Goal: Task Accomplishment & Management: Use online tool/utility

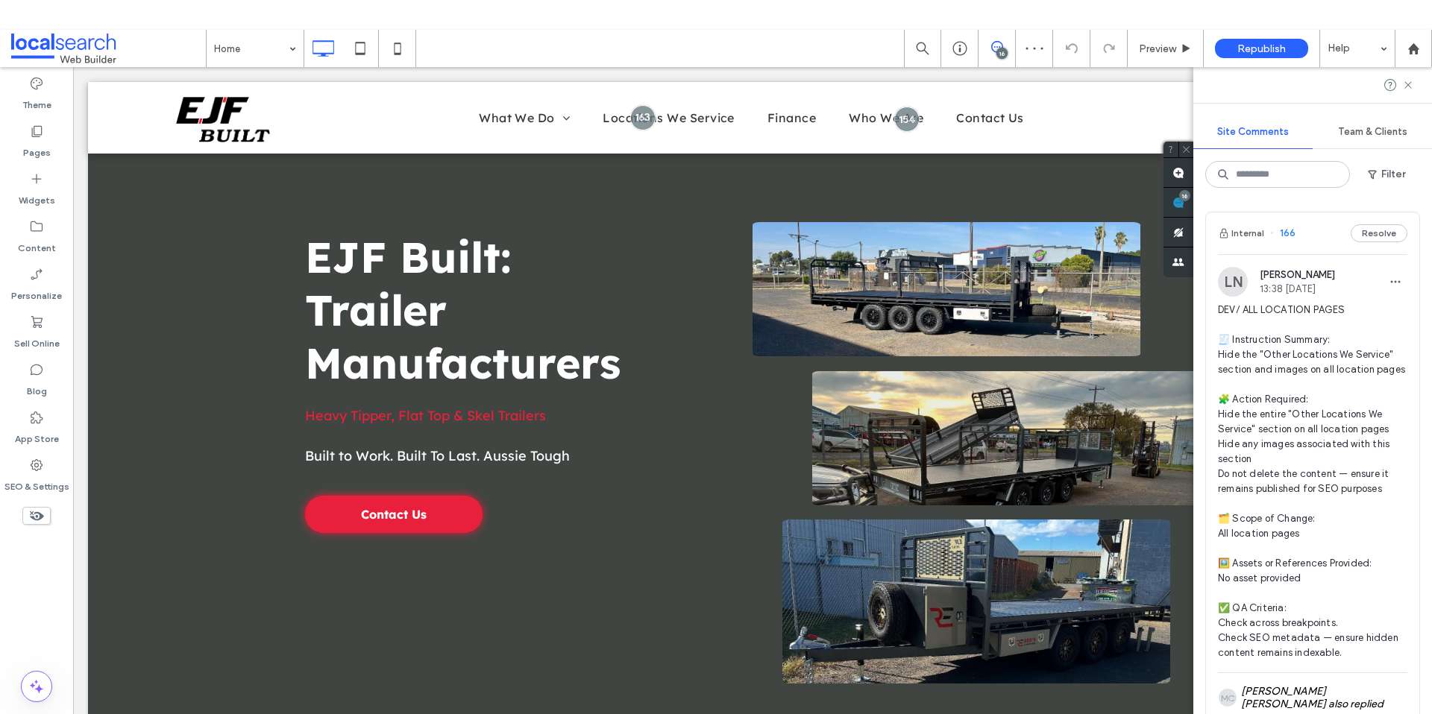
click at [1324, 284] on span "13:38 [DATE]" at bounding box center [1296, 288] width 75 height 11
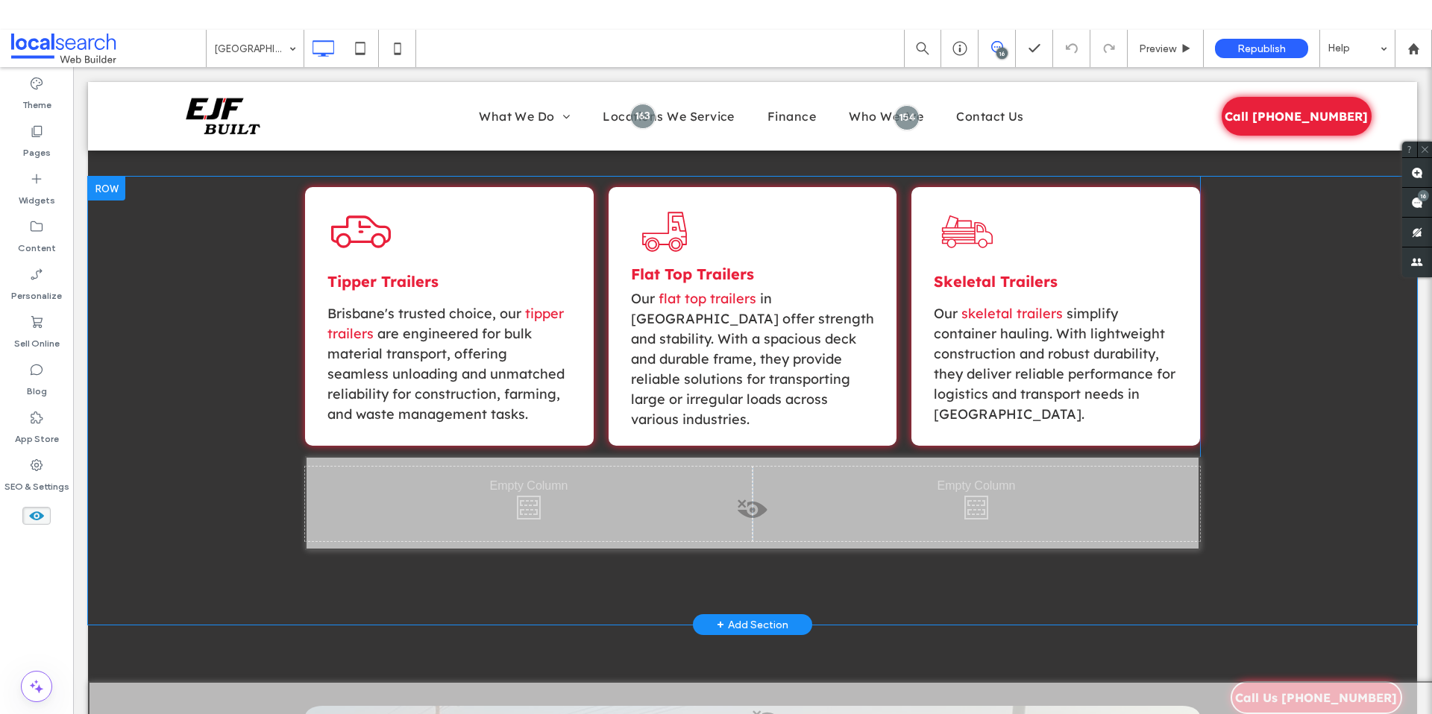
scroll to position [1319, 0]
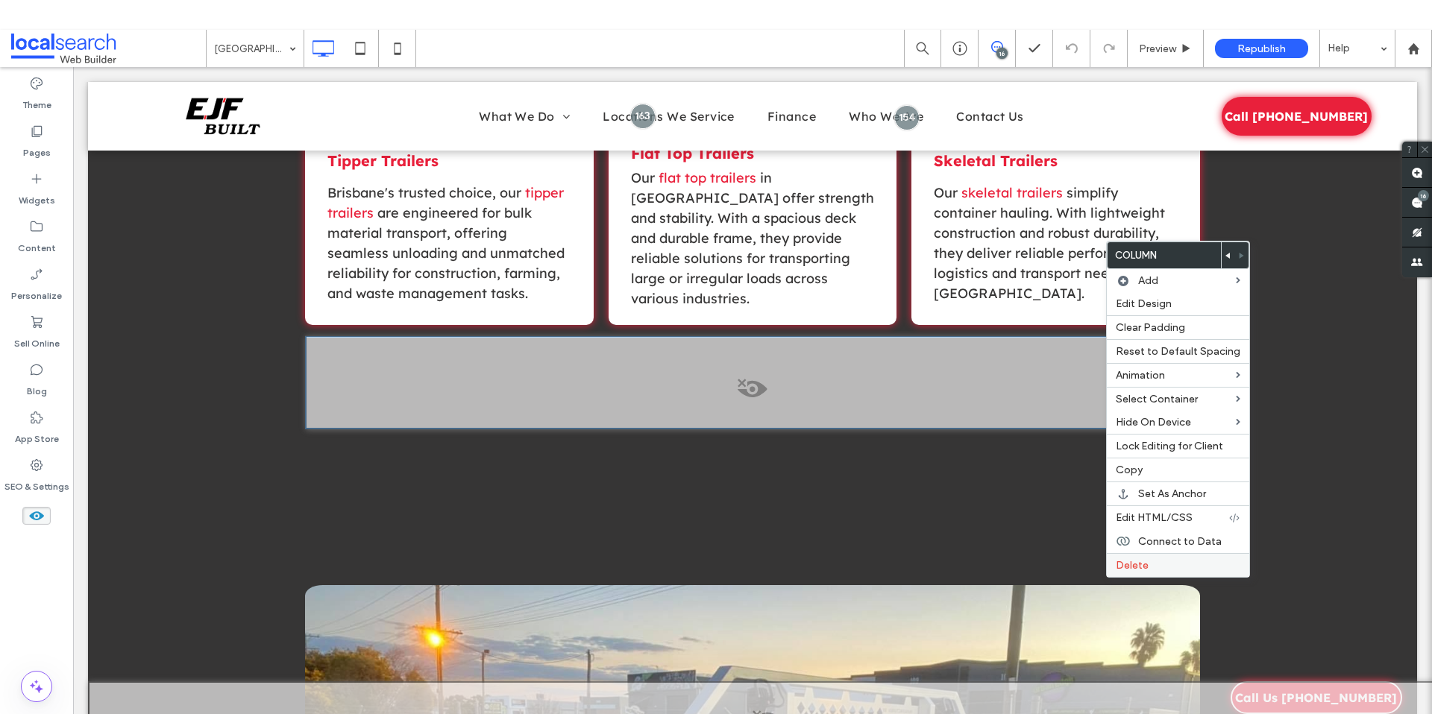
click at [1145, 565] on span "Delete" at bounding box center [1131, 565] width 33 height 13
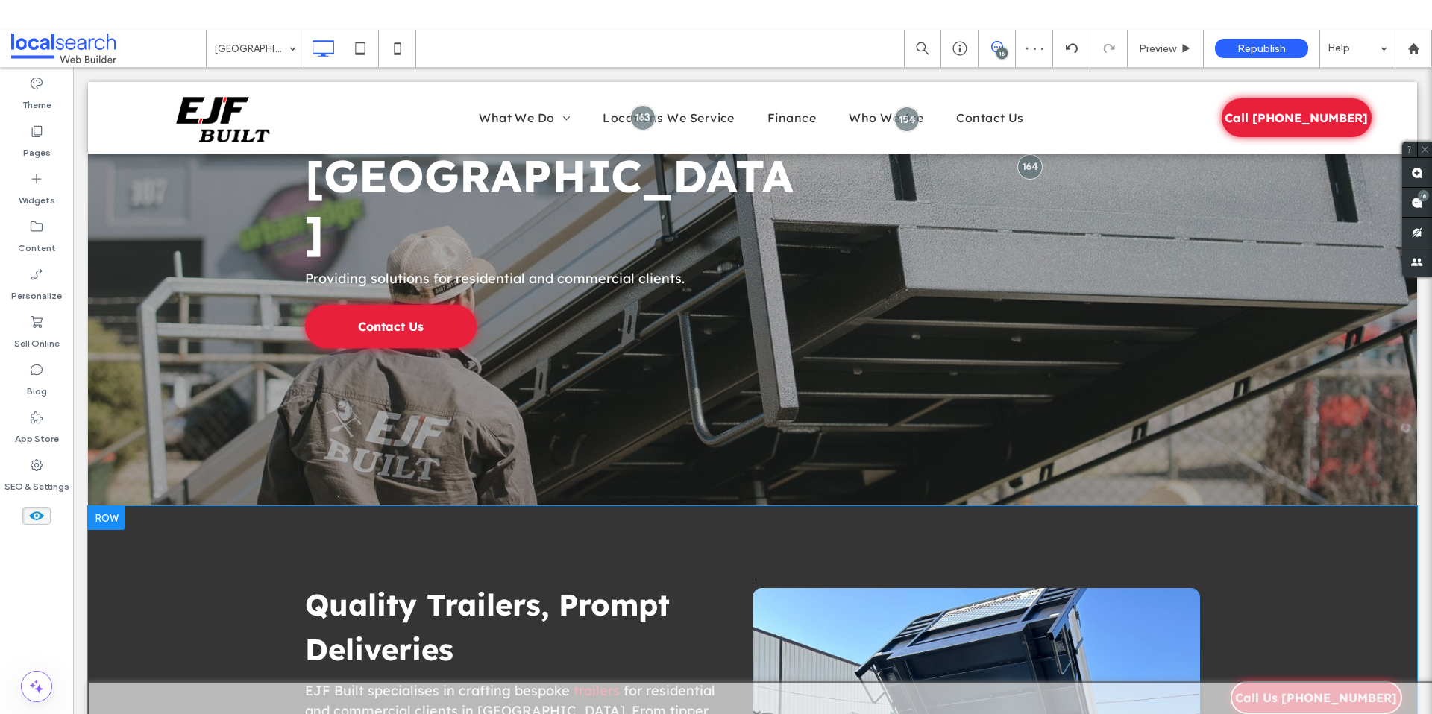
scroll to position [0, 0]
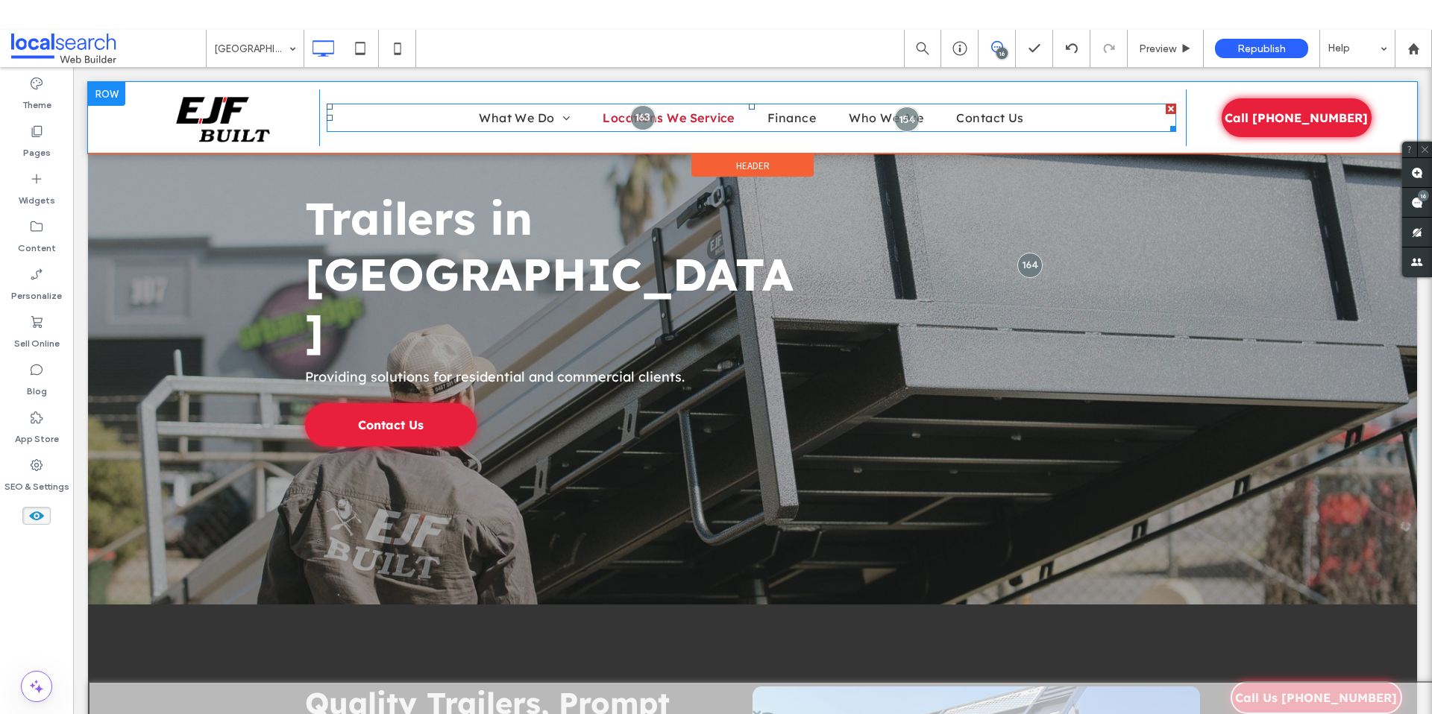
click at [707, 125] on span "Locations We Service" at bounding box center [668, 118] width 132 height 18
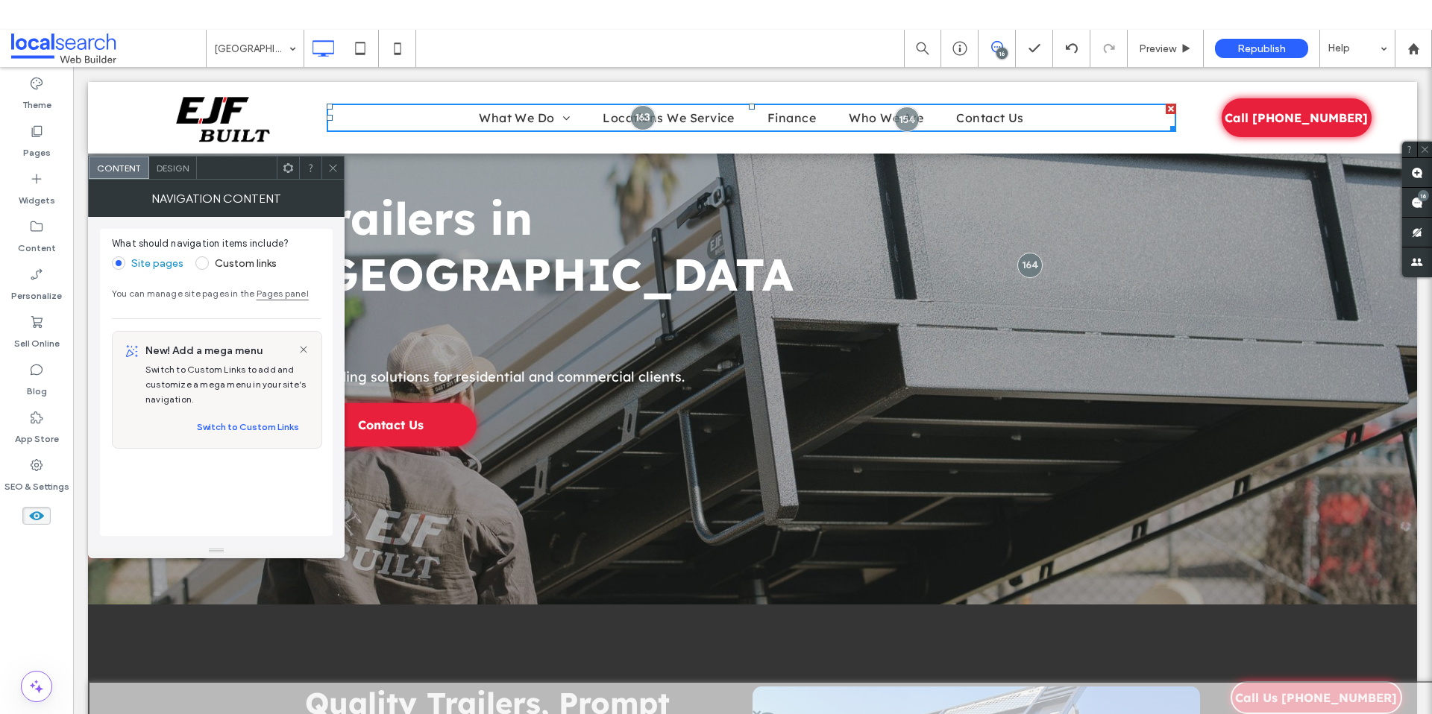
click at [327, 167] on icon at bounding box center [332, 168] width 11 height 11
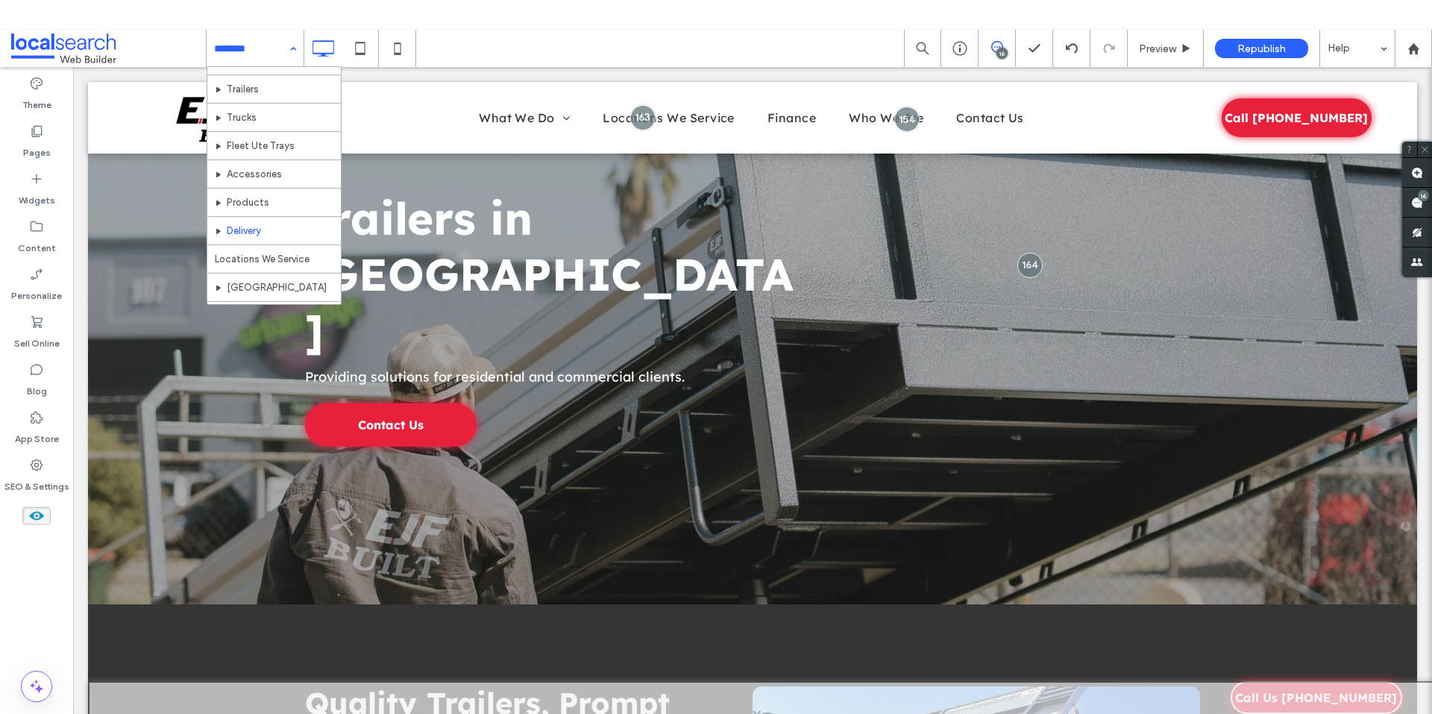
scroll to position [118, 0]
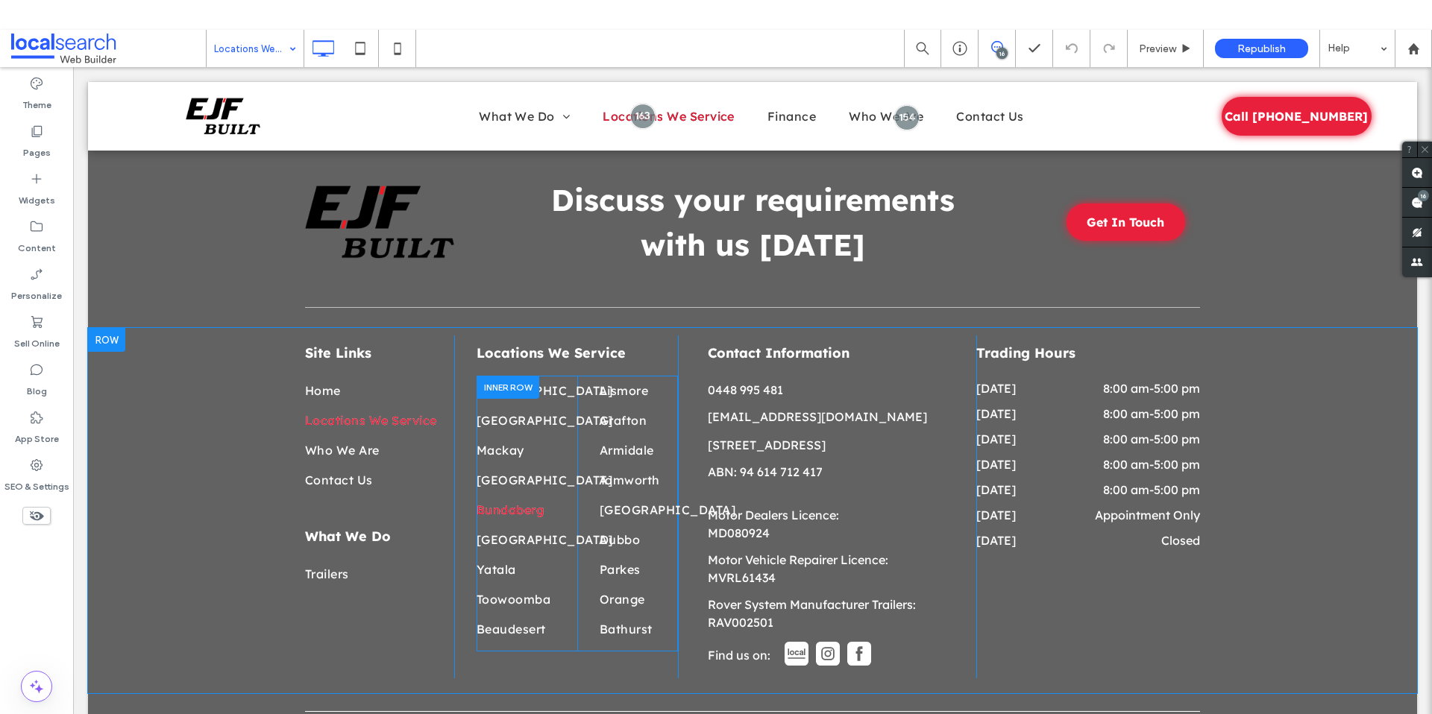
scroll to position [3236, 0]
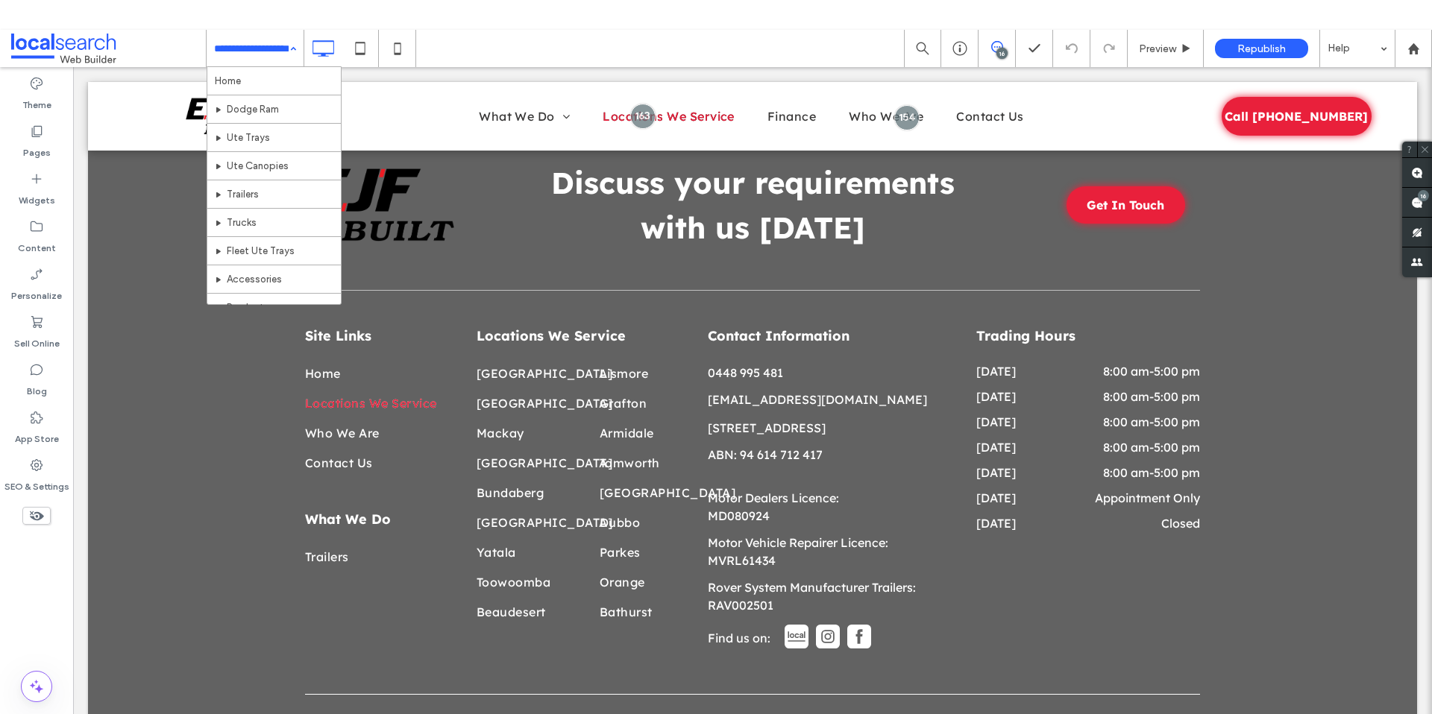
click at [236, 46] on input at bounding box center [251, 48] width 75 height 37
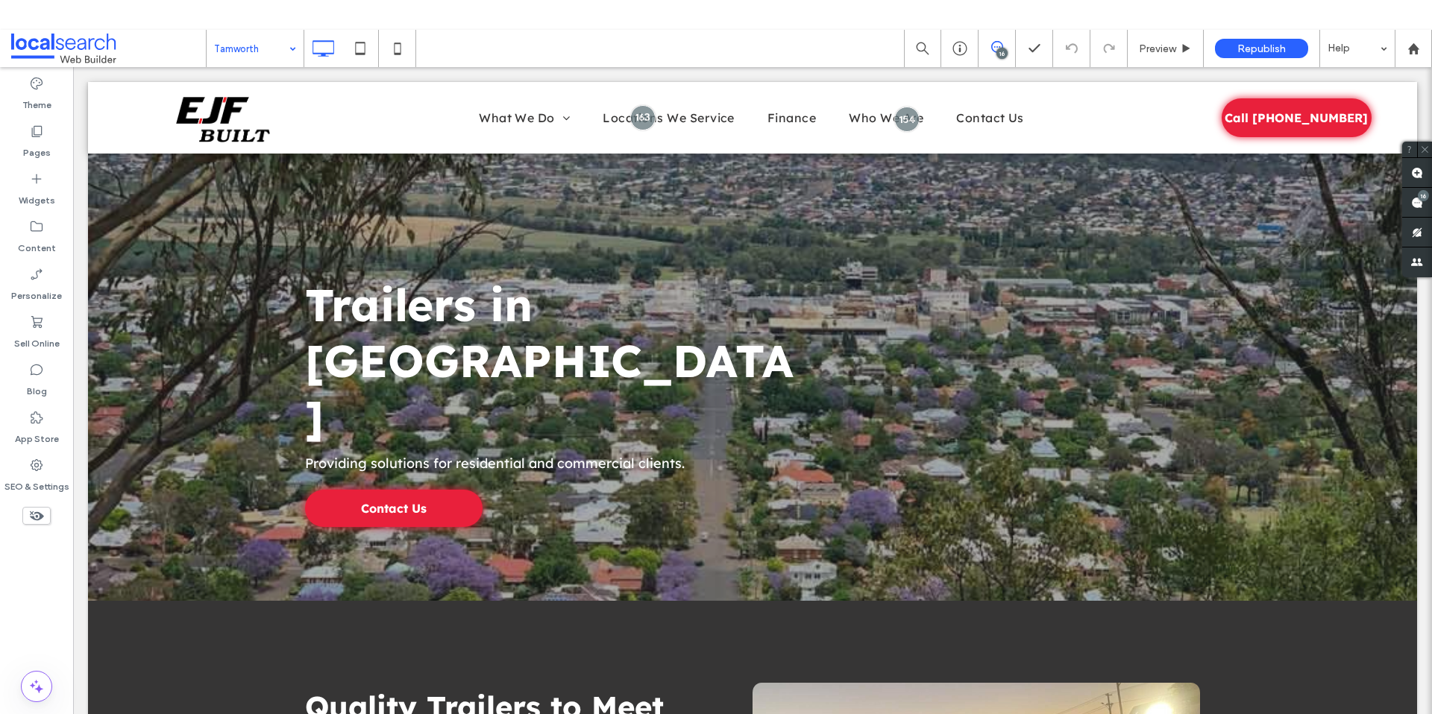
click at [241, 48] on input at bounding box center [251, 48] width 75 height 37
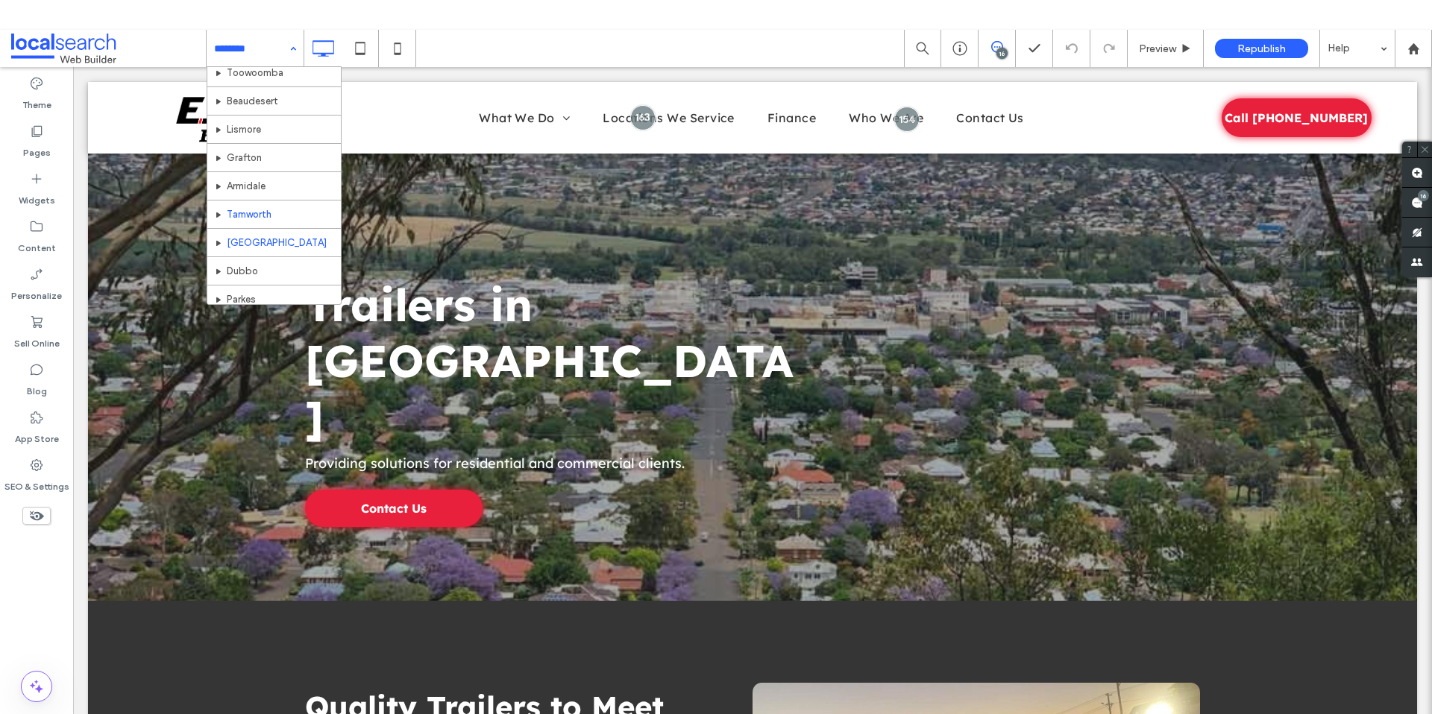
scroll to position [526, 0]
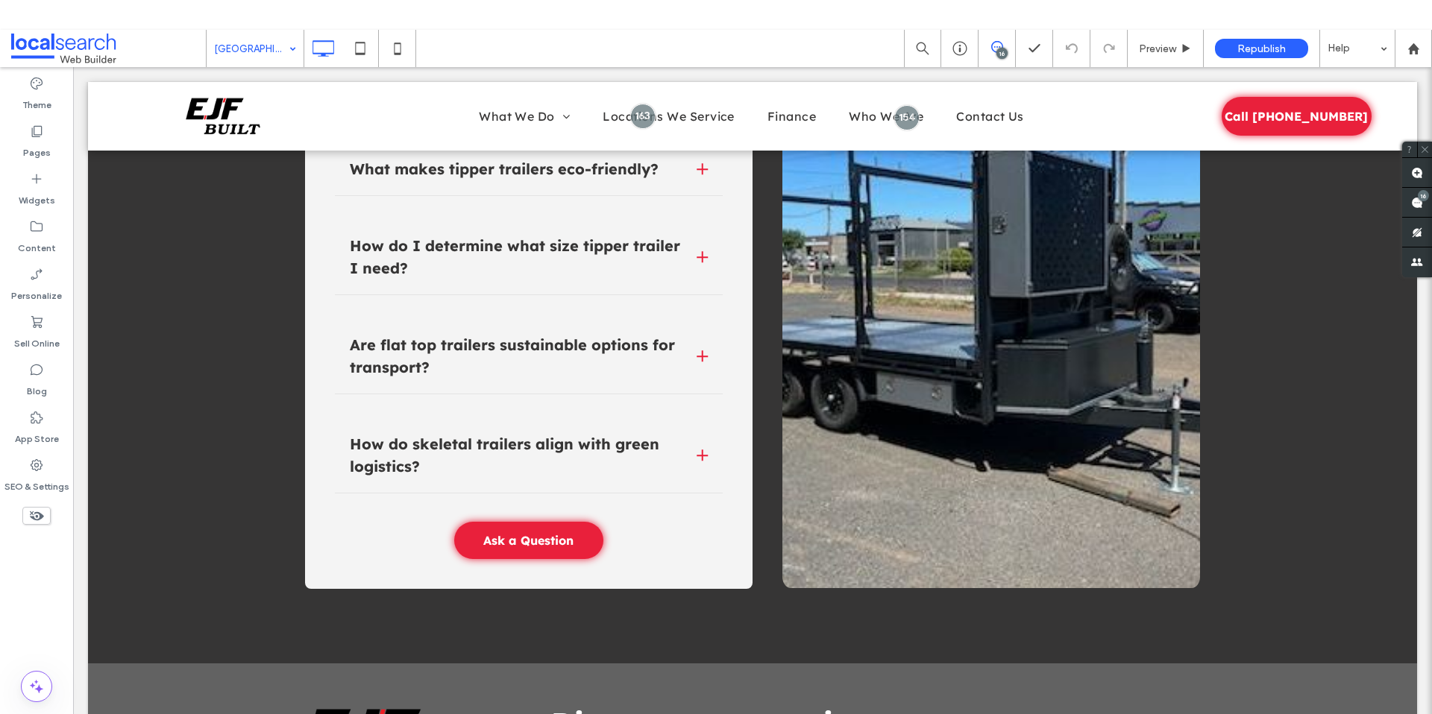
scroll to position [4872, 0]
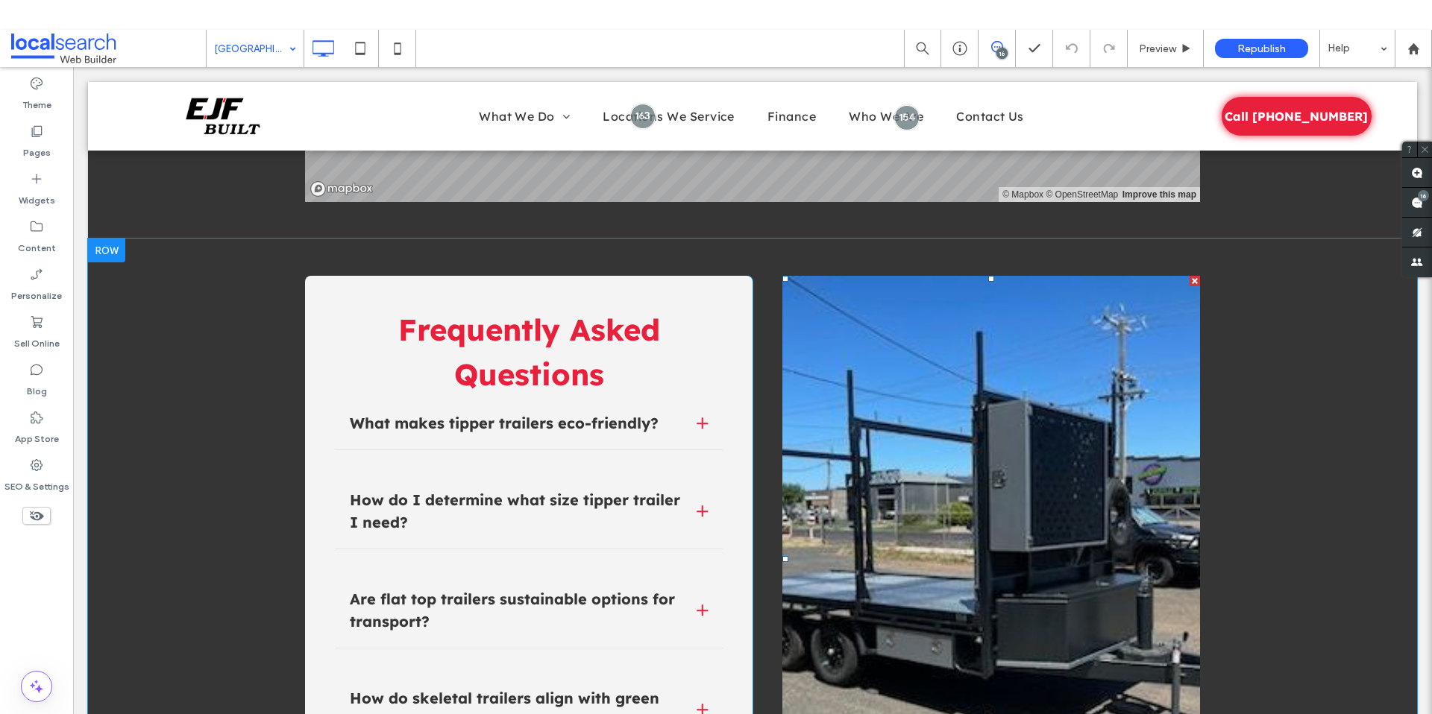
click at [1088, 364] on link at bounding box center [991, 559] width 418 height 567
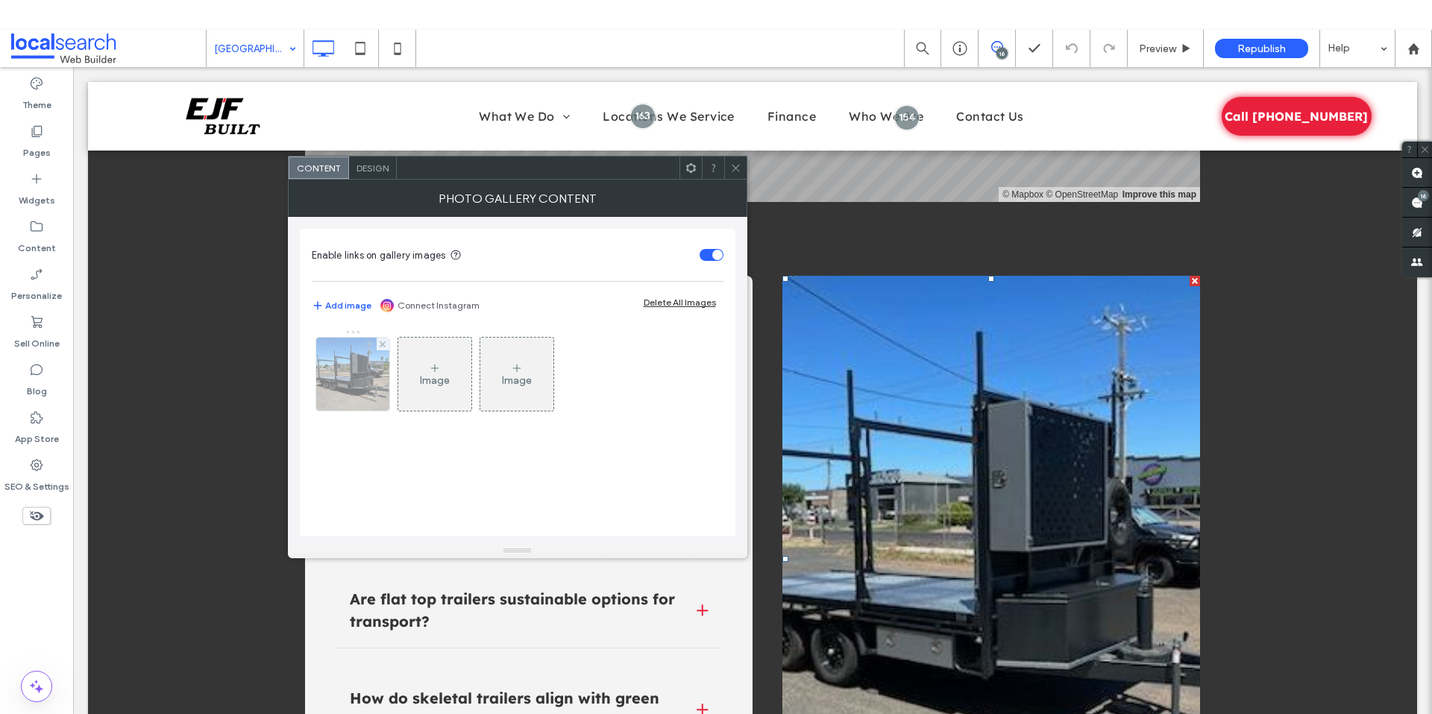
click at [372, 378] on img at bounding box center [352, 374] width 80 height 73
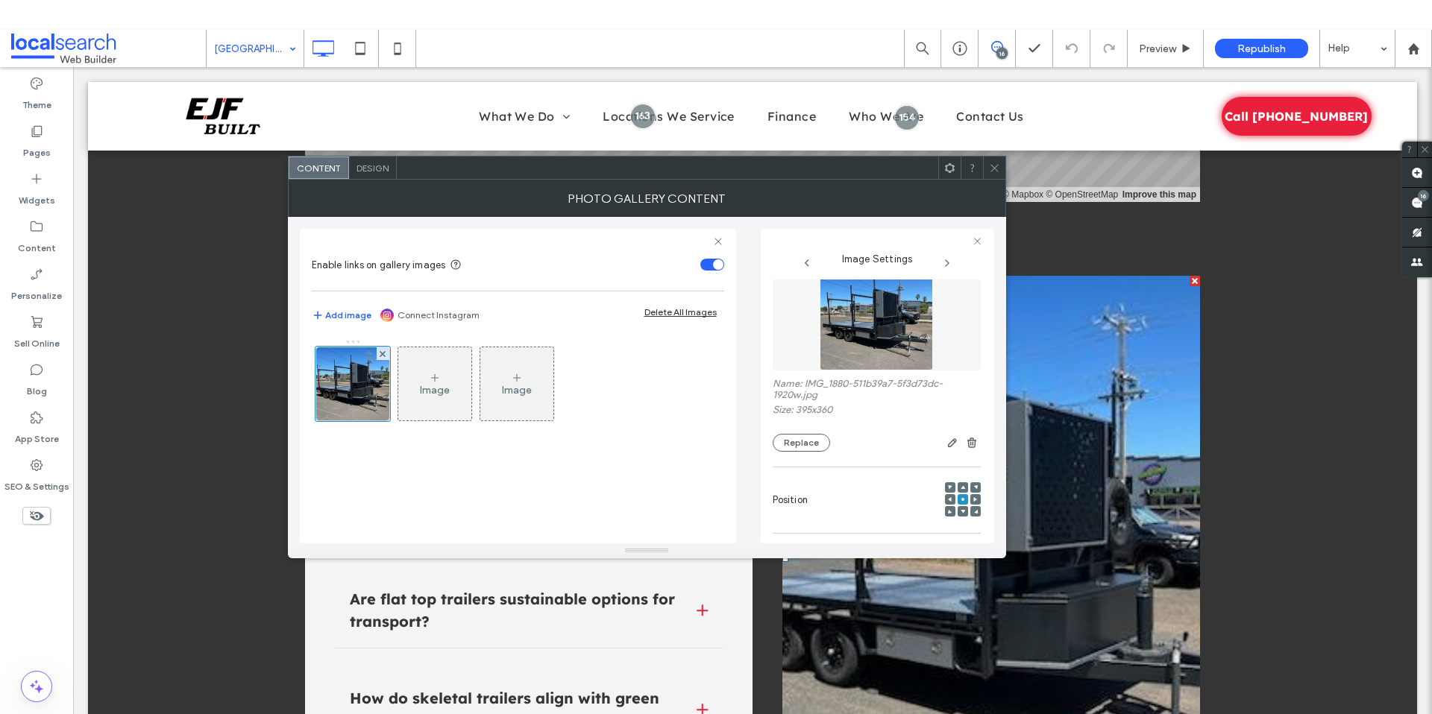
scroll to position [40, 0]
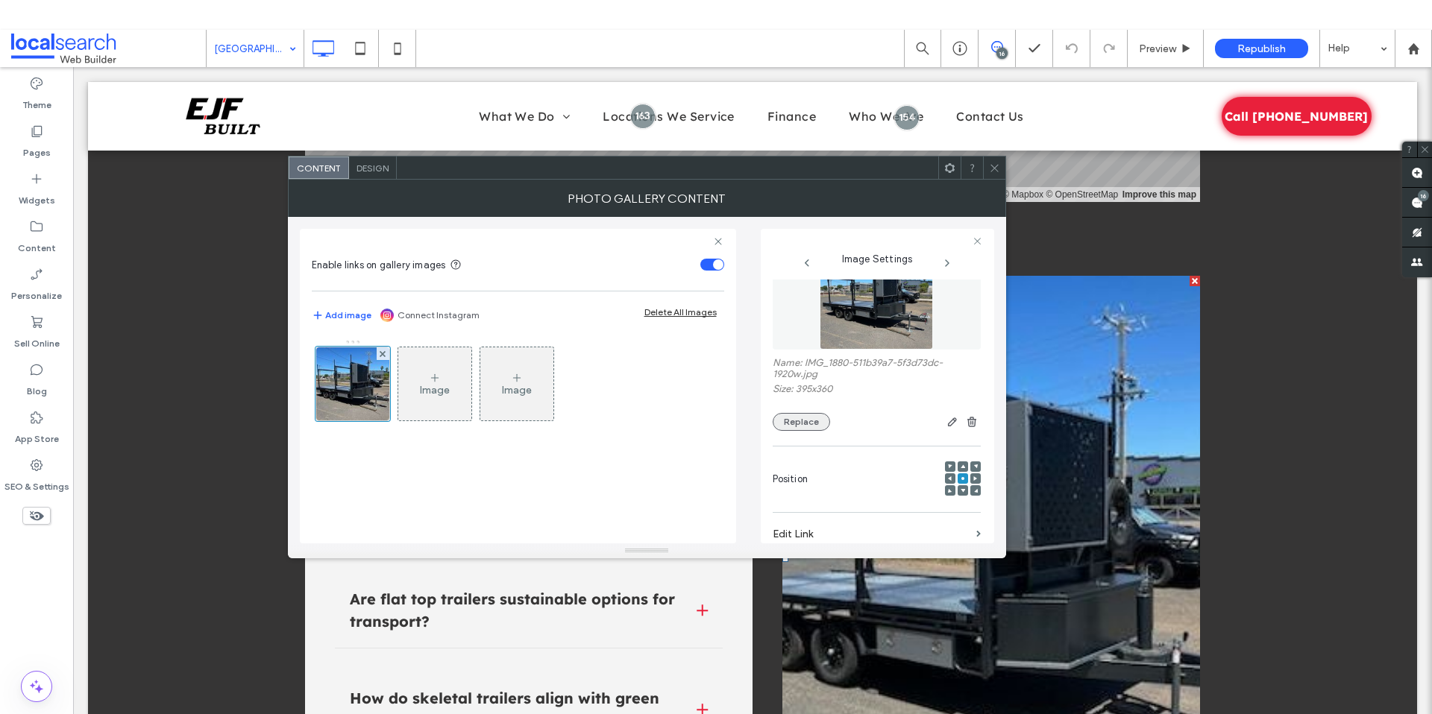
click at [804, 421] on button "Replace" at bounding box center [800, 422] width 57 height 18
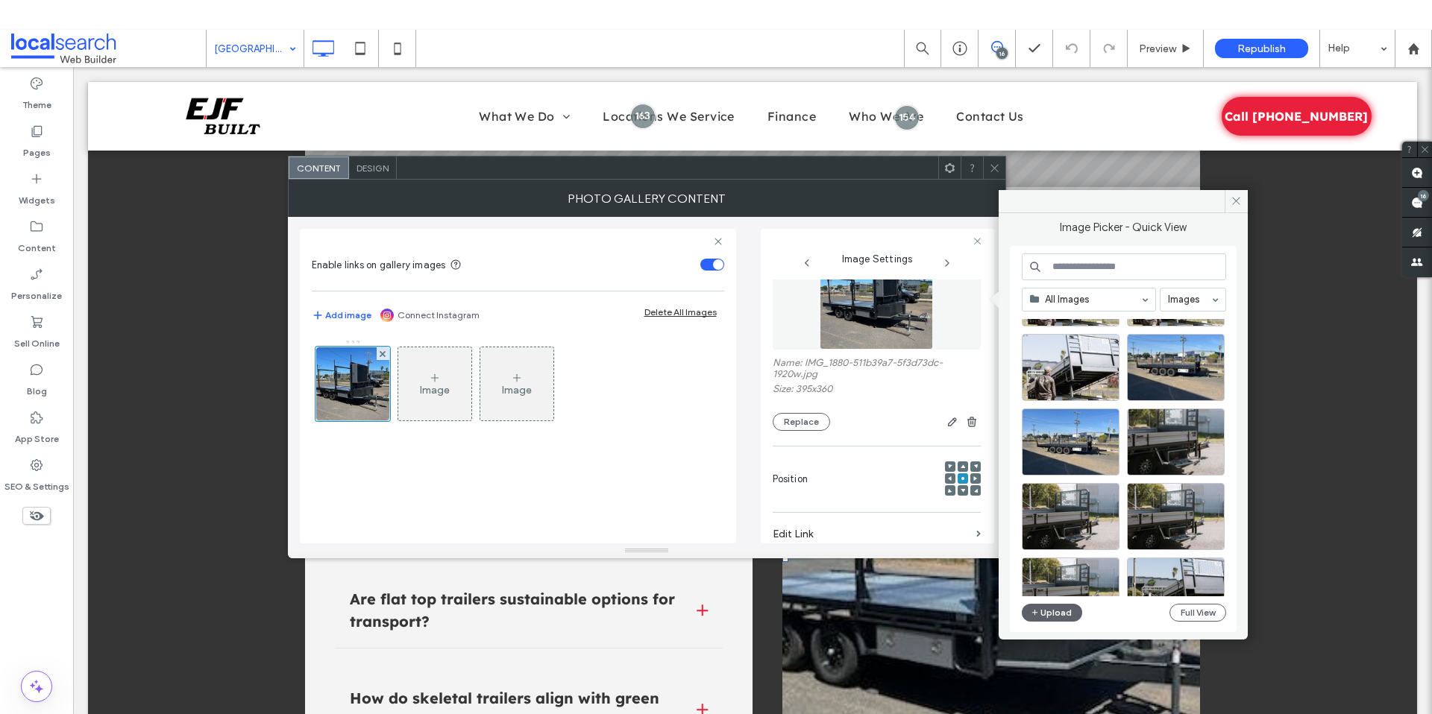
scroll to position [327, 0]
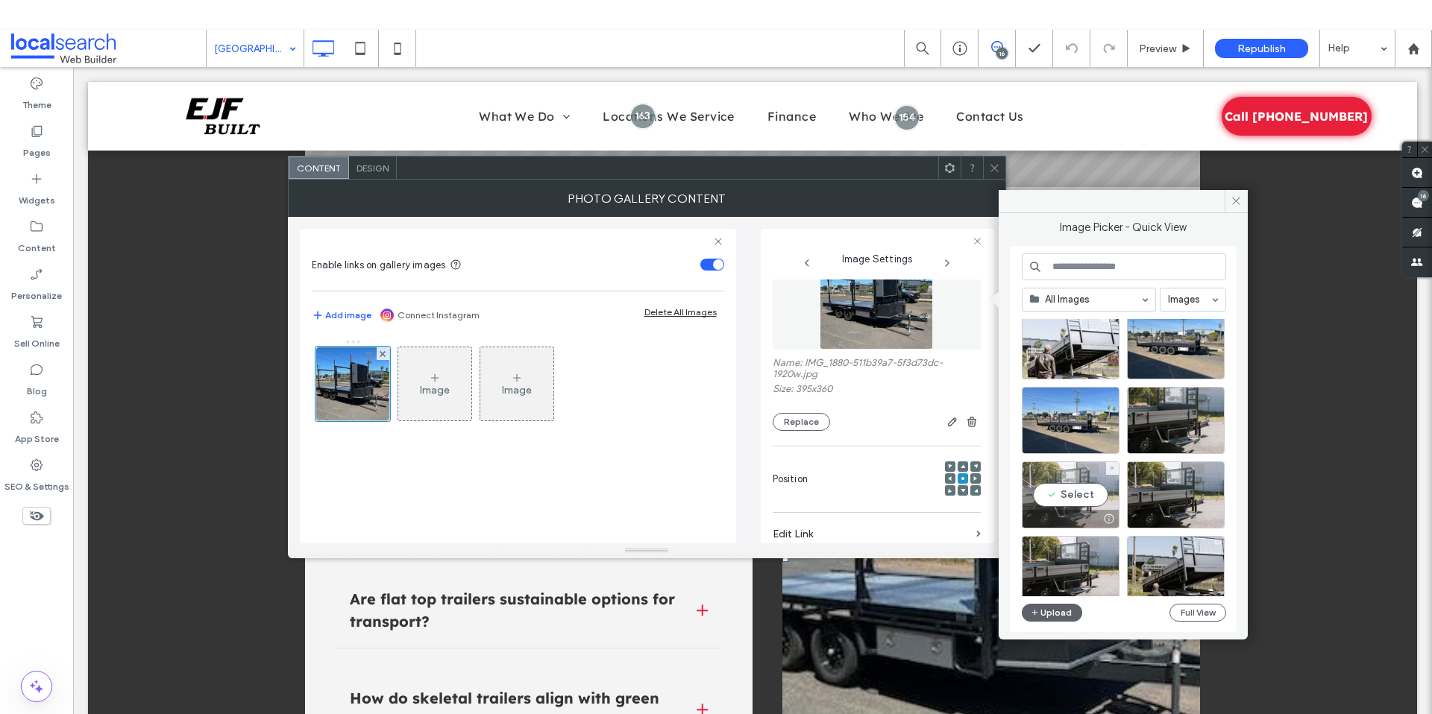
click at [1070, 497] on div "Select" at bounding box center [1070, 495] width 98 height 67
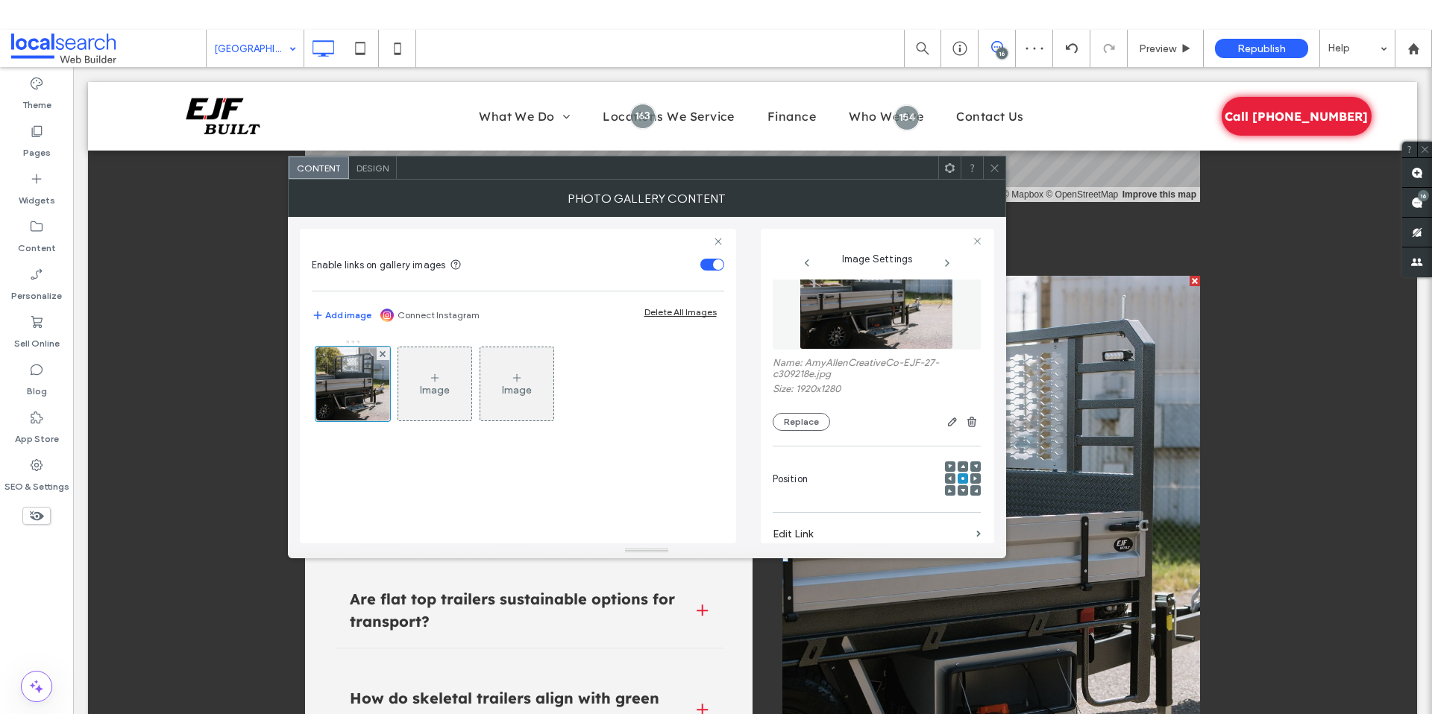
click at [994, 169] on icon at bounding box center [994, 168] width 11 height 11
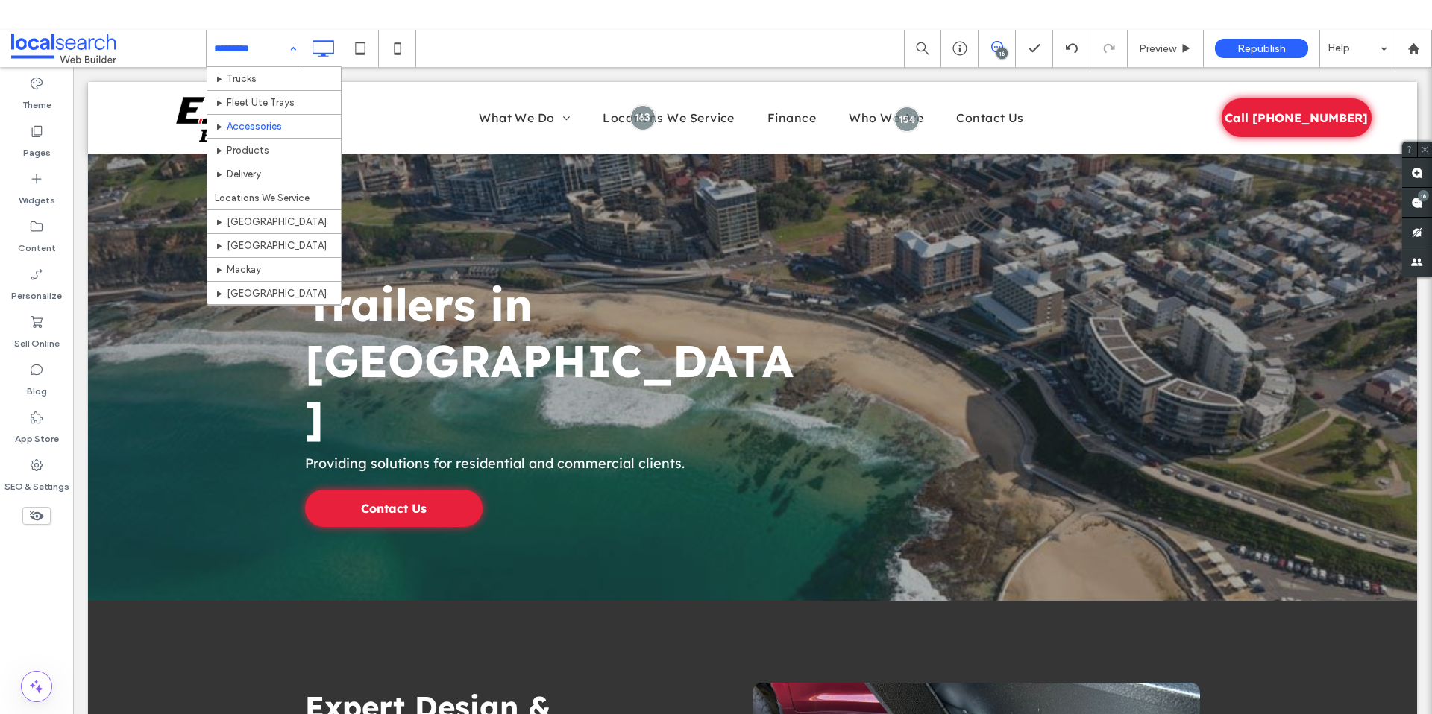
scroll to position [120, 0]
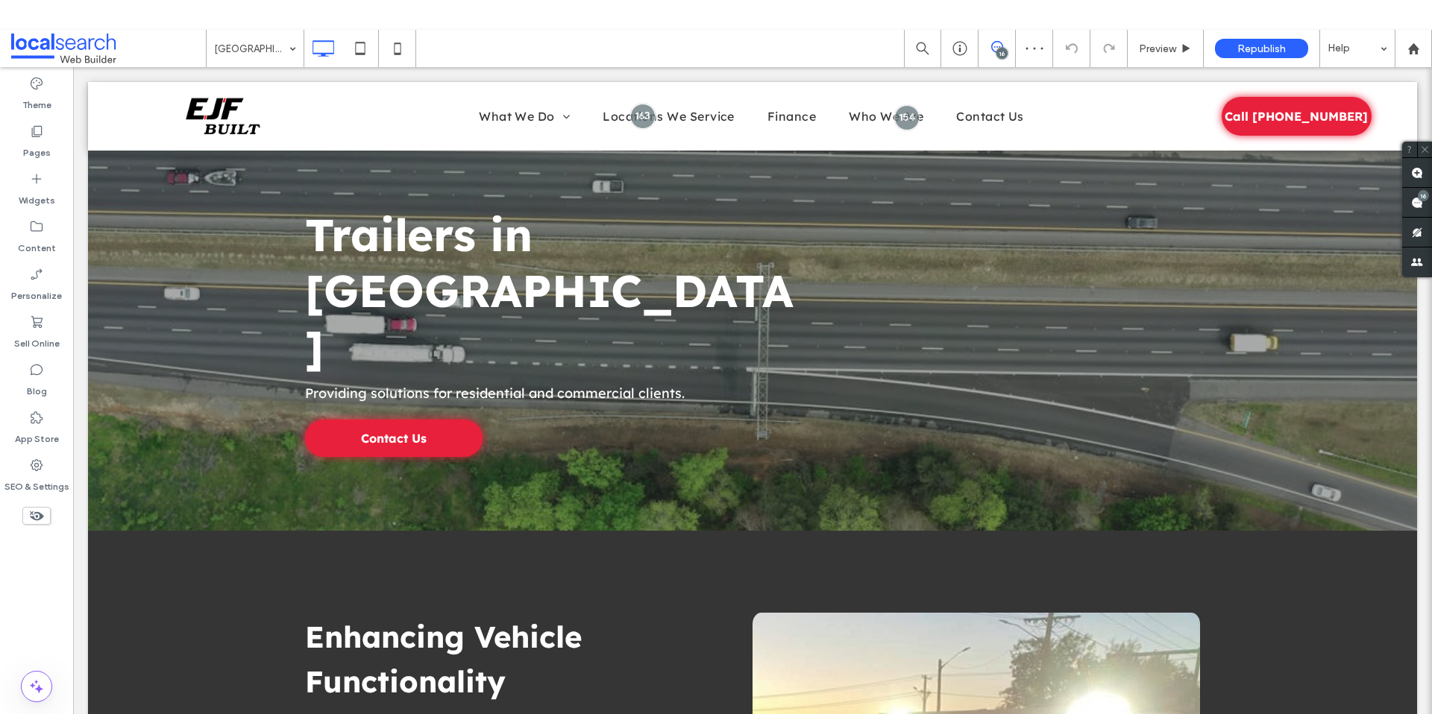
click at [261, 48] on input at bounding box center [251, 48] width 75 height 37
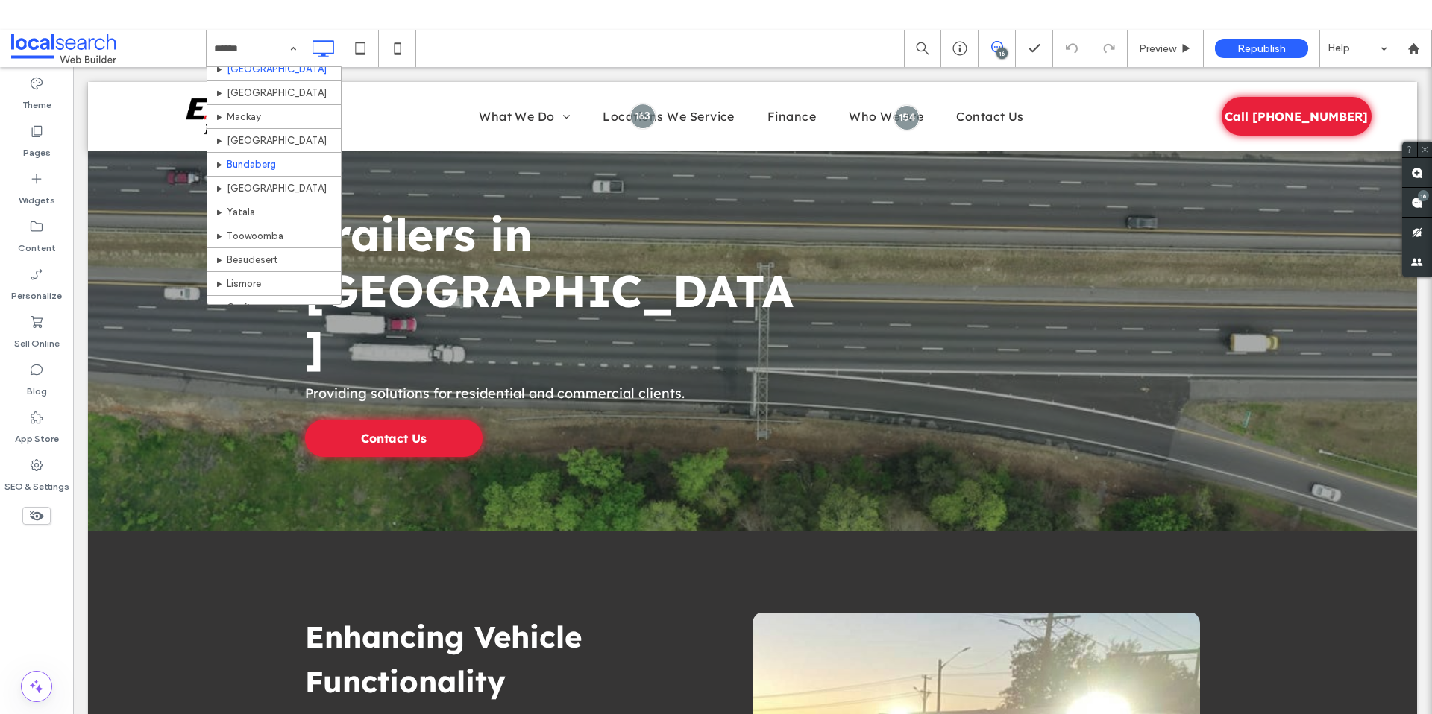
scroll to position [249, 0]
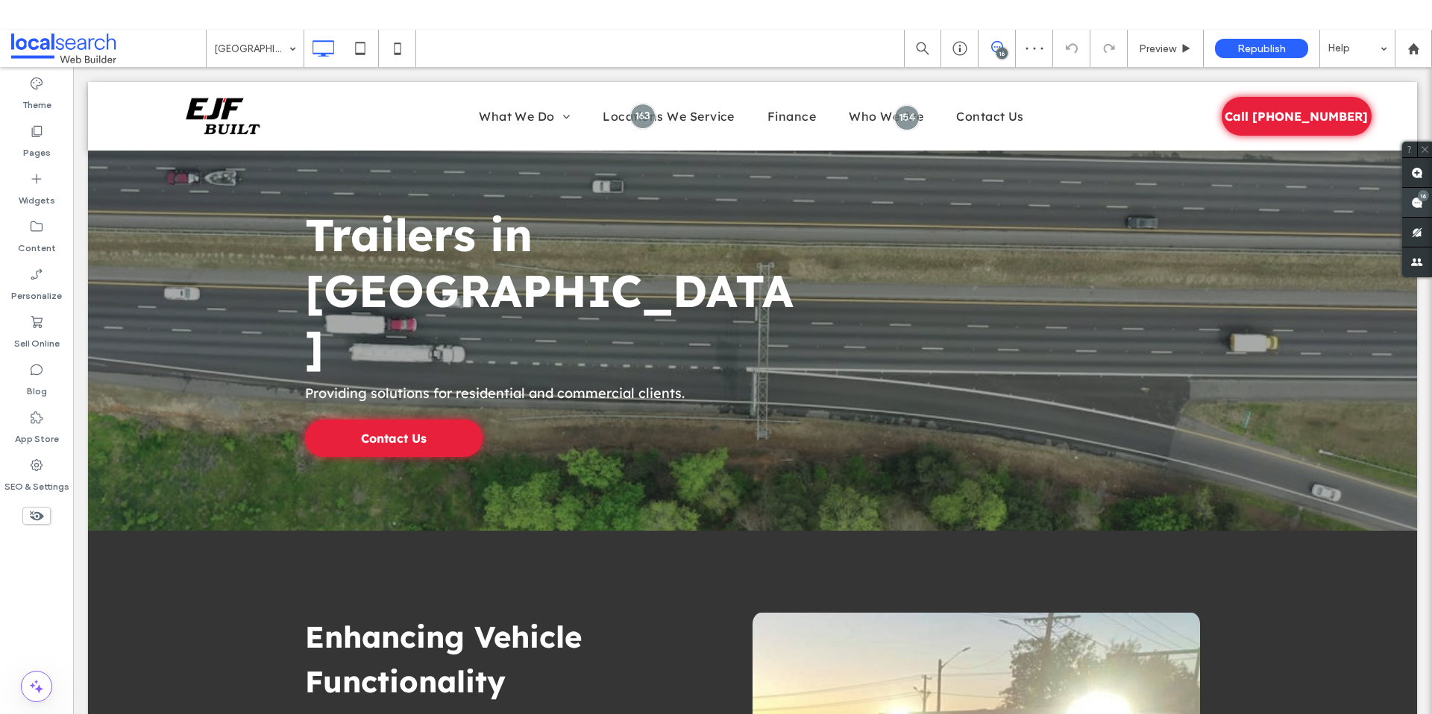
click at [1415, 204] on use at bounding box center [1417, 203] width 12 height 12
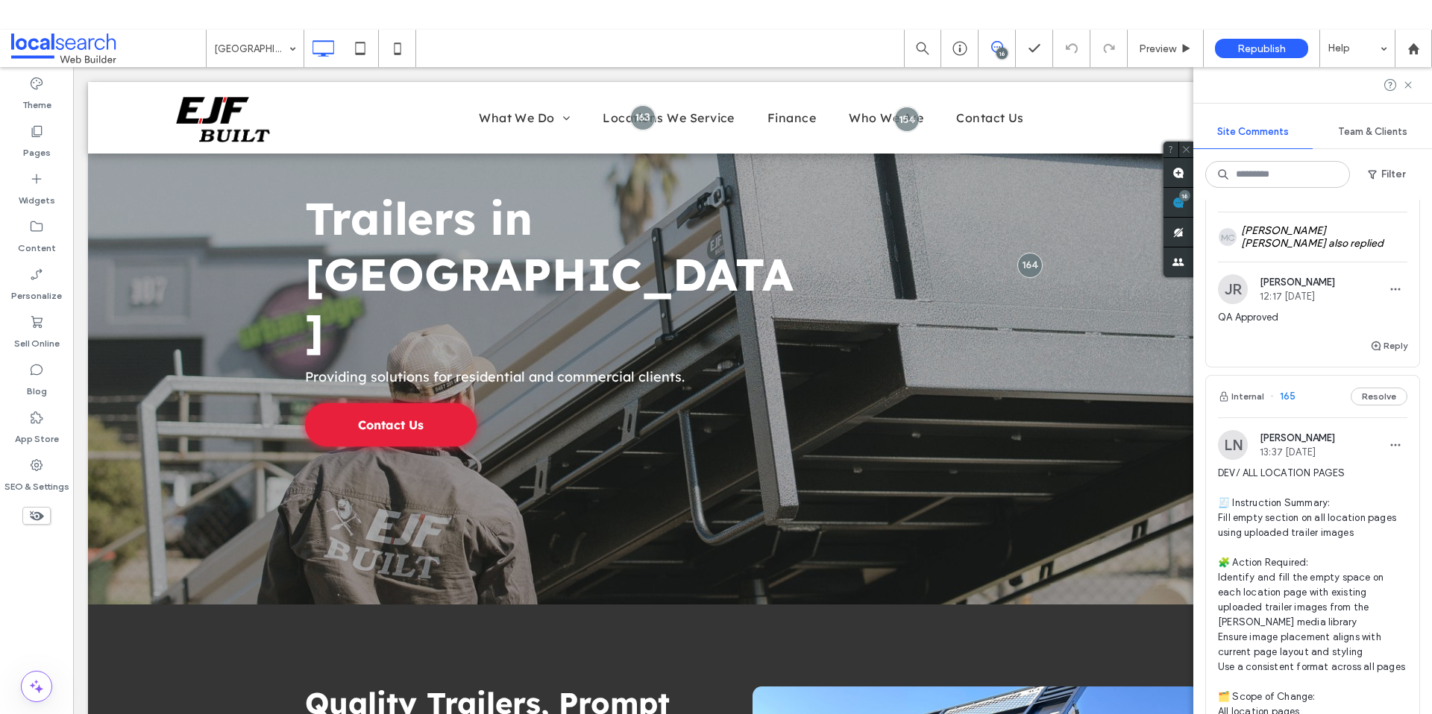
scroll to position [470, 0]
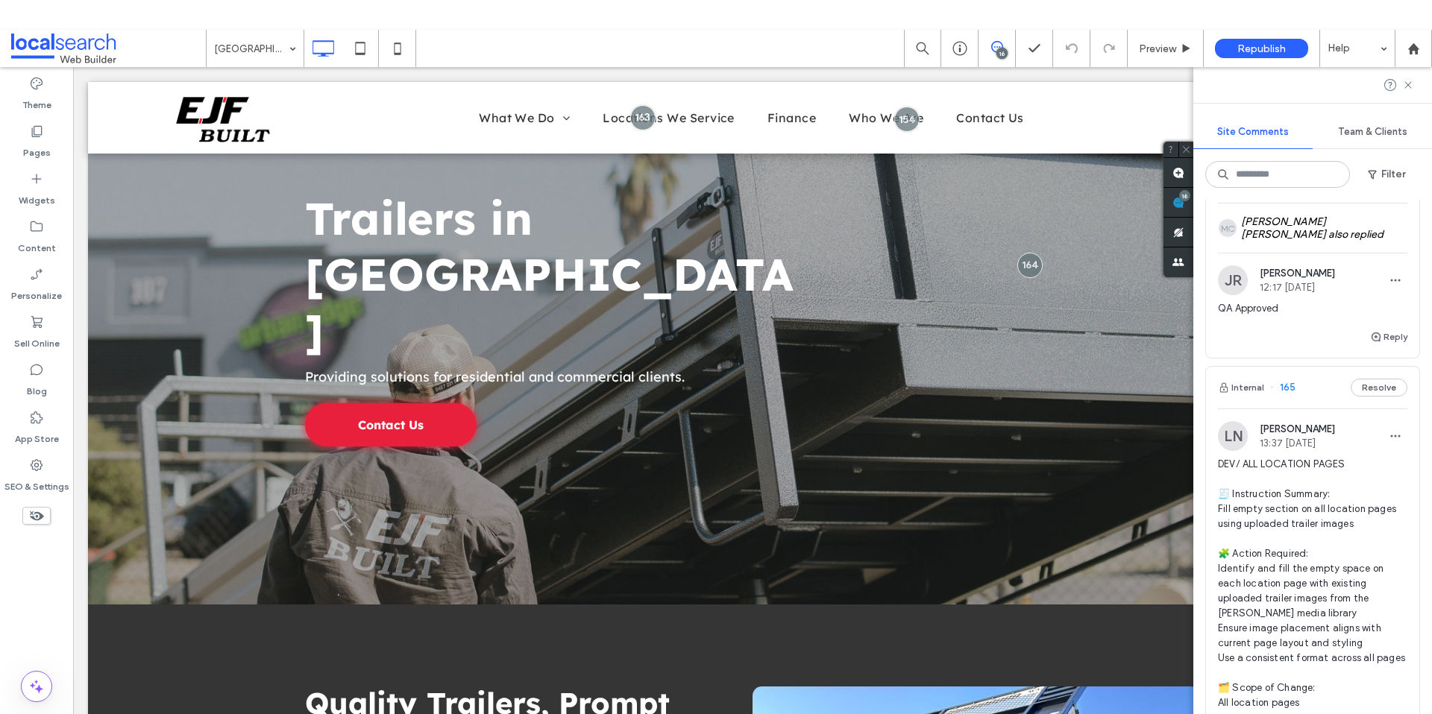
click at [1327, 541] on span "DEV/ ALL LOCATION PAGES 🧾 Instruction Summary: Fill empty section on all locati…" at bounding box center [1312, 651] width 189 height 388
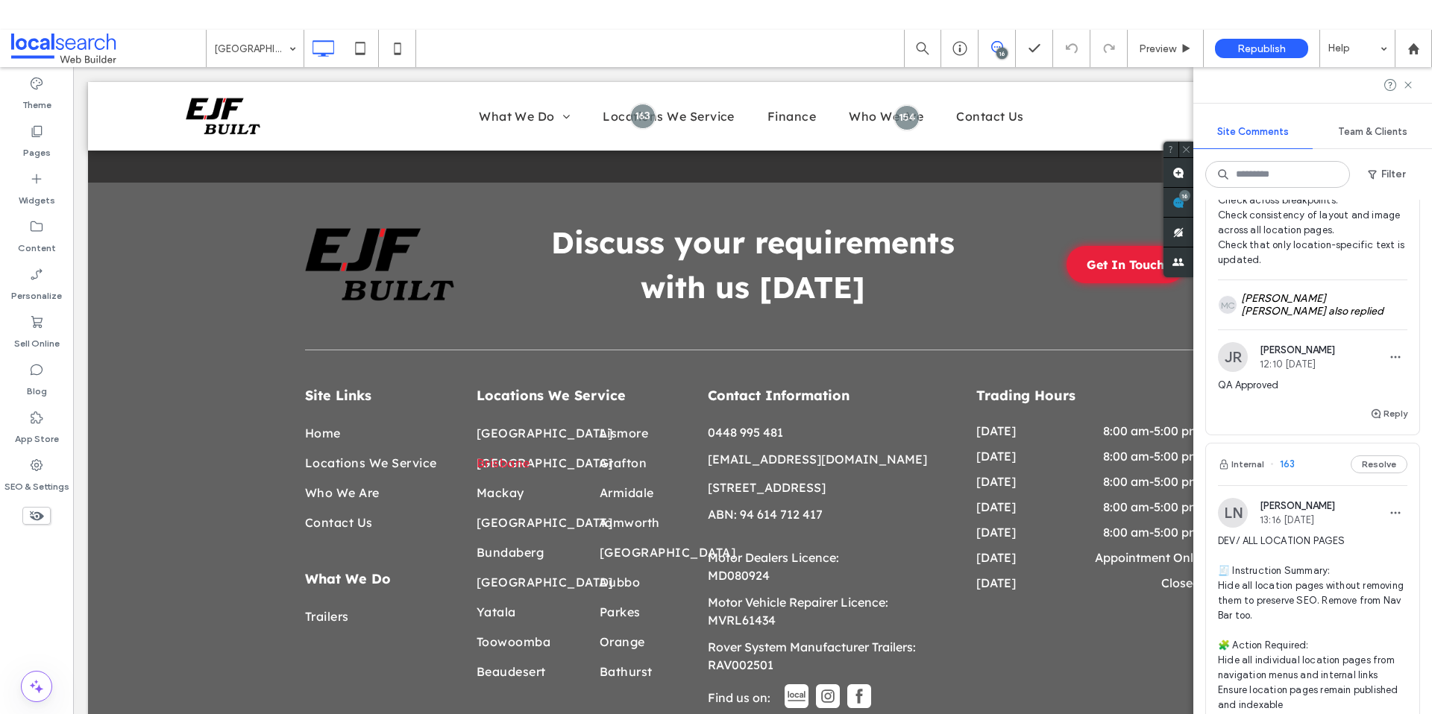
scroll to position [1746, 0]
drag, startPoint x: 1353, startPoint y: 541, endPoint x: 1282, endPoint y: 546, distance: 71.0
click at [1282, 546] on span "DEV/ ALL LOCATION PAGES 🧾 Instruction Summary: Hide all location pages without …" at bounding box center [1312, 727] width 189 height 388
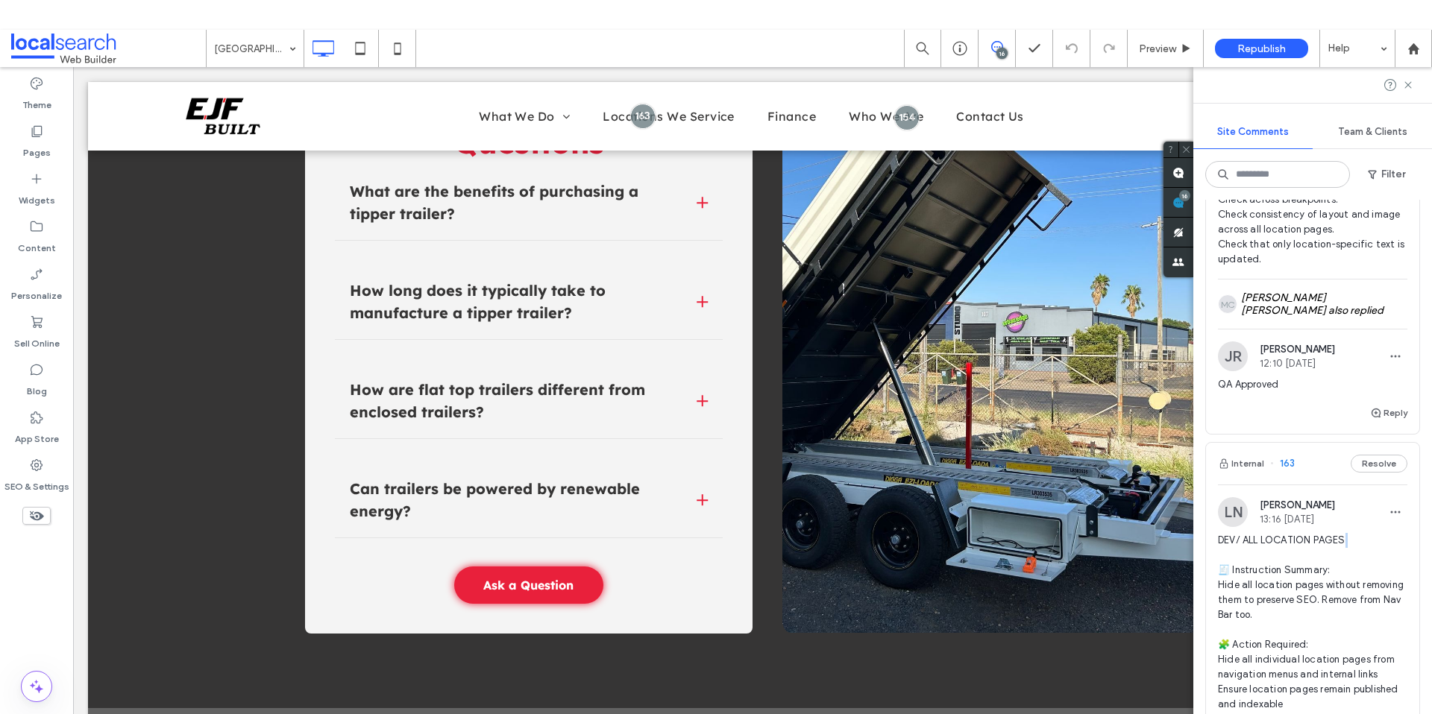
scroll to position [2622, 0]
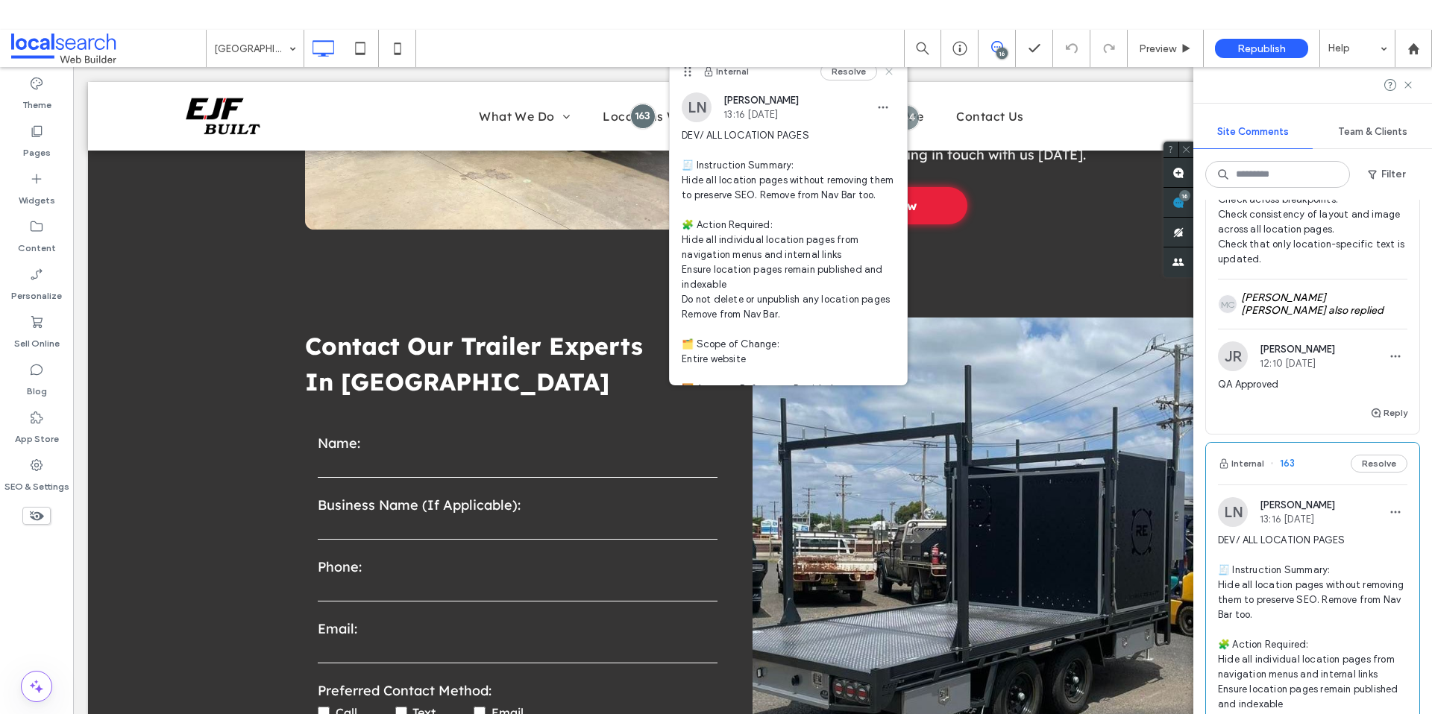
click at [886, 72] on use at bounding box center [889, 71] width 7 height 7
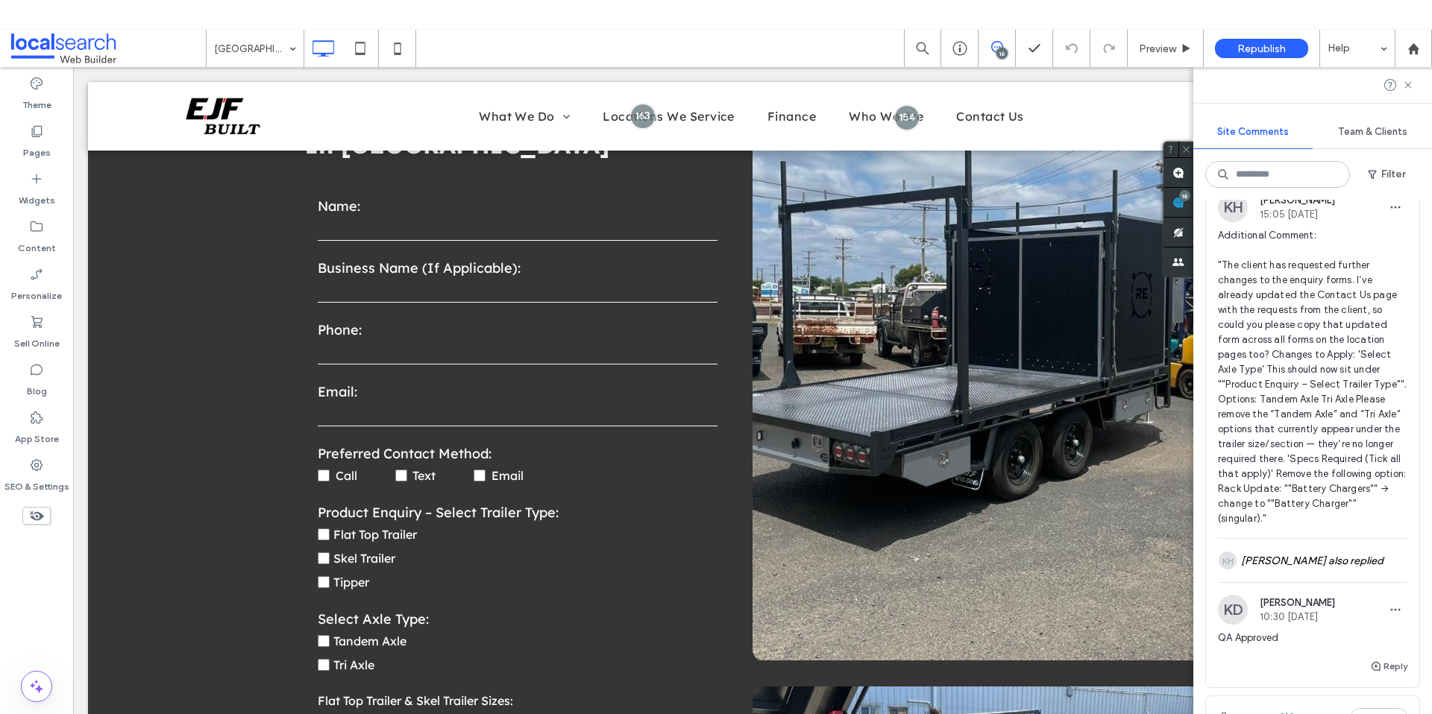
scroll to position [2701, 0]
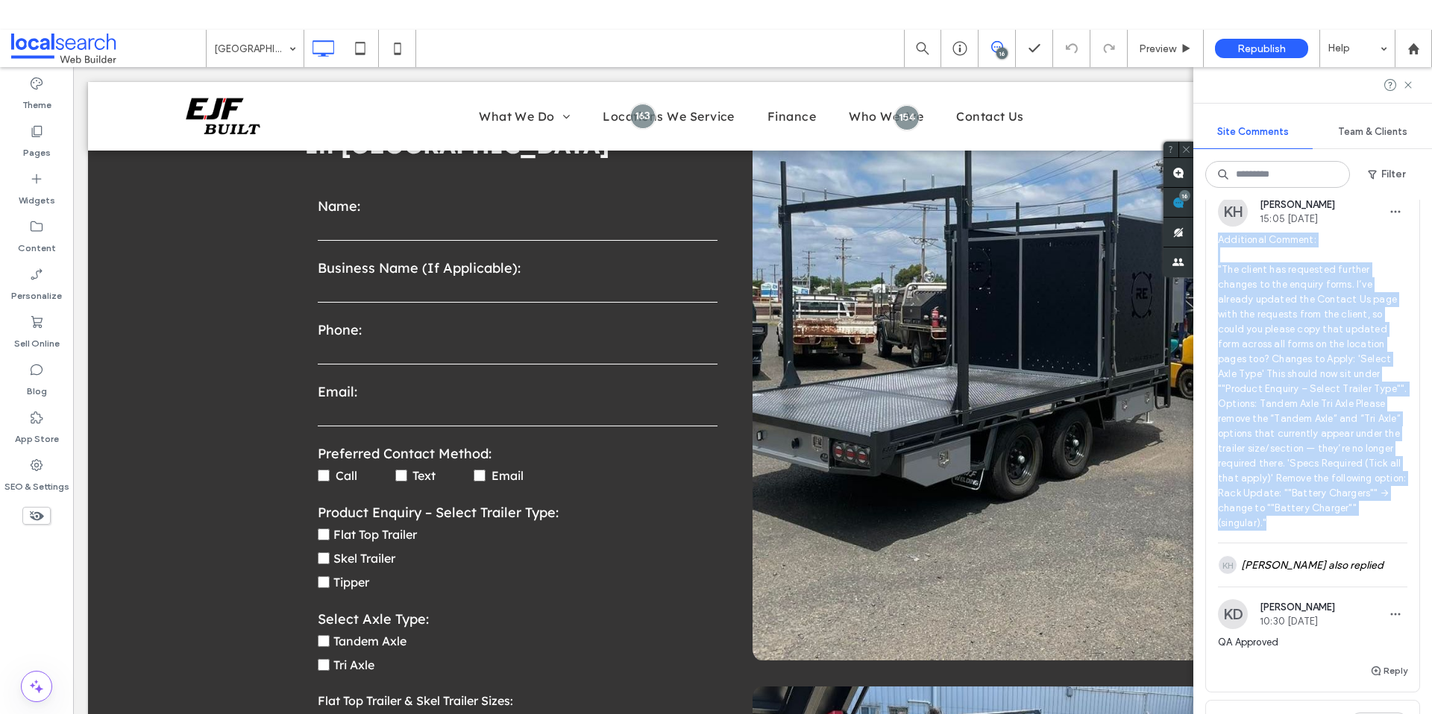
drag, startPoint x: 1367, startPoint y: 512, endPoint x: 1216, endPoint y: 230, distance: 319.5
click at [1216, 230] on div "KH Kent Higyawan 15:05 Jul 18 2025 Additional Comment: "The client has requeste…" at bounding box center [1312, 370] width 213 height 346
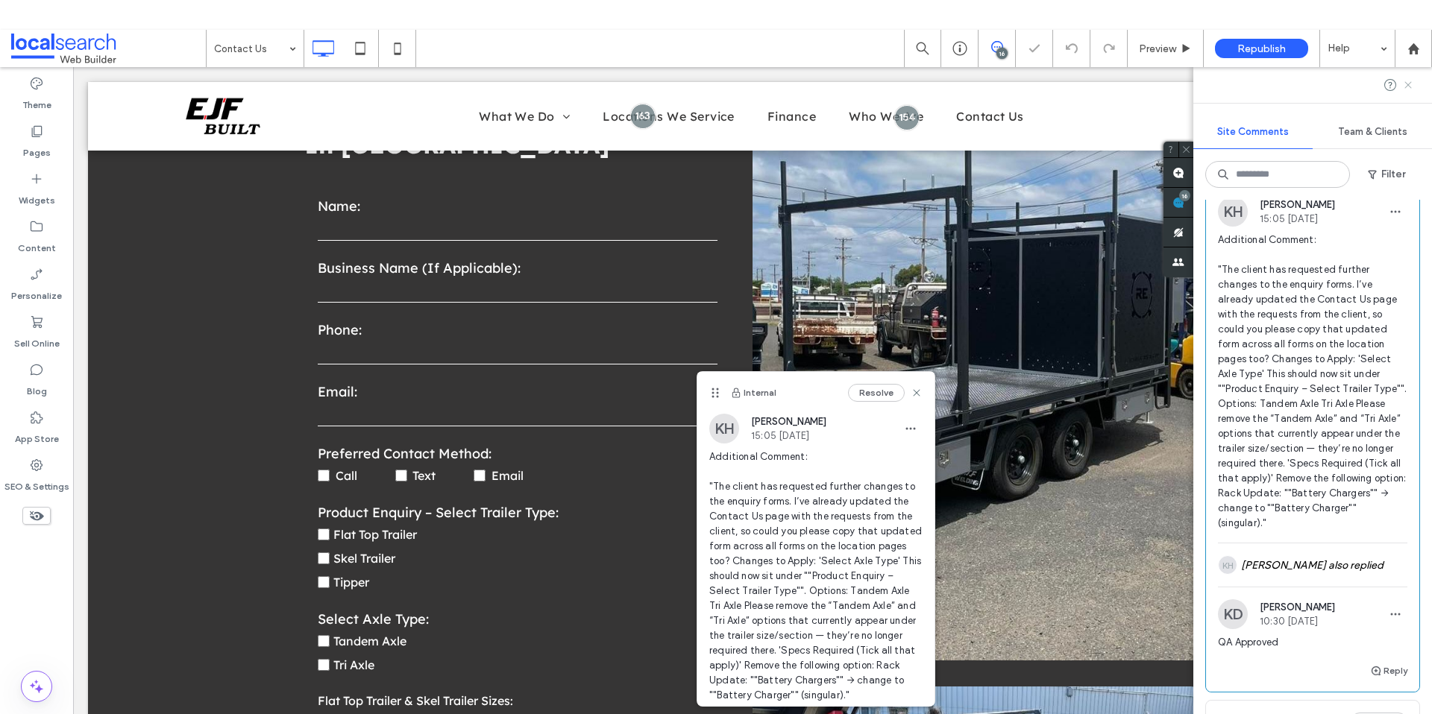
click at [1409, 83] on use at bounding box center [1407, 84] width 7 height 7
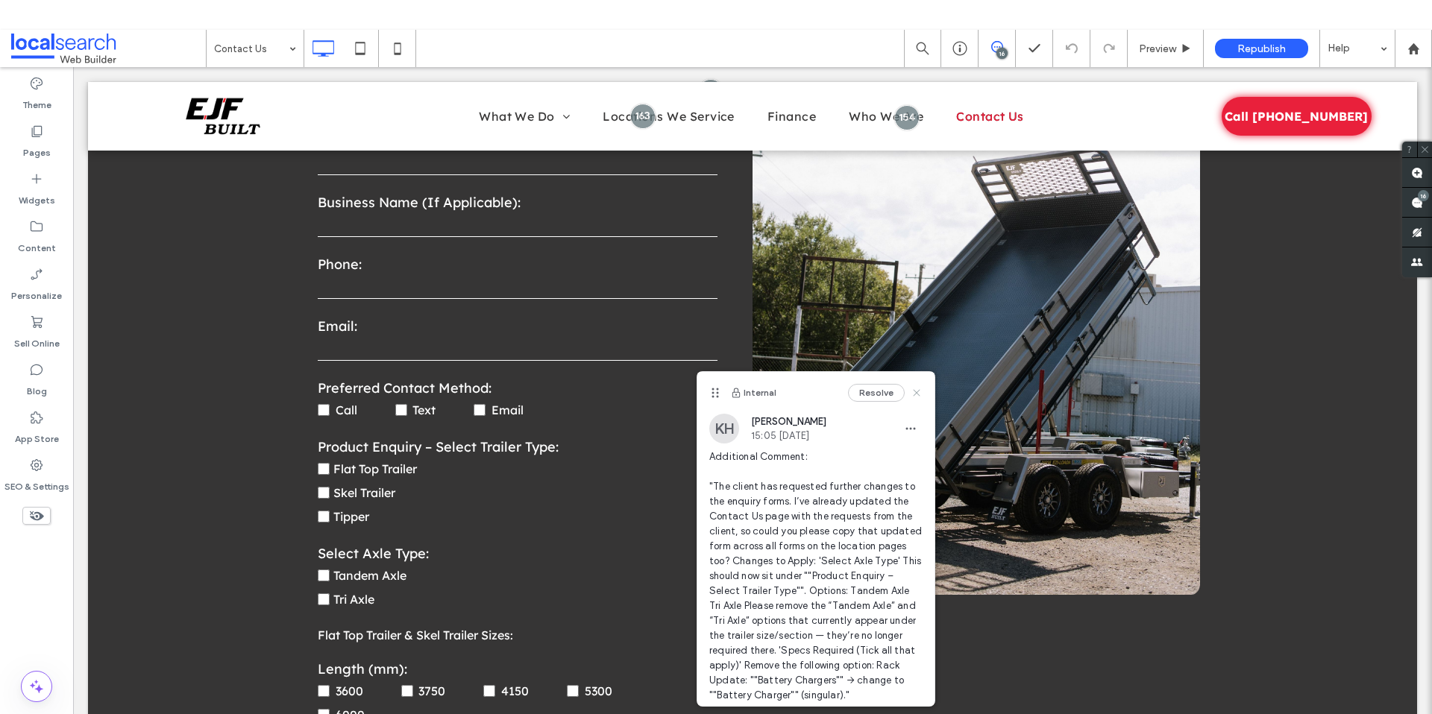
click at [910, 388] on icon at bounding box center [916, 393] width 12 height 12
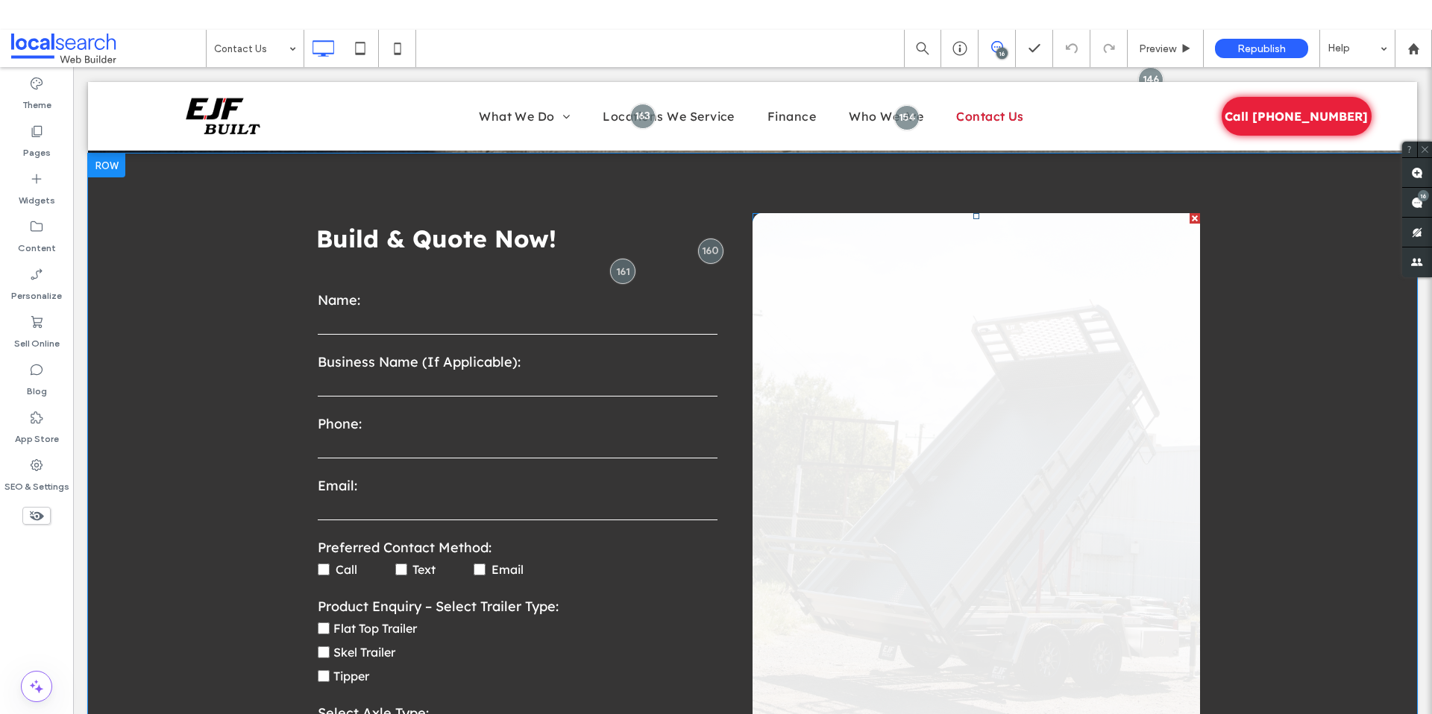
scroll to position [802, 0]
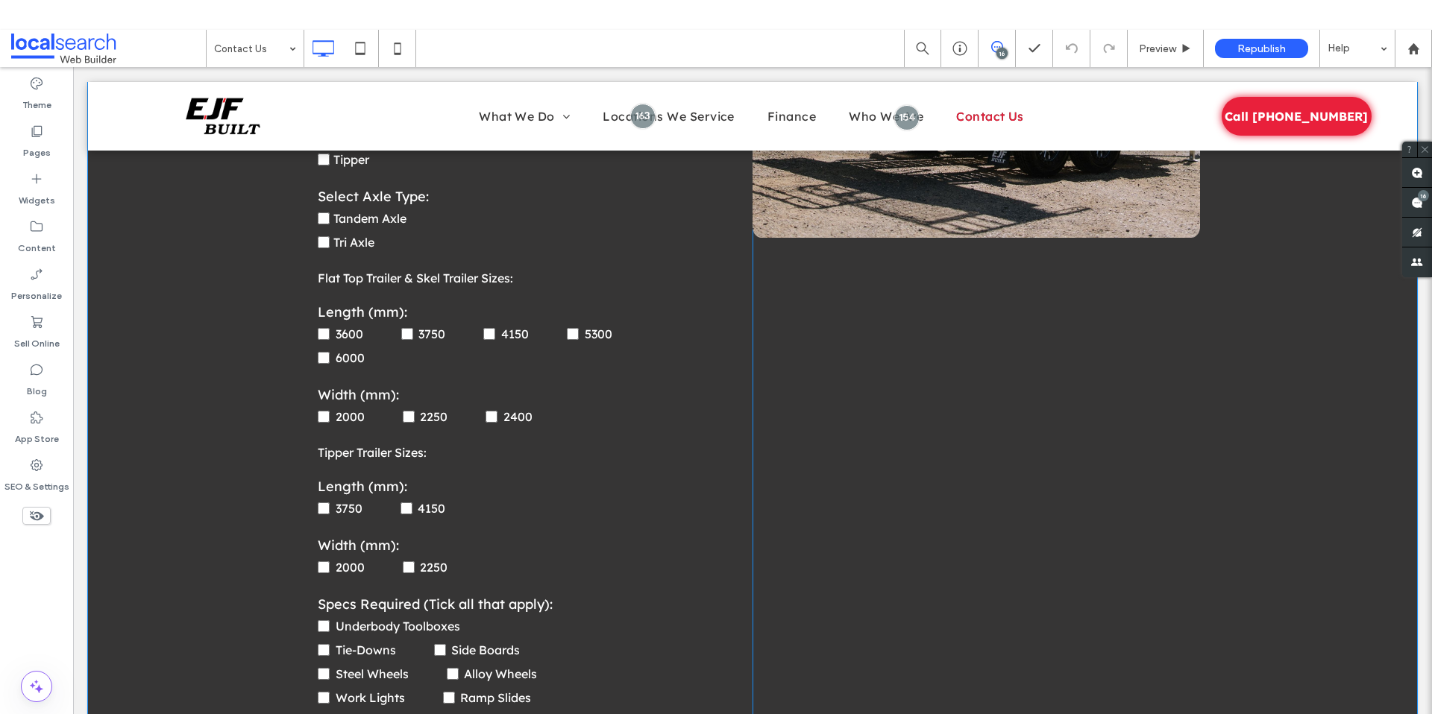
click at [1050, 430] on div "Button View more Click To Paste" at bounding box center [975, 405] width 447 height 1416
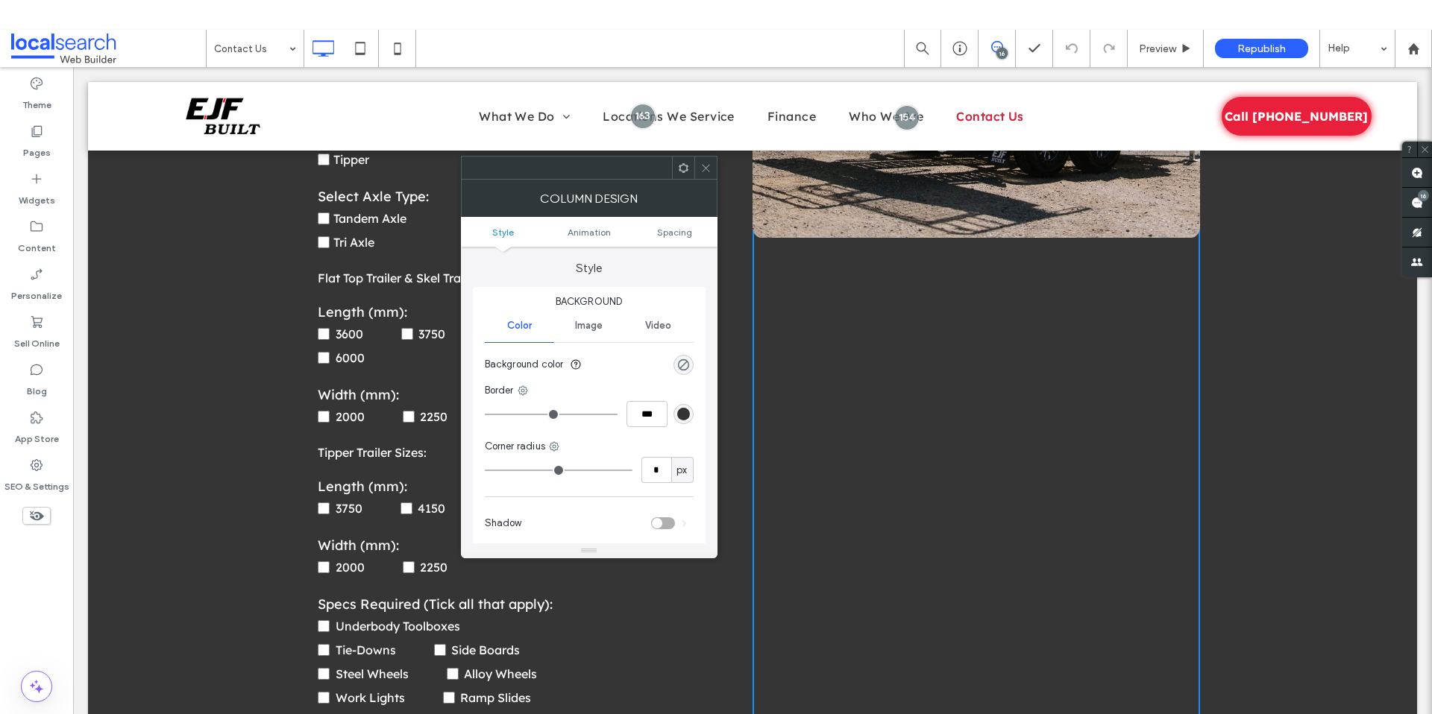
click at [710, 173] on icon at bounding box center [705, 168] width 11 height 11
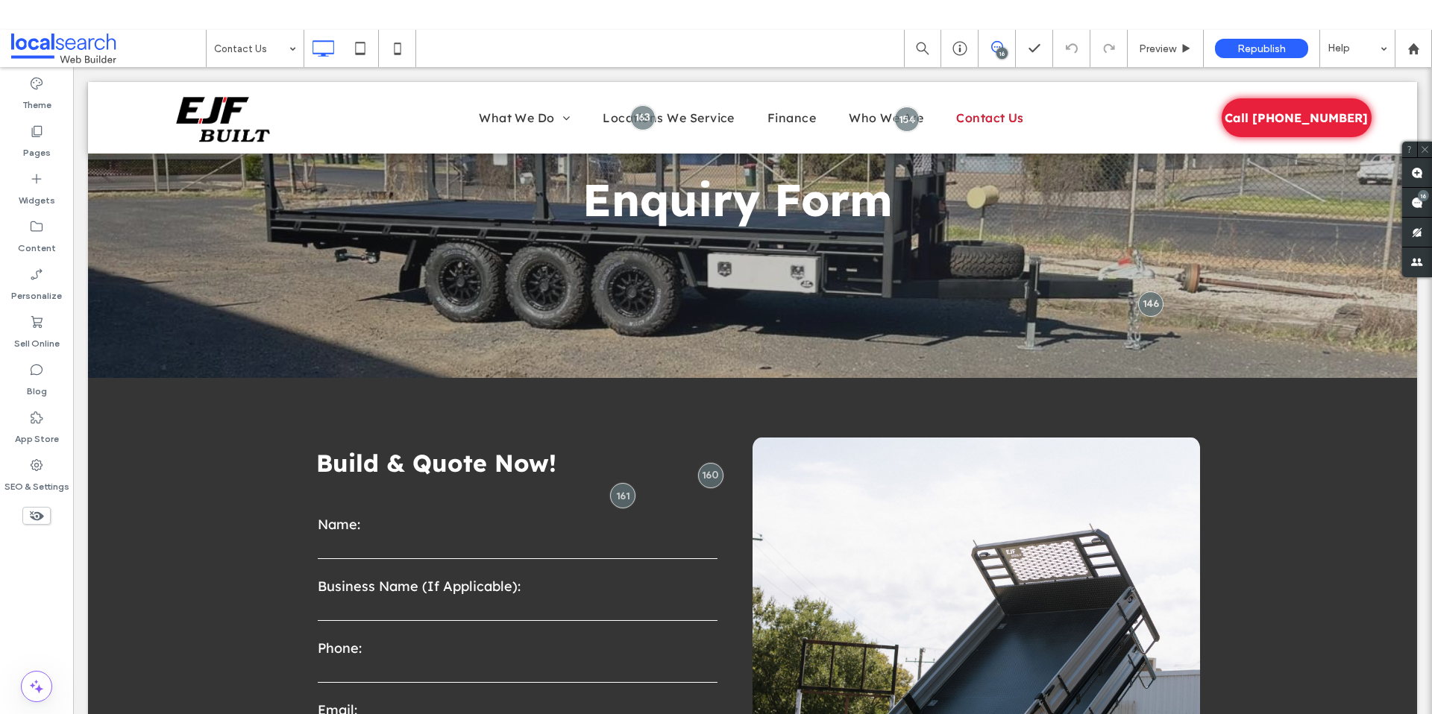
scroll to position [0, 0]
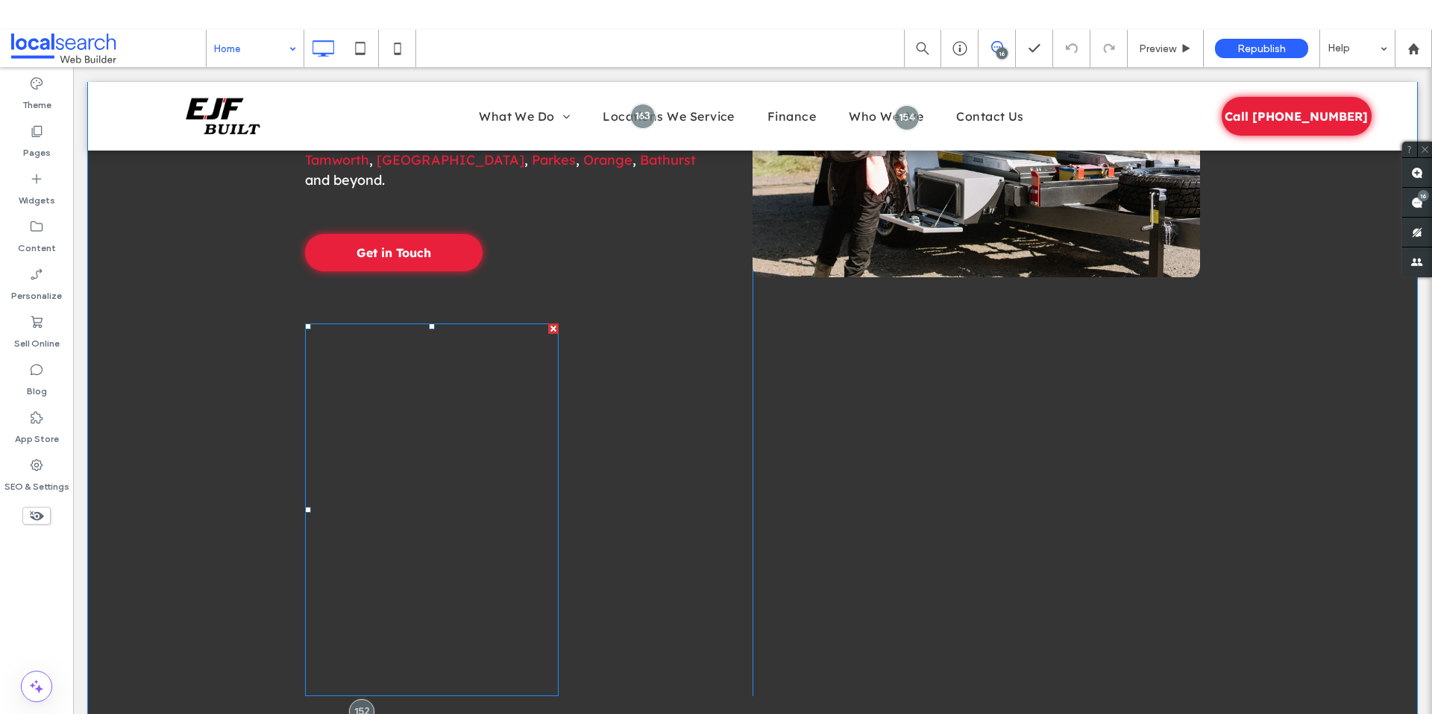
scroll to position [1235, 0]
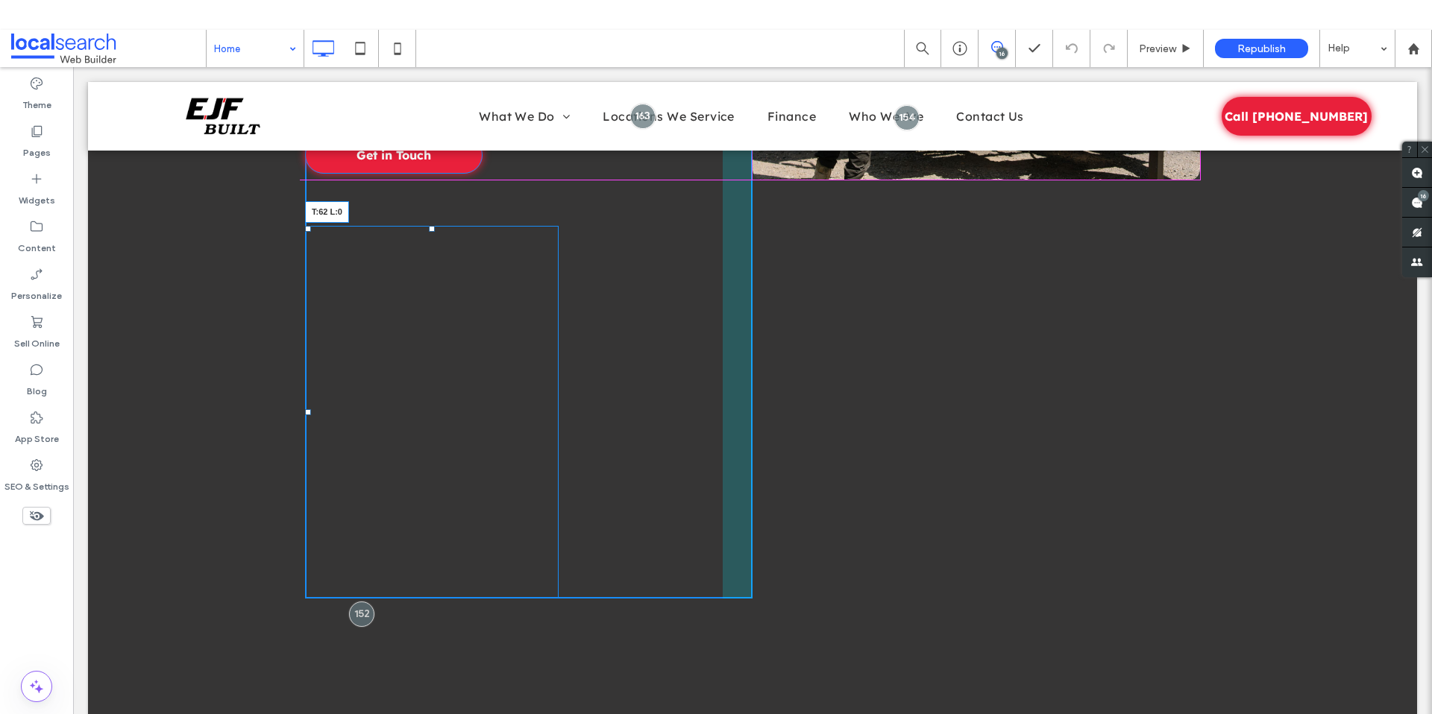
drag, startPoint x: 301, startPoint y: 189, endPoint x: 390, endPoint y: 282, distance: 128.1
click at [289, 180] on div "Tipper, Flat Top & Skeletal Trailers Welcome to EJF Built — experts in heavy-du…" at bounding box center [752, 117] width 1329 height 1112
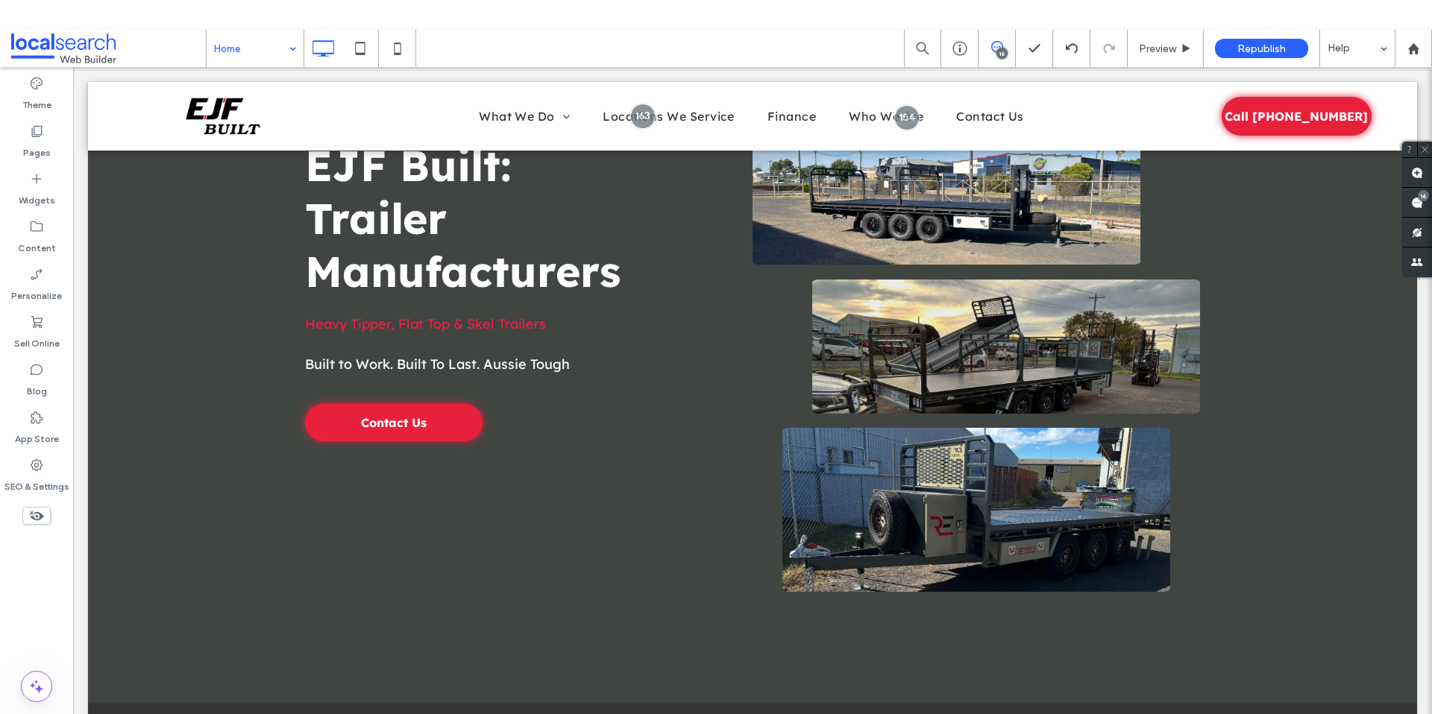
scroll to position [0, 0]
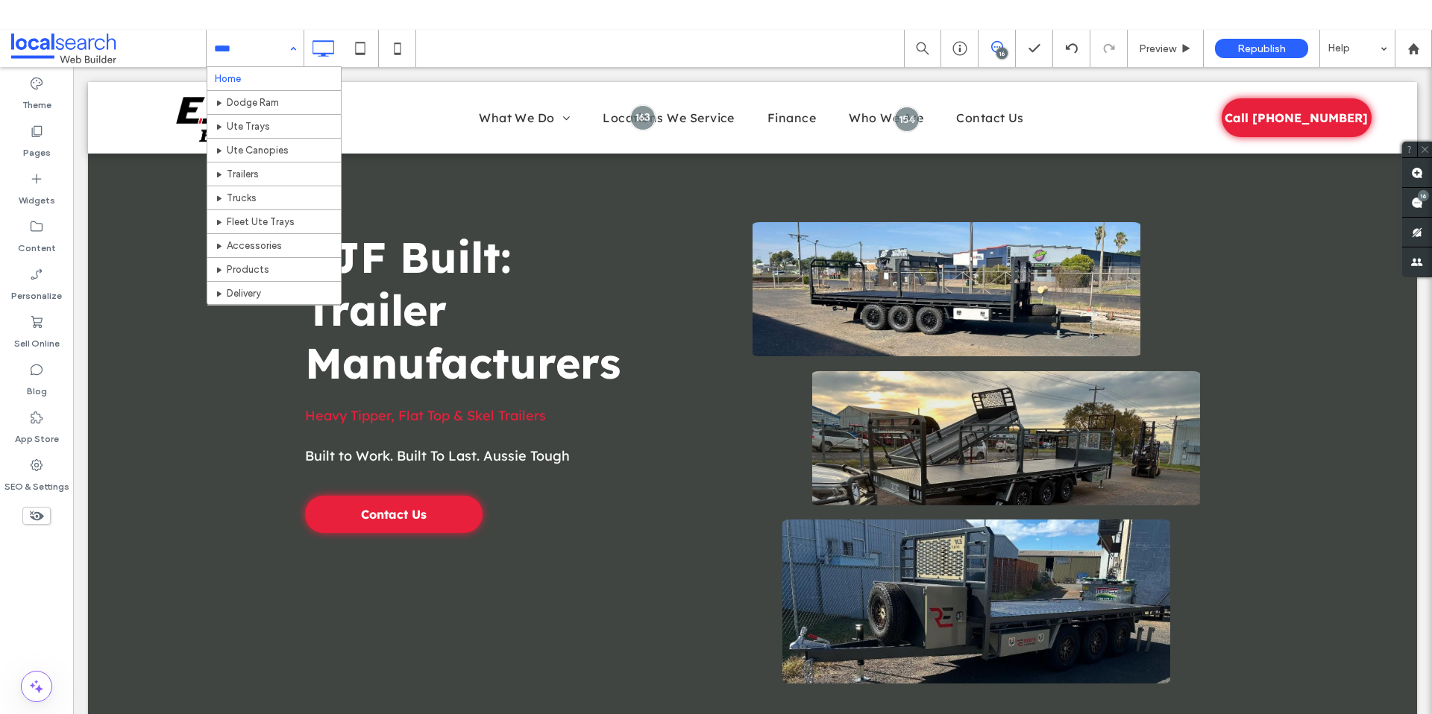
click at [253, 40] on input at bounding box center [251, 48] width 75 height 37
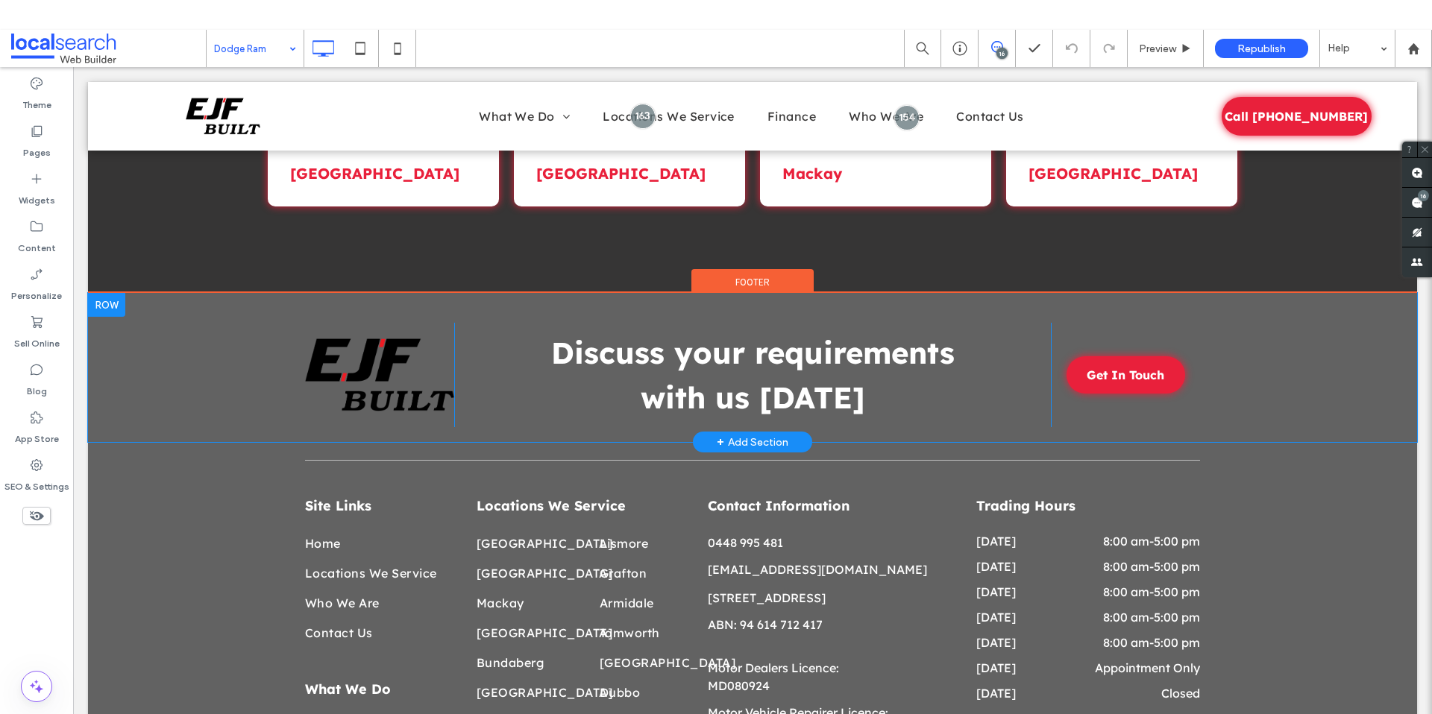
scroll to position [1854, 0]
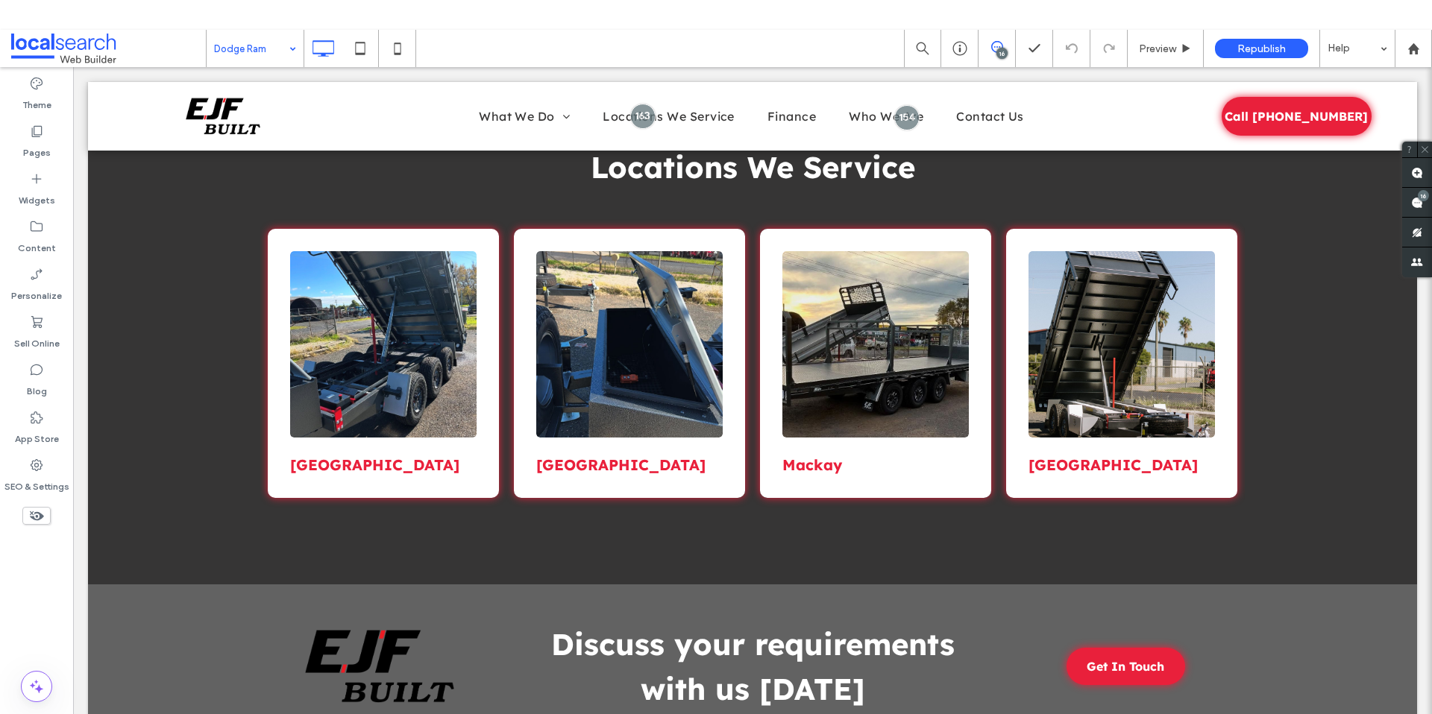
click at [255, 48] on input at bounding box center [251, 48] width 75 height 37
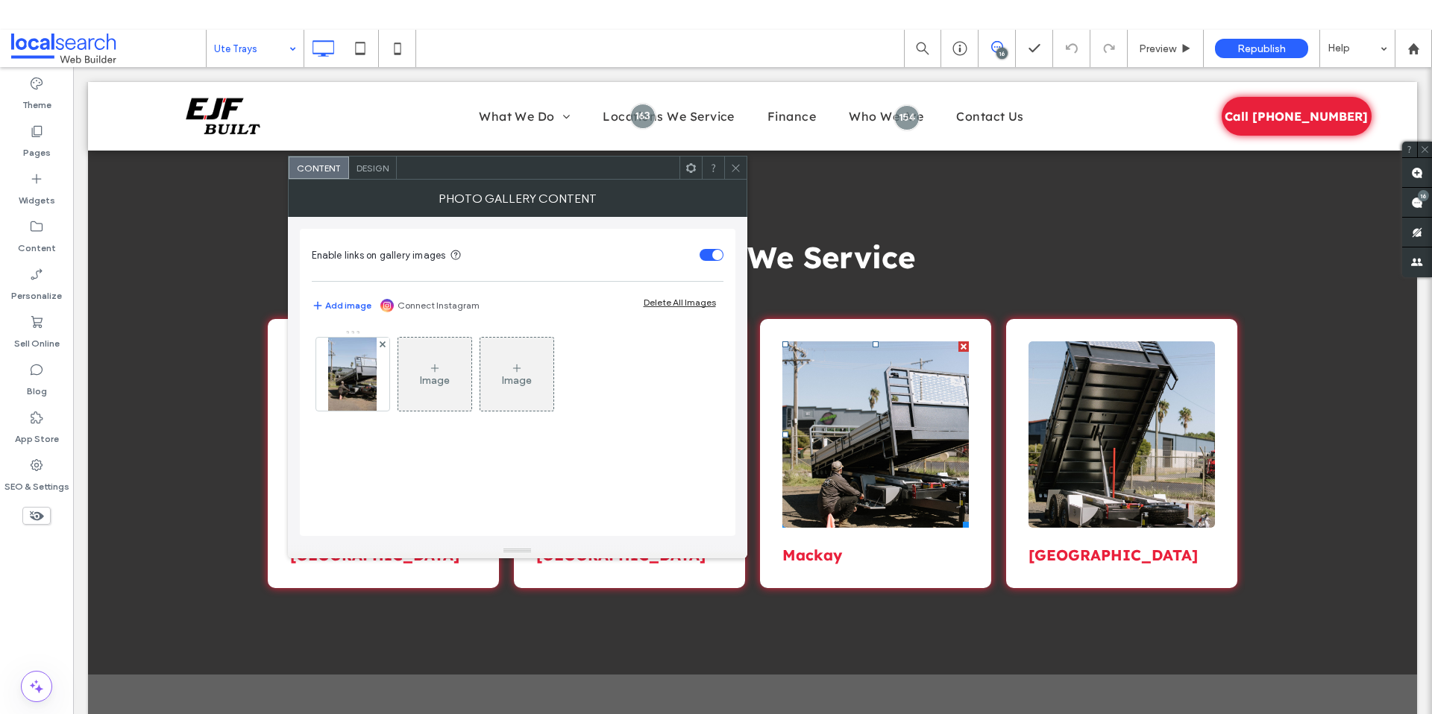
click at [735, 169] on icon at bounding box center [735, 168] width 11 height 11
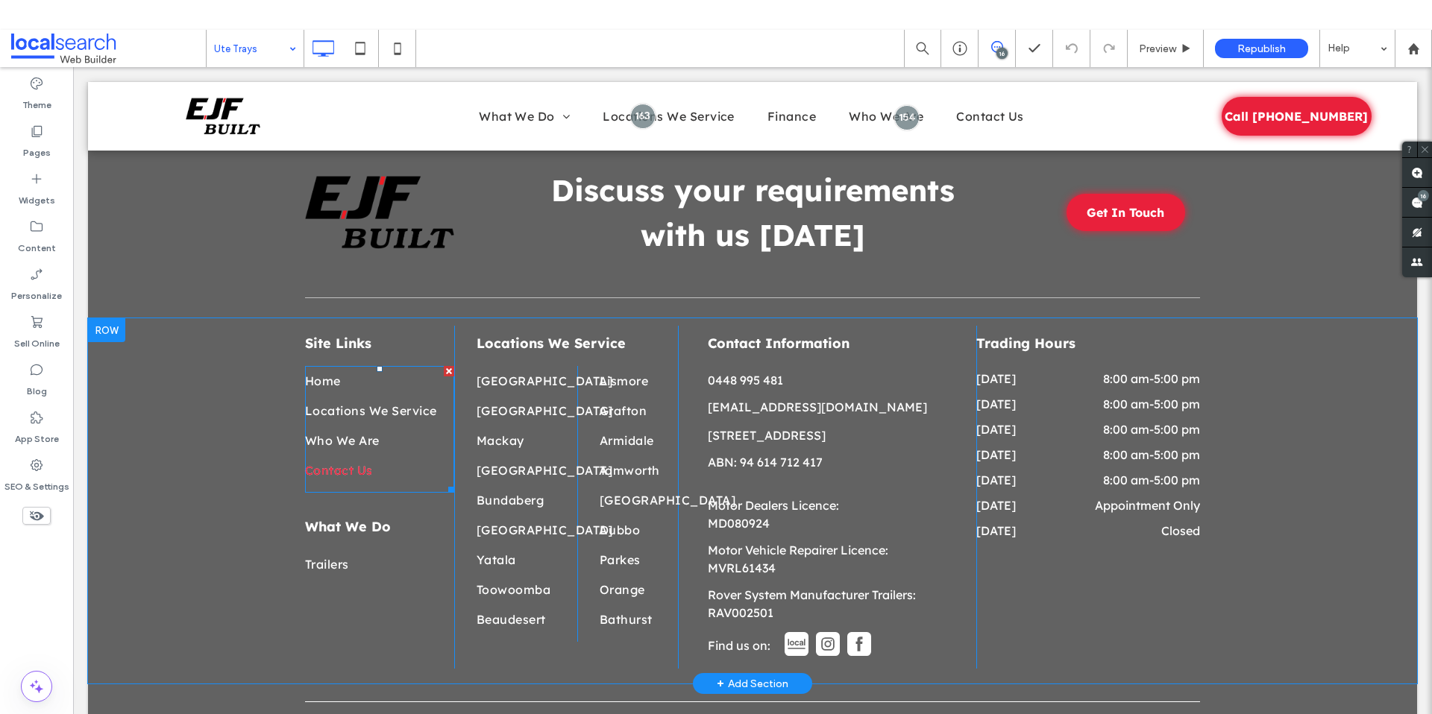
scroll to position [2305, 0]
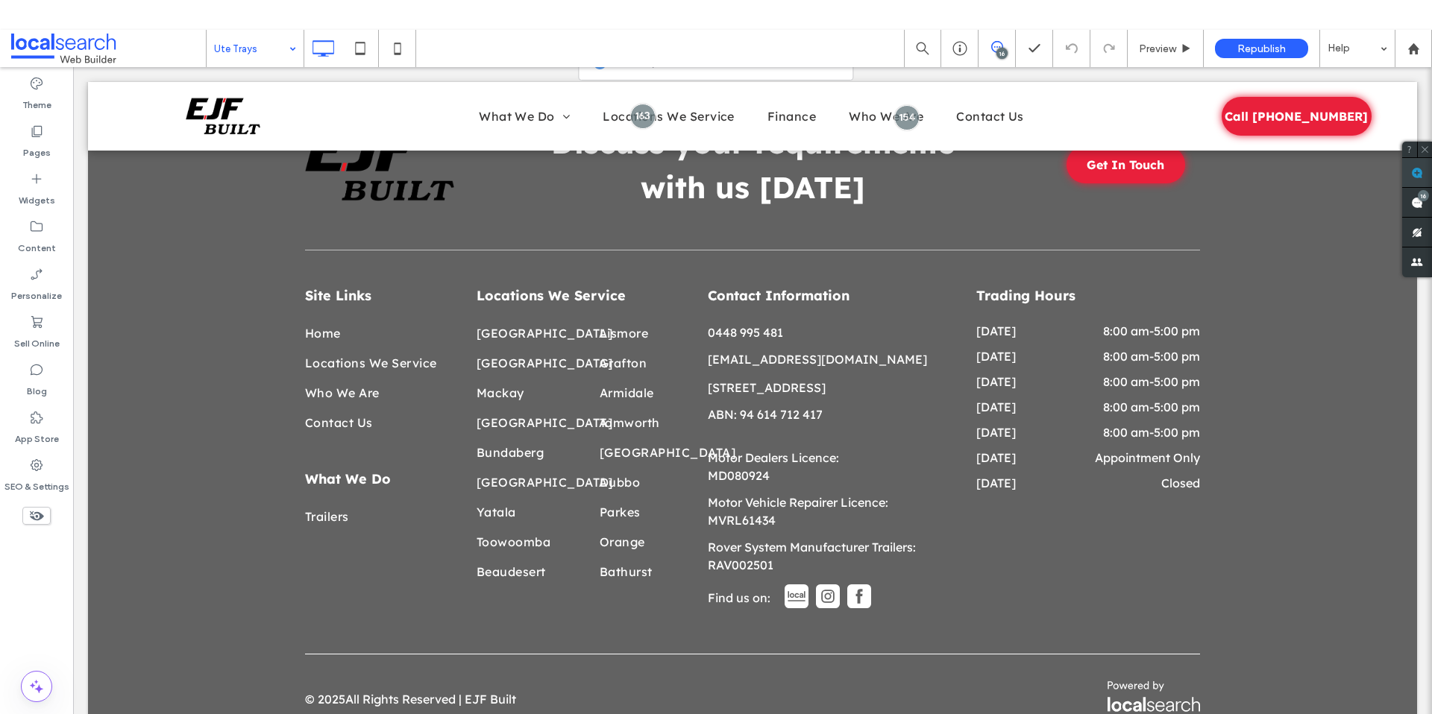
drag, startPoint x: 1423, startPoint y: 170, endPoint x: 1296, endPoint y: 130, distance: 133.7
click at [1423, 170] on span at bounding box center [1417, 172] width 30 height 29
click at [552, 291] on div "Locations We Service Sydney Brisbane Mackay Rockhampton Bundaberg Sunshine Coas…" at bounding box center [566, 449] width 224 height 343
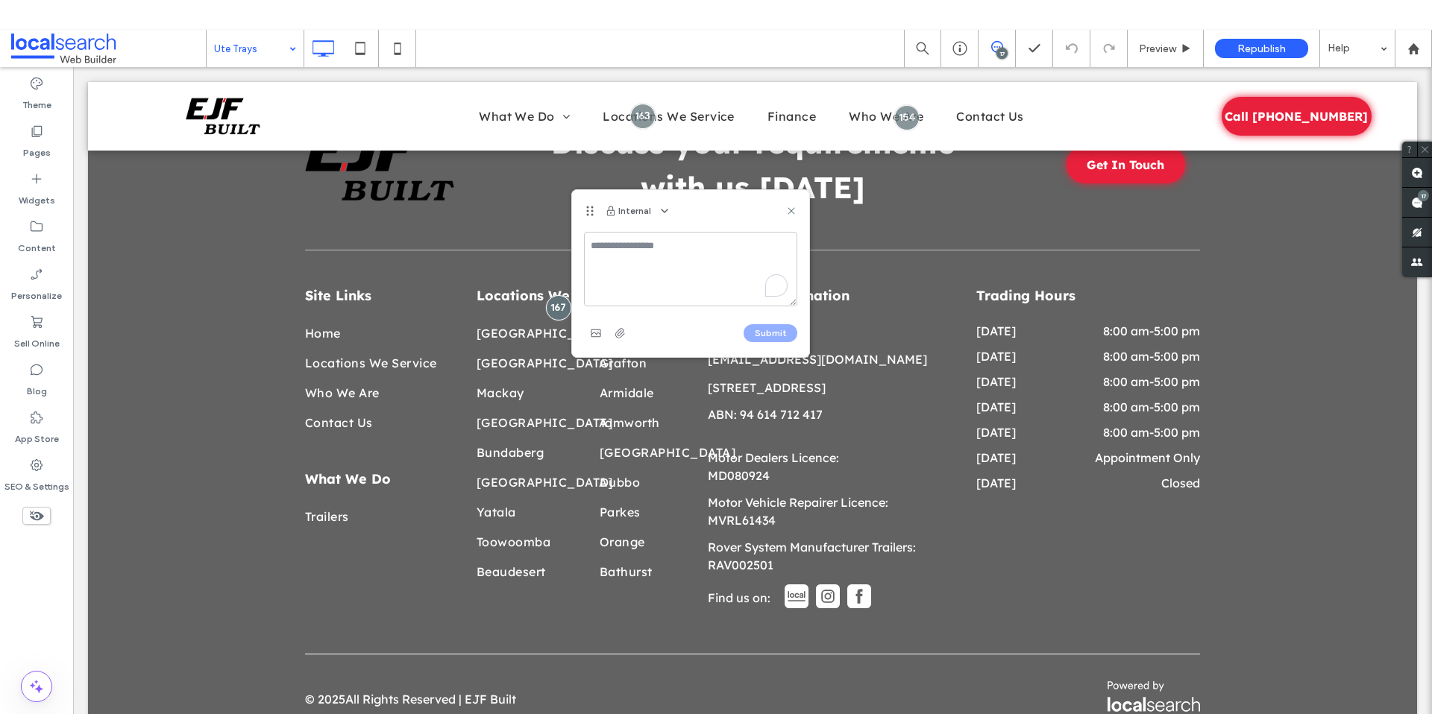
click at [661, 257] on textarea "To enrich screen reader interactions, please activate Accessibility in Grammarl…" at bounding box center [690, 269] width 213 height 75
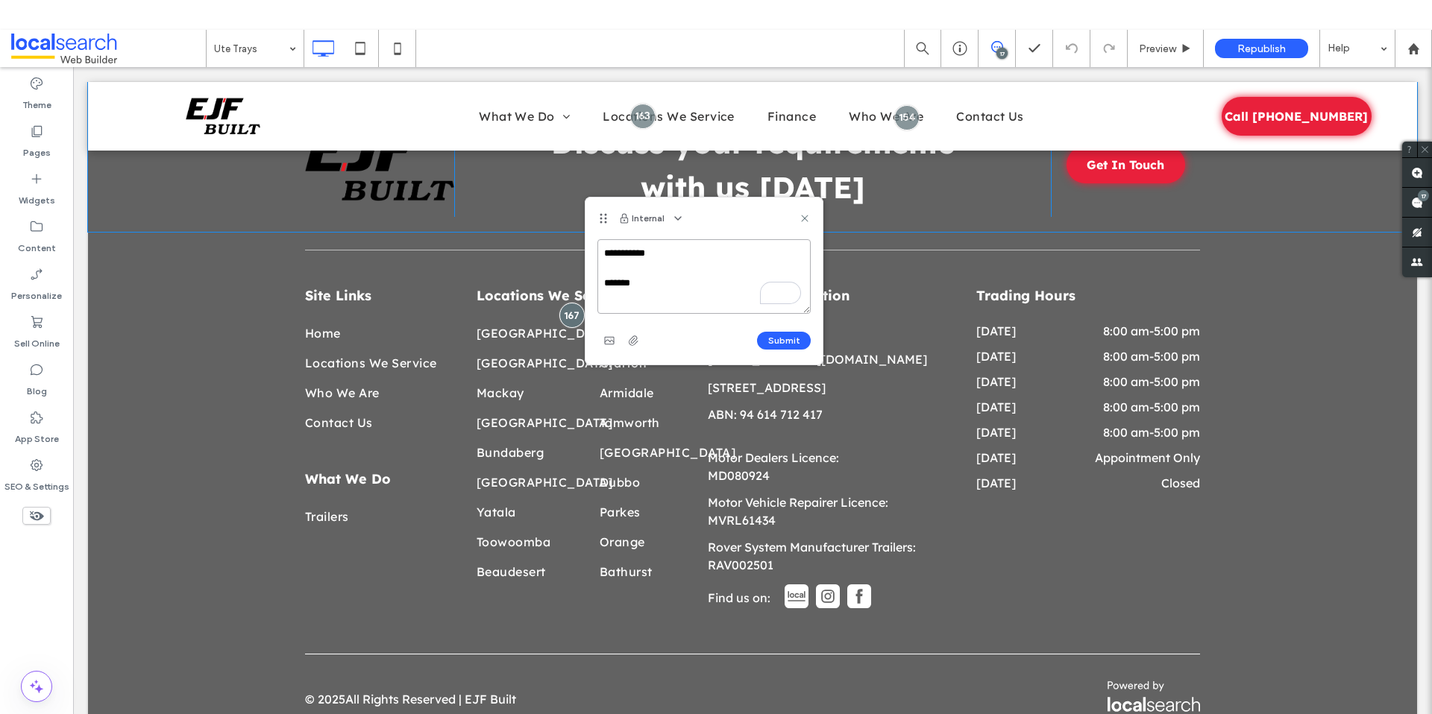
scroll to position [2302, 0]
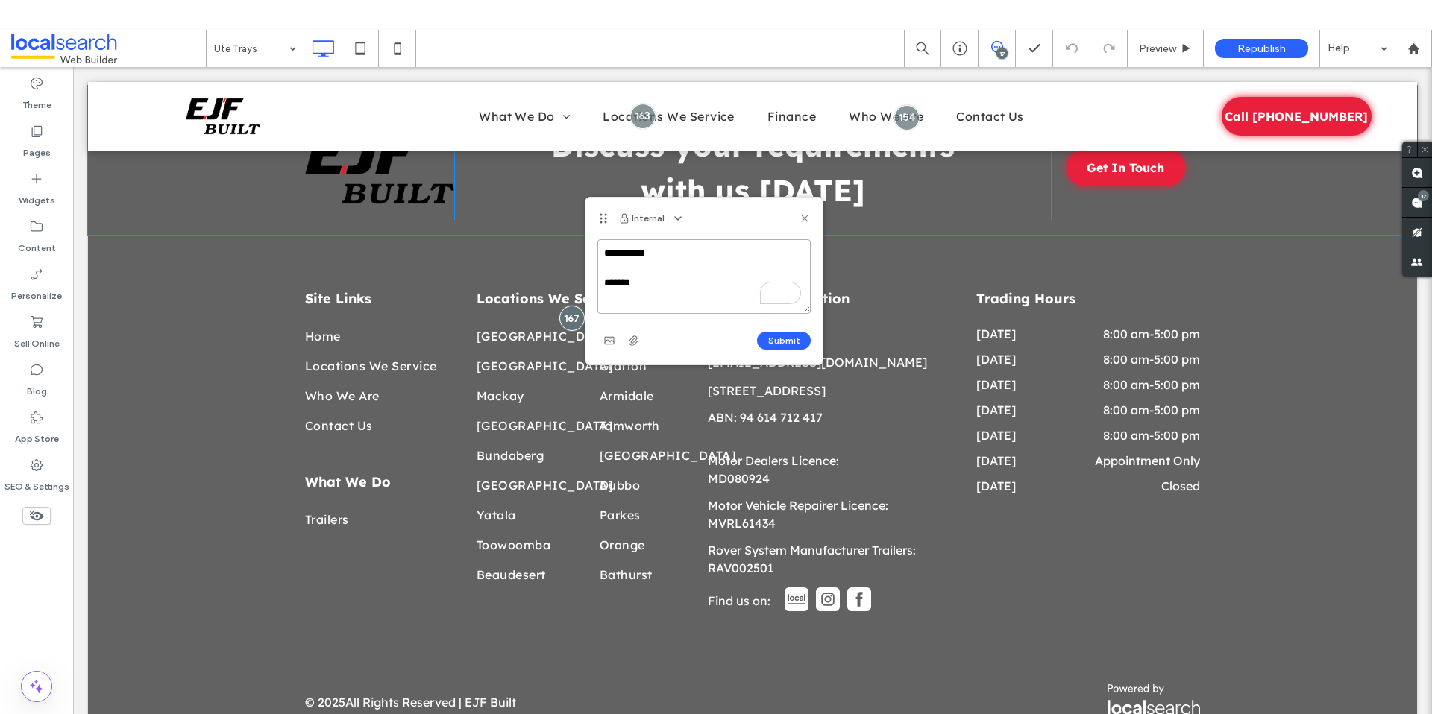
drag, startPoint x: 721, startPoint y: 361, endPoint x: 666, endPoint y: 332, distance: 62.4
paste textarea "**********"
click at [705, 263] on textarea "**********" at bounding box center [703, 276] width 213 height 75
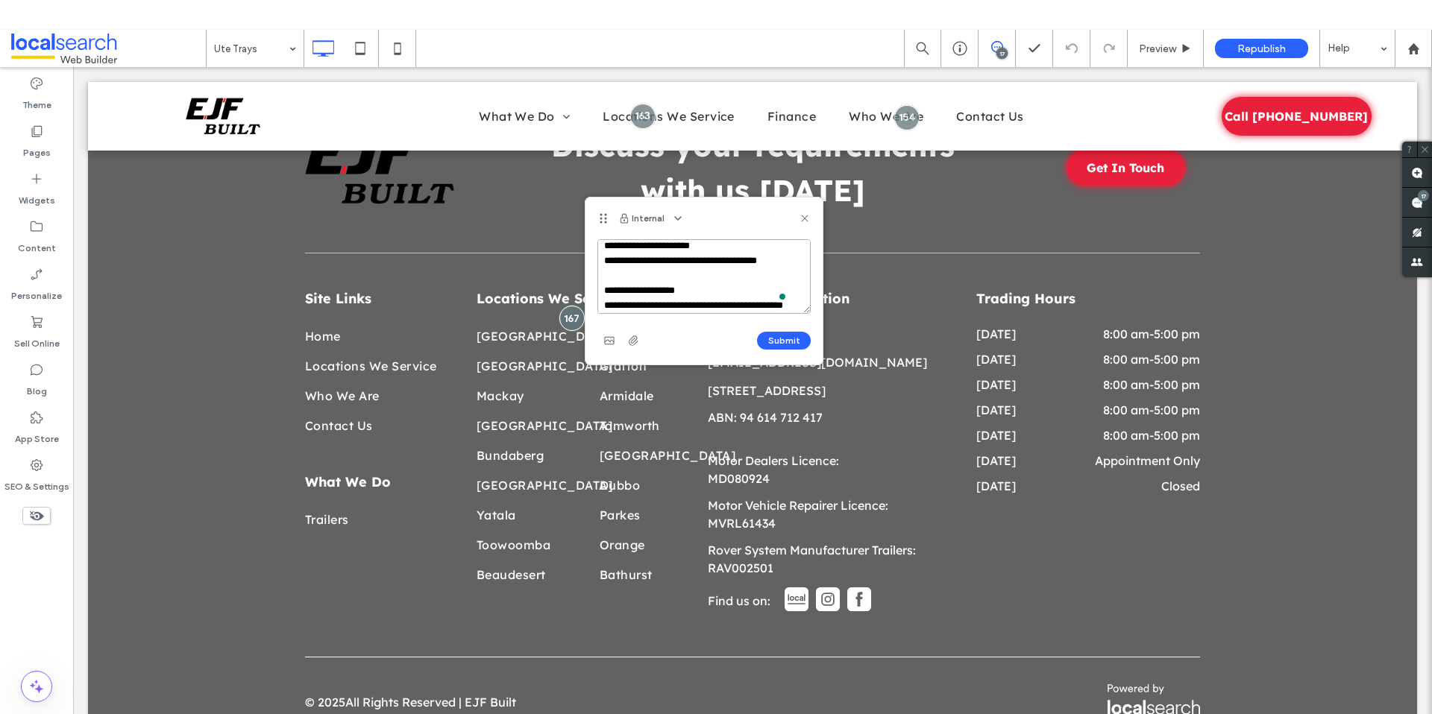
click at [786, 260] on textarea "**********" at bounding box center [703, 276] width 213 height 75
click at [666, 276] on textarea "**********" at bounding box center [703, 276] width 213 height 75
type textarea "**********"
click at [762, 341] on button "Submit" at bounding box center [784, 341] width 54 height 18
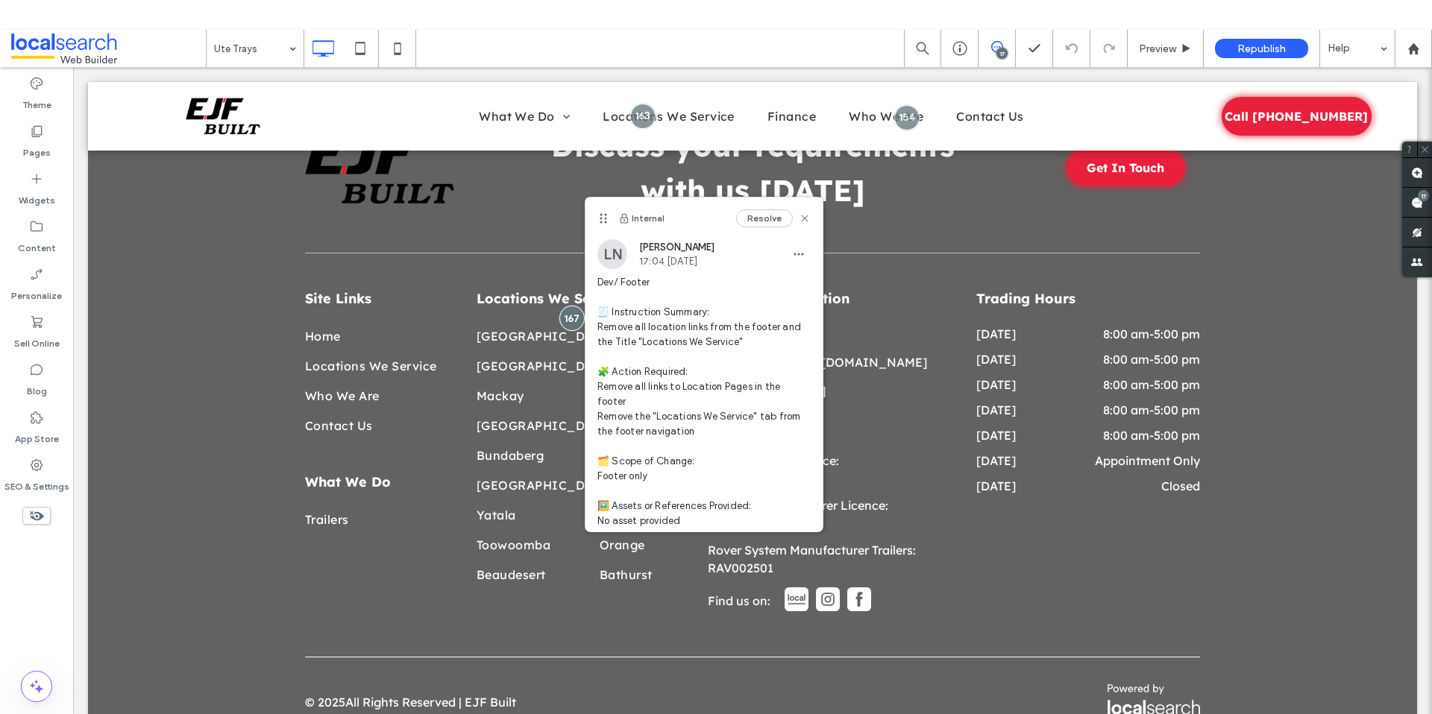
click at [799, 212] on icon at bounding box center [805, 218] width 12 height 12
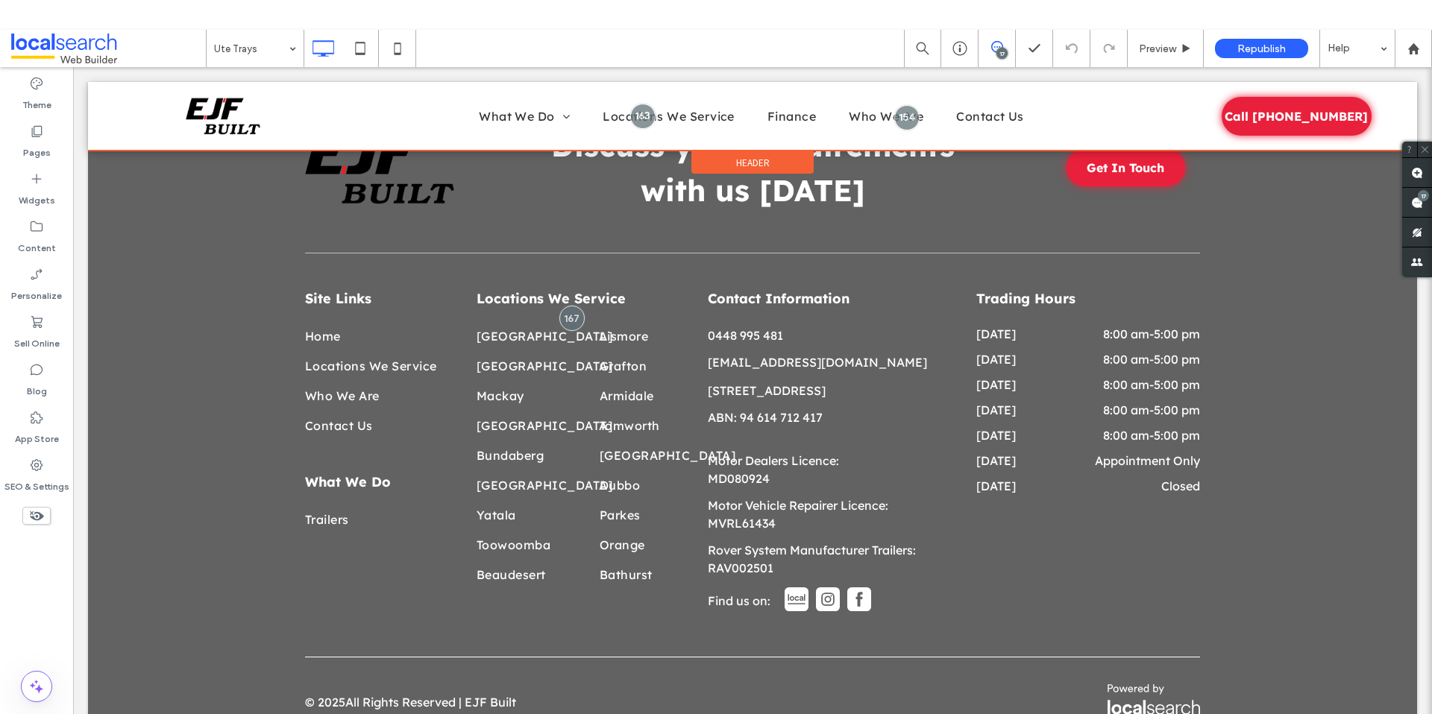
click at [687, 111] on div at bounding box center [752, 116] width 1329 height 69
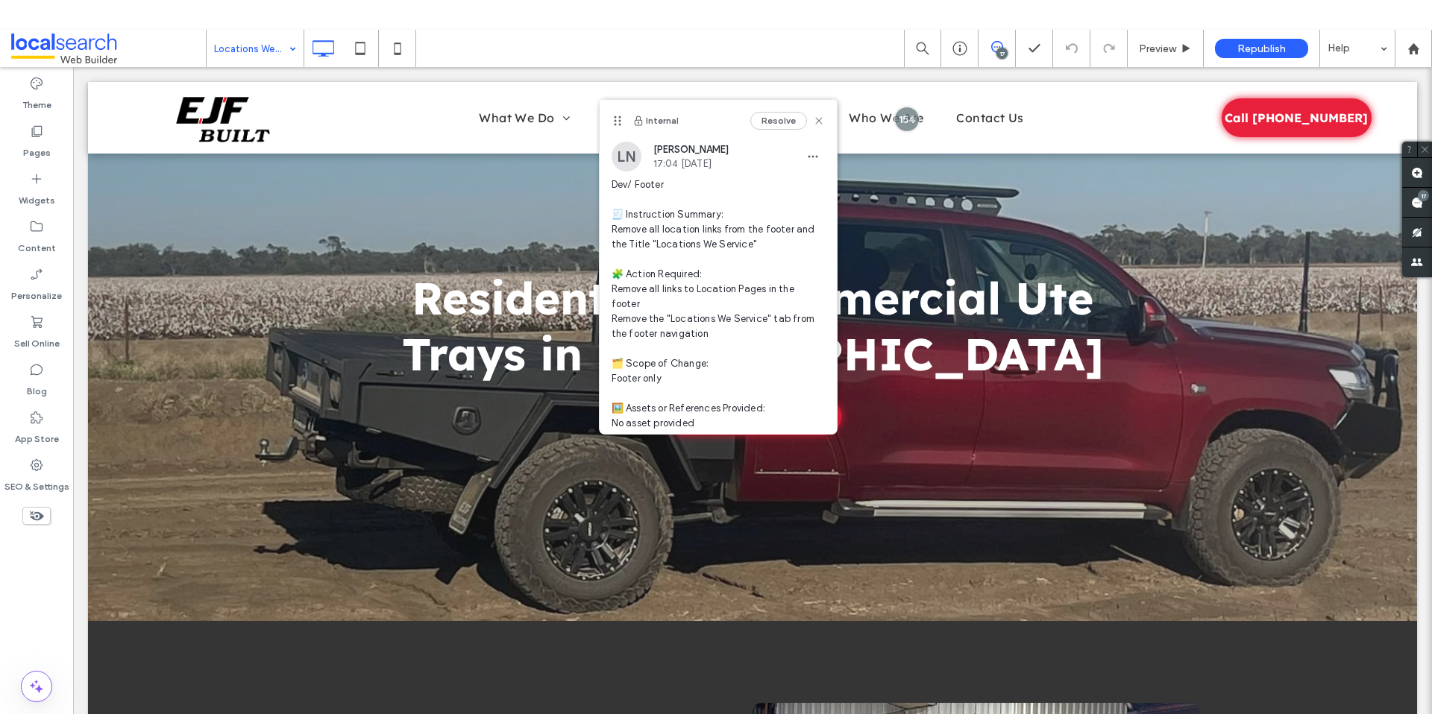
click at [769, 303] on span "Dev/ Footer 🧾 Instruction Summary: Remove all location links from the footer an…" at bounding box center [717, 326] width 213 height 298
click at [807, 154] on icon "button" at bounding box center [813, 157] width 12 height 12
click at [810, 194] on span "Edit" at bounding box center [811, 195] width 19 height 15
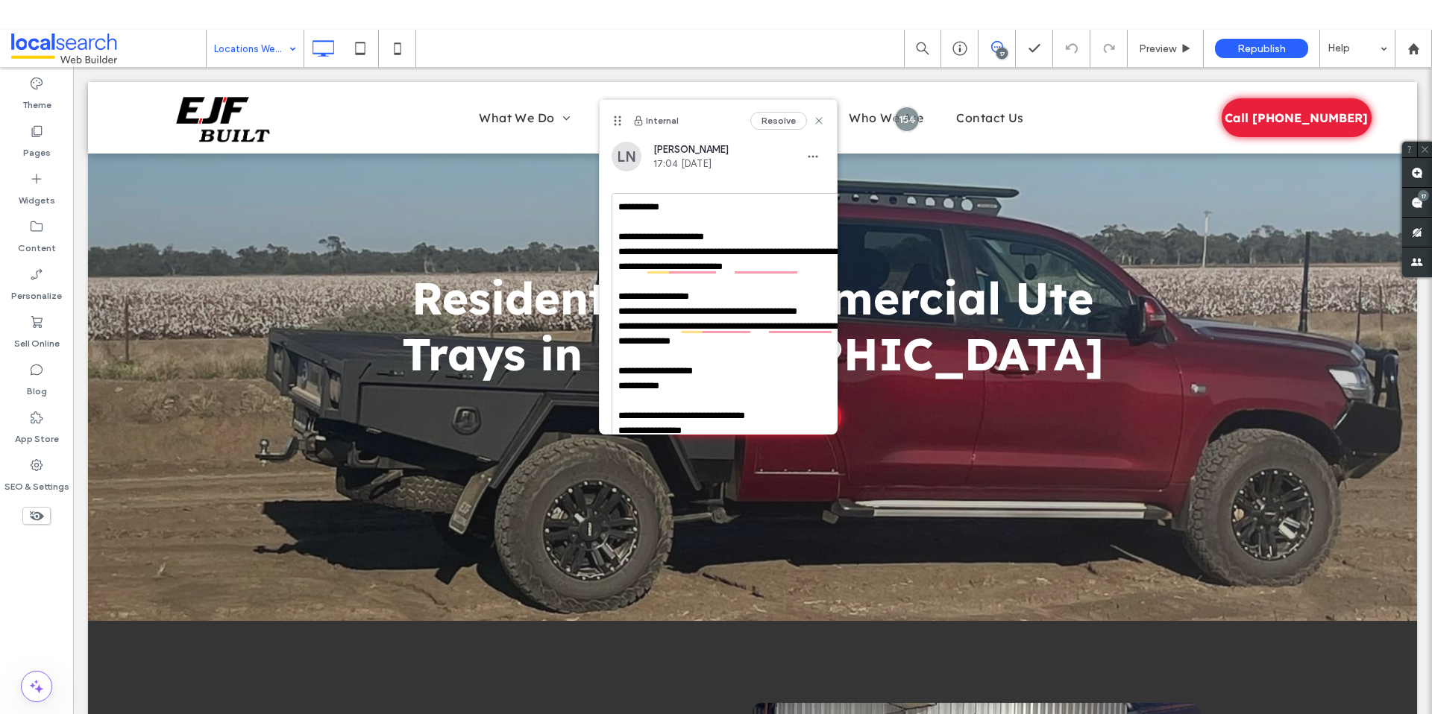
click at [714, 338] on textarea "**********" at bounding box center [735, 327] width 248 height 268
drag, startPoint x: 621, startPoint y: 328, endPoint x: 807, endPoint y: 363, distance: 188.9
click at [807, 363] on textarea "**********" at bounding box center [735, 327] width 248 height 268
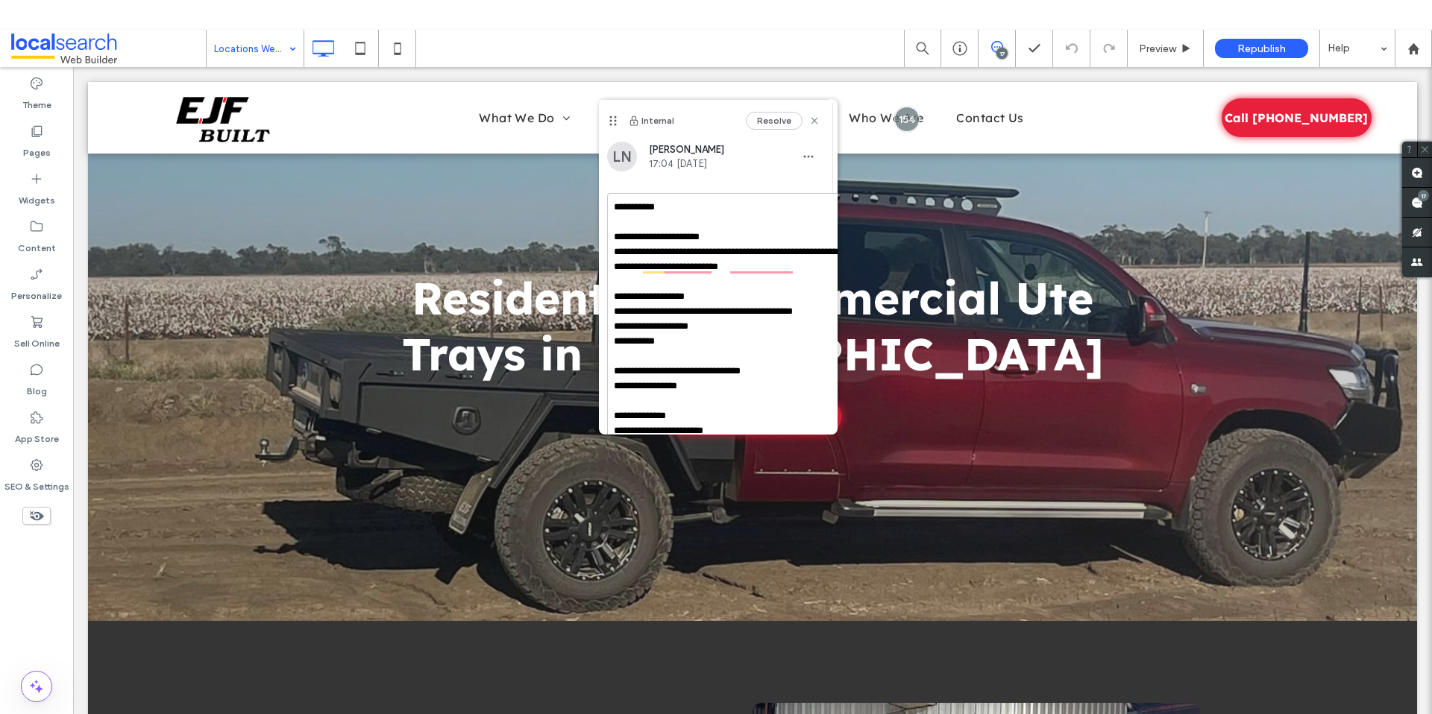
scroll to position [77, 0]
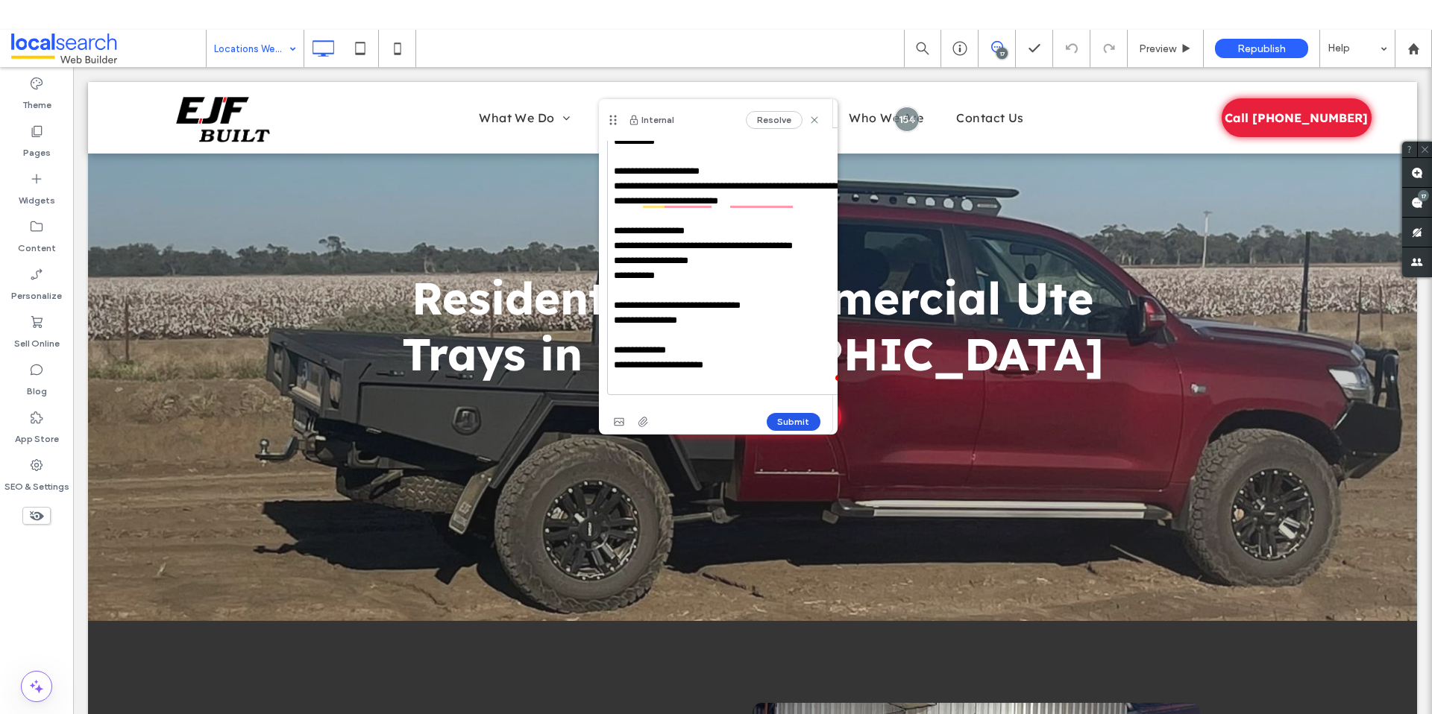
type textarea "**********"
click at [780, 413] on button "Submit" at bounding box center [793, 422] width 54 height 18
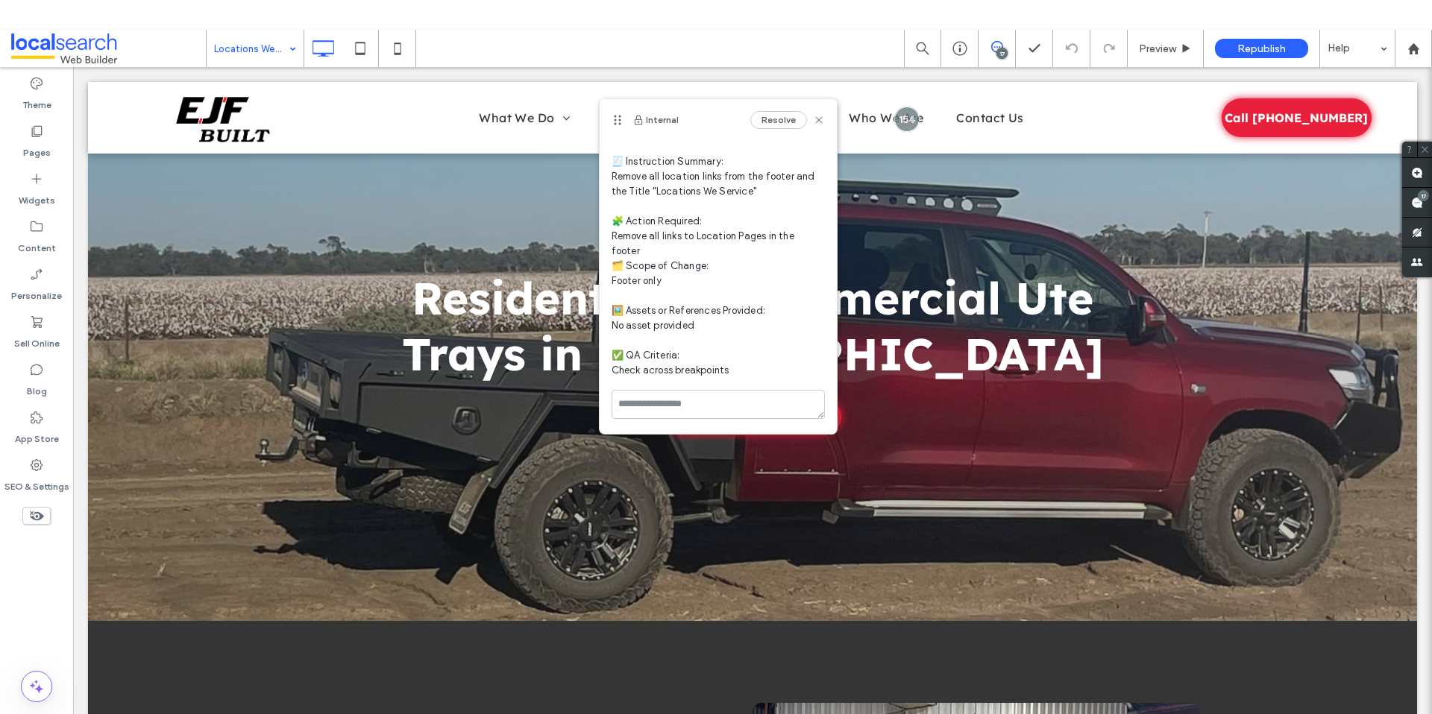
scroll to position [0, 0]
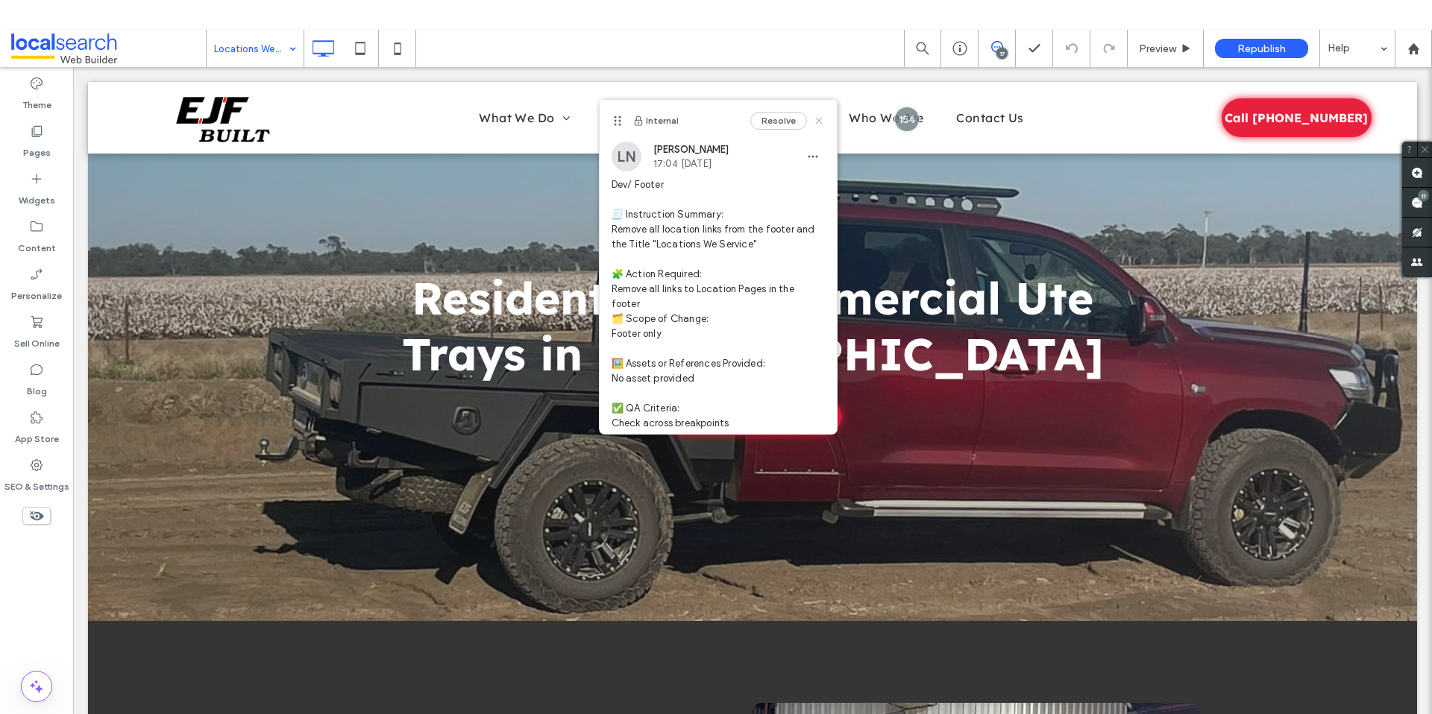
click at [815, 119] on use at bounding box center [818, 121] width 7 height 7
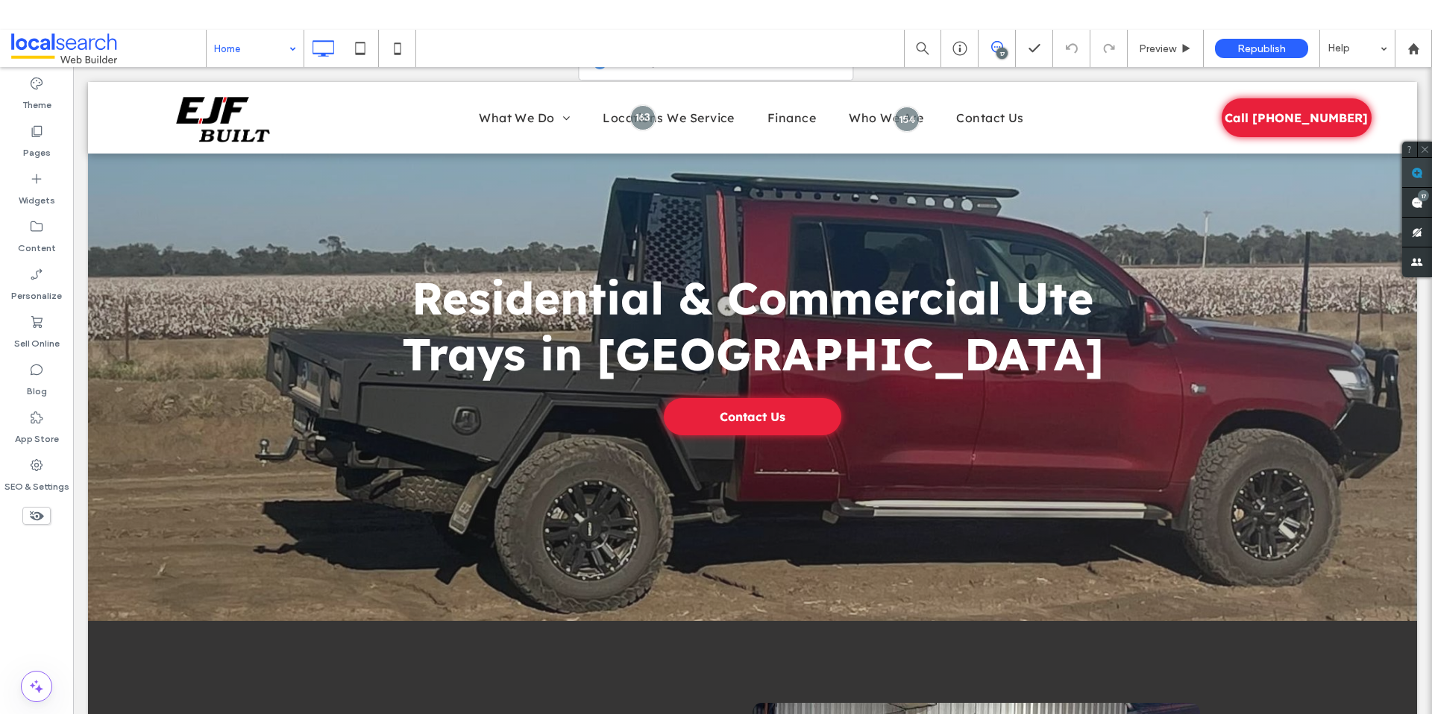
click at [1424, 168] on span at bounding box center [1417, 172] width 30 height 29
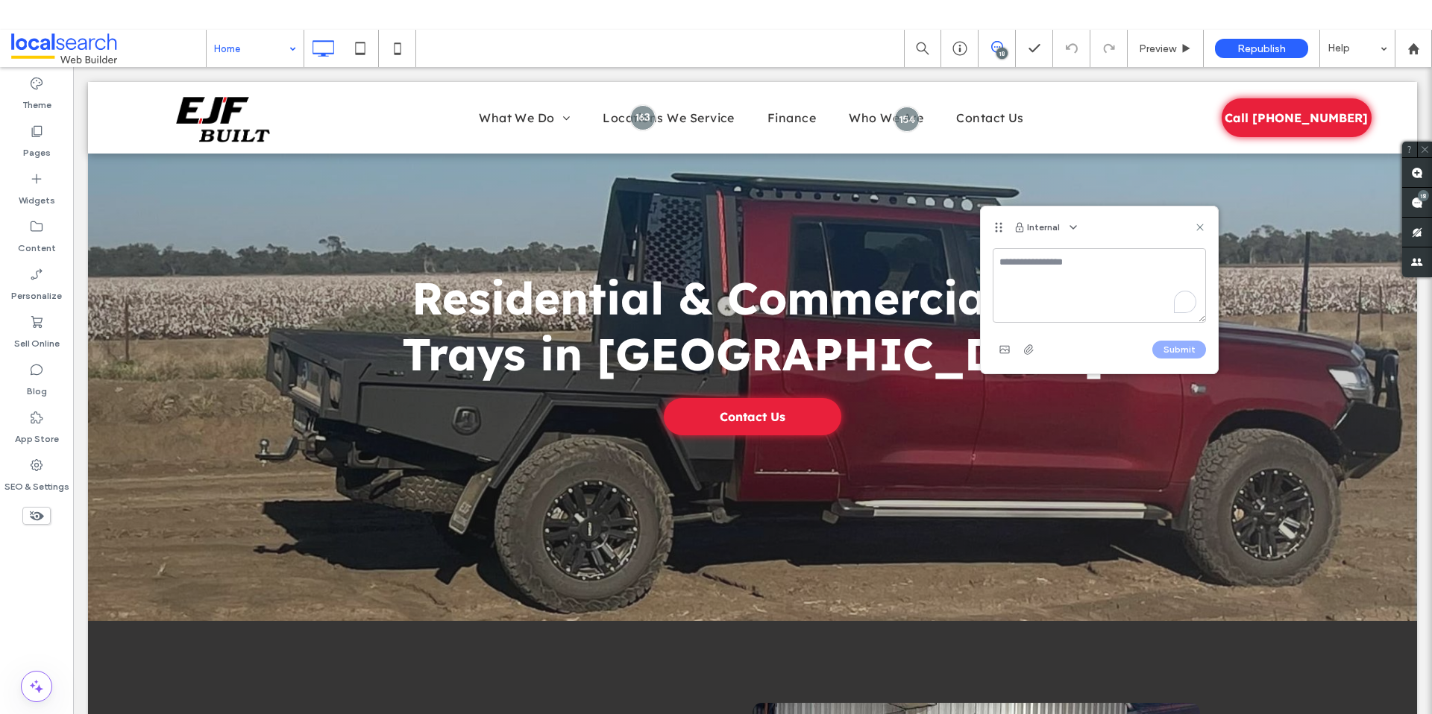
click at [1121, 295] on textarea "To enrich screen reader interactions, please activate Accessibility in Grammarl…" at bounding box center [1098, 285] width 213 height 75
paste textarea "**********"
click at [1001, 275] on textarea "**********" at bounding box center [1098, 285] width 213 height 75
type textarea "**********"
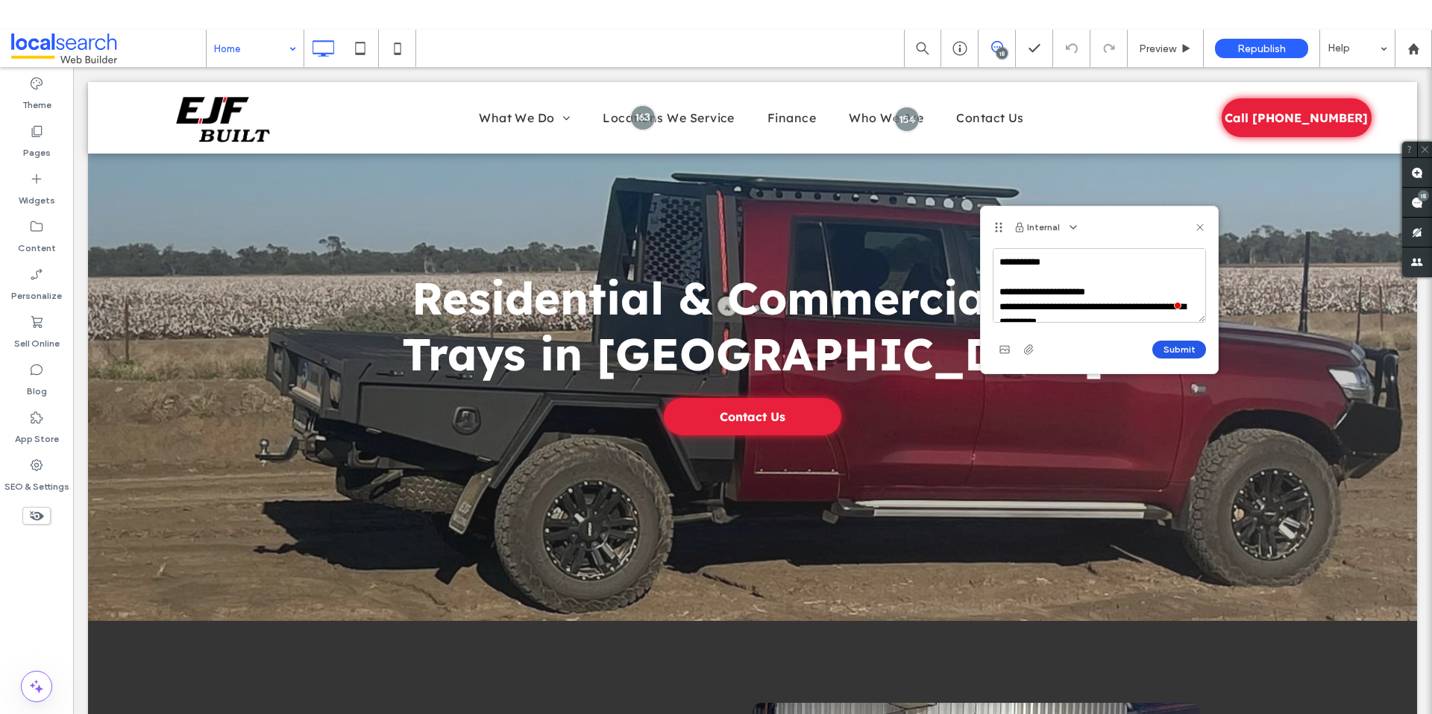
click at [1174, 356] on button "Submit" at bounding box center [1179, 350] width 54 height 18
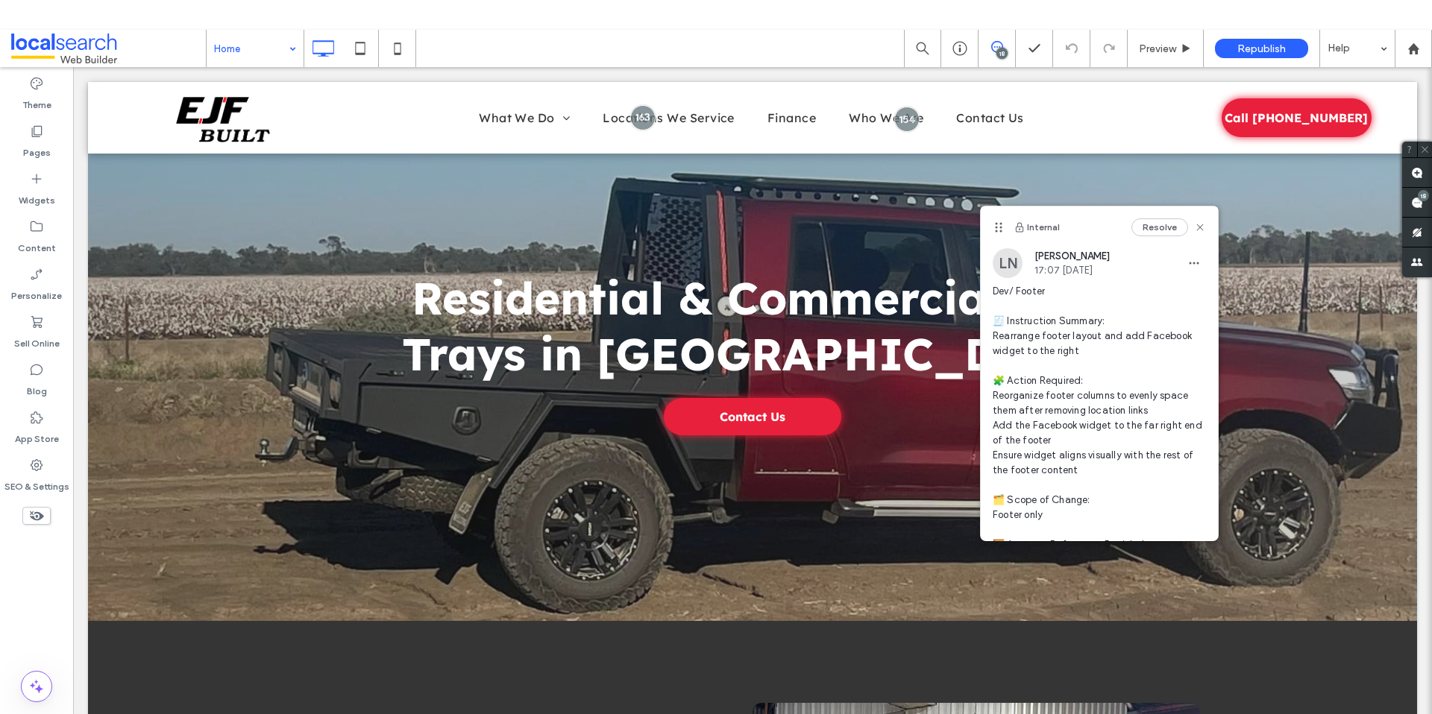
click at [1196, 227] on div "Internal Resolve" at bounding box center [1098, 228] width 237 height 42
click at [1192, 217] on div "Internal Resolve" at bounding box center [1098, 228] width 237 height 42
click at [1196, 227] on use at bounding box center [1199, 227] width 7 height 7
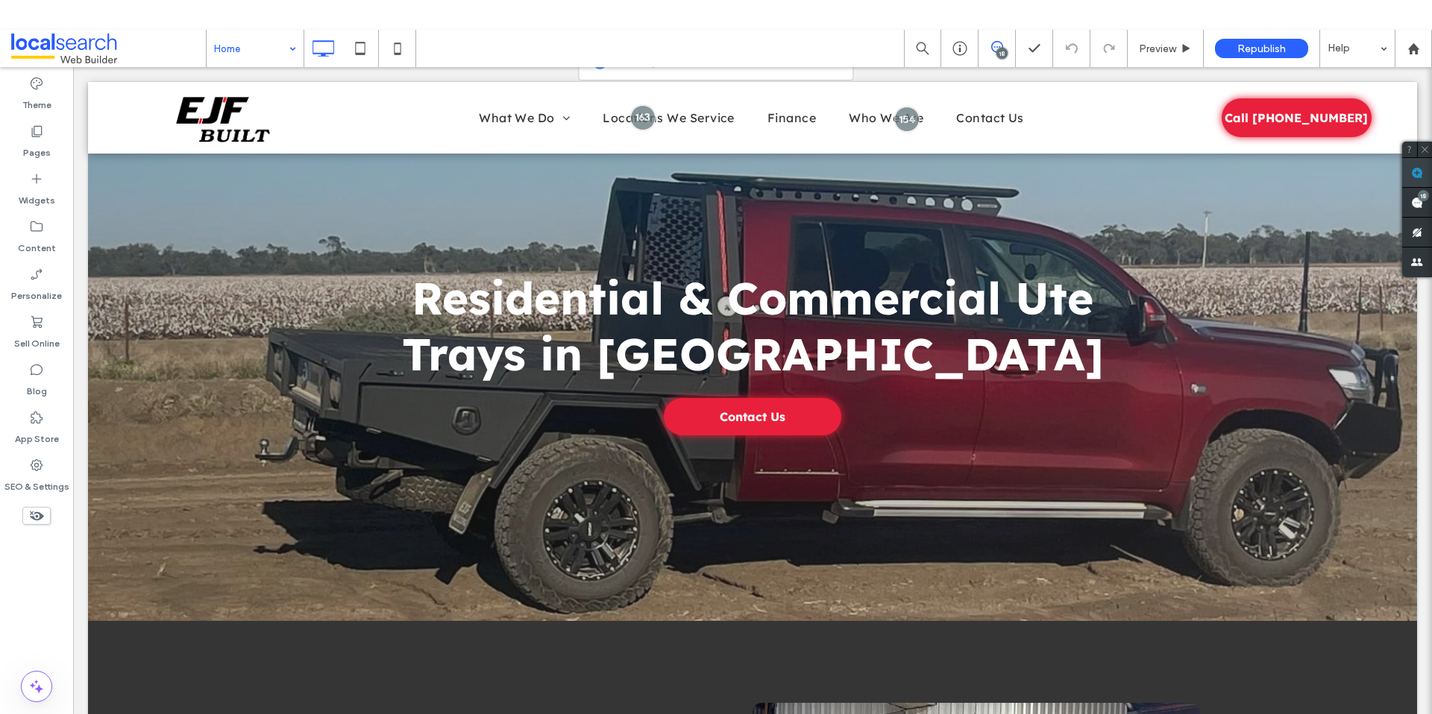
click at [1412, 171] on use at bounding box center [1417, 173] width 12 height 12
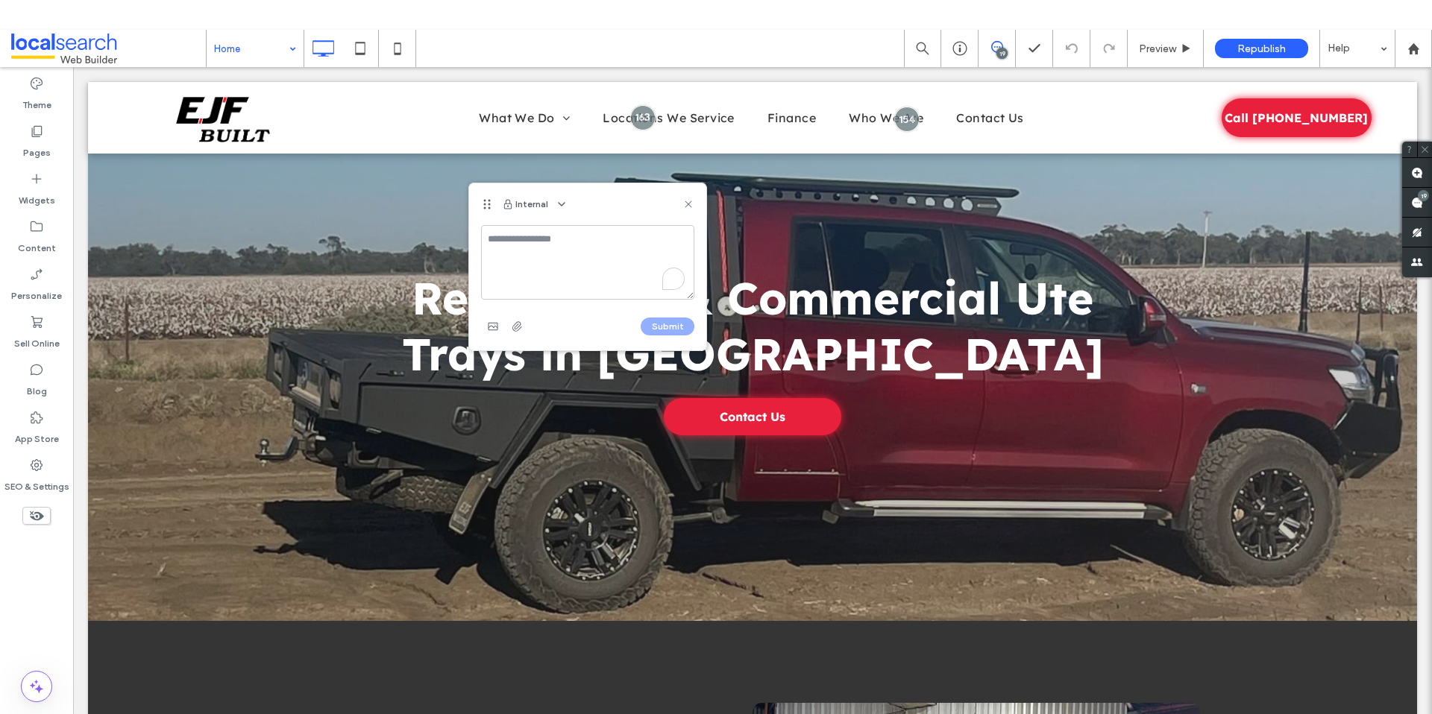
click at [552, 265] on textarea "To enrich screen reader interactions, please activate Accessibility in Grammarl…" at bounding box center [587, 262] width 213 height 75
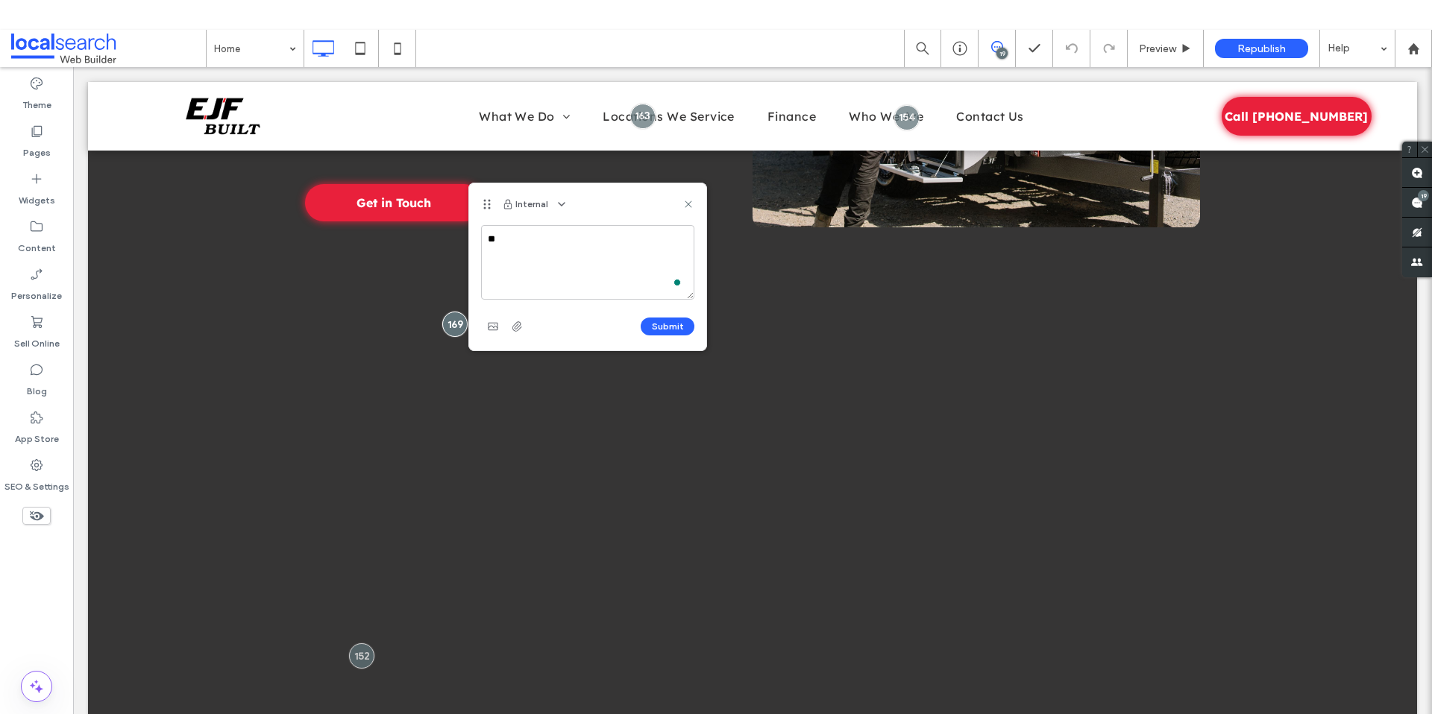
type textarea "*"
click at [525, 272] on textarea "*********" at bounding box center [587, 262] width 213 height 75
paste textarea "**********"
click at [485, 254] on textarea "**********" at bounding box center [587, 262] width 213 height 75
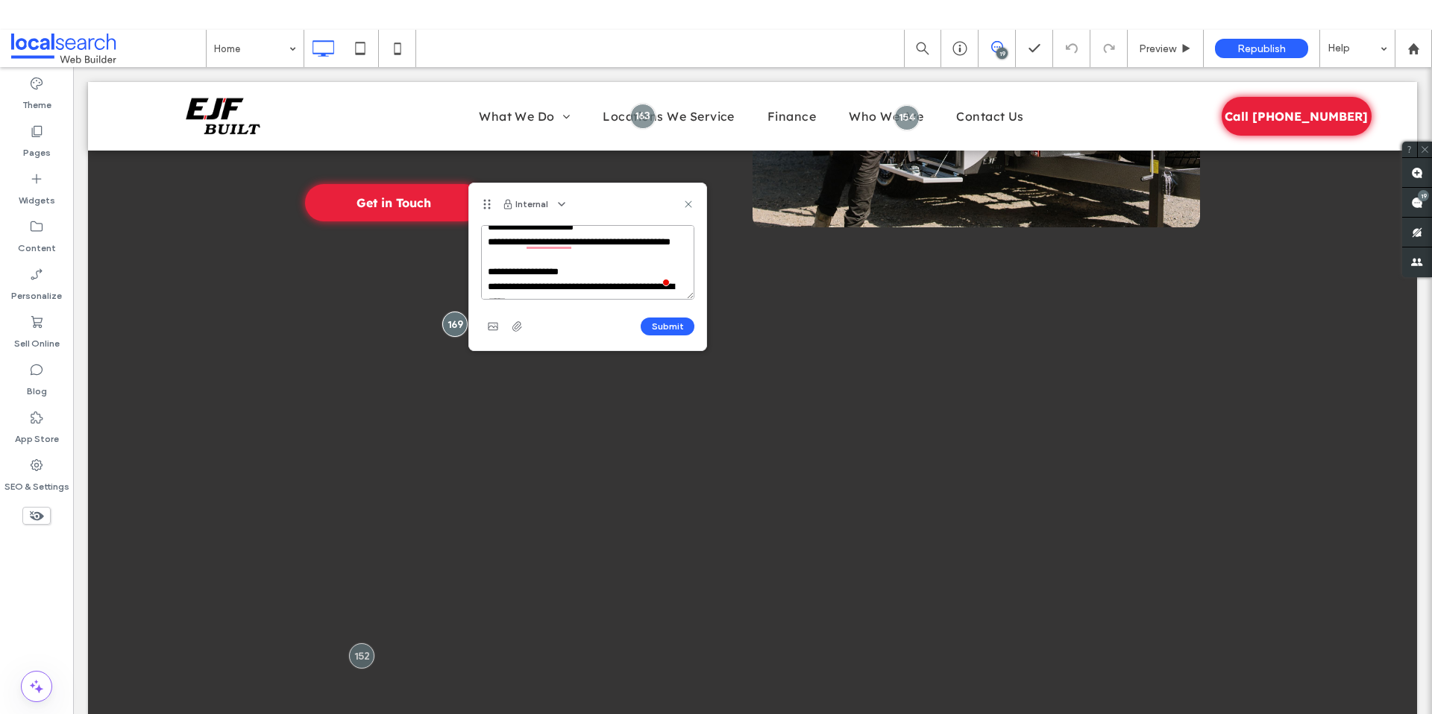
click at [599, 274] on textarea "**********" at bounding box center [587, 262] width 213 height 75
click at [517, 255] on textarea "**********" at bounding box center [587, 262] width 213 height 75
type textarea "**********"
click at [676, 331] on button "Submit" at bounding box center [667, 327] width 54 height 18
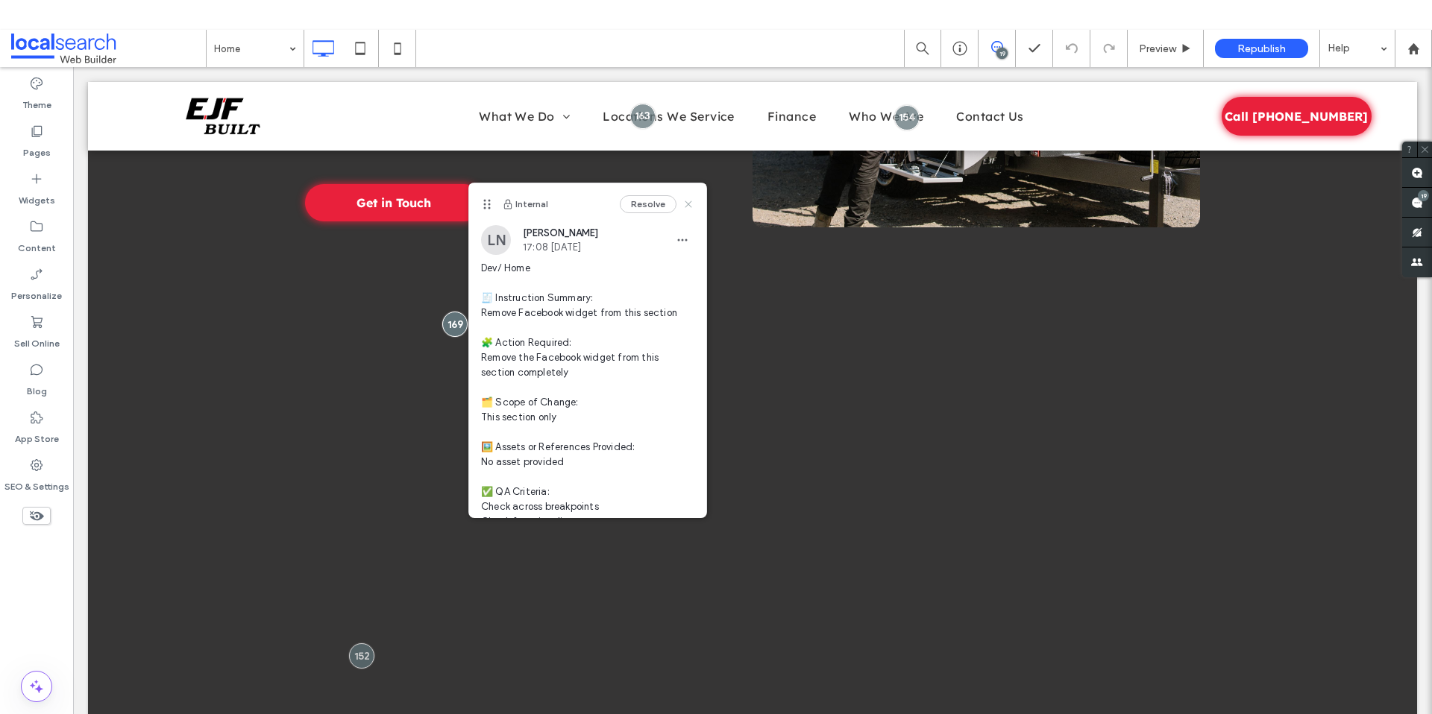
drag, startPoint x: 677, startPoint y: 203, endPoint x: 666, endPoint y: 295, distance: 92.4
click at [684, 203] on use at bounding box center [687, 204] width 7 height 7
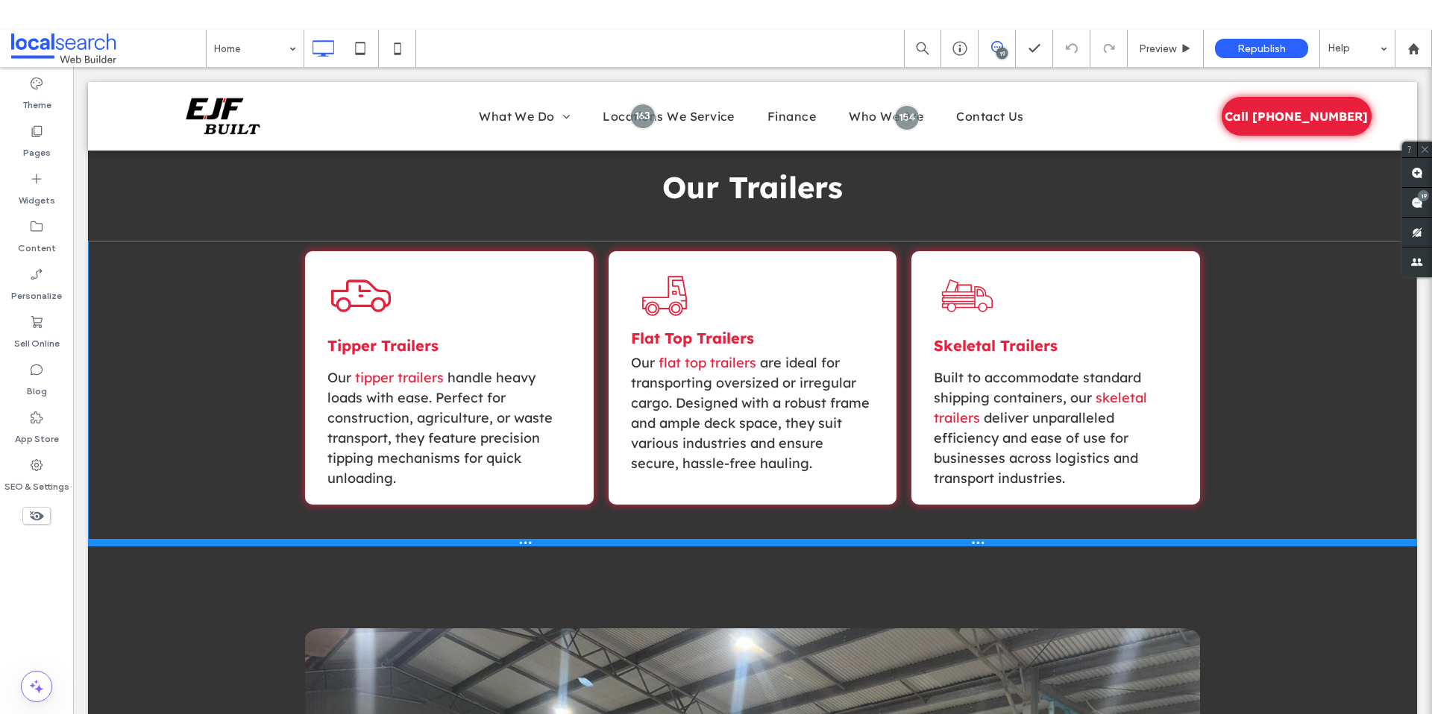
drag, startPoint x: 824, startPoint y: 548, endPoint x: 825, endPoint y: 504, distance: 44.0
click at [825, 539] on div at bounding box center [752, 542] width 1329 height 7
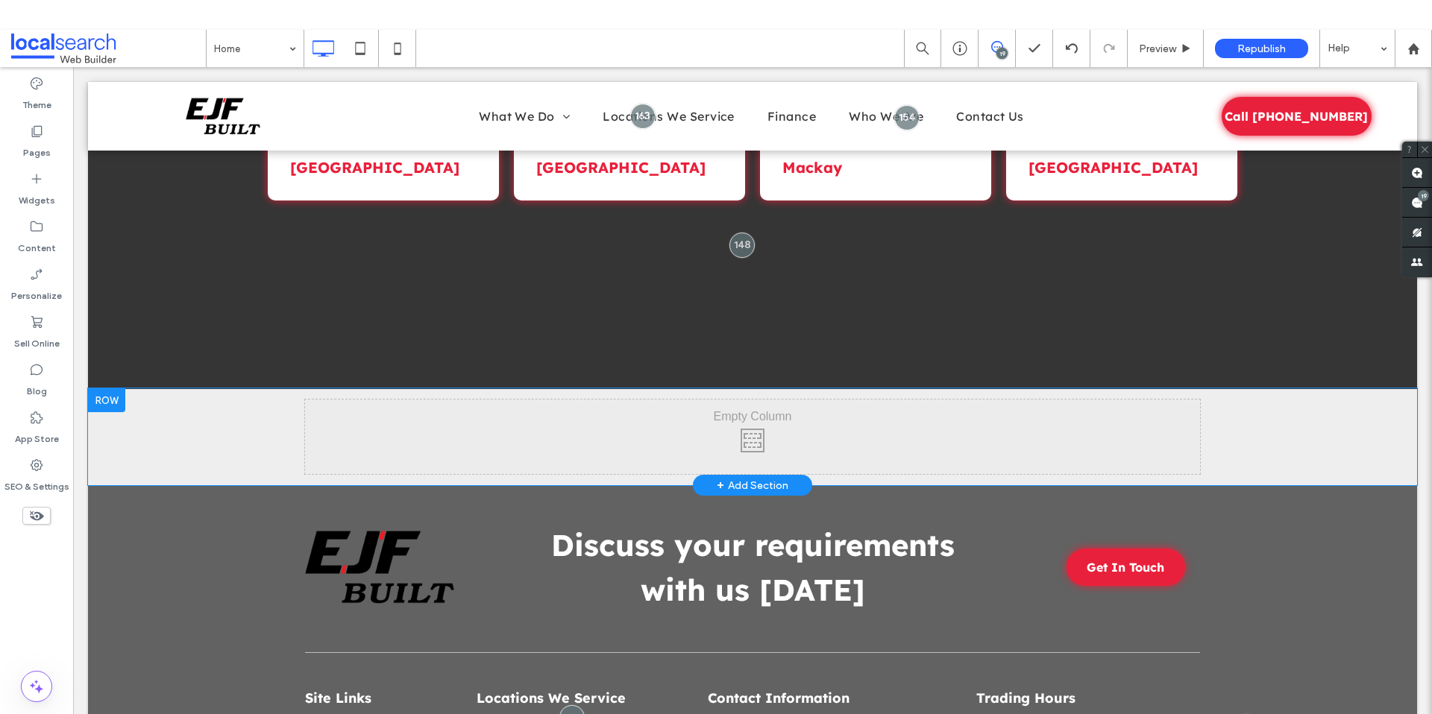
click at [1335, 424] on div "Click To Paste Row + Add Section" at bounding box center [752, 436] width 1329 height 97
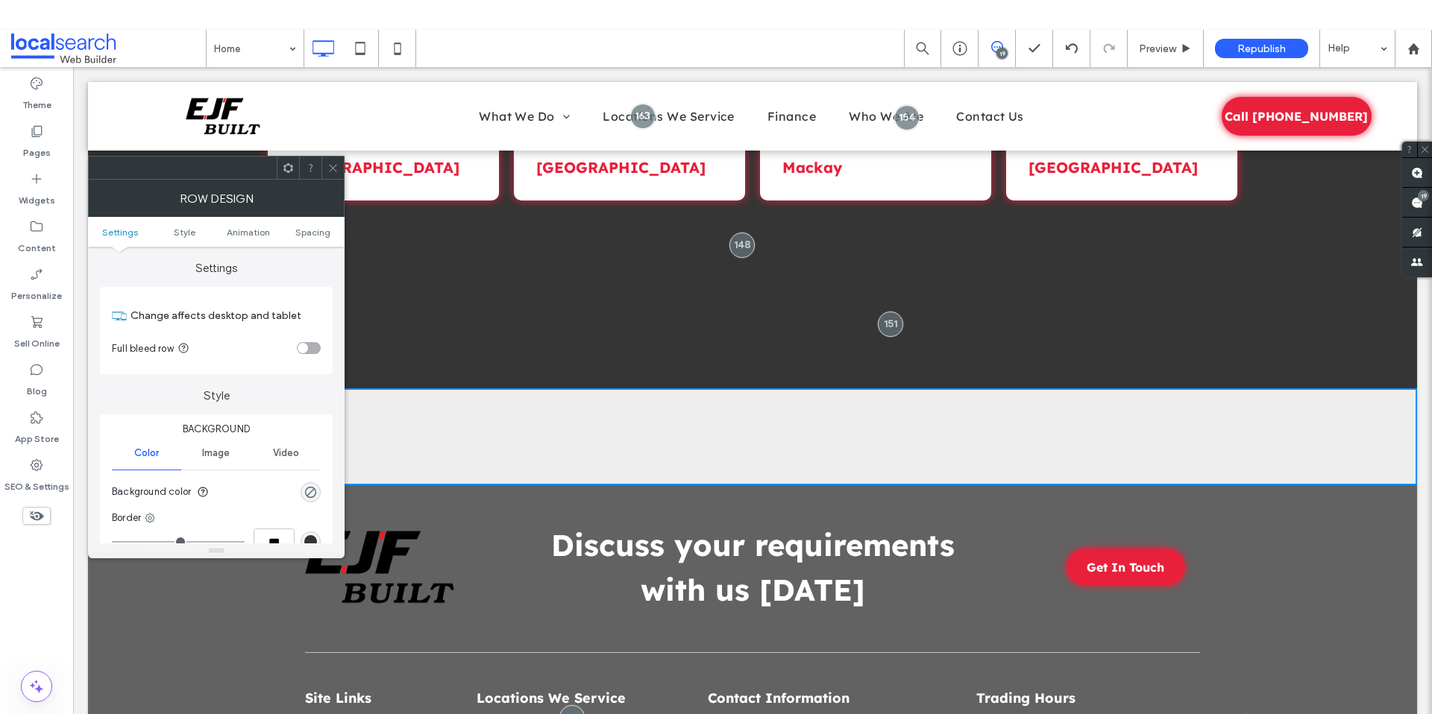
click at [283, 452] on span "Video" at bounding box center [286, 453] width 26 height 12
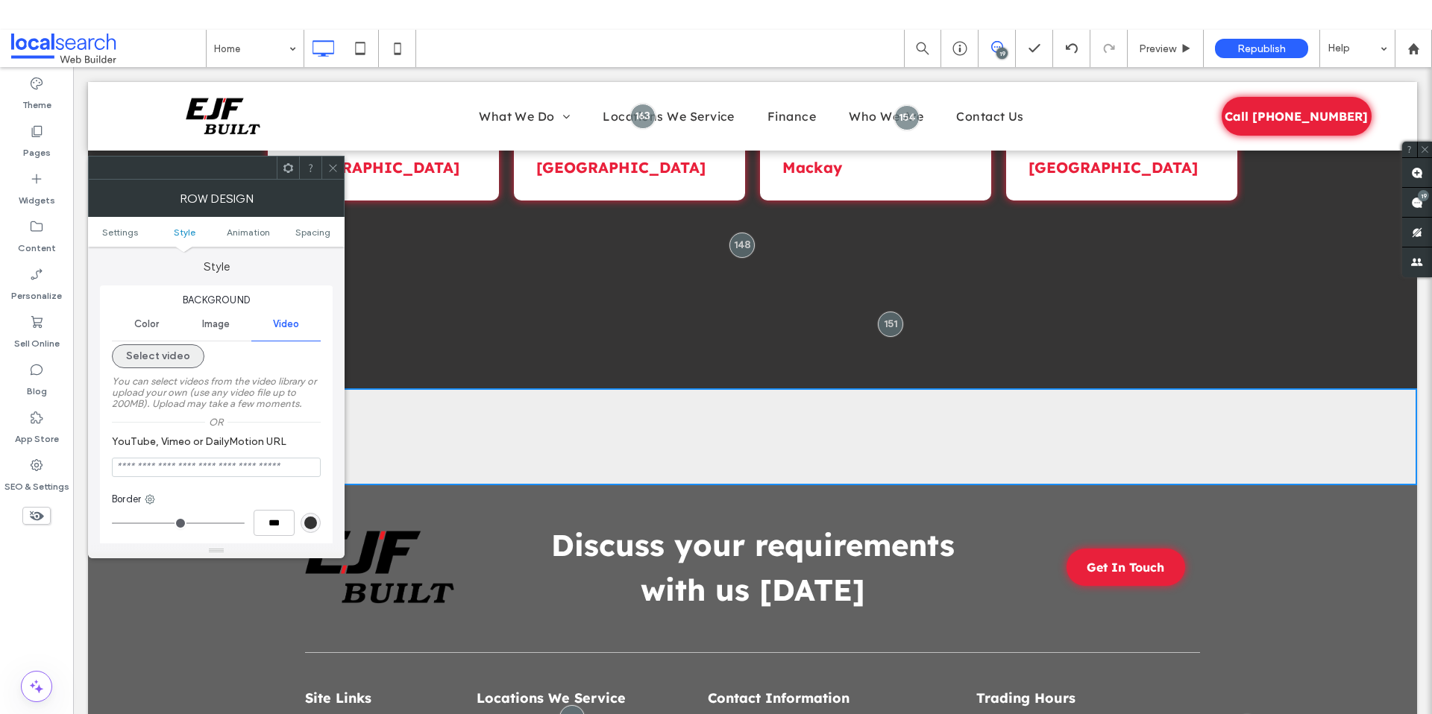
click at [148, 356] on button "Select video" at bounding box center [158, 356] width 92 height 24
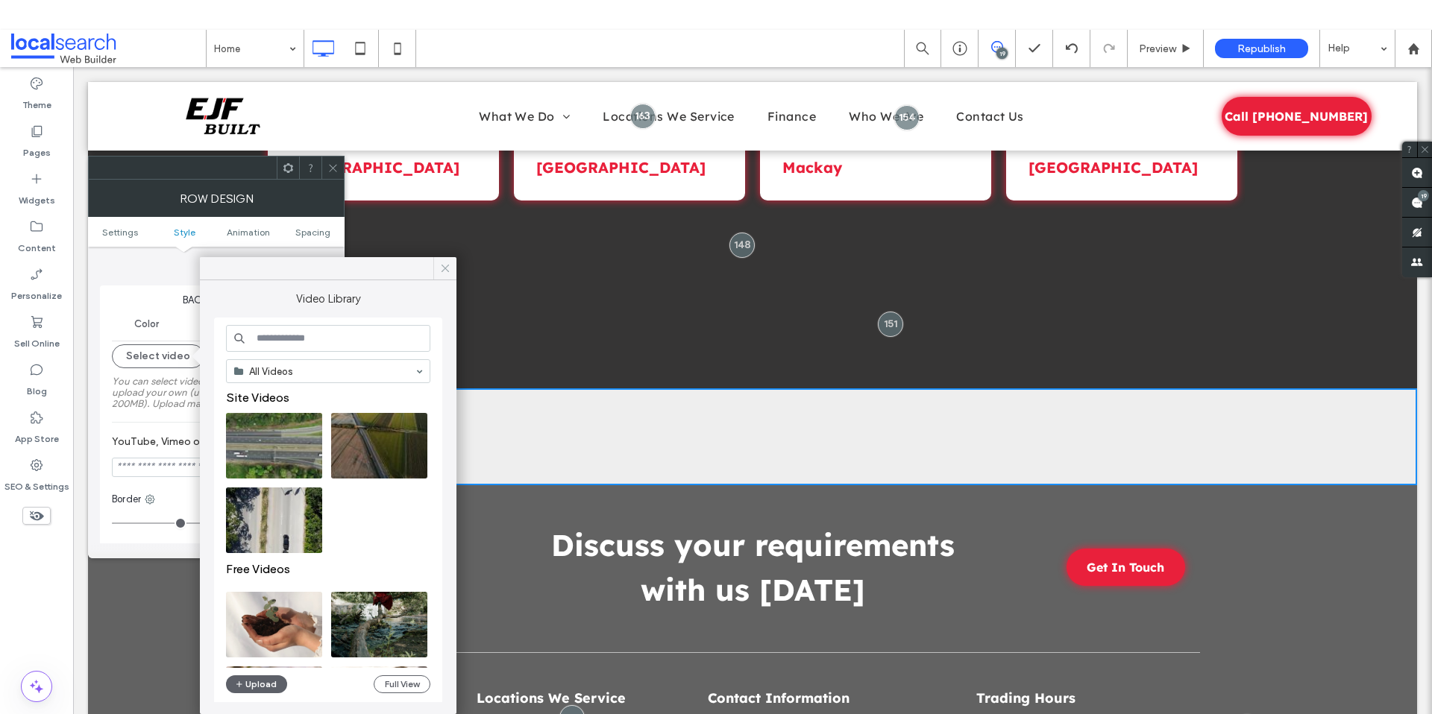
drag, startPoint x: 439, startPoint y: 274, endPoint x: 365, endPoint y: 207, distance: 99.3
click at [439, 274] on icon at bounding box center [444, 268] width 13 height 13
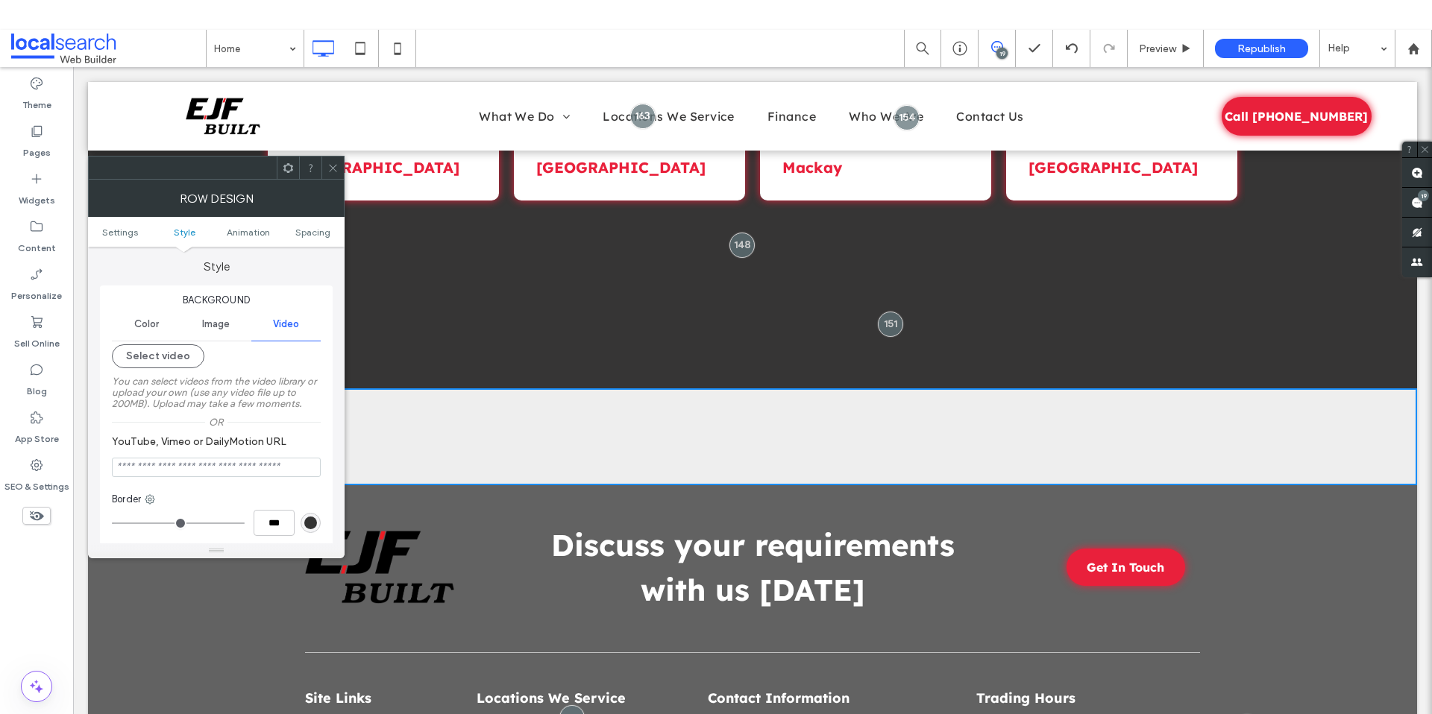
click at [330, 180] on div "Row Design" at bounding box center [216, 198] width 256 height 37
click at [336, 167] on icon at bounding box center [332, 168] width 11 height 11
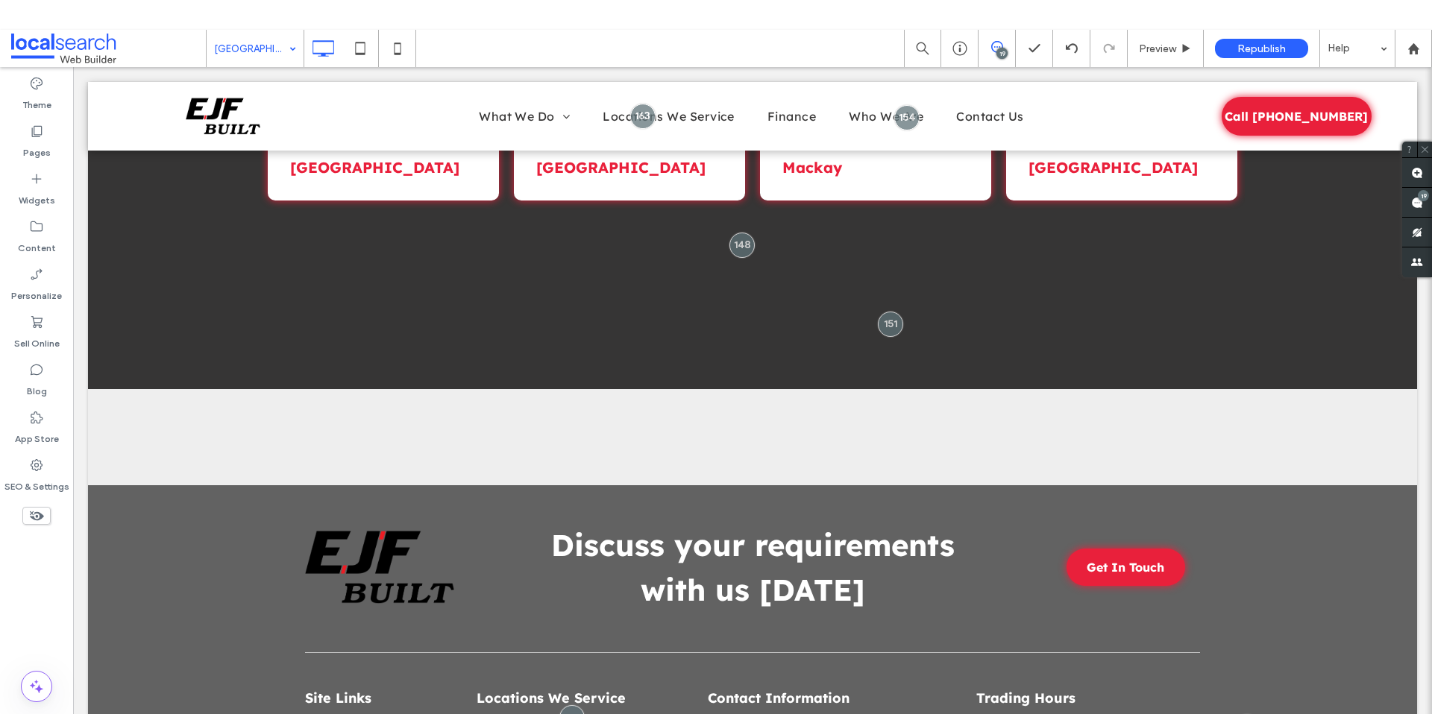
click at [274, 52] on input at bounding box center [251, 48] width 75 height 37
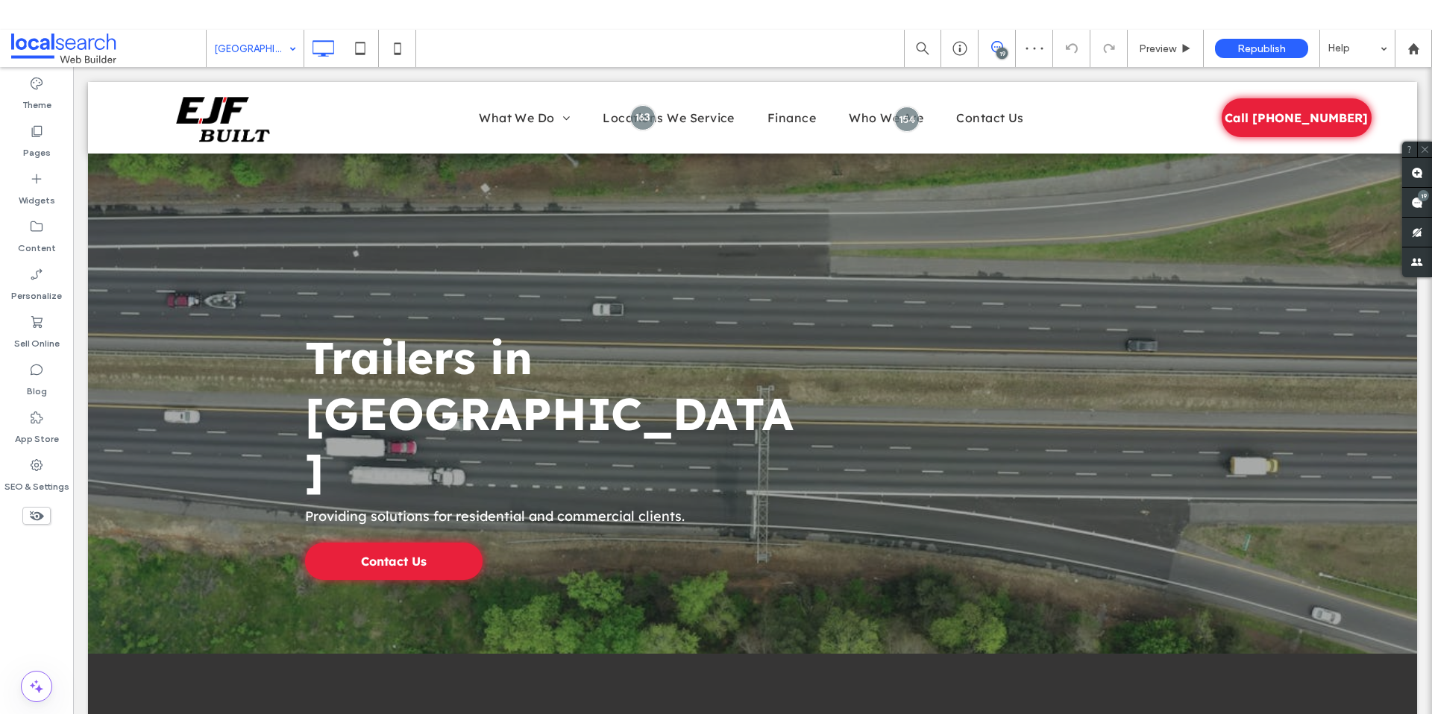
click at [257, 50] on input at bounding box center [251, 48] width 75 height 37
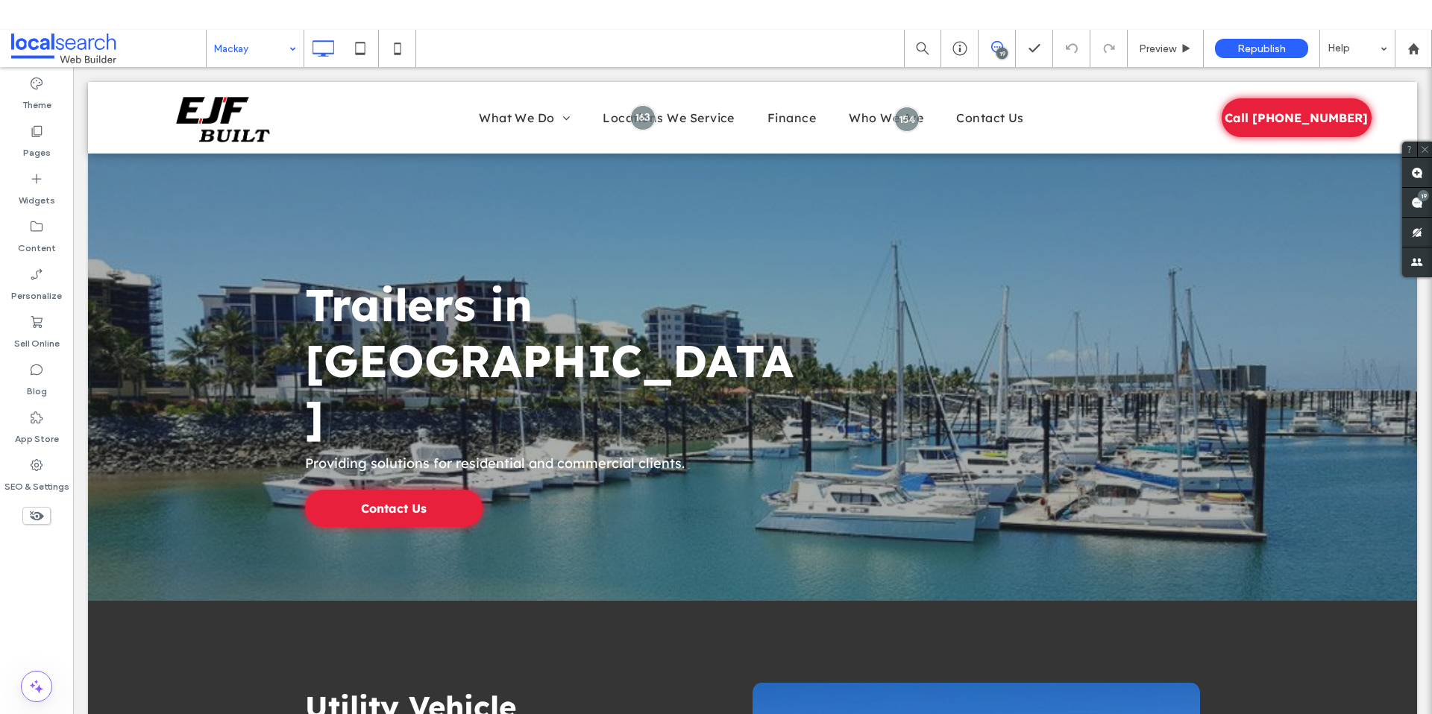
click at [249, 54] on input at bounding box center [251, 48] width 75 height 37
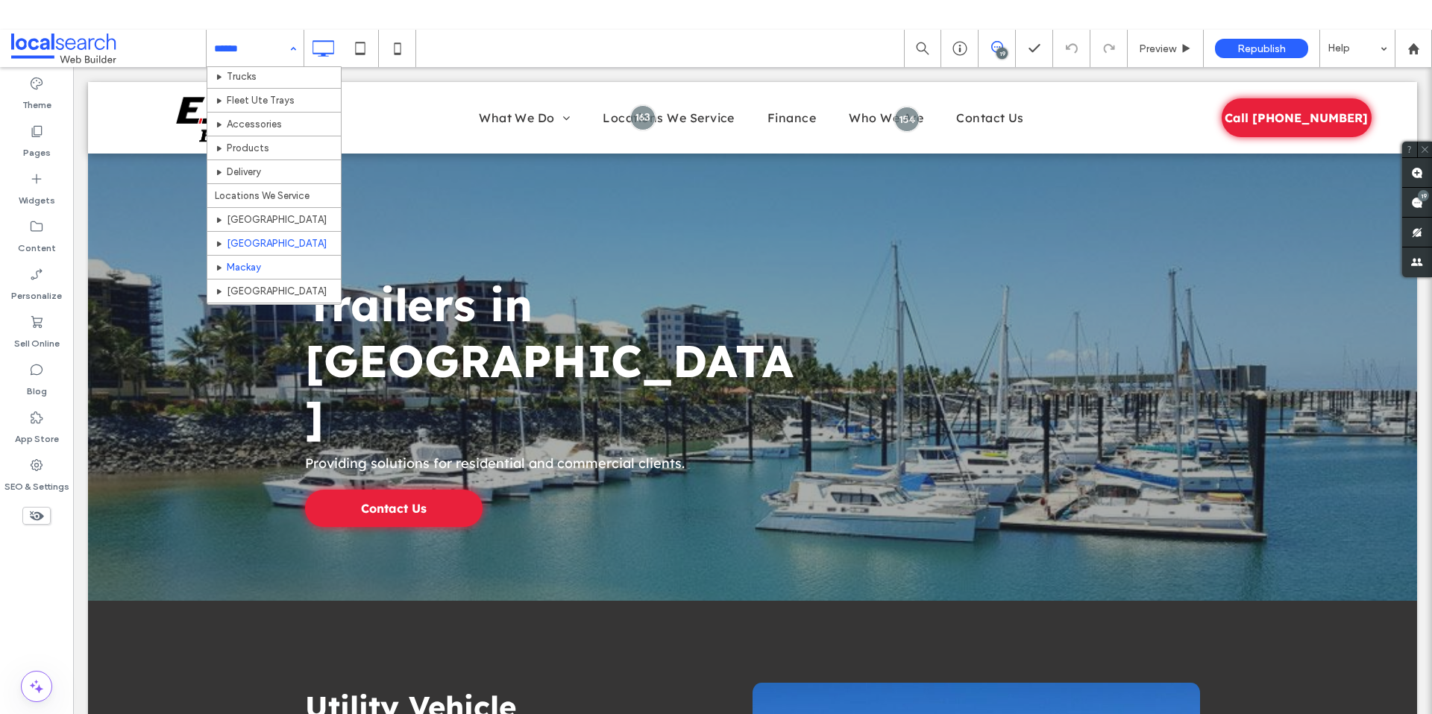
scroll to position [123, 0]
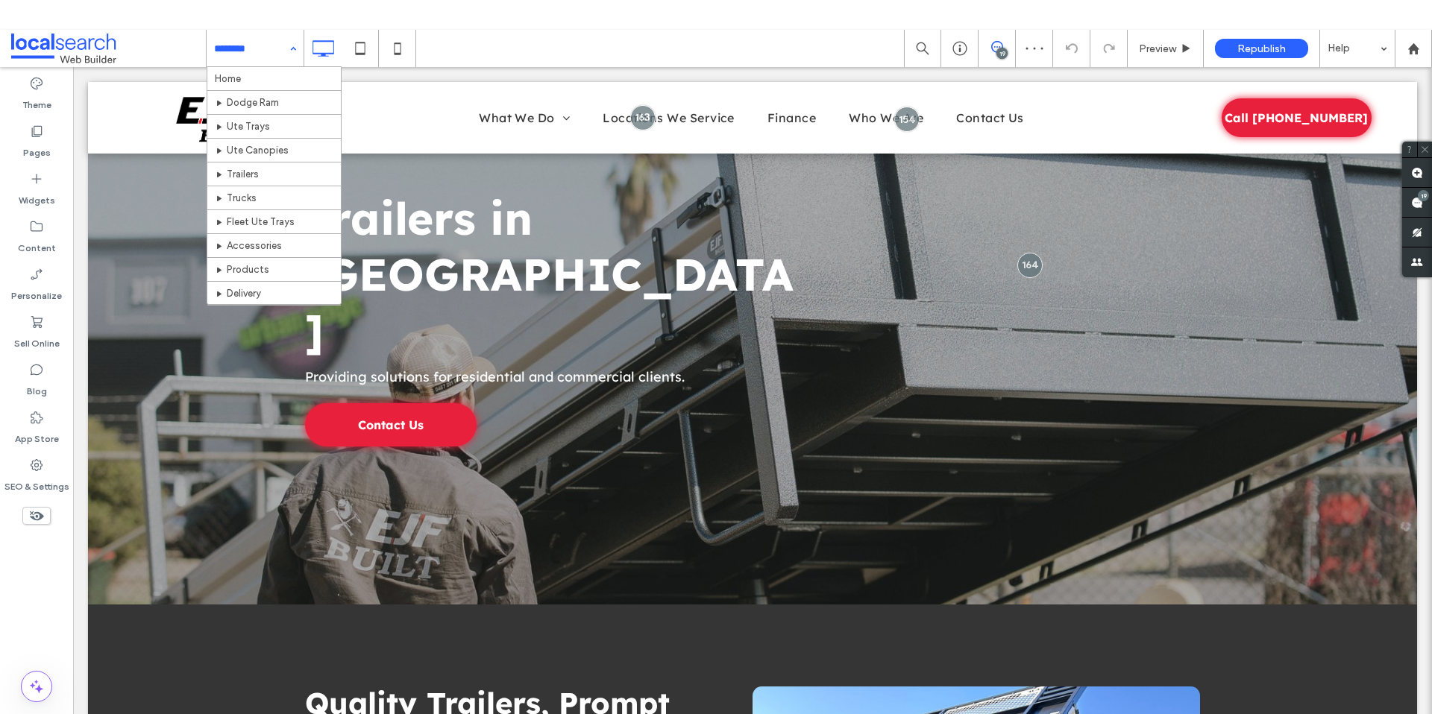
click at [260, 43] on input at bounding box center [251, 48] width 75 height 37
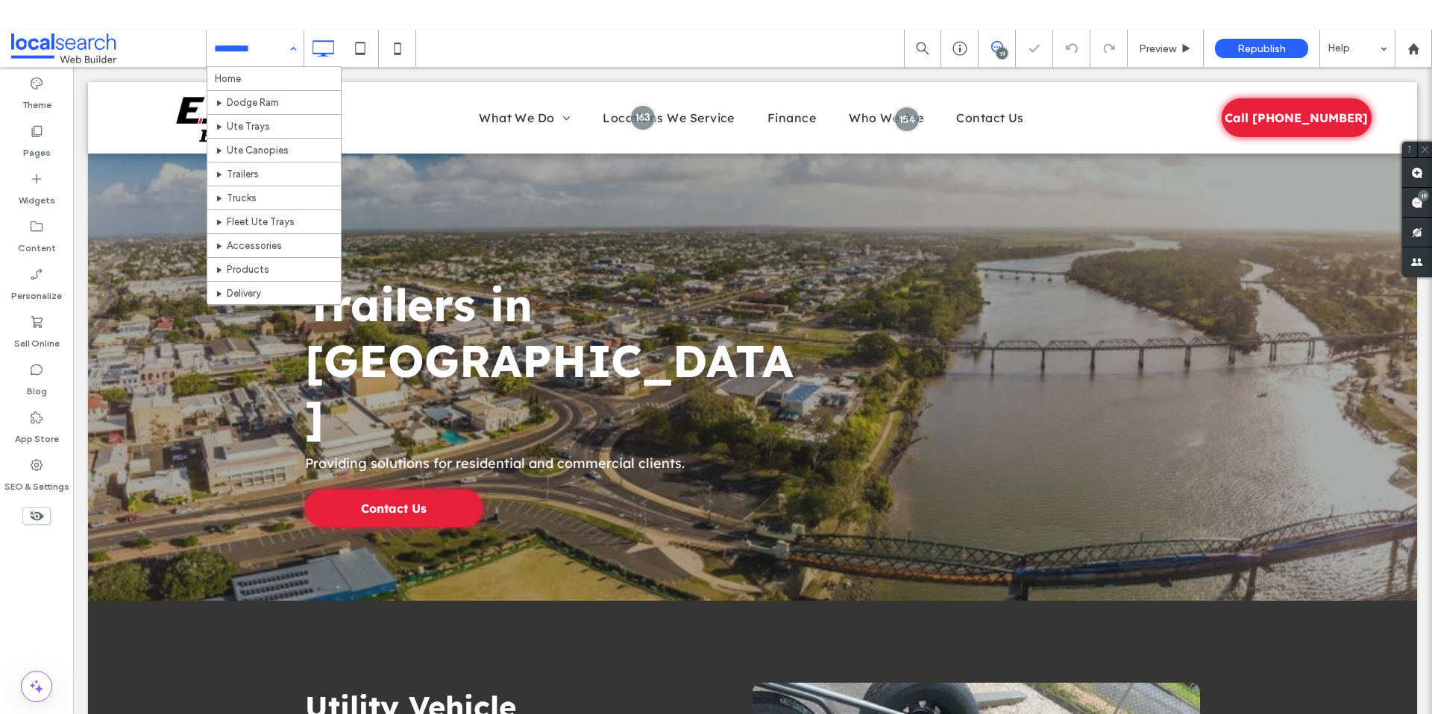
click at [274, 54] on input at bounding box center [251, 48] width 75 height 37
click at [1423, 204] on span at bounding box center [1417, 202] width 30 height 29
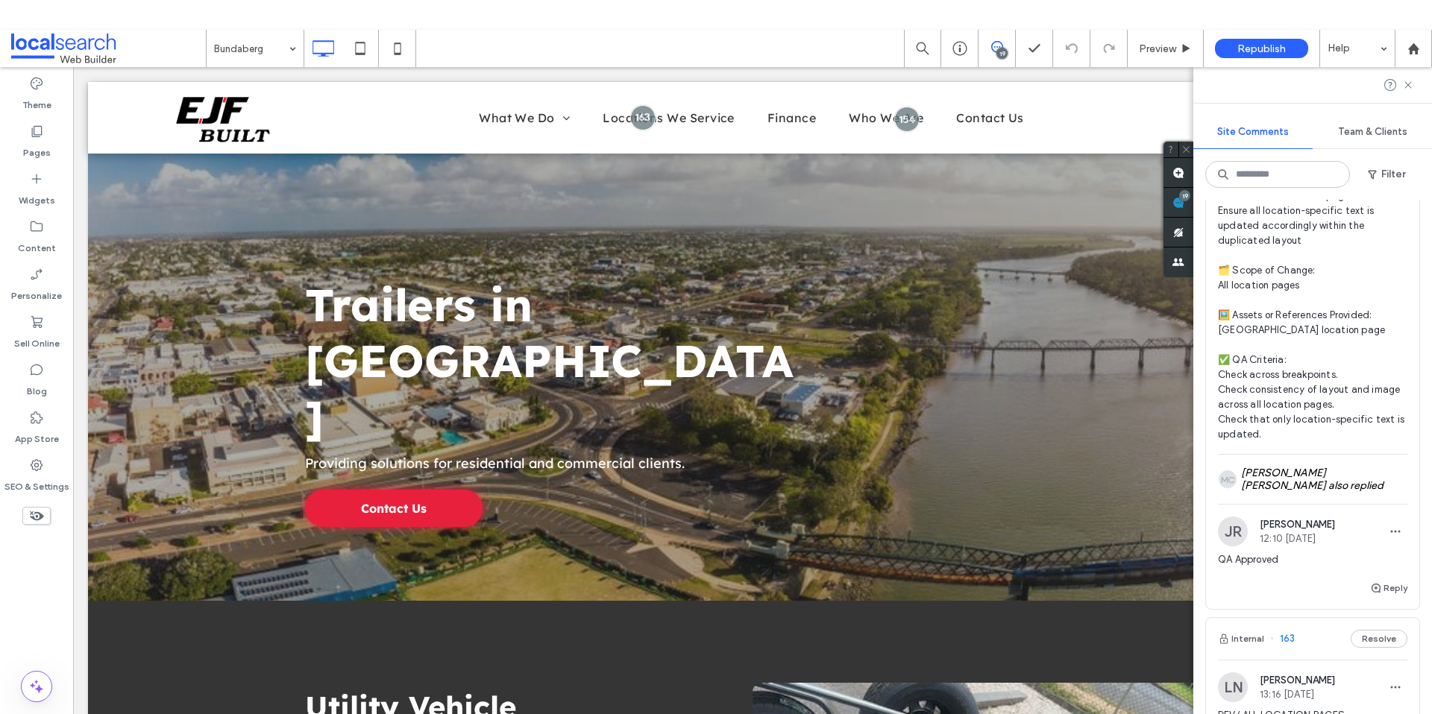
scroll to position [2862, 0]
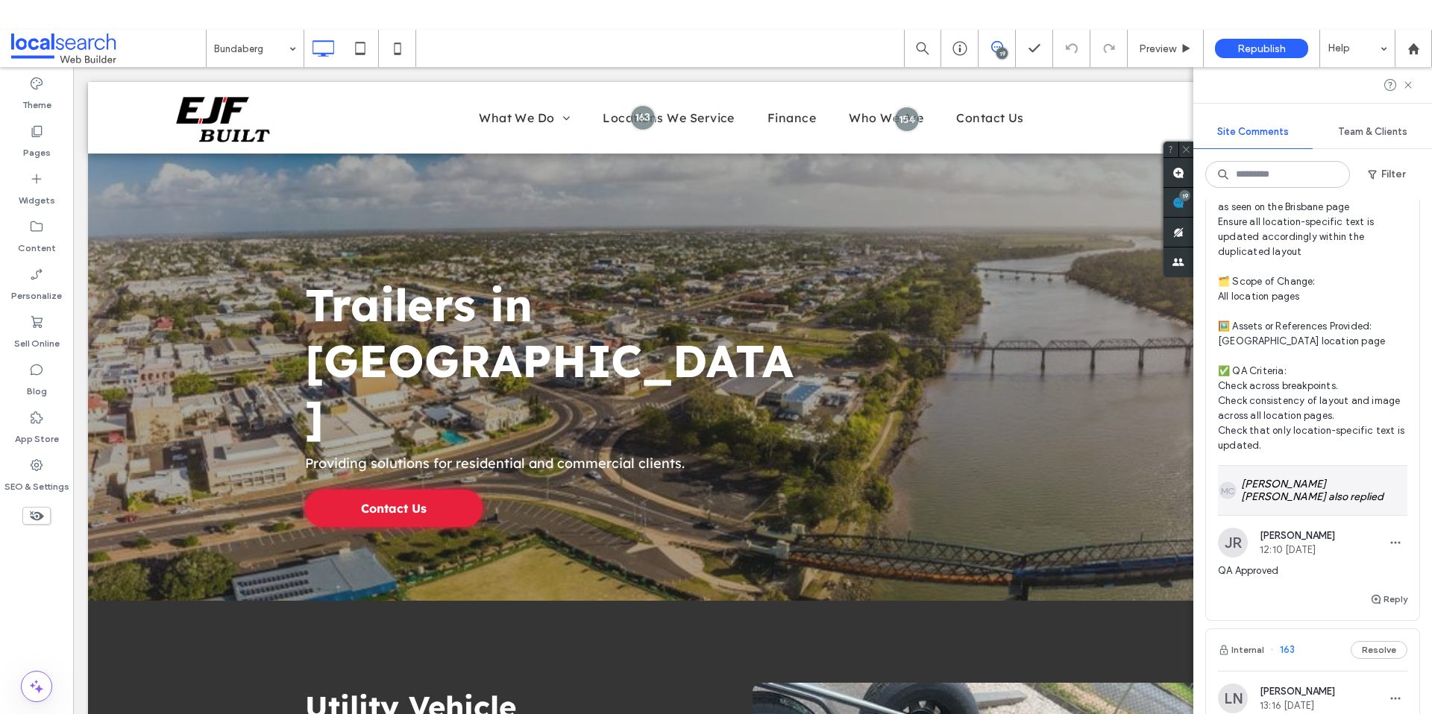
click at [1348, 515] on div "MC Marc Camilla also replied" at bounding box center [1312, 490] width 189 height 49
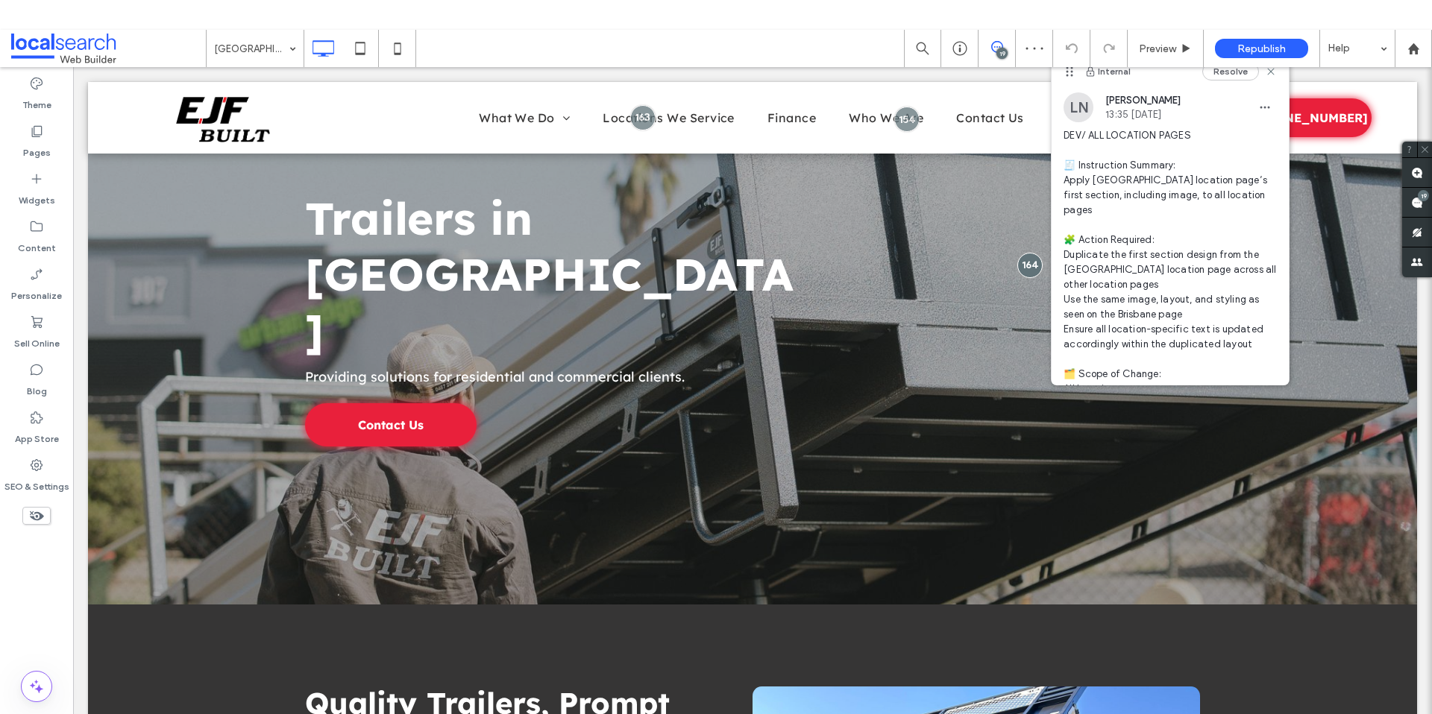
scroll to position [3, 0]
drag, startPoint x: 1097, startPoint y: 190, endPoint x: 1226, endPoint y: 200, distance: 128.6
click at [1226, 200] on span "DEV/ ALL LOCATION PAGES 🧾 Instruction Summary: Apply [GEOGRAPHIC_DATA] location…" at bounding box center [1169, 334] width 213 height 418
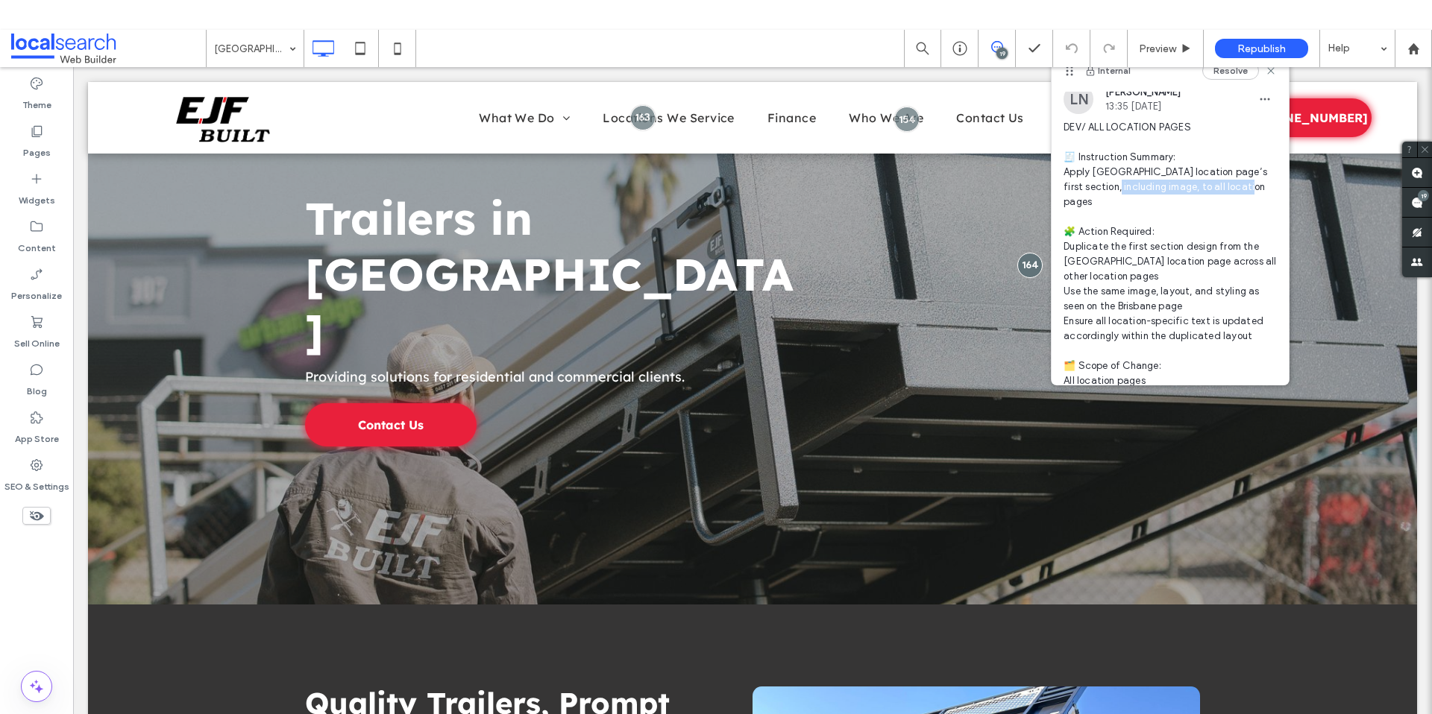
scroll to position [0, 0]
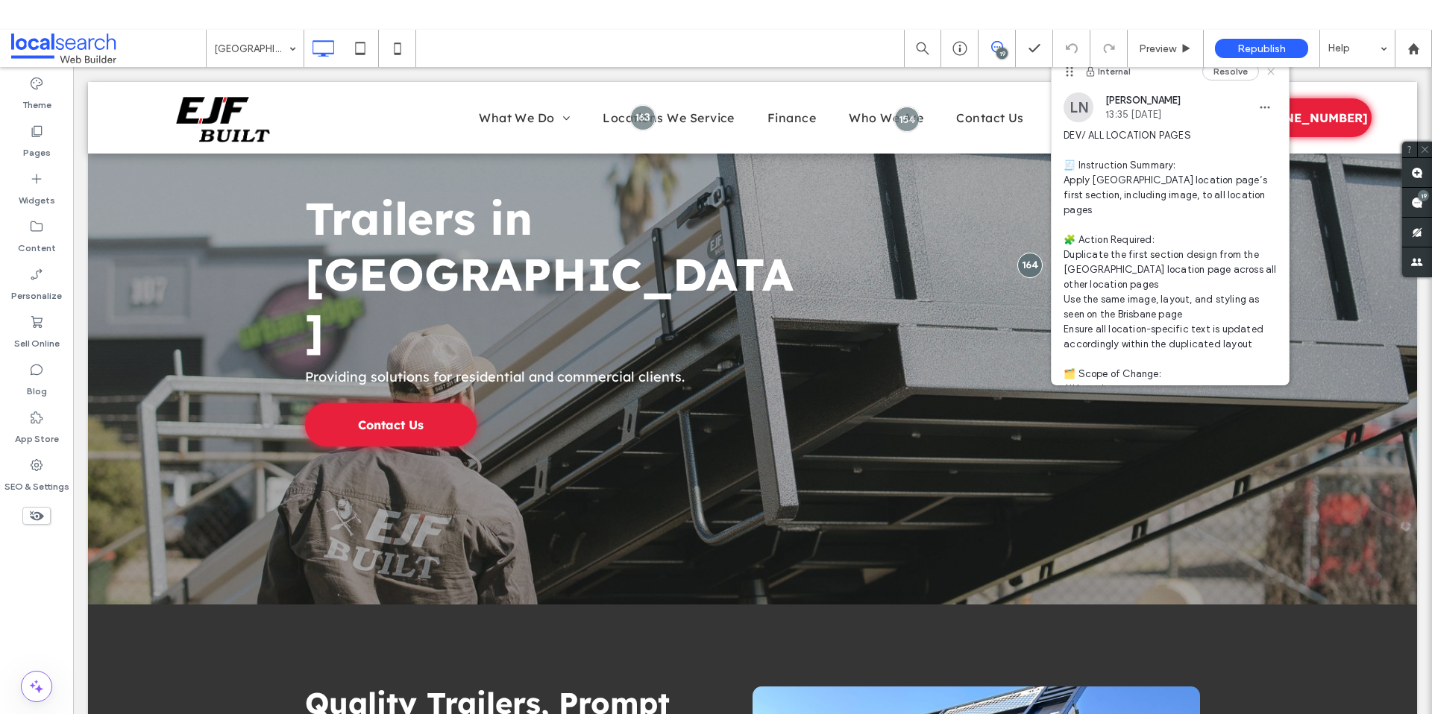
click at [1265, 72] on icon at bounding box center [1271, 72] width 12 height 12
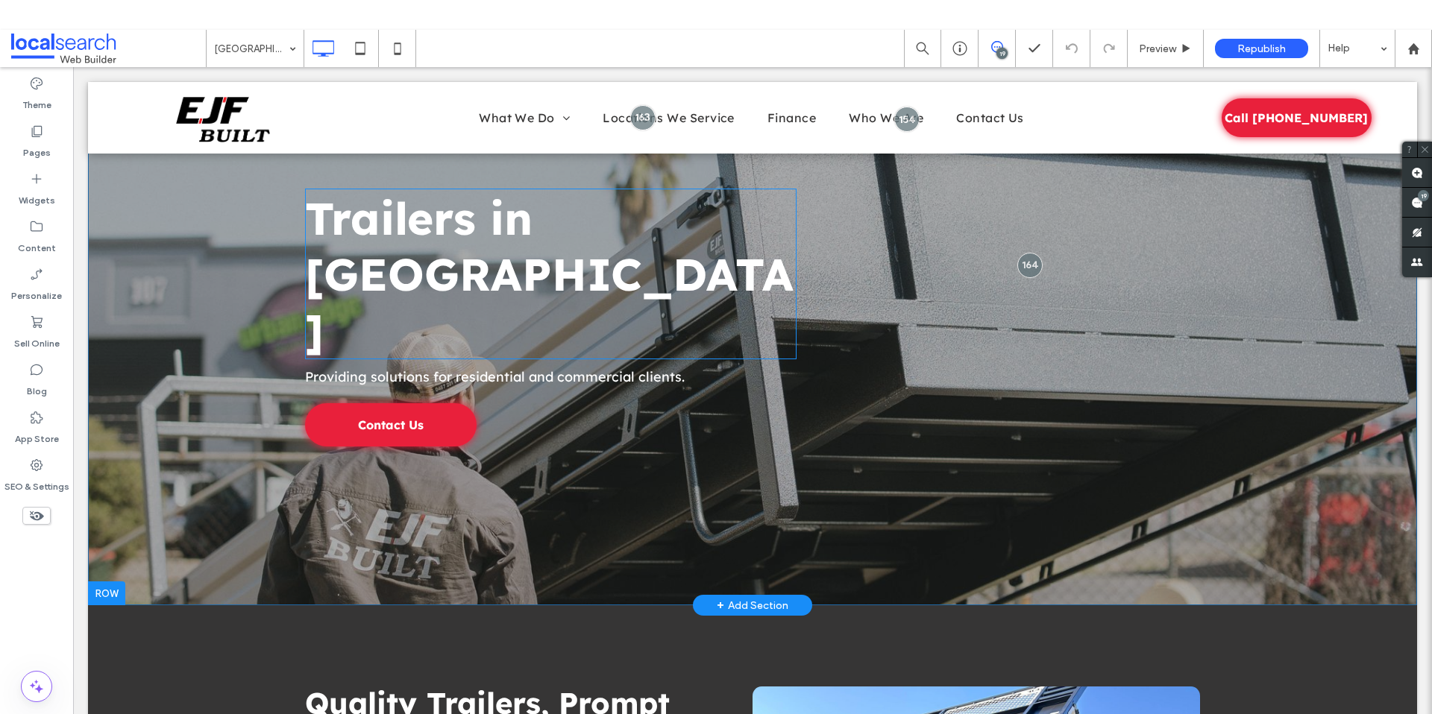
click at [305, 230] on strong "Trailers in [GEOGRAPHIC_DATA]" at bounding box center [549, 274] width 488 height 168
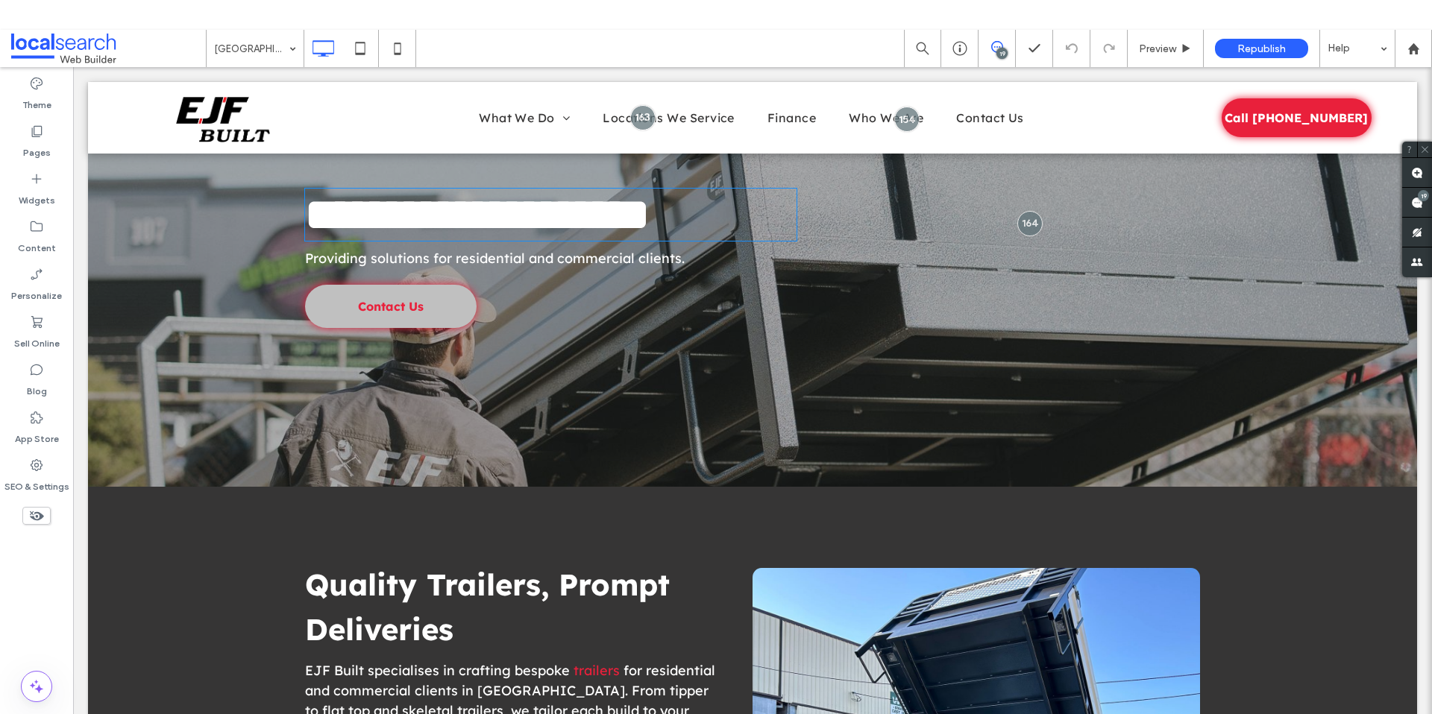
type input "**********"
type input "**"
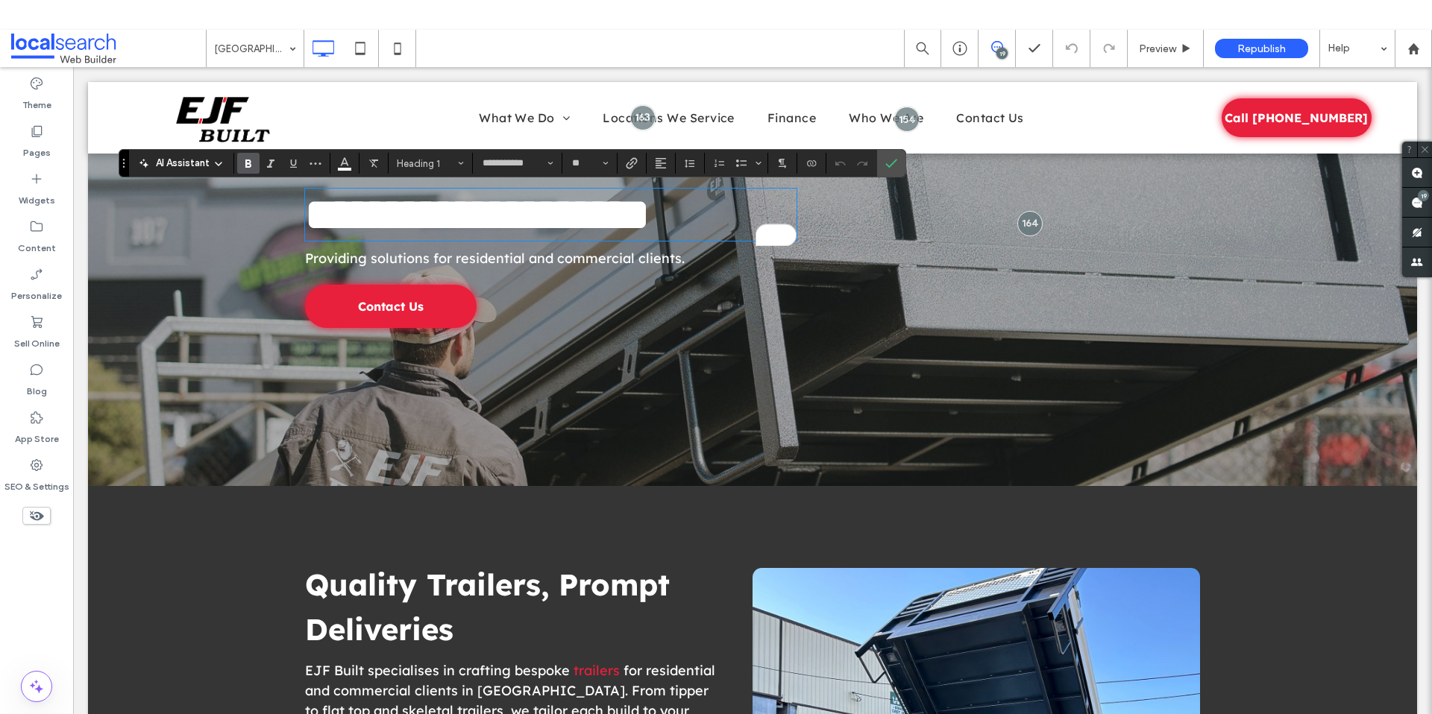
click at [324, 96] on div "What We Do Trailers Tipper Trailers Flat Top Trailers Skeletal Trailers Locatio…" at bounding box center [752, 117] width 866 height 57
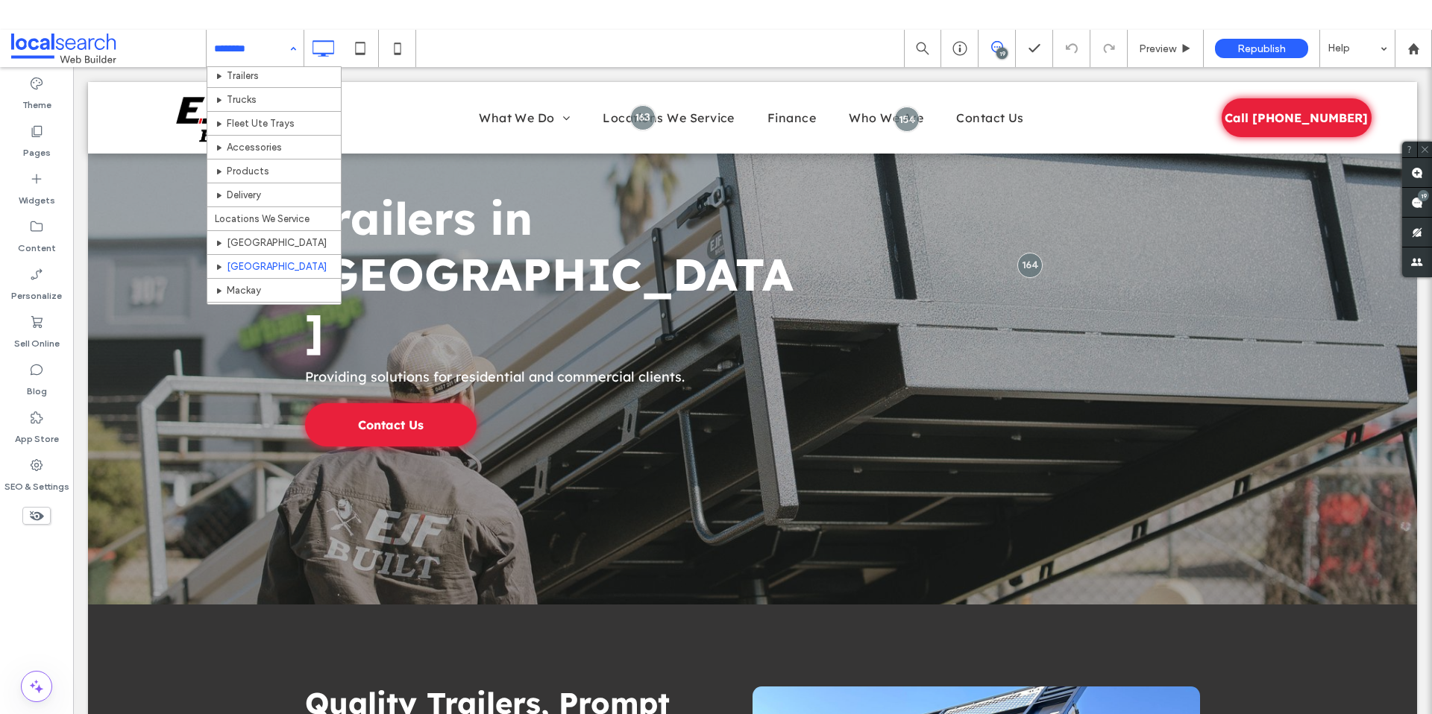
scroll to position [245, 0]
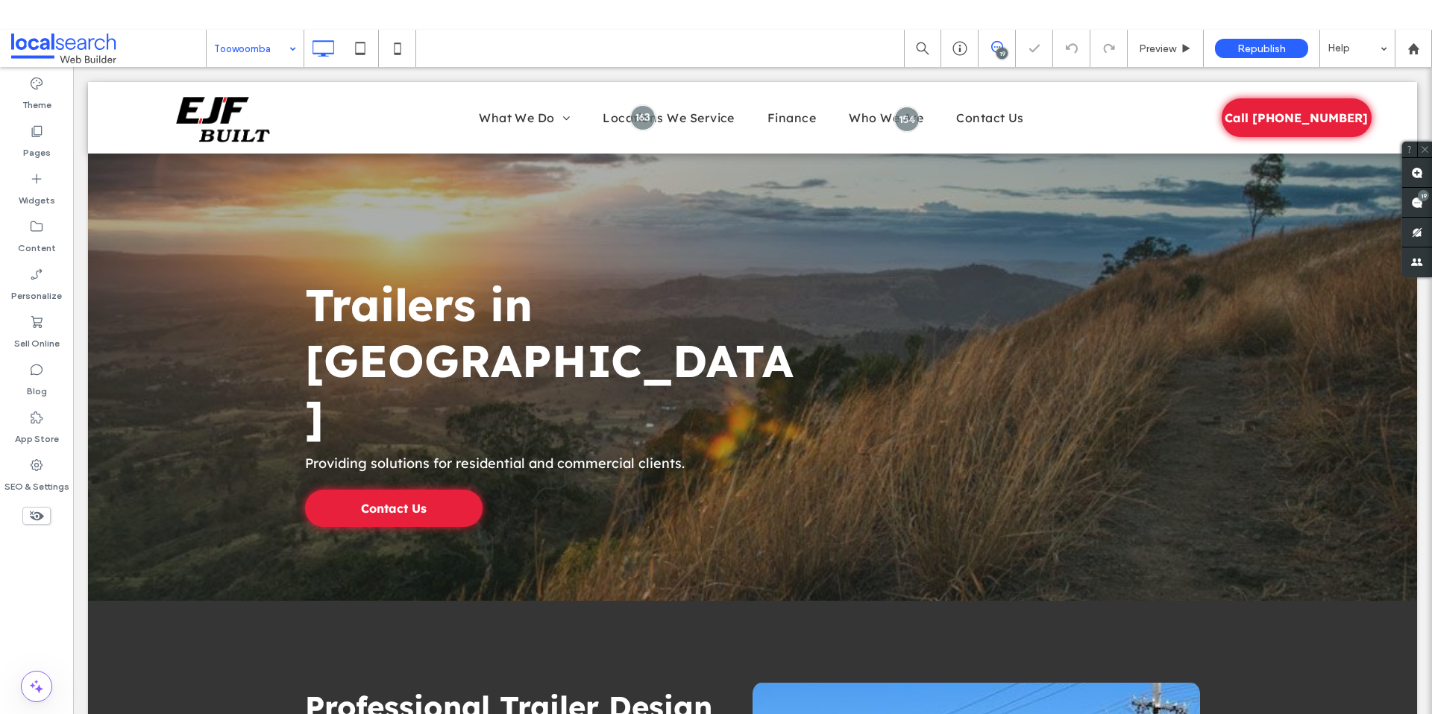
click at [269, 46] on input at bounding box center [251, 48] width 75 height 37
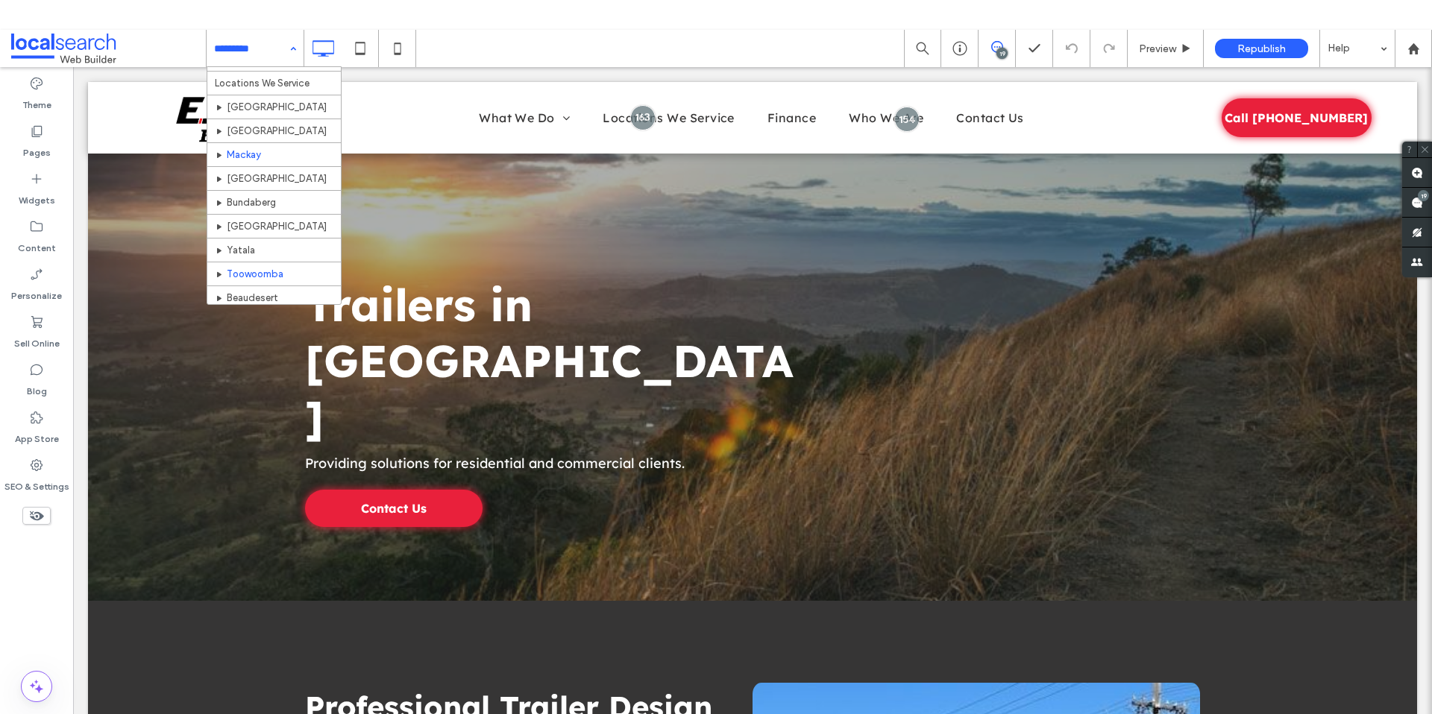
scroll to position [233, 0]
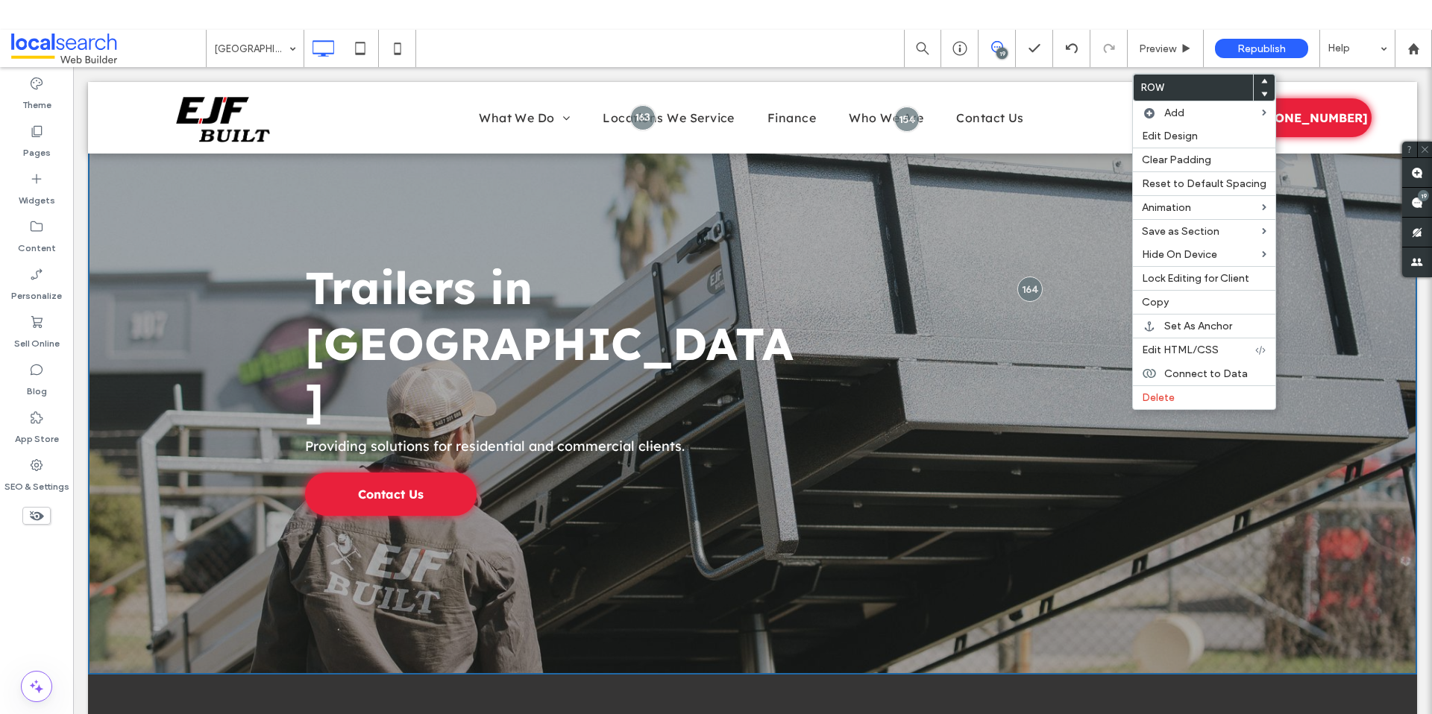
click at [1018, 387] on div "Trailers in Brisbane Providing solutions for residential and commercial clients…" at bounding box center [752, 400] width 895 height 231
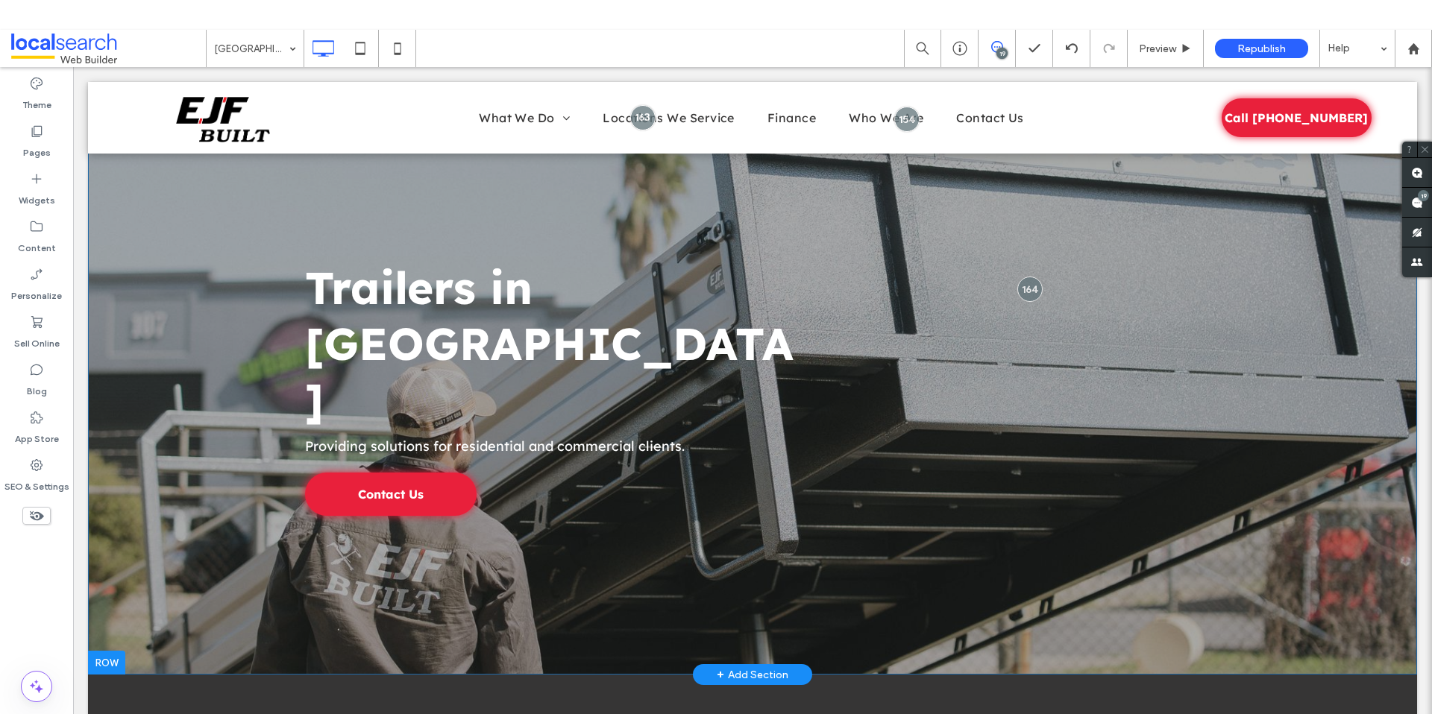
click at [1185, 458] on div "Trailers in Brisbane Providing solutions for residential and commercial clients…" at bounding box center [752, 377] width 1329 height 593
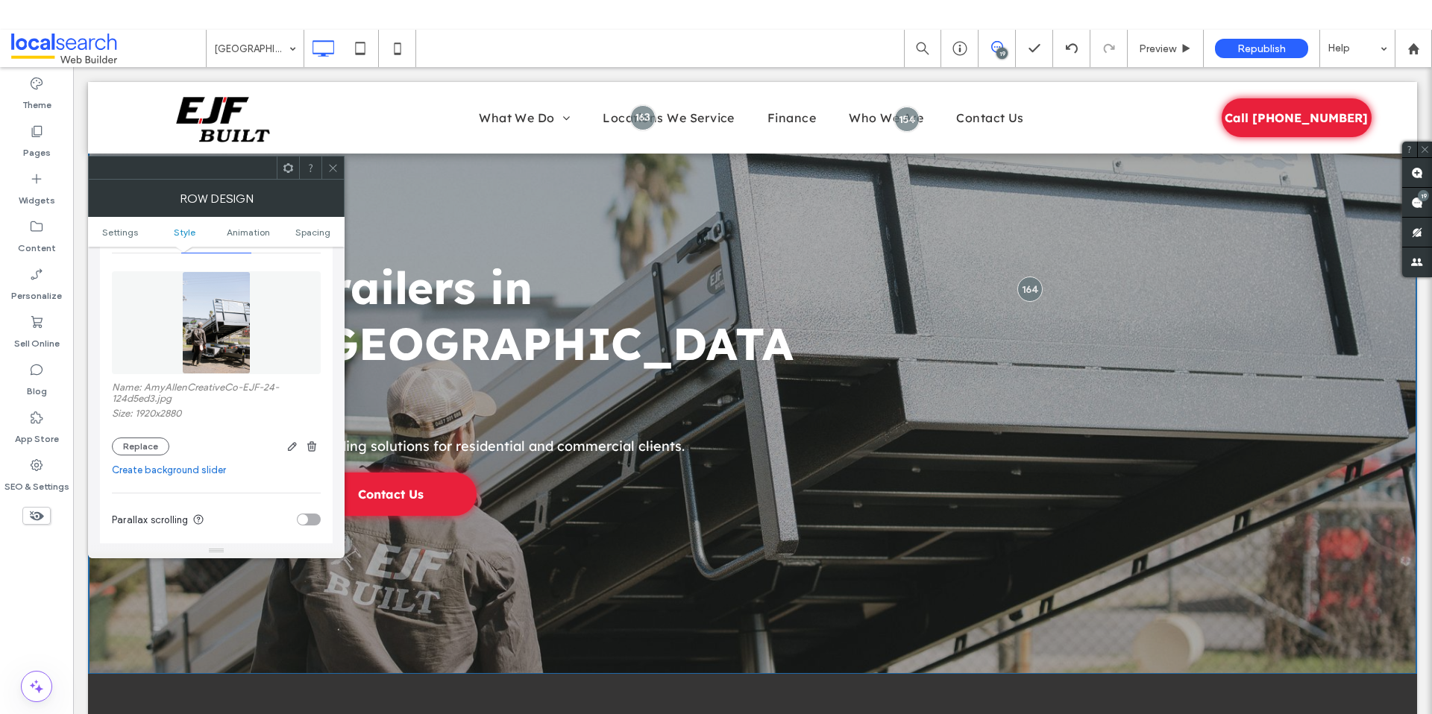
scroll to position [227, 0]
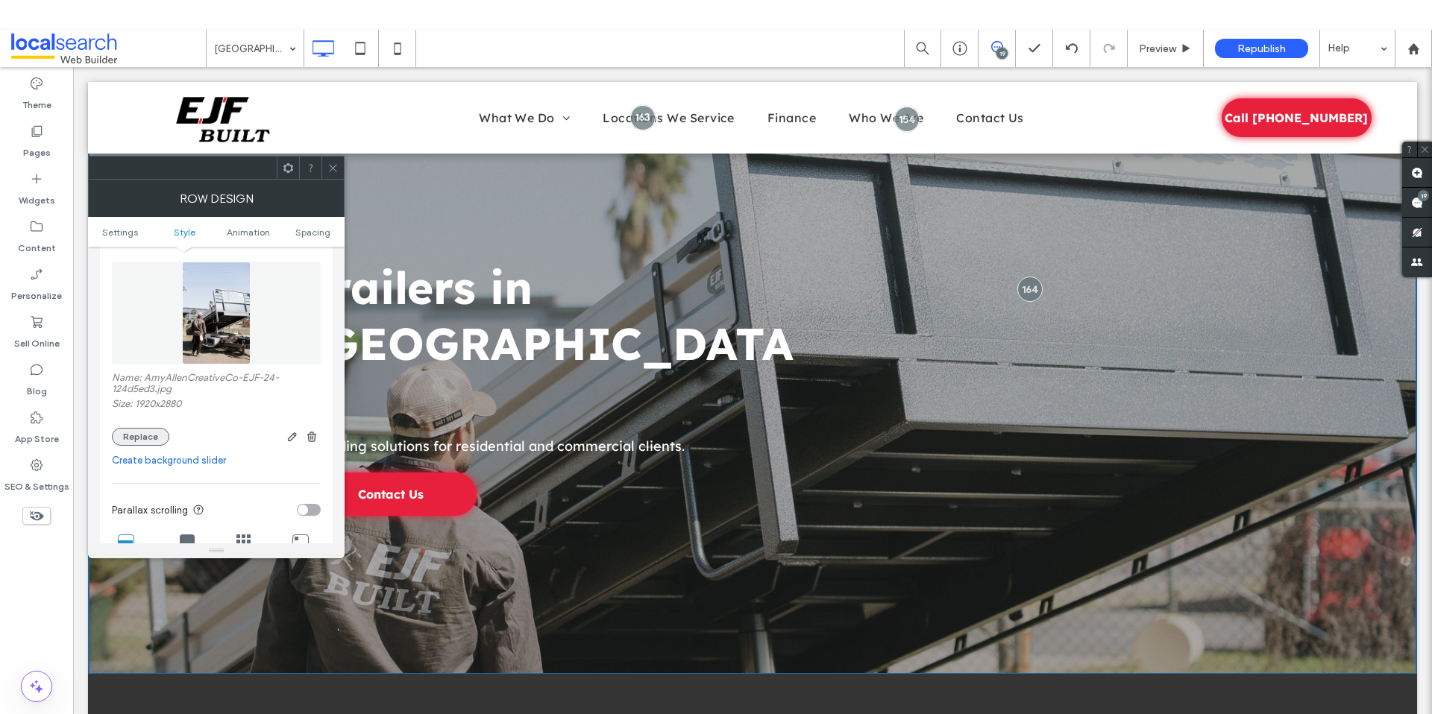
click at [129, 439] on button "Replace" at bounding box center [140, 437] width 57 height 18
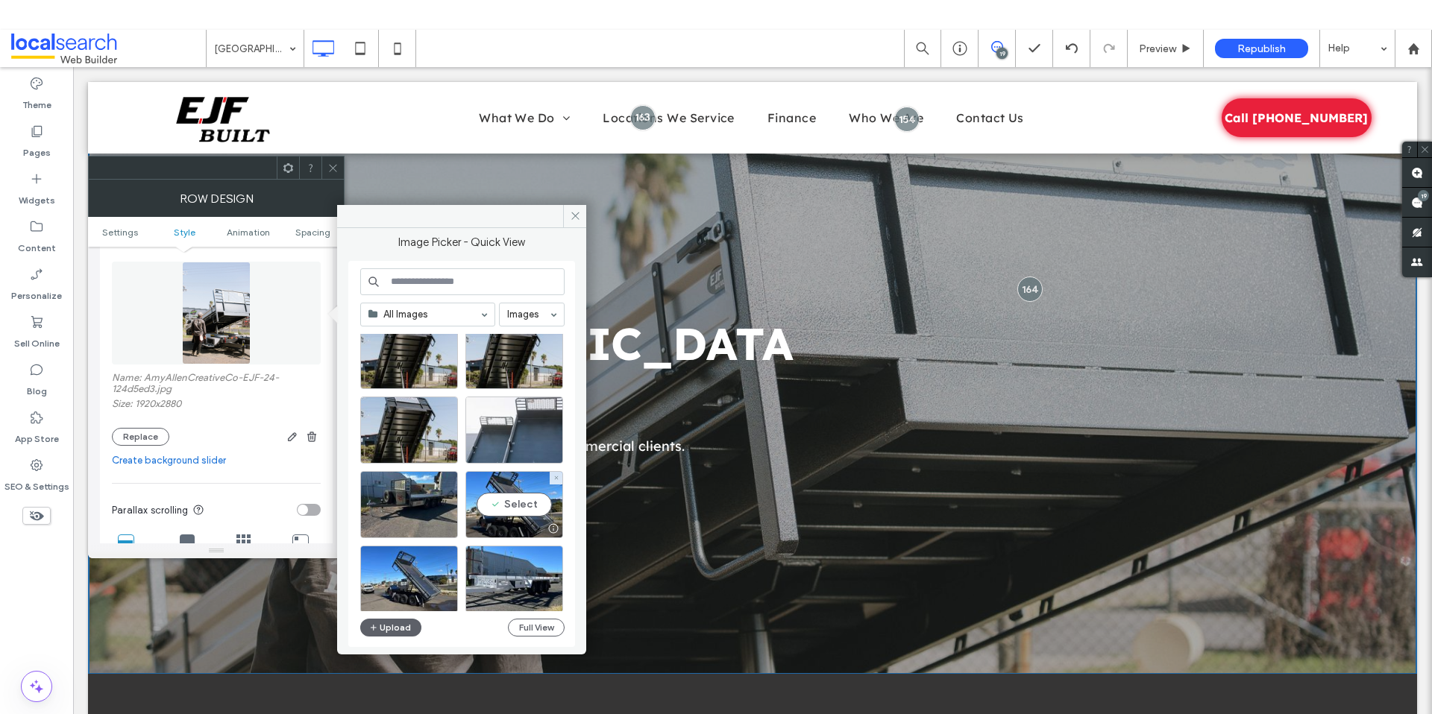
scroll to position [863, 0]
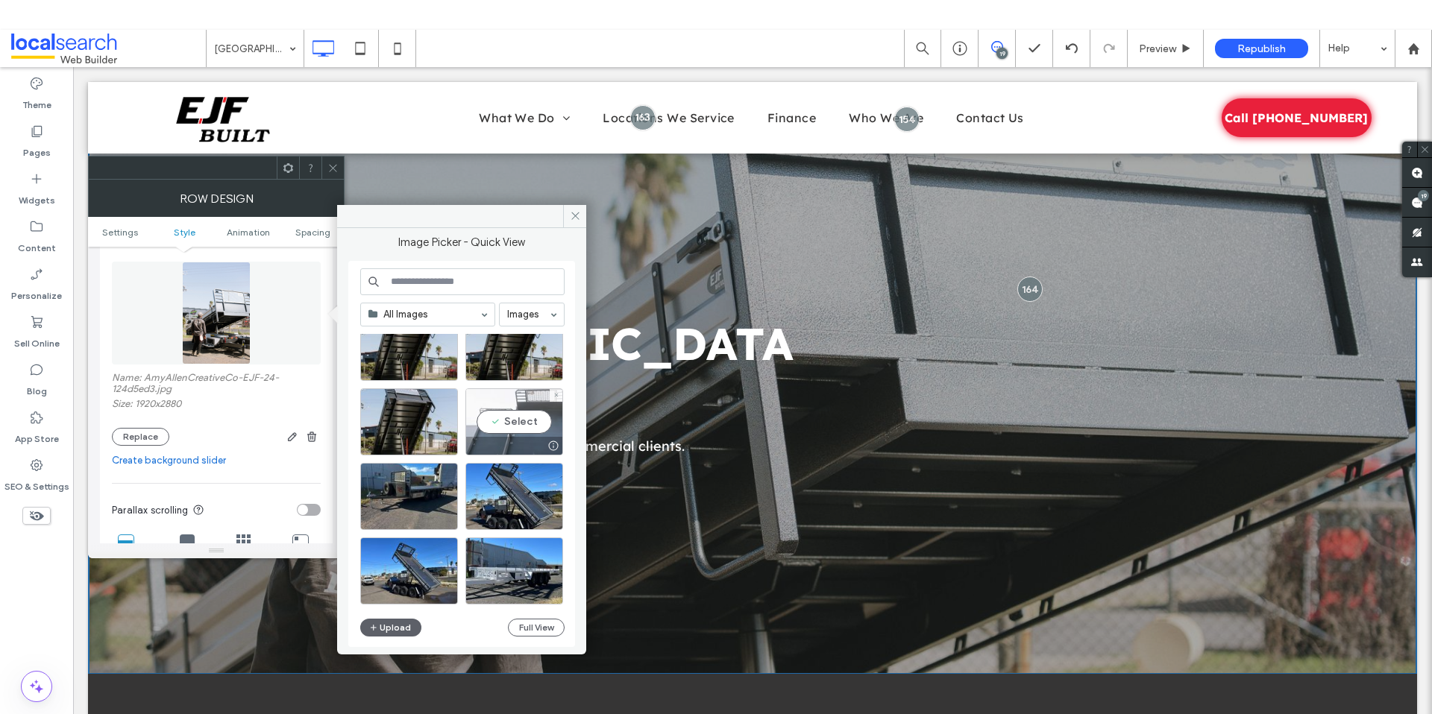
click at [515, 431] on div "Select" at bounding box center [514, 421] width 98 height 67
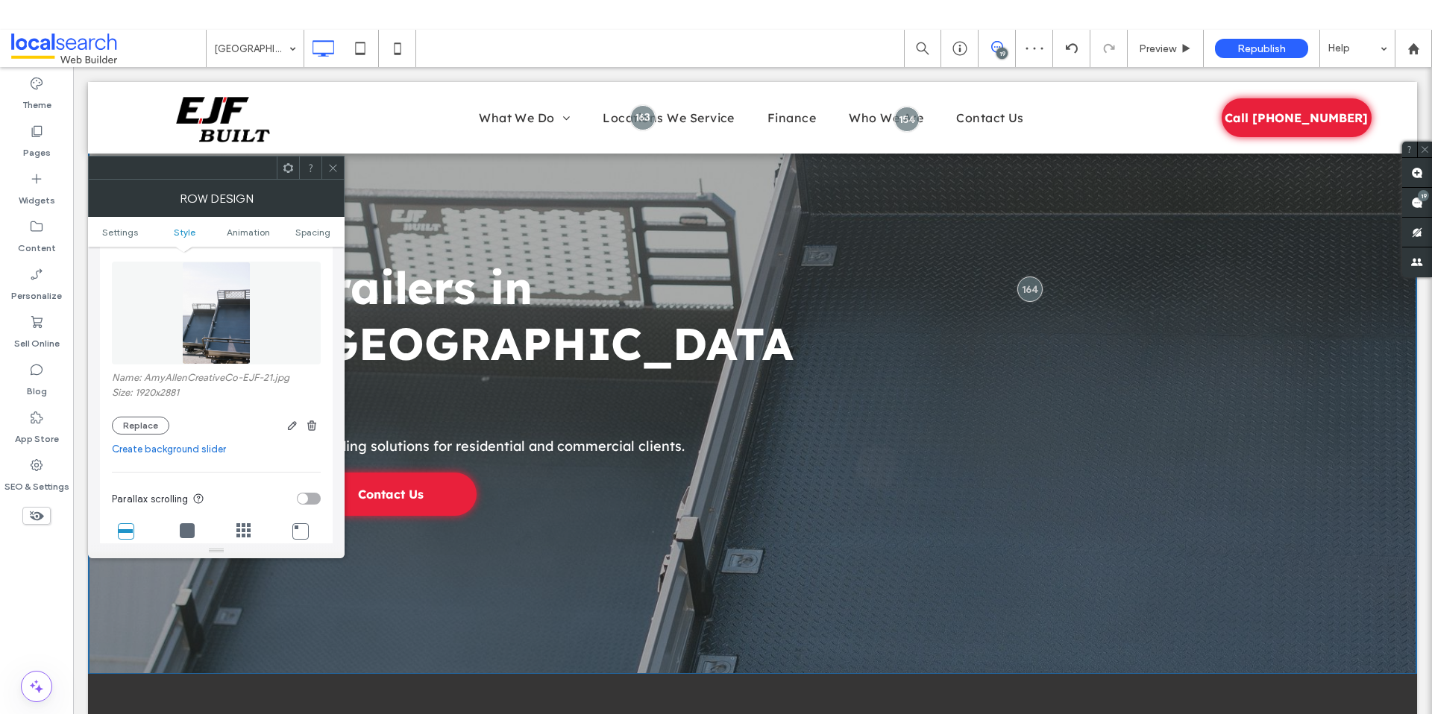
click at [334, 163] on icon at bounding box center [332, 168] width 11 height 11
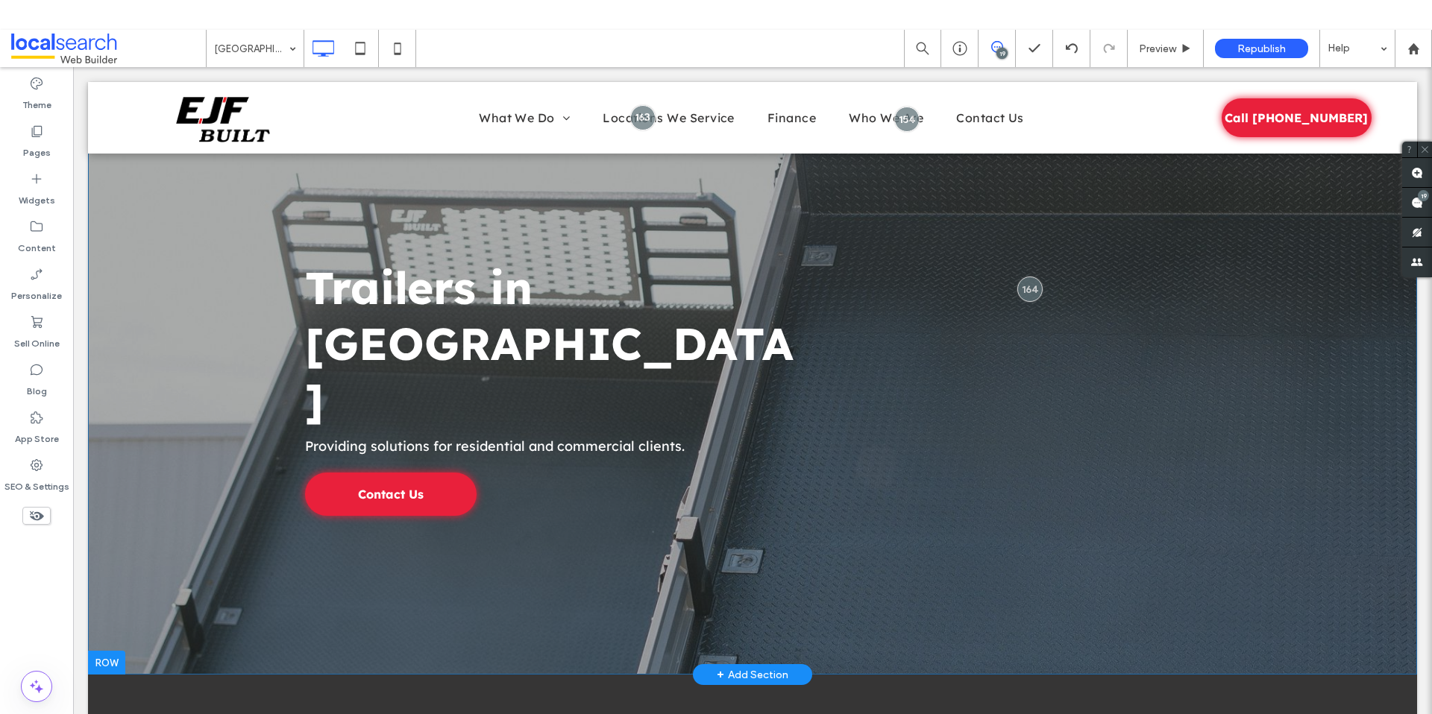
click at [997, 382] on div "Trailers in Brisbane Providing solutions for residential and commercial clients…" at bounding box center [752, 400] width 895 height 231
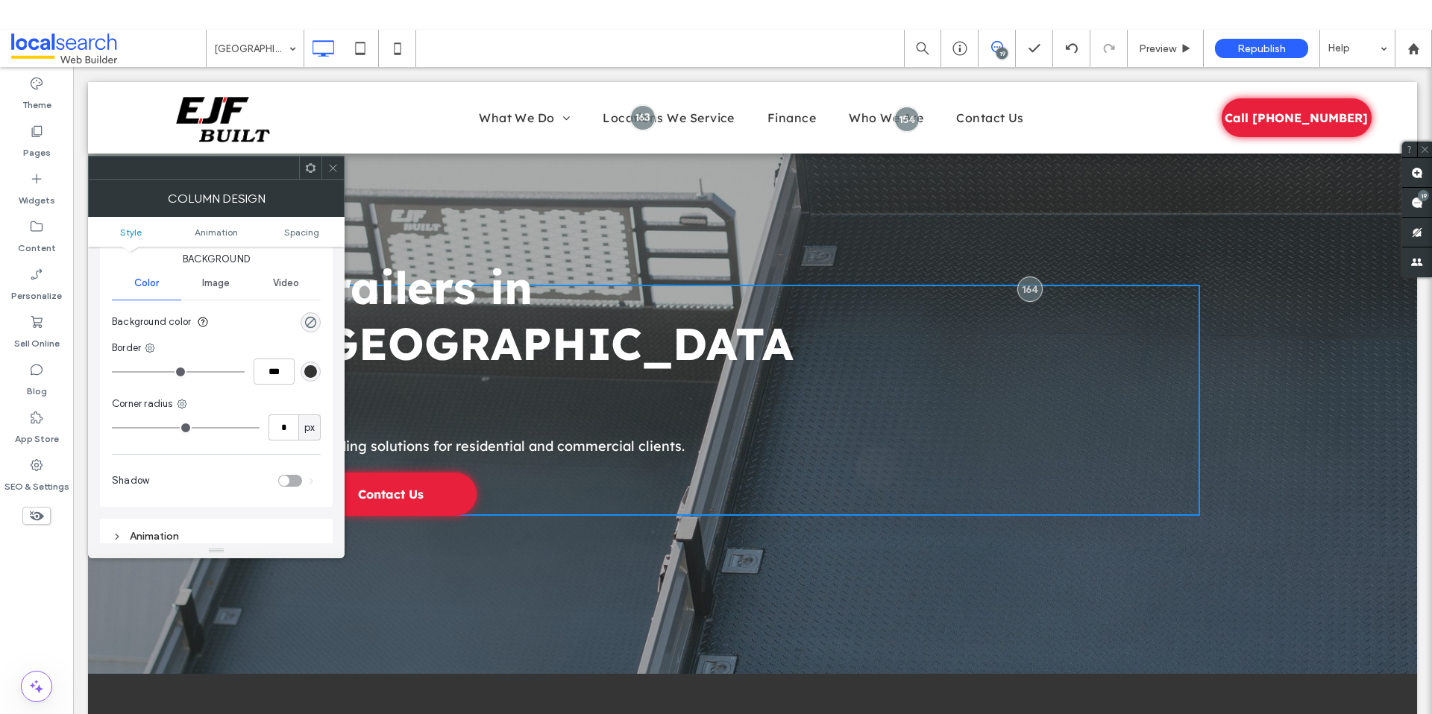
scroll to position [104, 0]
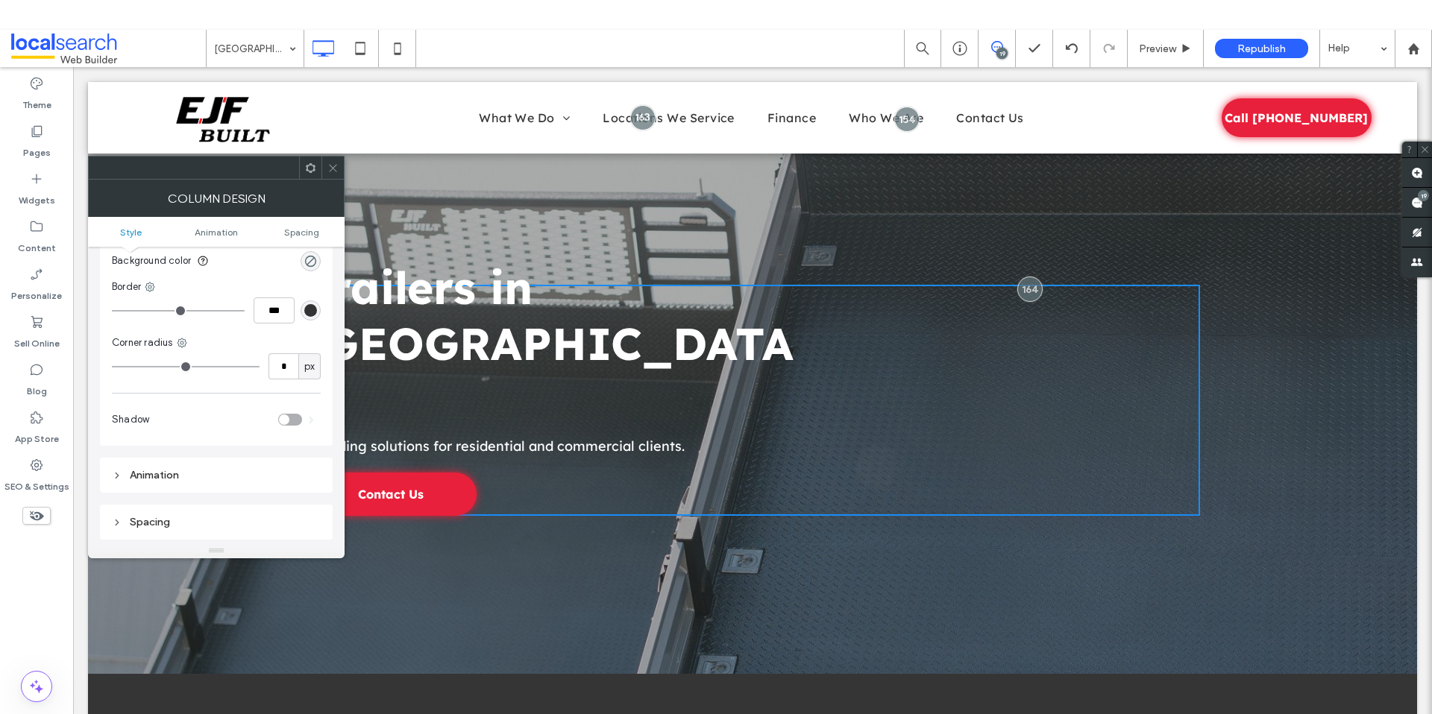
click at [329, 173] on span at bounding box center [332, 168] width 11 height 22
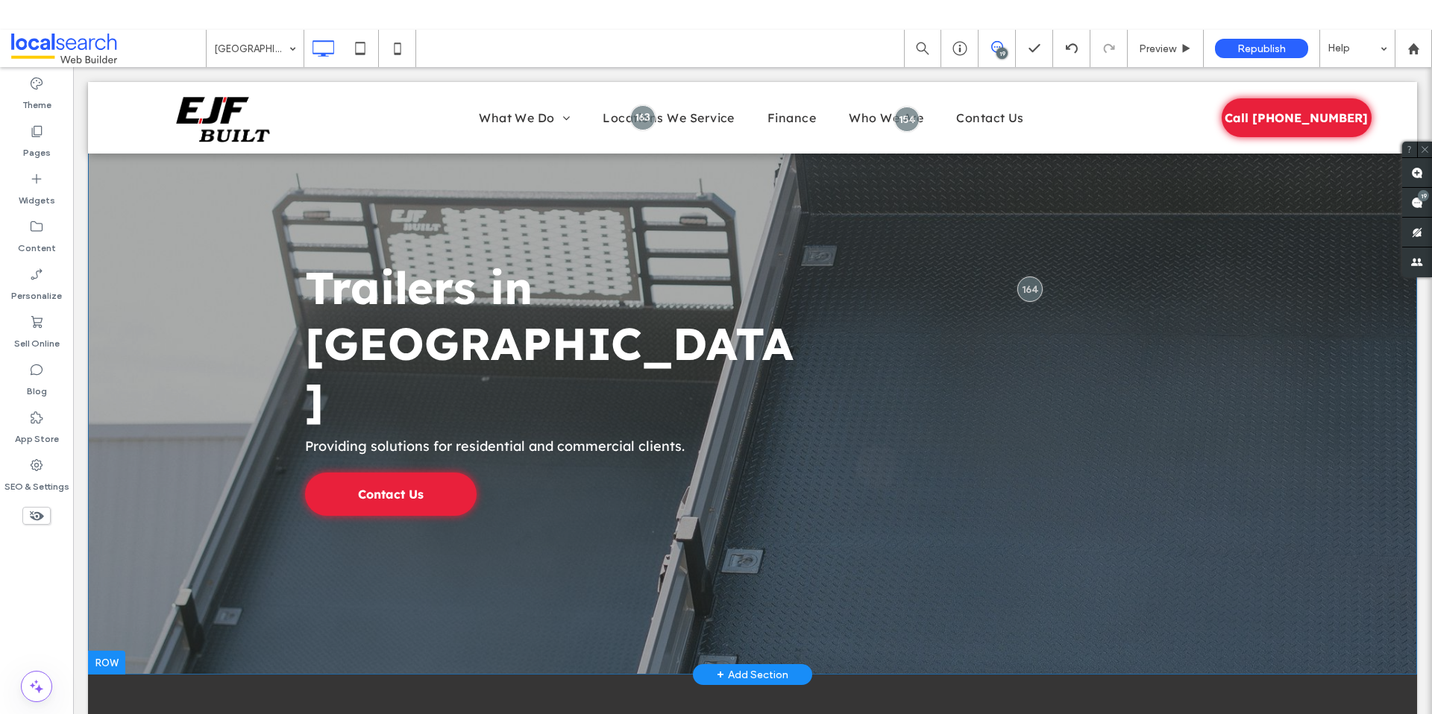
click at [162, 281] on div "Trailers in Brisbane Providing solutions for residential and commercial clients…" at bounding box center [752, 377] width 1329 height 593
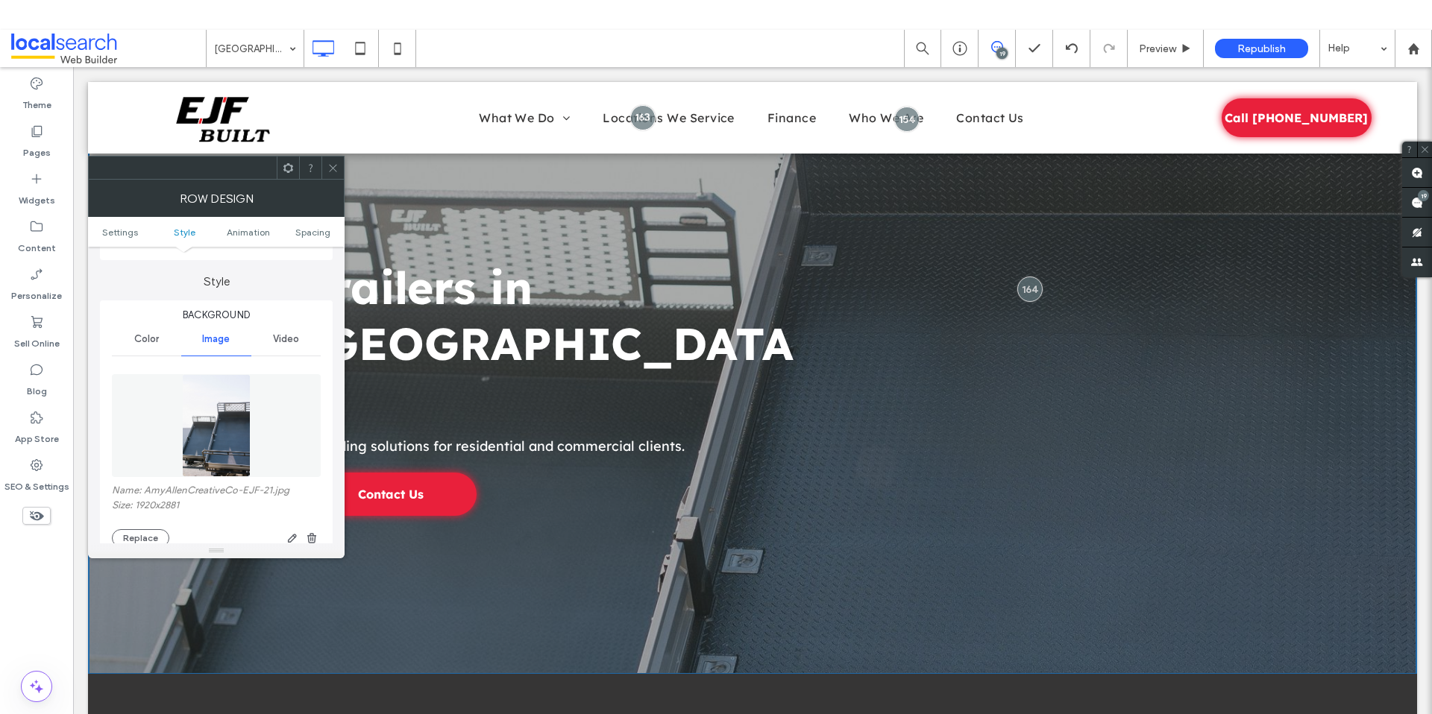
scroll to position [295, 0]
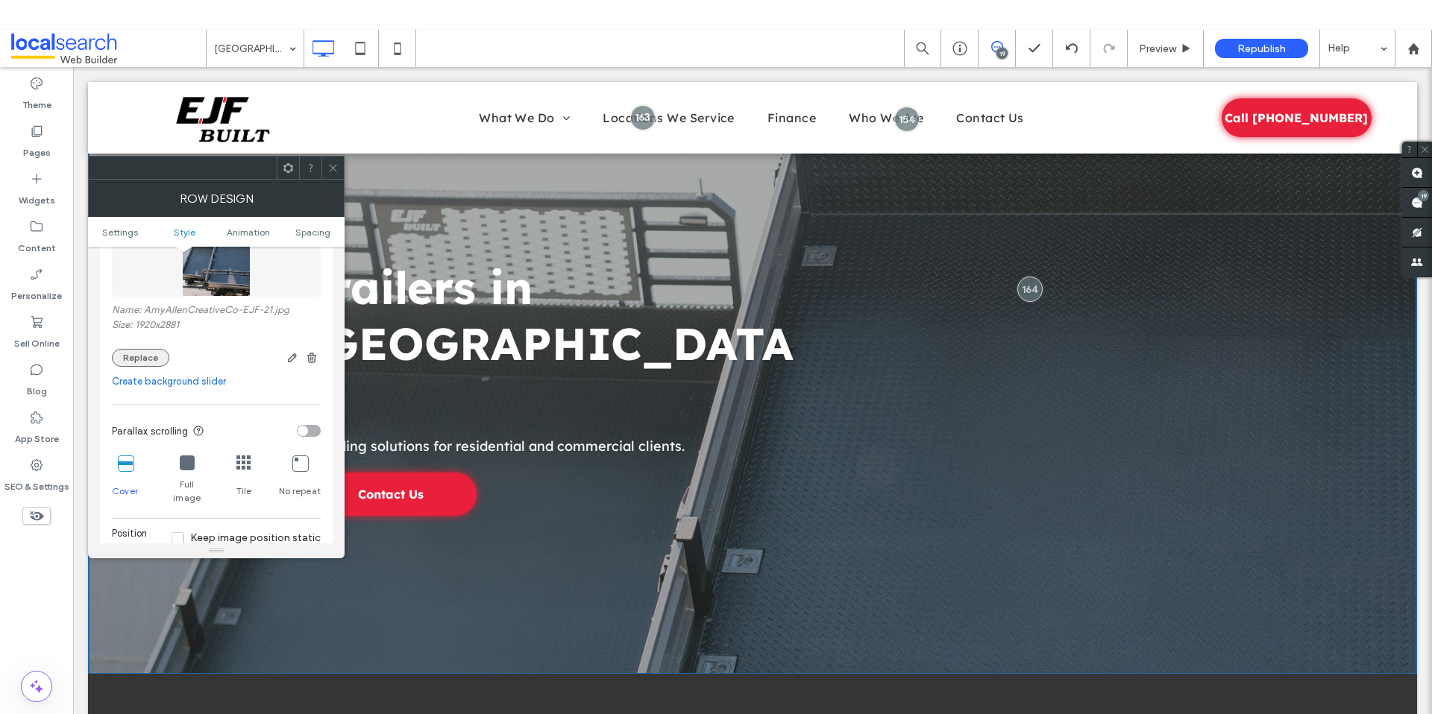
click at [141, 352] on button "Replace" at bounding box center [140, 358] width 57 height 18
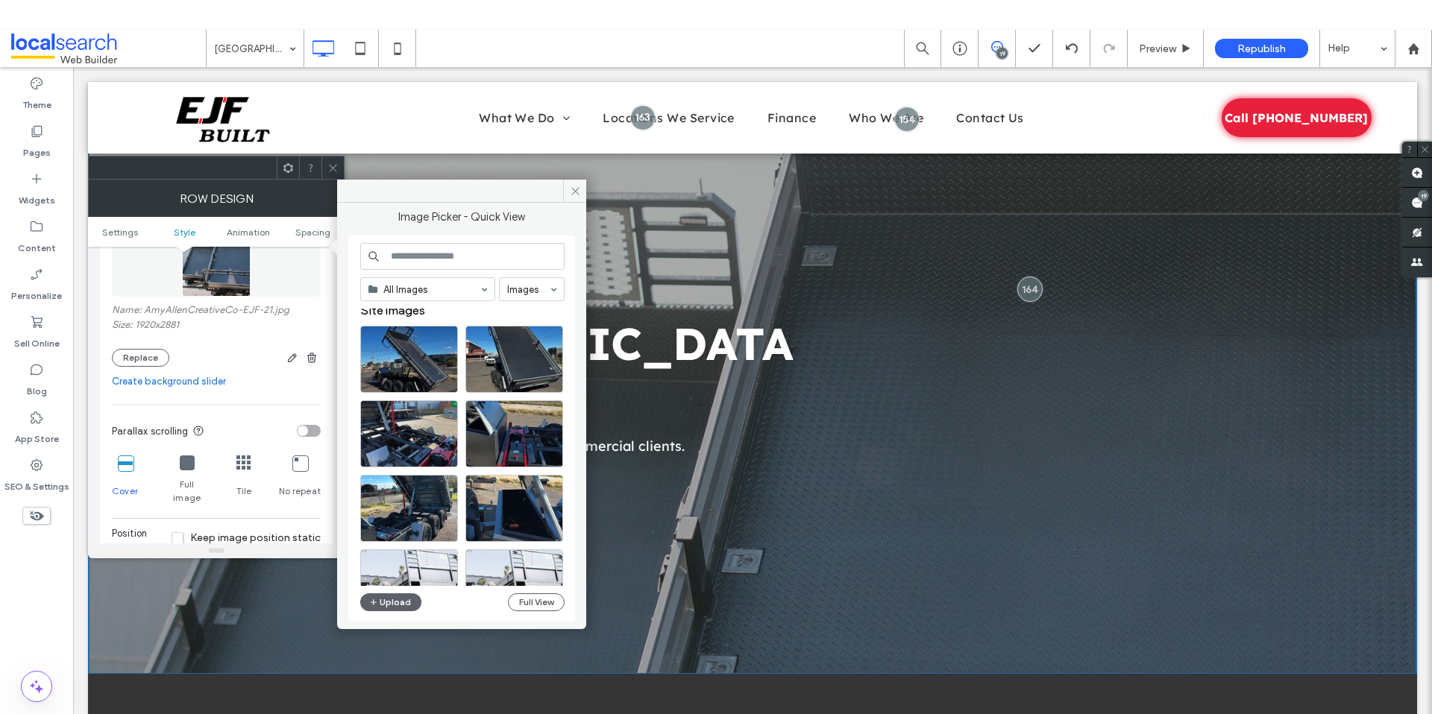
scroll to position [0, 0]
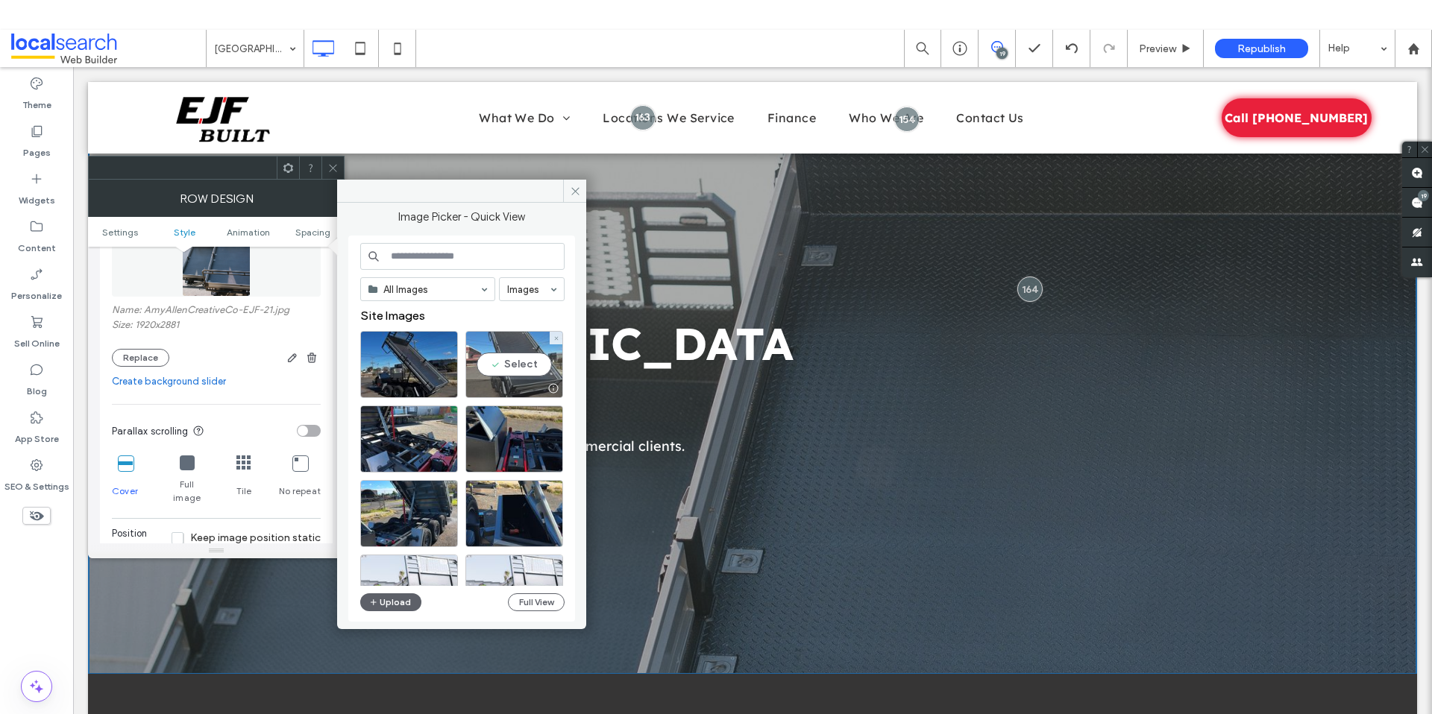
click at [522, 371] on div "Select" at bounding box center [514, 364] width 98 height 67
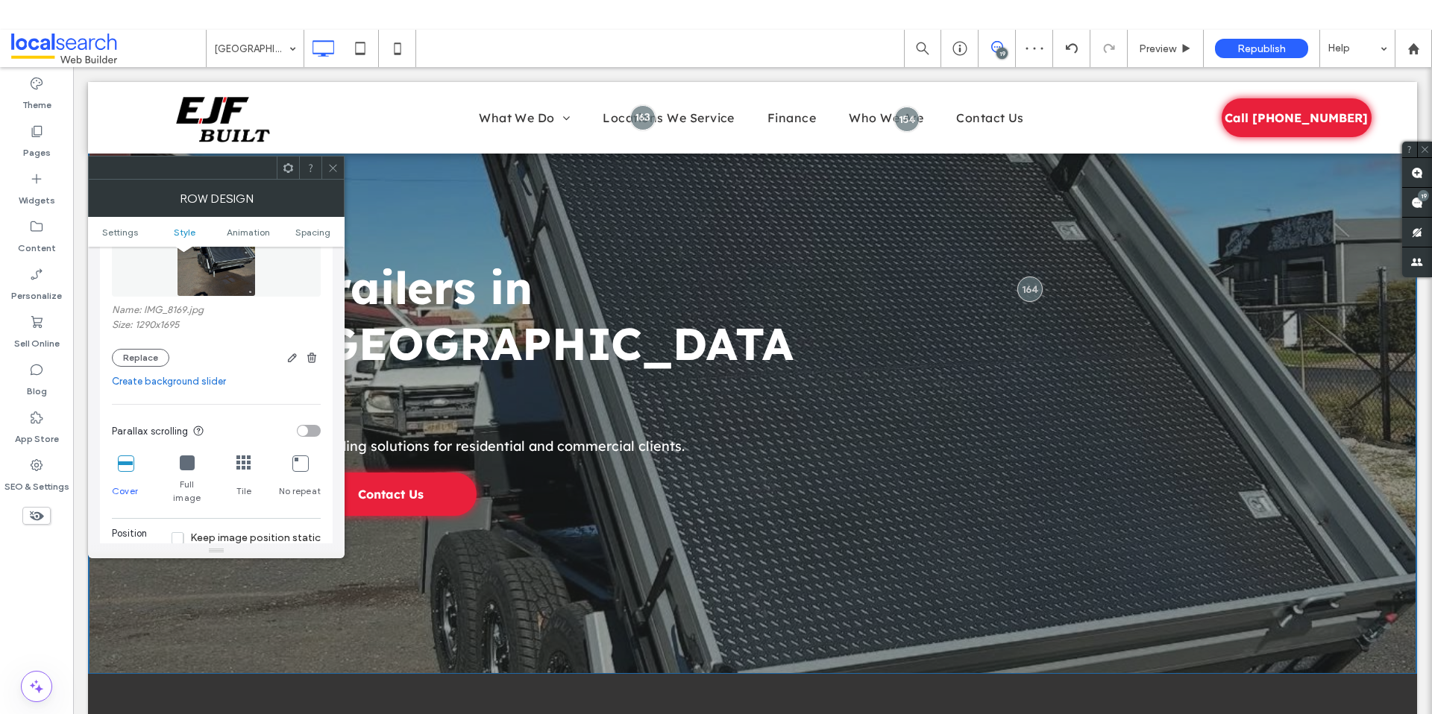
click at [310, 160] on span at bounding box center [310, 168] width 11 height 22
click at [334, 170] on icon at bounding box center [332, 168] width 11 height 11
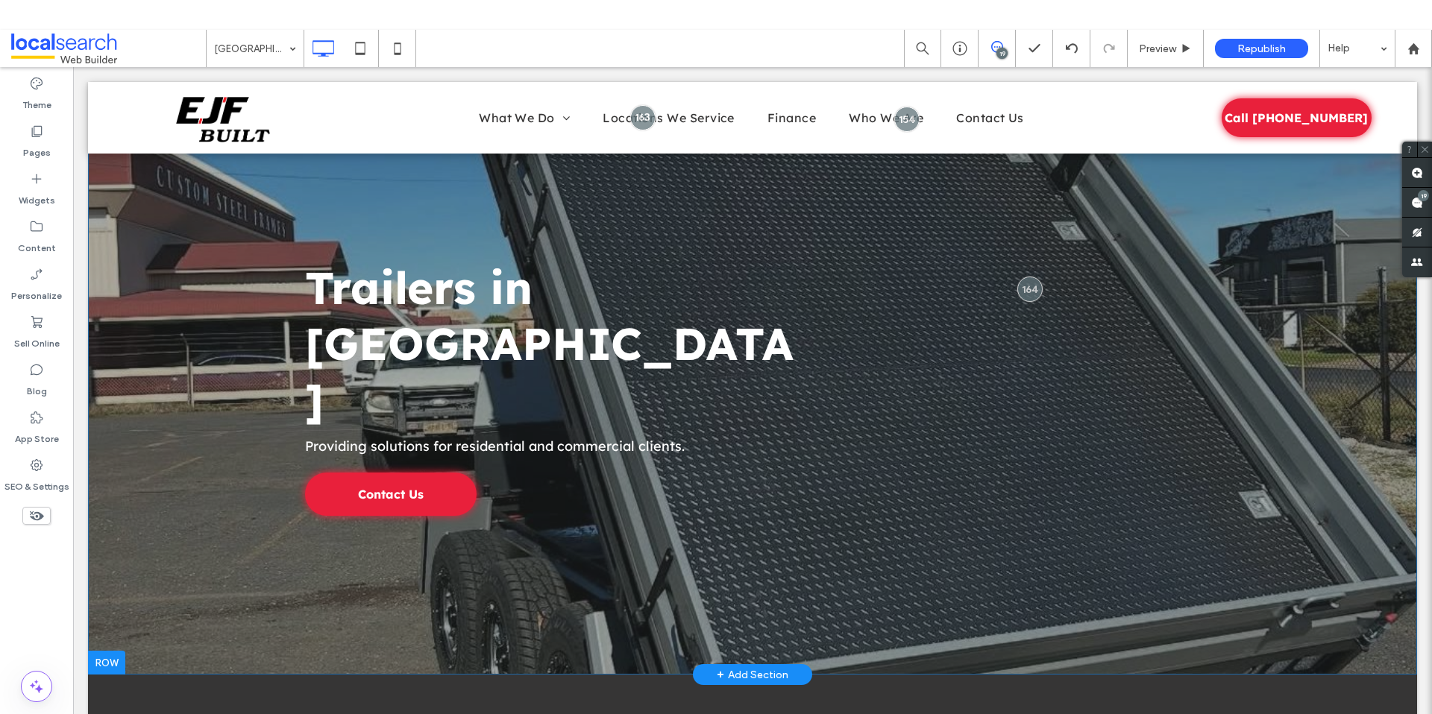
click at [186, 426] on div "Trailers in Brisbane Providing solutions for residential and commercial clients…" at bounding box center [752, 377] width 1329 height 593
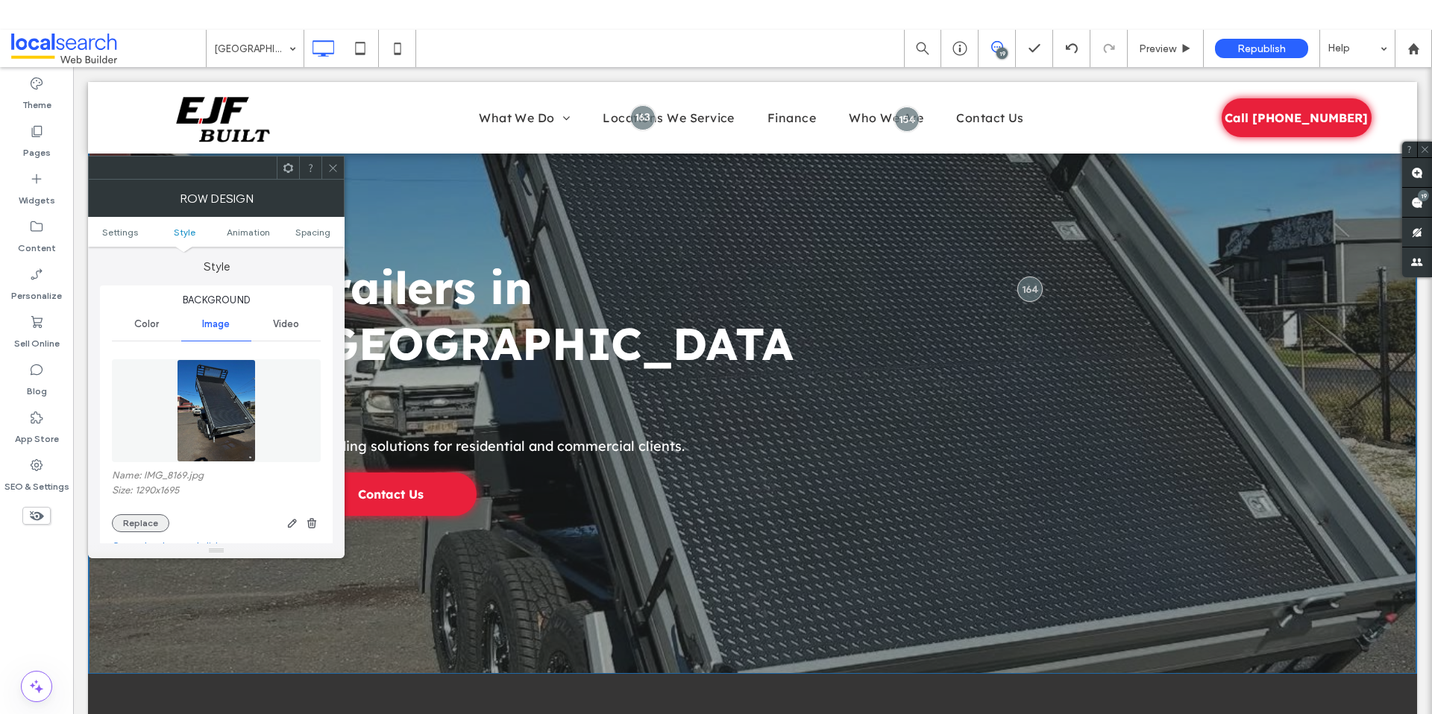
scroll to position [132, 0]
click at [162, 517] on button "Replace" at bounding box center [140, 520] width 57 height 18
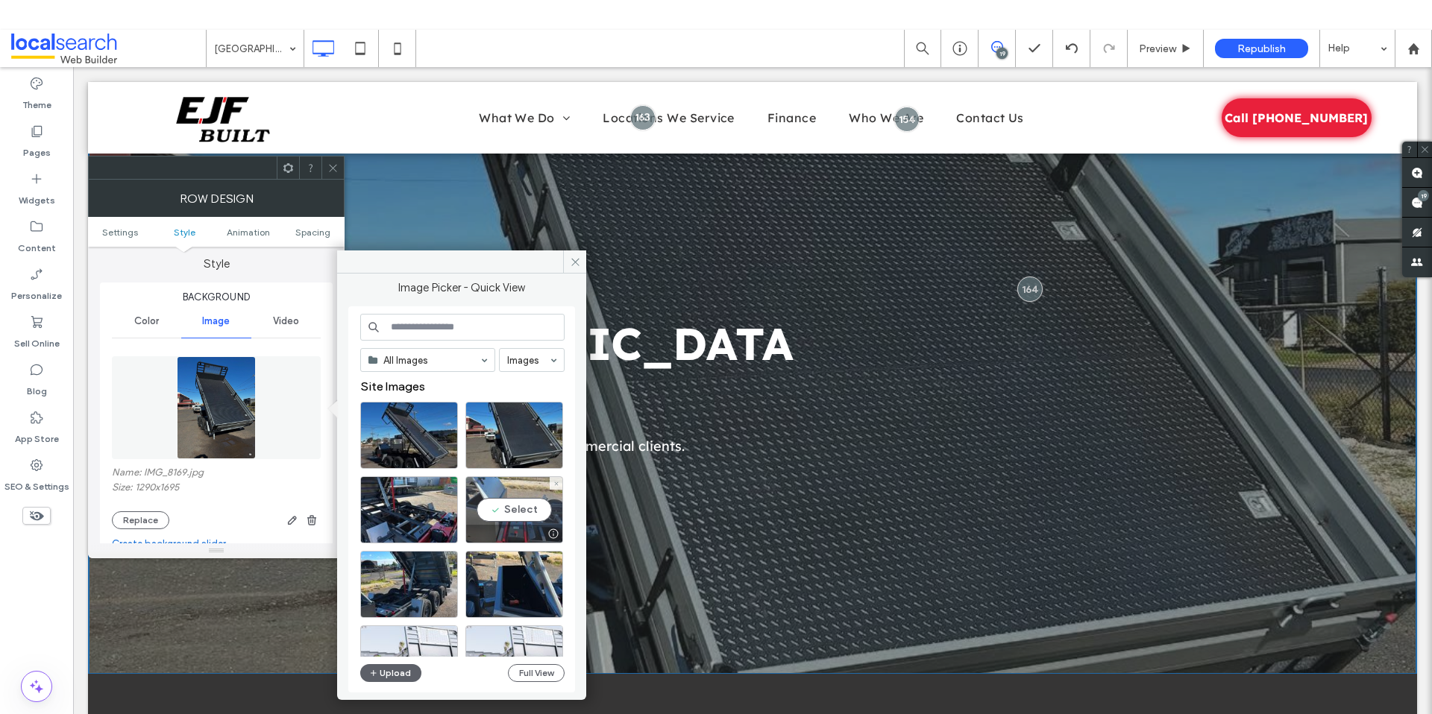
drag, startPoint x: 503, startPoint y: 498, endPoint x: 430, endPoint y: 433, distance: 97.7
click at [503, 498] on div "Select" at bounding box center [514, 509] width 98 height 67
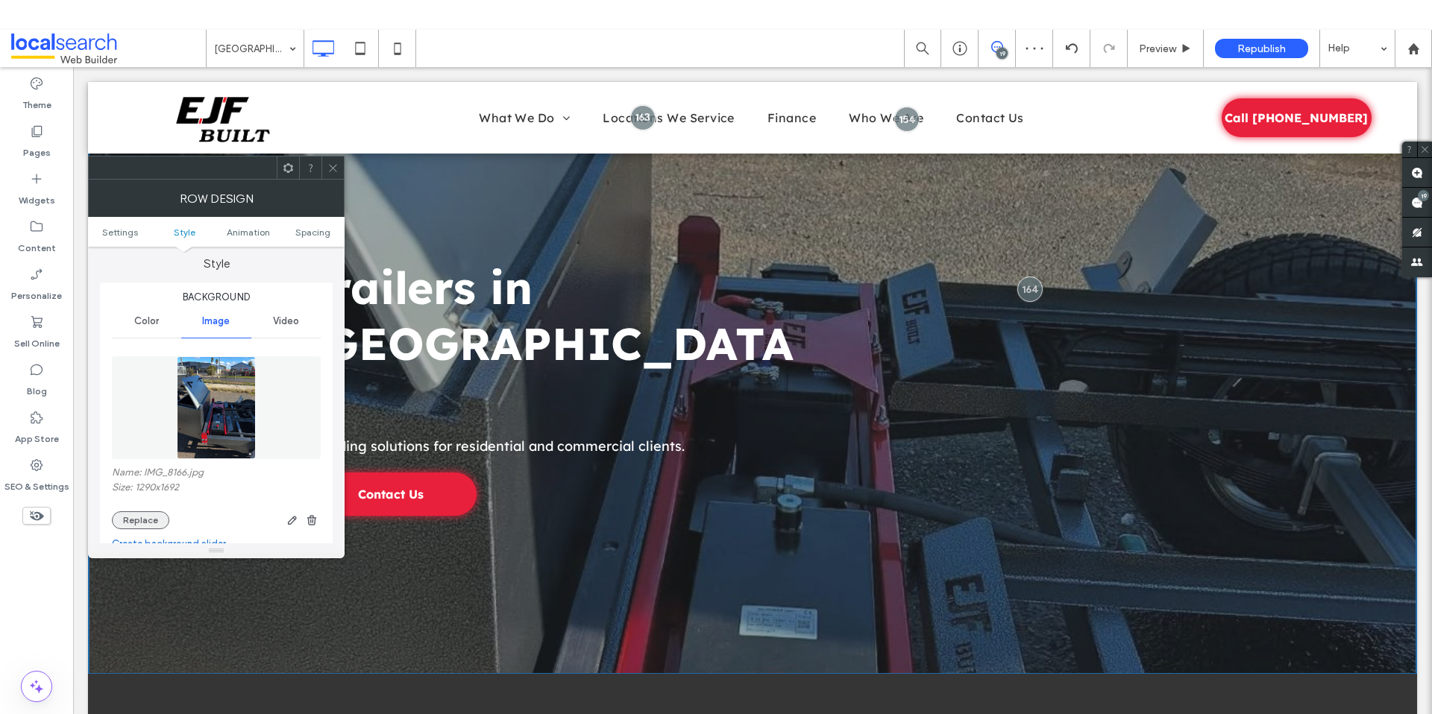
click at [130, 521] on button "Replace" at bounding box center [140, 520] width 57 height 18
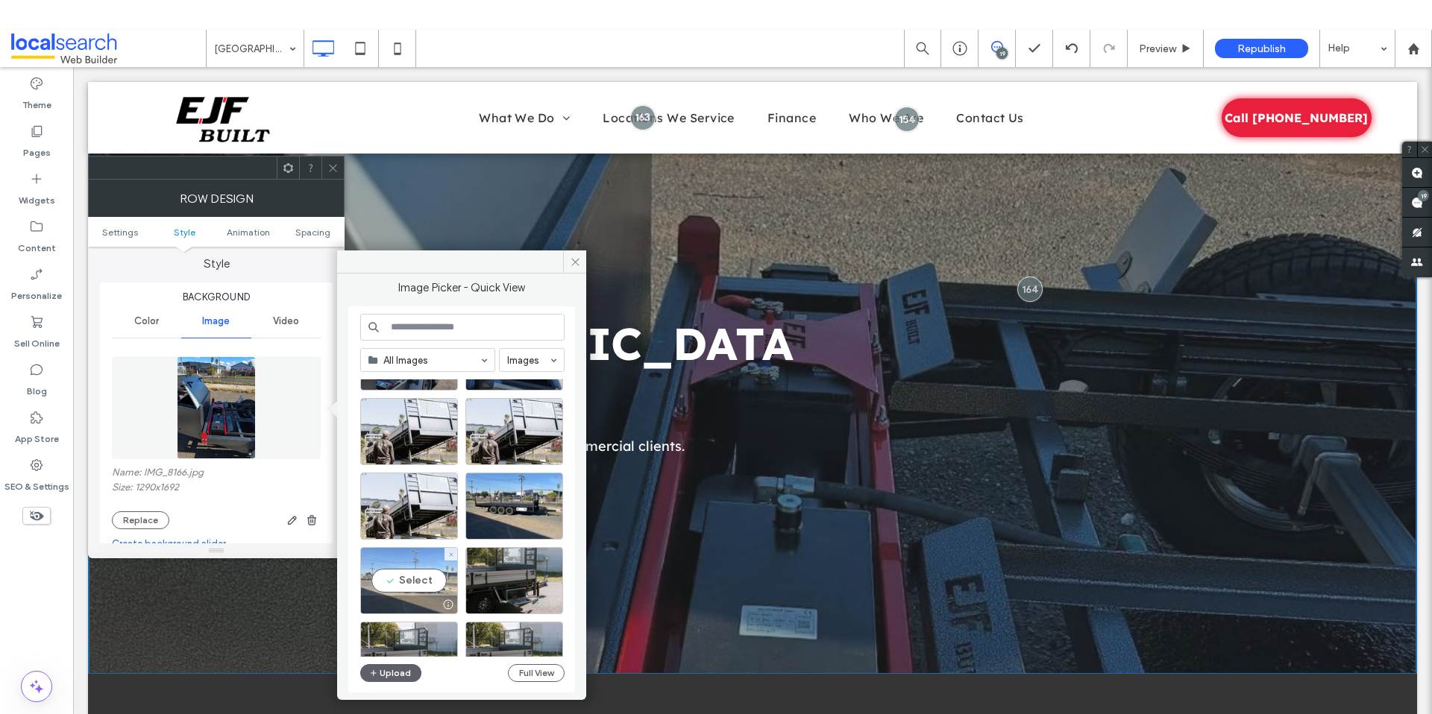
scroll to position [230, 0]
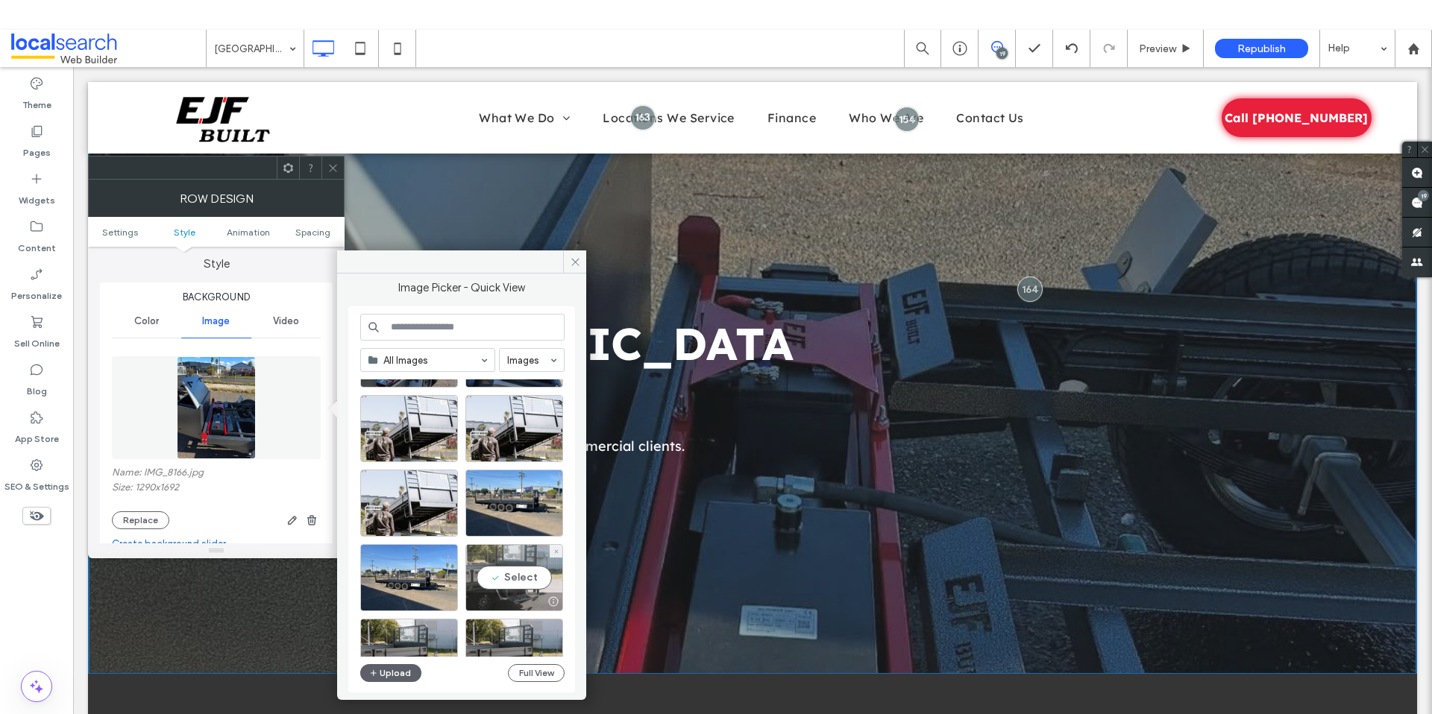
click at [523, 569] on div "Select" at bounding box center [514, 577] width 98 height 67
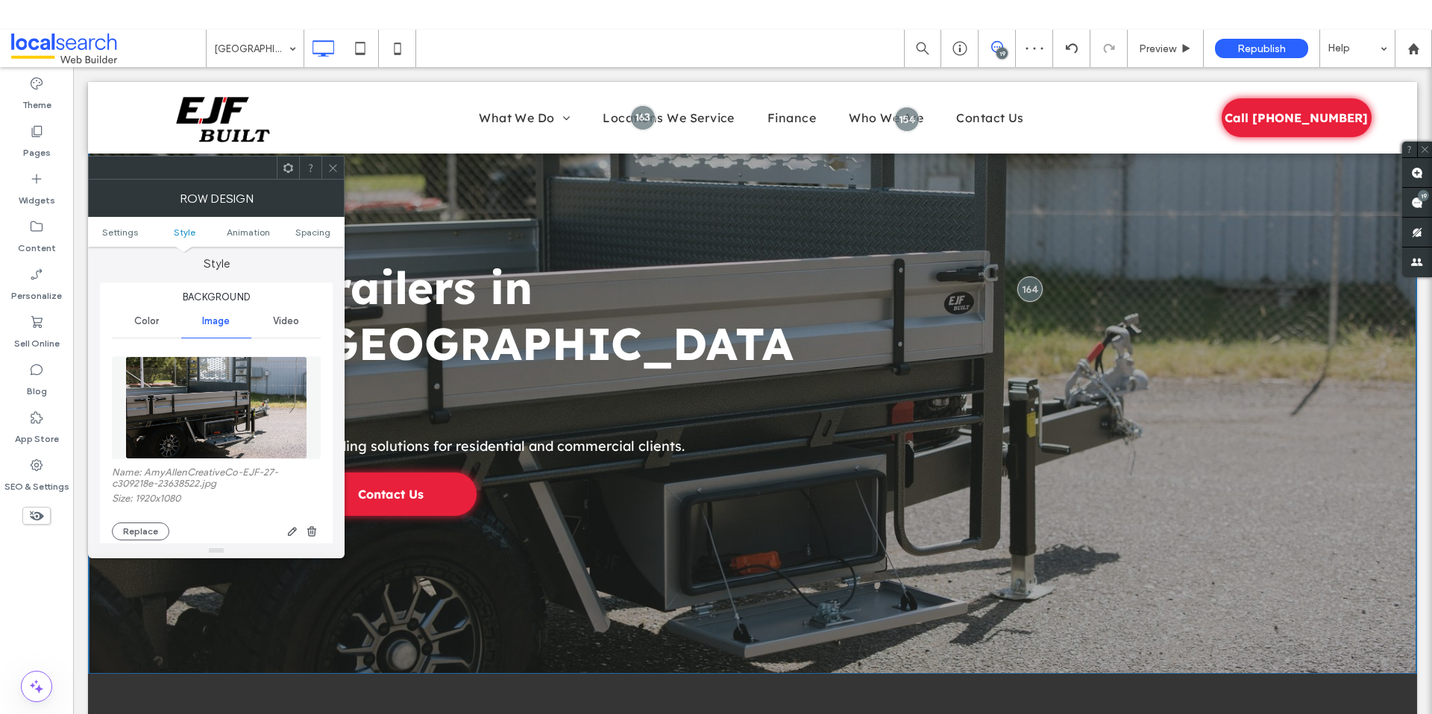
click at [333, 169] on icon at bounding box center [332, 168] width 11 height 11
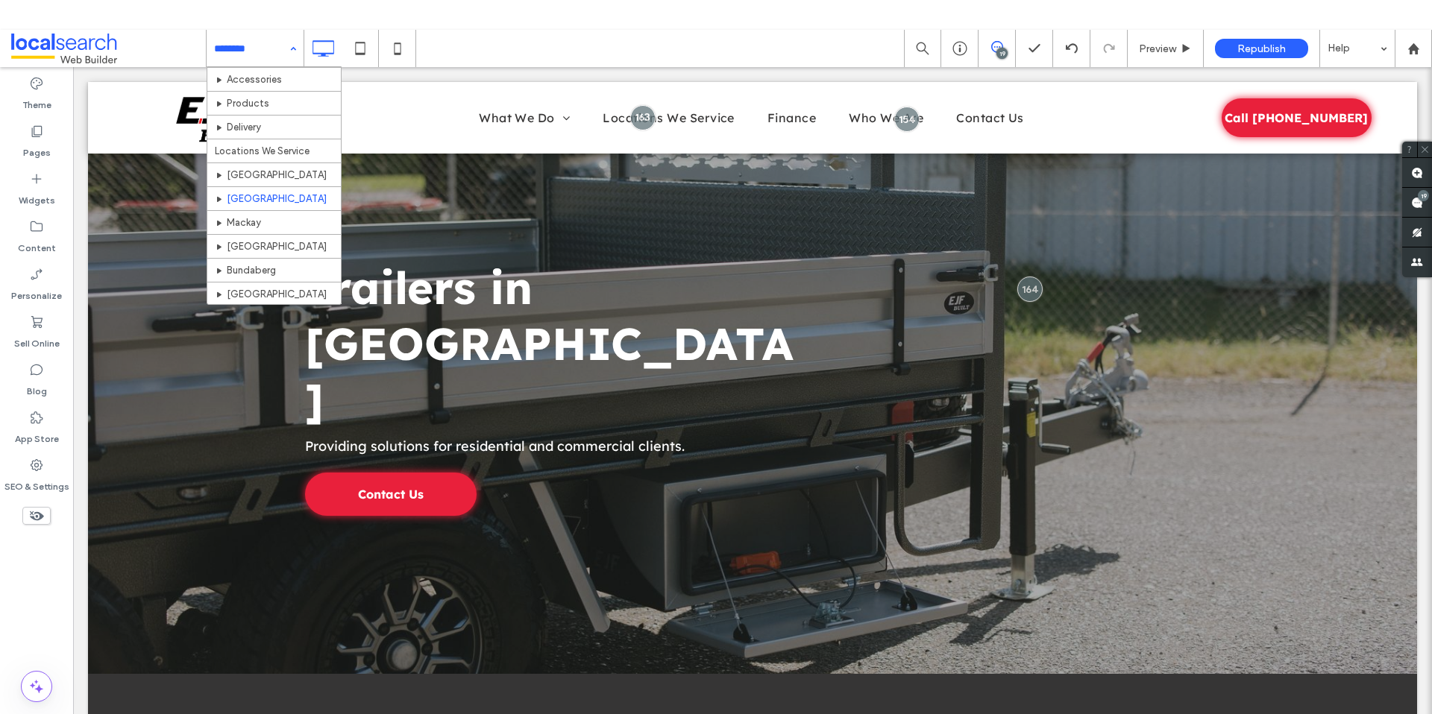
scroll to position [176, 0]
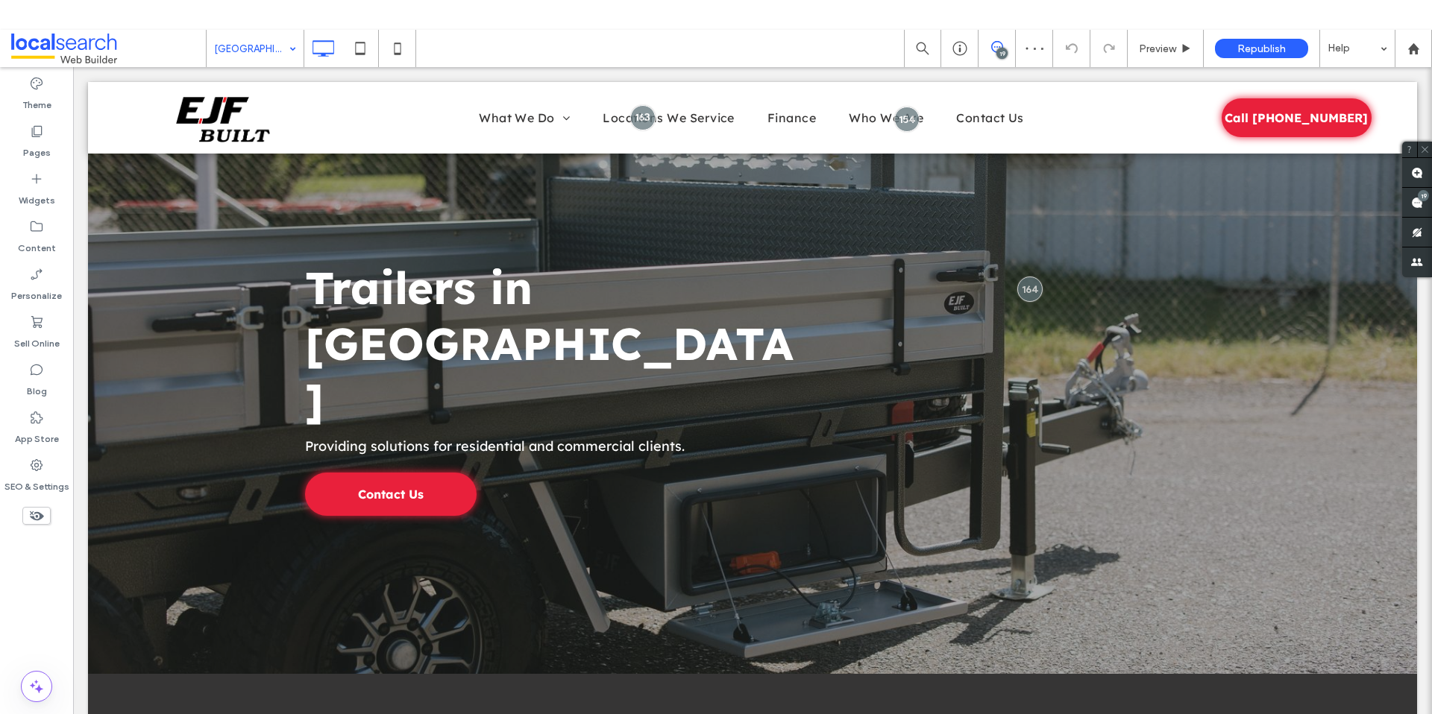
click at [260, 64] on input at bounding box center [251, 48] width 75 height 37
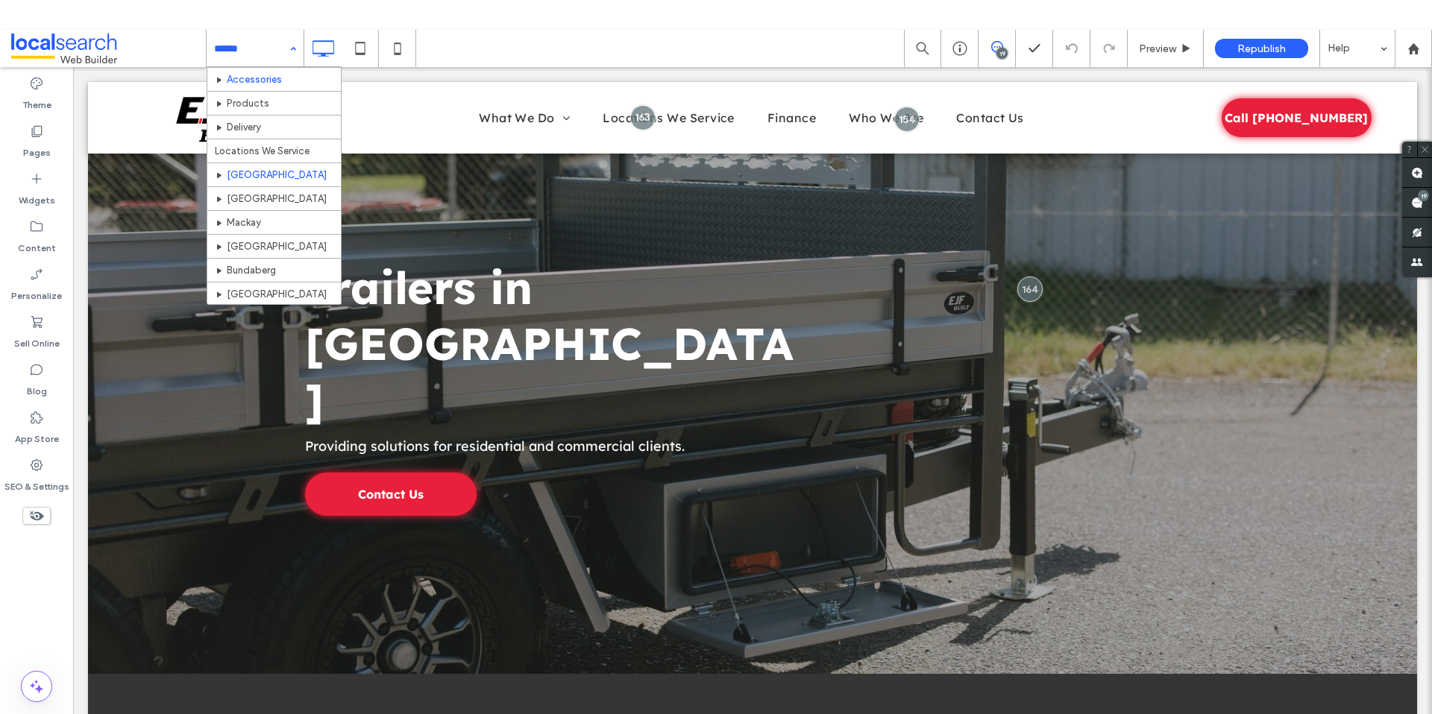
scroll to position [168, 0]
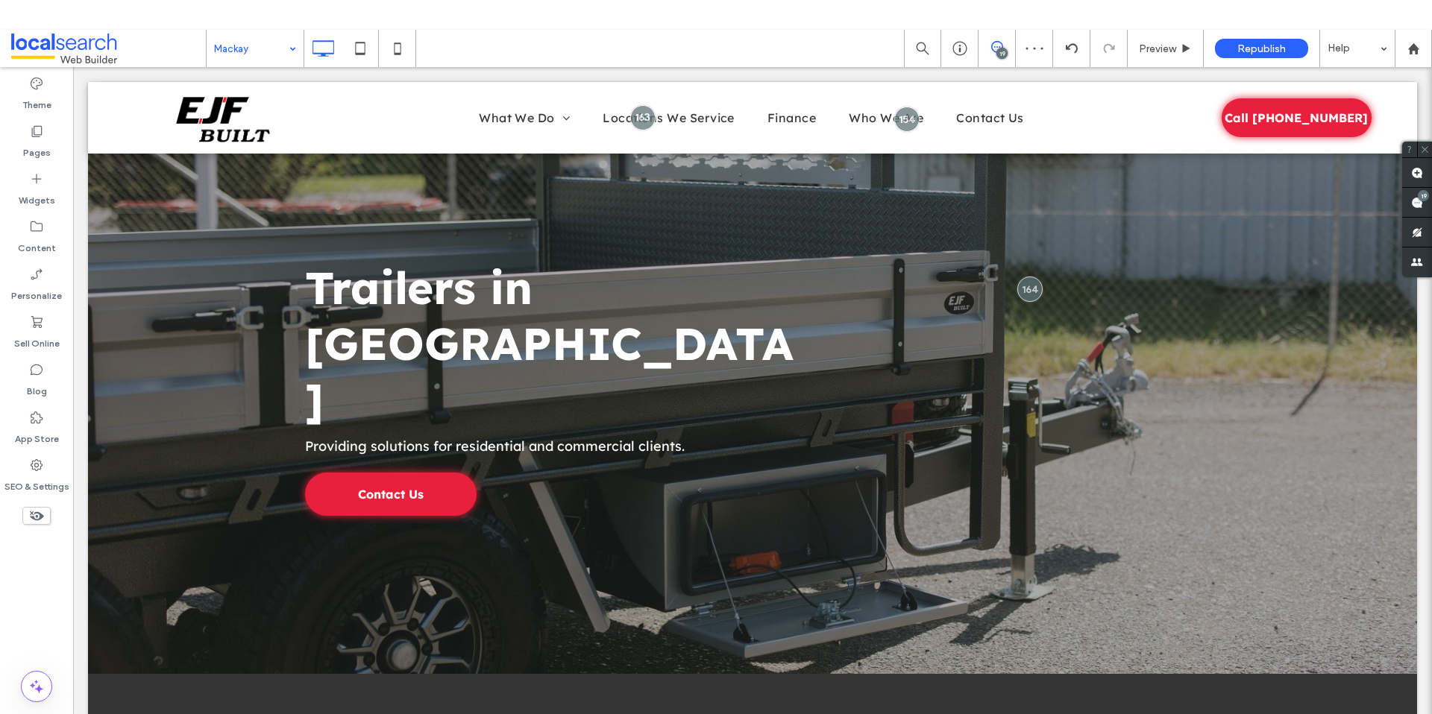
click at [265, 50] on input at bounding box center [251, 48] width 75 height 37
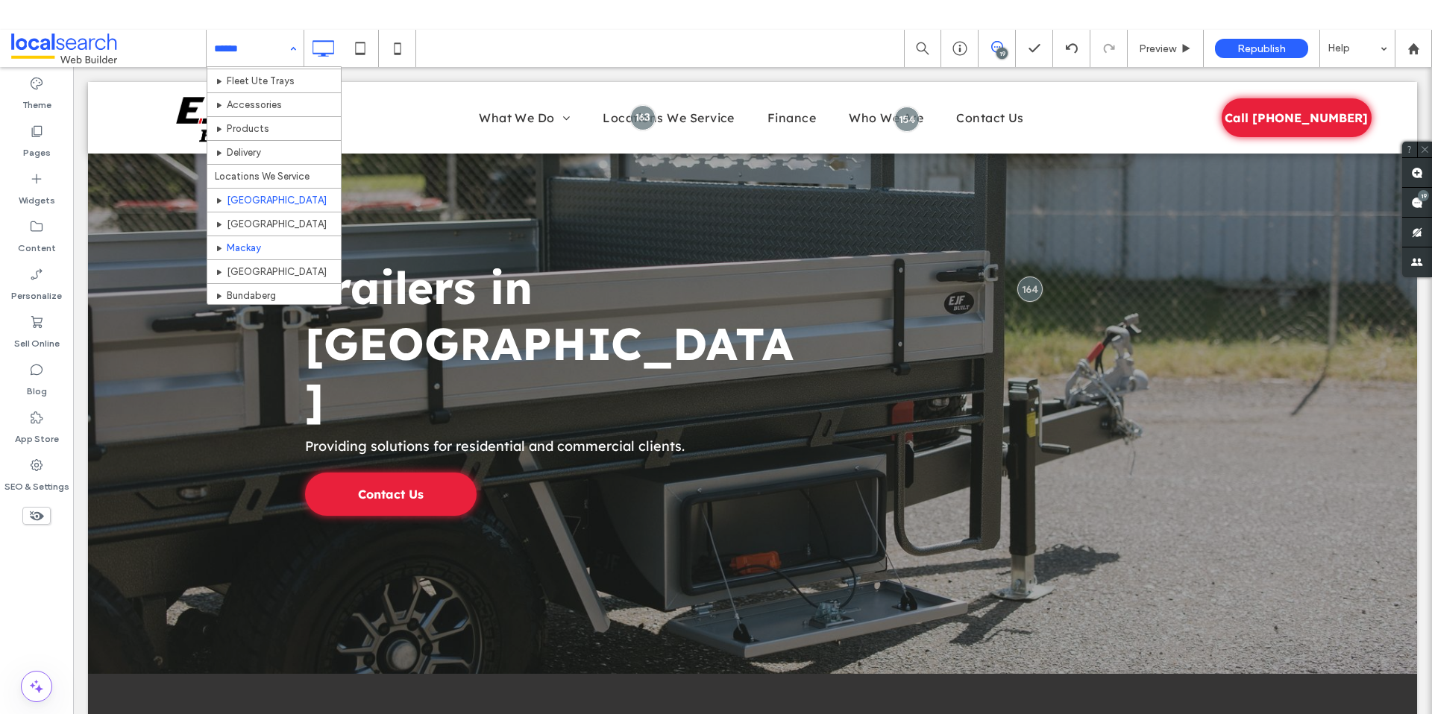
scroll to position [142, 0]
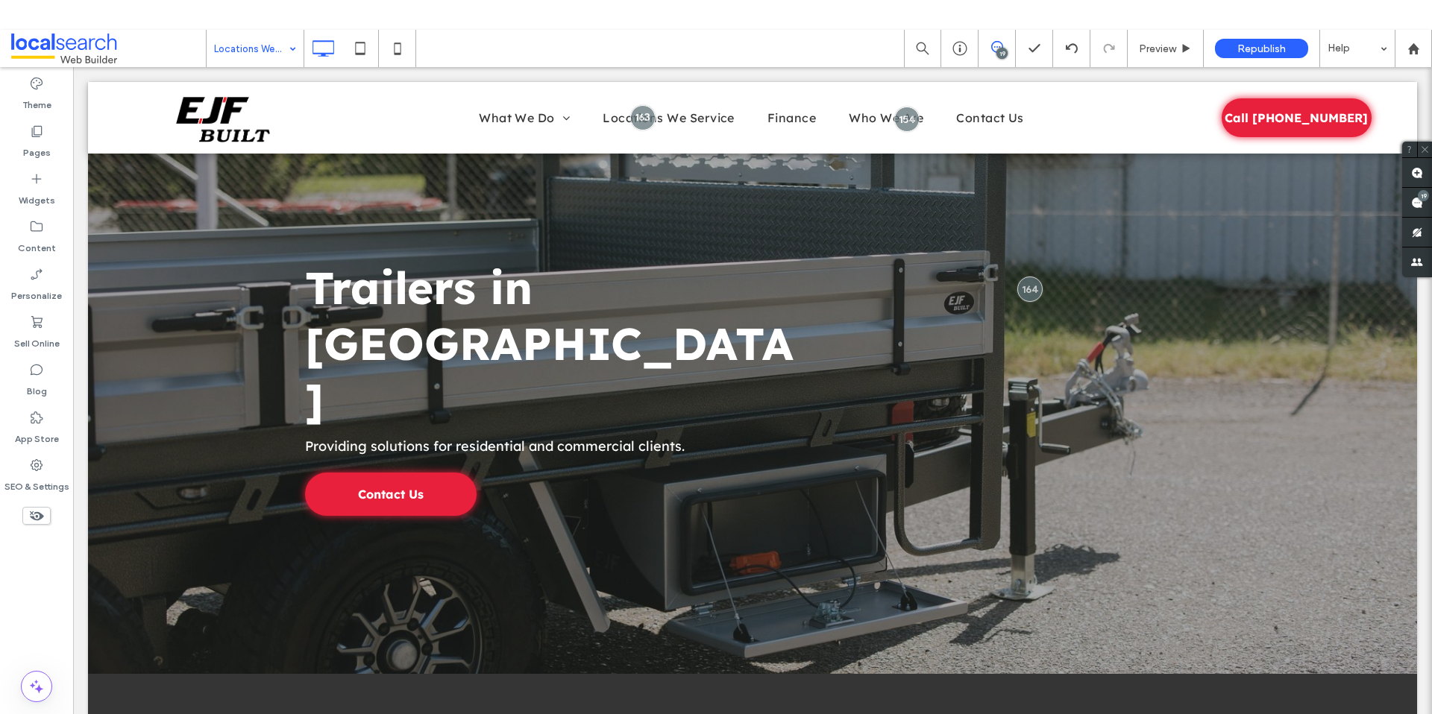
click at [262, 57] on div at bounding box center [716, 387] width 1432 height 714
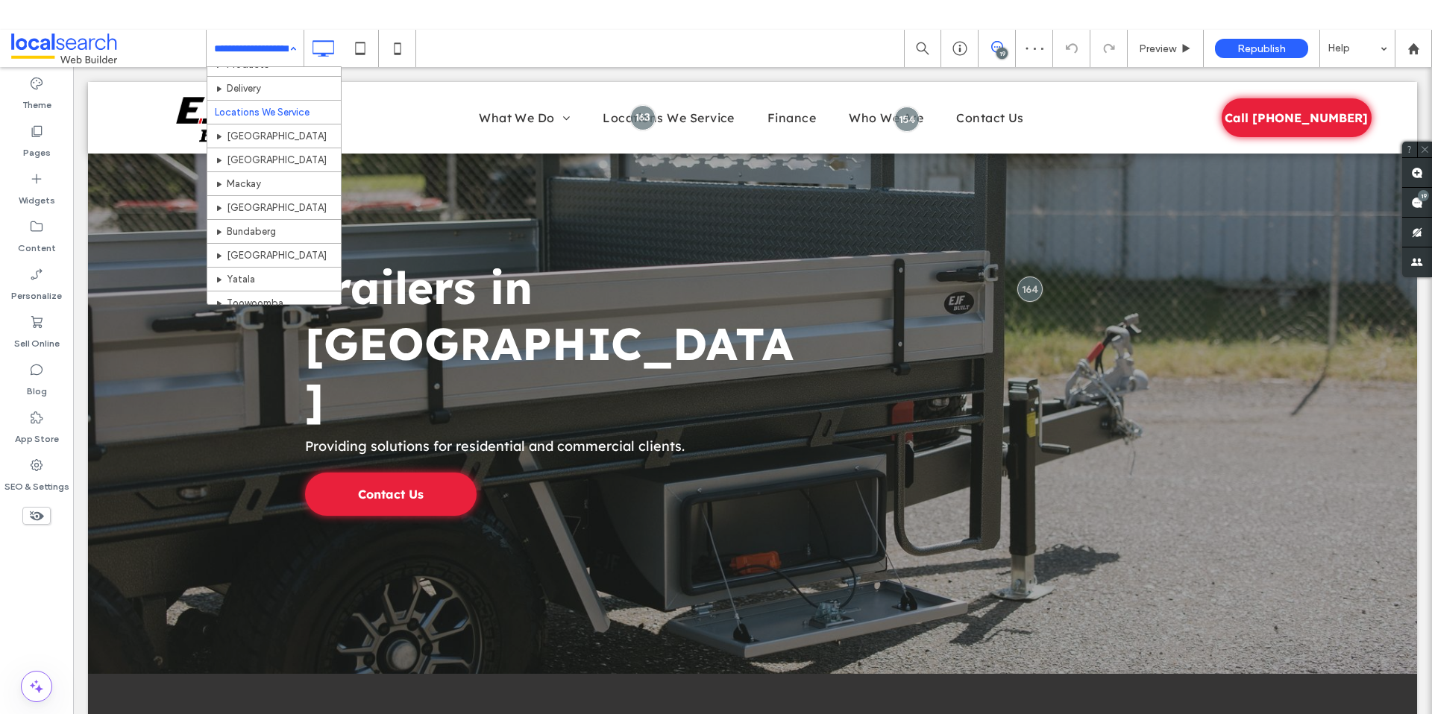
scroll to position [195, 0]
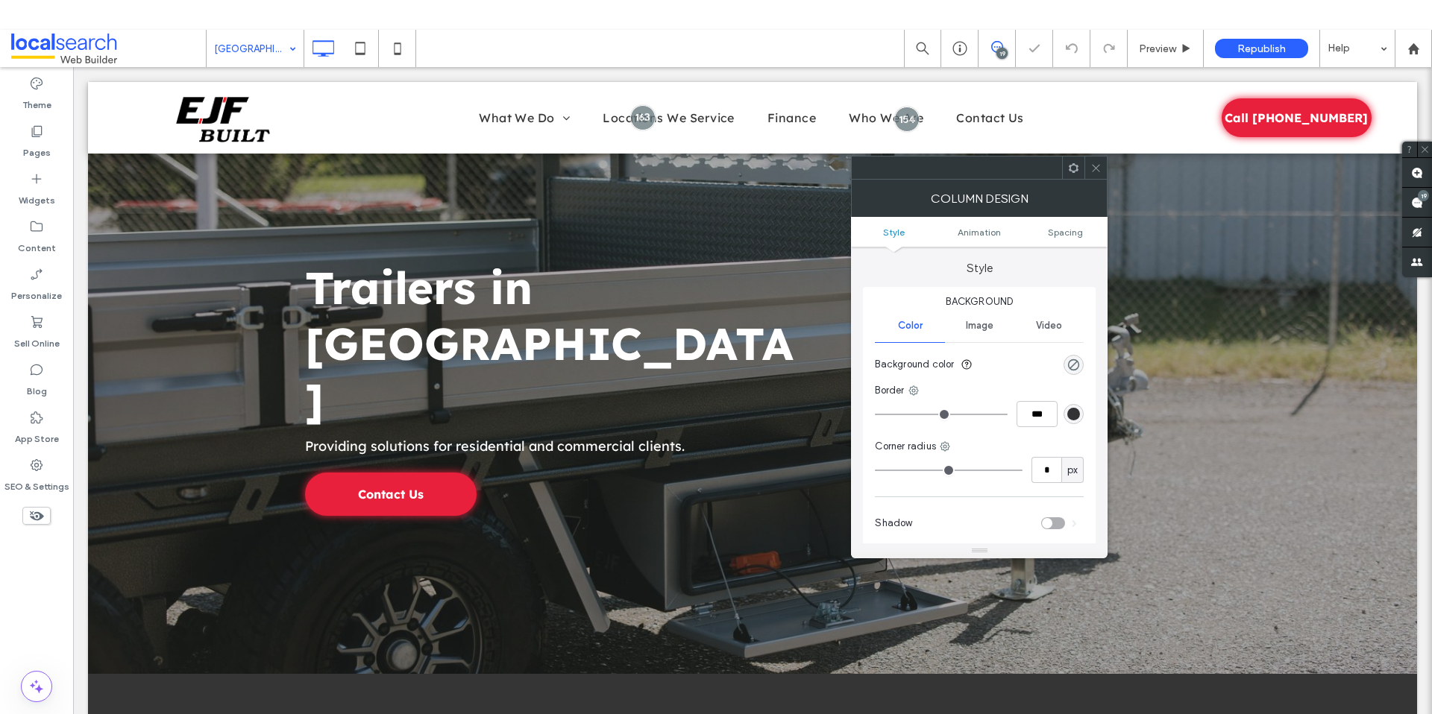
click at [1098, 170] on use at bounding box center [1095, 167] width 7 height 7
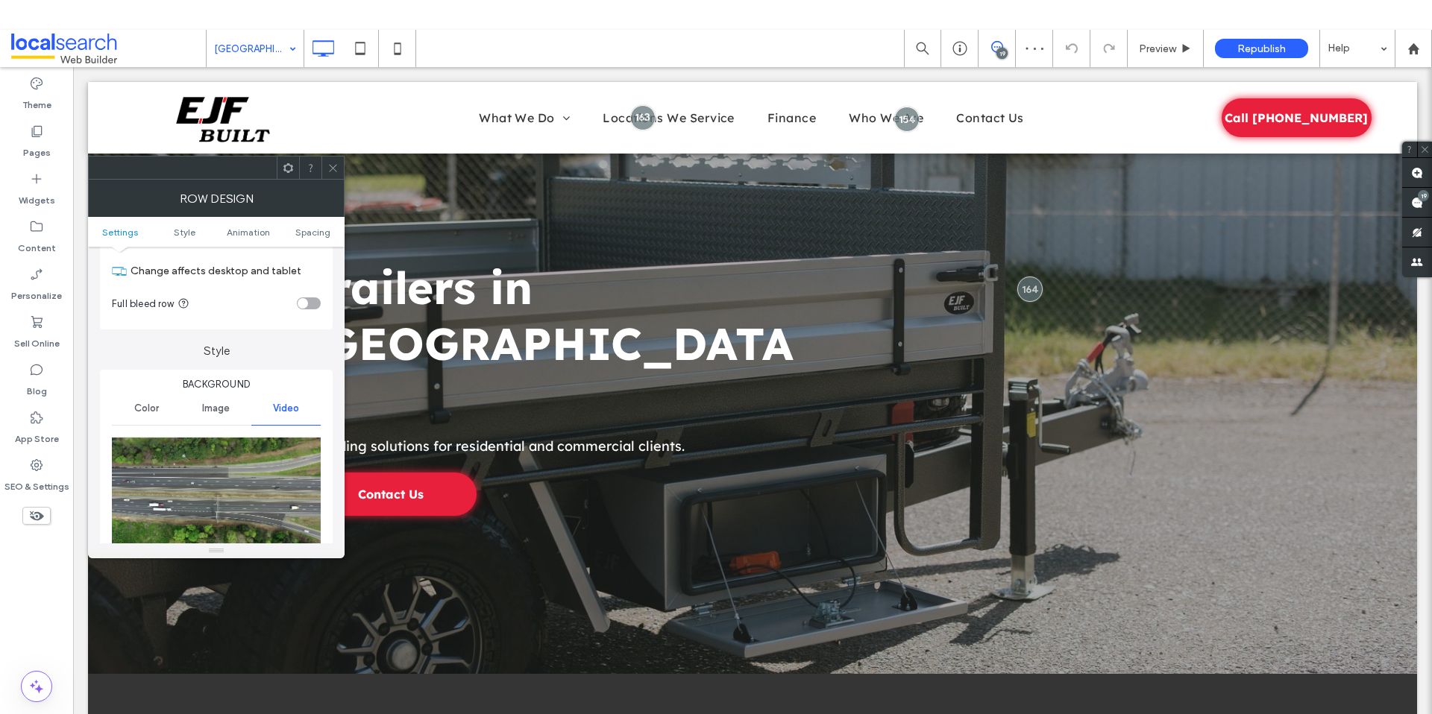
scroll to position [129, 0]
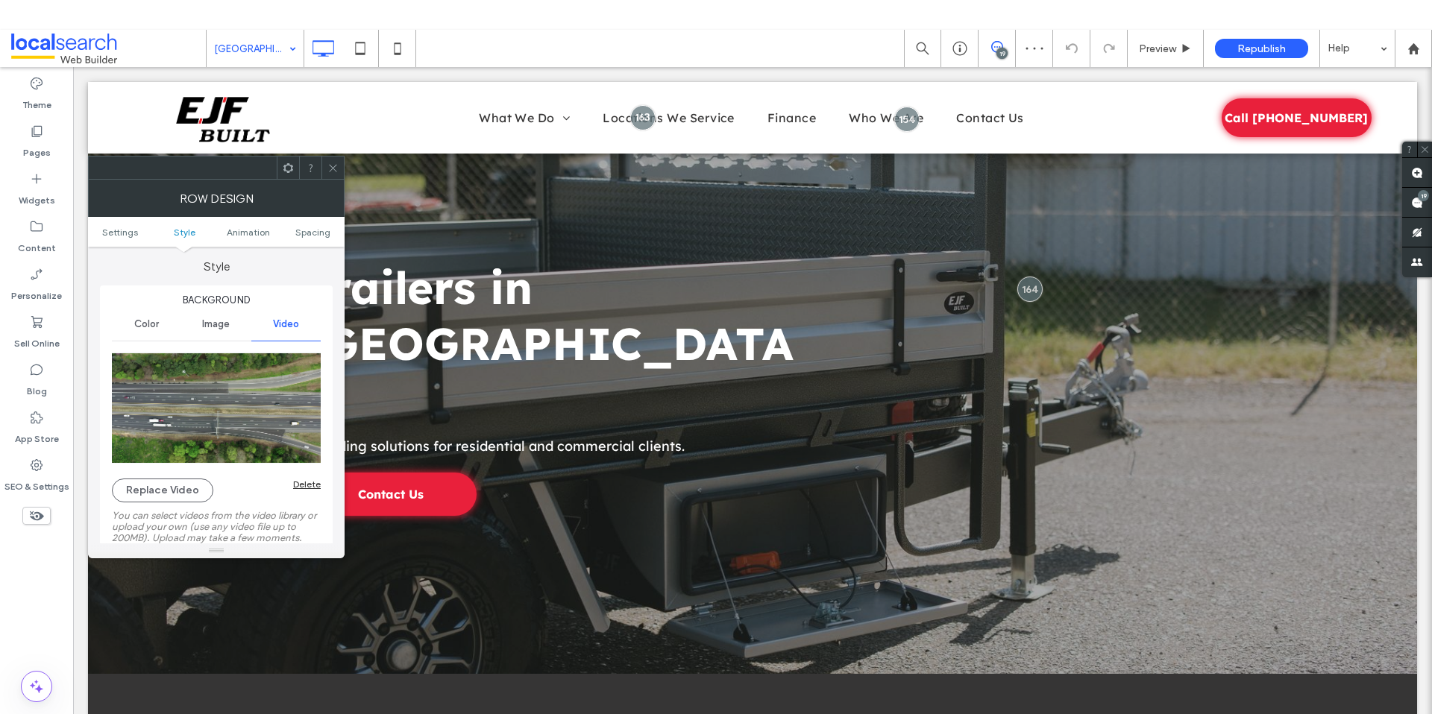
click at [214, 321] on span "Image" at bounding box center [216, 324] width 28 height 12
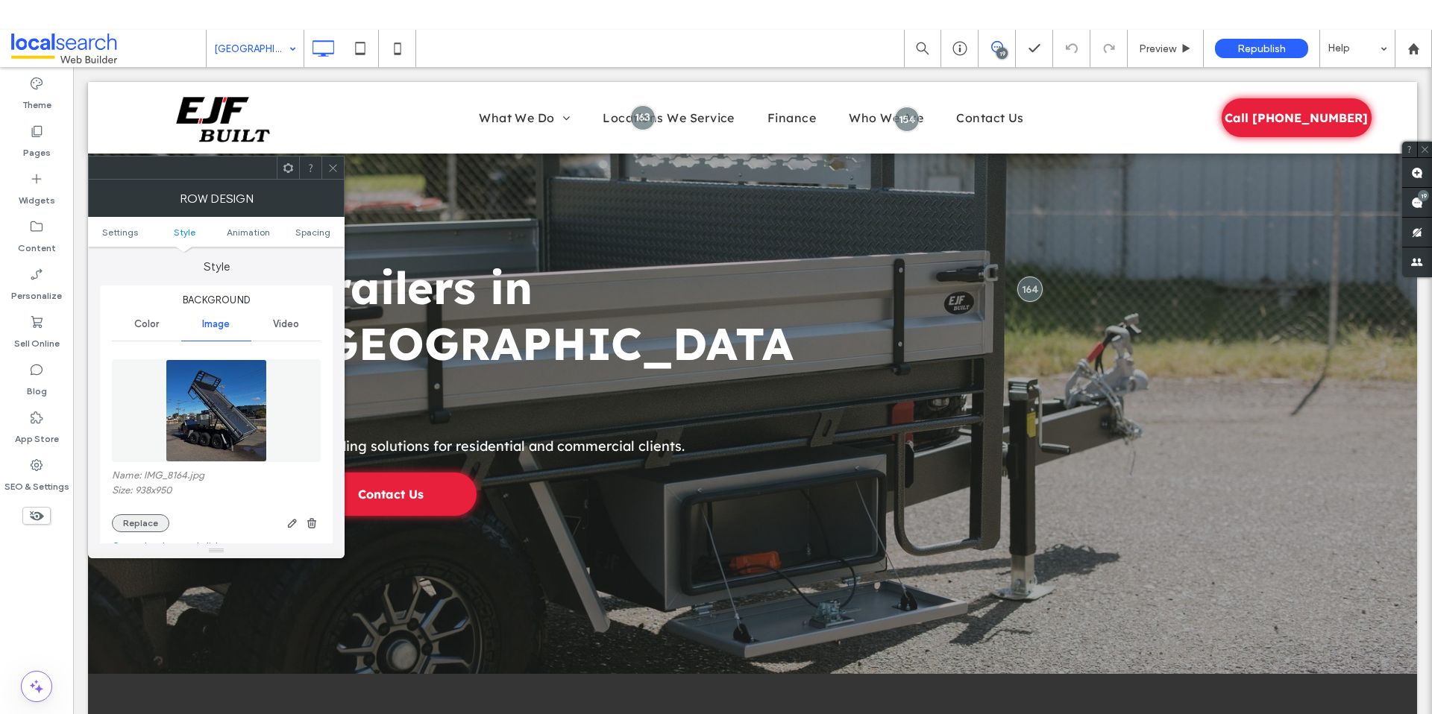
click at [152, 519] on button "Replace" at bounding box center [140, 523] width 57 height 18
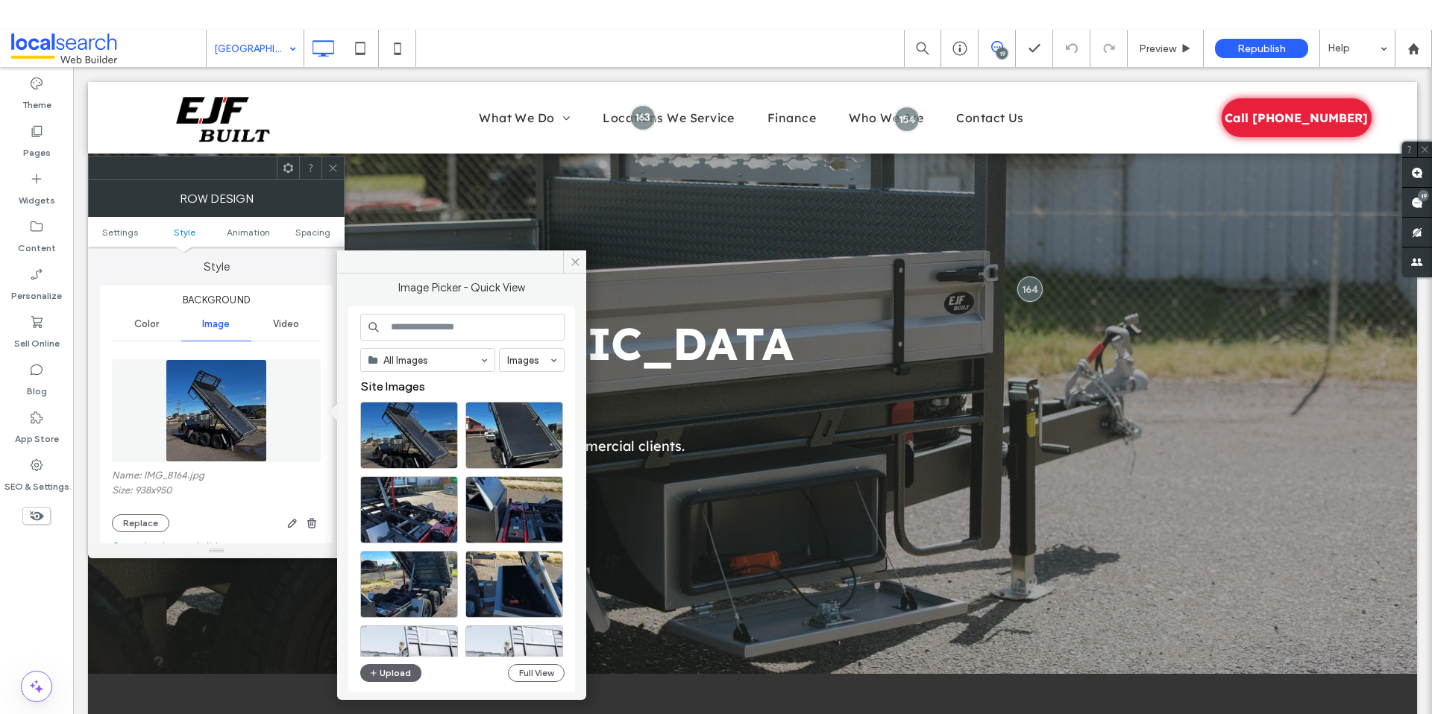
click at [284, 327] on span "Video" at bounding box center [286, 324] width 26 height 12
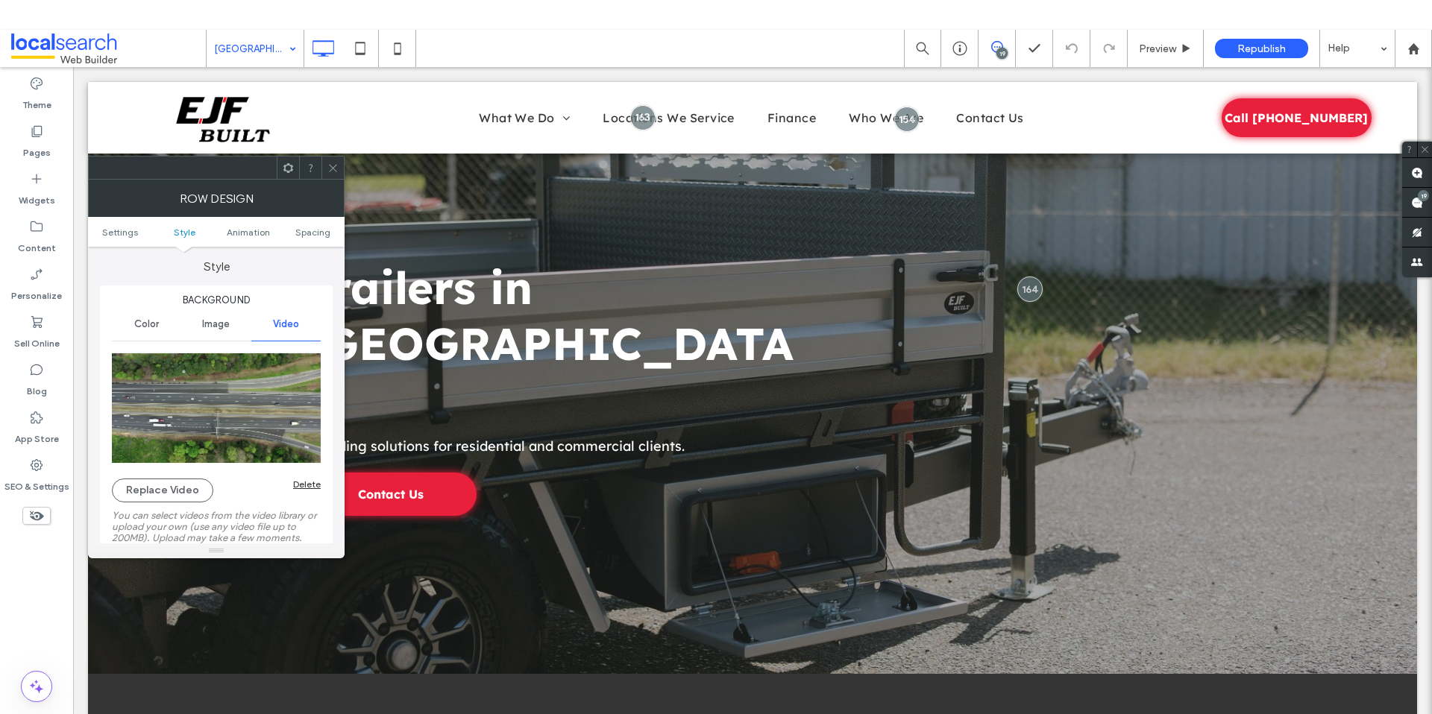
click at [302, 494] on div "Replace Video Delete" at bounding box center [216, 491] width 209 height 24
click at [306, 487] on div "Delete" at bounding box center [307, 484] width 28 height 11
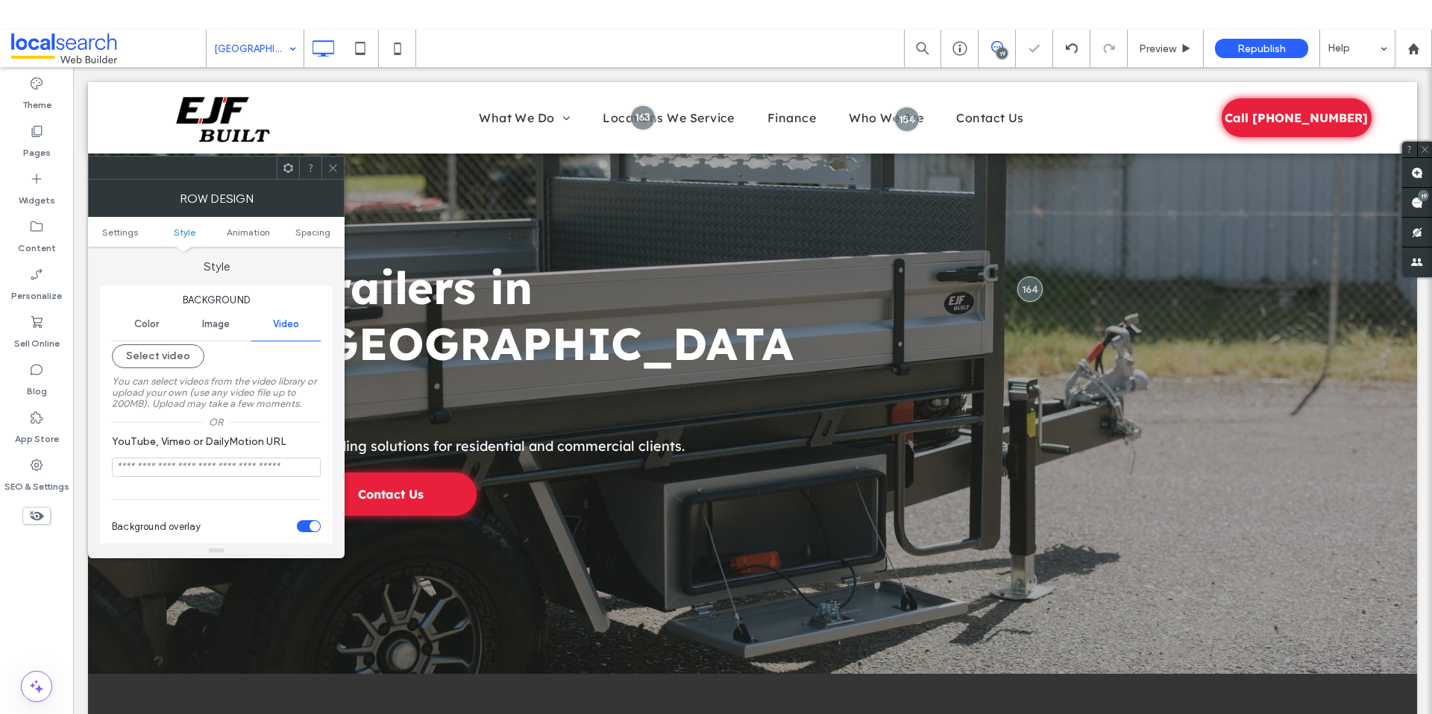
click at [227, 321] on span "Image" at bounding box center [216, 324] width 28 height 12
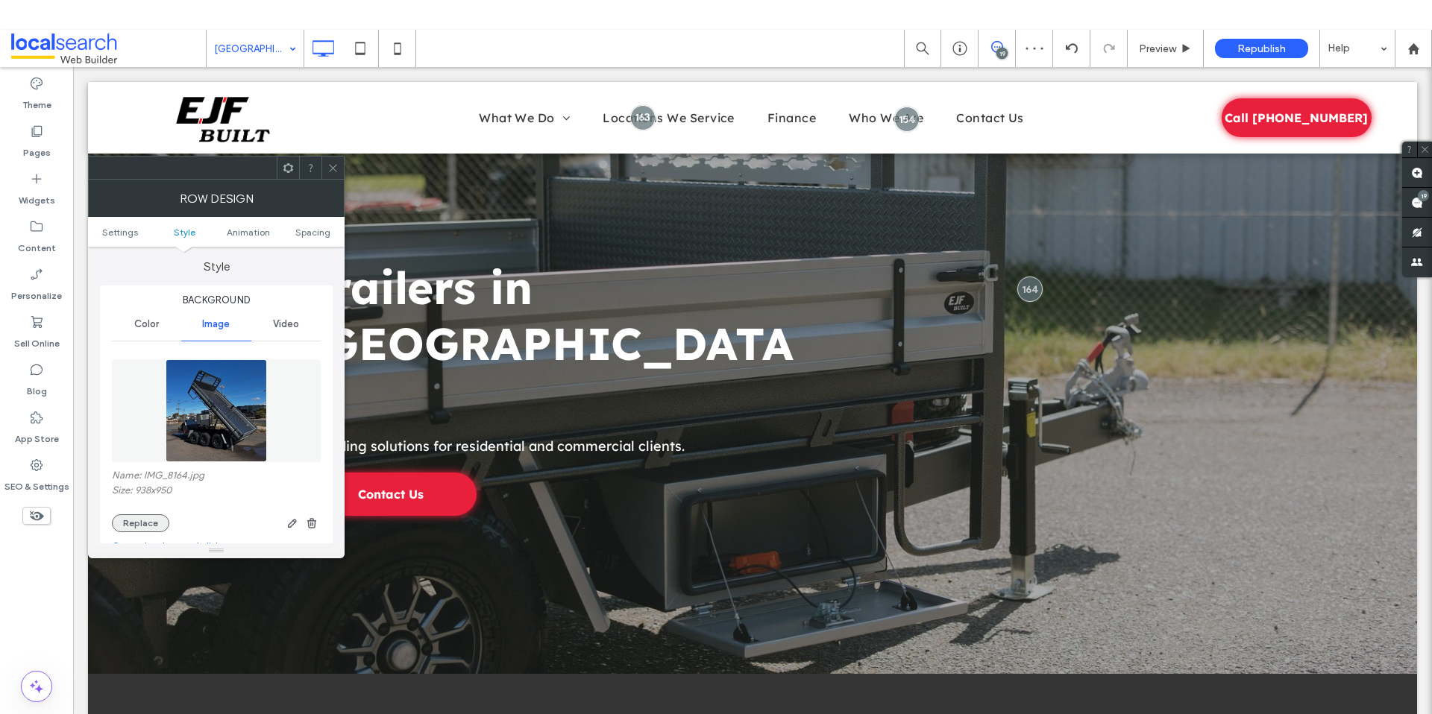
click at [161, 518] on button "Replace" at bounding box center [140, 523] width 57 height 18
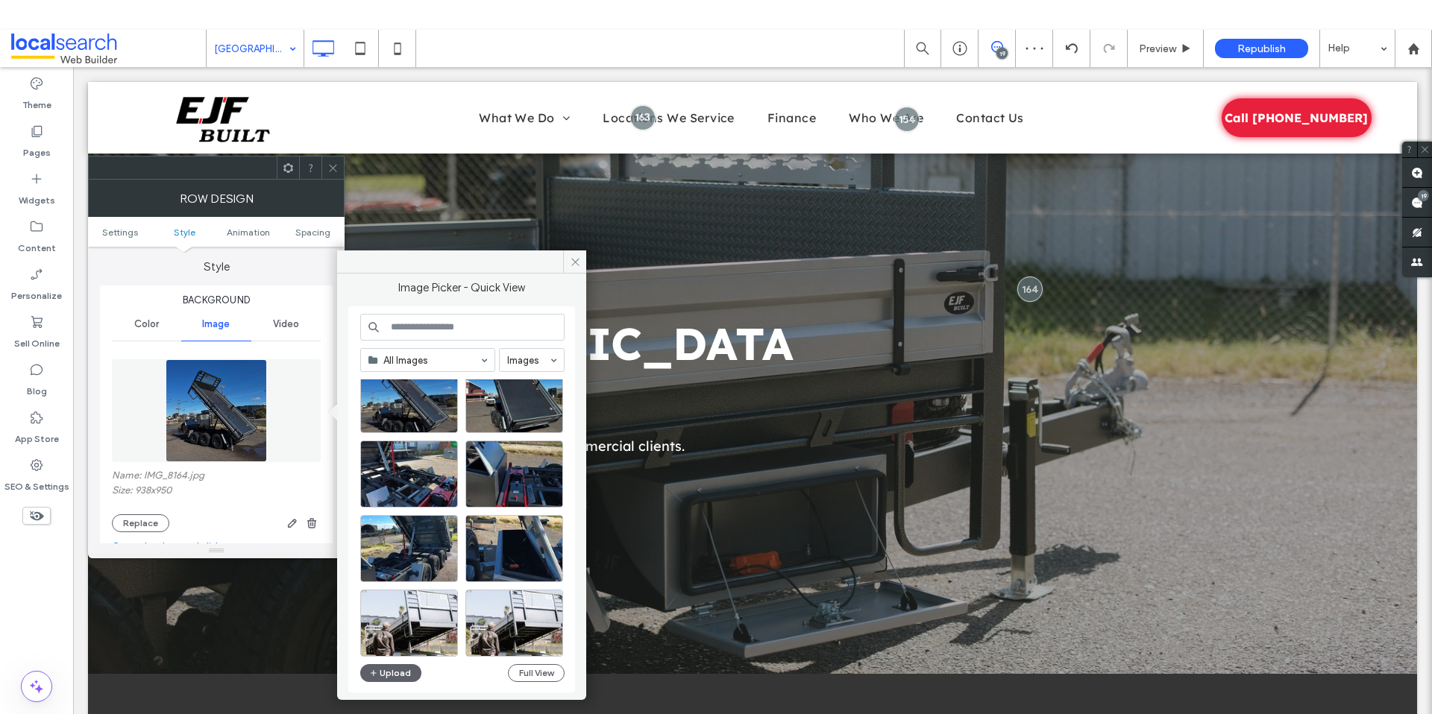
scroll to position [277, 0]
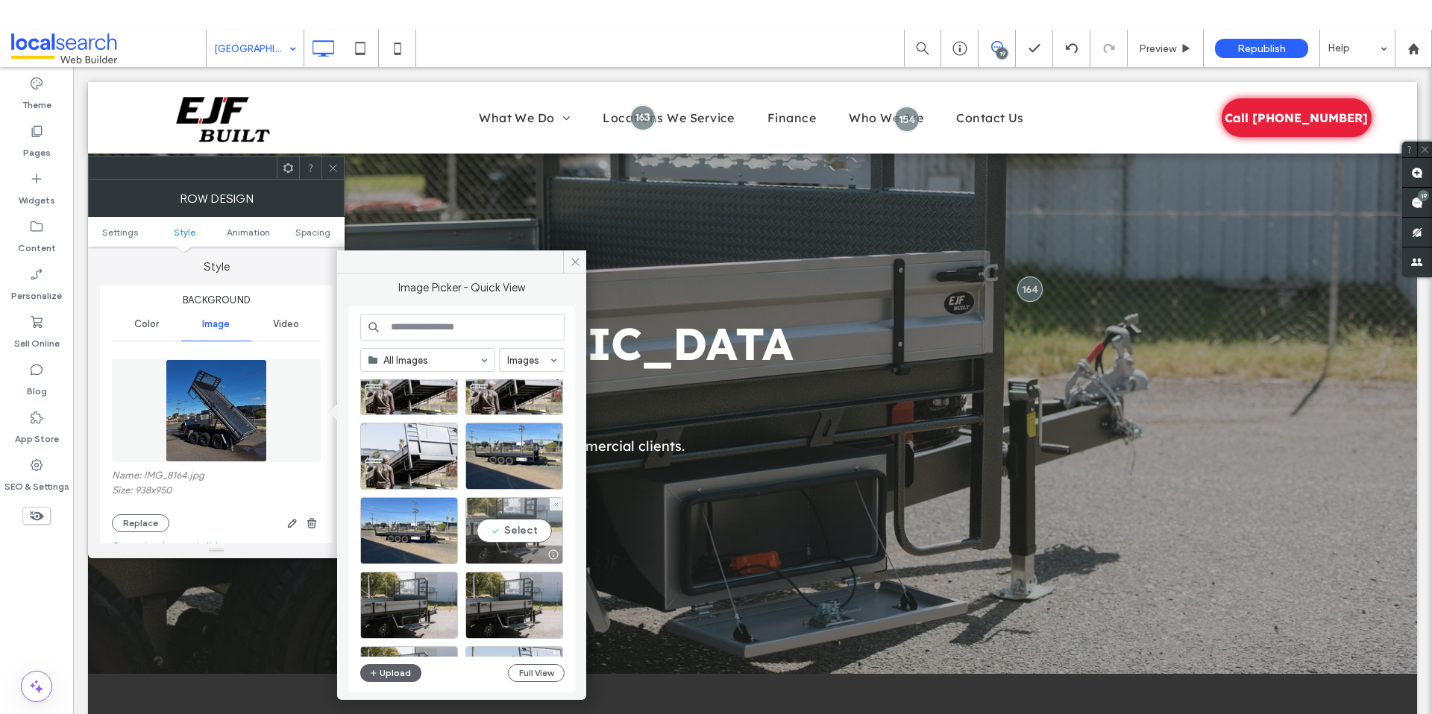
click at [487, 535] on div "Select" at bounding box center [514, 530] width 98 height 67
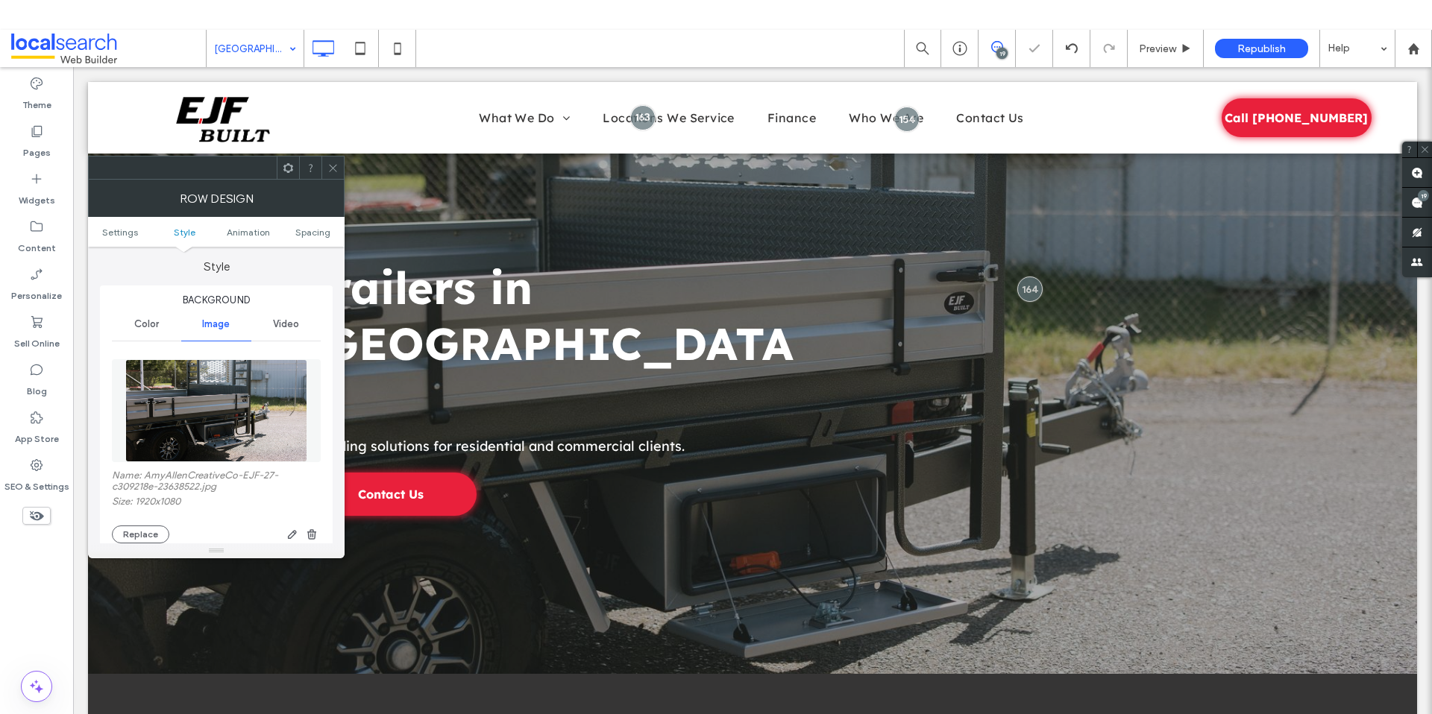
click at [330, 172] on icon at bounding box center [332, 168] width 11 height 11
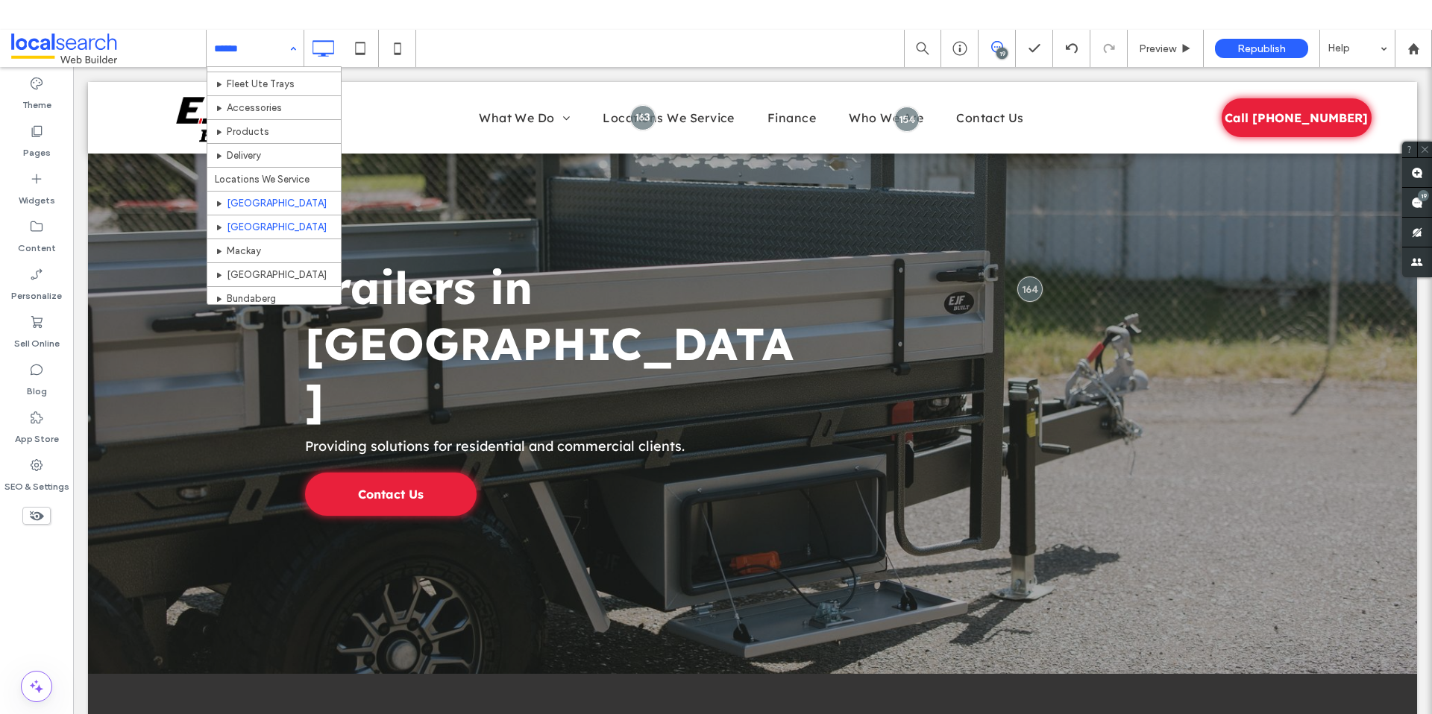
scroll to position [139, 0]
click at [242, 49] on input at bounding box center [251, 48] width 75 height 37
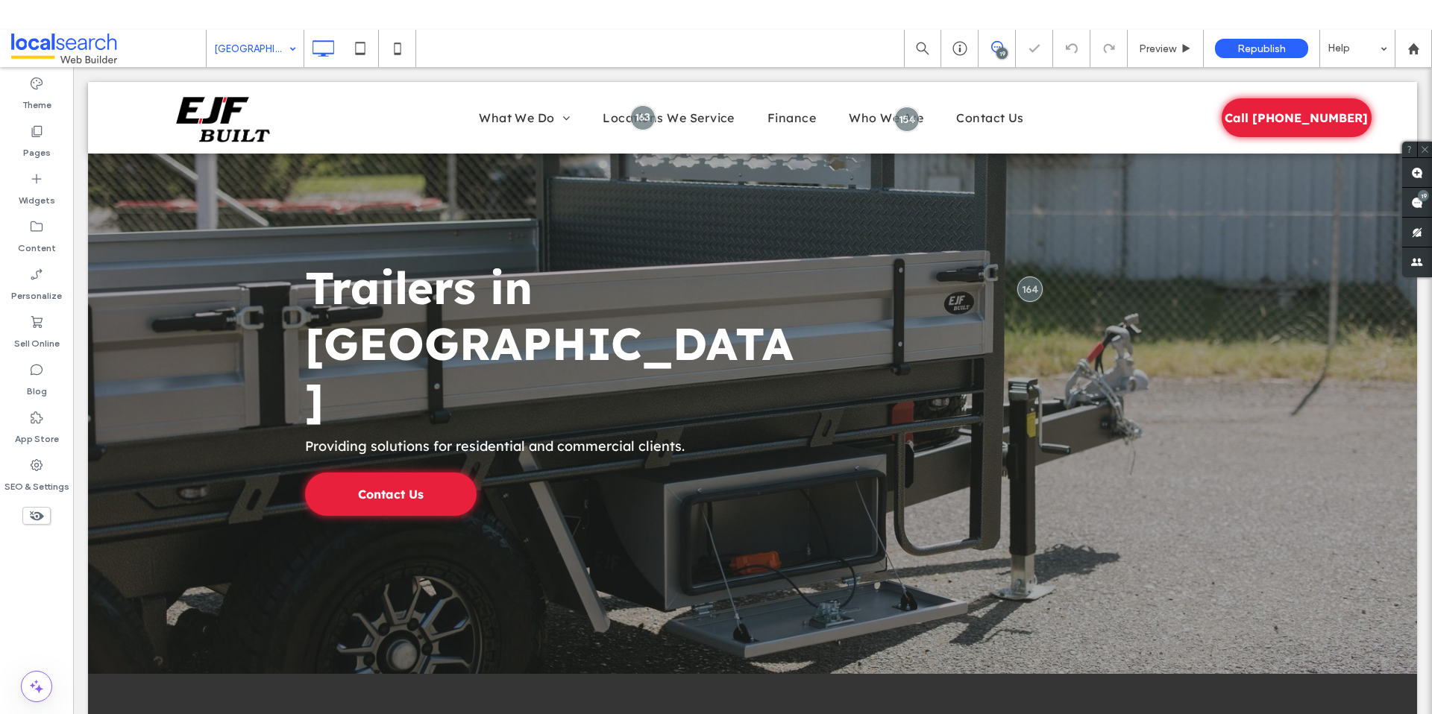
click at [271, 45] on input at bounding box center [251, 48] width 75 height 37
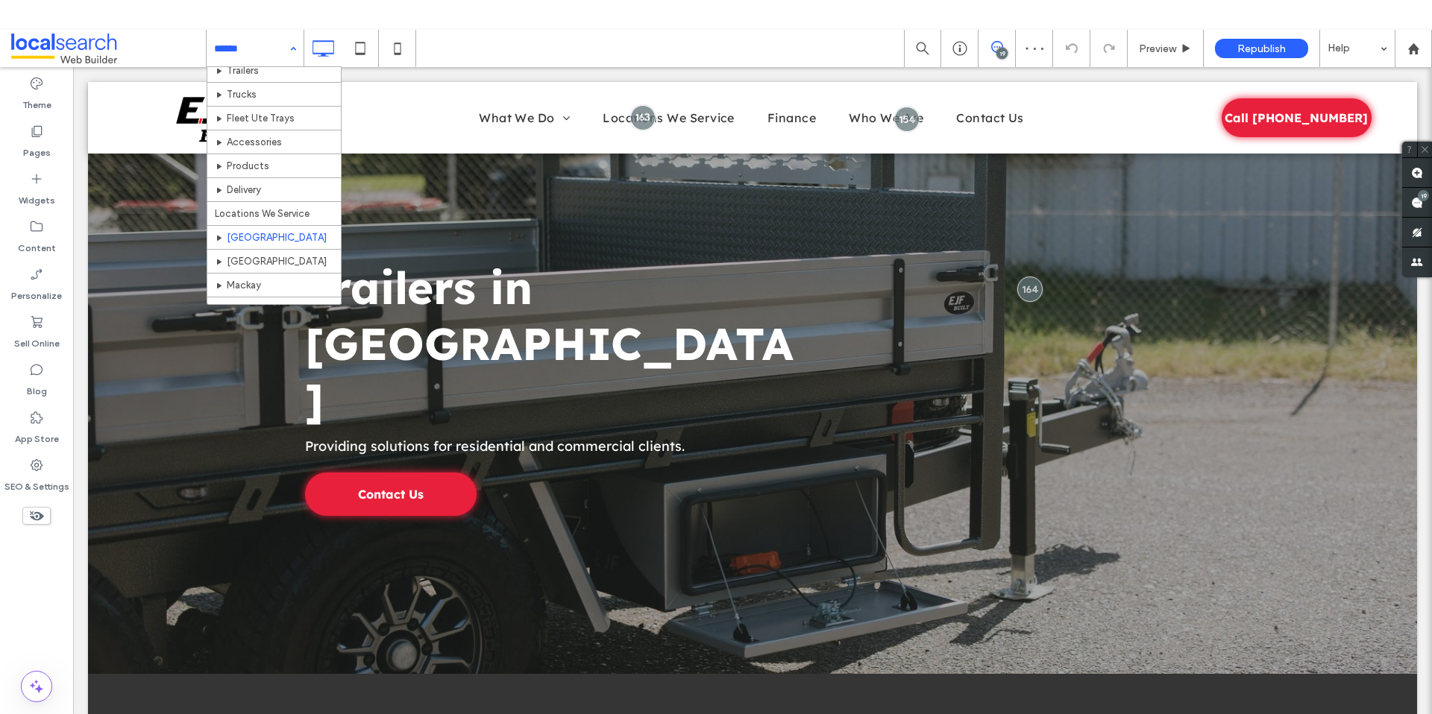
scroll to position [107, 0]
click at [264, 51] on input at bounding box center [251, 48] width 75 height 37
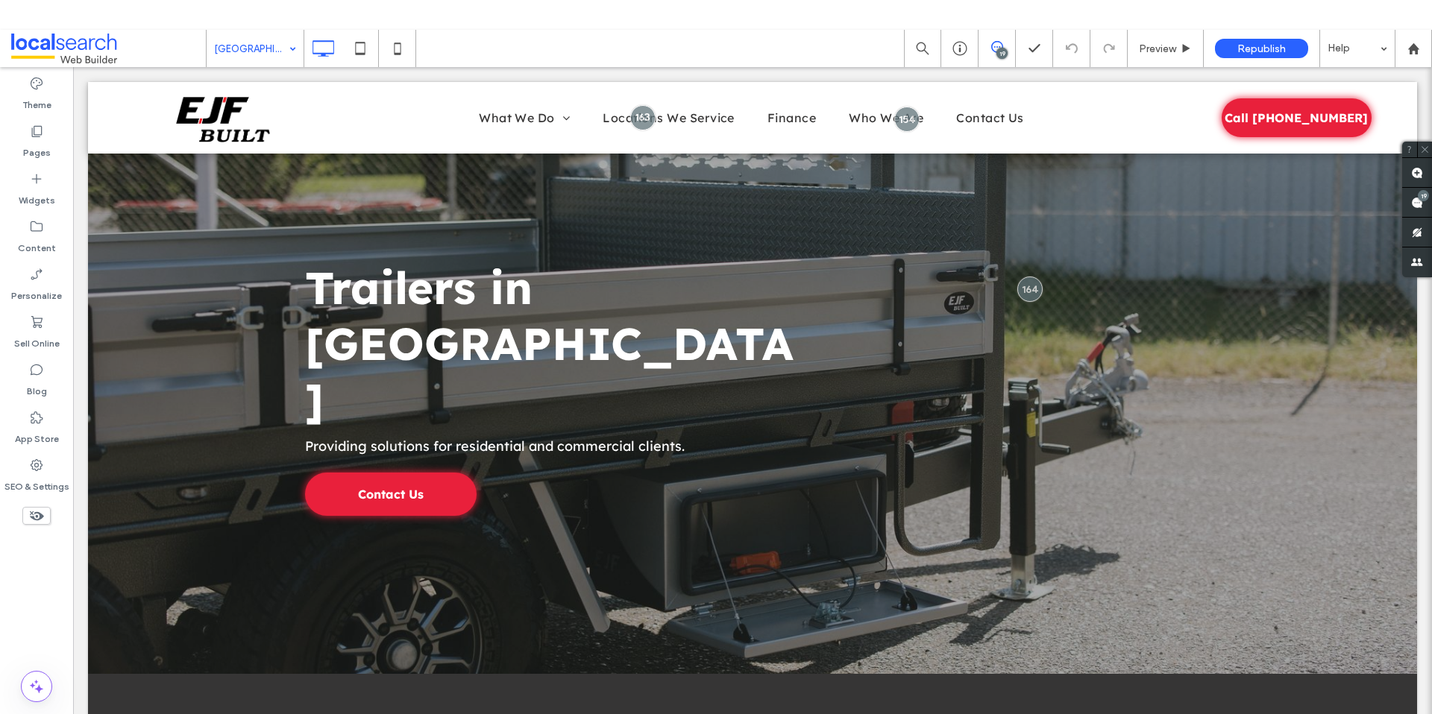
click at [234, 42] on input at bounding box center [251, 48] width 75 height 37
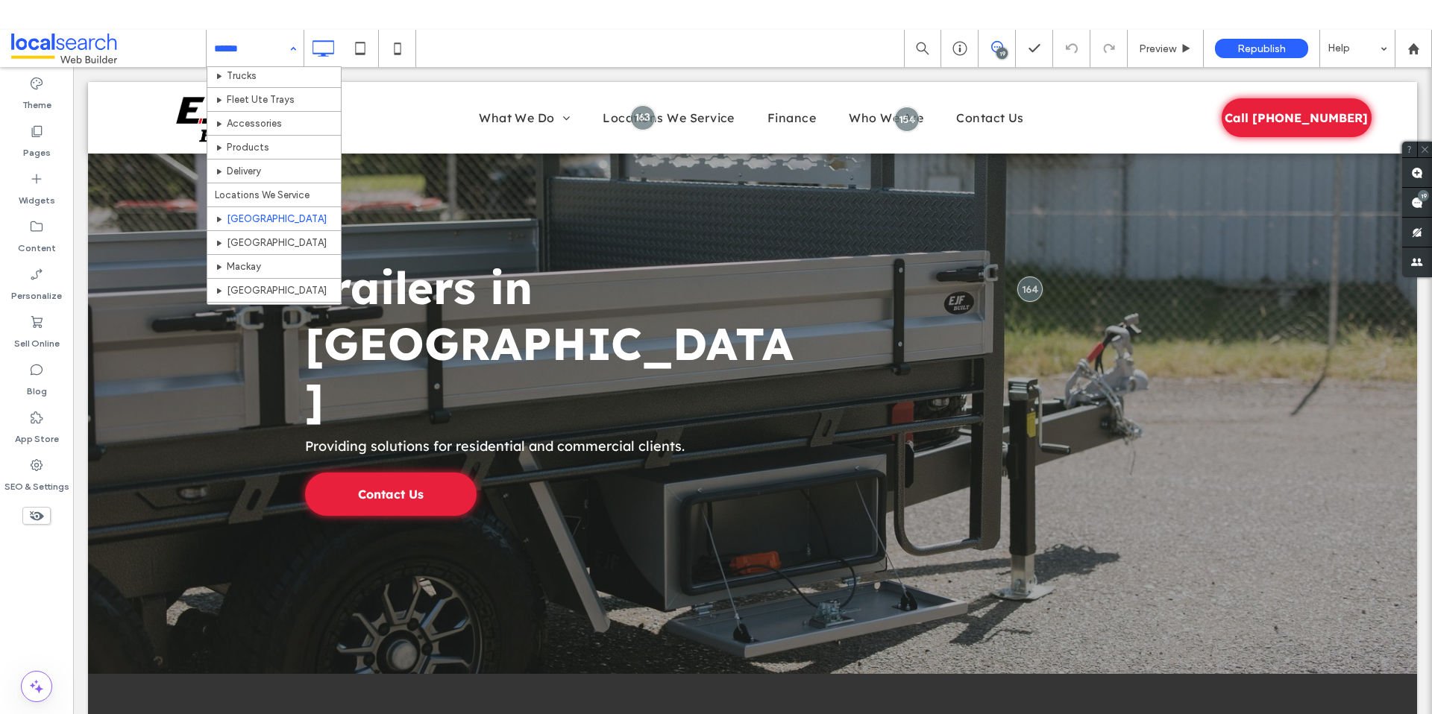
scroll to position [116, 0]
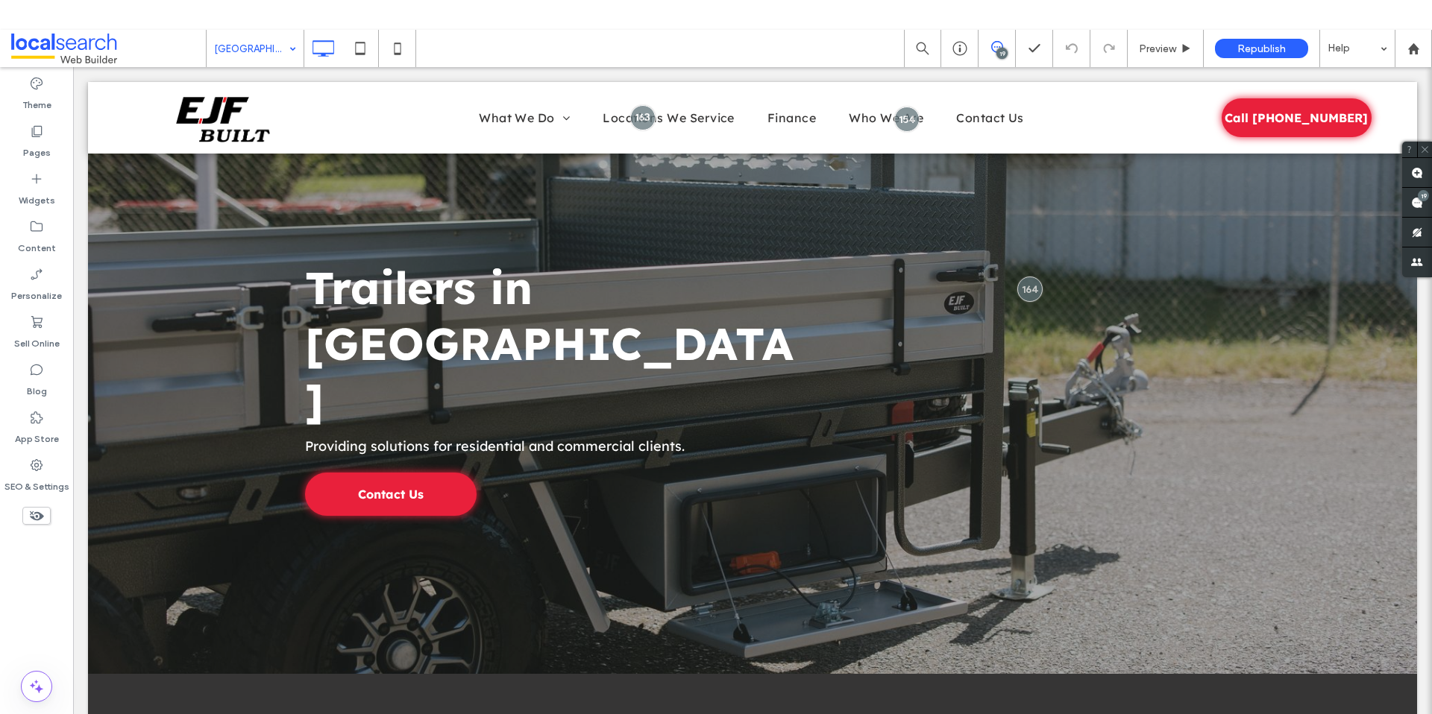
click at [254, 56] on input at bounding box center [251, 48] width 75 height 37
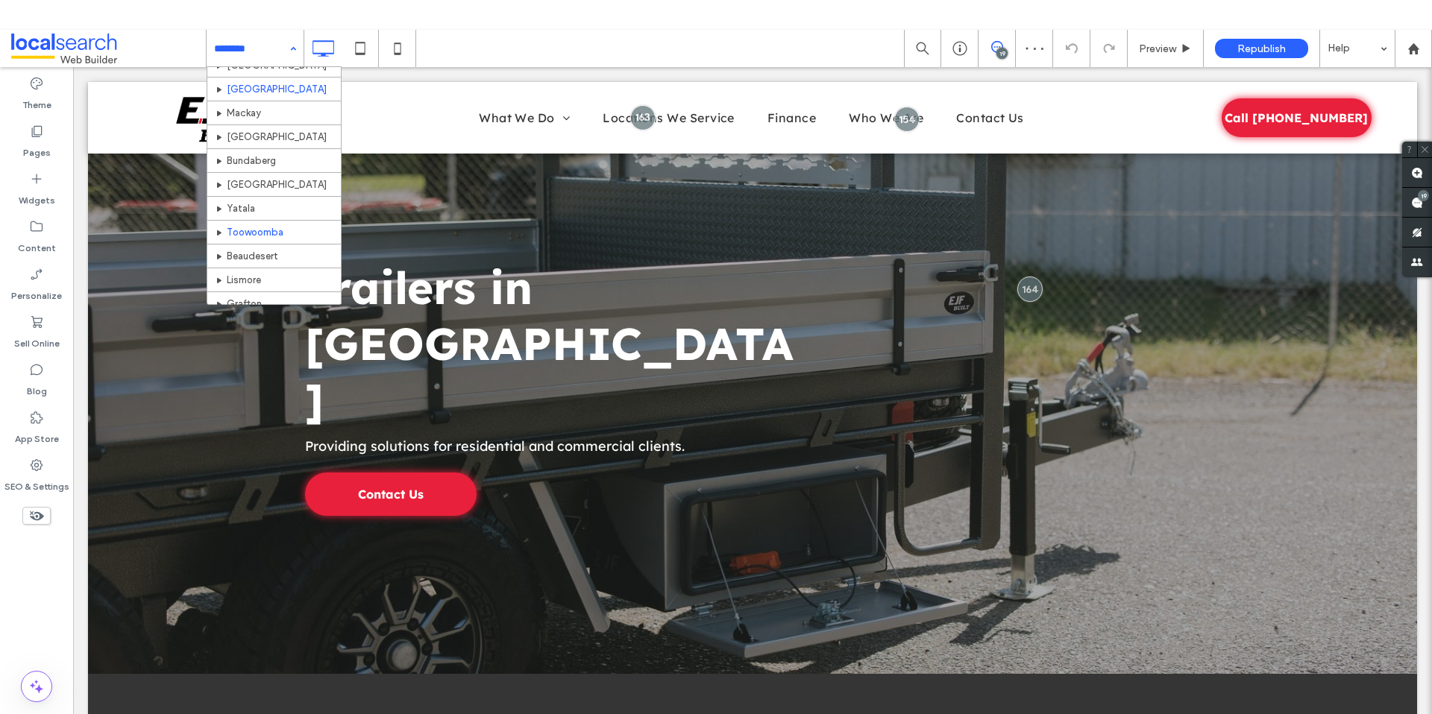
scroll to position [262, 0]
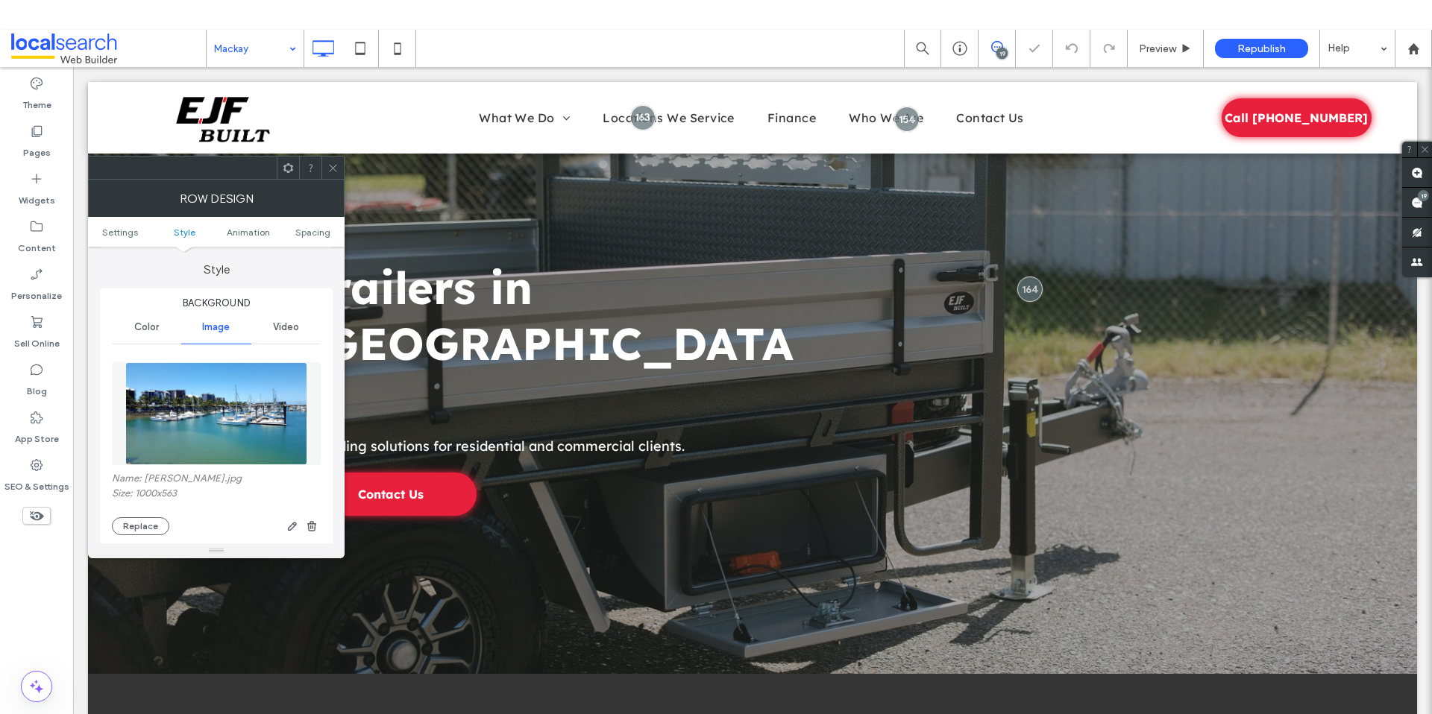
scroll to position [141, 0]
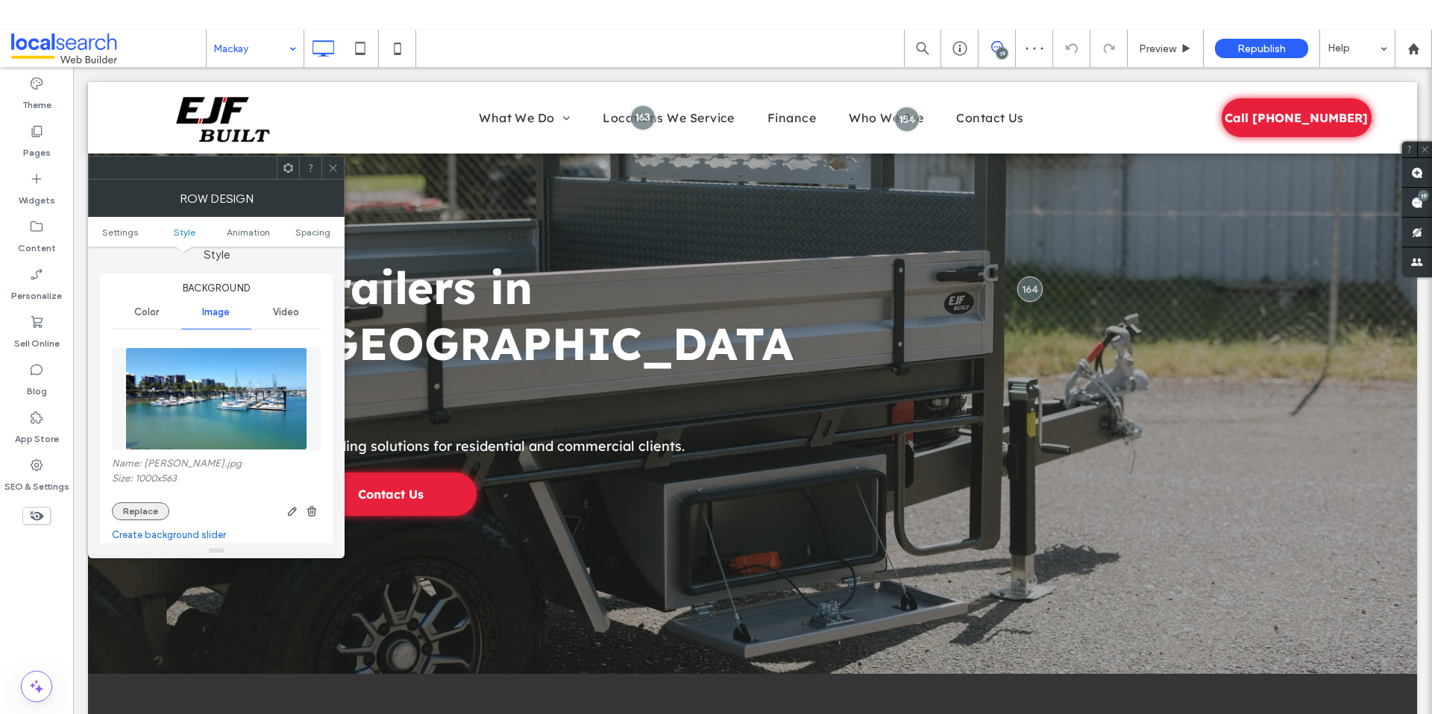
click at [145, 506] on button "Replace" at bounding box center [140, 512] width 57 height 18
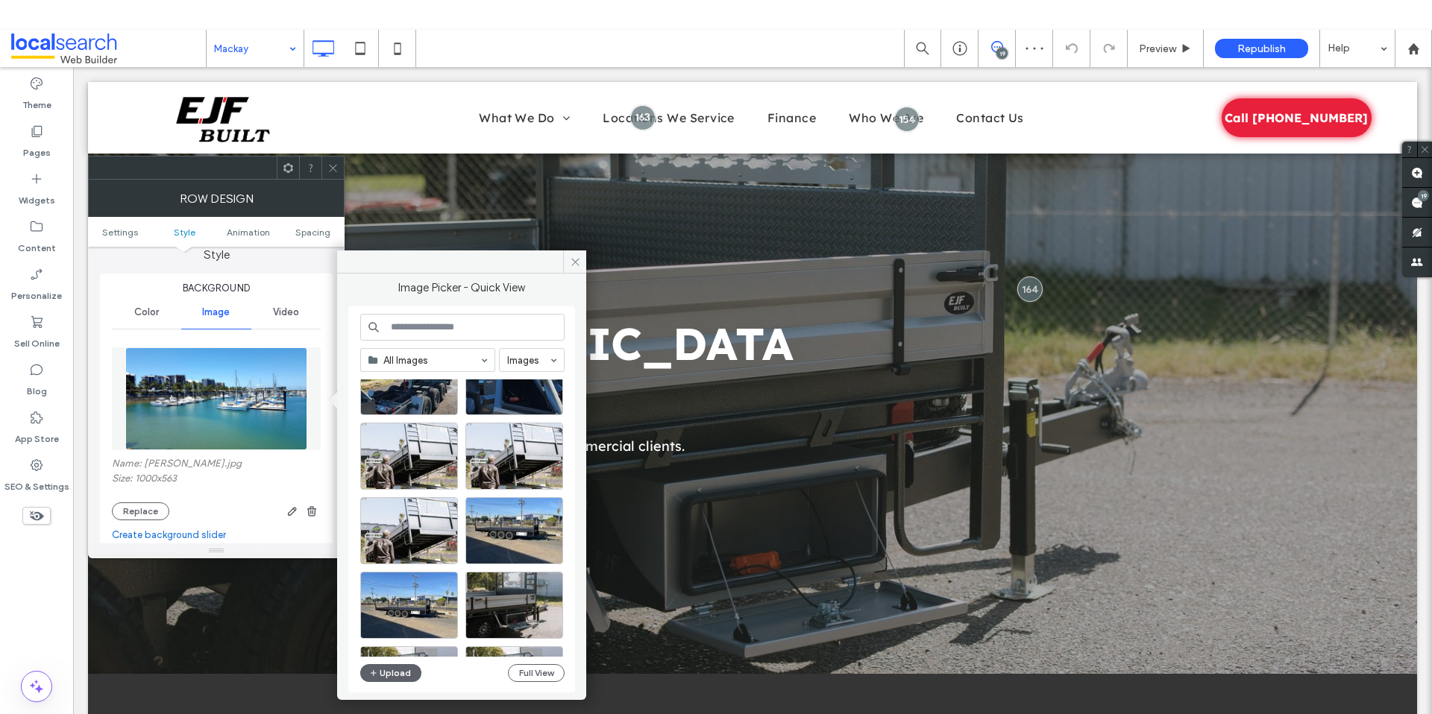
scroll to position [212, 0]
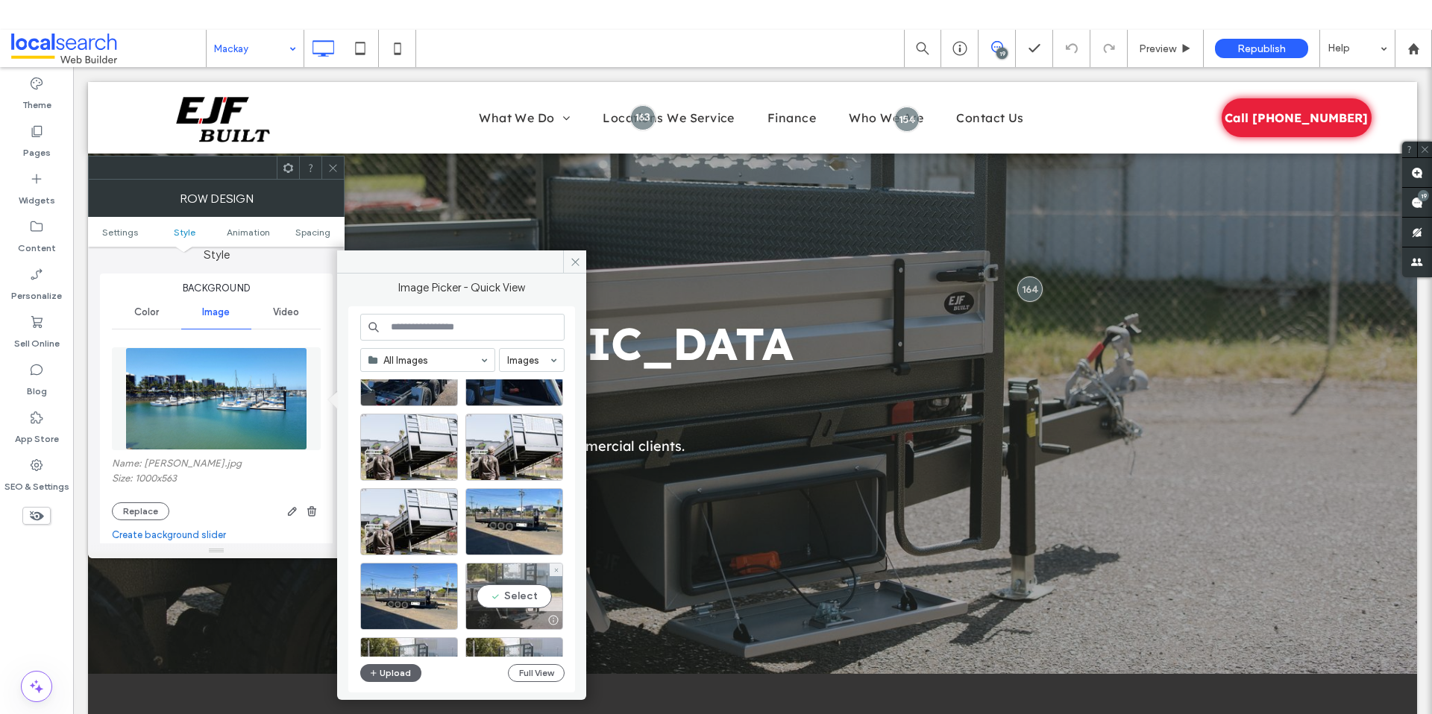
click at [521, 586] on div "Select" at bounding box center [514, 596] width 98 height 67
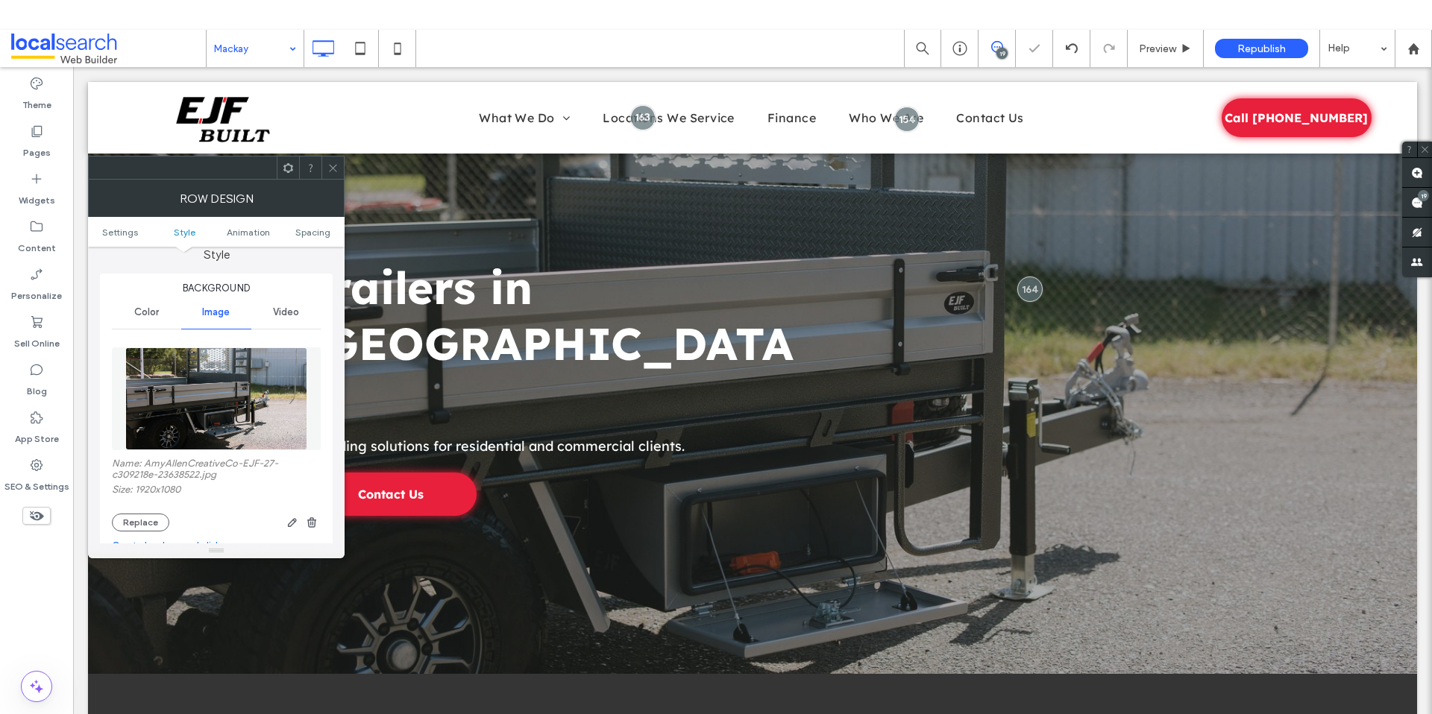
click at [325, 180] on div "Row Design" at bounding box center [216, 198] width 256 height 37
click at [328, 163] on icon at bounding box center [332, 168] width 11 height 11
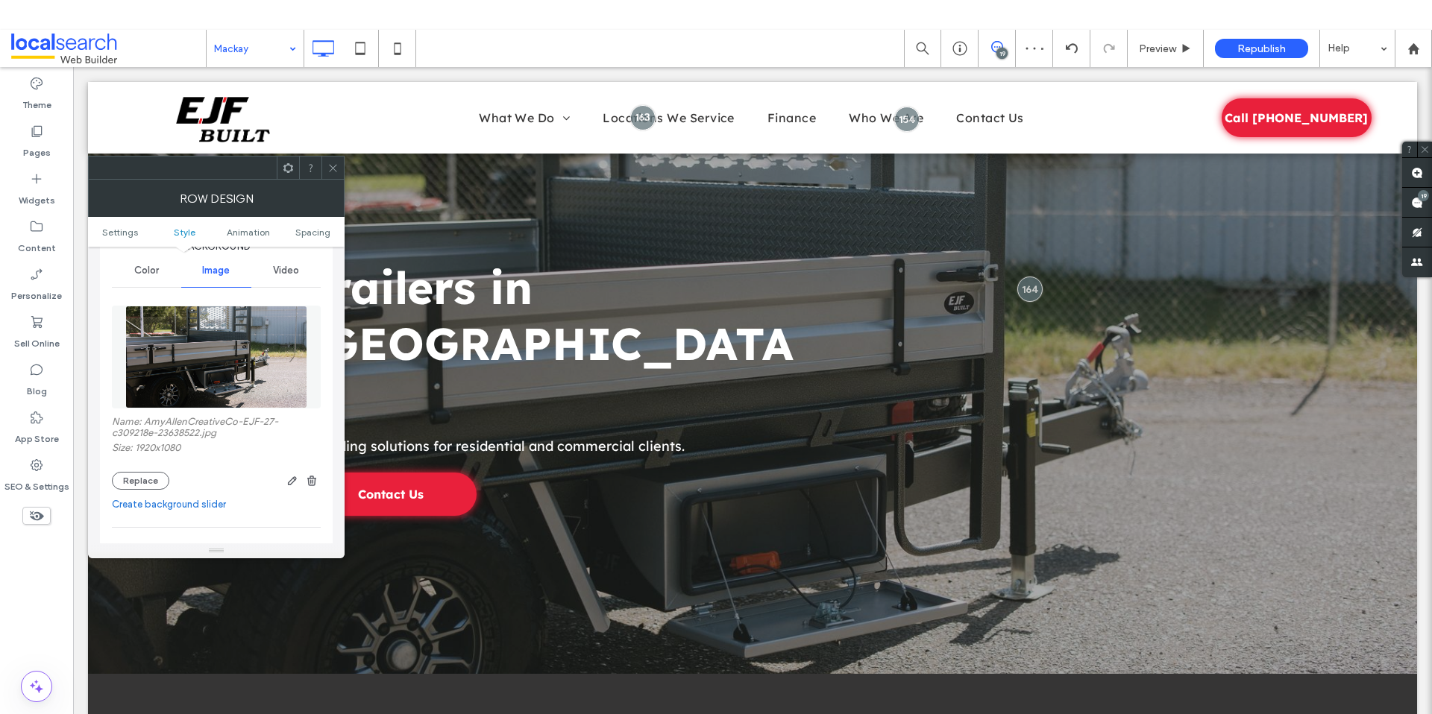
scroll to position [403, 0]
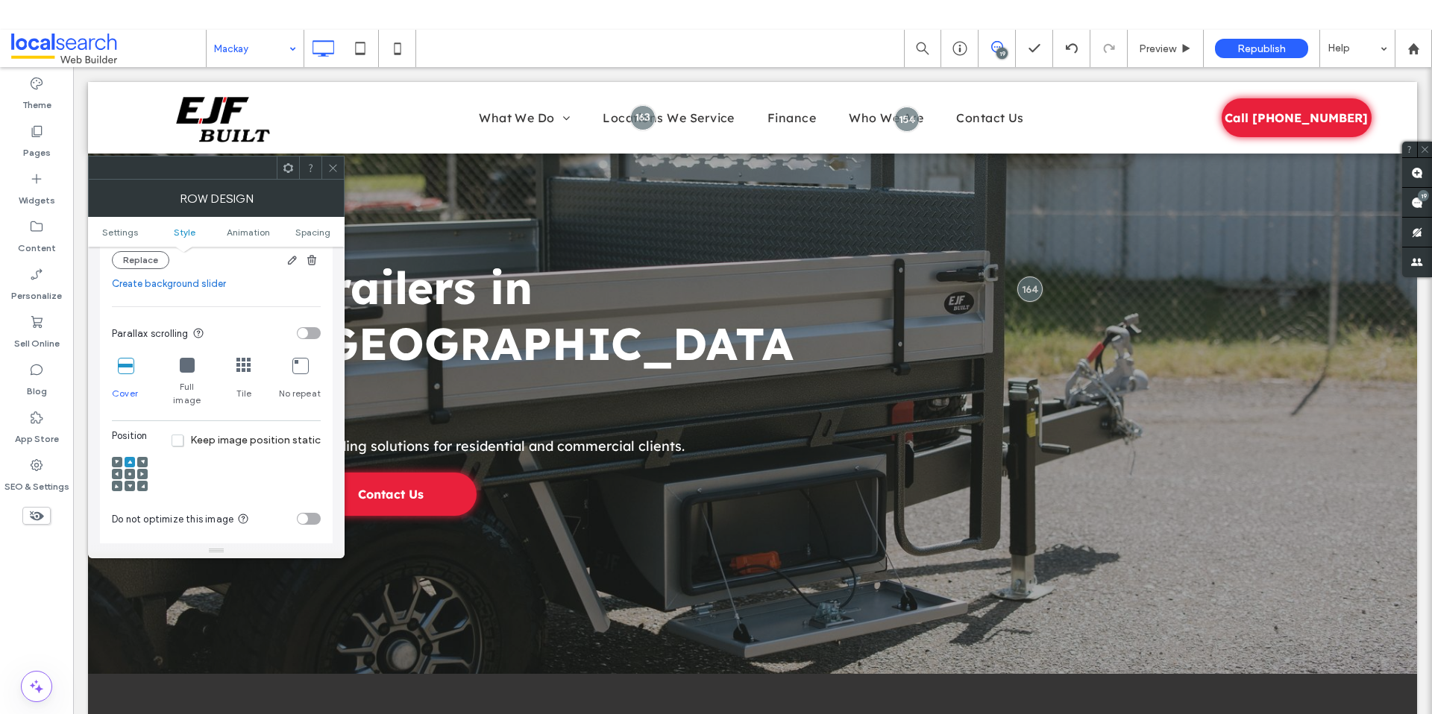
click at [330, 175] on span at bounding box center [332, 168] width 11 height 22
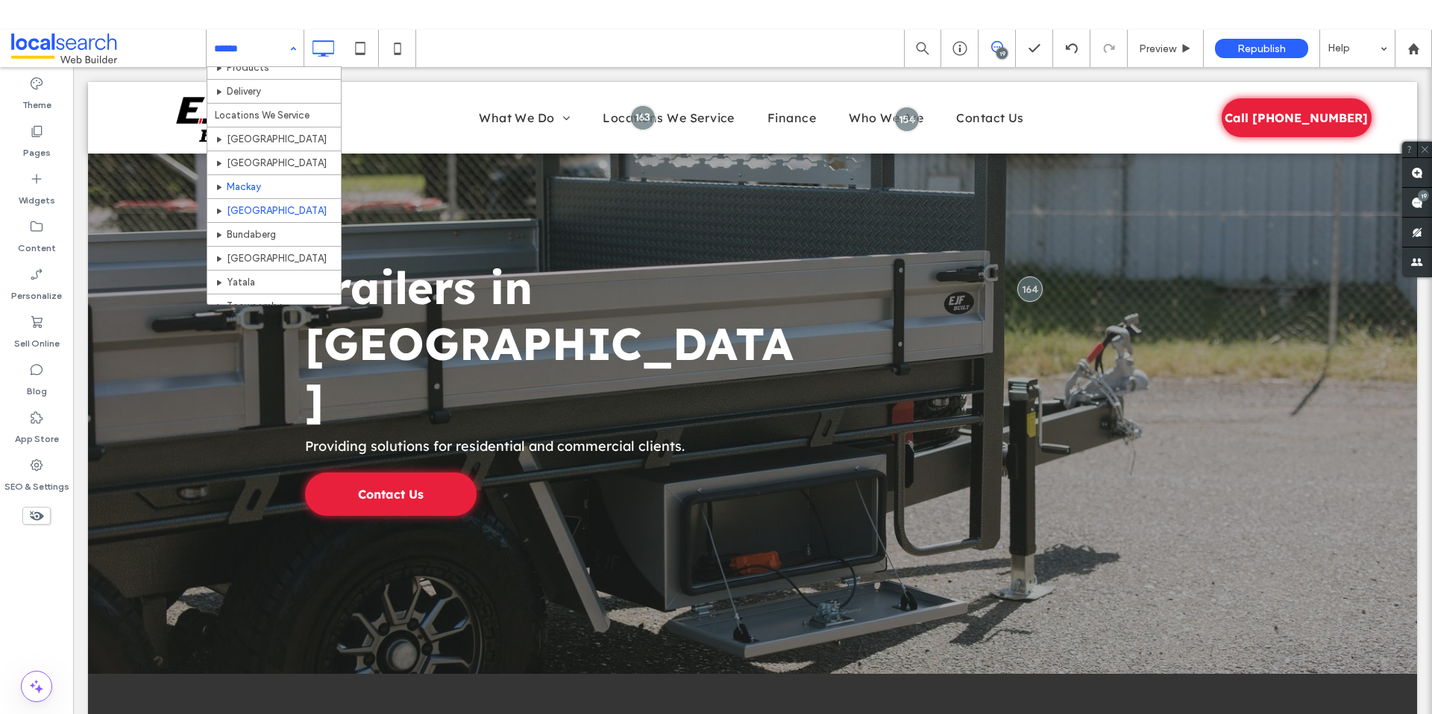
scroll to position [199, 0]
click at [239, 50] on input at bounding box center [251, 48] width 75 height 37
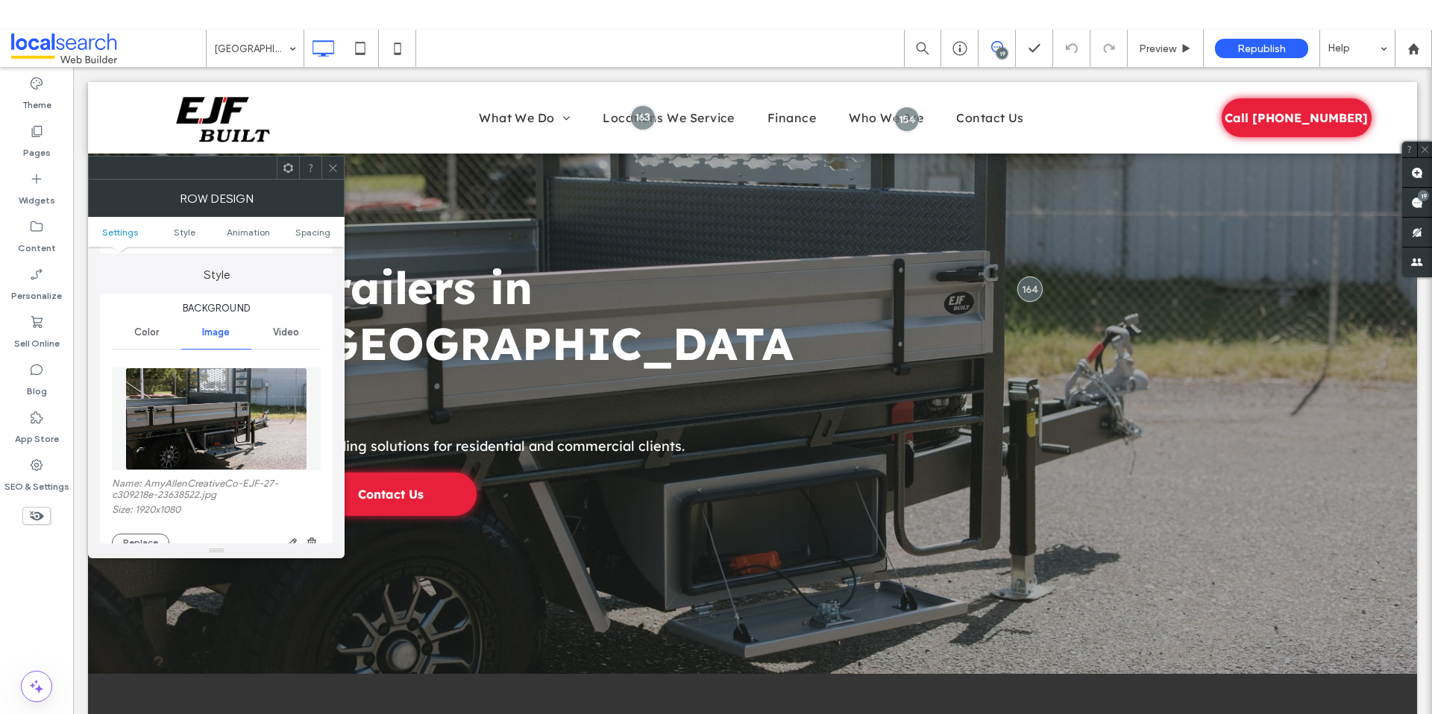
scroll to position [561, 0]
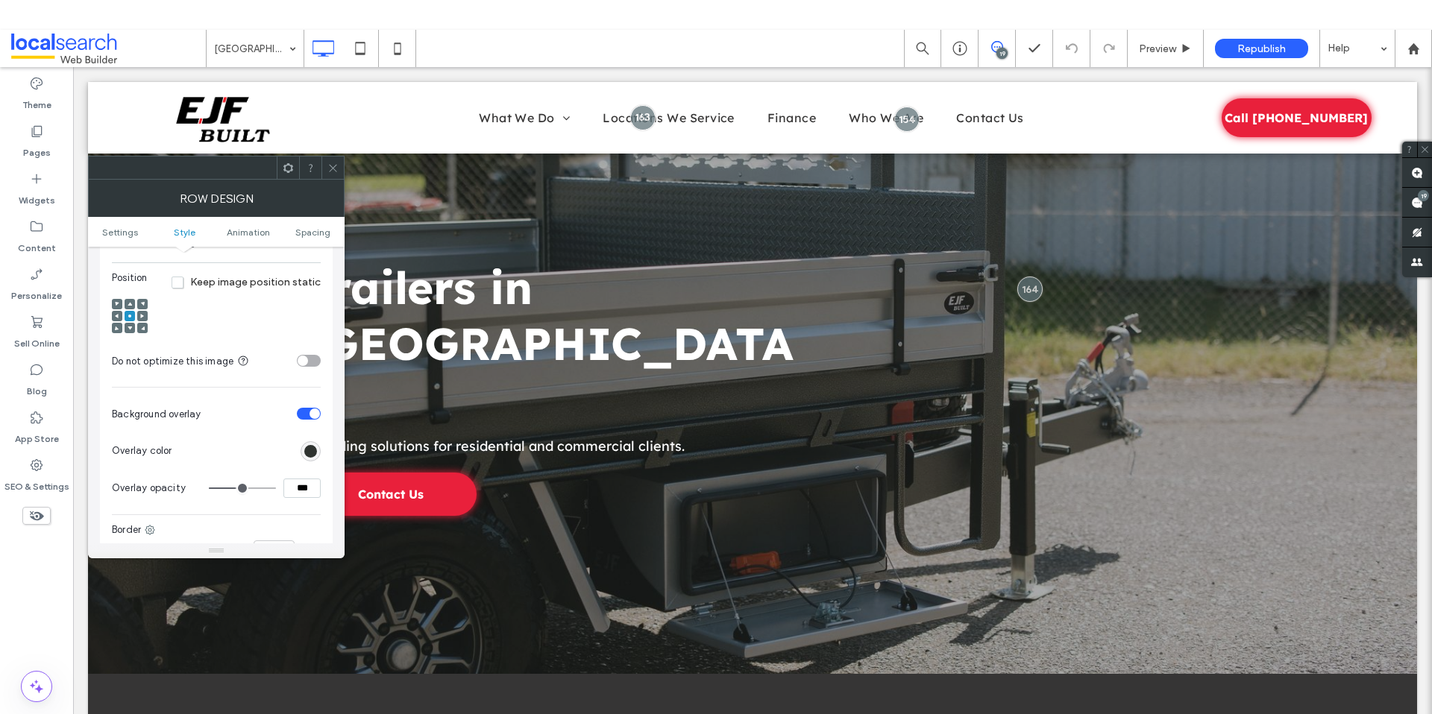
click at [341, 170] on div at bounding box center [332, 168] width 22 height 22
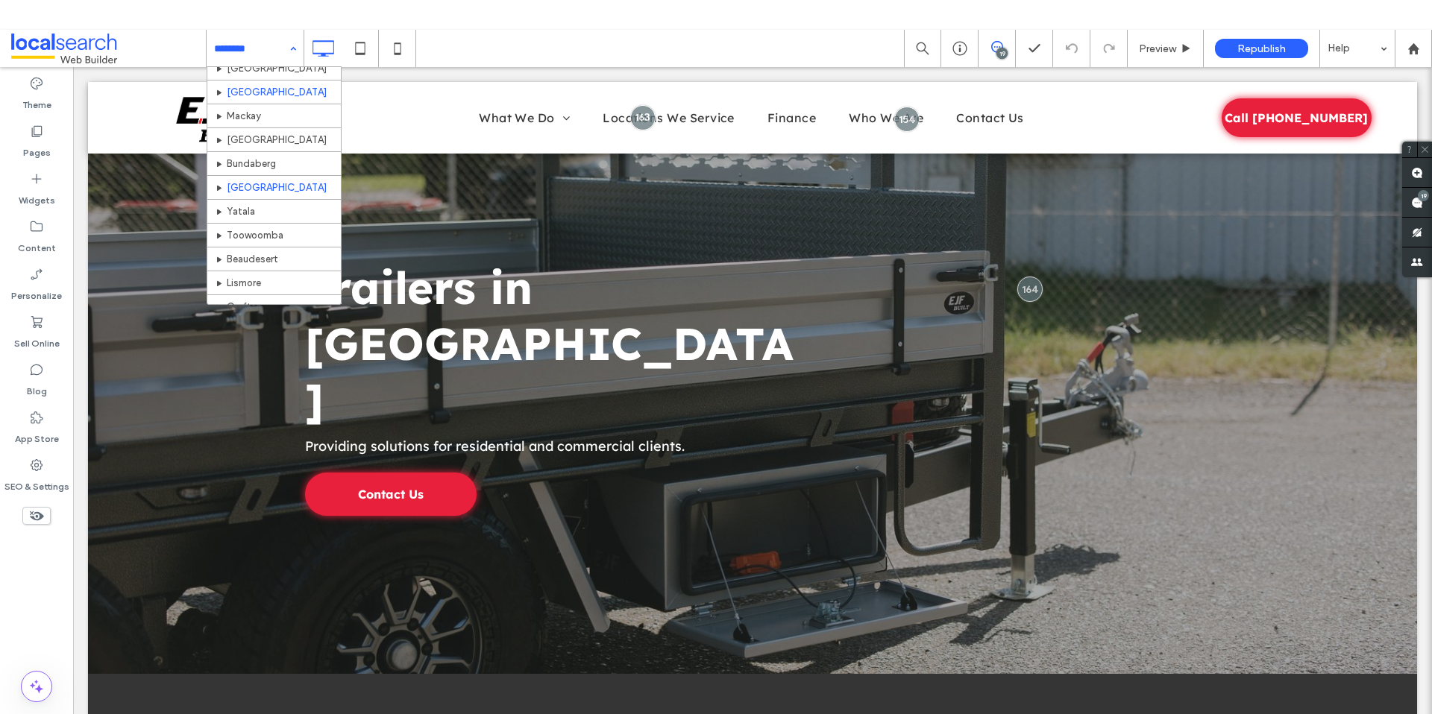
scroll to position [270, 0]
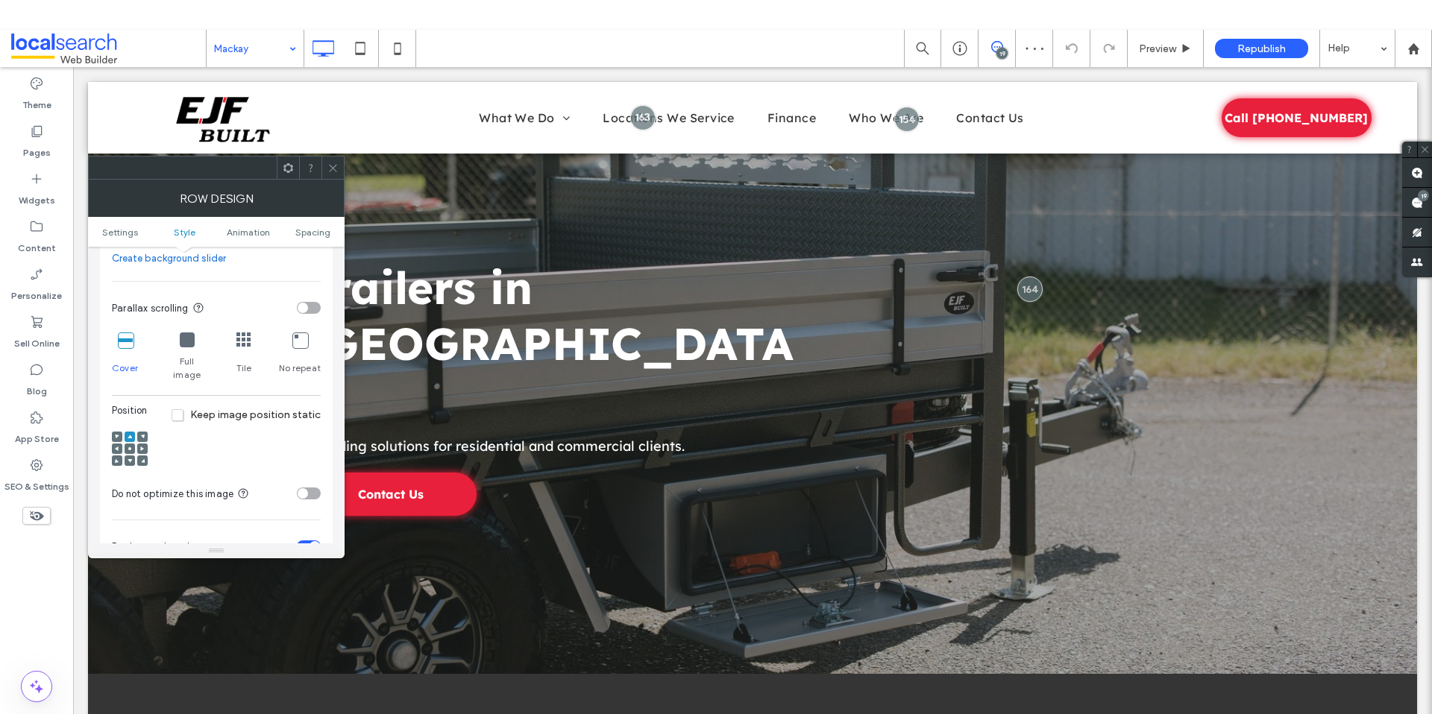
scroll to position [427, 0]
click at [132, 445] on div at bounding box center [130, 450] width 10 height 10
click at [131, 448] on icon at bounding box center [129, 450] width 4 height 4
click at [327, 171] on icon at bounding box center [332, 168] width 11 height 11
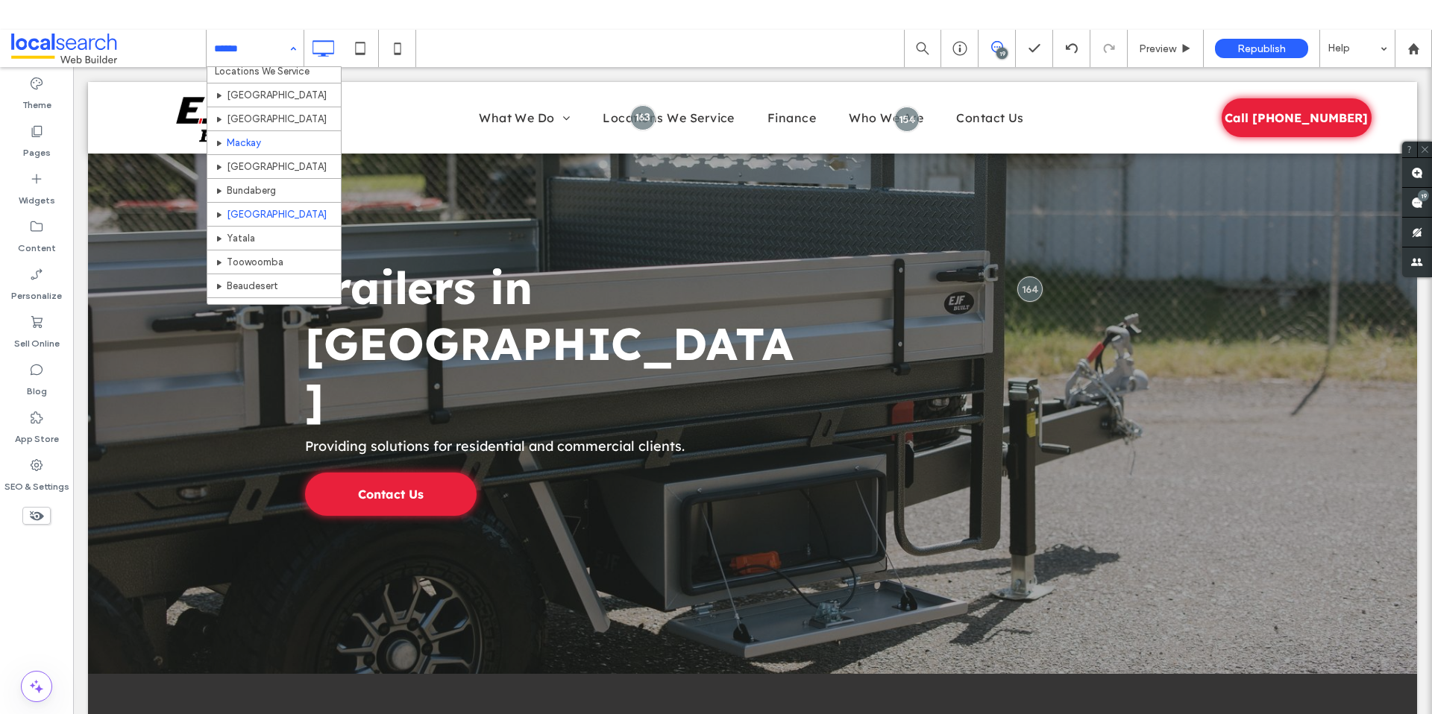
scroll to position [249, 0]
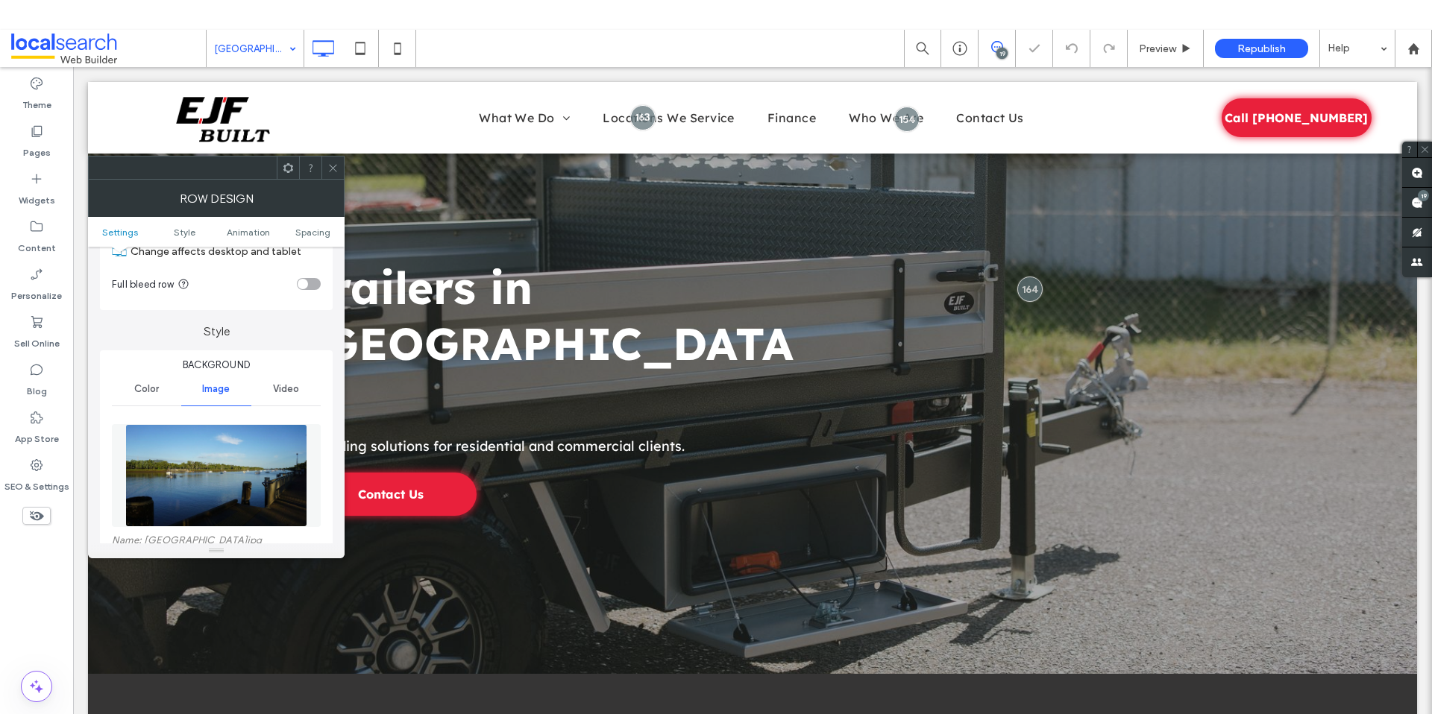
scroll to position [123, 0]
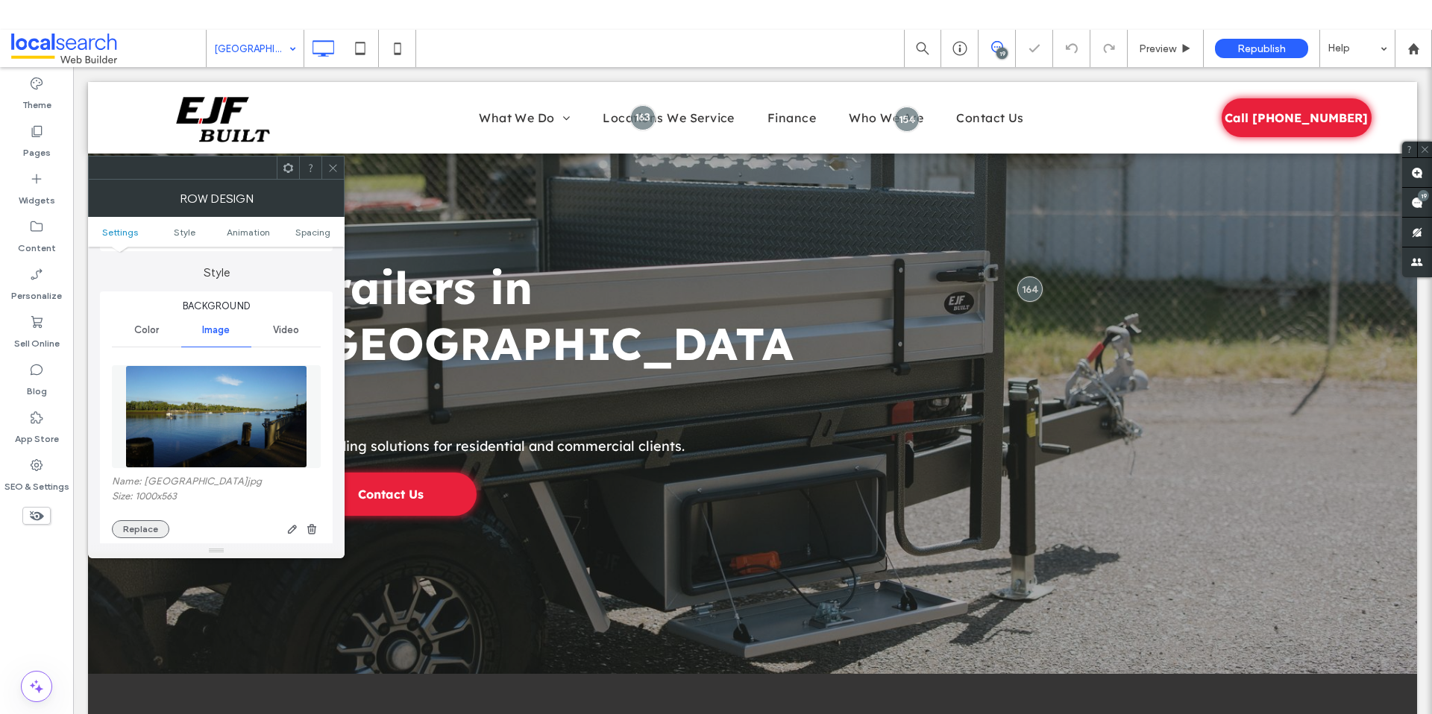
click at [154, 523] on button "Replace" at bounding box center [140, 529] width 57 height 18
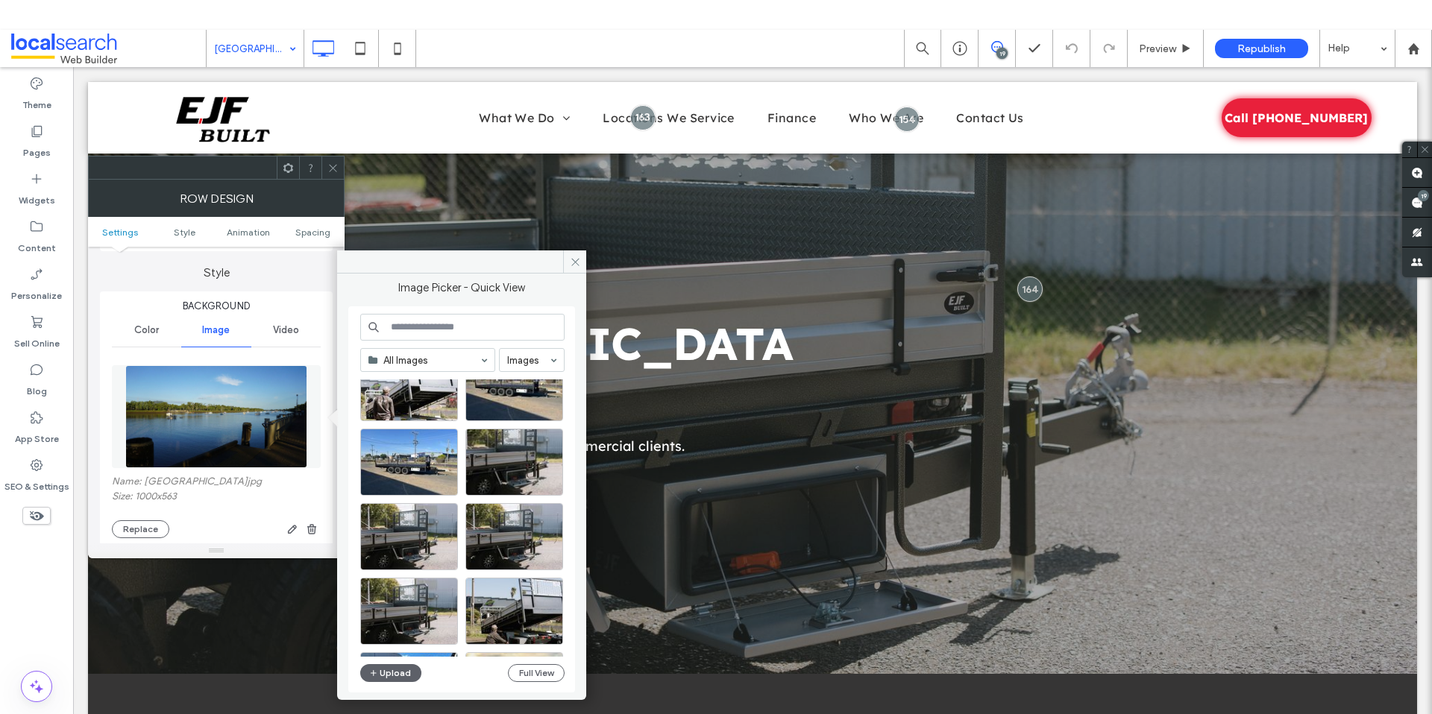
scroll to position [413, 0]
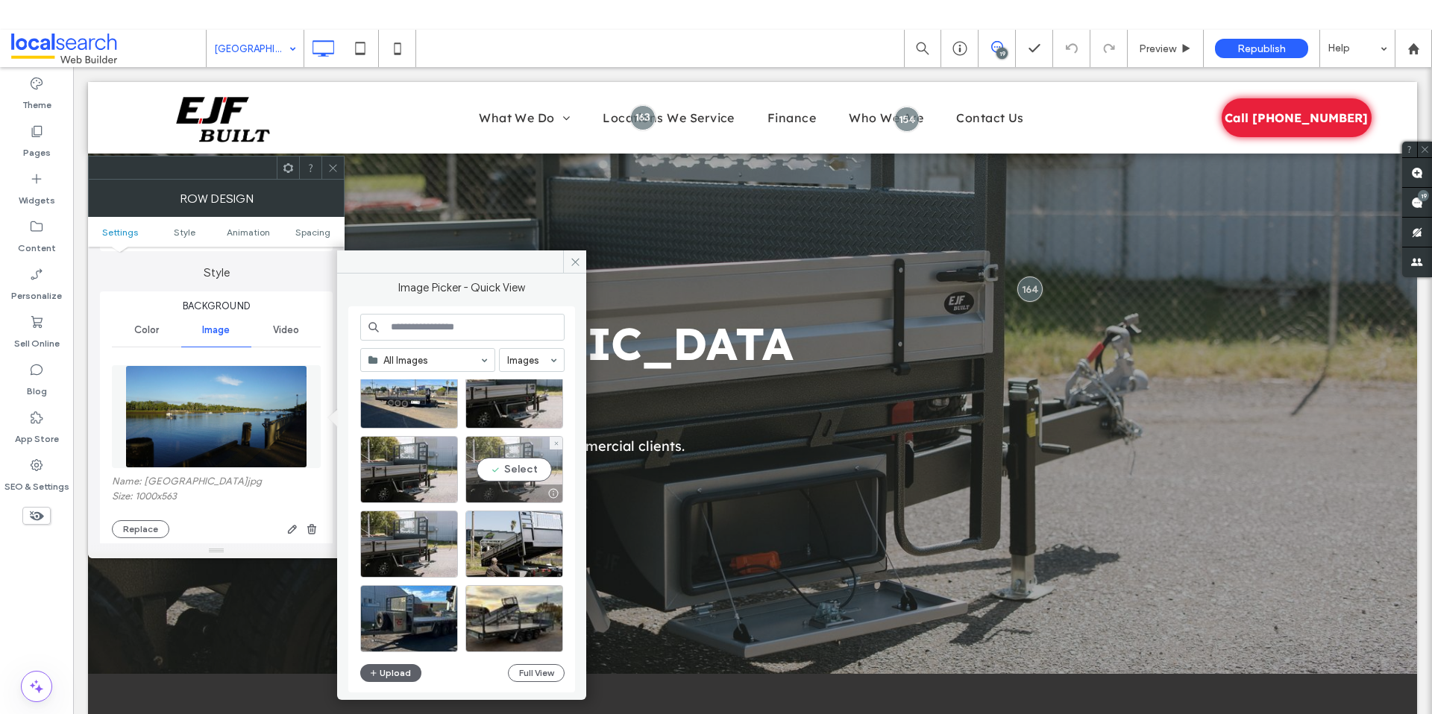
click at [508, 474] on div "Select" at bounding box center [514, 469] width 98 height 67
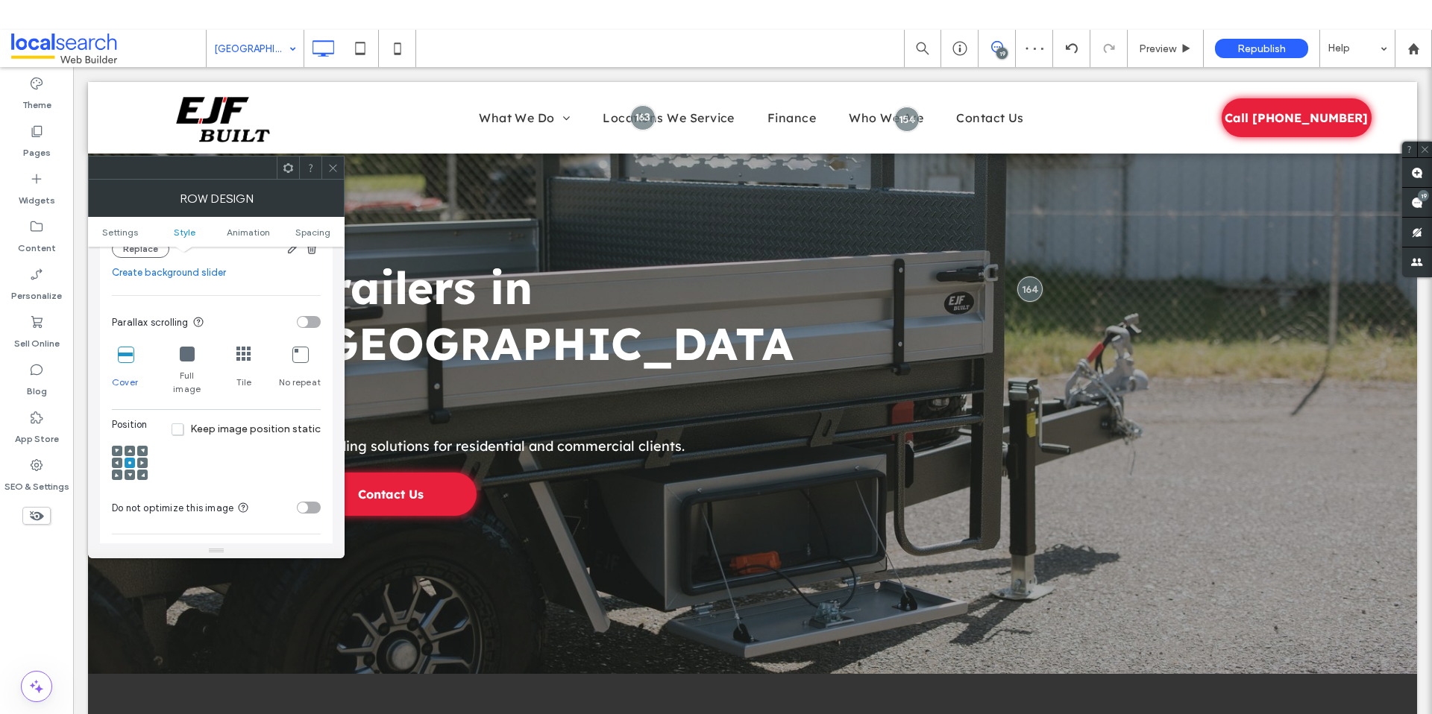
scroll to position [424, 0]
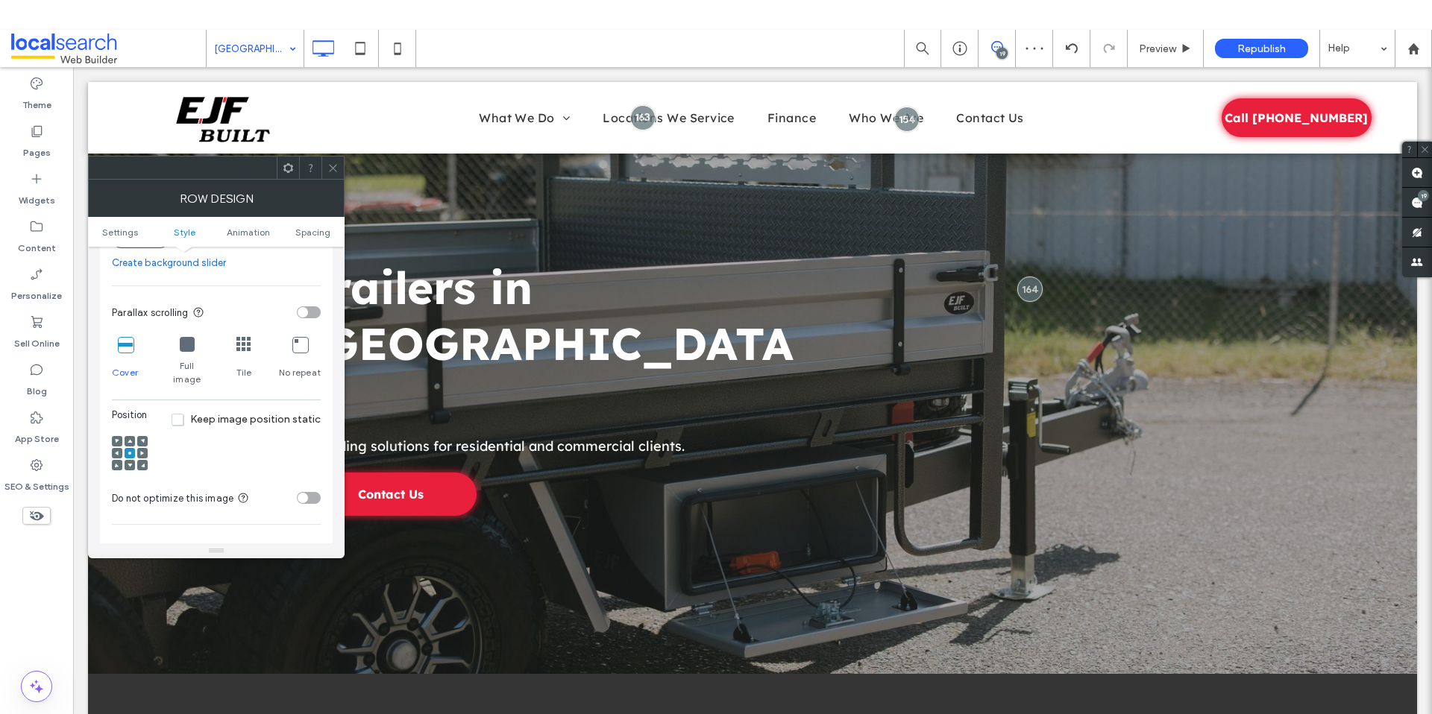
click at [330, 173] on span at bounding box center [332, 168] width 11 height 22
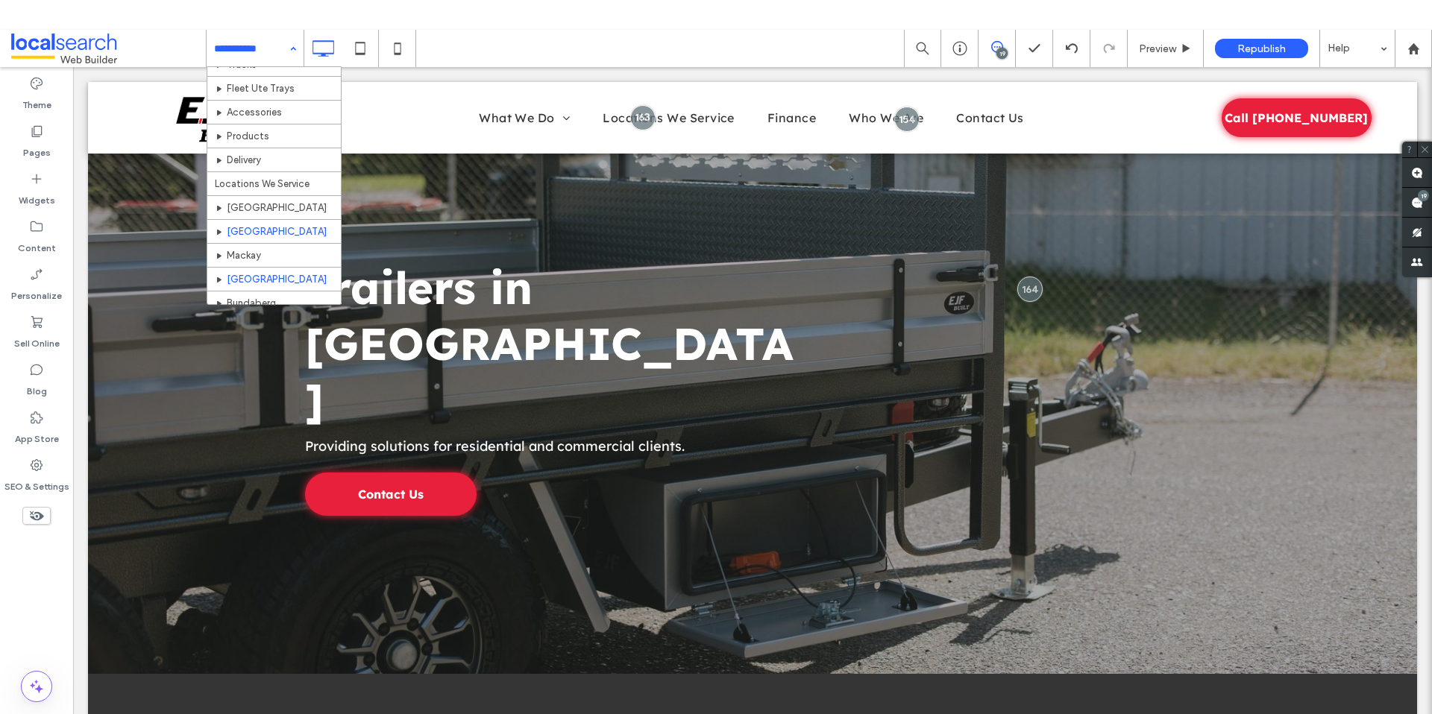
scroll to position [147, 0]
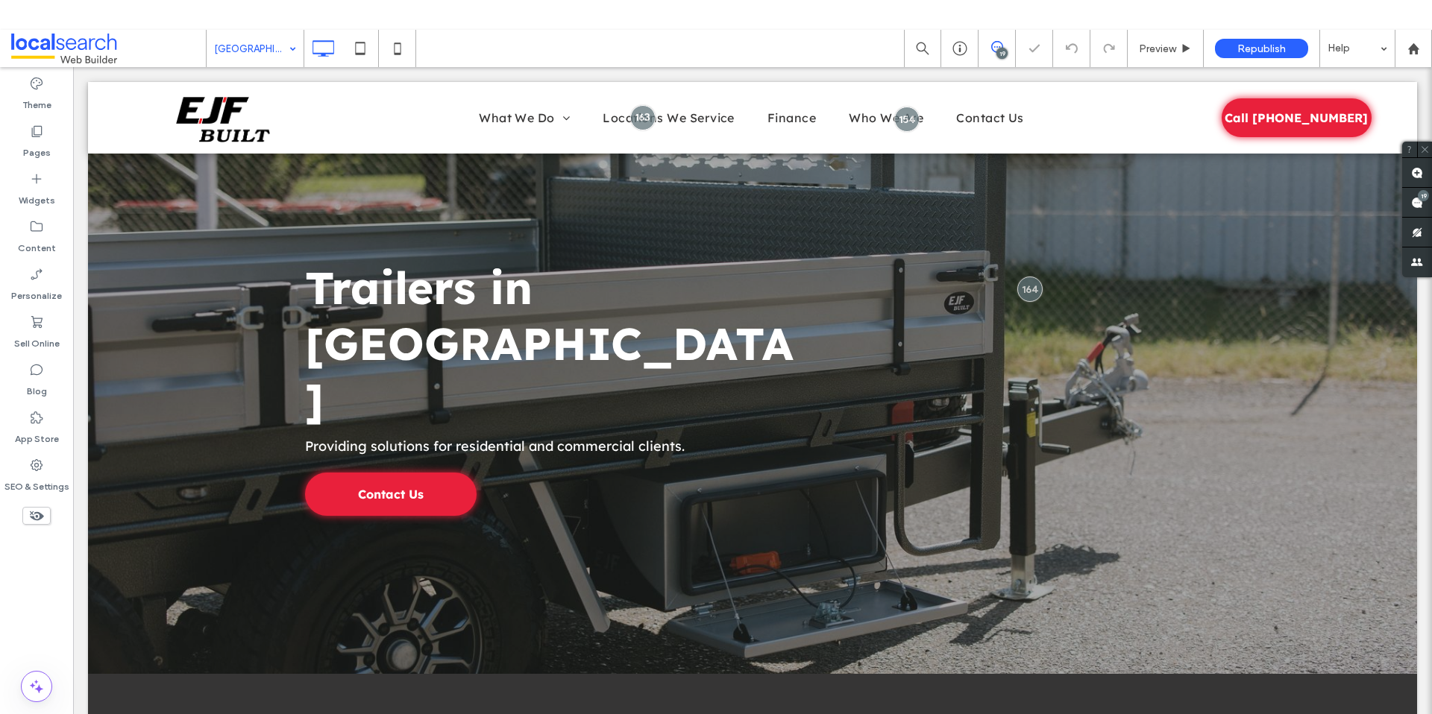
click at [262, 51] on input at bounding box center [251, 48] width 75 height 37
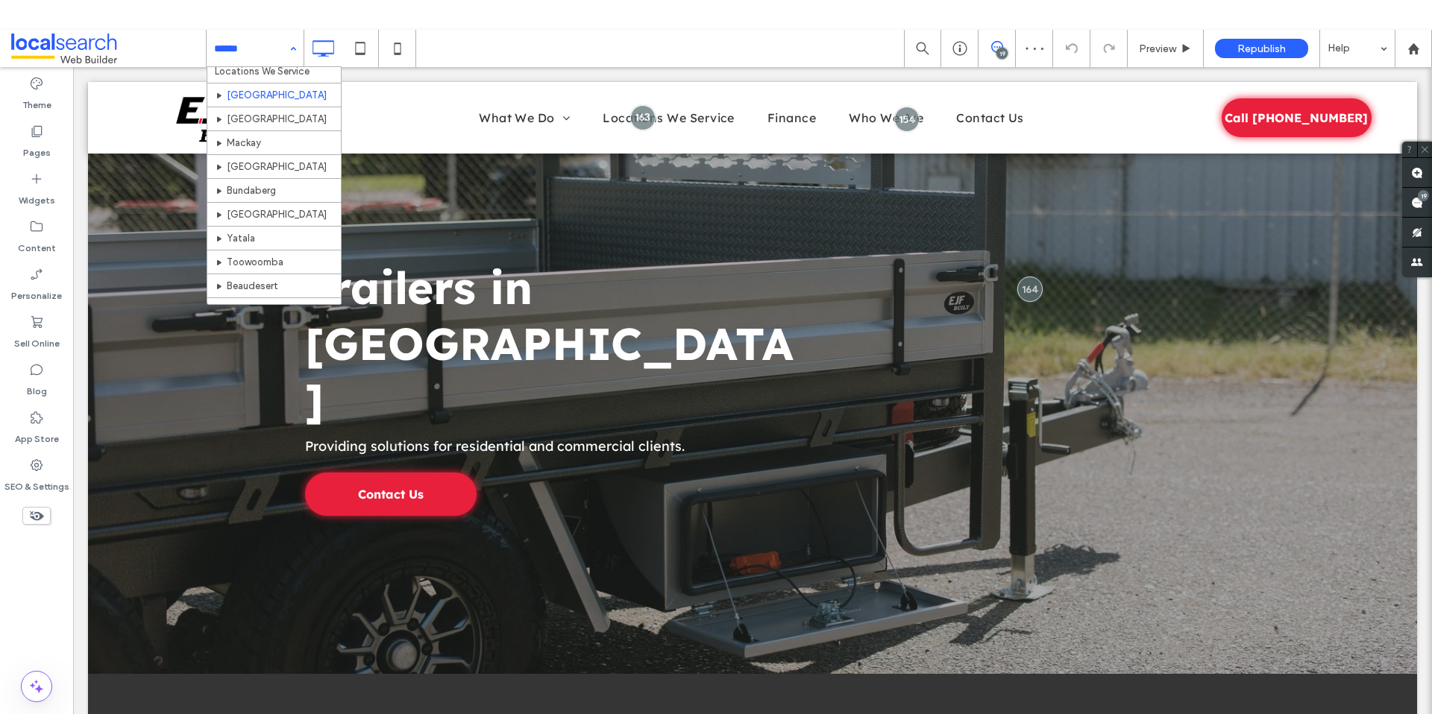
scroll to position [204, 0]
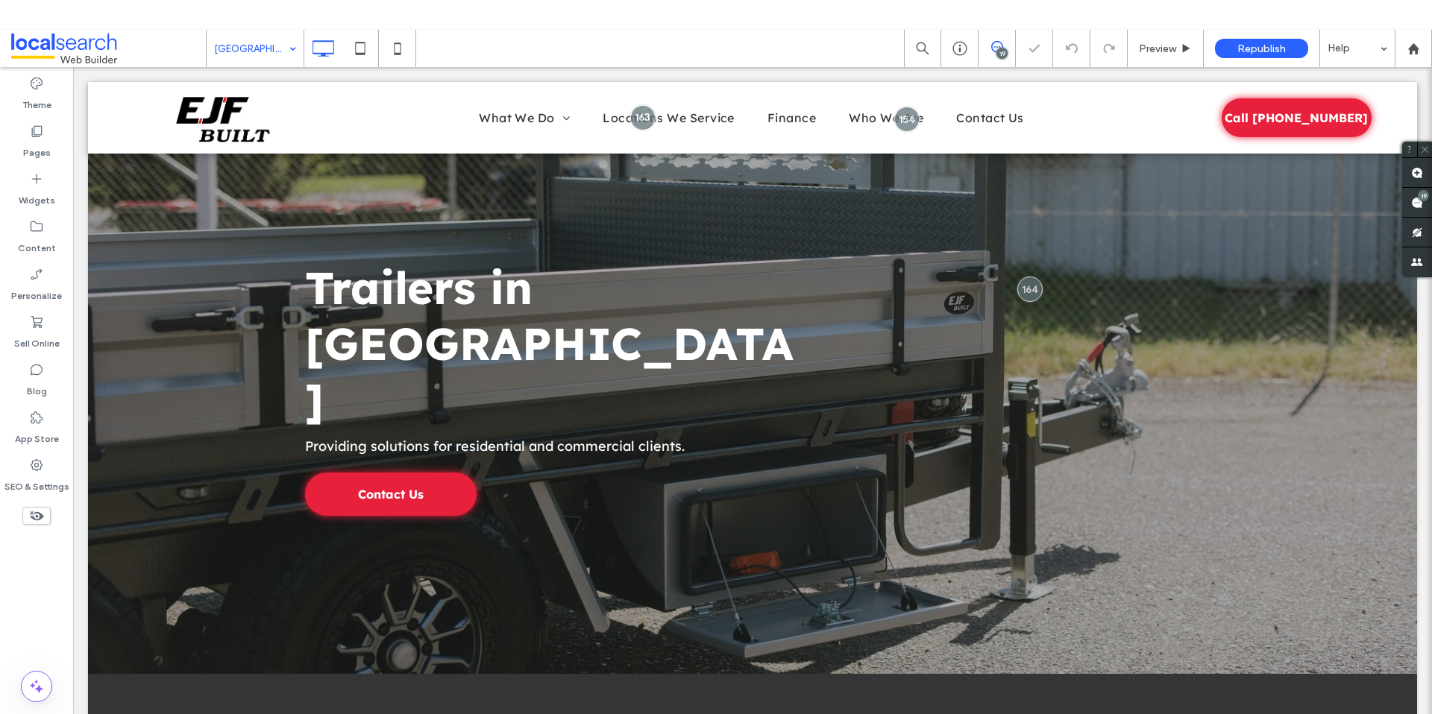
click at [277, 52] on input at bounding box center [251, 48] width 75 height 37
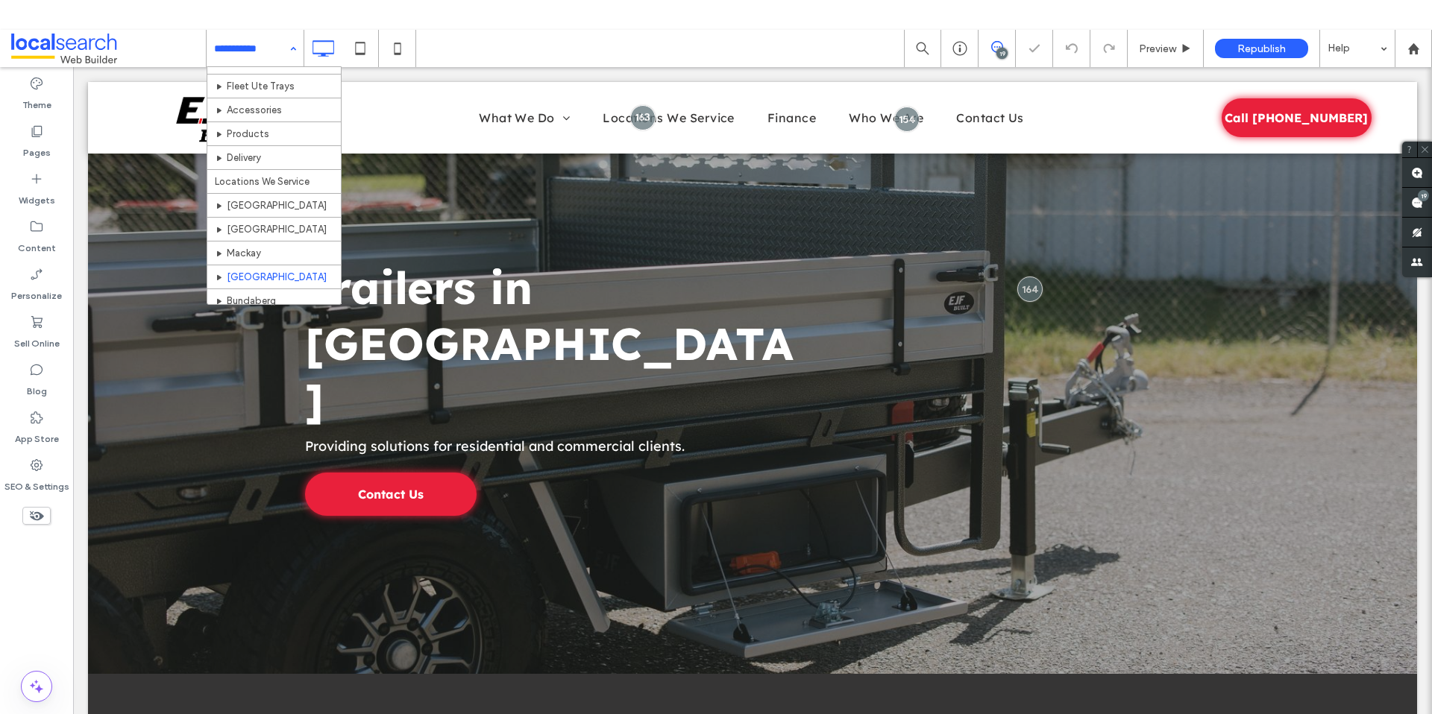
scroll to position [309, 0]
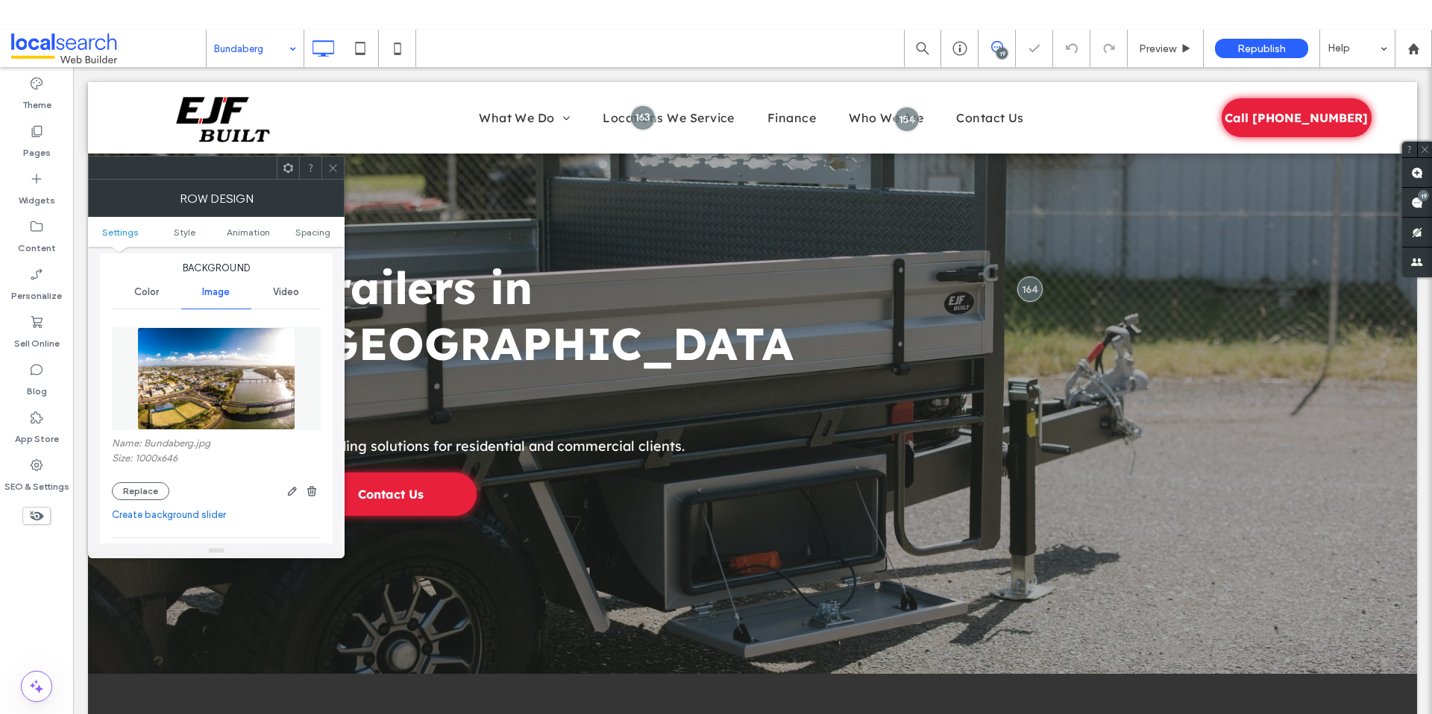
scroll to position [279, 0]
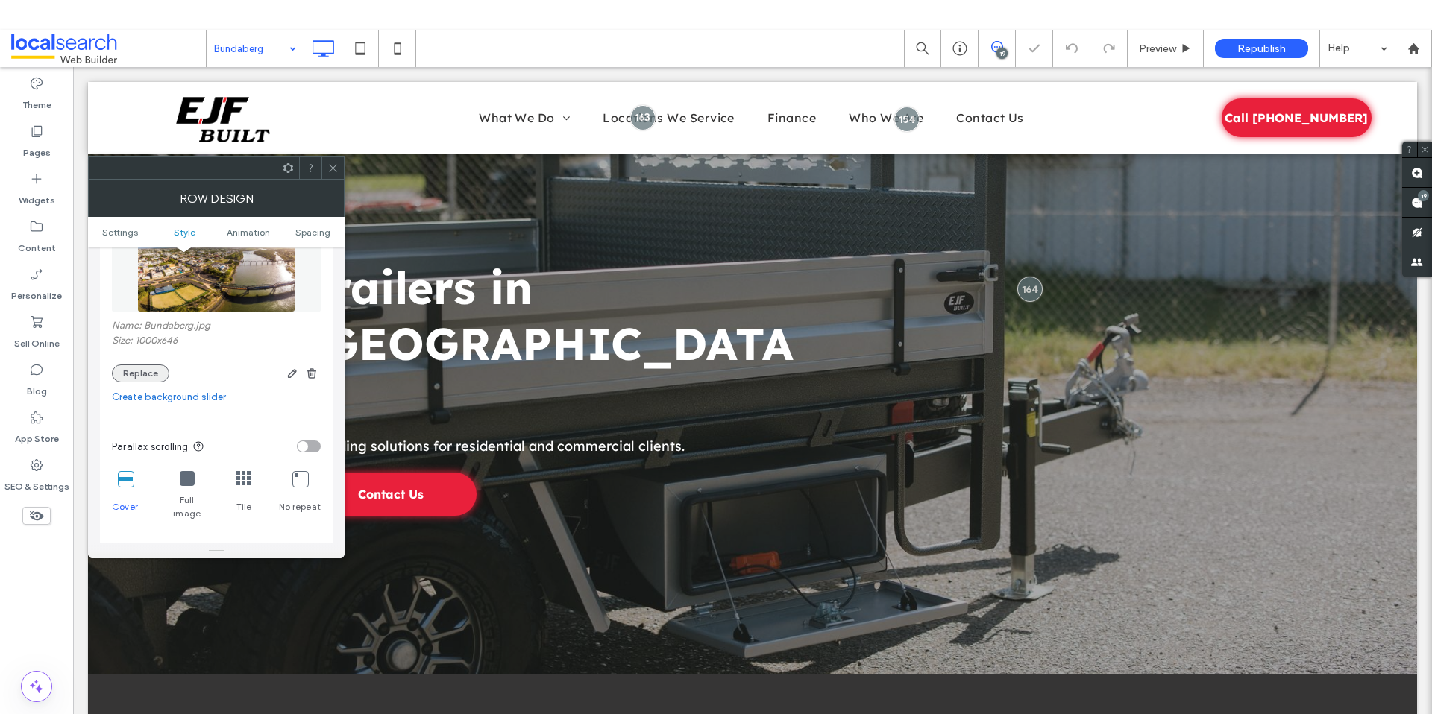
click at [123, 358] on div "Name: Bundaberg.jpg Size: 1000x646 Replace" at bounding box center [216, 351] width 209 height 63
click at [136, 371] on button "Replace" at bounding box center [140, 374] width 57 height 18
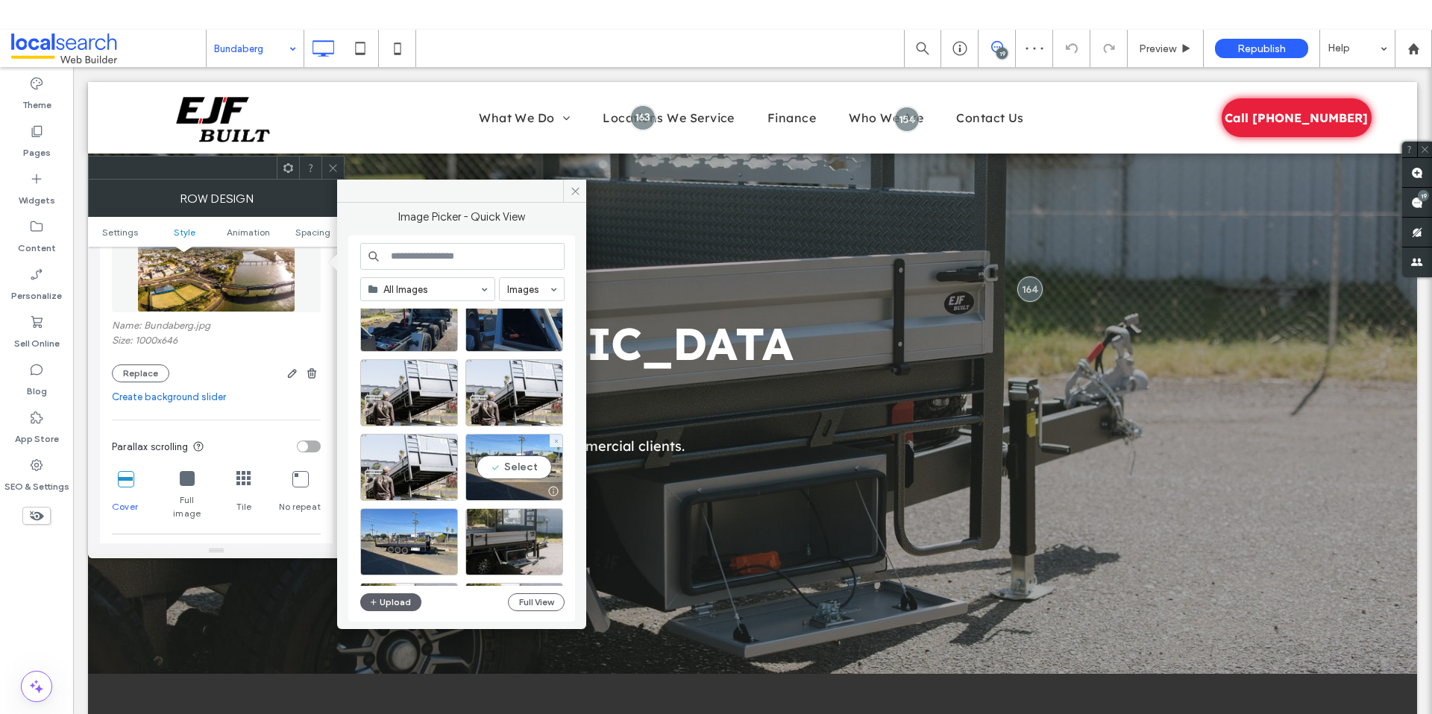
scroll to position [206, 0]
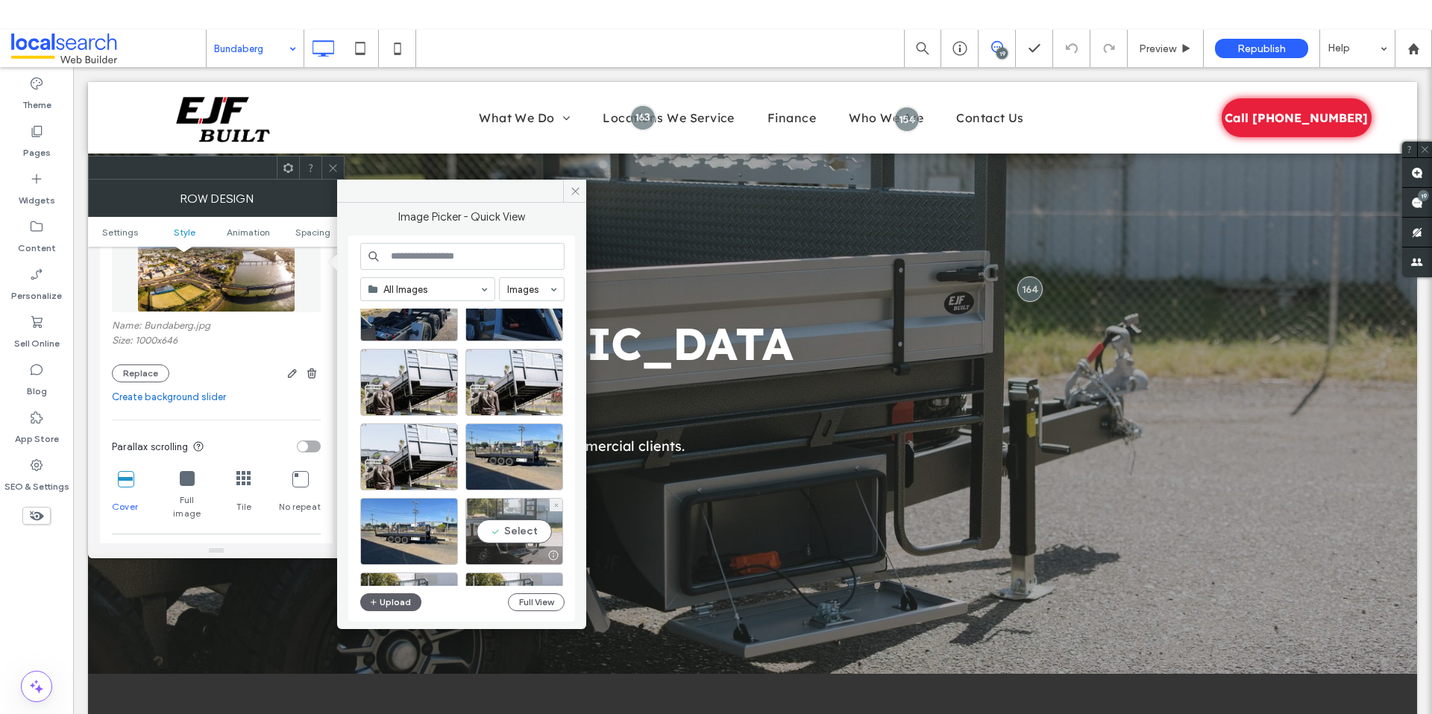
click at [535, 532] on div "Select" at bounding box center [514, 531] width 98 height 67
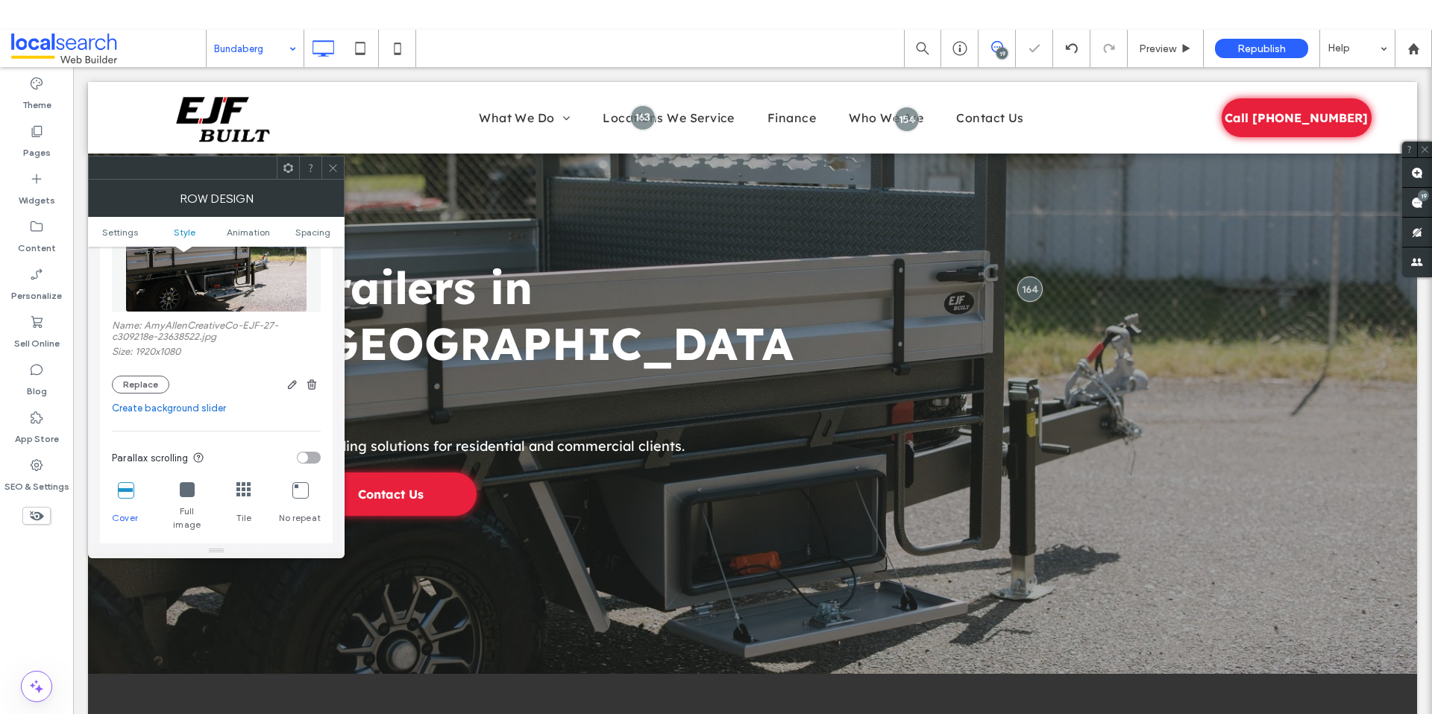
click at [331, 169] on icon at bounding box center [332, 168] width 11 height 11
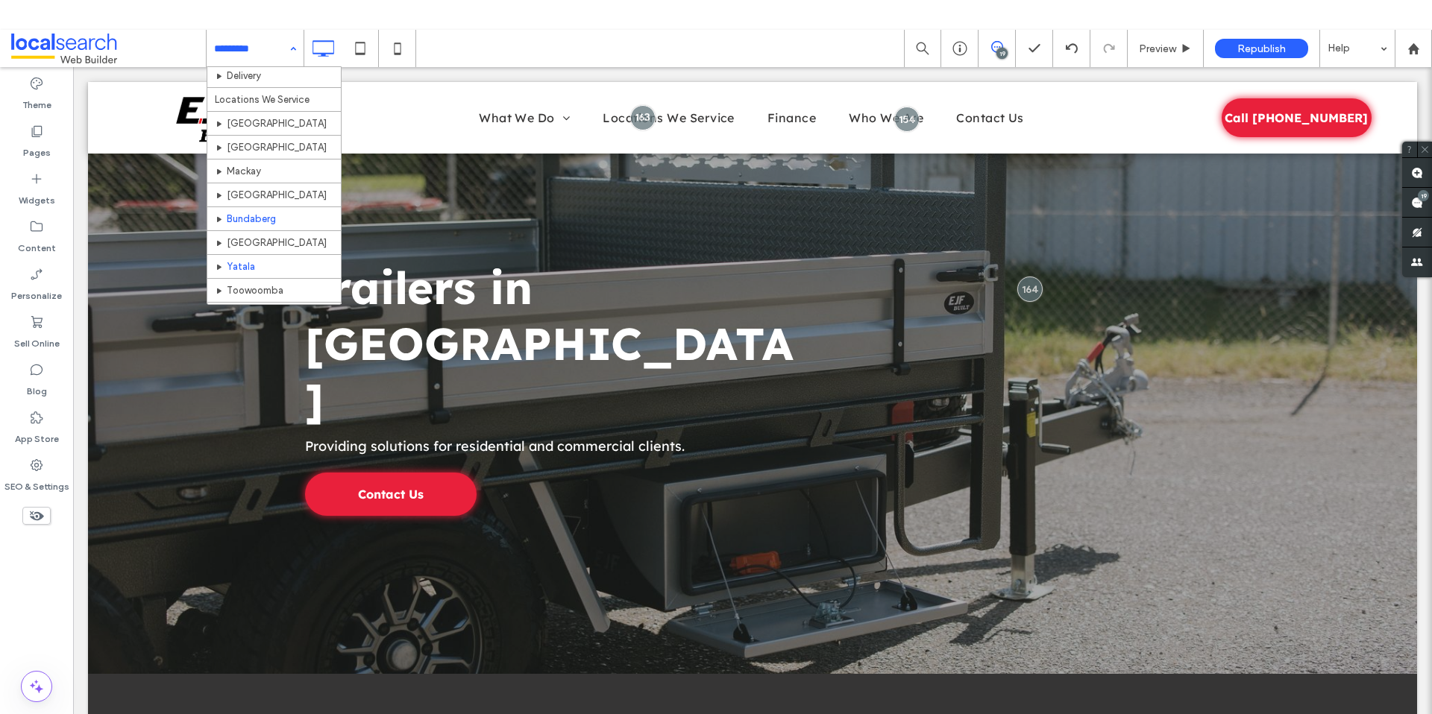
scroll to position [235, 0]
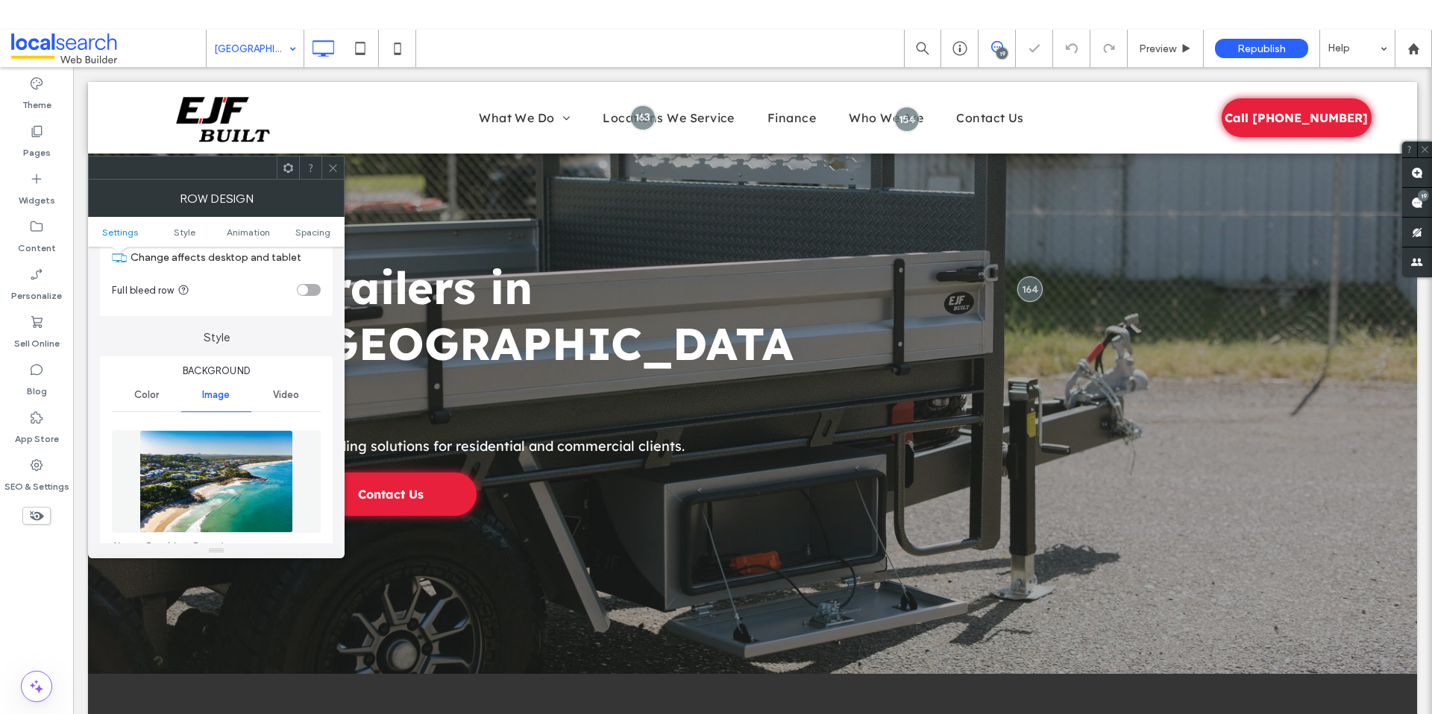
scroll to position [129, 0]
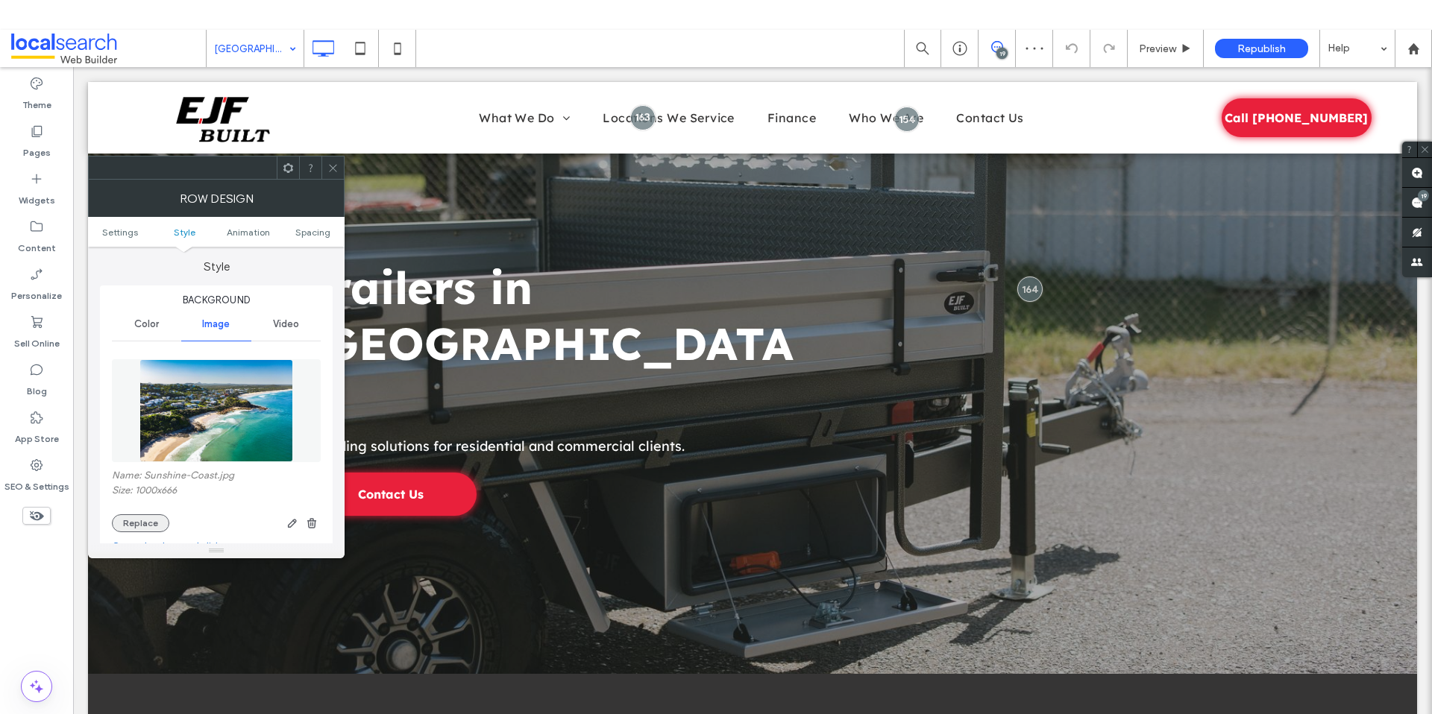
click at [154, 525] on button "Replace" at bounding box center [140, 523] width 57 height 18
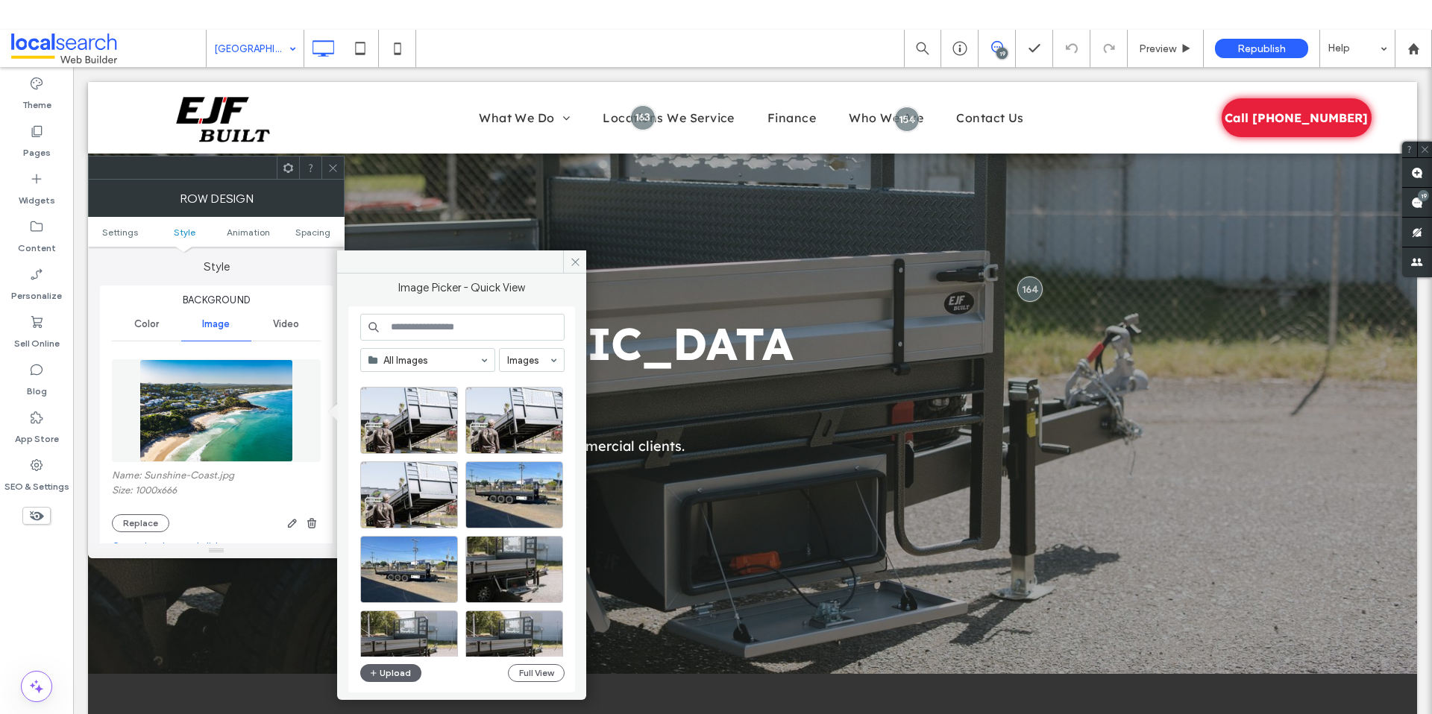
scroll to position [242, 0]
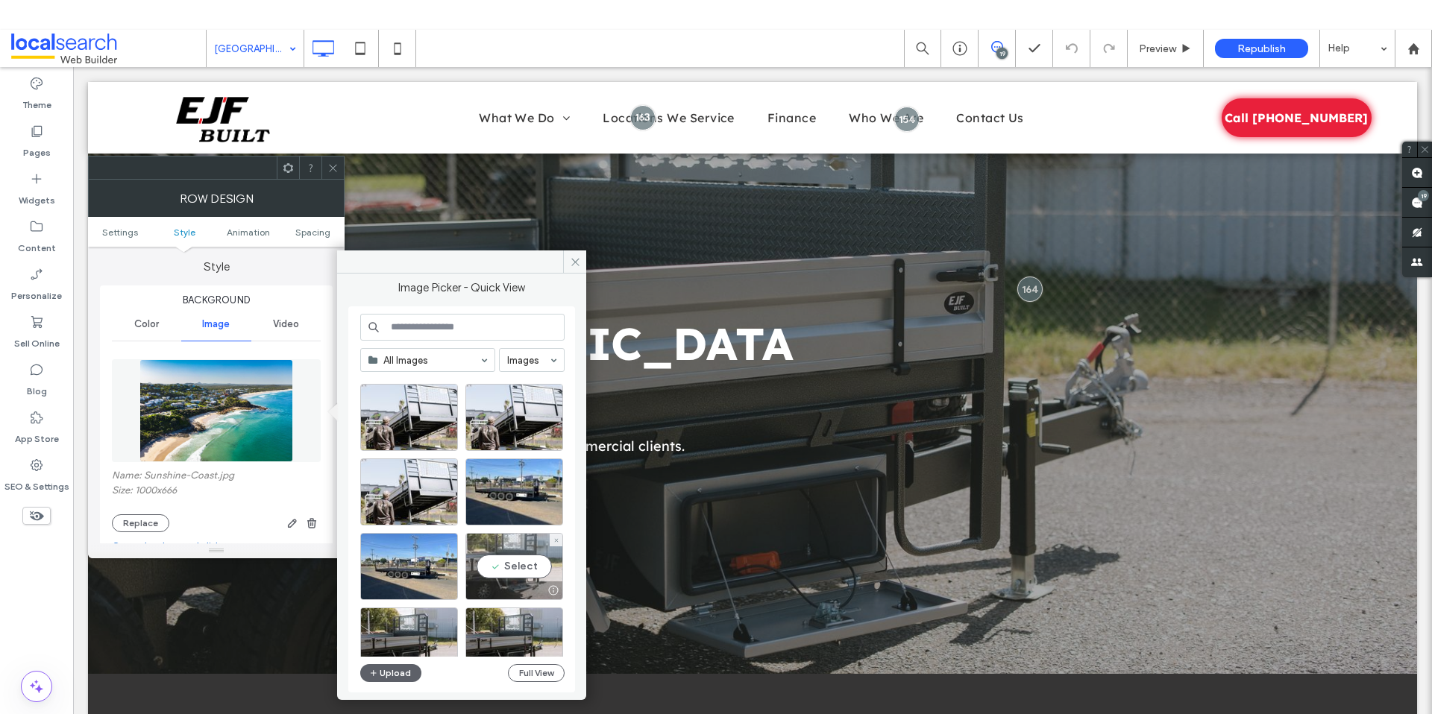
click at [513, 569] on div "Select" at bounding box center [514, 566] width 98 height 67
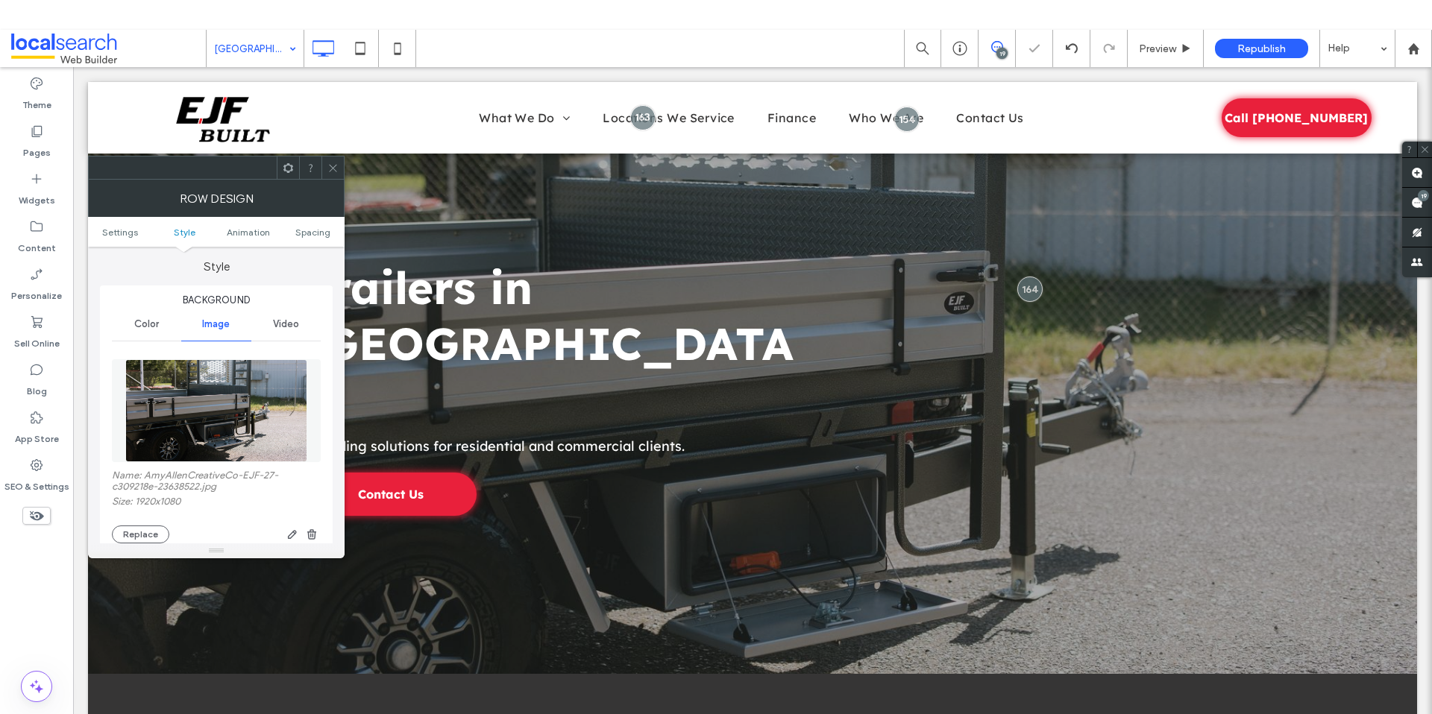
click at [333, 167] on icon at bounding box center [332, 168] width 11 height 11
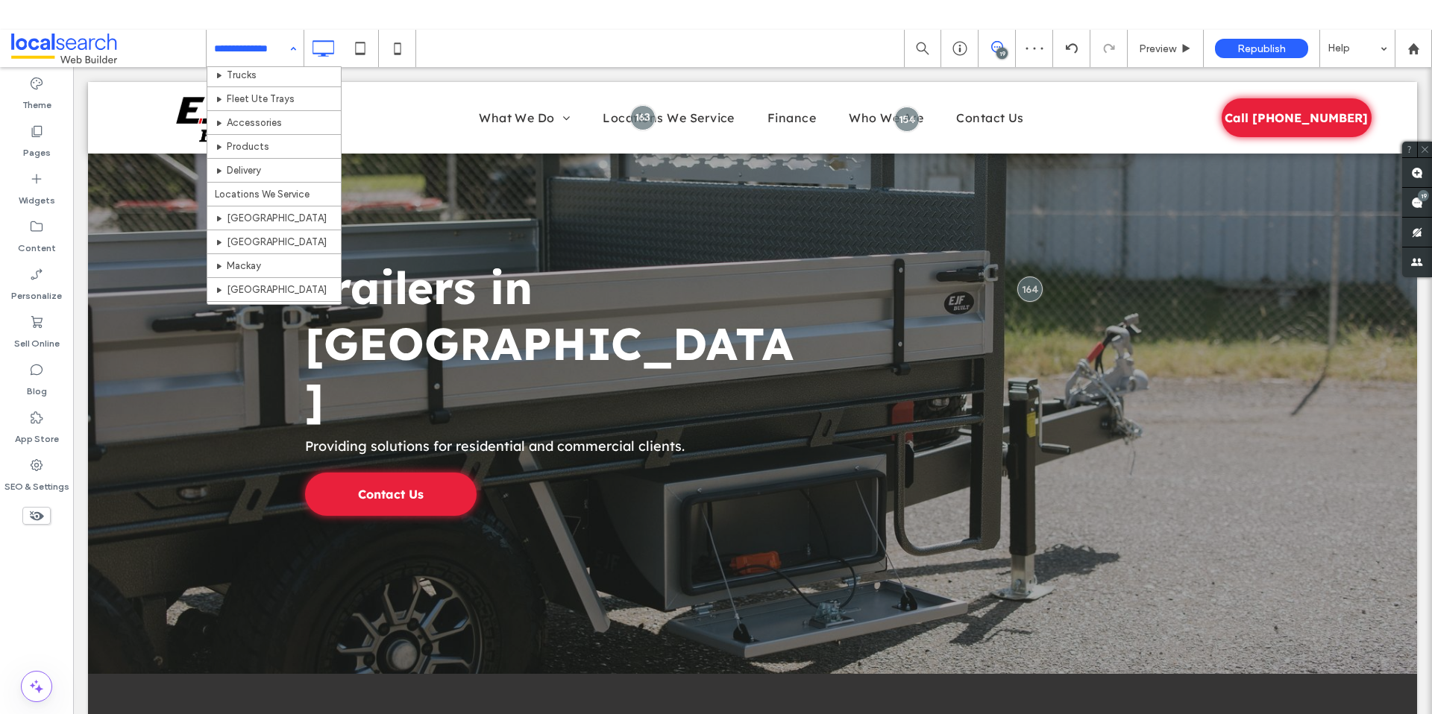
scroll to position [239, 0]
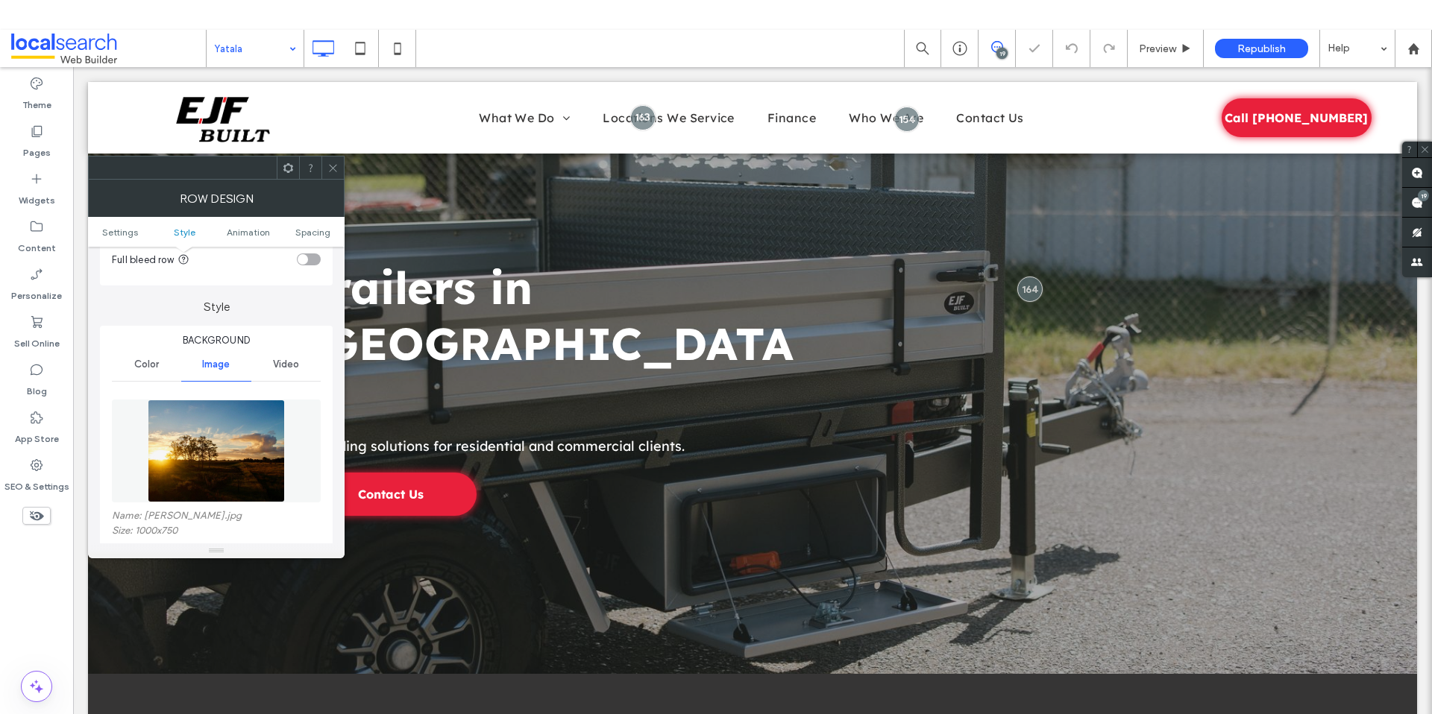
scroll to position [155, 0]
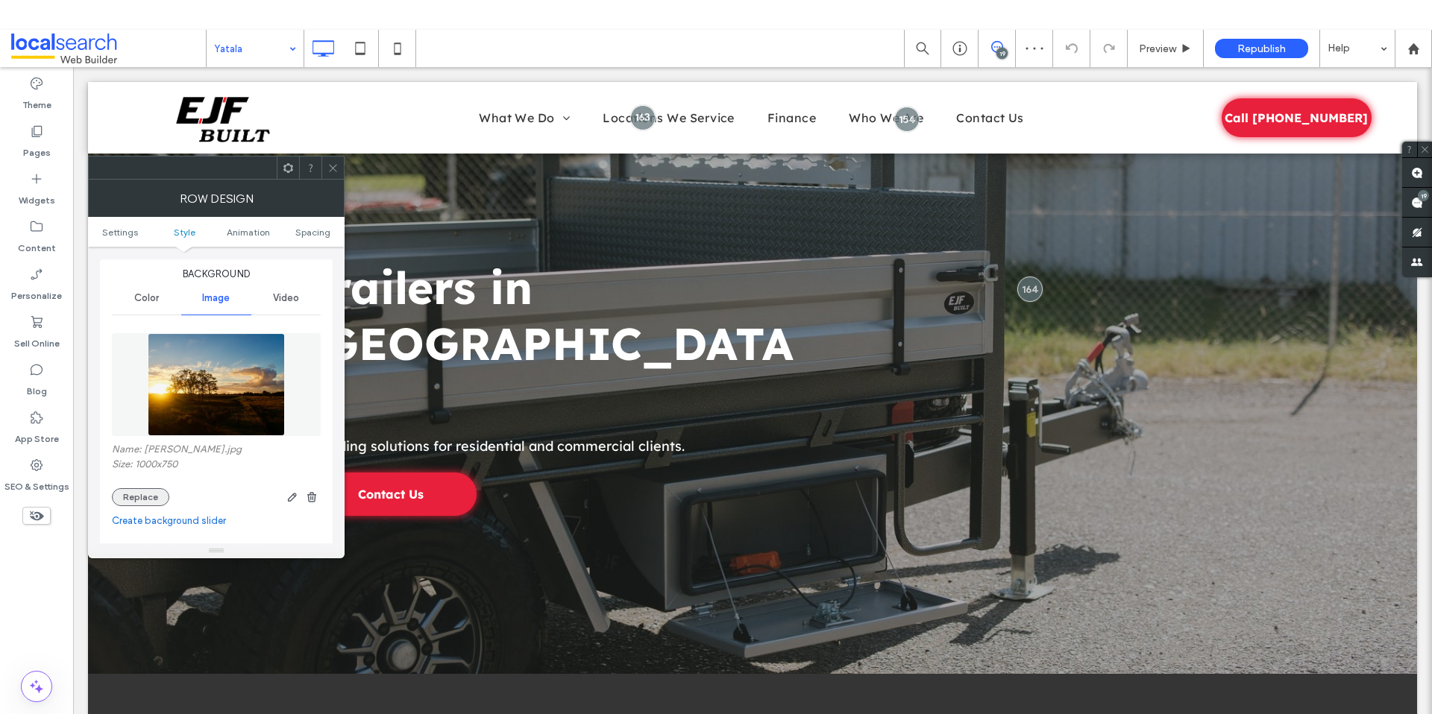
click at [146, 505] on button "Replace" at bounding box center [140, 497] width 57 height 18
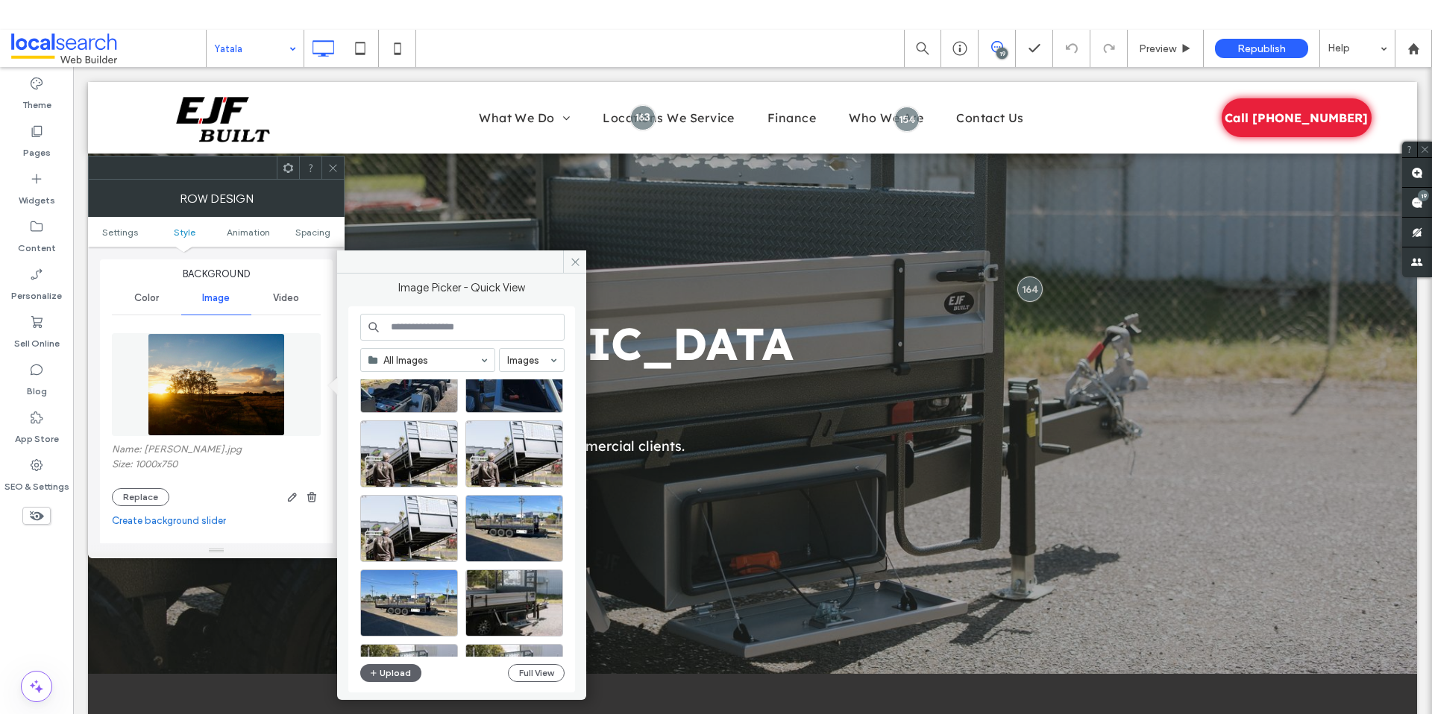
scroll to position [262, 0]
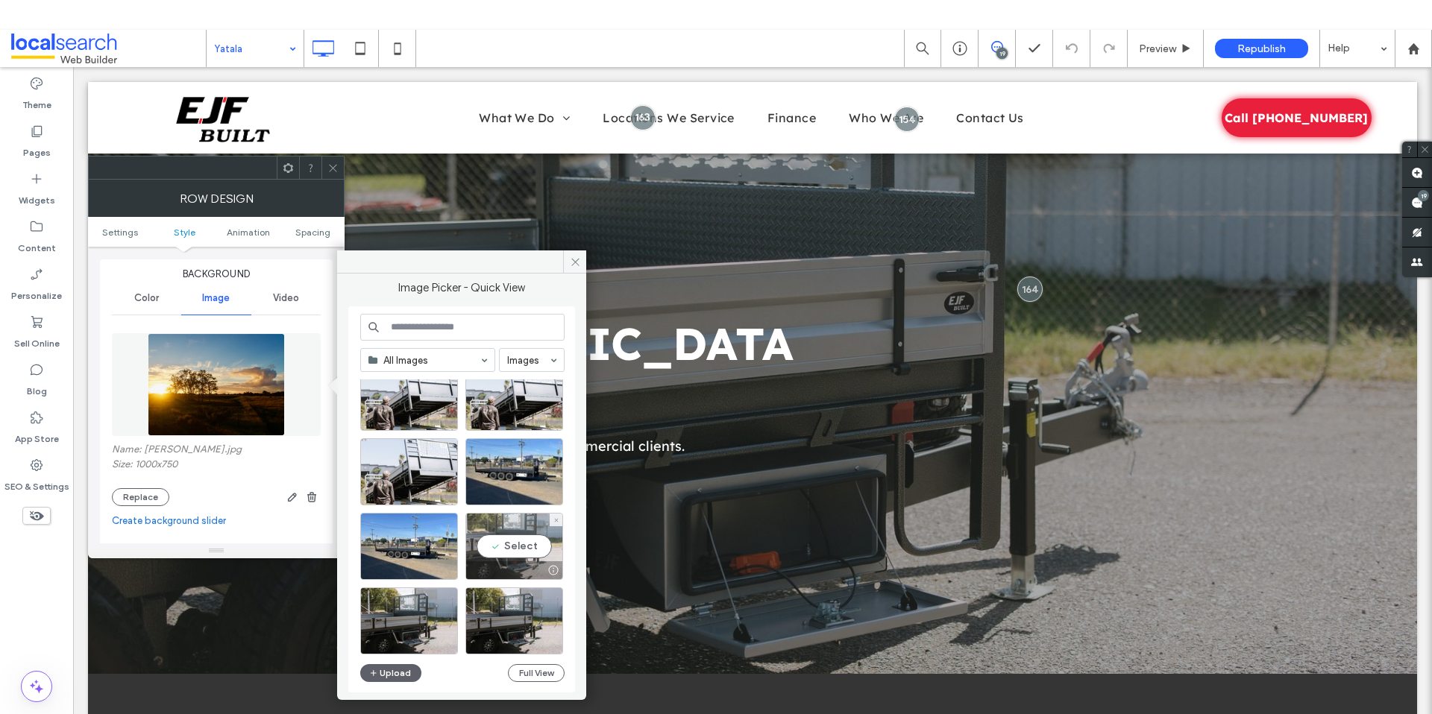
click at [521, 551] on div "Select" at bounding box center [514, 546] width 98 height 67
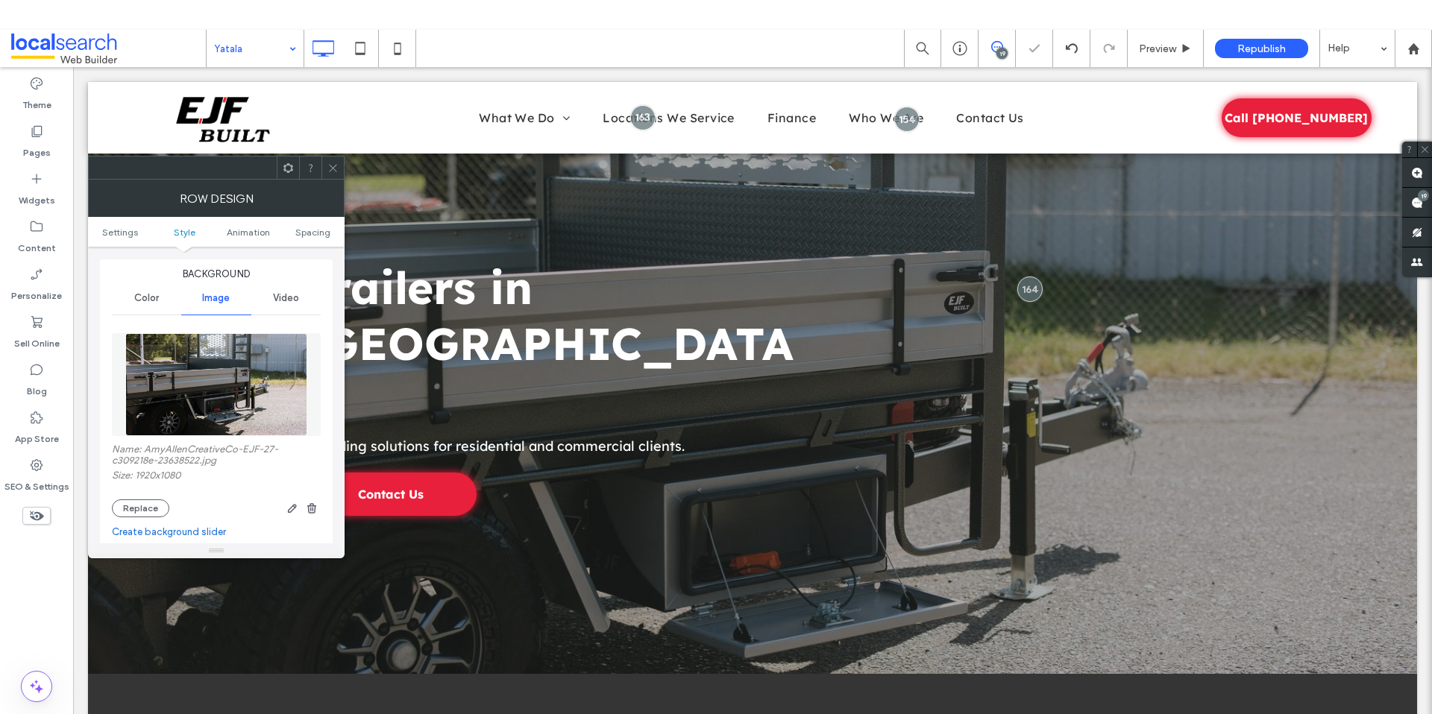
click at [327, 174] on span at bounding box center [332, 168] width 11 height 22
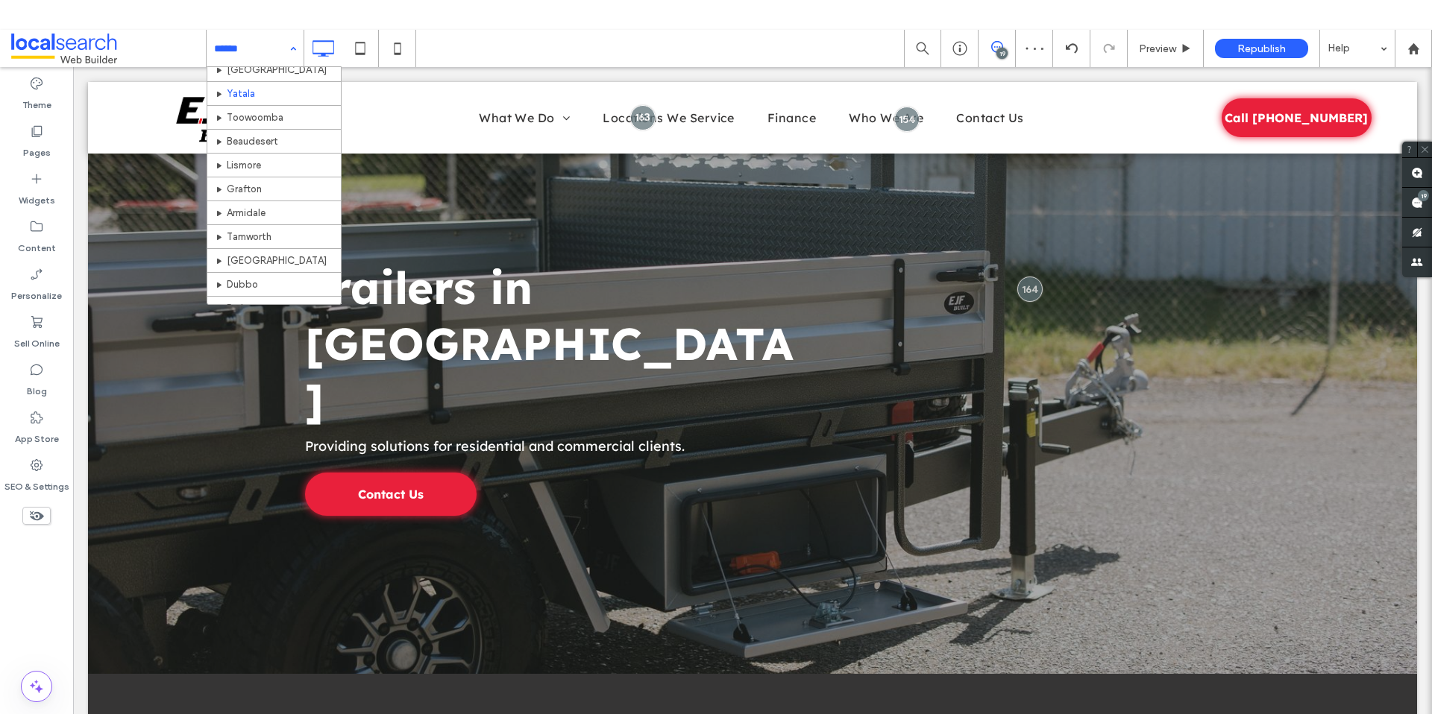
scroll to position [388, 0]
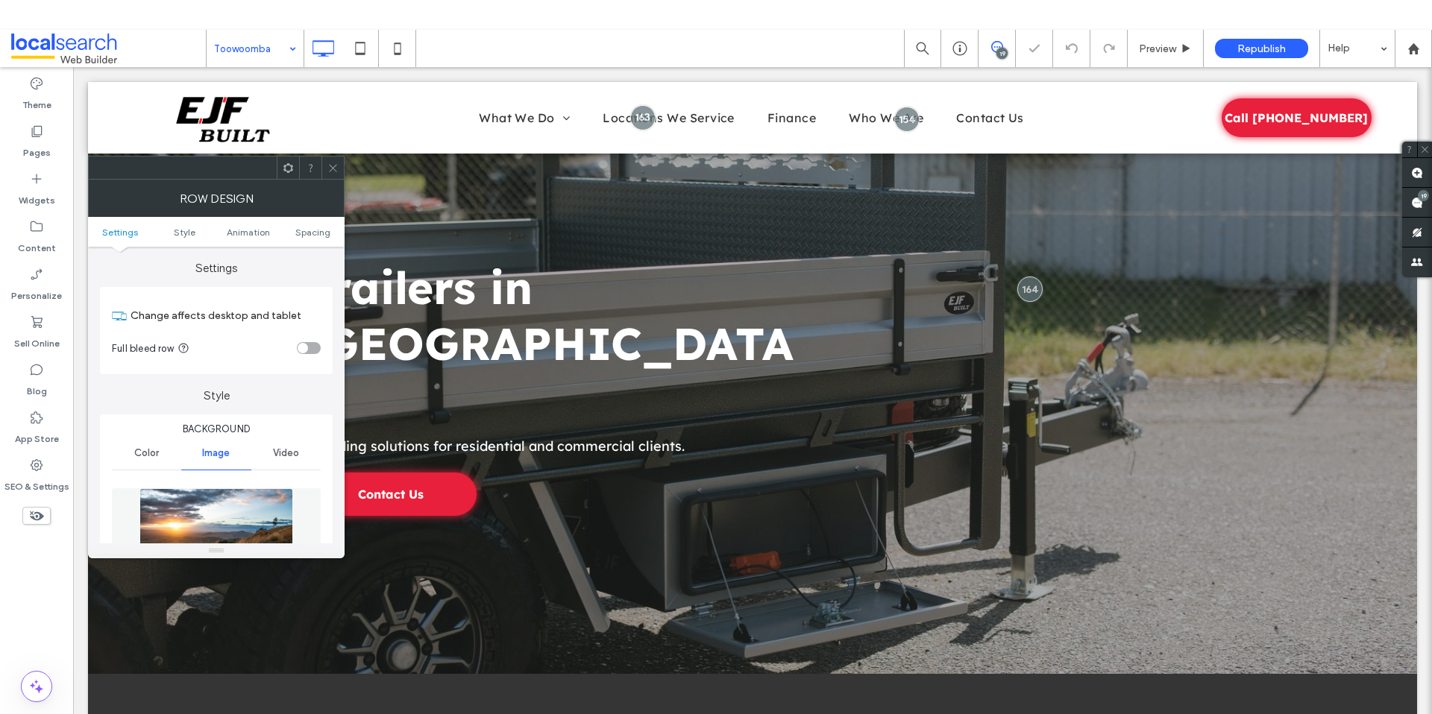
scroll to position [289, 0]
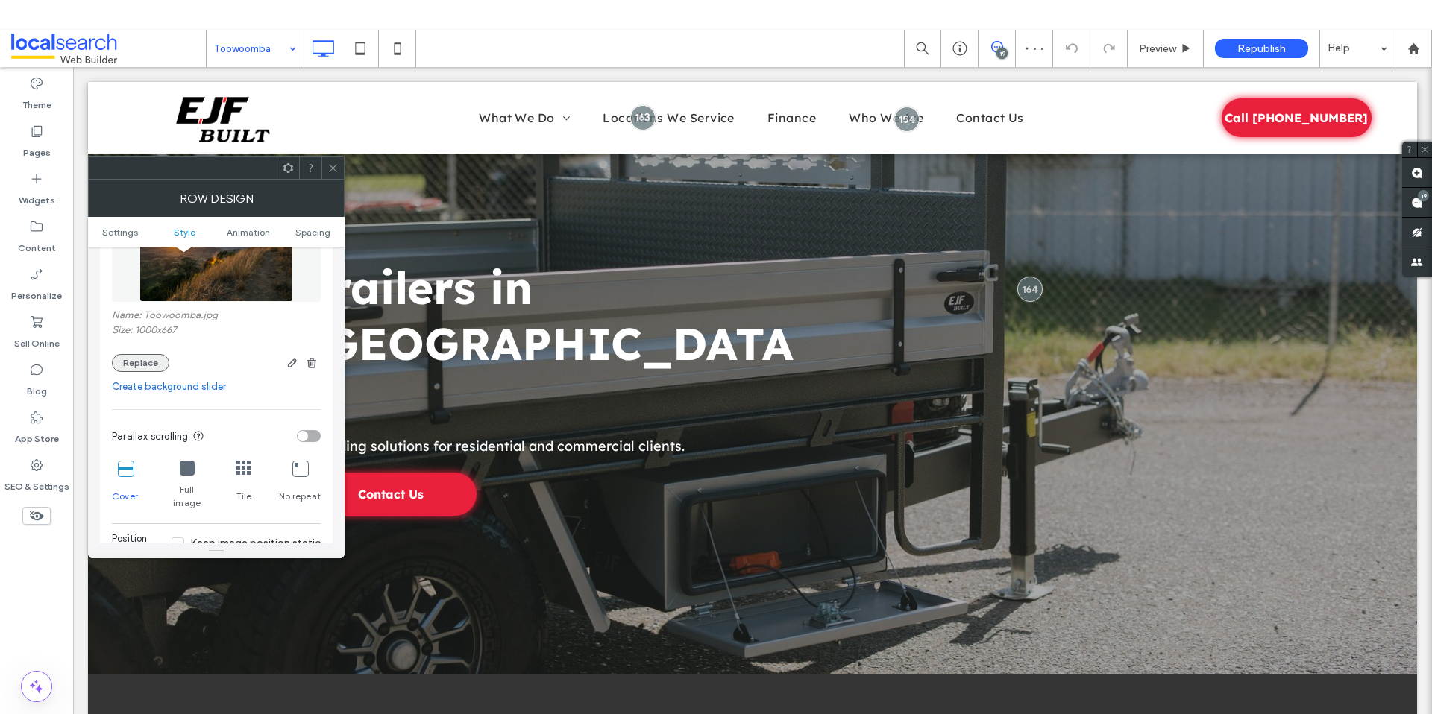
click at [136, 362] on button "Replace" at bounding box center [140, 363] width 57 height 18
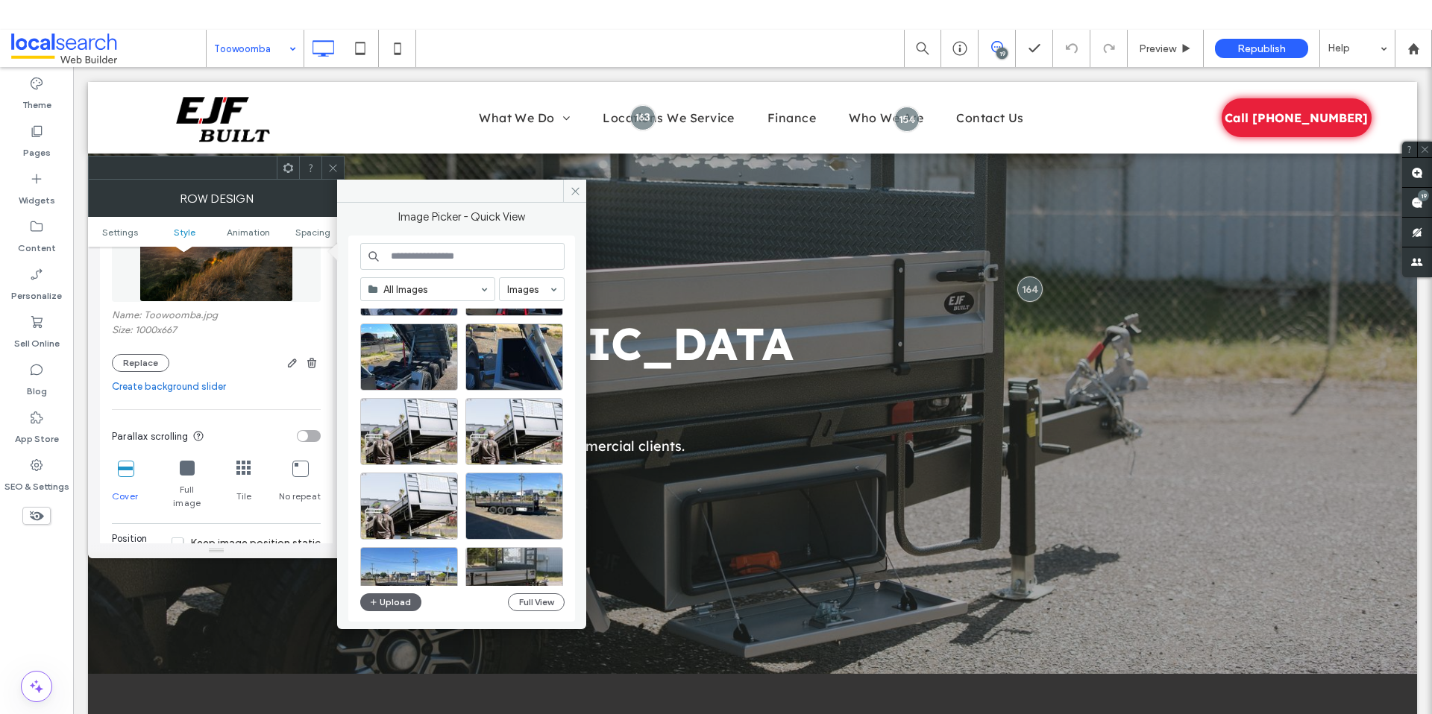
scroll to position [171, 0]
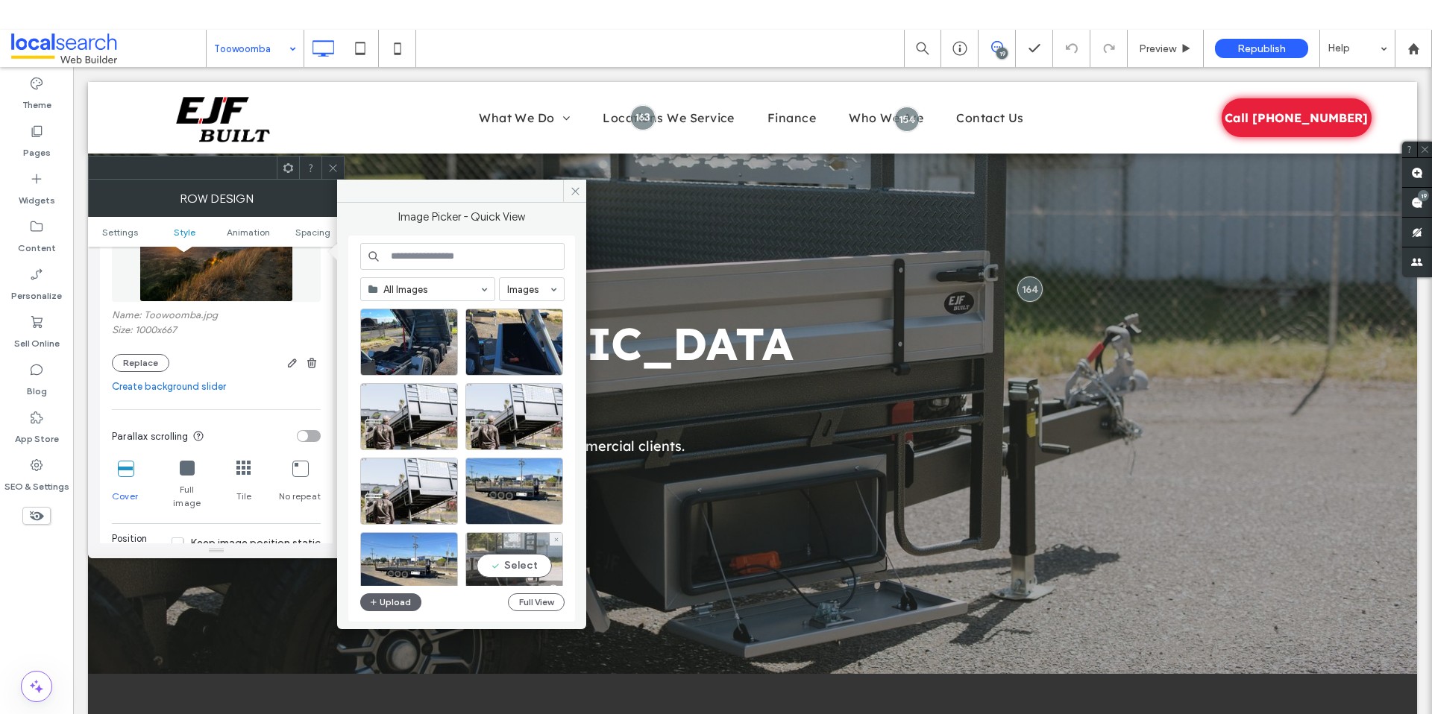
click at [529, 561] on div "Select" at bounding box center [514, 565] width 98 height 67
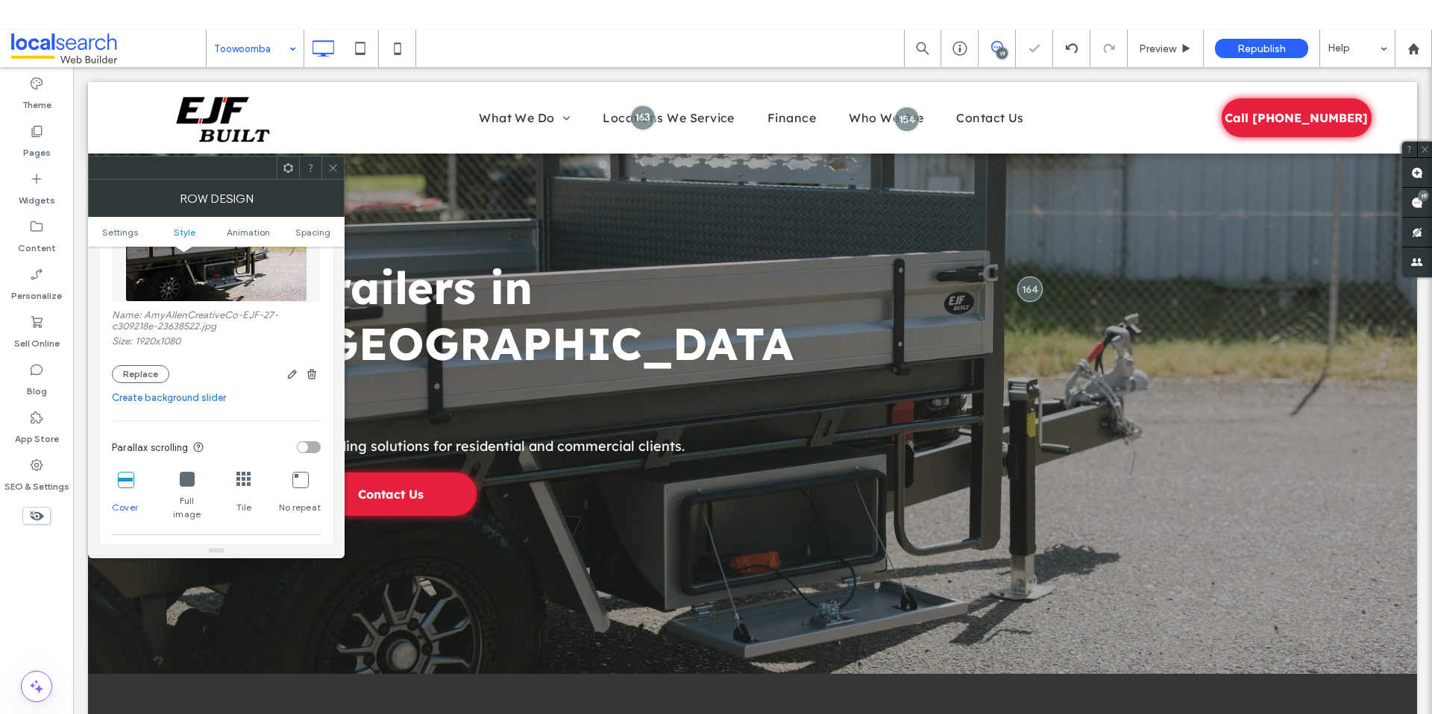
click at [334, 170] on icon at bounding box center [332, 168] width 11 height 11
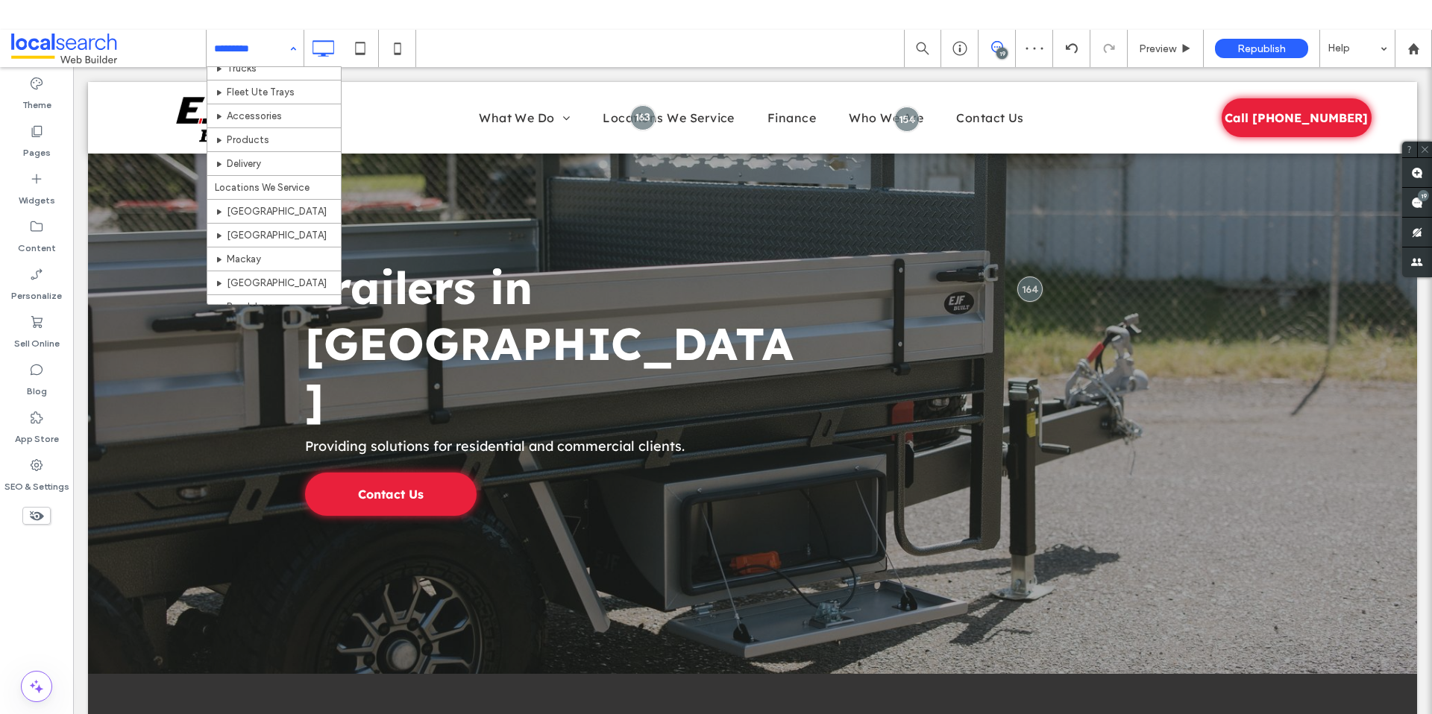
scroll to position [308, 0]
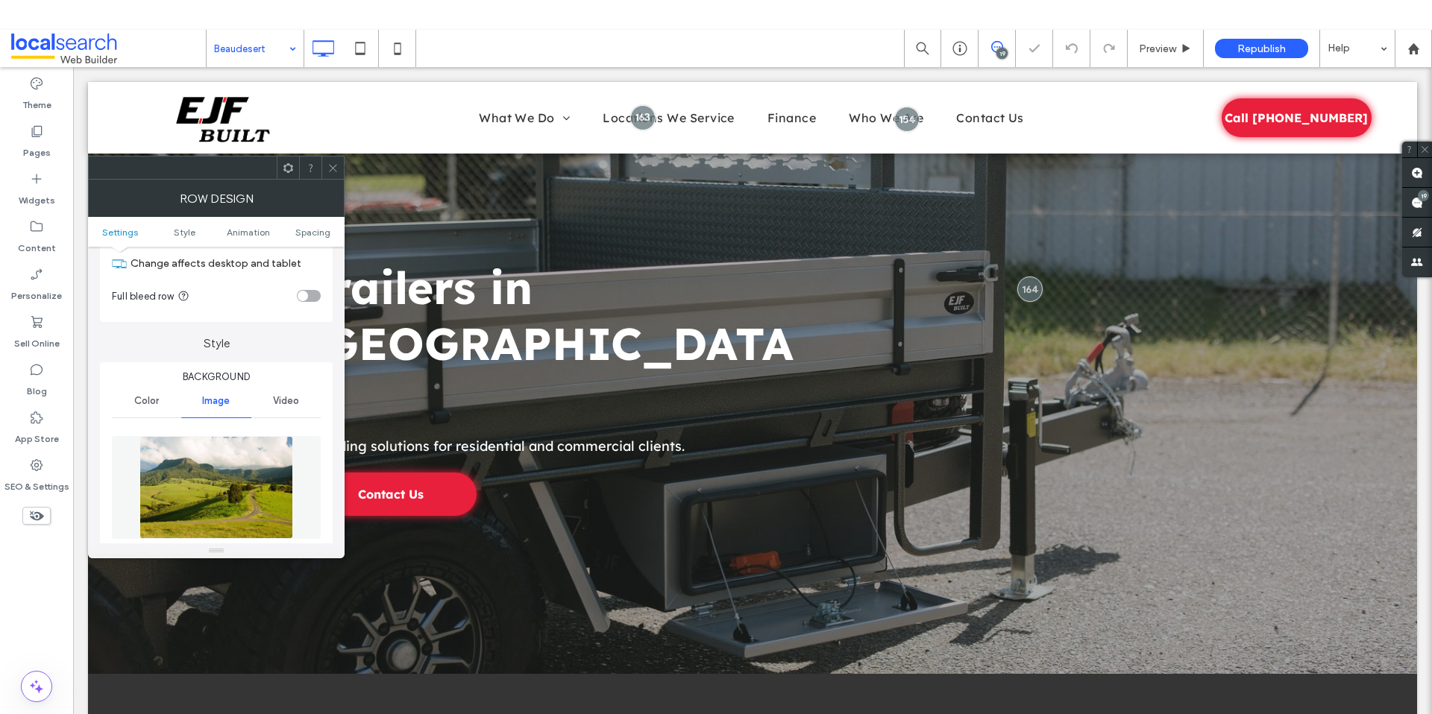
scroll to position [121, 0]
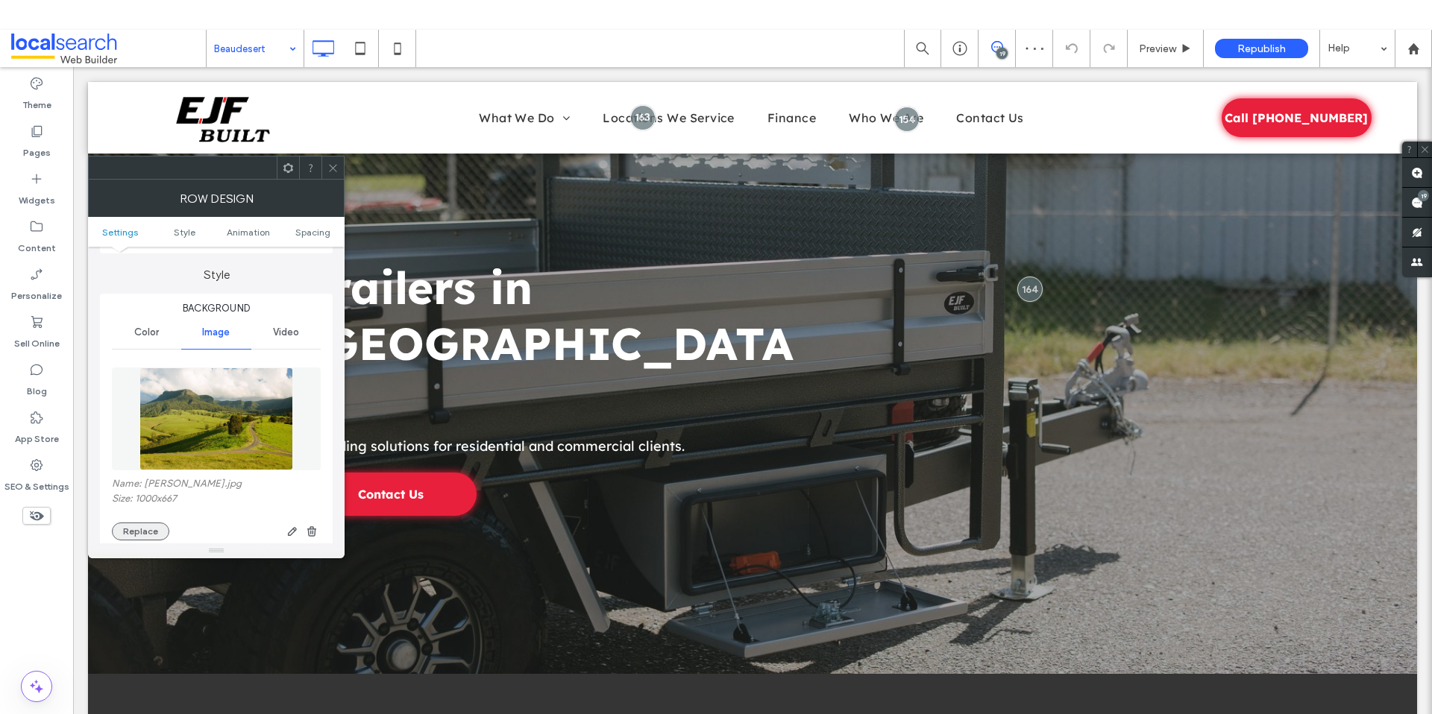
click at [144, 524] on button "Replace" at bounding box center [140, 532] width 57 height 18
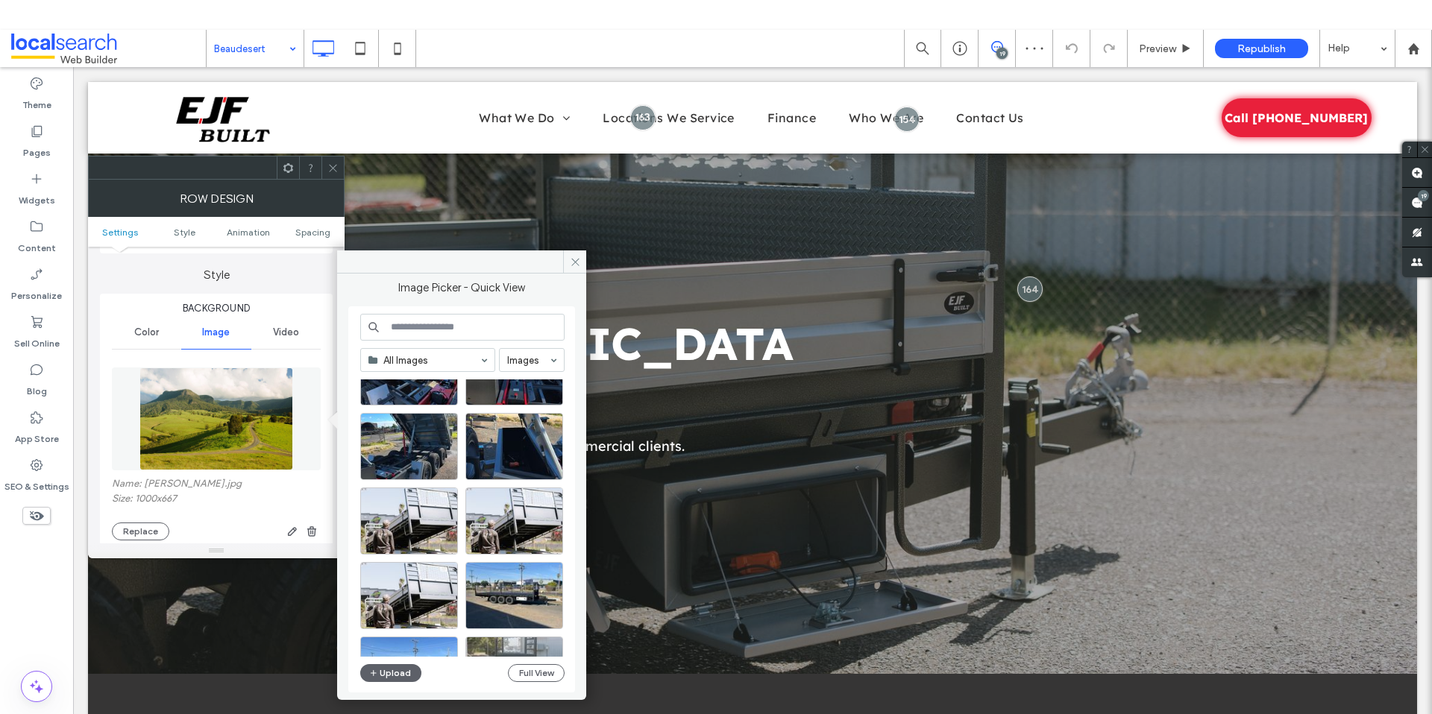
scroll to position [275, 0]
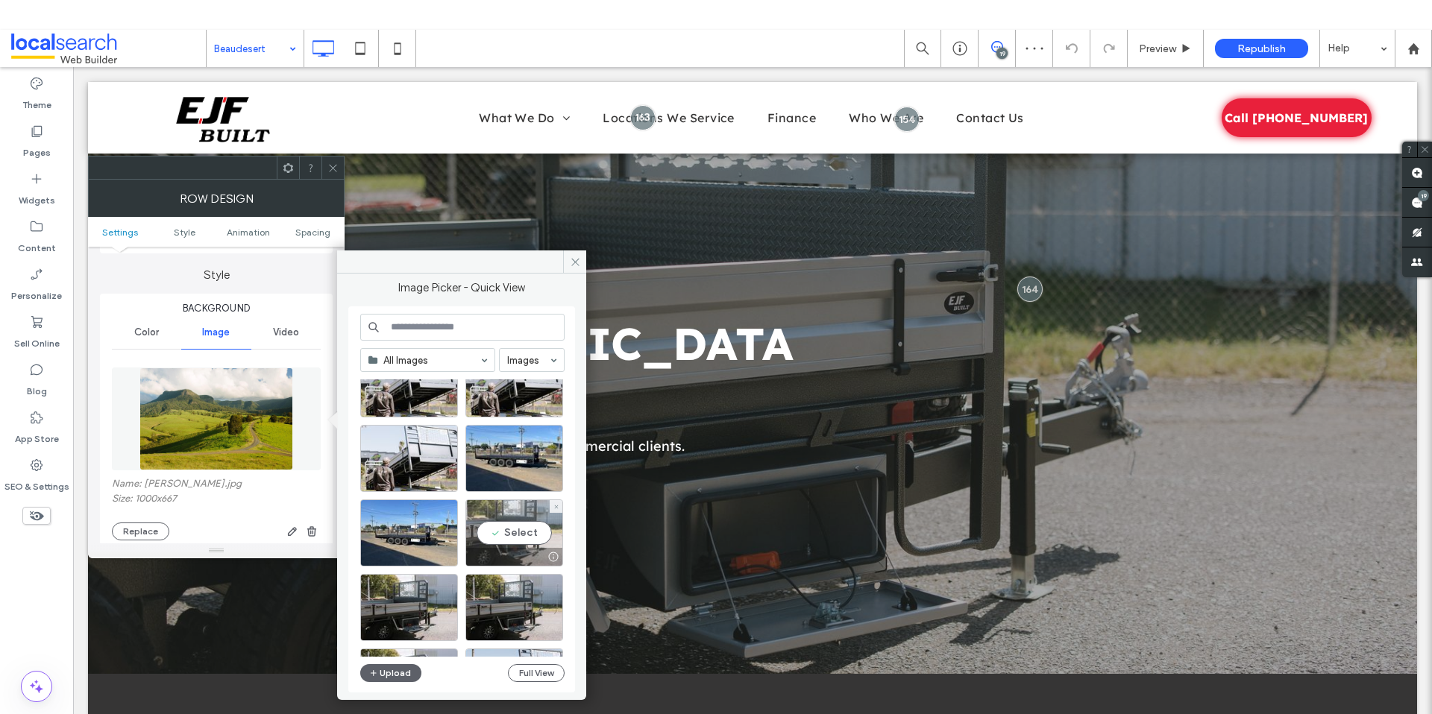
click at [512, 520] on div "Select" at bounding box center [514, 533] width 98 height 67
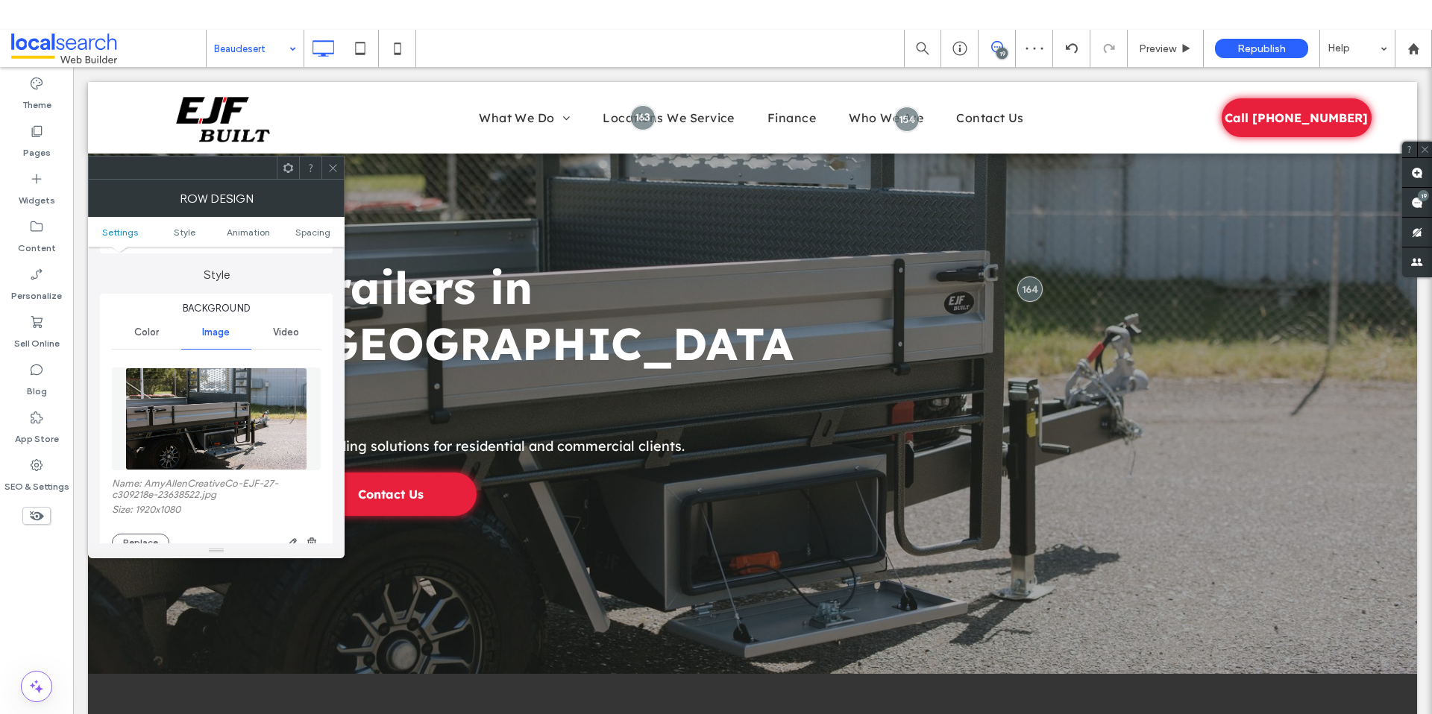
click at [328, 169] on icon at bounding box center [332, 168] width 11 height 11
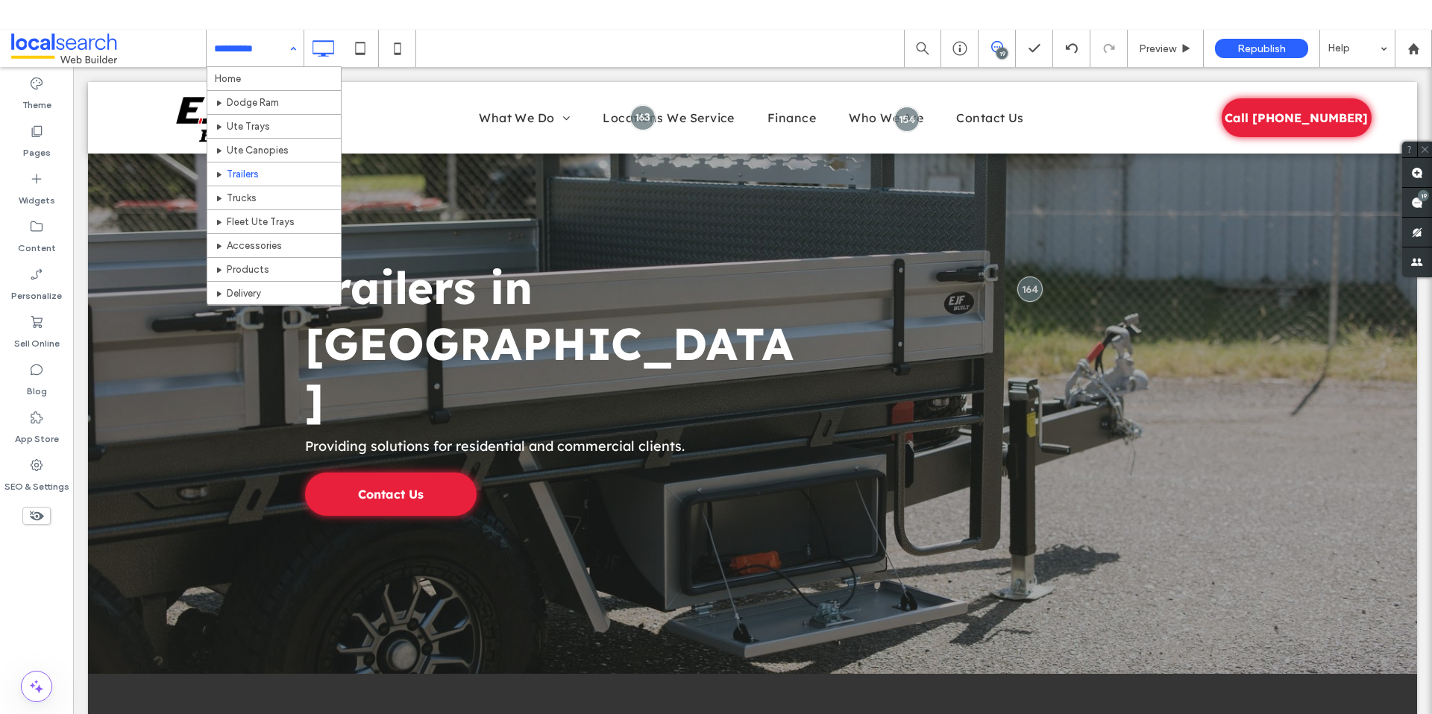
scroll to position [306, 0]
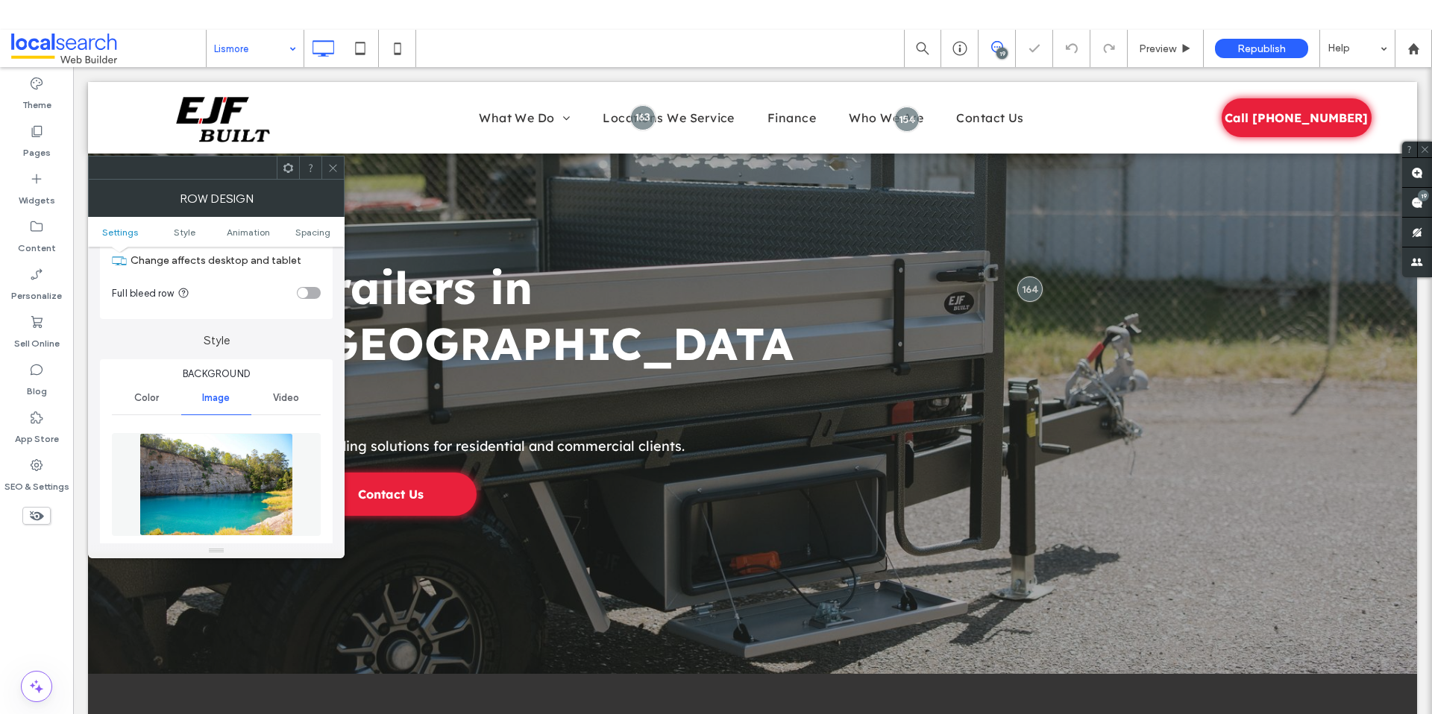
scroll to position [115, 0]
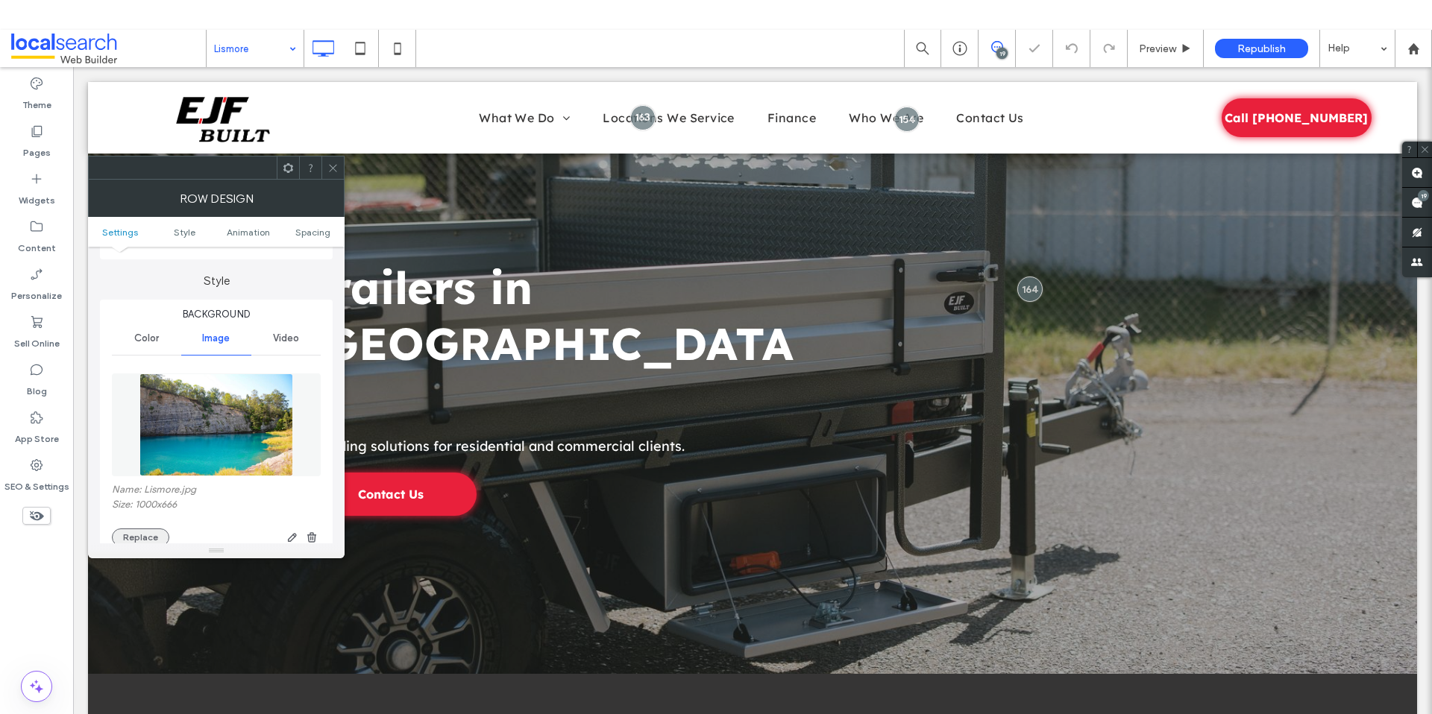
click at [148, 533] on button "Replace" at bounding box center [140, 538] width 57 height 18
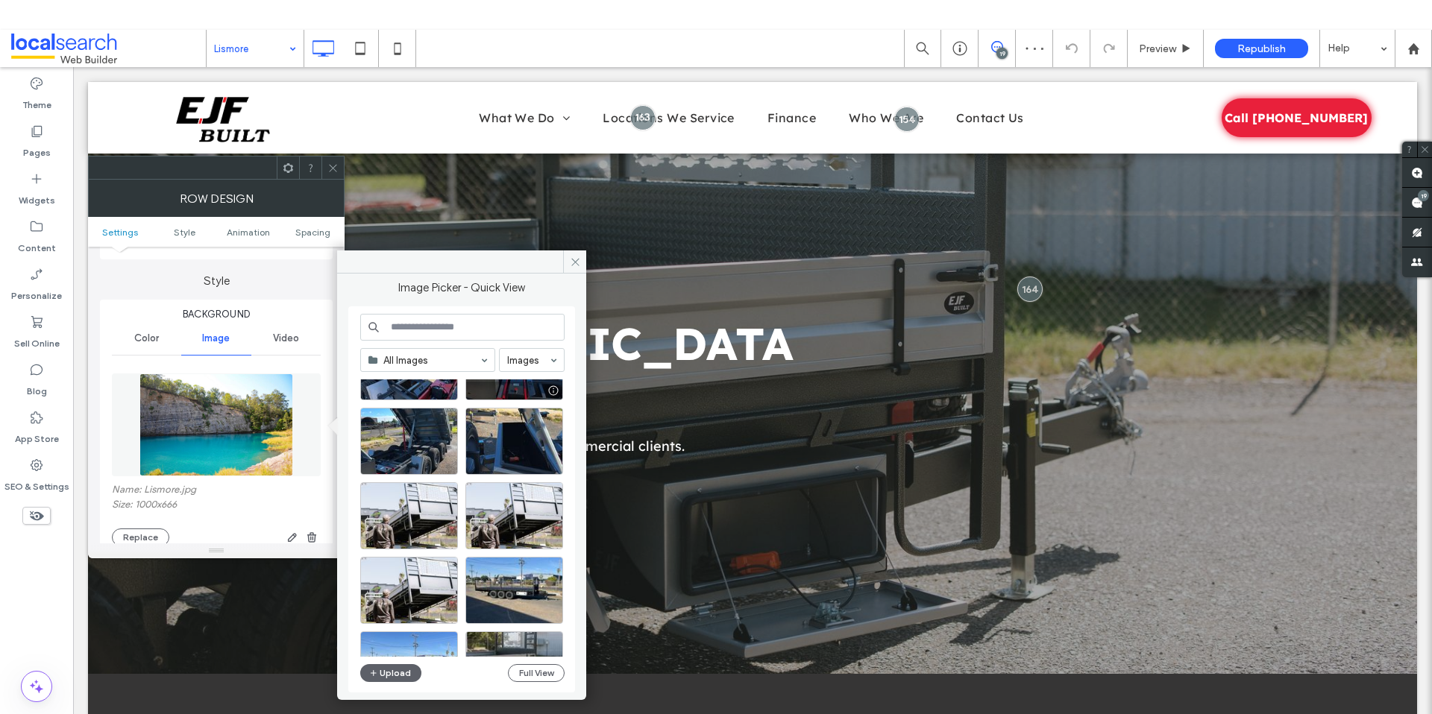
scroll to position [289, 0]
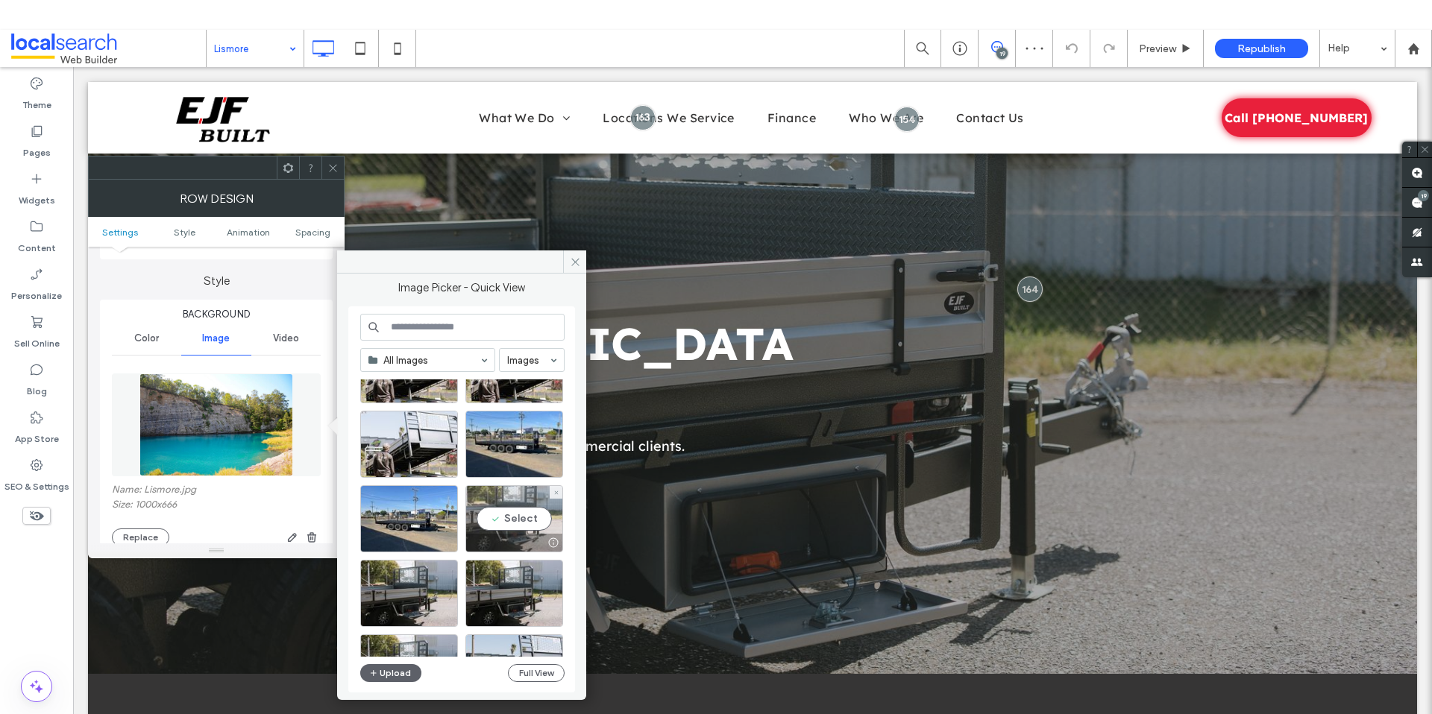
click at [518, 520] on div "Select" at bounding box center [514, 518] width 98 height 67
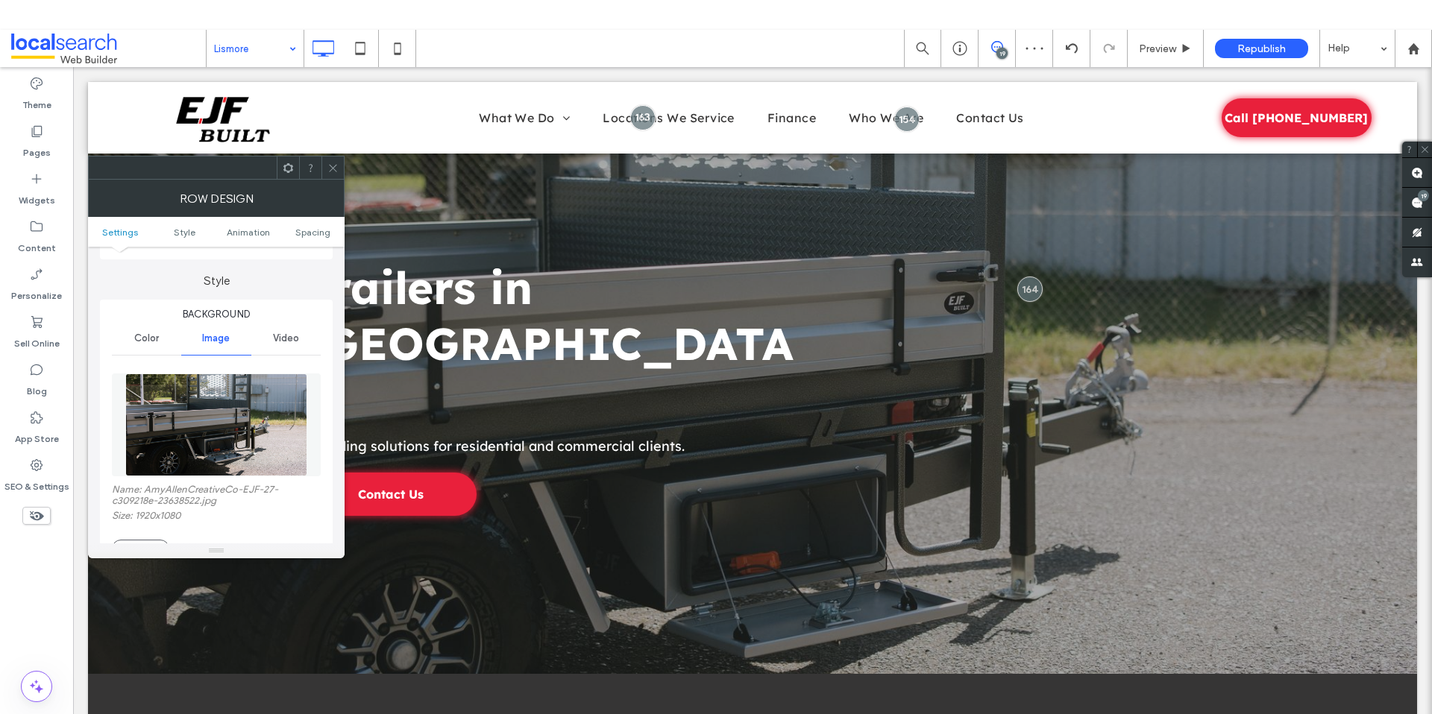
click at [326, 178] on div at bounding box center [332, 168] width 22 height 22
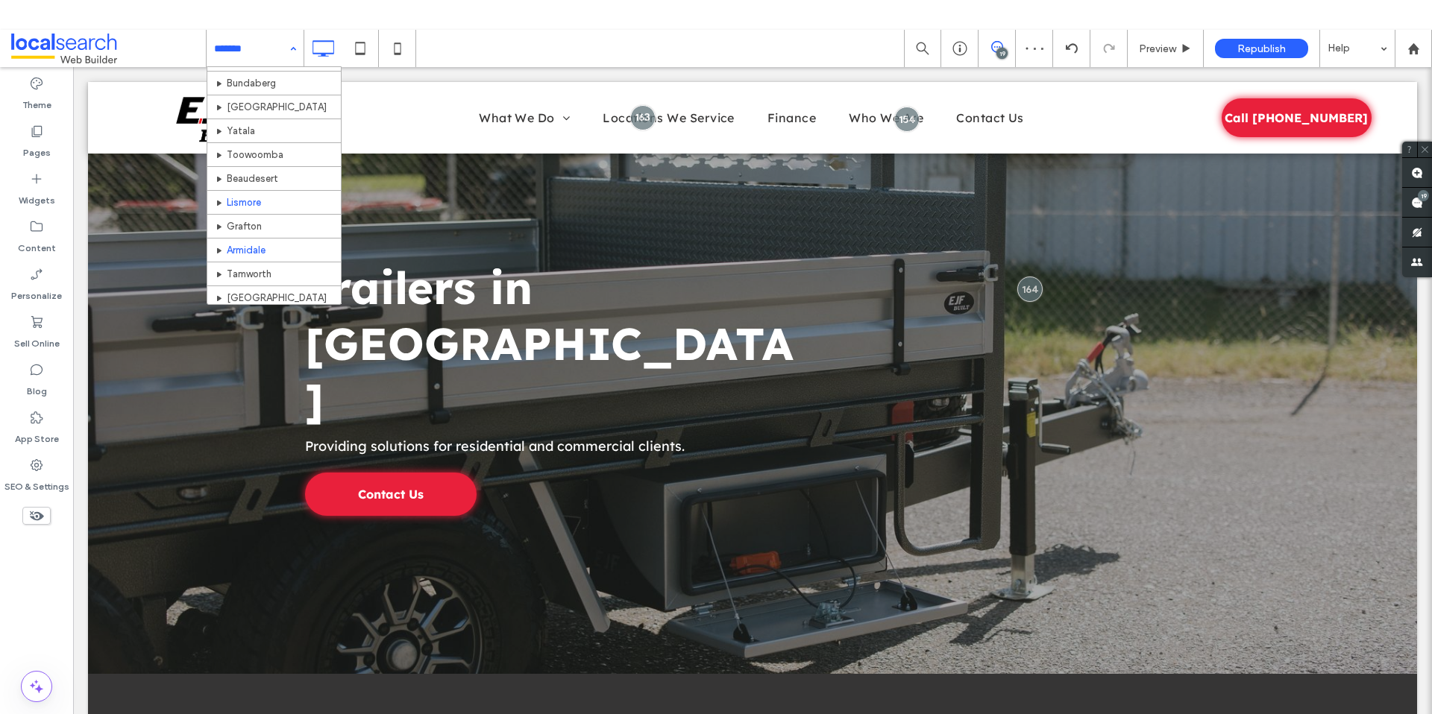
scroll to position [360, 0]
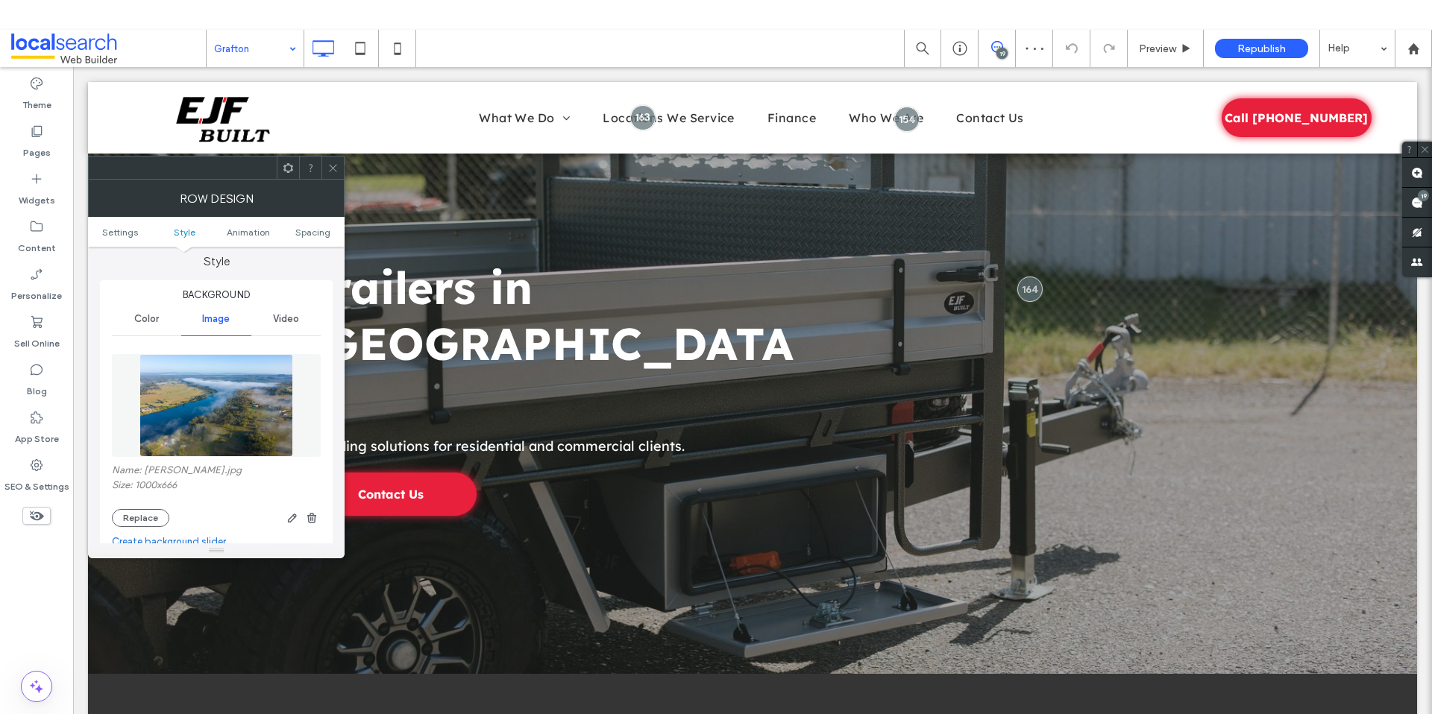
scroll to position [137, 0]
click at [151, 515] on button "Replace" at bounding box center [140, 515] width 57 height 18
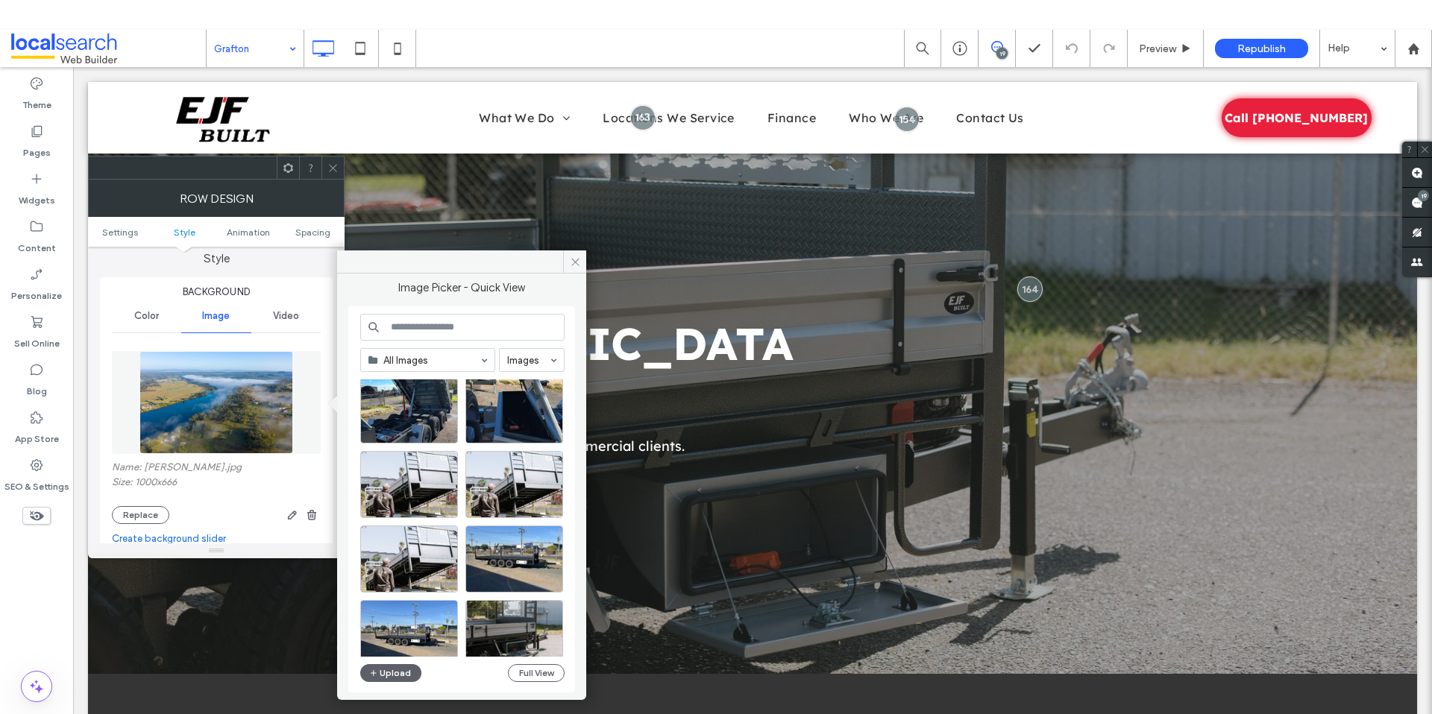
scroll to position [292, 0]
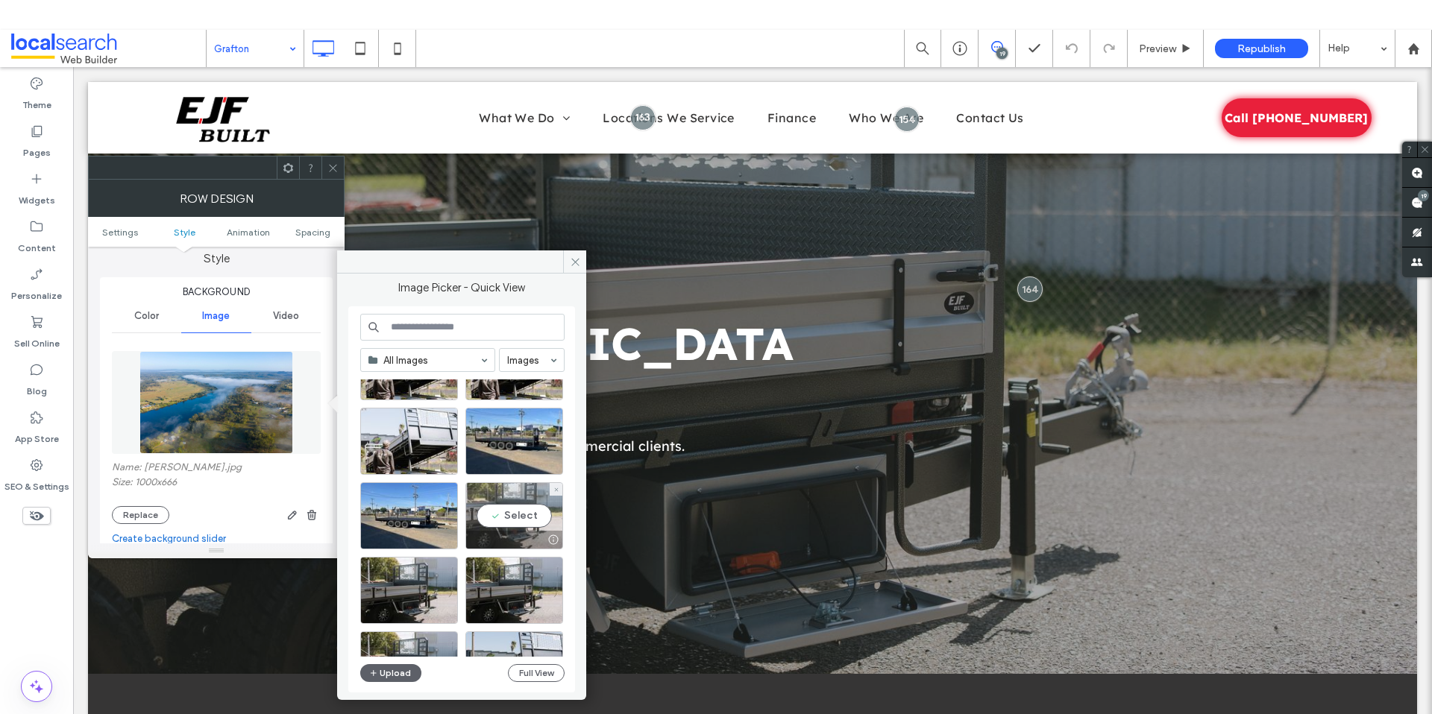
click at [508, 507] on div "Select" at bounding box center [514, 515] width 98 height 67
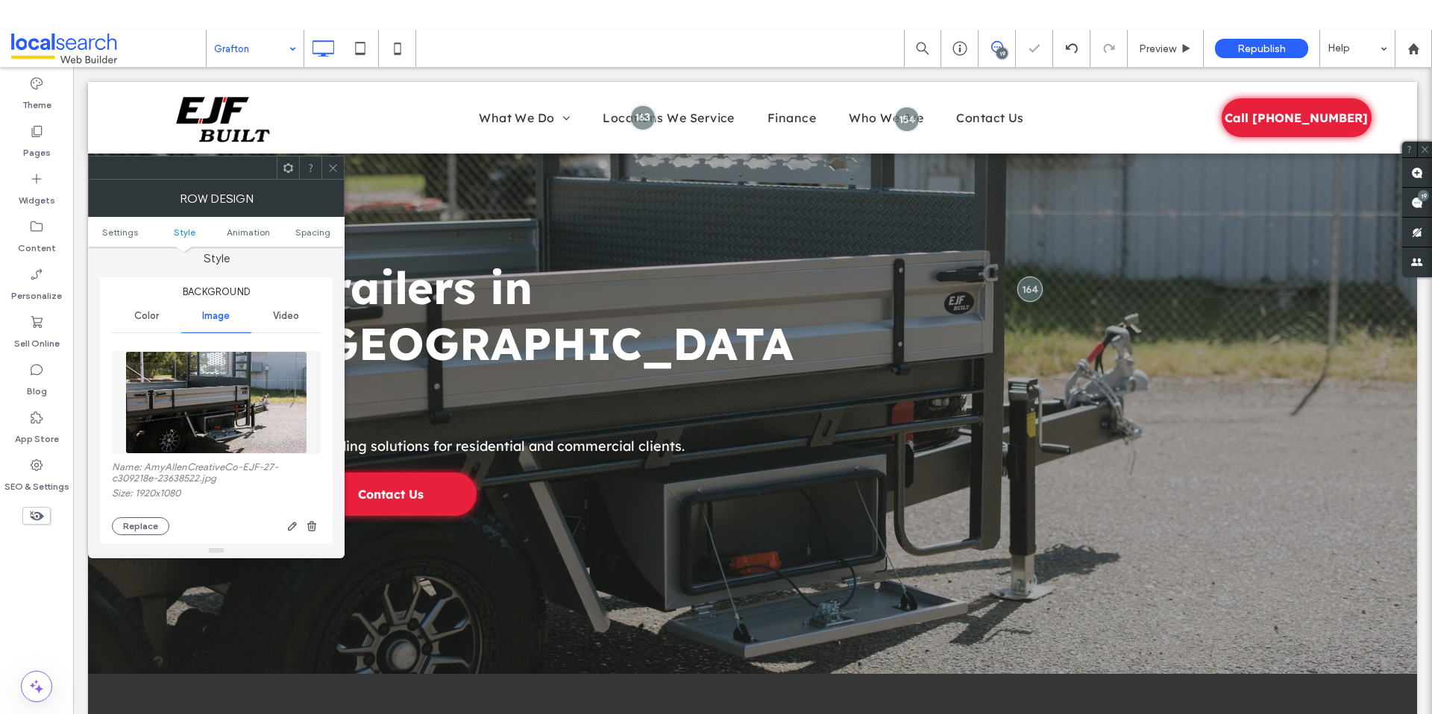
click at [334, 172] on icon at bounding box center [332, 168] width 11 height 11
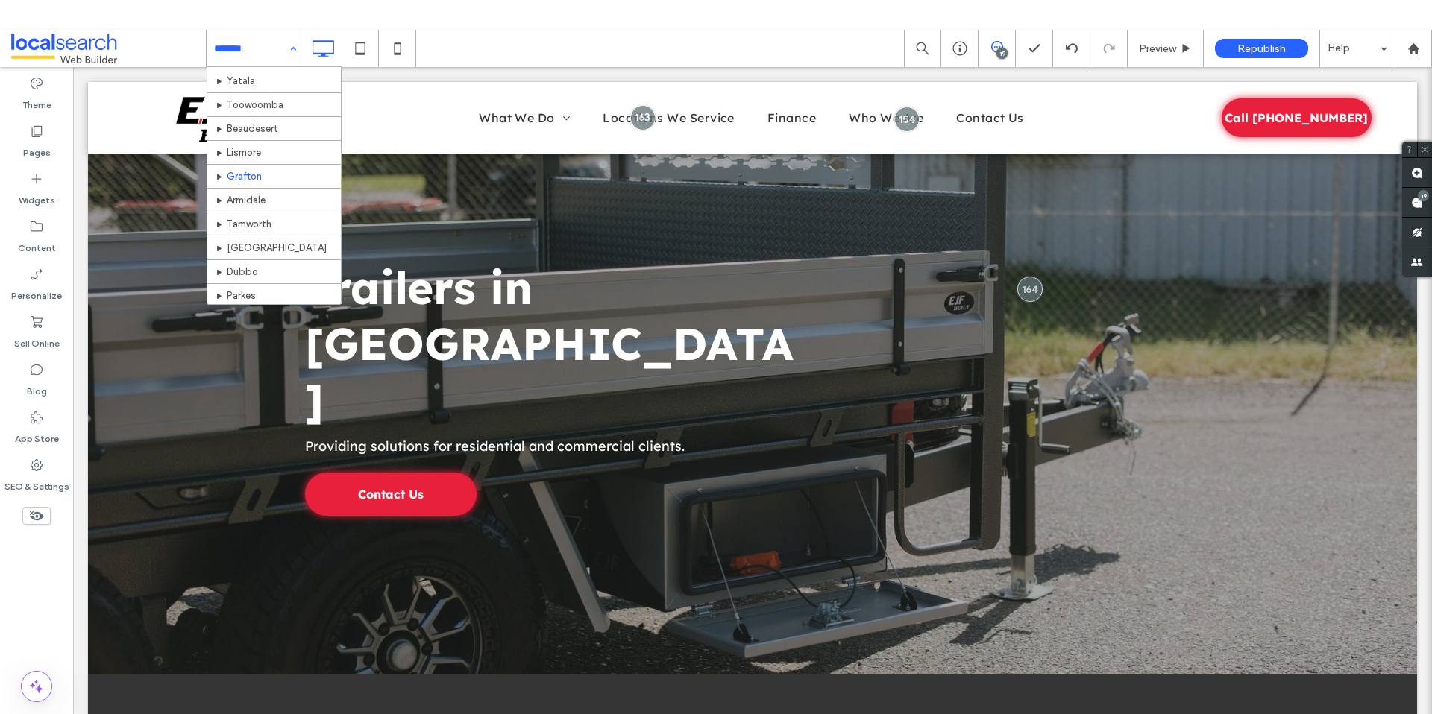
scroll to position [403, 0]
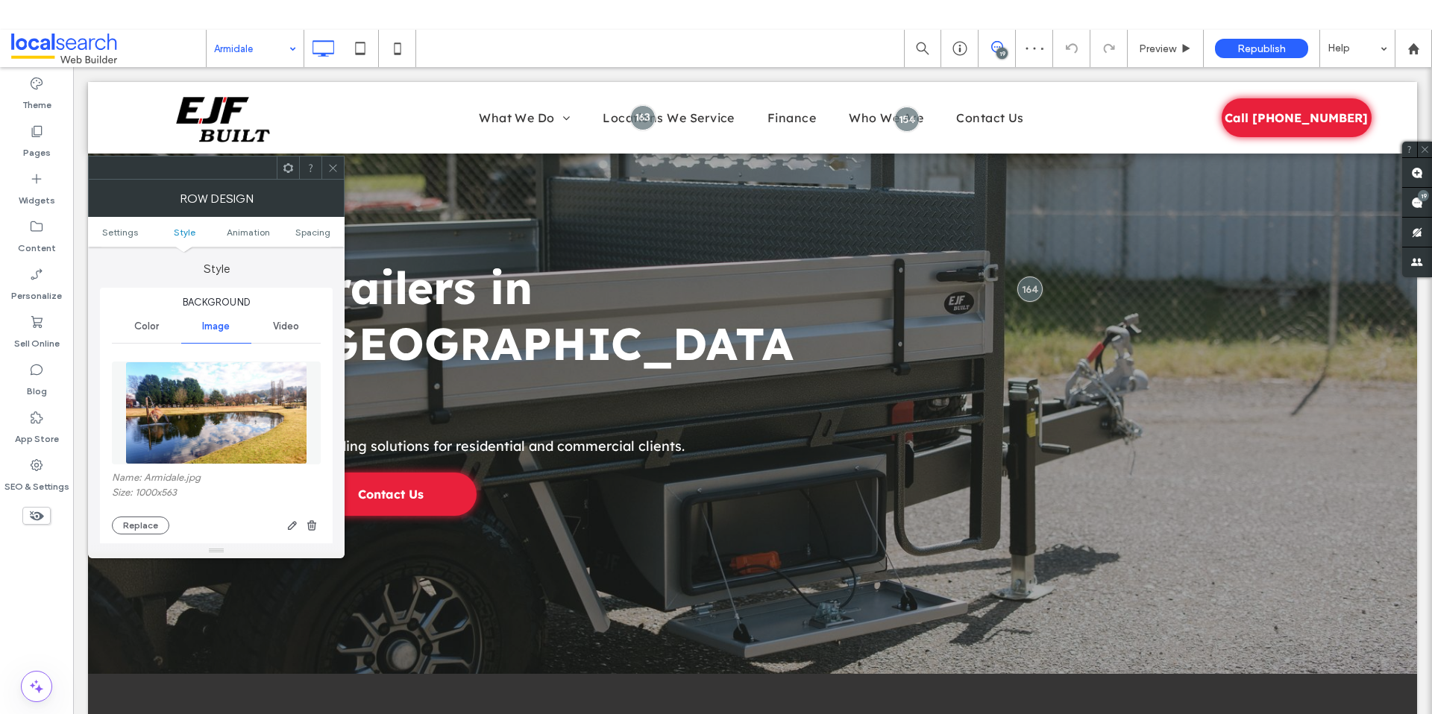
scroll to position [276, 0]
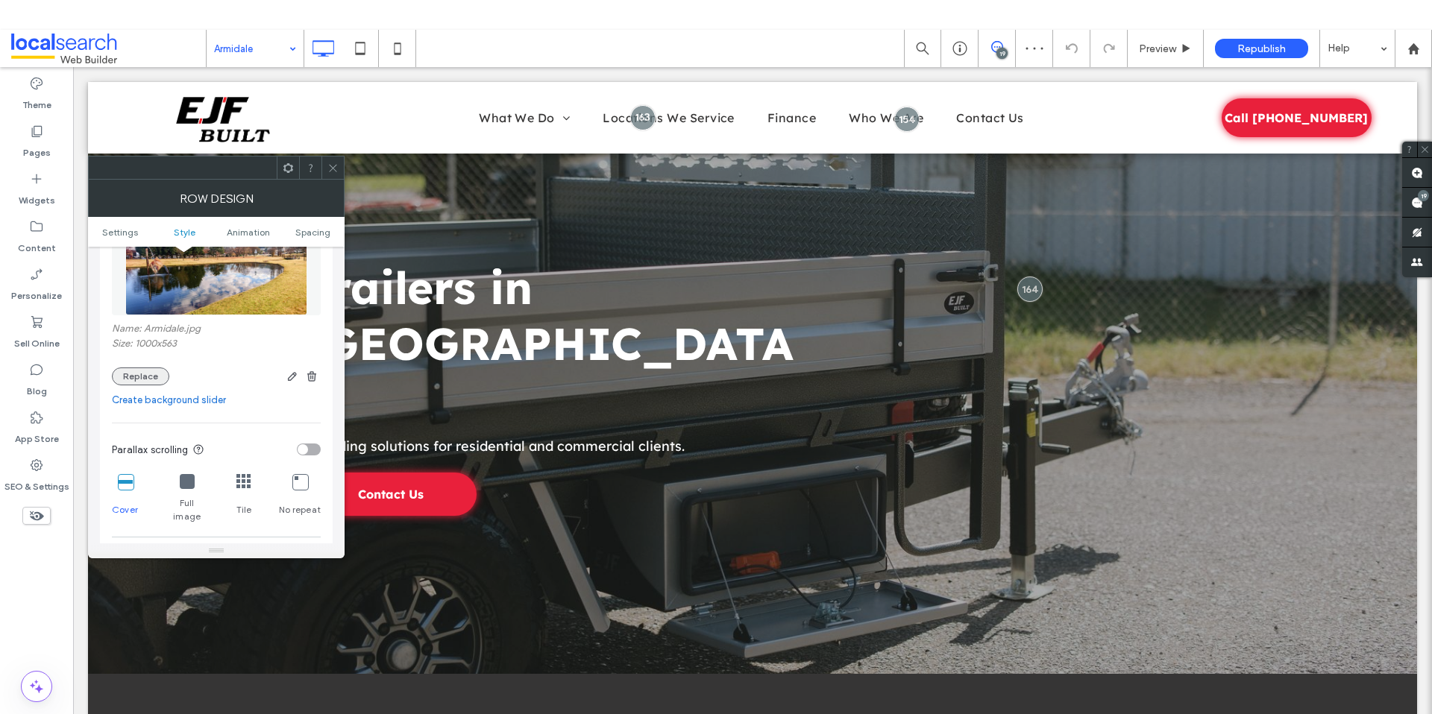
click at [141, 368] on button "Replace" at bounding box center [140, 377] width 57 height 18
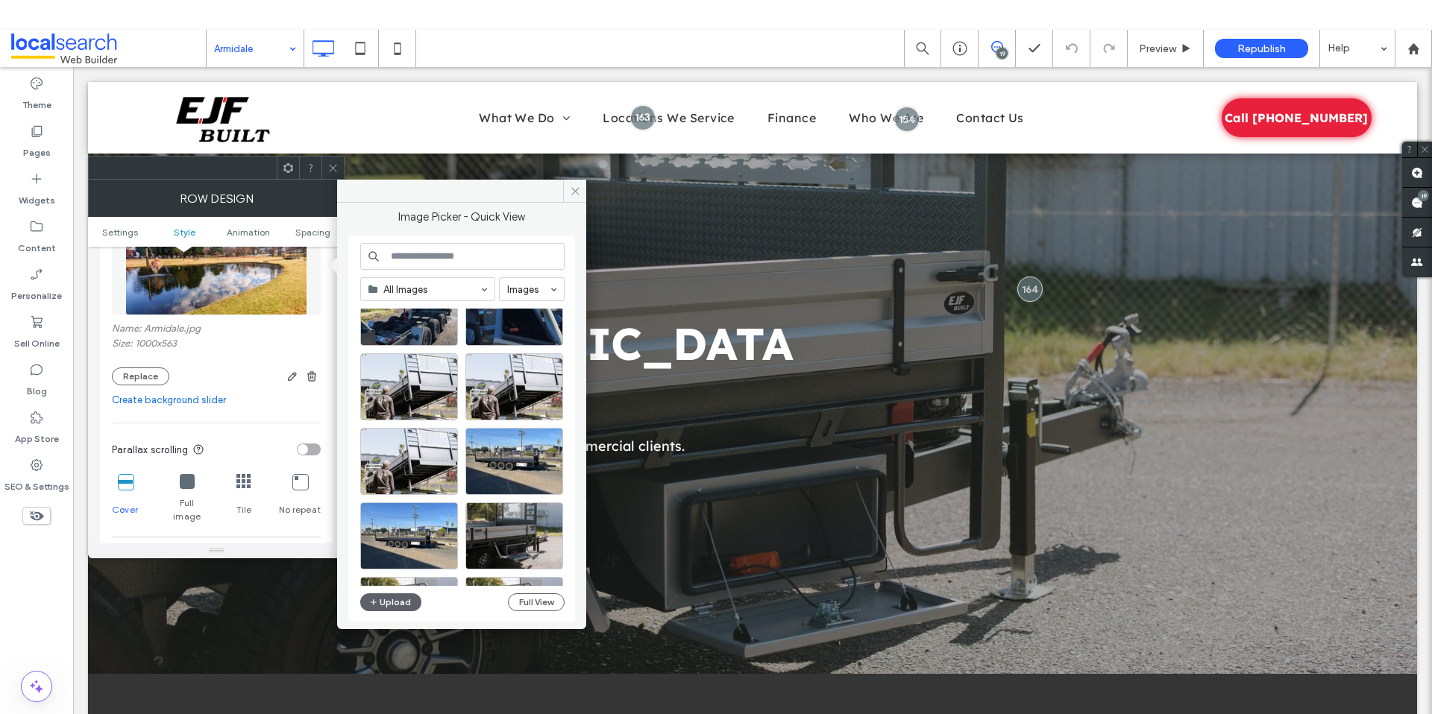
scroll to position [266, 0]
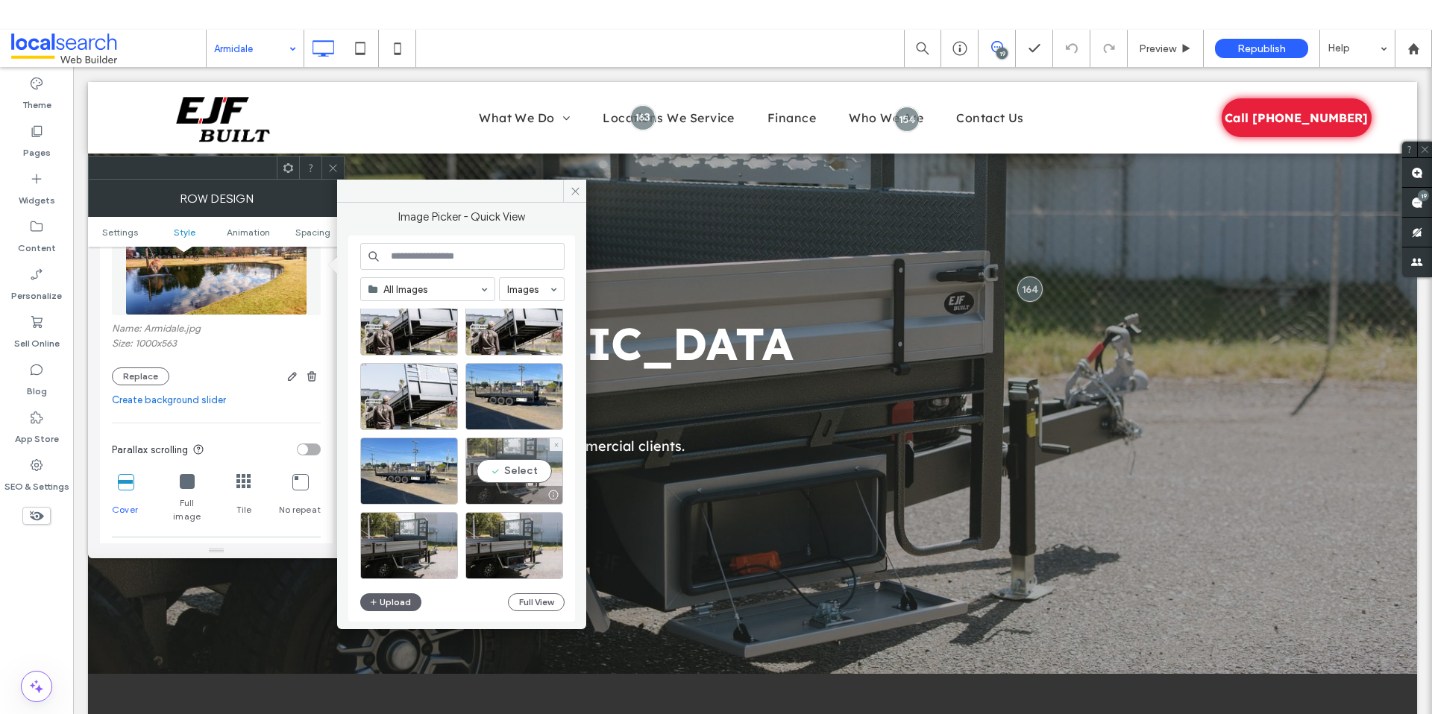
click at [514, 477] on div "Select" at bounding box center [514, 471] width 98 height 67
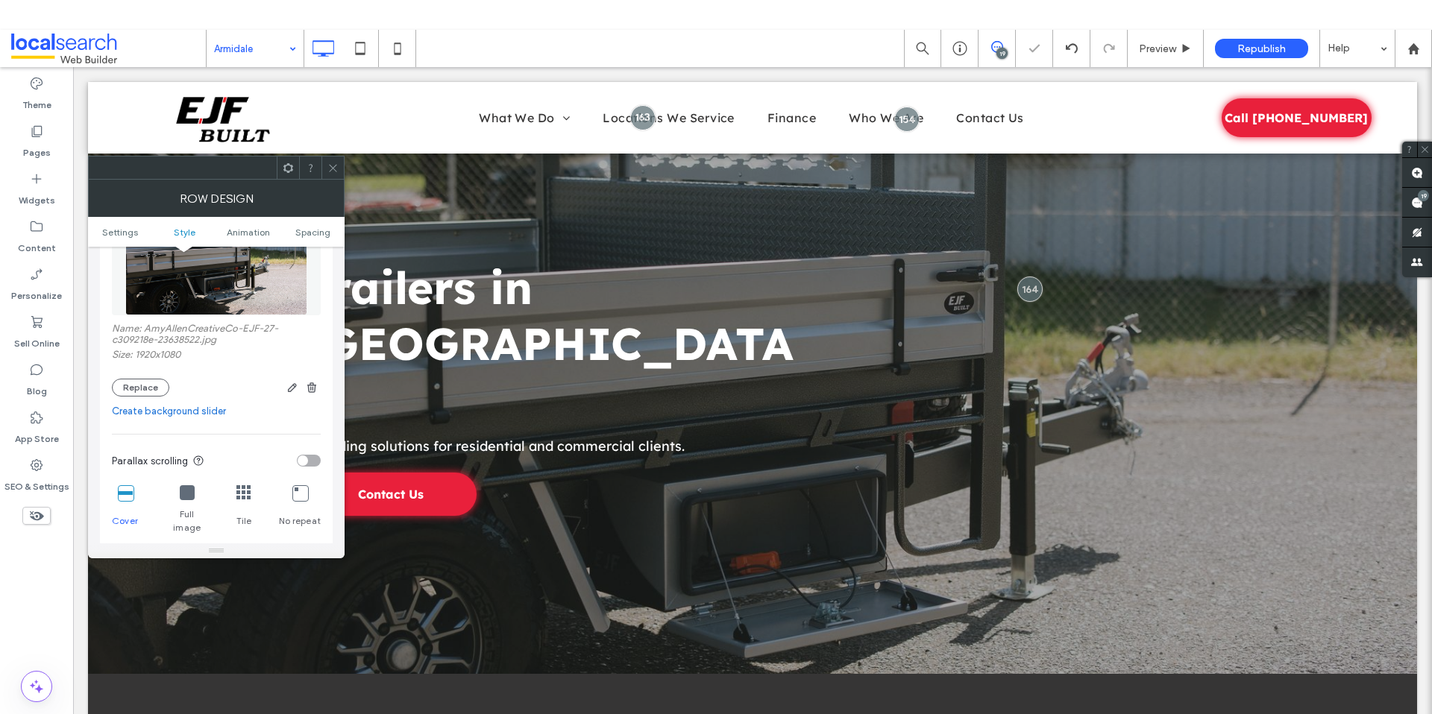
click at [331, 170] on icon at bounding box center [332, 168] width 11 height 11
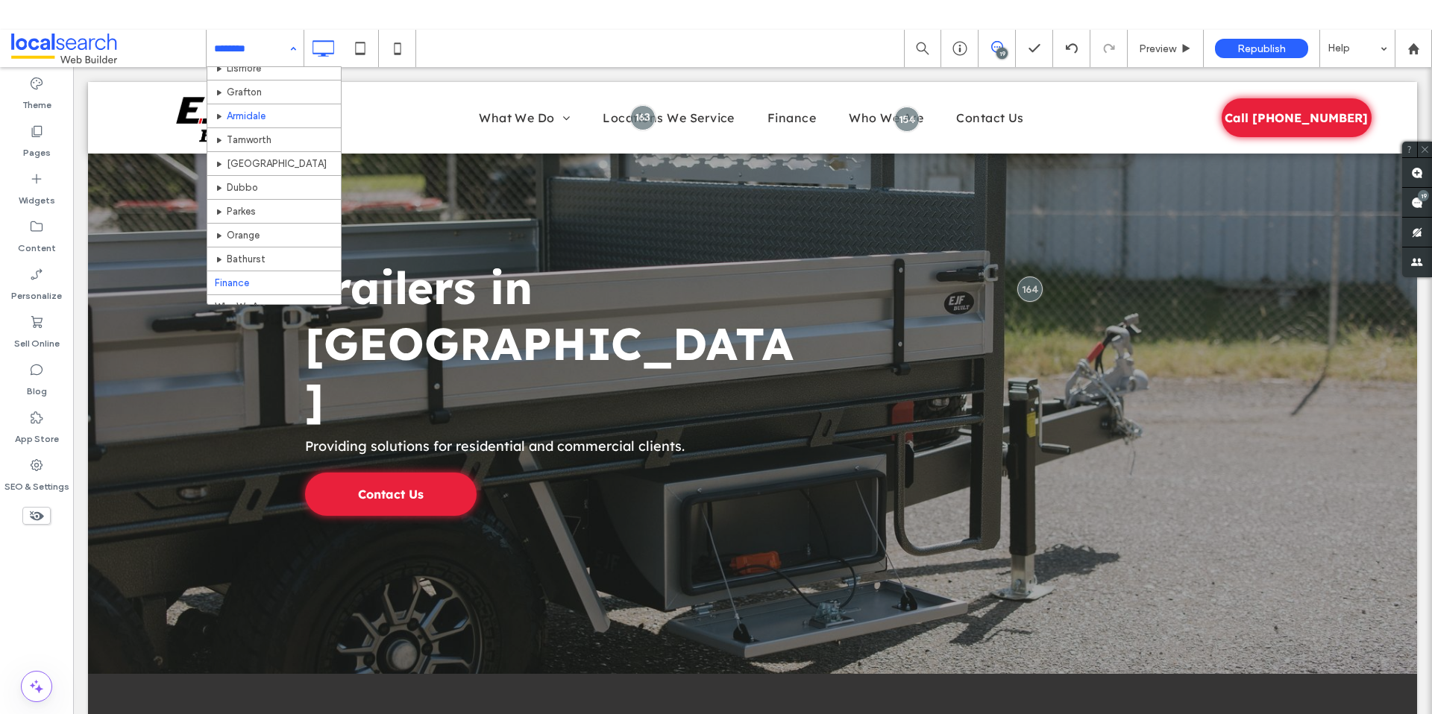
scroll to position [491, 0]
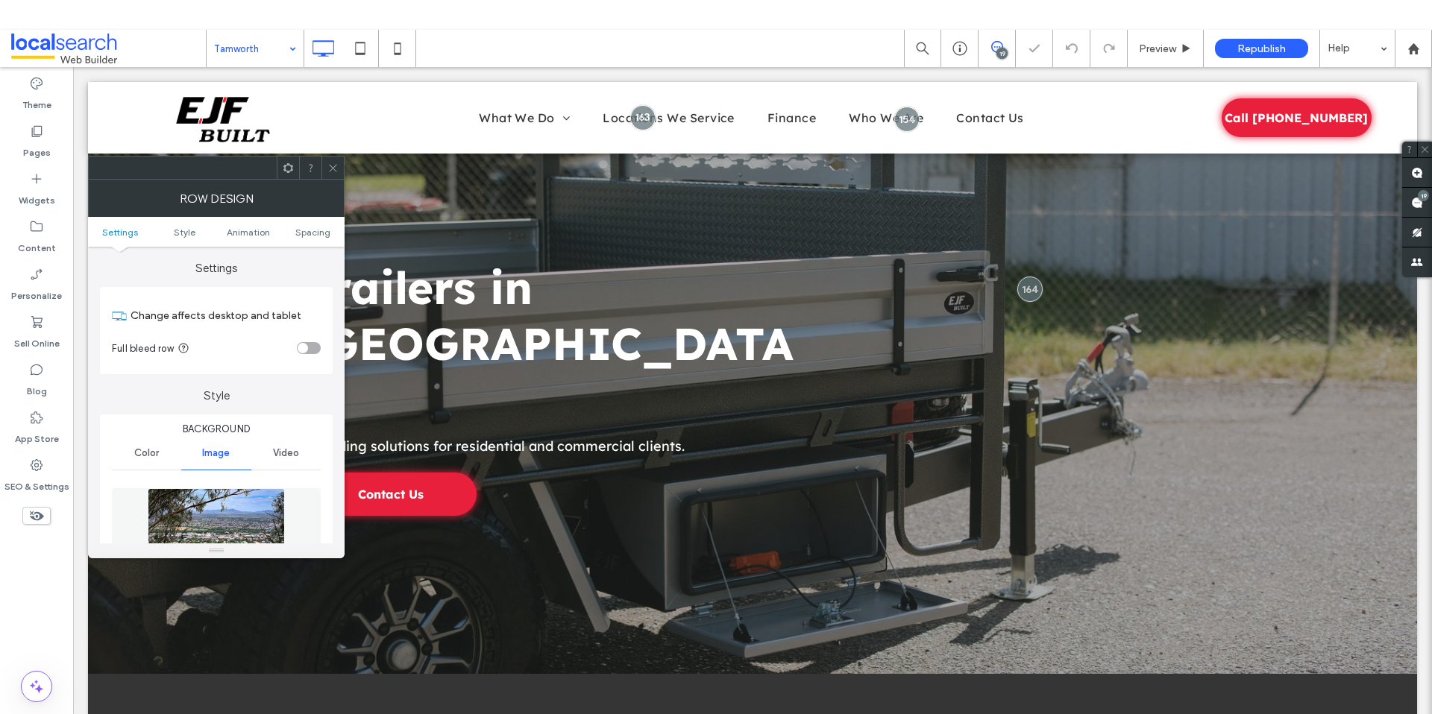
scroll to position [115, 0]
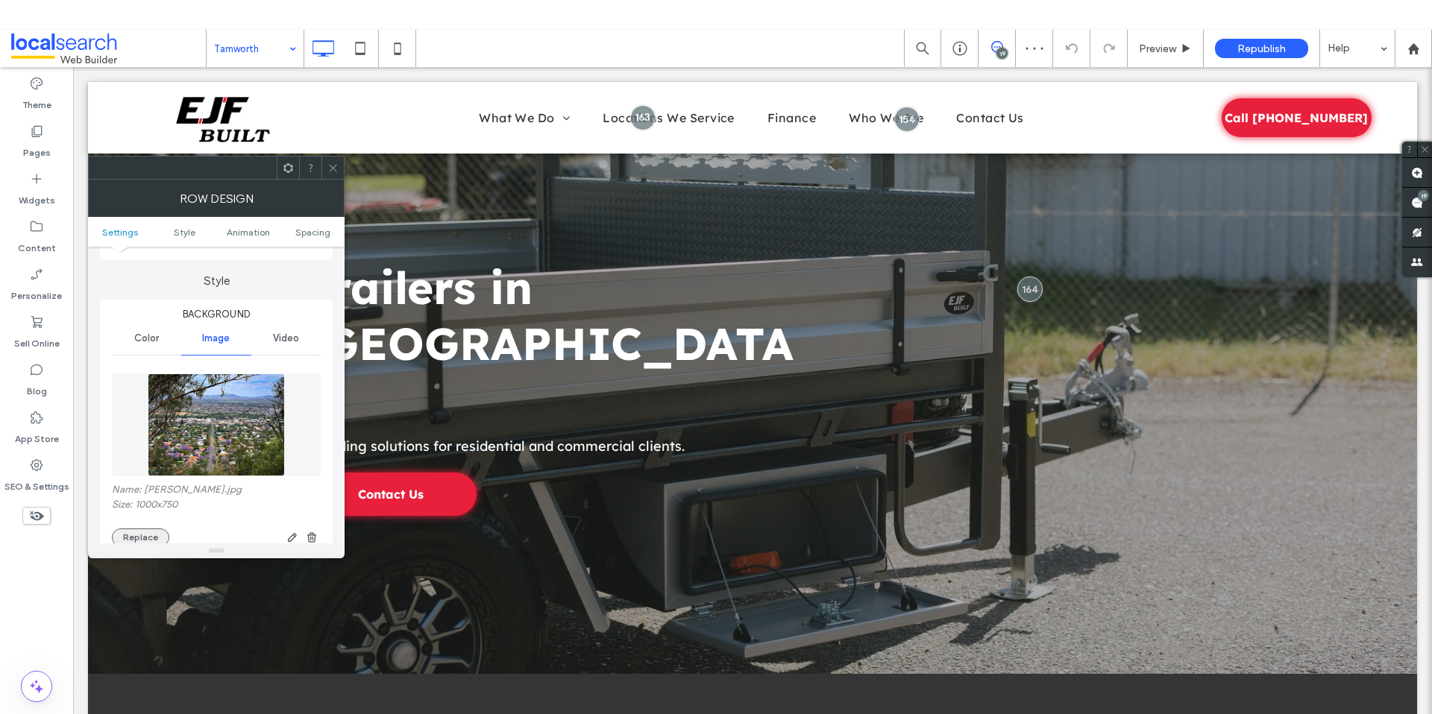
click at [146, 530] on button "Replace" at bounding box center [140, 538] width 57 height 18
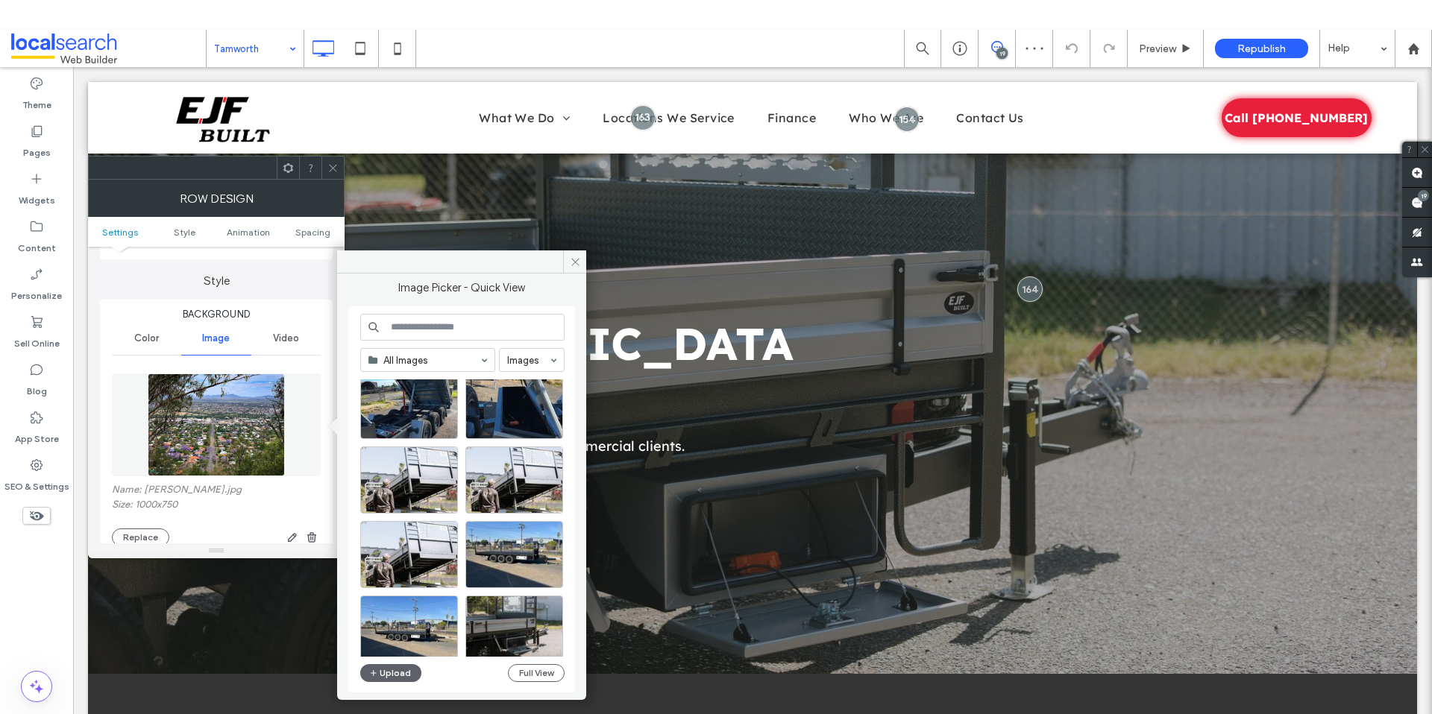
scroll to position [292, 0]
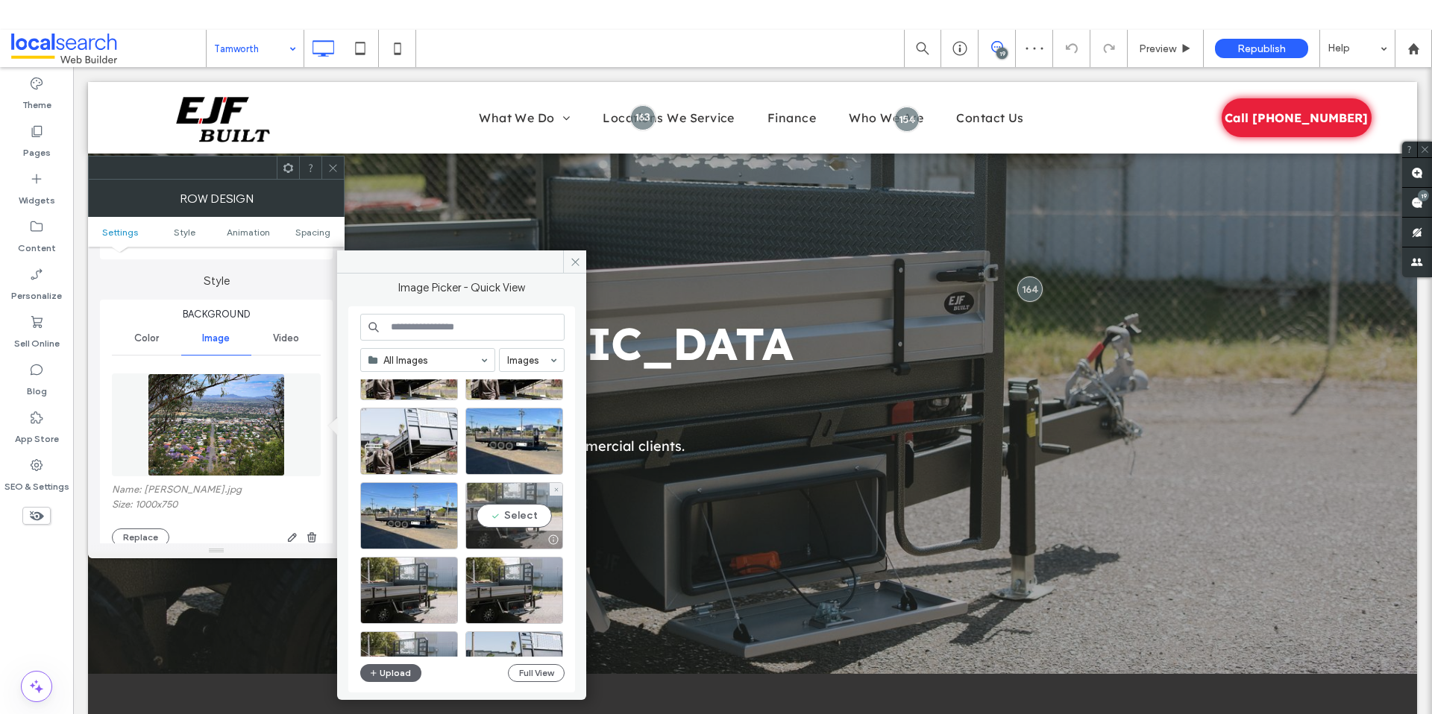
click at [514, 508] on div "Select" at bounding box center [514, 515] width 98 height 67
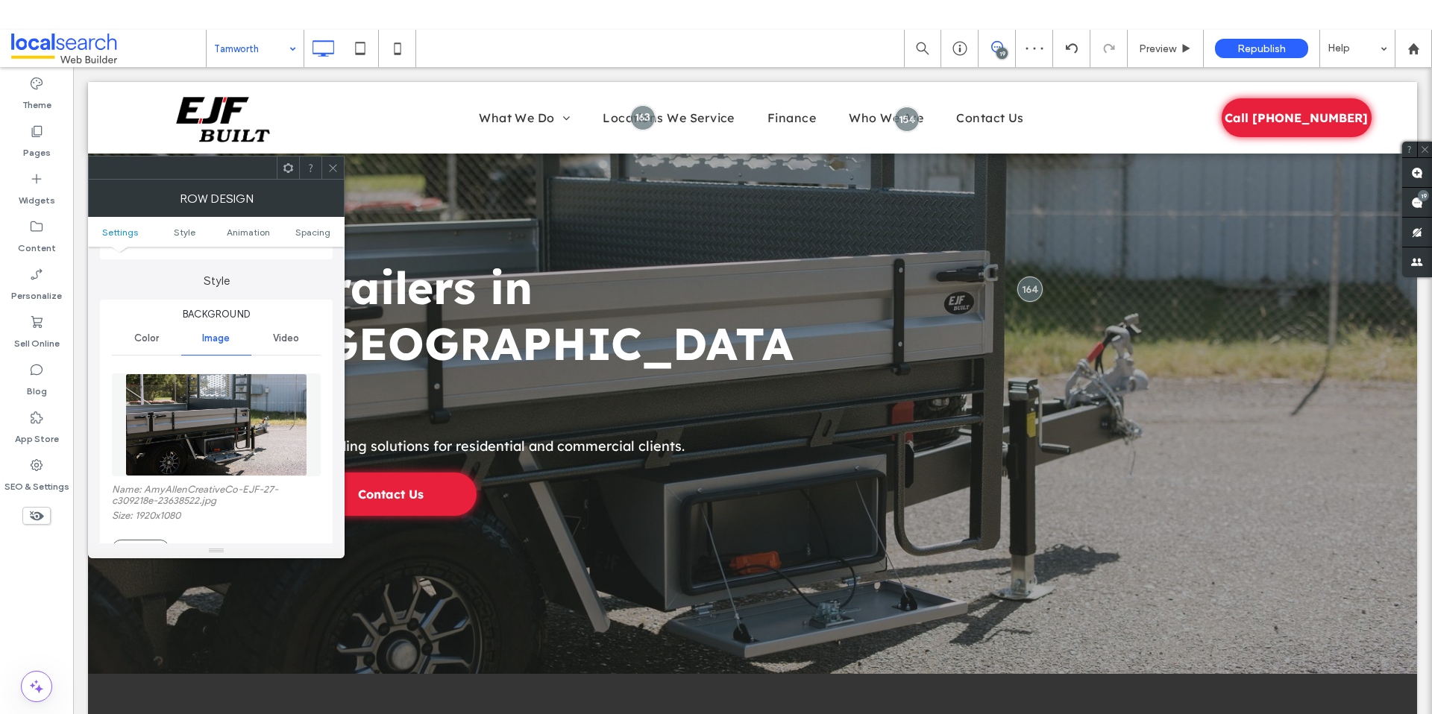
click at [336, 174] on span at bounding box center [332, 168] width 11 height 22
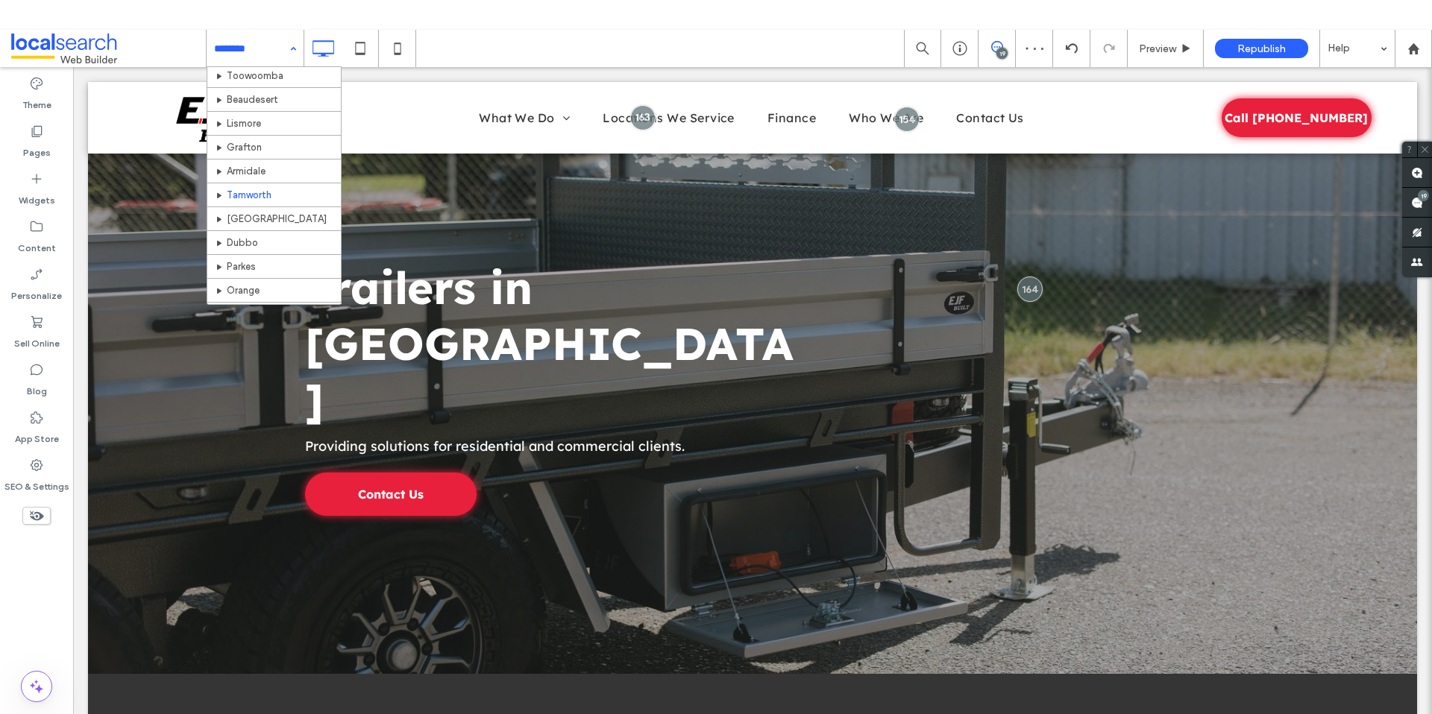
scroll to position [456, 0]
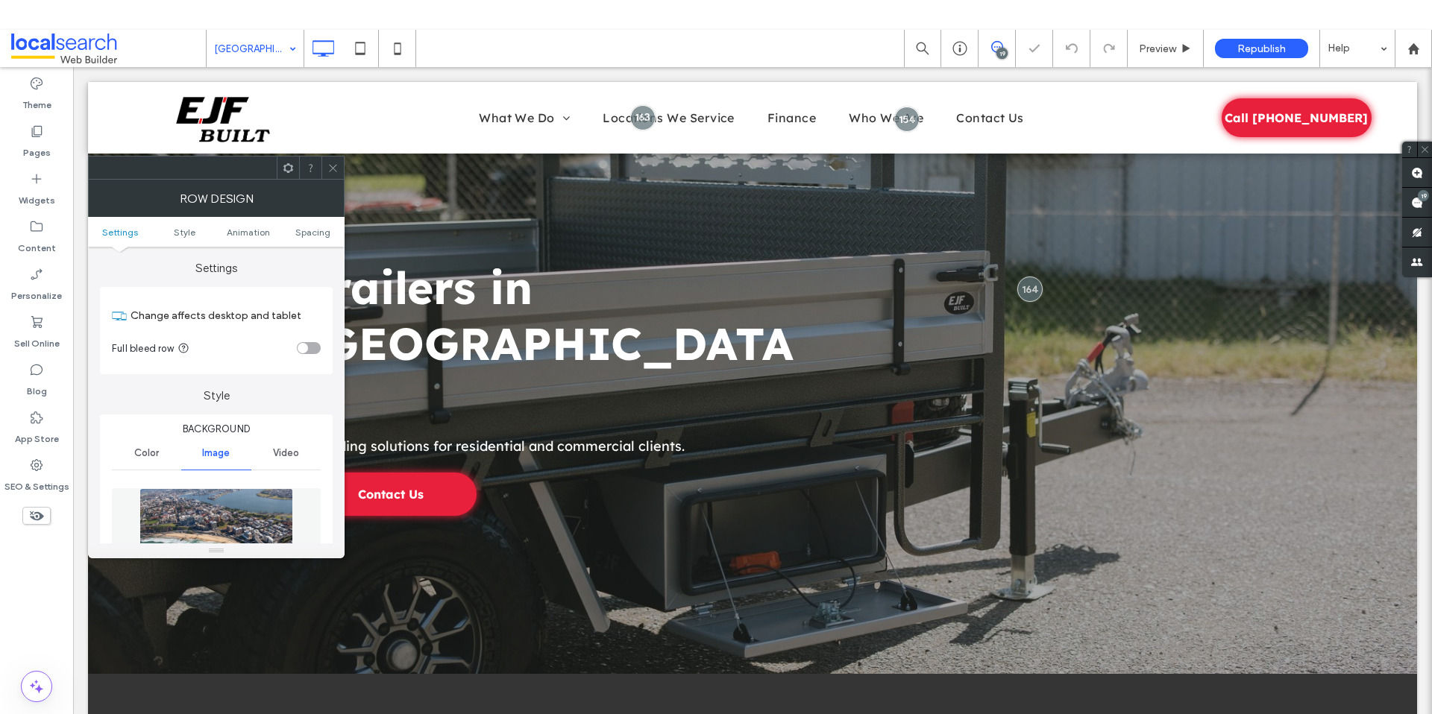
scroll to position [264, 0]
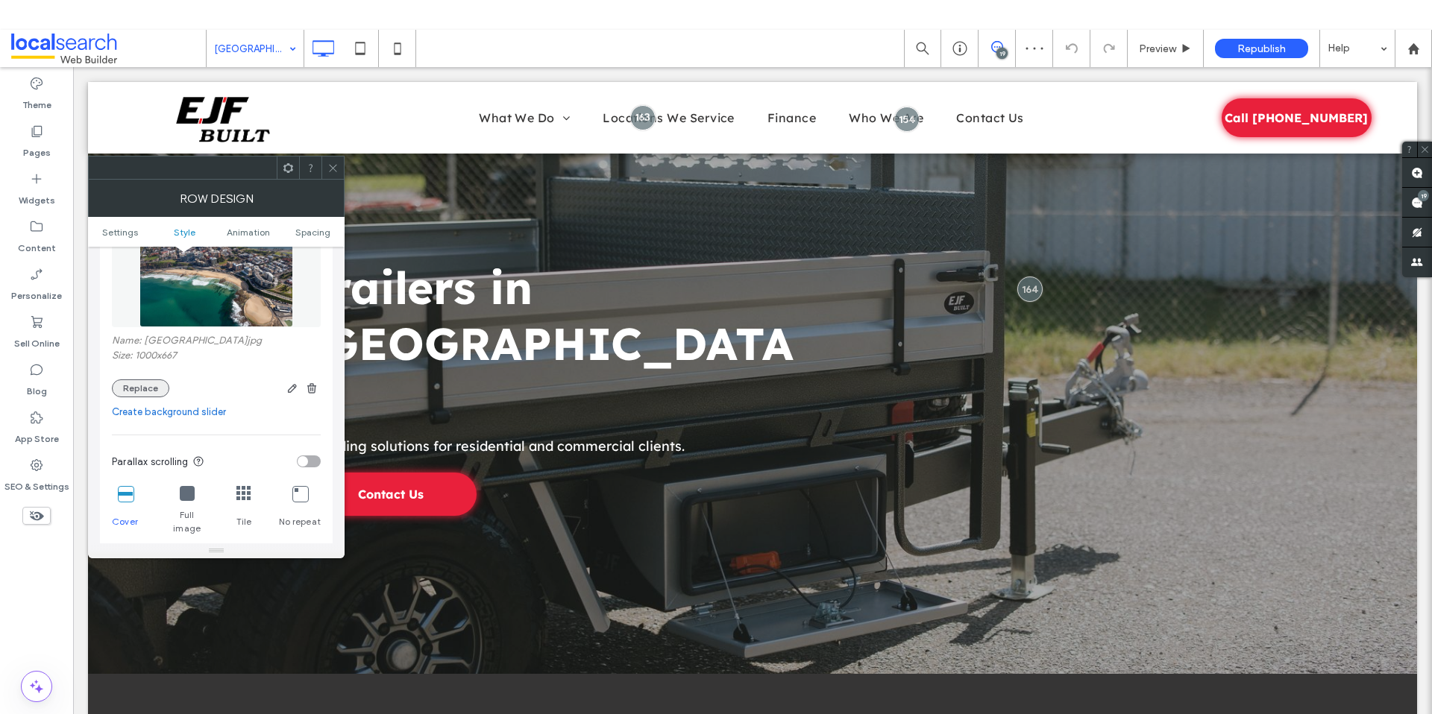
drag, startPoint x: 143, startPoint y: 383, endPoint x: 166, endPoint y: 392, distance: 24.8
click at [143, 383] on button "Replace" at bounding box center [140, 389] width 57 height 18
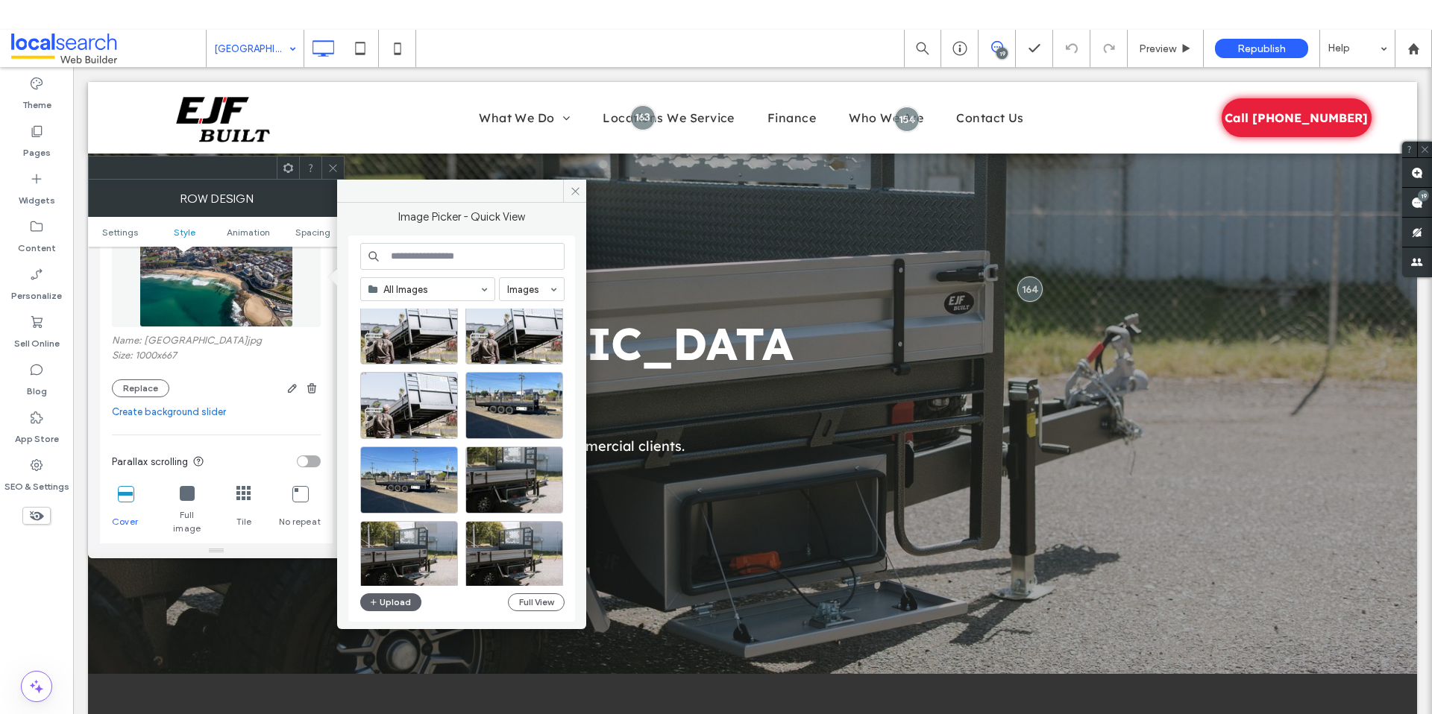
scroll to position [258, 0]
click at [514, 481] on div "Select" at bounding box center [514, 479] width 98 height 67
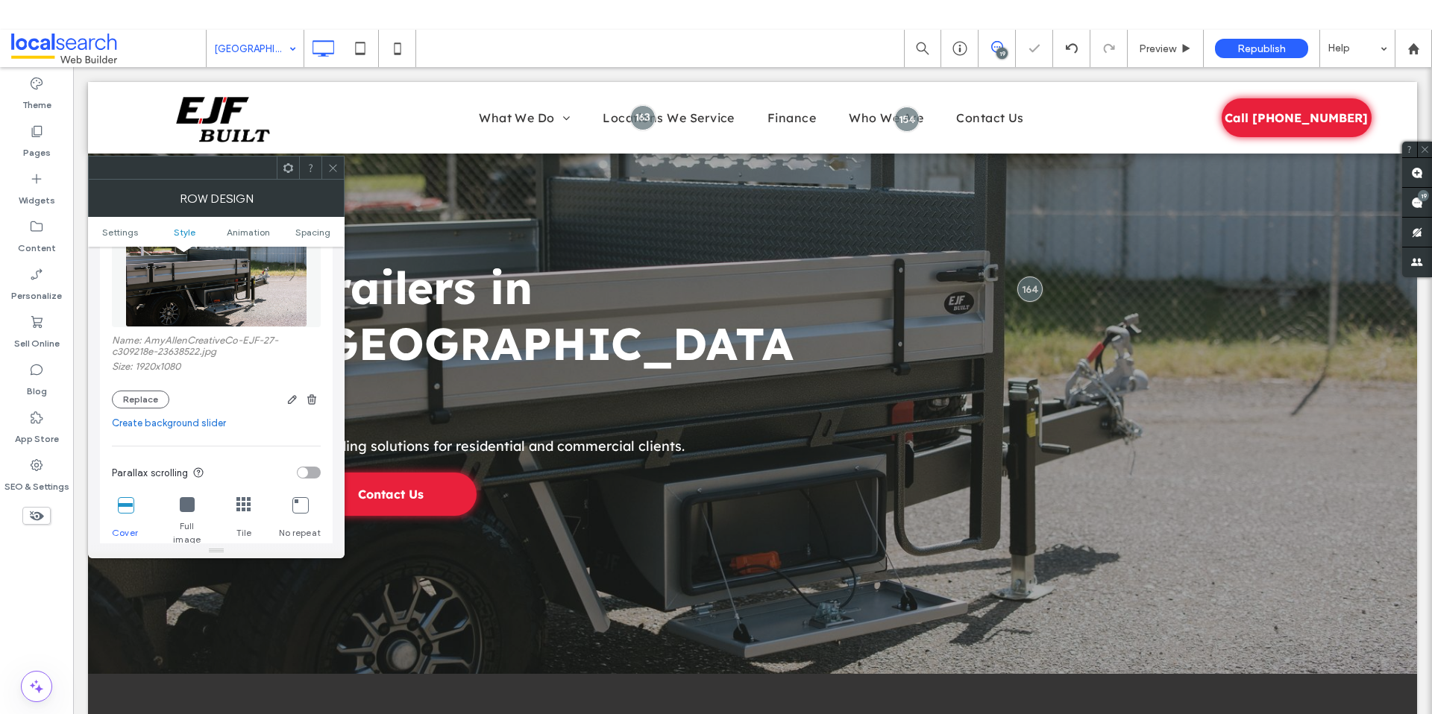
click at [336, 177] on span at bounding box center [332, 168] width 11 height 22
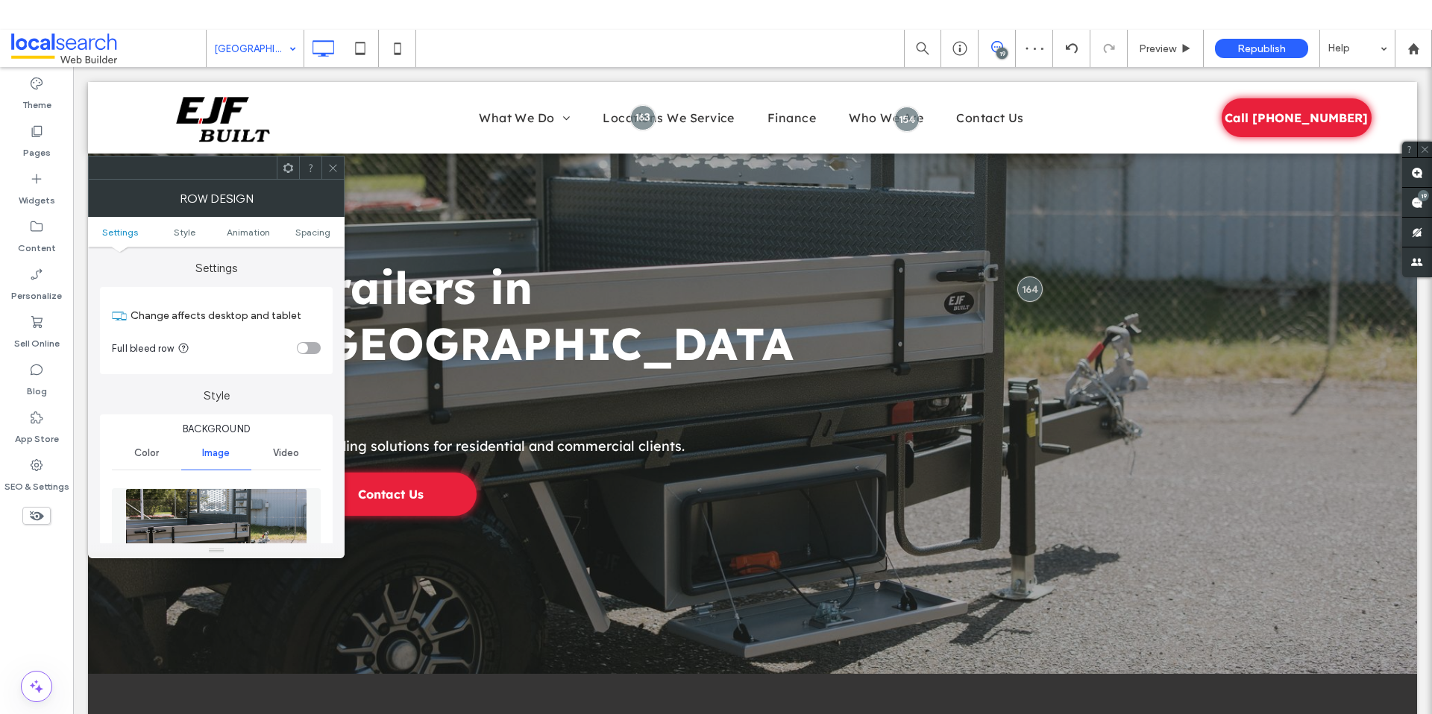
click at [327, 172] on icon at bounding box center [332, 168] width 11 height 11
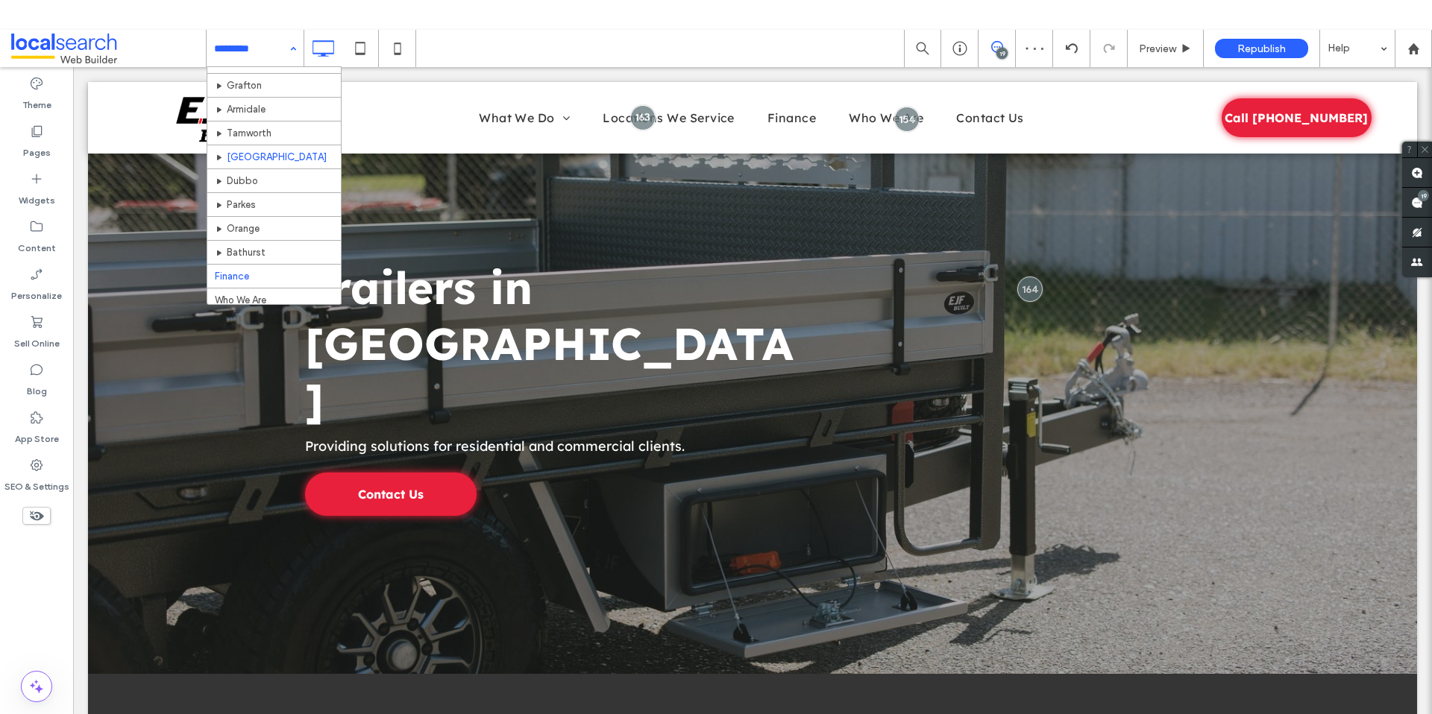
scroll to position [502, 0]
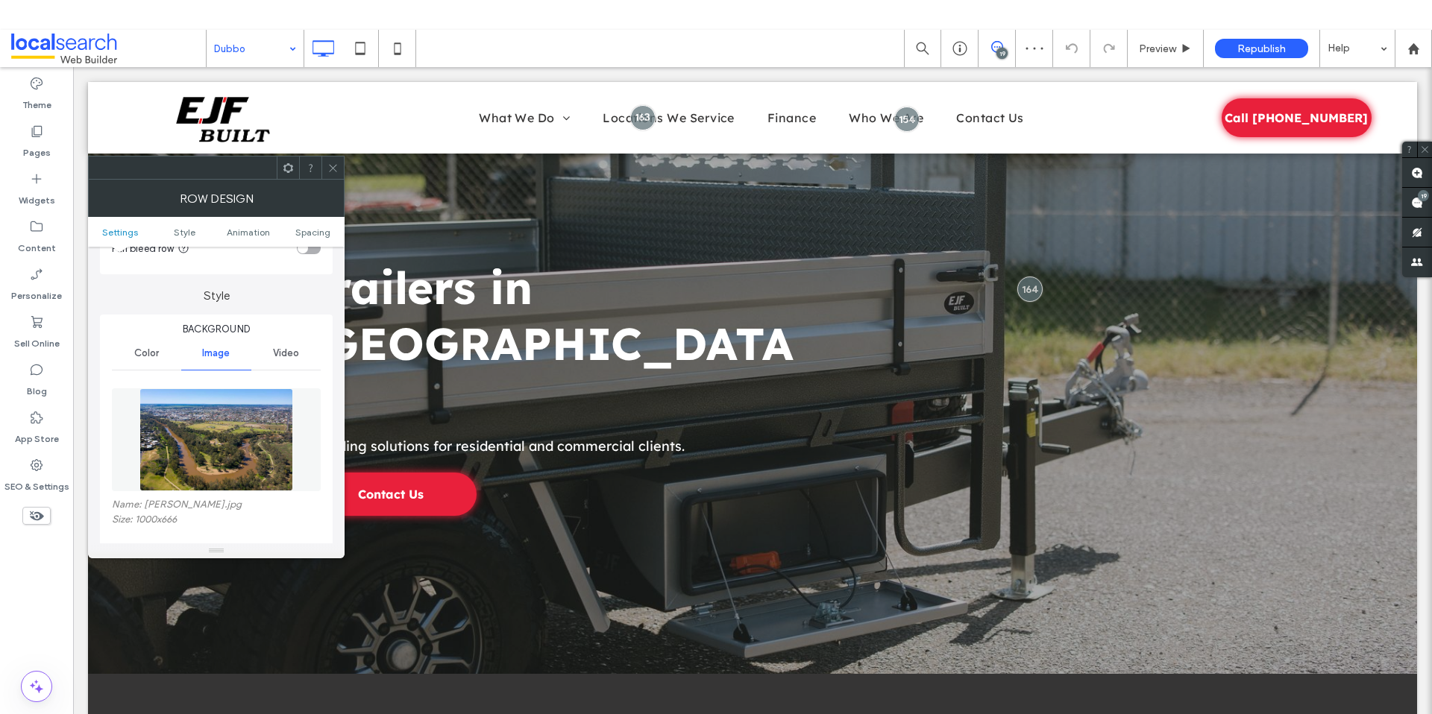
scroll to position [166, 0]
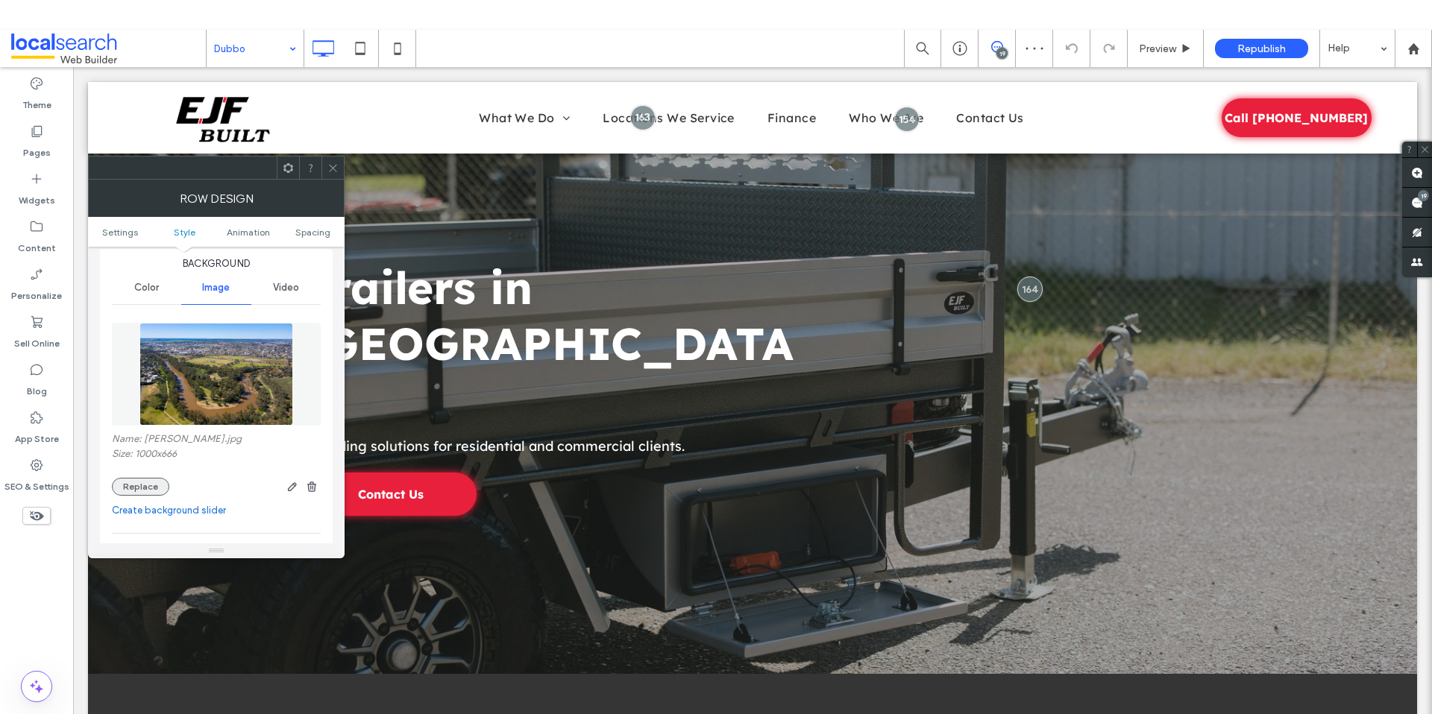
click at [151, 491] on button "Replace" at bounding box center [140, 487] width 57 height 18
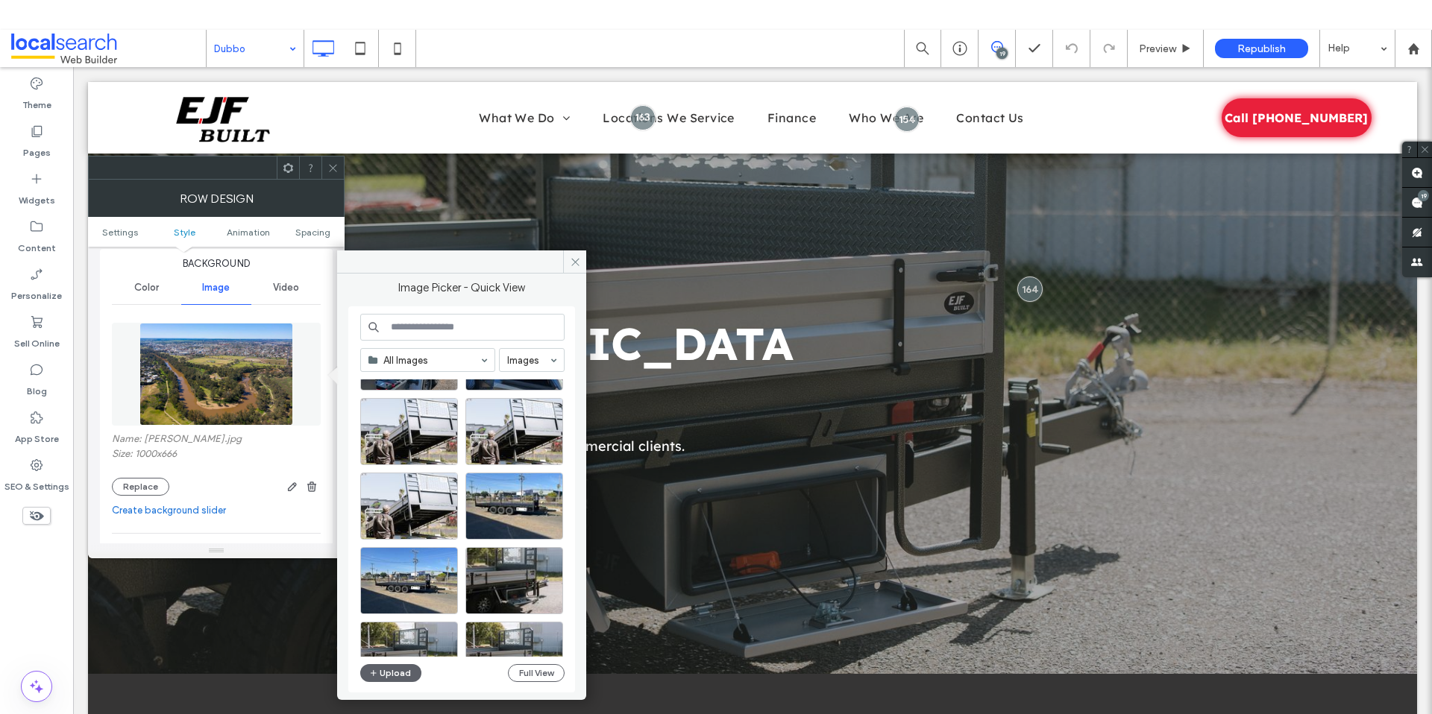
scroll to position [230, 0]
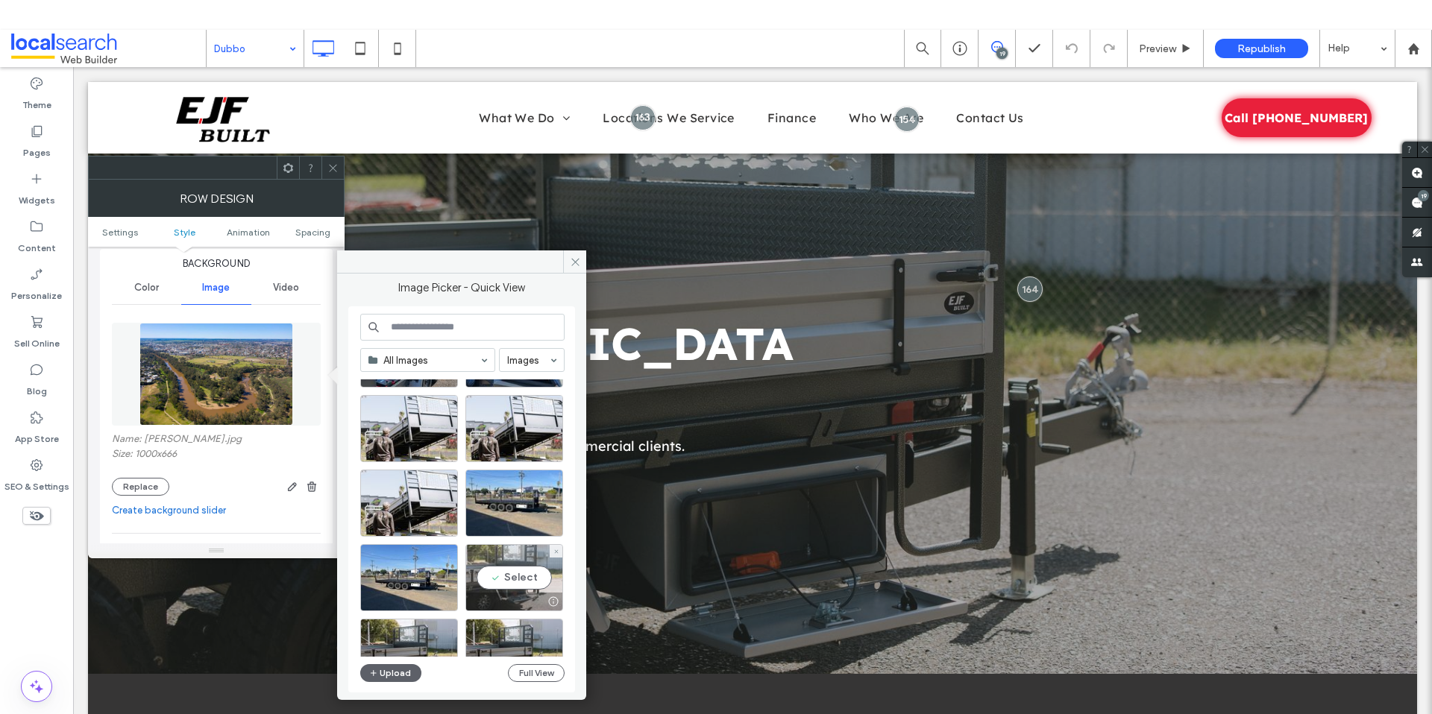
click at [520, 567] on div "Select" at bounding box center [514, 577] width 98 height 67
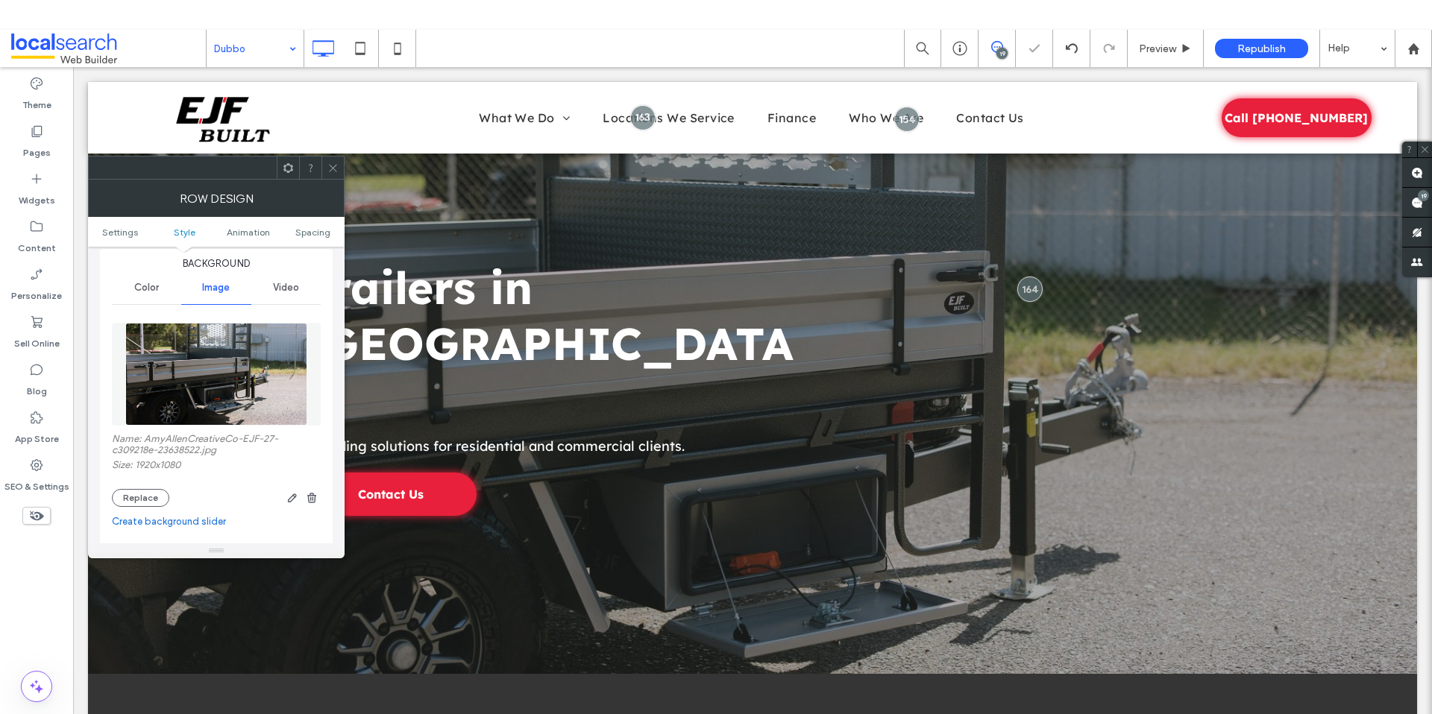
click at [335, 165] on icon at bounding box center [332, 168] width 11 height 11
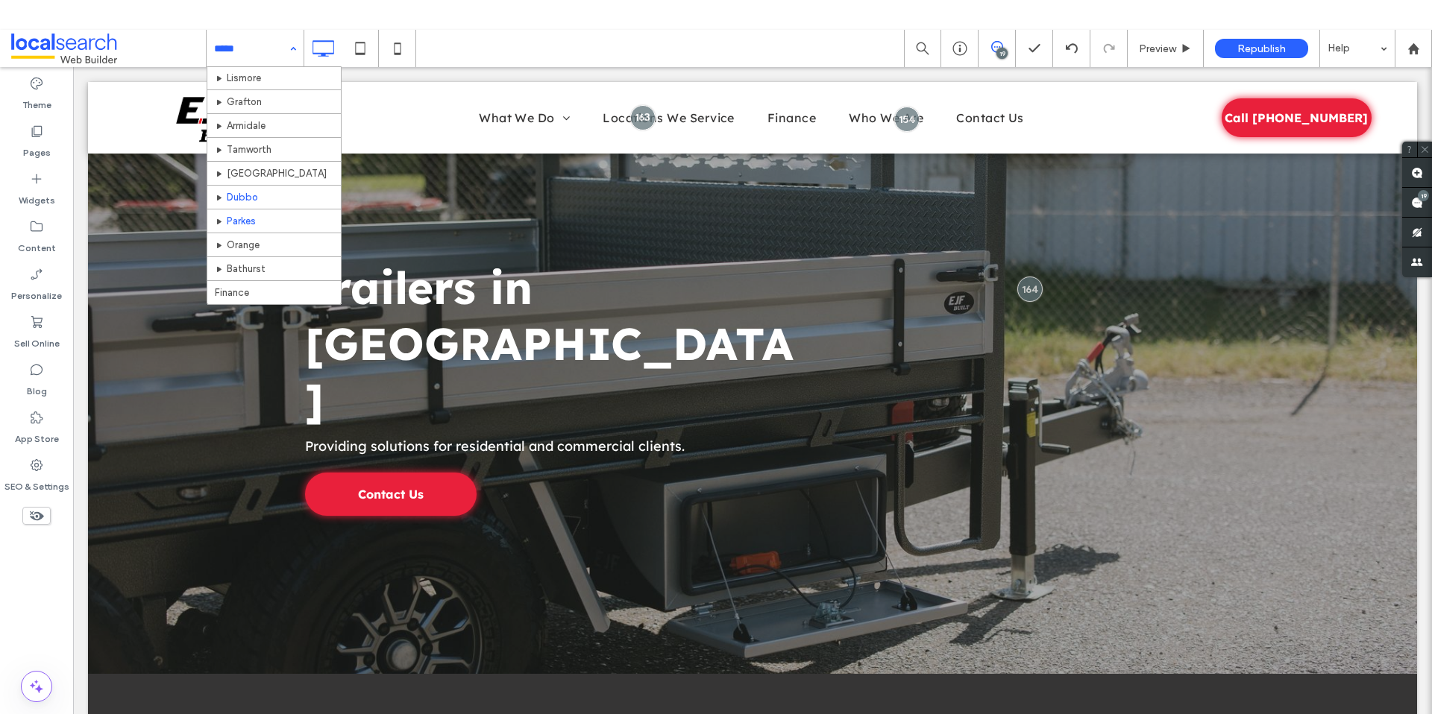
scroll to position [495, 0]
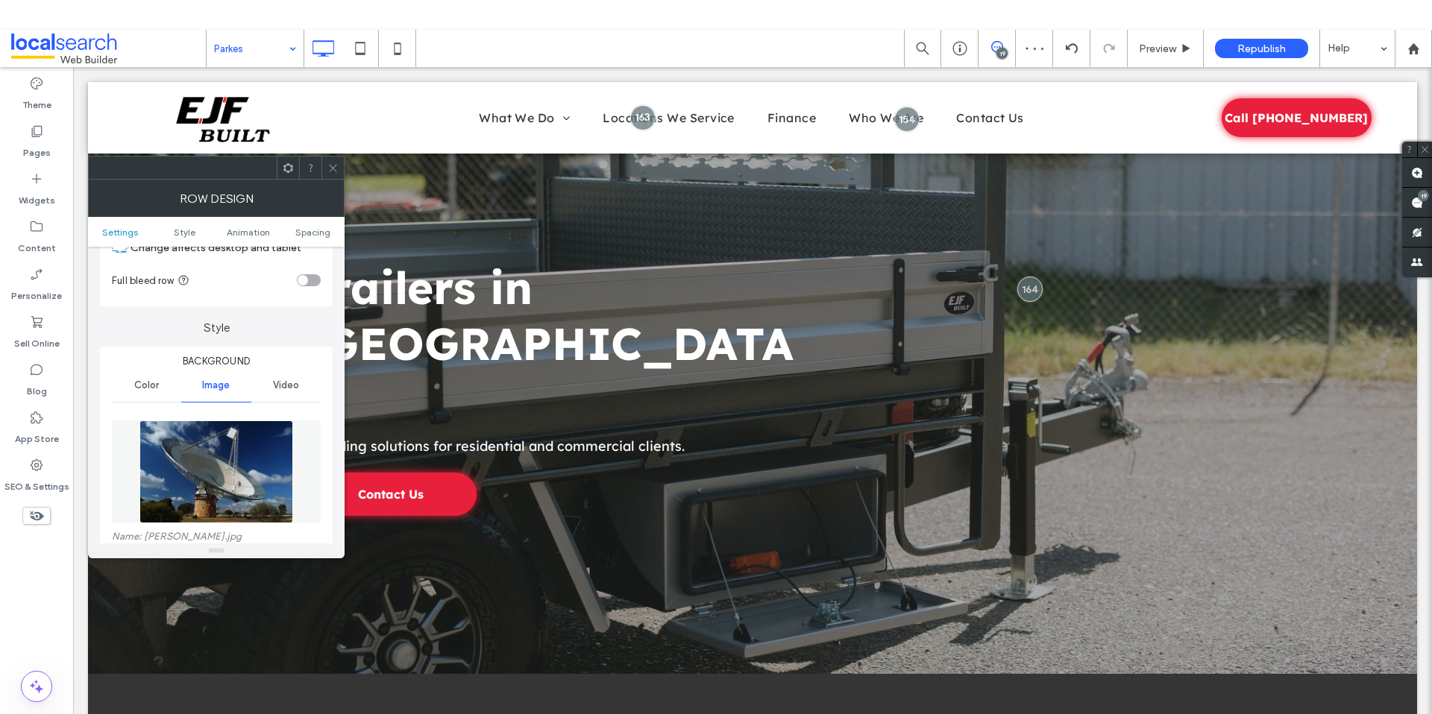
scroll to position [127, 0]
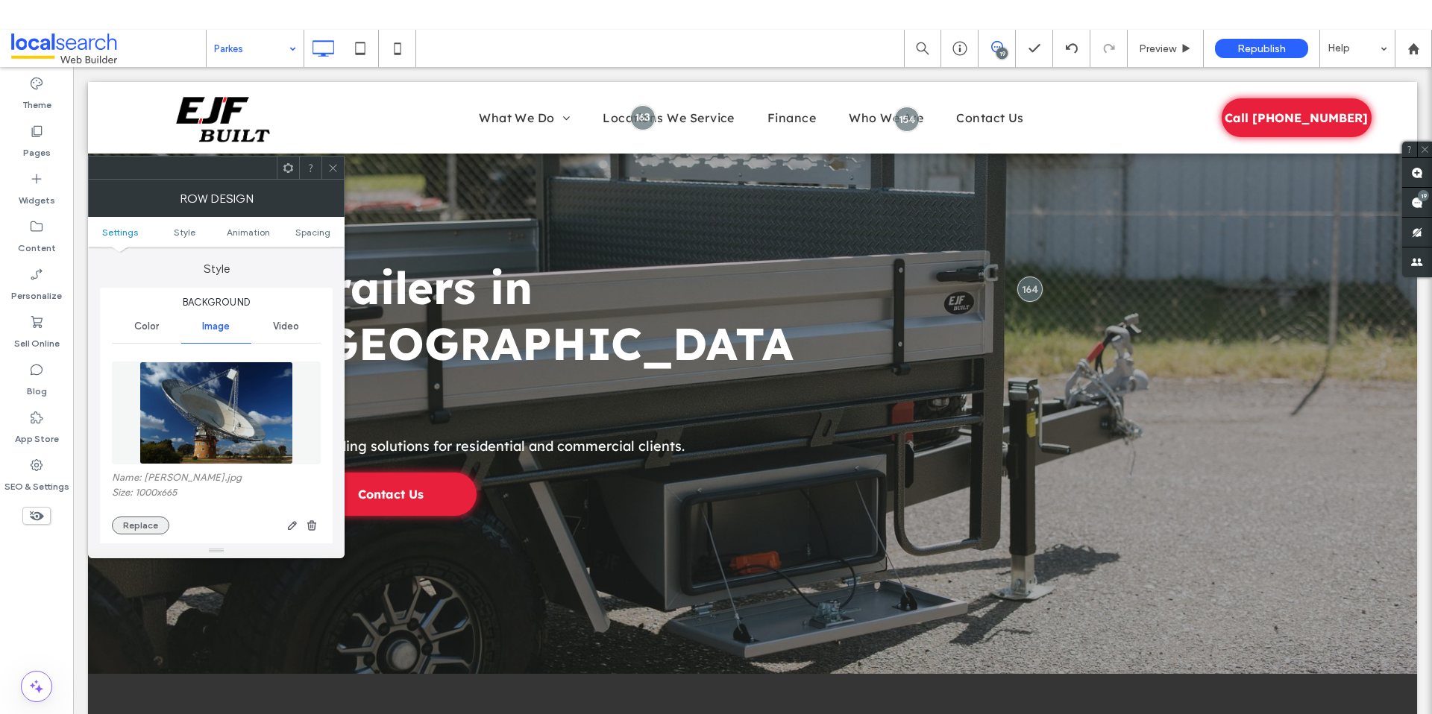
click at [145, 518] on button "Replace" at bounding box center [140, 526] width 57 height 18
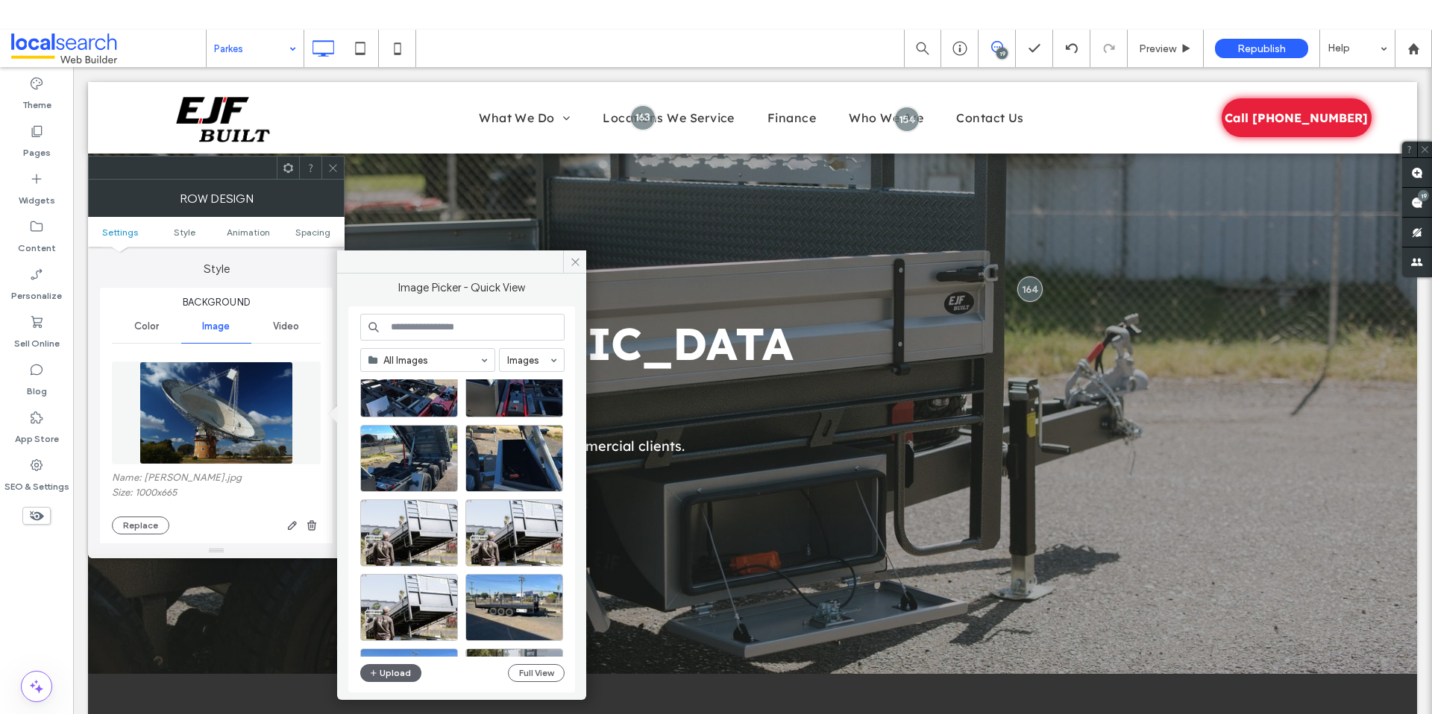
scroll to position [267, 0]
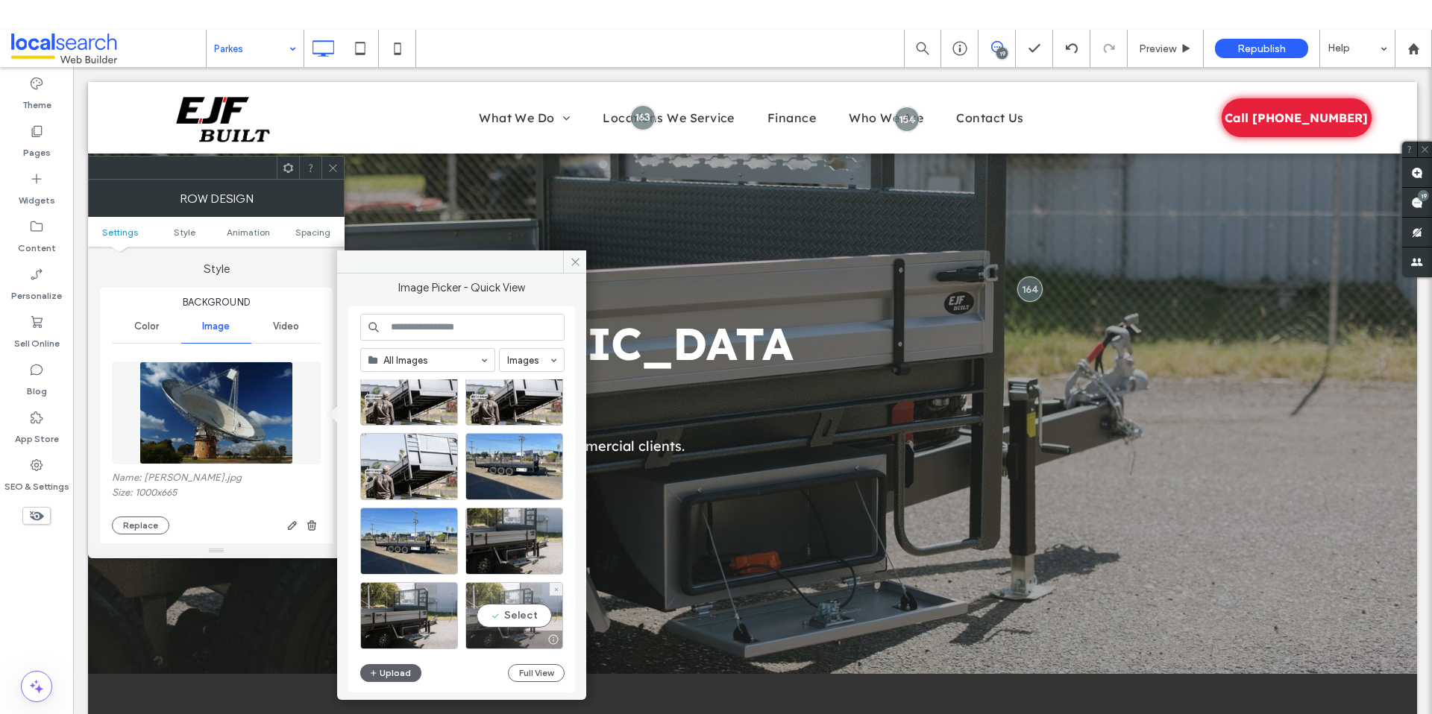
click at [509, 604] on div "Select" at bounding box center [514, 615] width 98 height 67
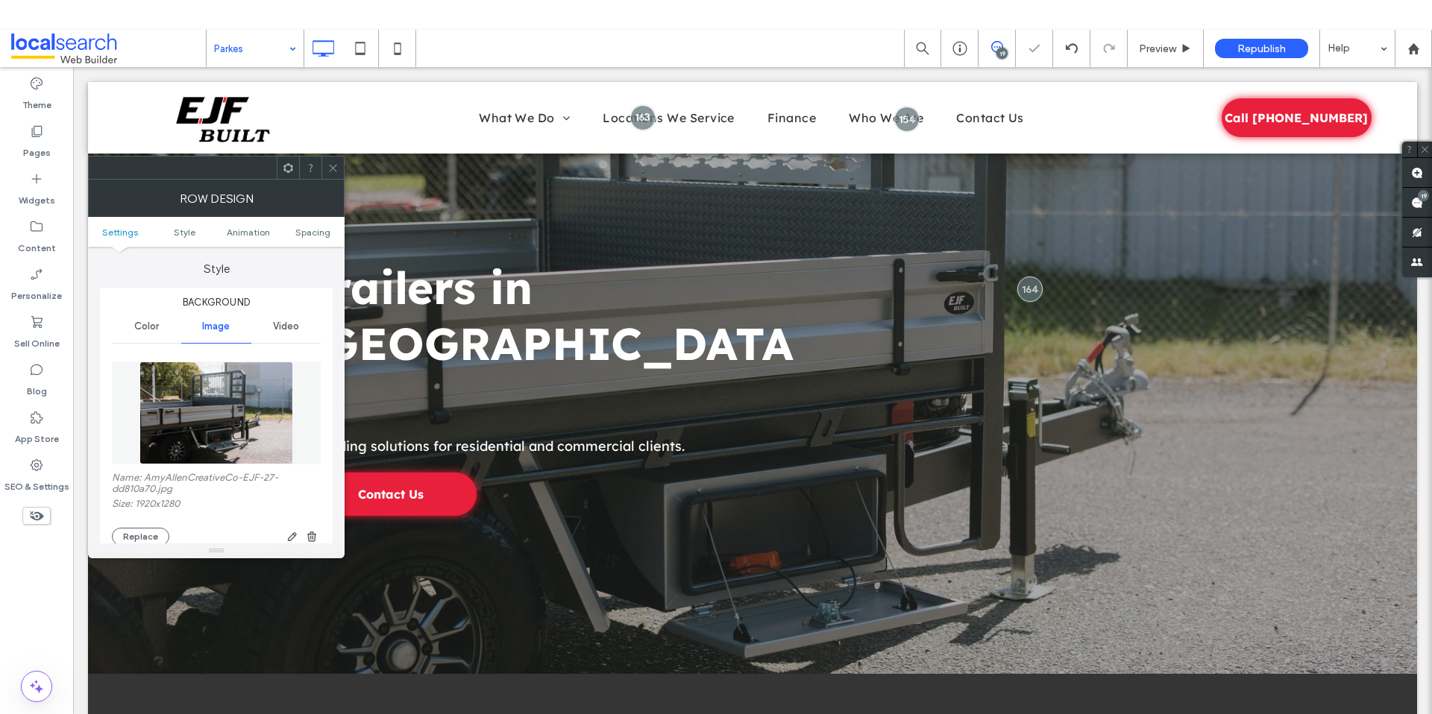
click at [332, 171] on icon at bounding box center [332, 168] width 11 height 11
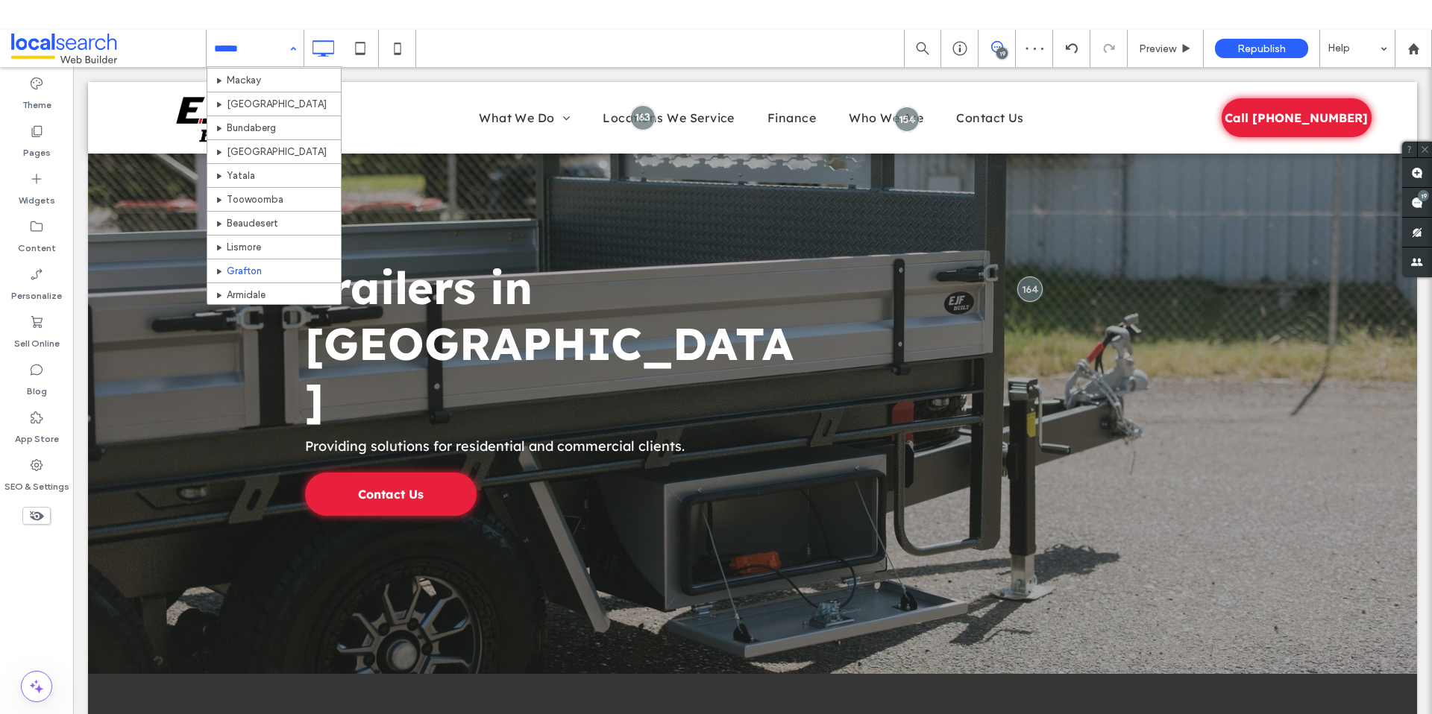
scroll to position [524, 0]
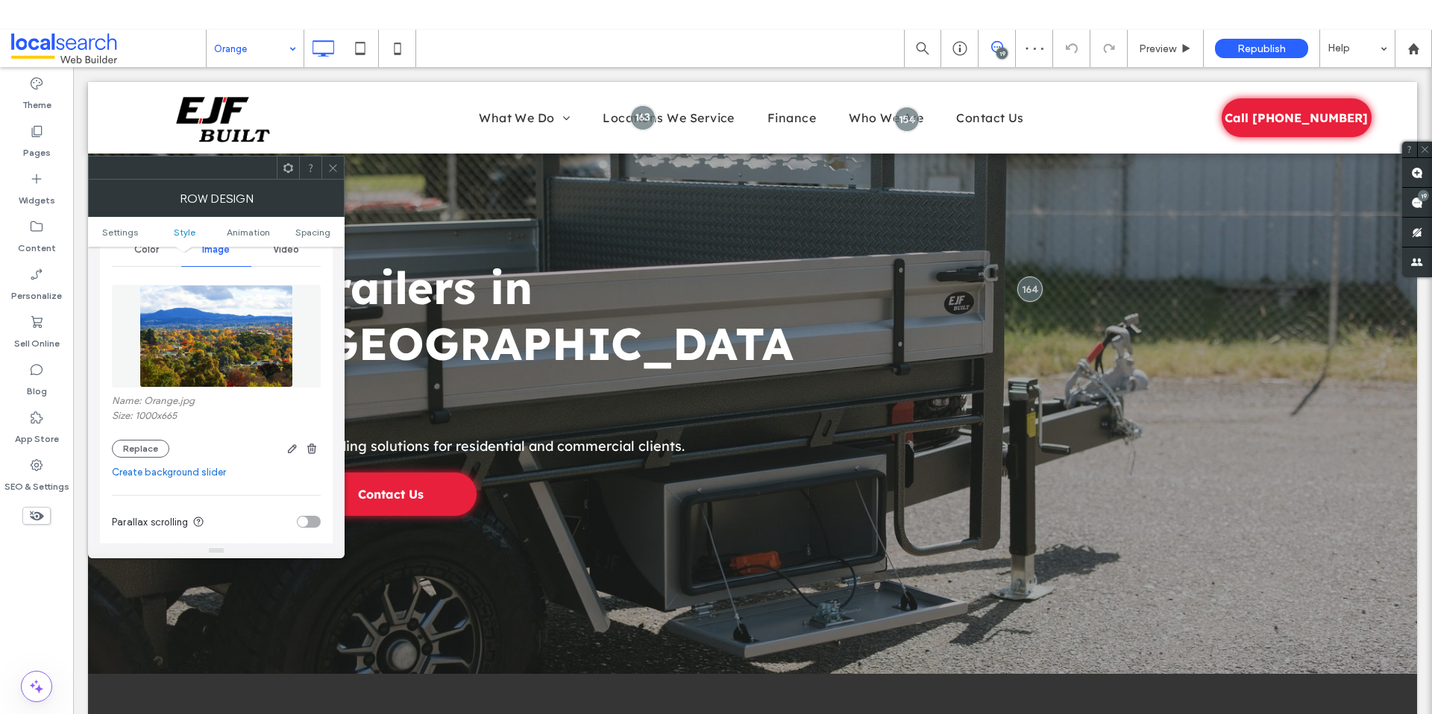
scroll to position [238, 0]
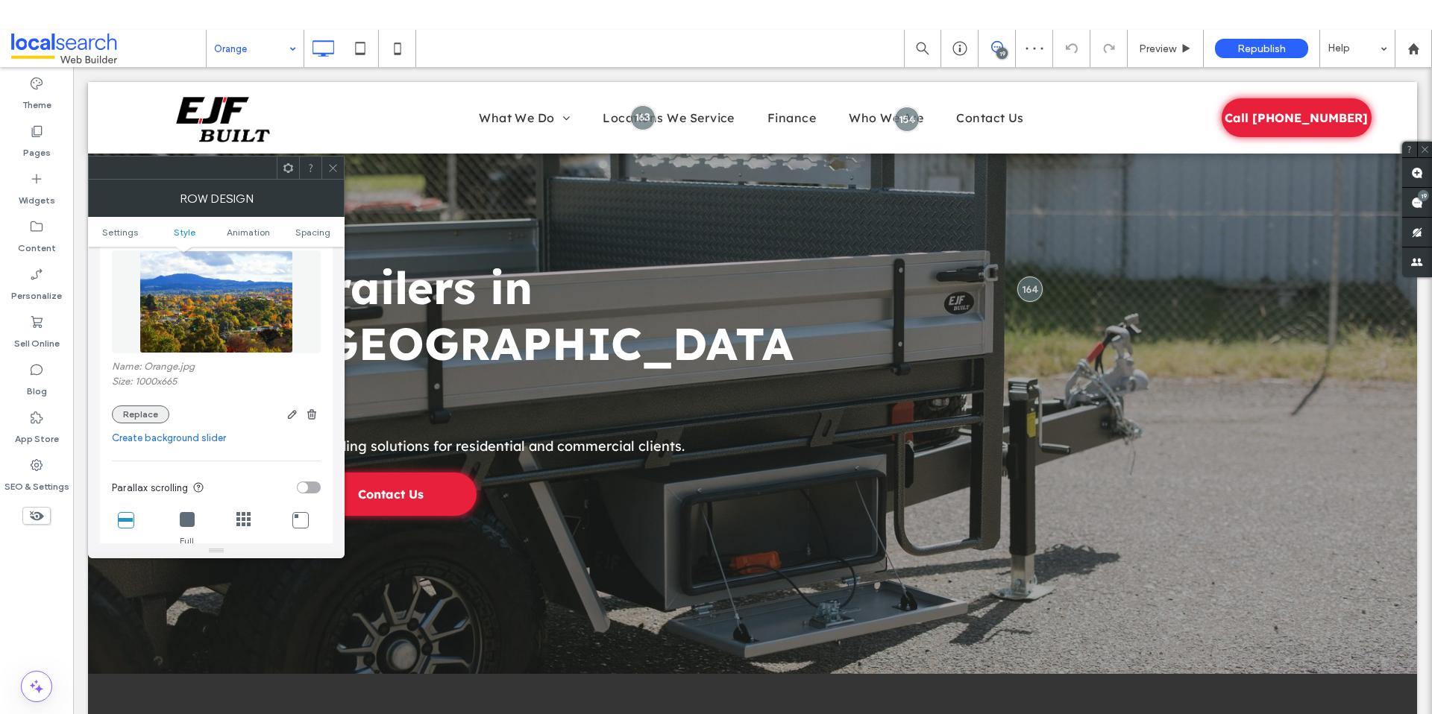
click at [131, 415] on button "Replace" at bounding box center [140, 415] width 57 height 18
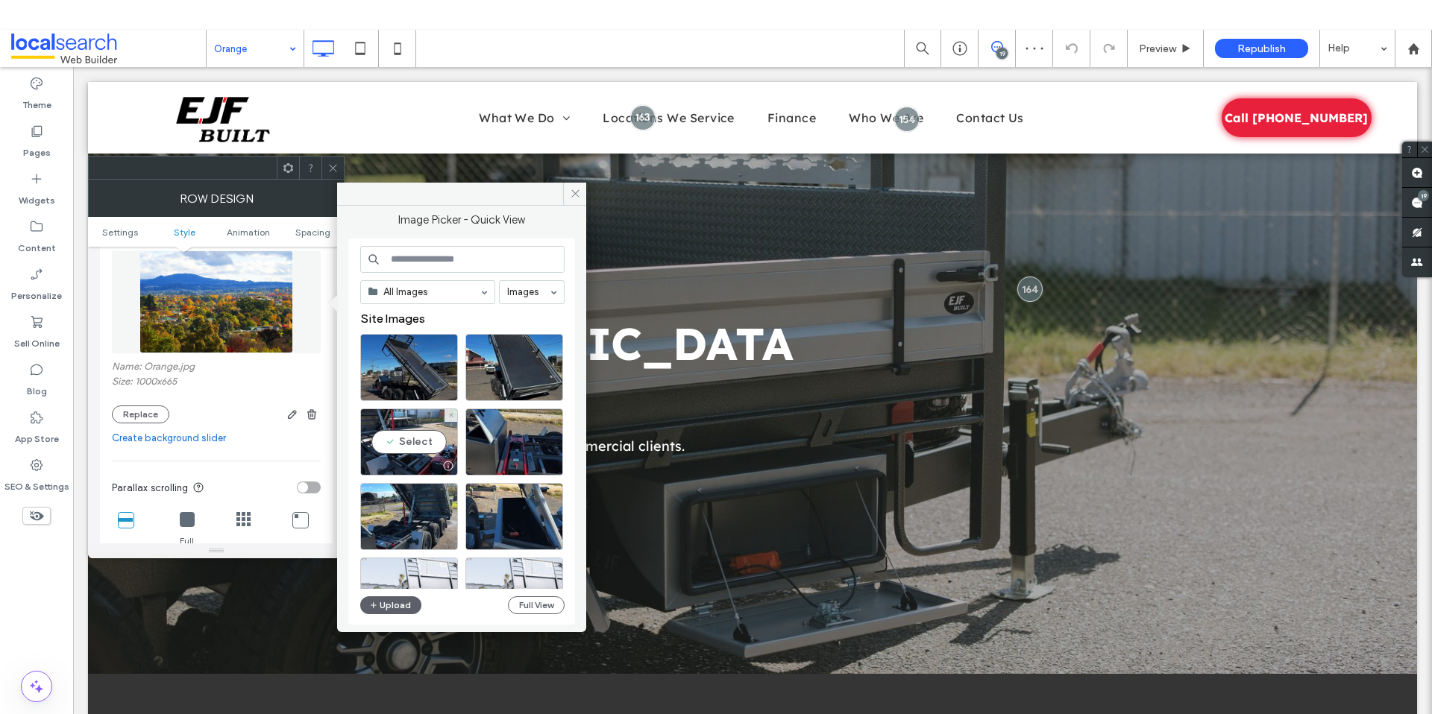
scroll to position [517, 0]
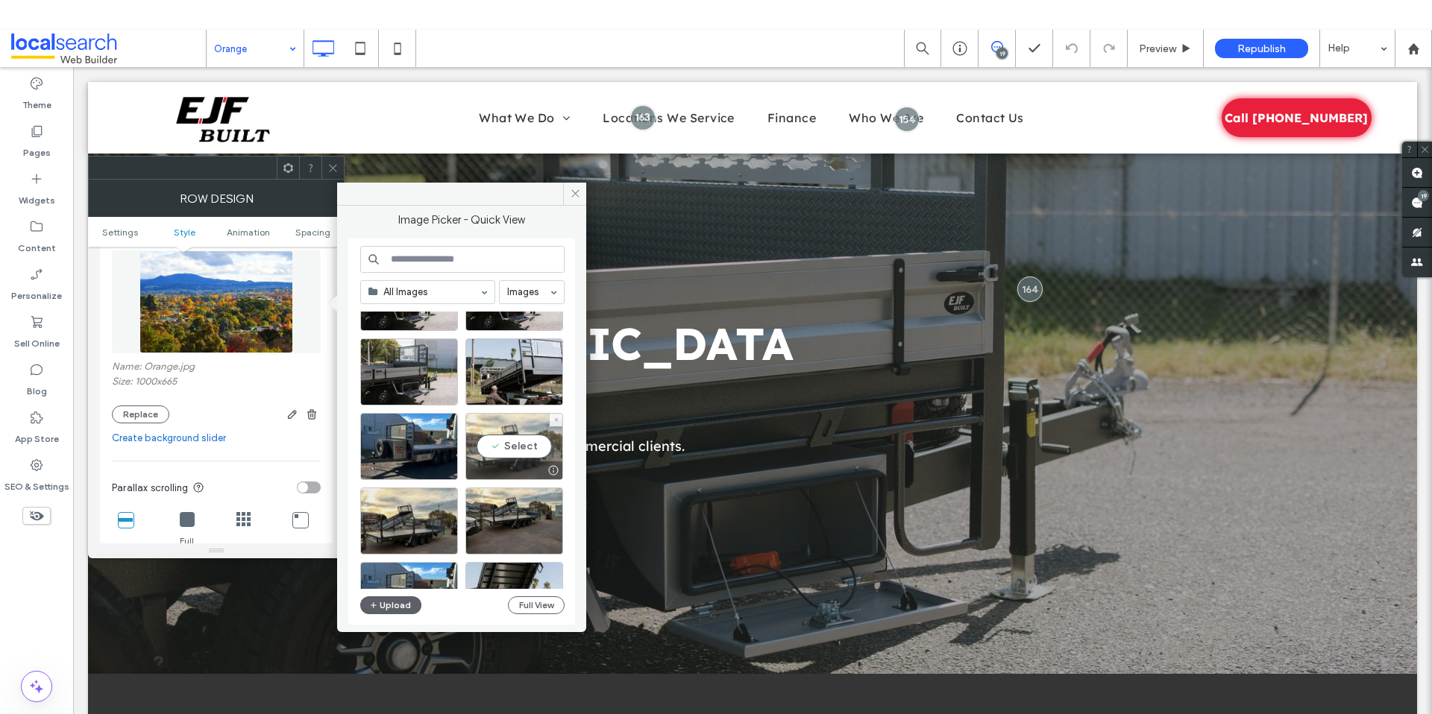
click at [531, 453] on div "Select" at bounding box center [514, 446] width 98 height 67
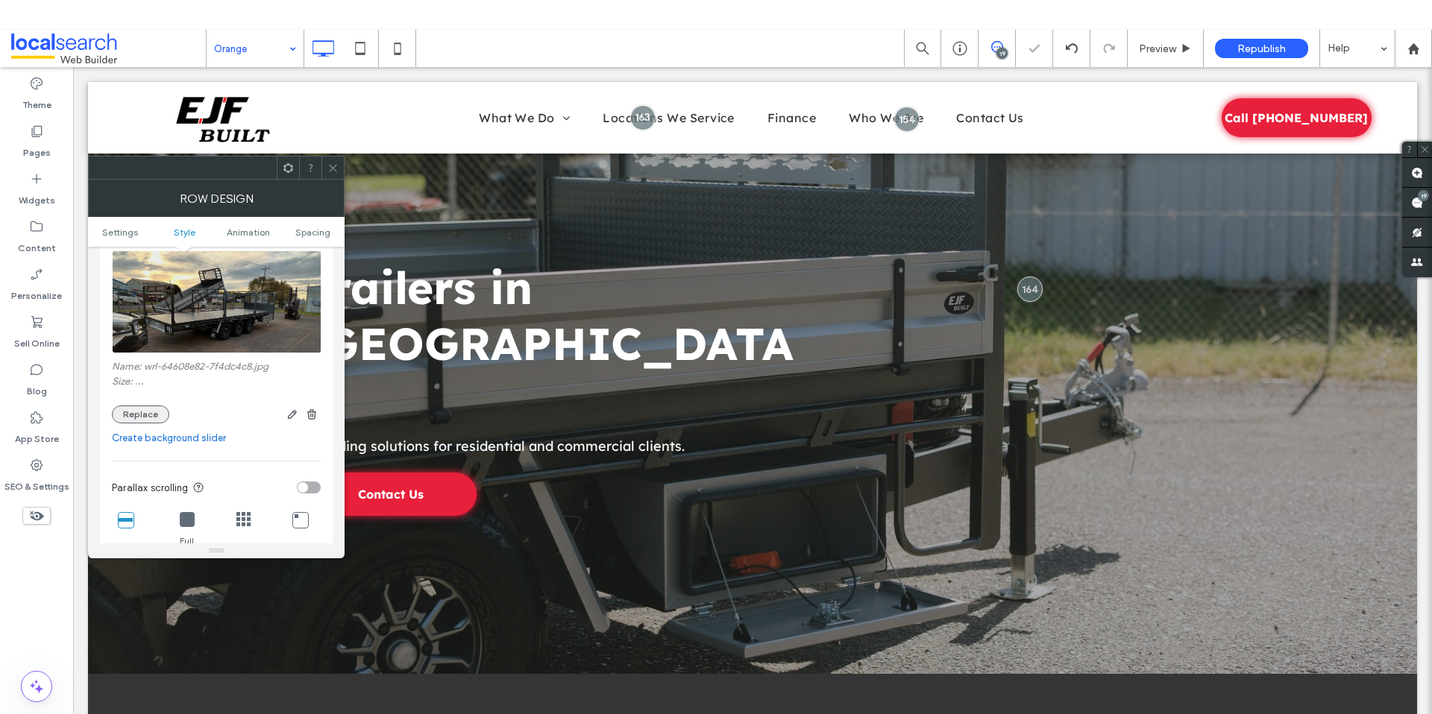
click at [122, 409] on button "Replace" at bounding box center [140, 415] width 57 height 18
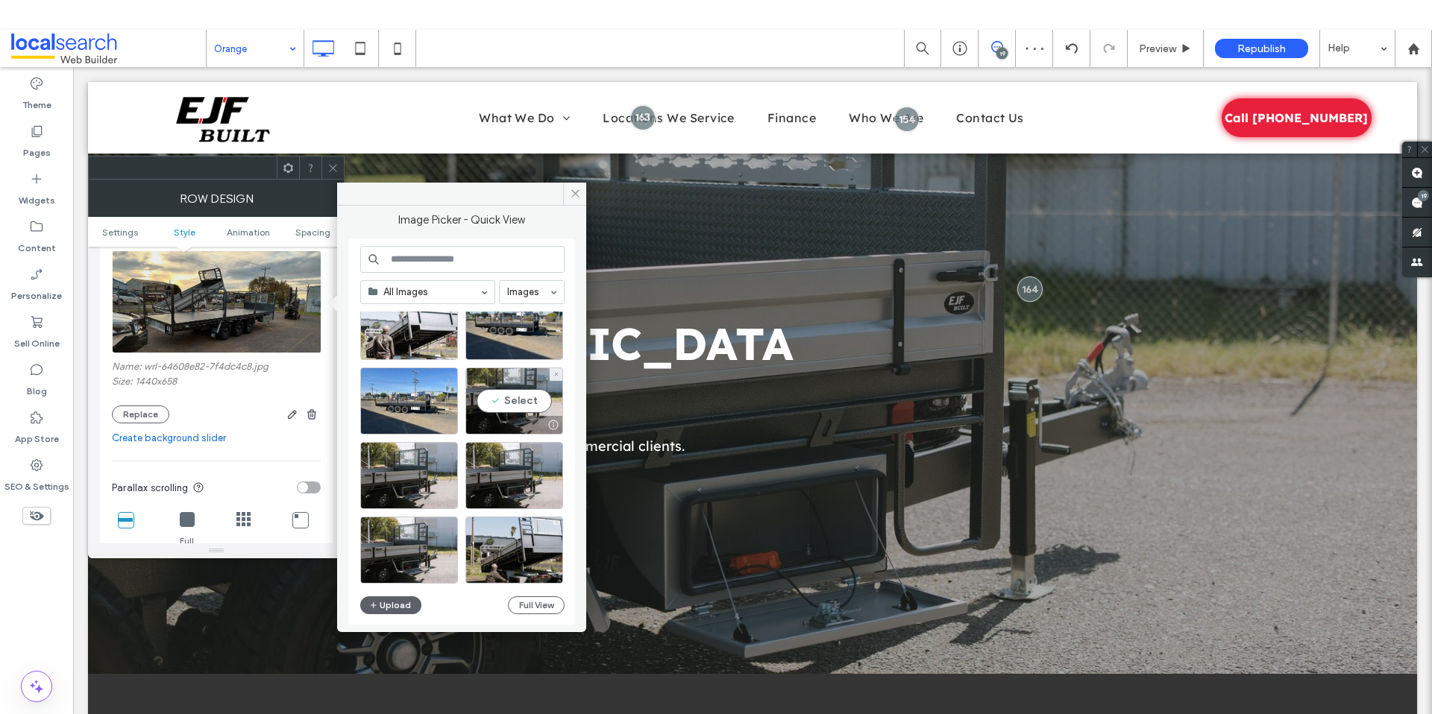
scroll to position [404, 0]
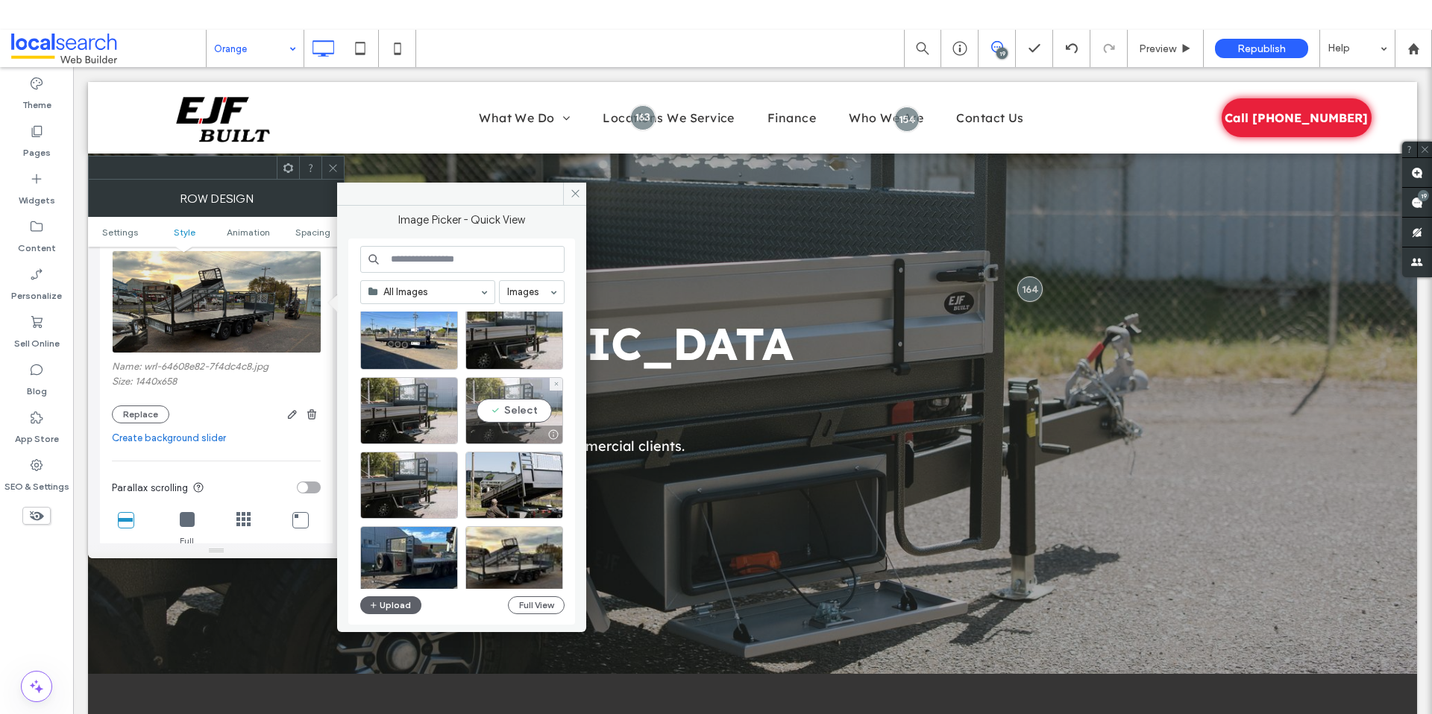
click at [506, 415] on div "Select" at bounding box center [514, 410] width 98 height 67
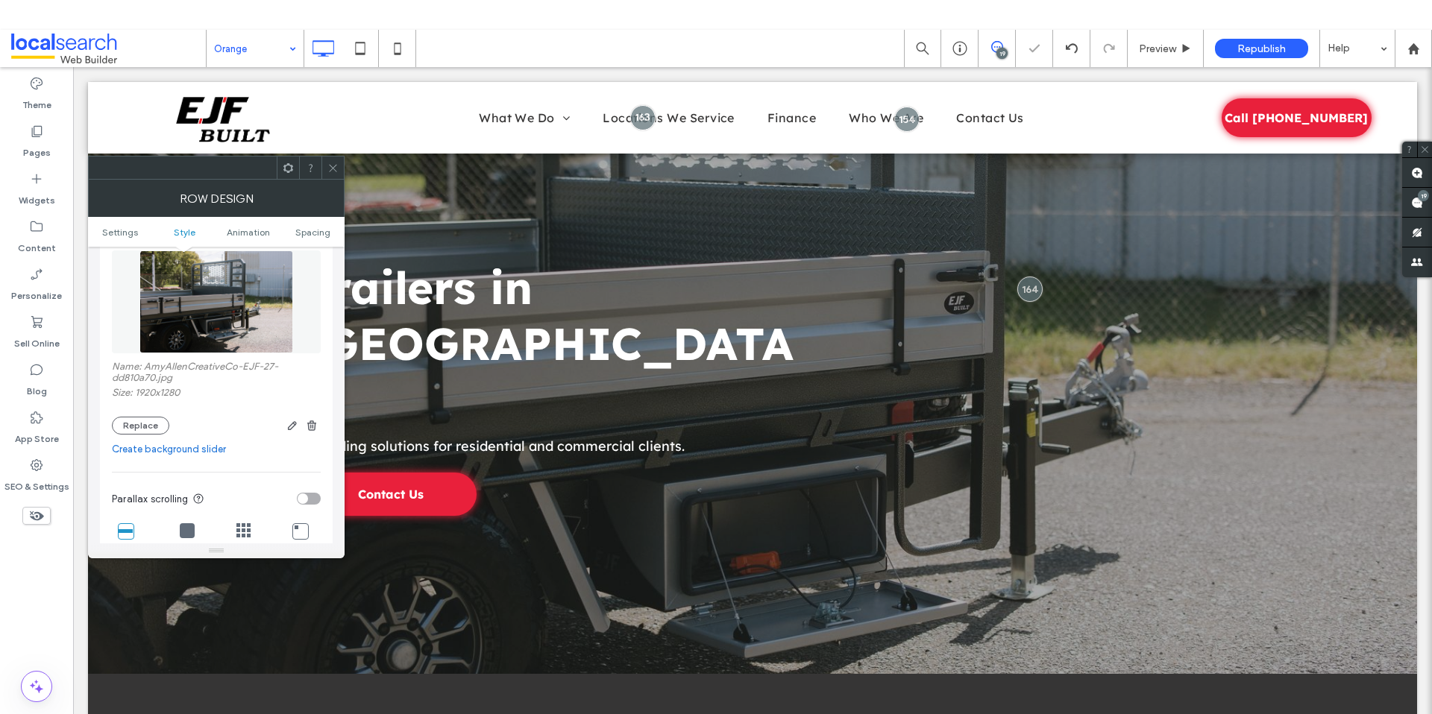
click at [328, 173] on icon at bounding box center [332, 168] width 11 height 11
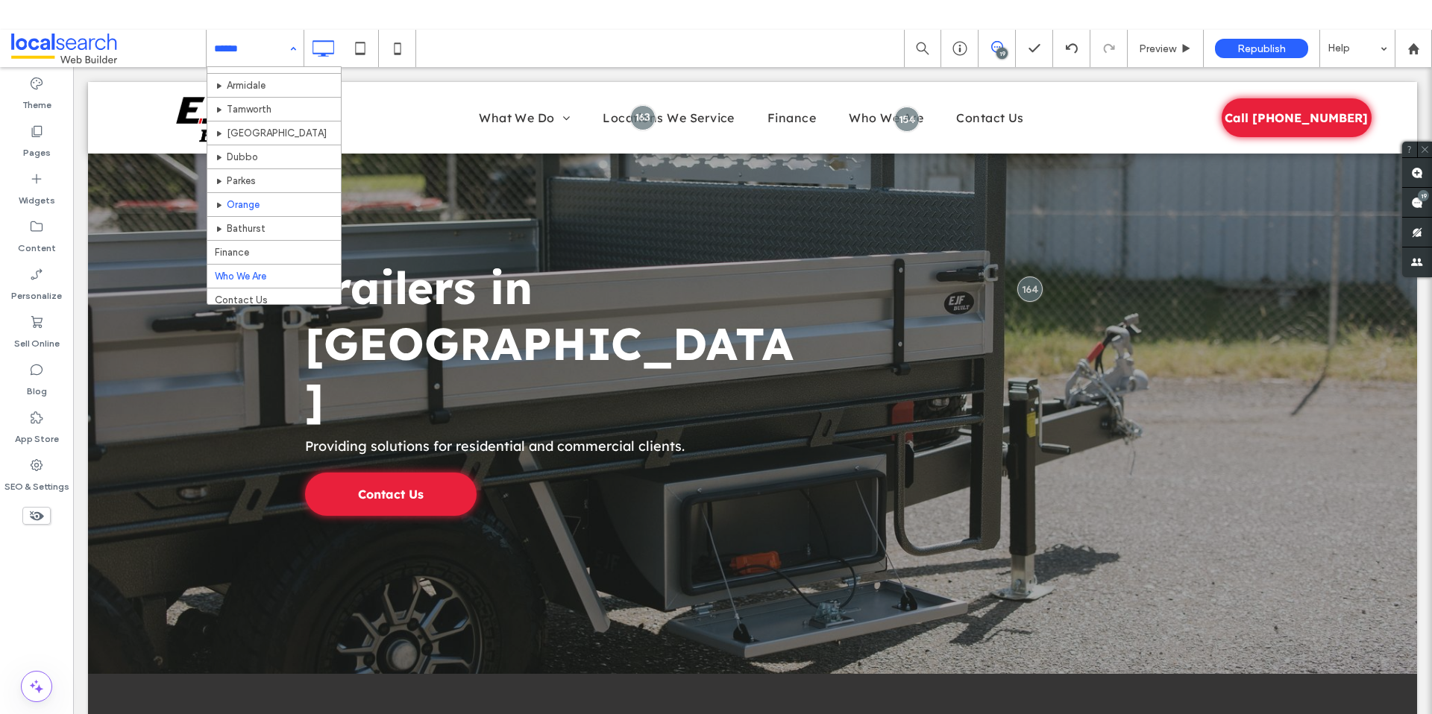
scroll to position [524, 0]
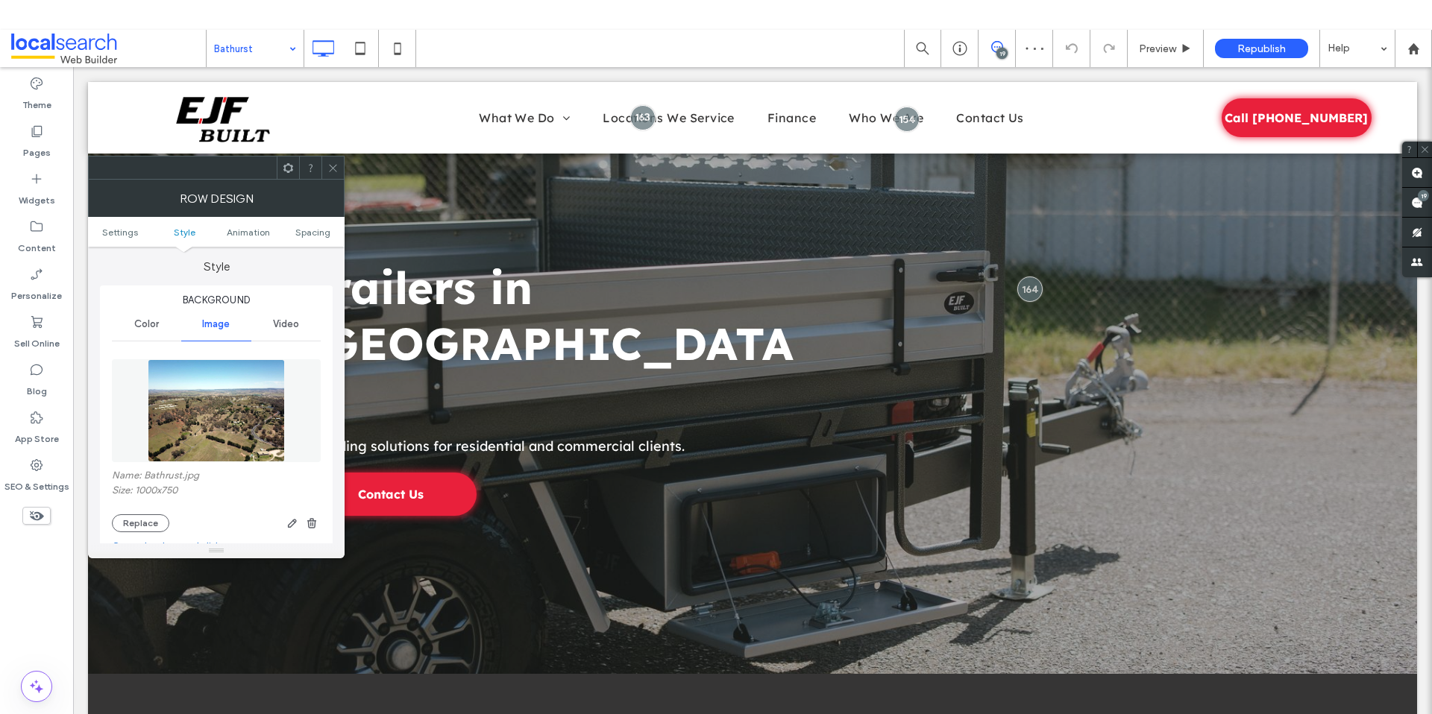
scroll to position [132, 0]
click at [139, 508] on div "Name: Bathrust.jpg Size: 1000x750 Replace" at bounding box center [216, 498] width 209 height 63
click at [144, 517] on button "Replace" at bounding box center [140, 520] width 57 height 18
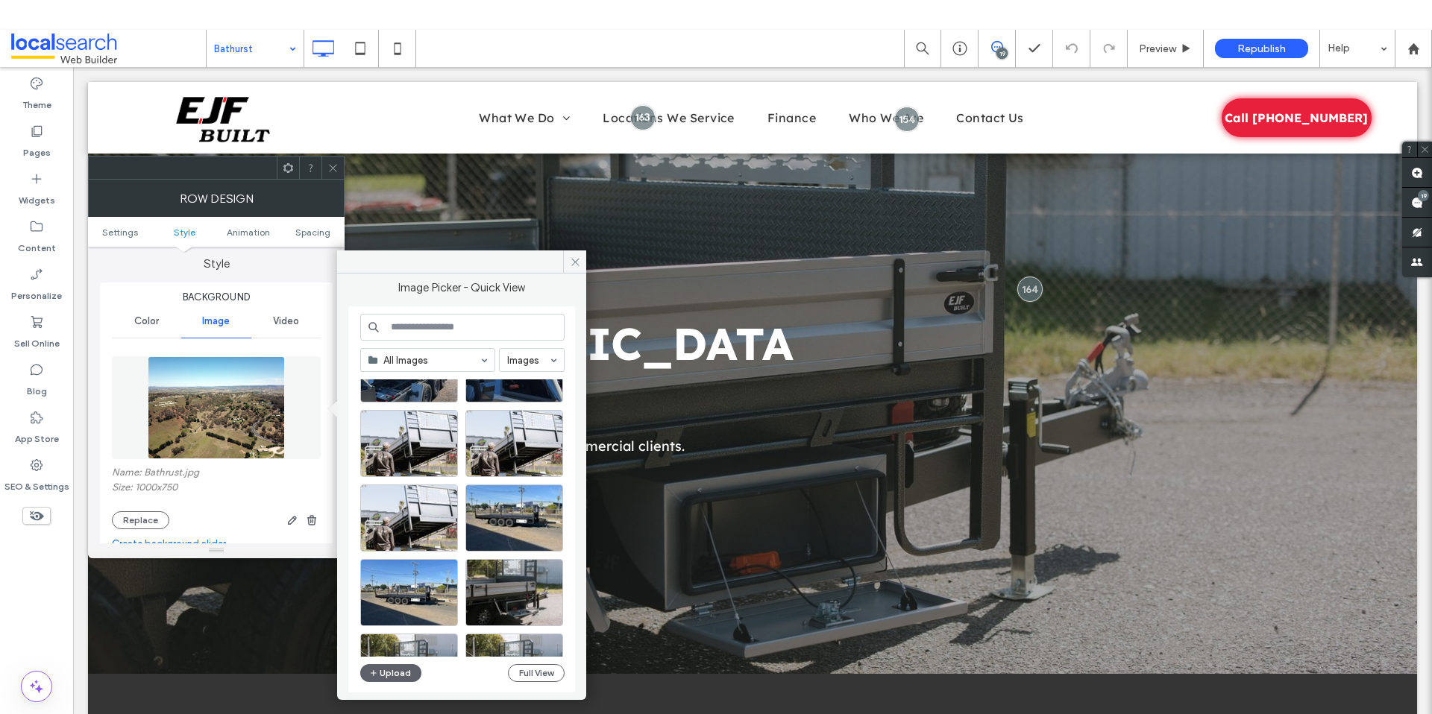
scroll to position [269, 0]
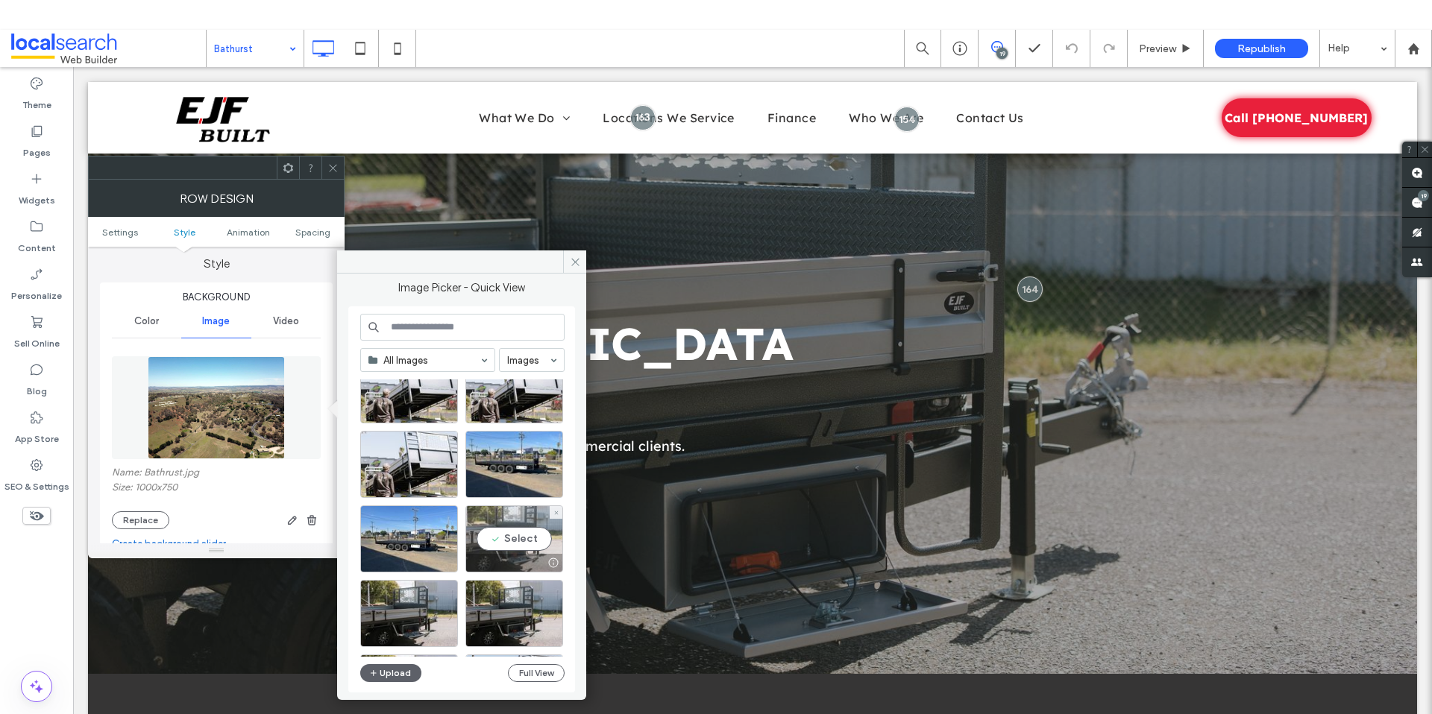
click at [497, 535] on div "Select" at bounding box center [514, 539] width 98 height 67
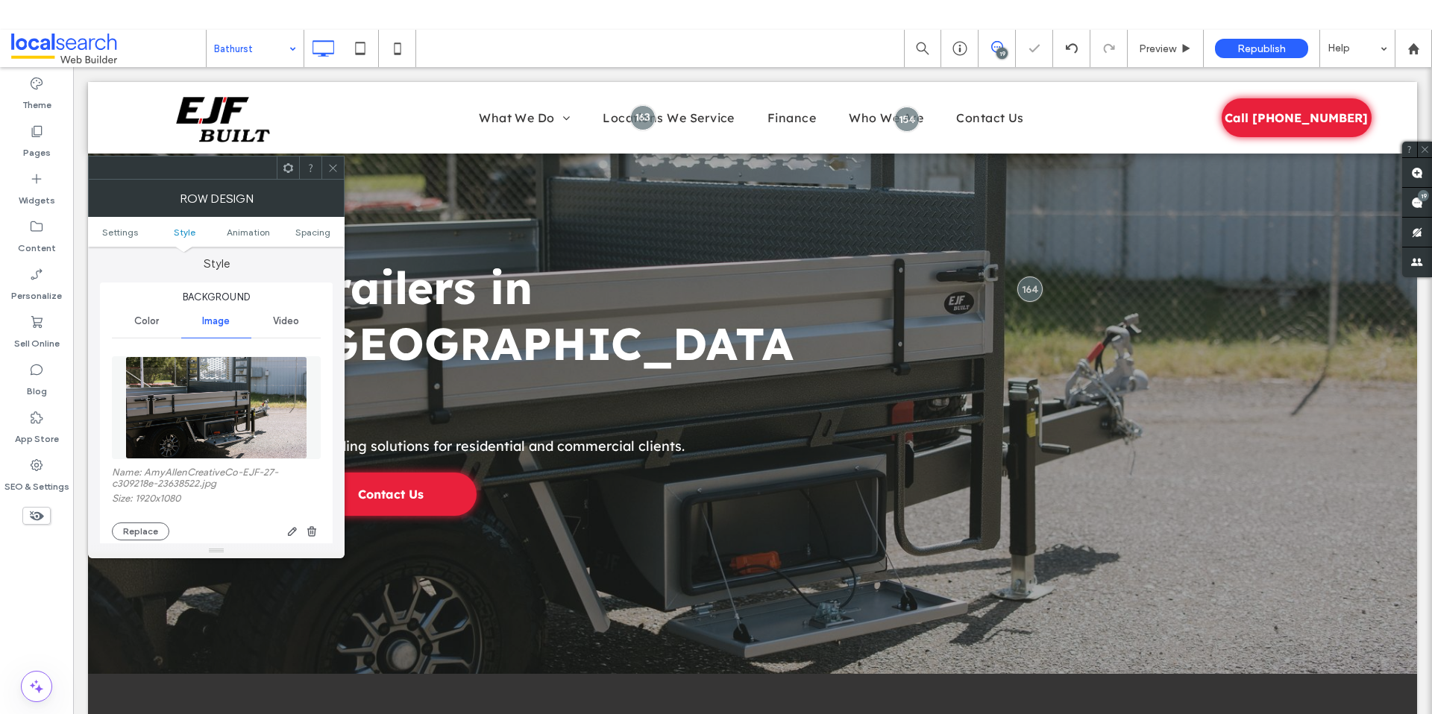
click at [327, 167] on icon at bounding box center [332, 168] width 11 height 11
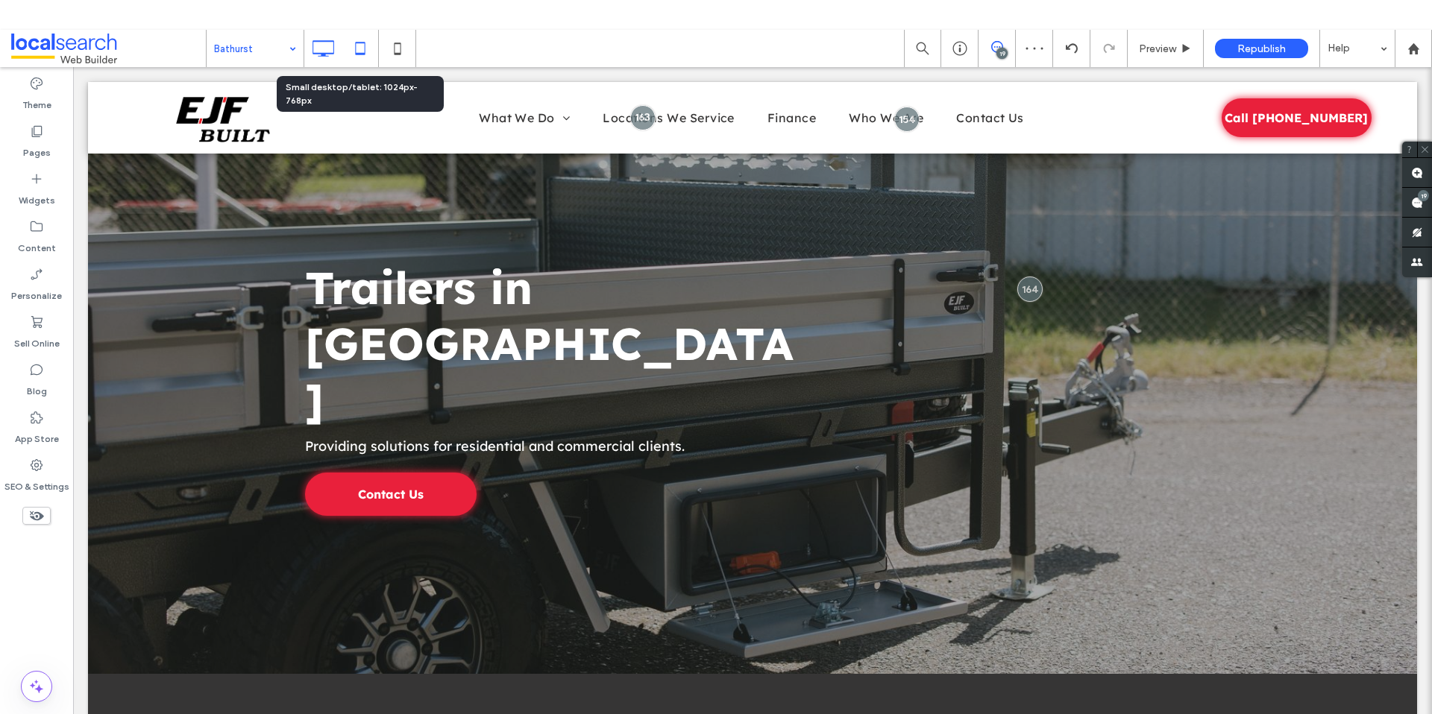
click at [353, 55] on icon at bounding box center [360, 49] width 30 height 30
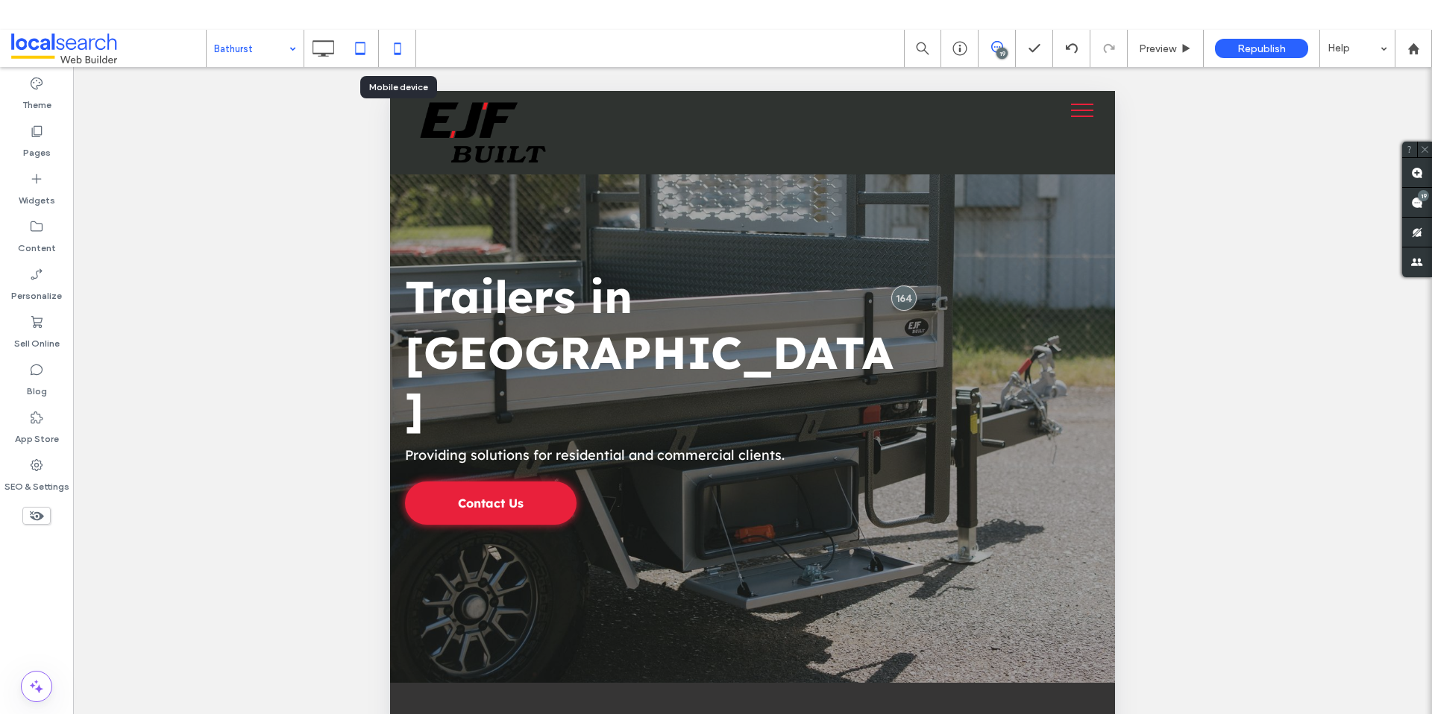
click at [395, 48] on icon at bounding box center [397, 49] width 30 height 30
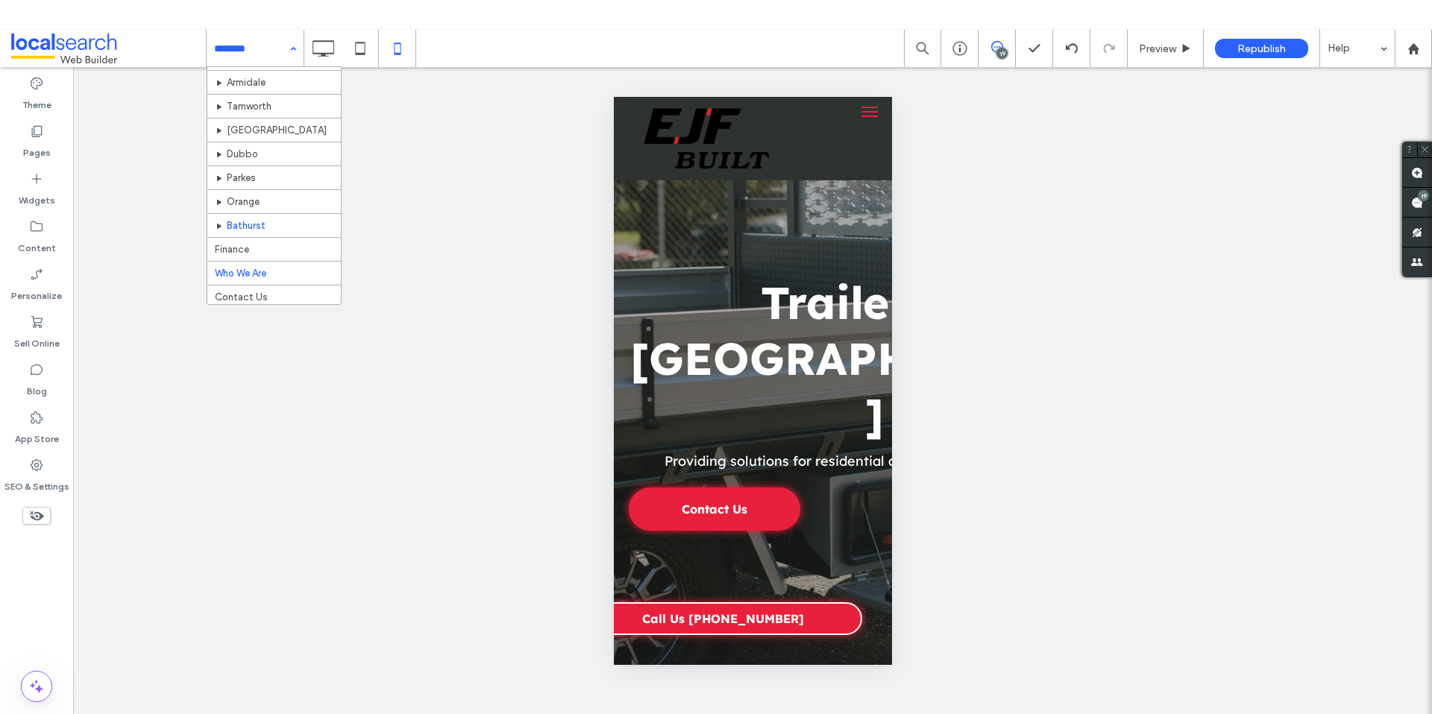
scroll to position [524, 0]
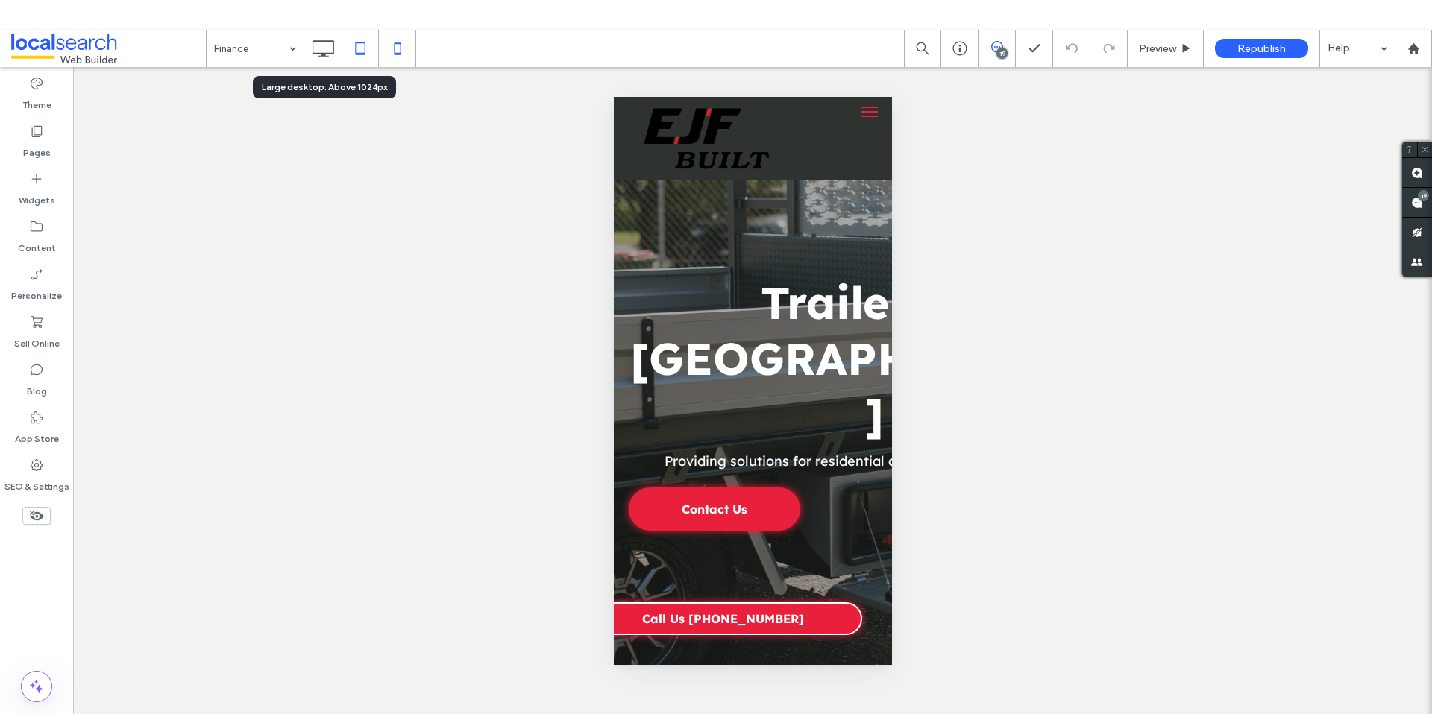
click at [341, 51] on div at bounding box center [359, 49] width 37 height 30
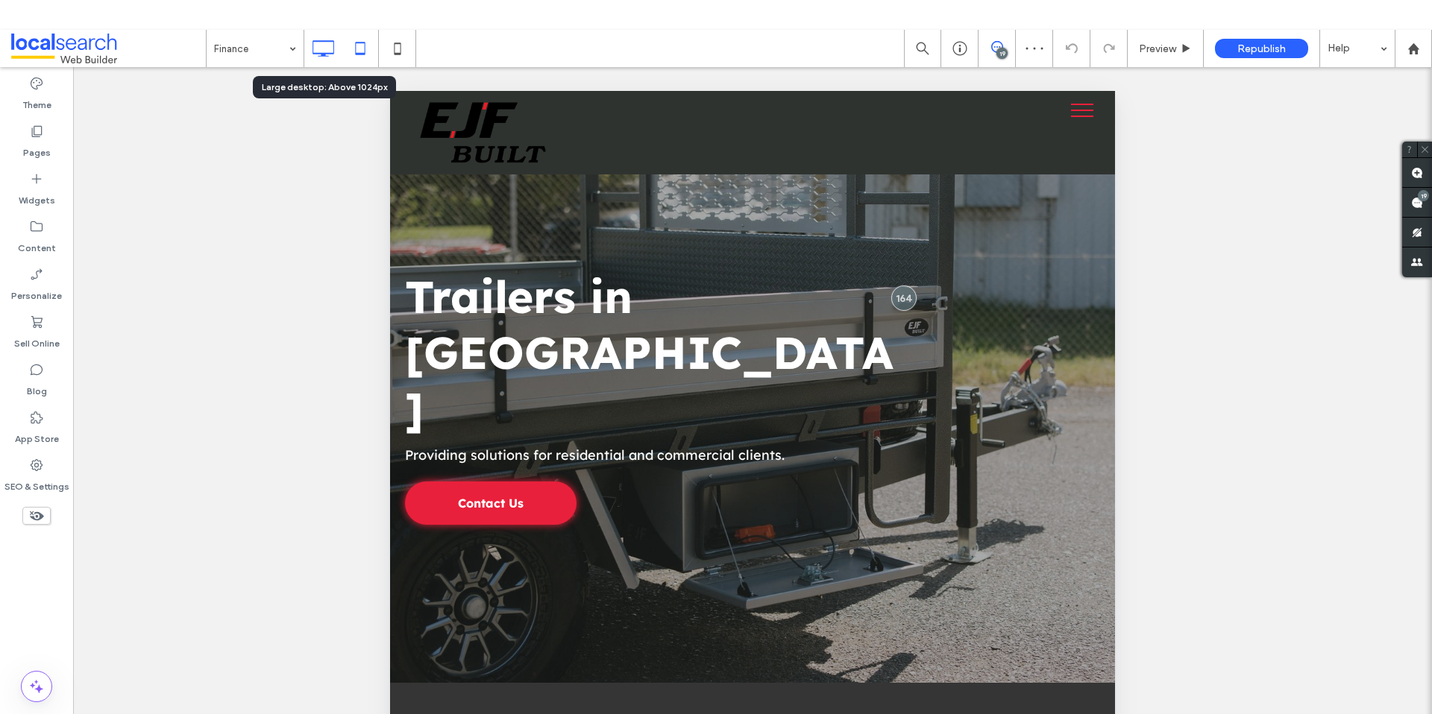
click at [332, 47] on icon at bounding box center [323, 49] width 30 height 30
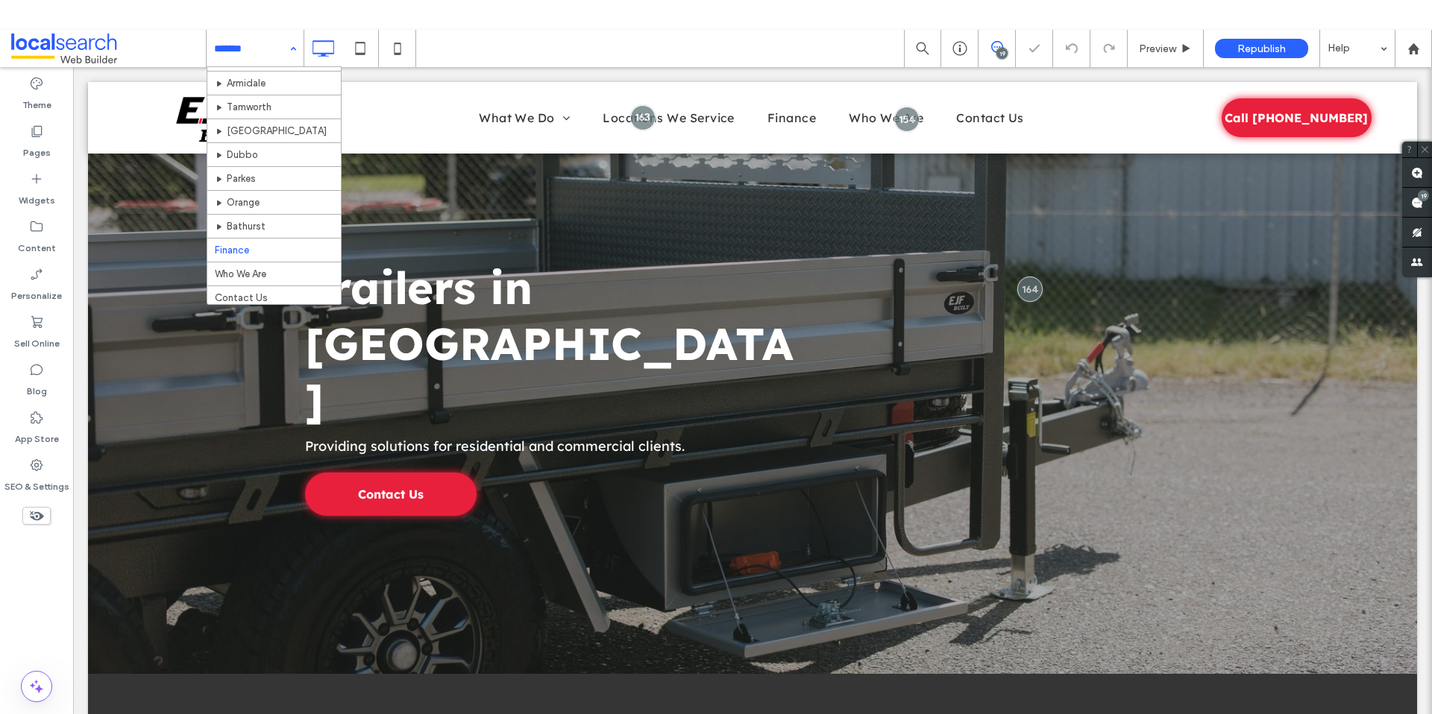
scroll to position [524, 0]
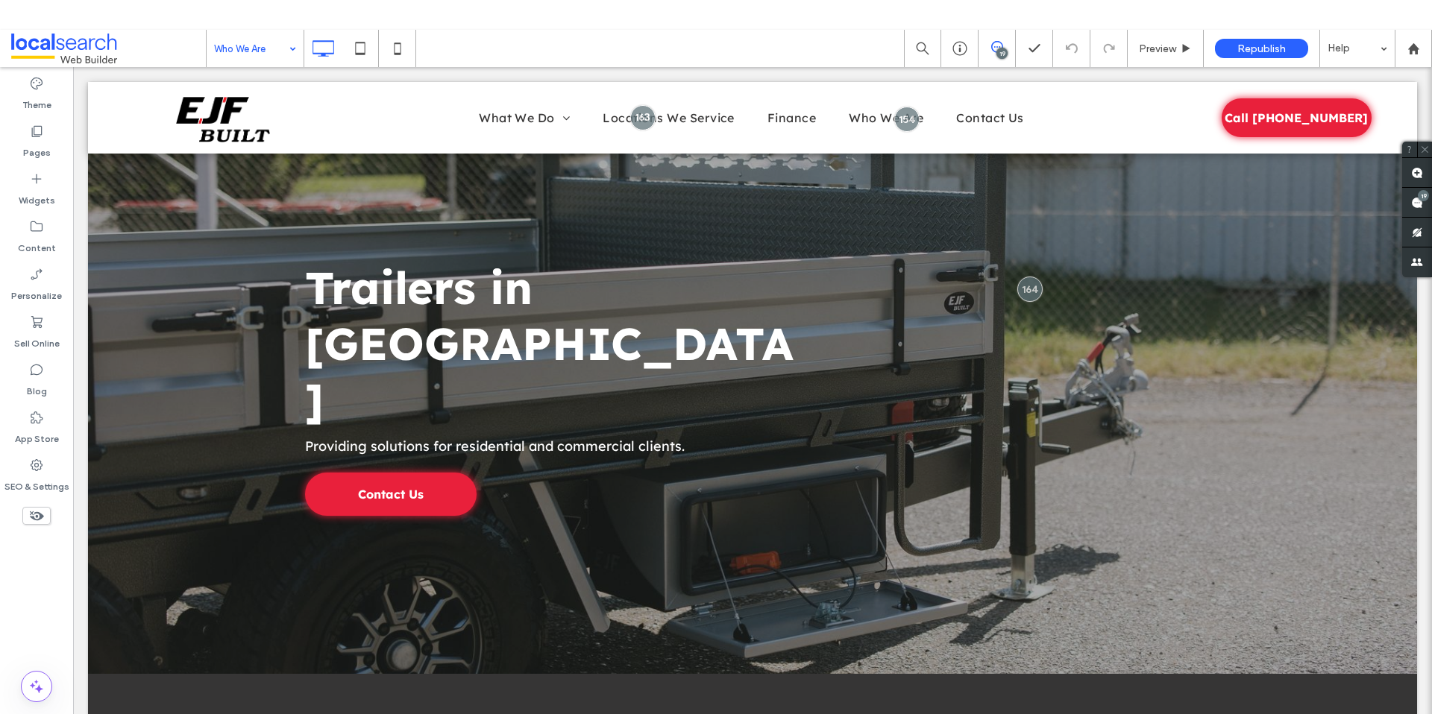
click at [282, 38] on div "Who We Are" at bounding box center [255, 48] width 97 height 37
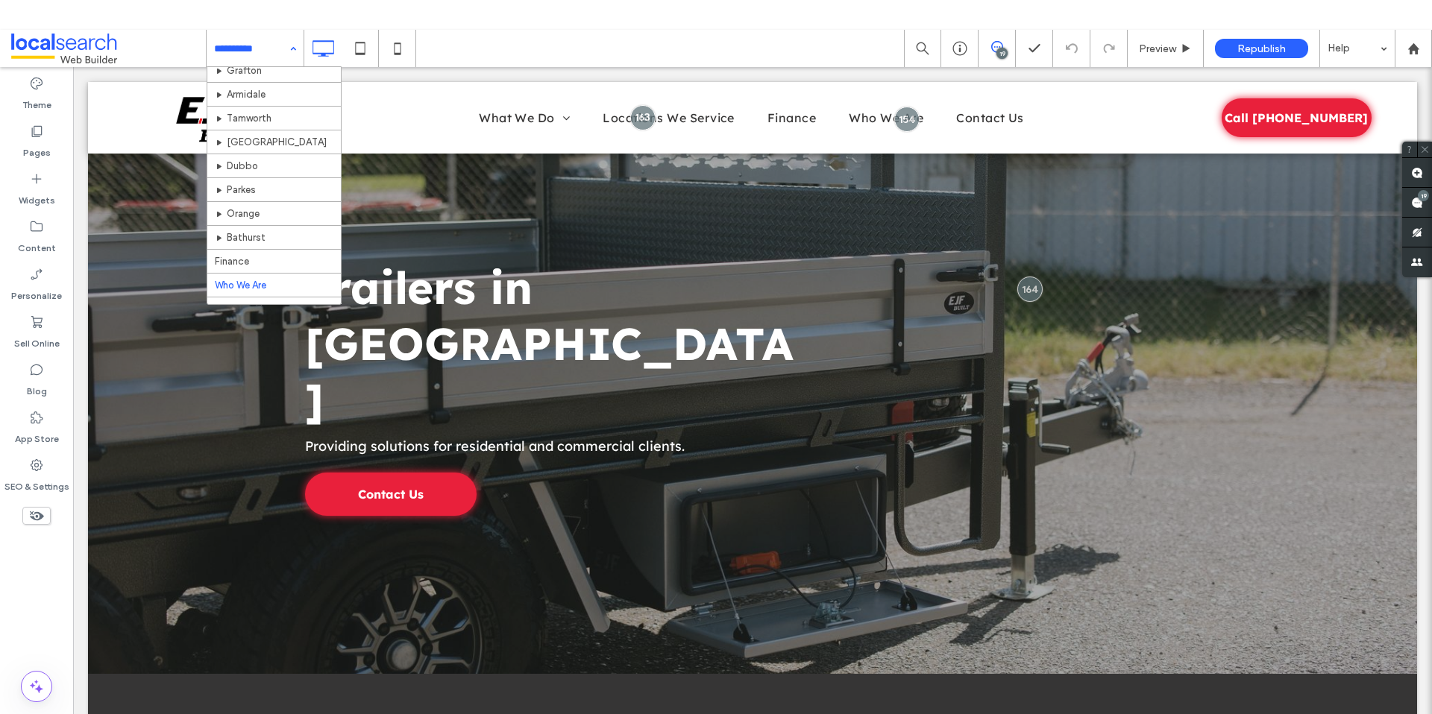
scroll to position [524, 0]
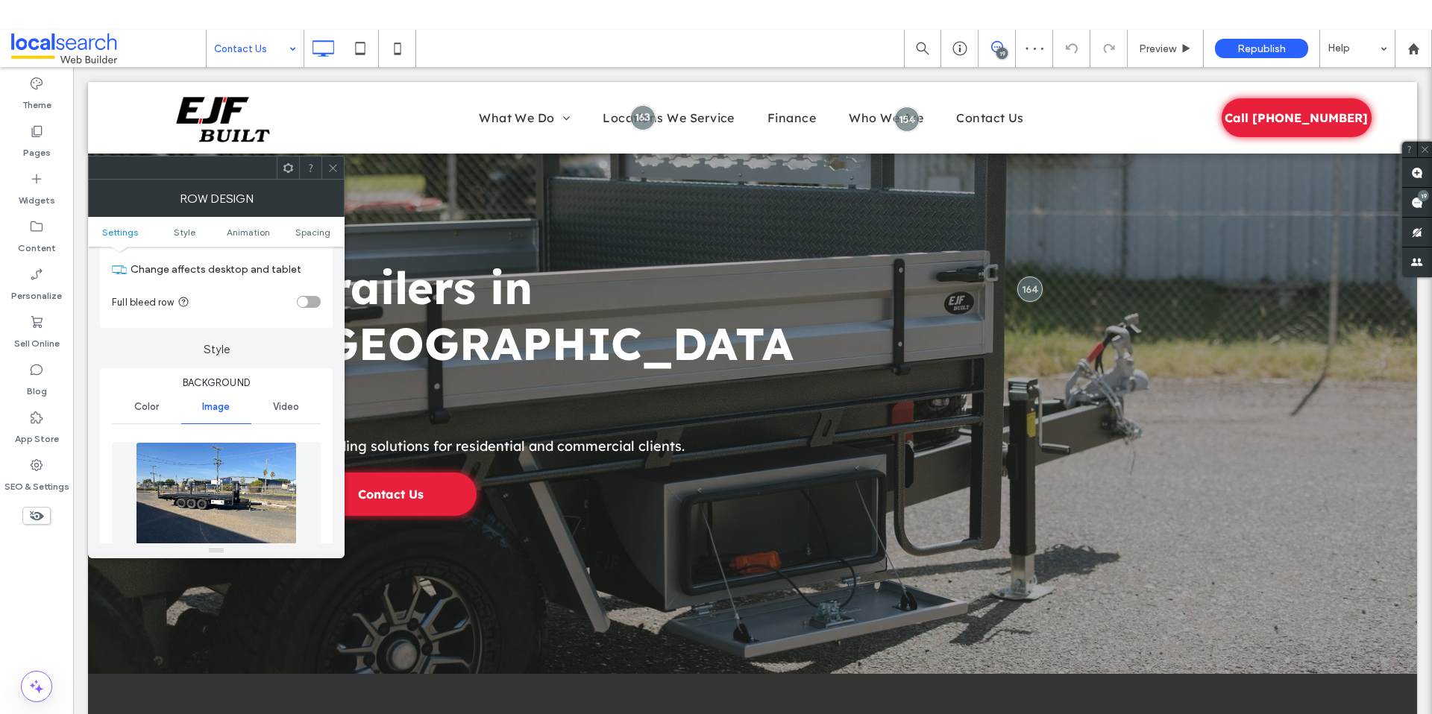
scroll to position [248, 0]
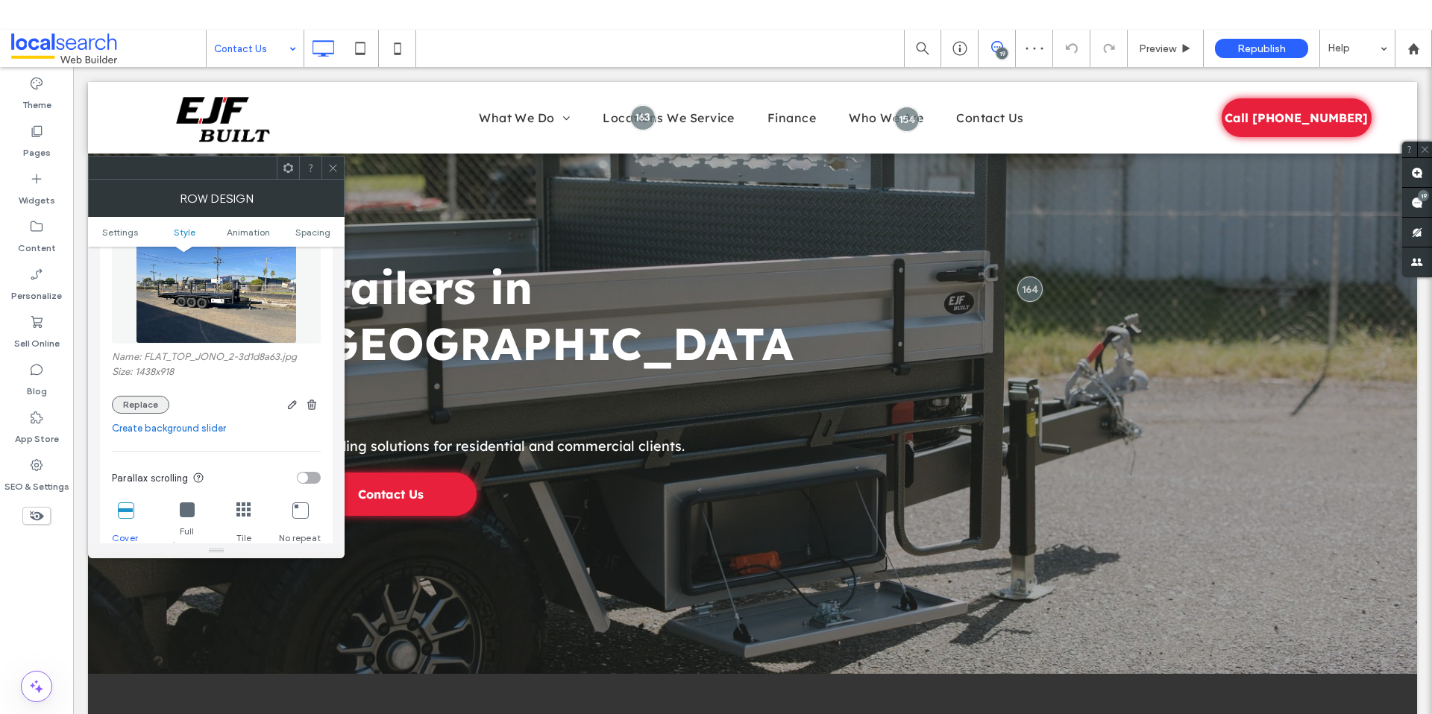
click at [130, 400] on button "Replace" at bounding box center [140, 405] width 57 height 18
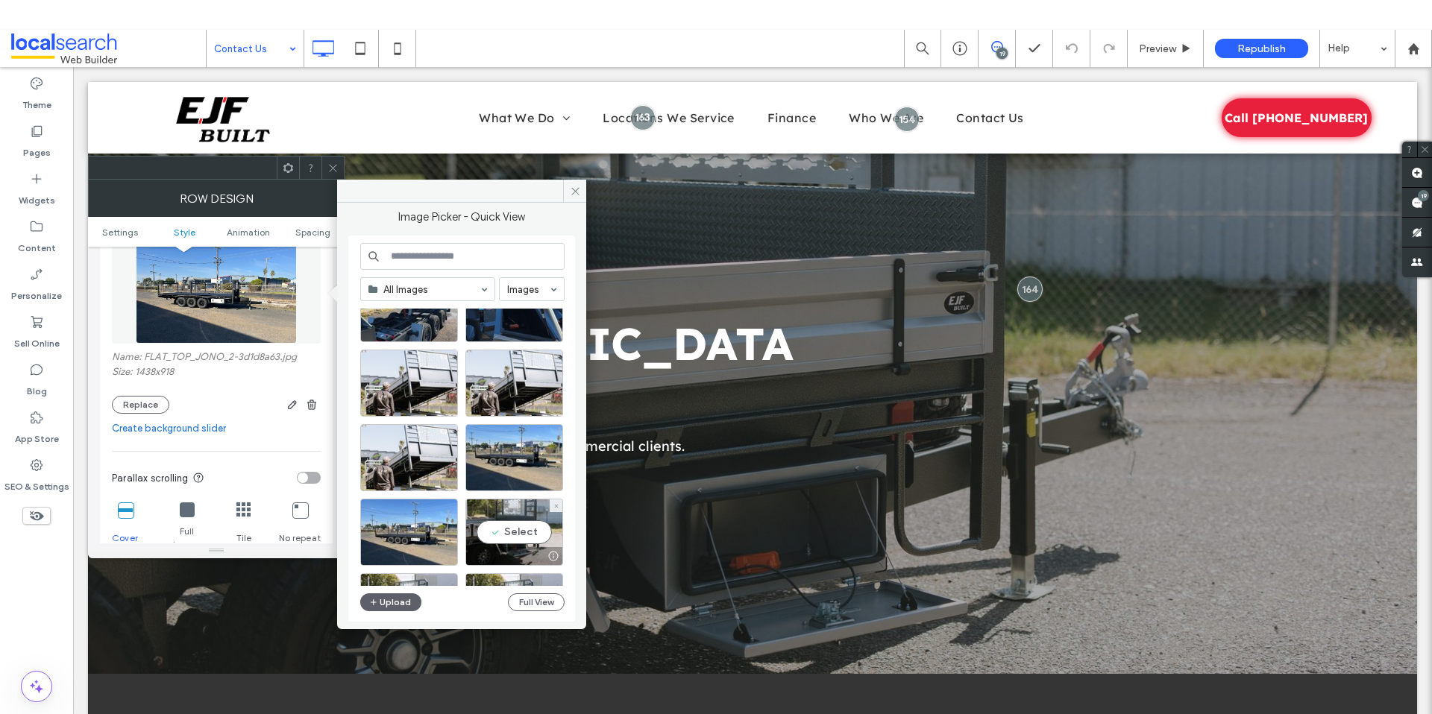
scroll to position [208, 0]
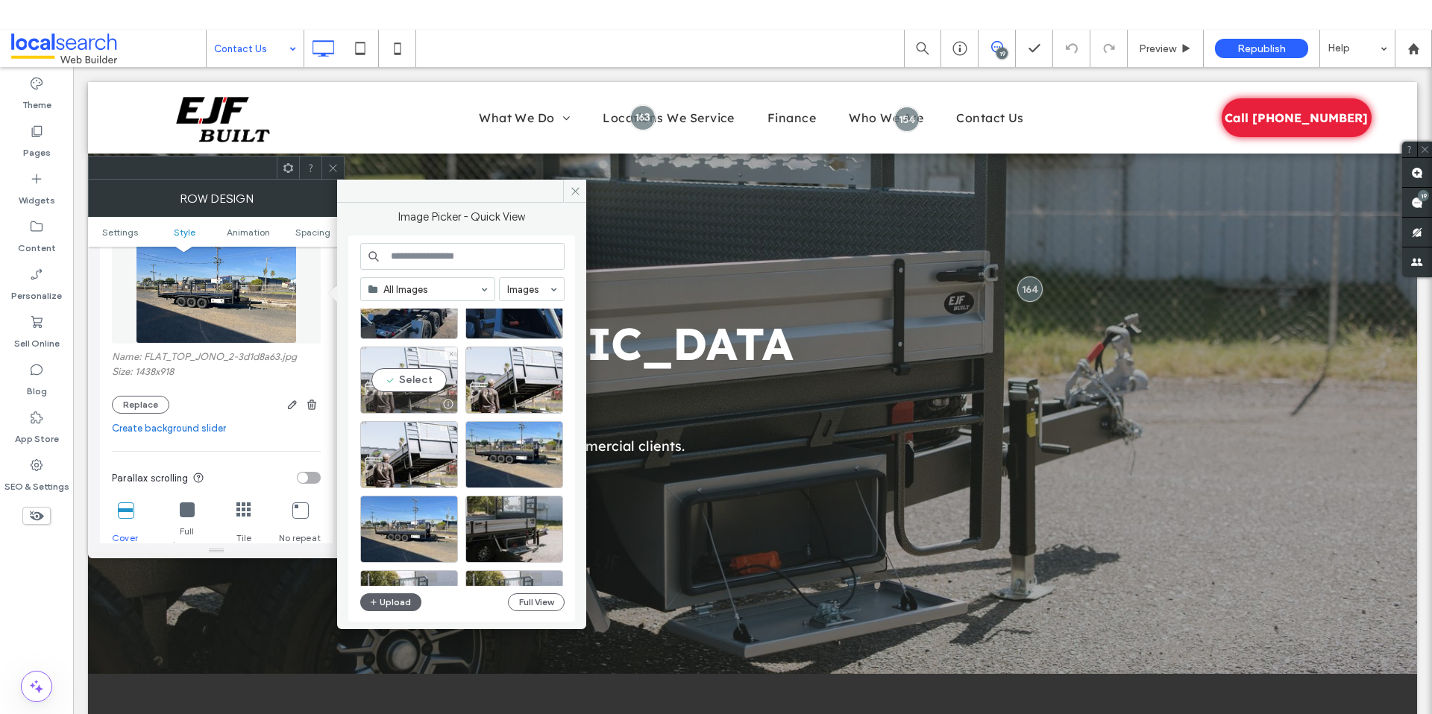
click at [403, 373] on div "Select" at bounding box center [409, 380] width 98 height 67
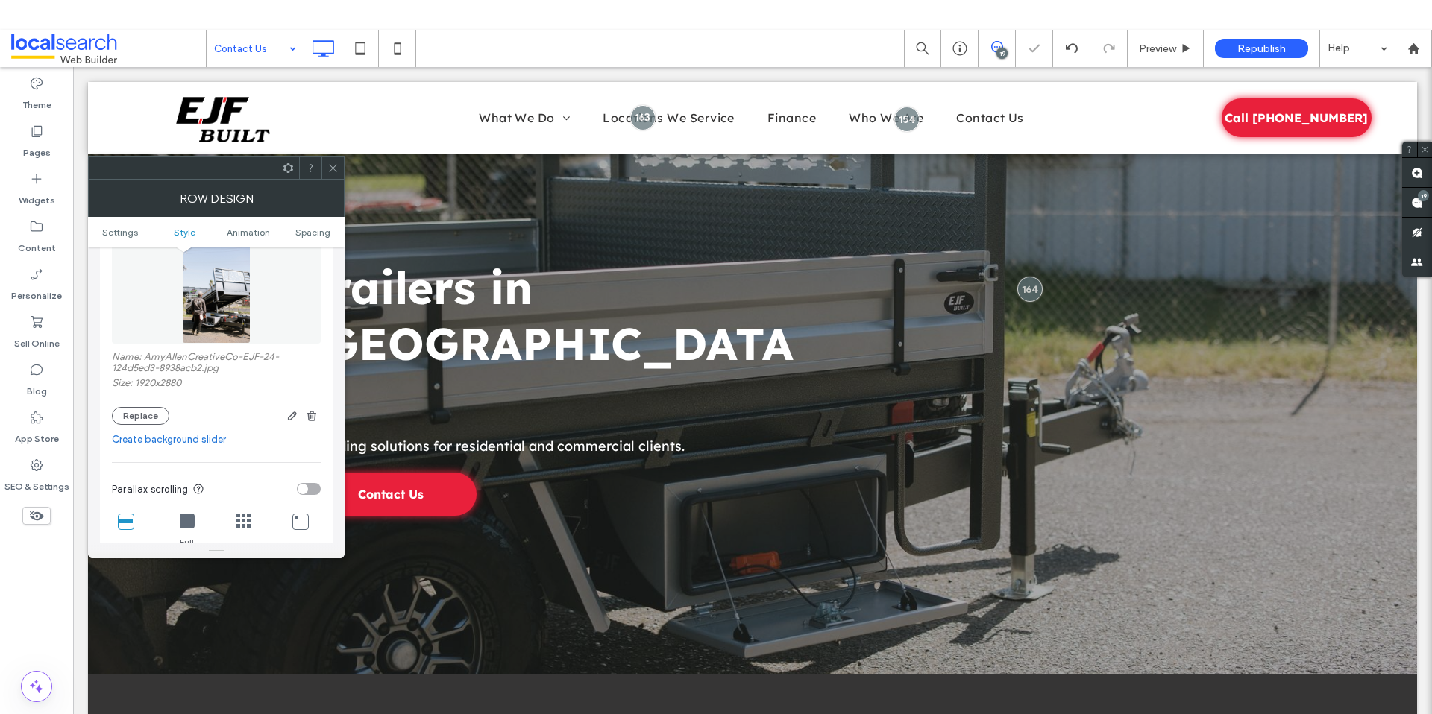
click at [329, 166] on icon at bounding box center [332, 168] width 11 height 11
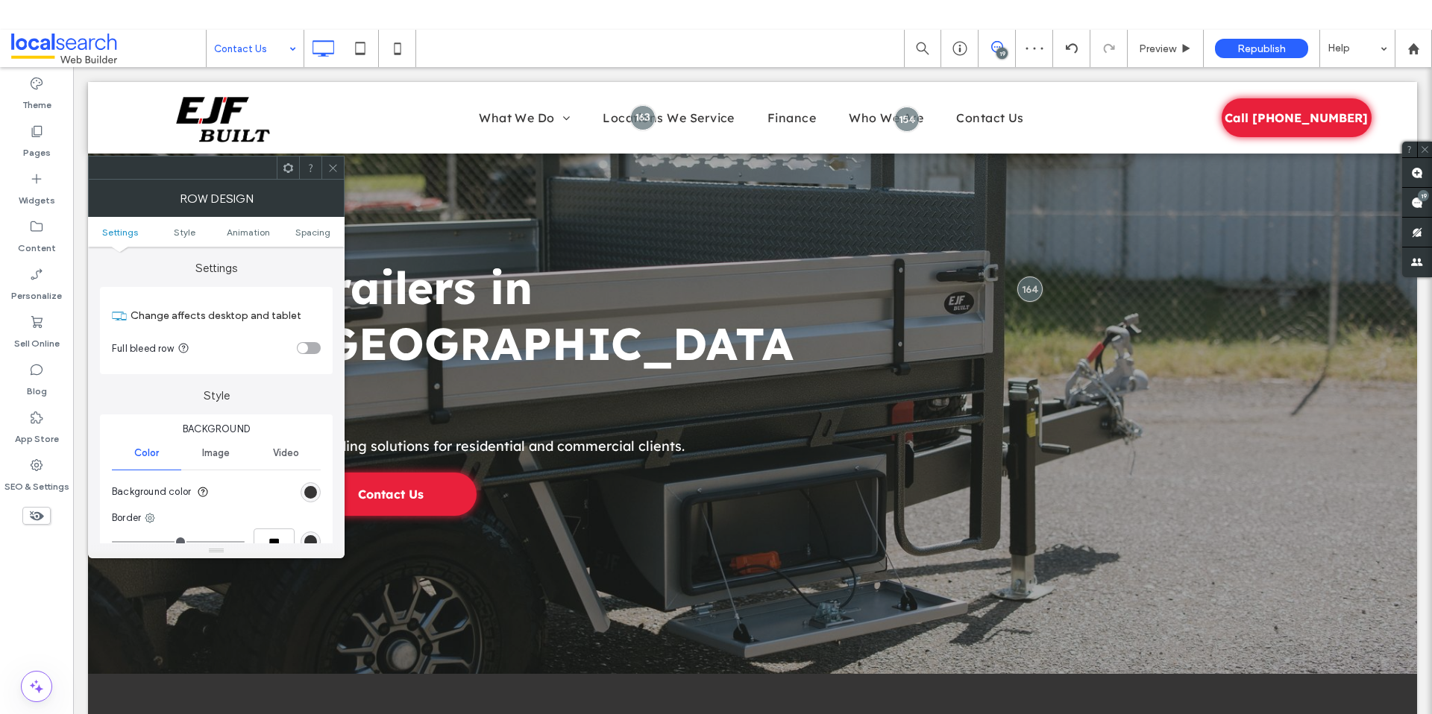
click at [332, 168] on use at bounding box center [332, 167] width 7 height 7
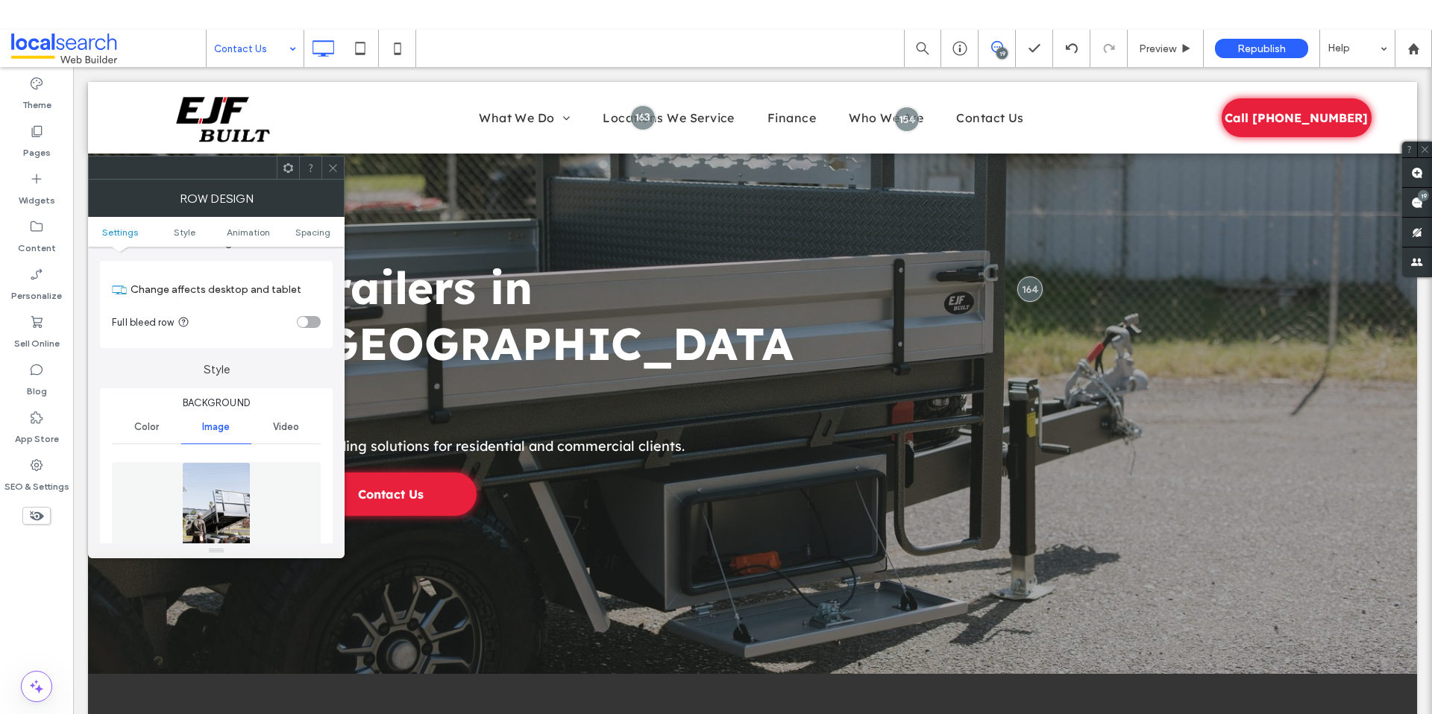
scroll to position [25, 0]
click at [148, 435] on div "Color" at bounding box center [146, 428] width 69 height 33
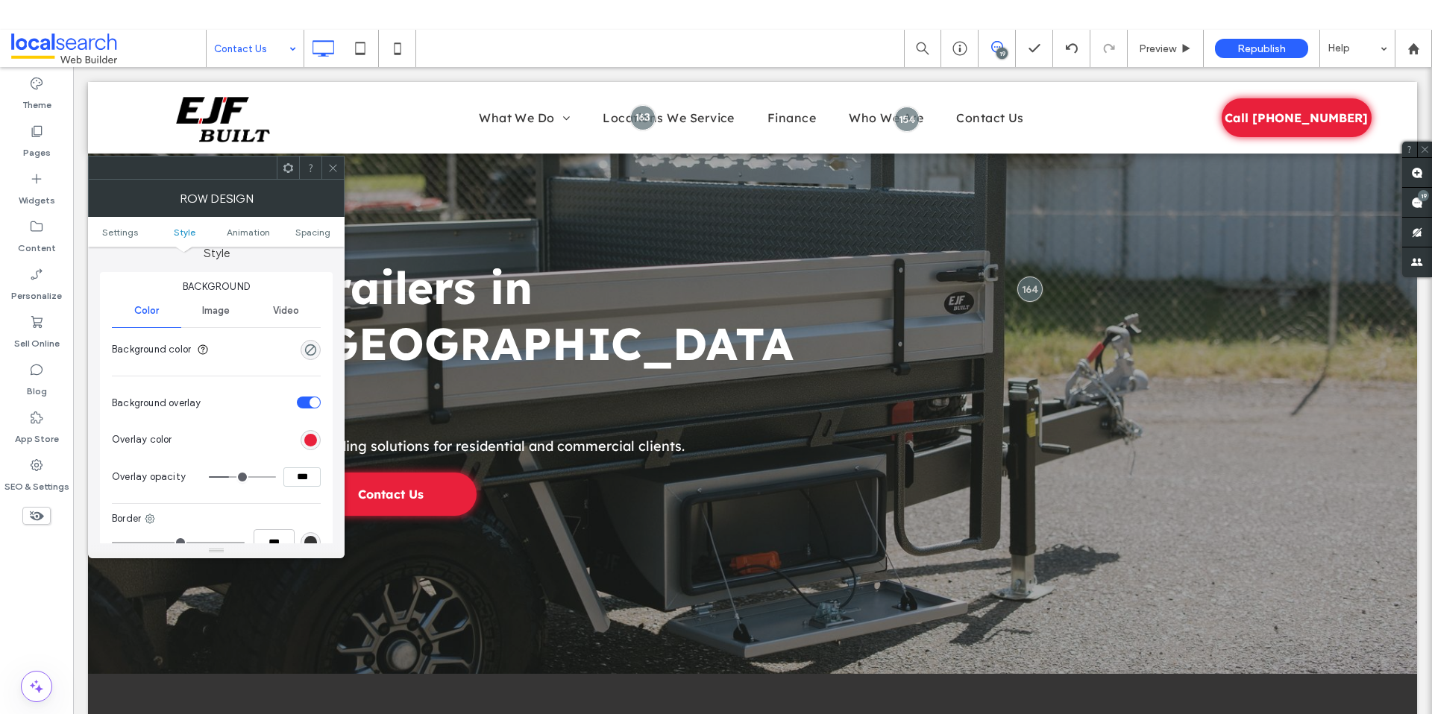
scroll to position [166, 0]
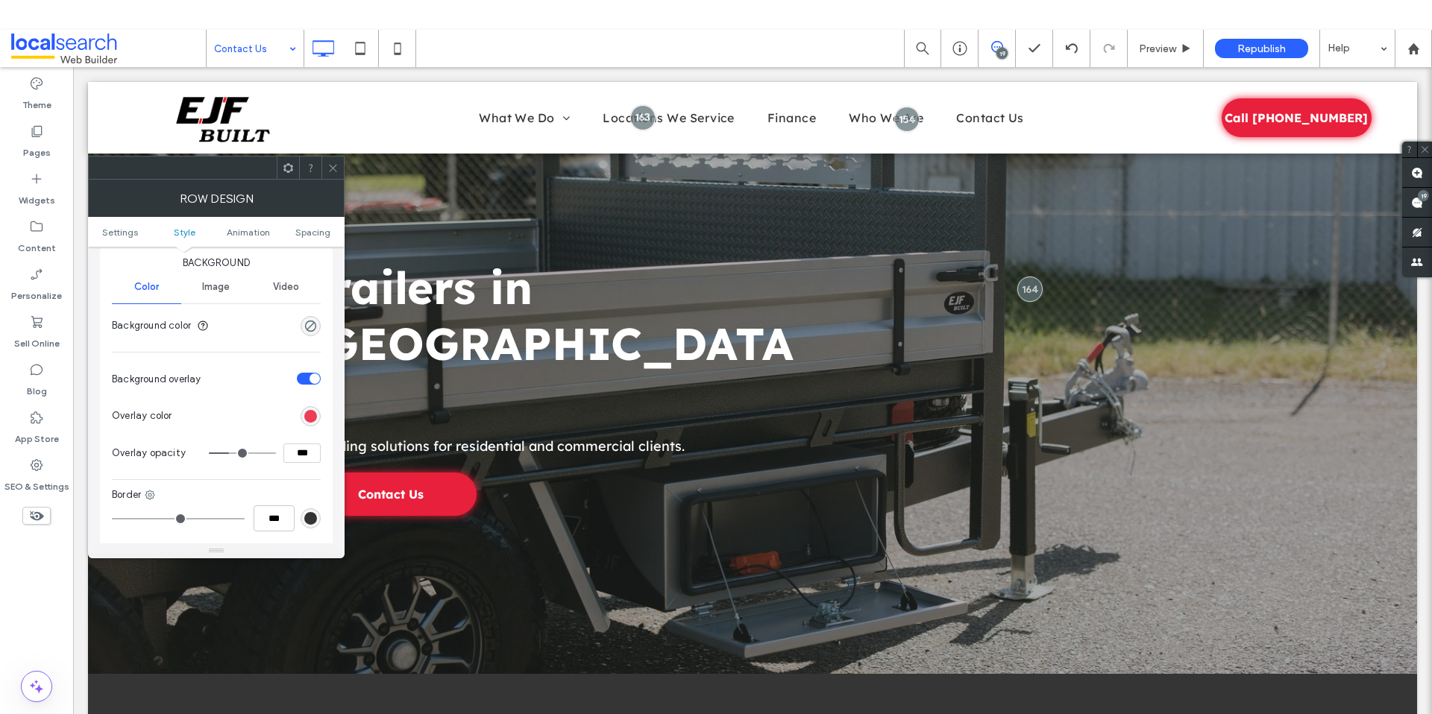
click at [309, 415] on div "rgb(233, 32, 59)" at bounding box center [310, 416] width 13 height 13
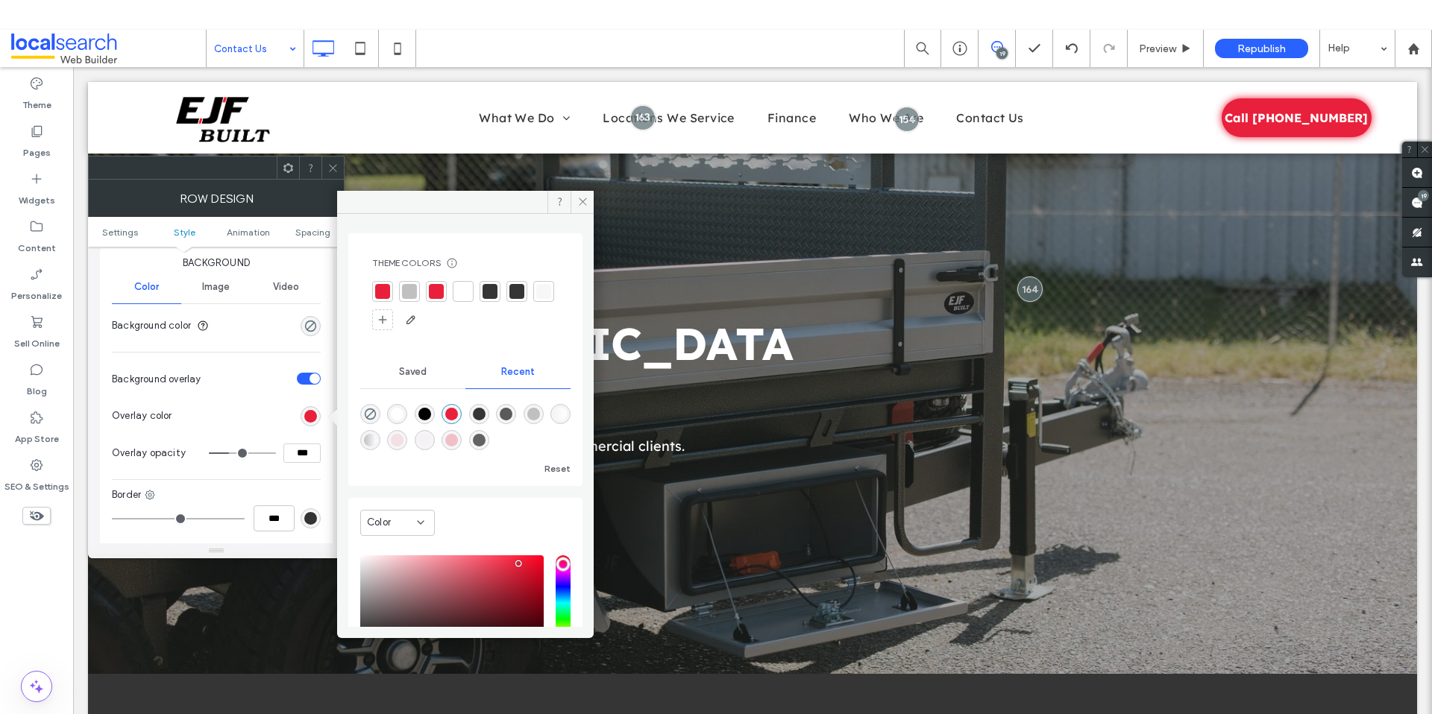
click at [426, 415] on div "rgba(0, 0, 0, 1)" at bounding box center [424, 414] width 13 height 13
type input "*******"
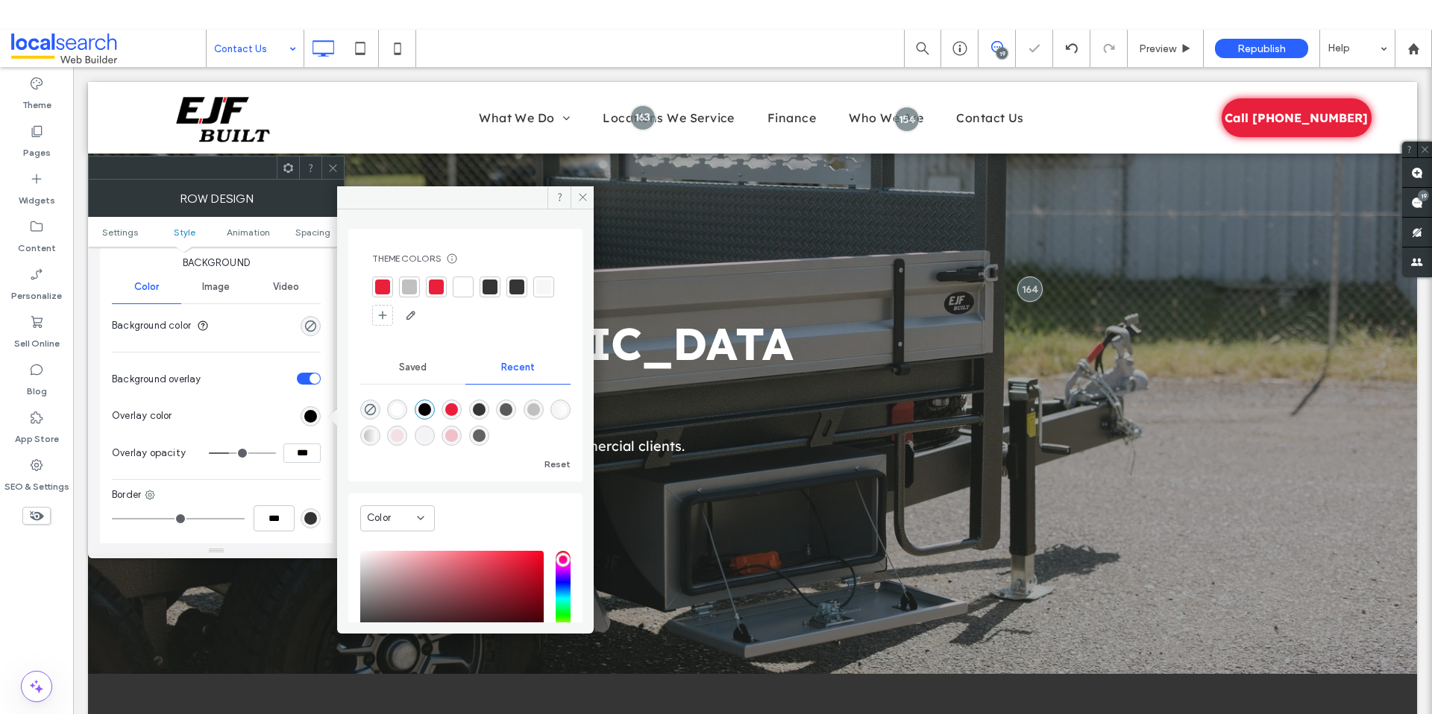
click at [242, 413] on section "Overlay color" at bounding box center [216, 415] width 209 height 37
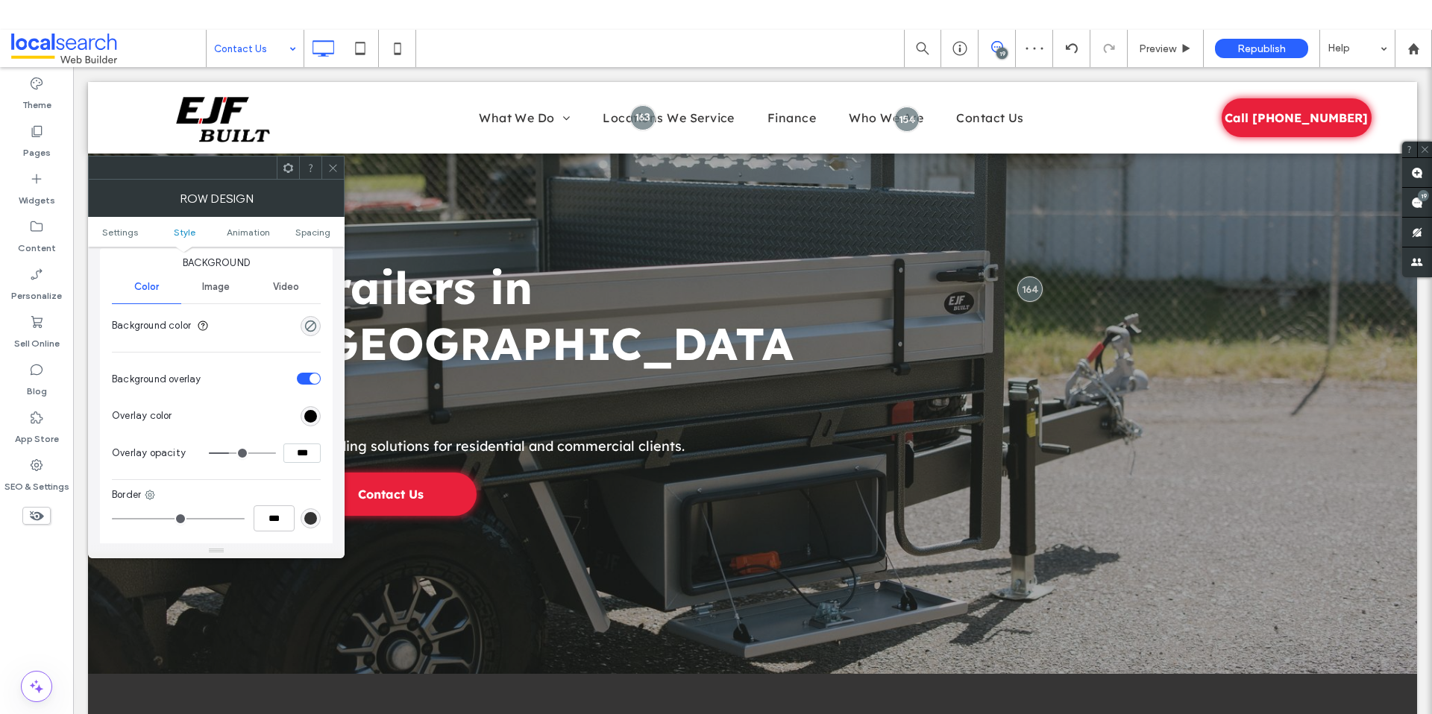
type input "**"
type input "***"
type input "**"
type input "***"
type input "**"
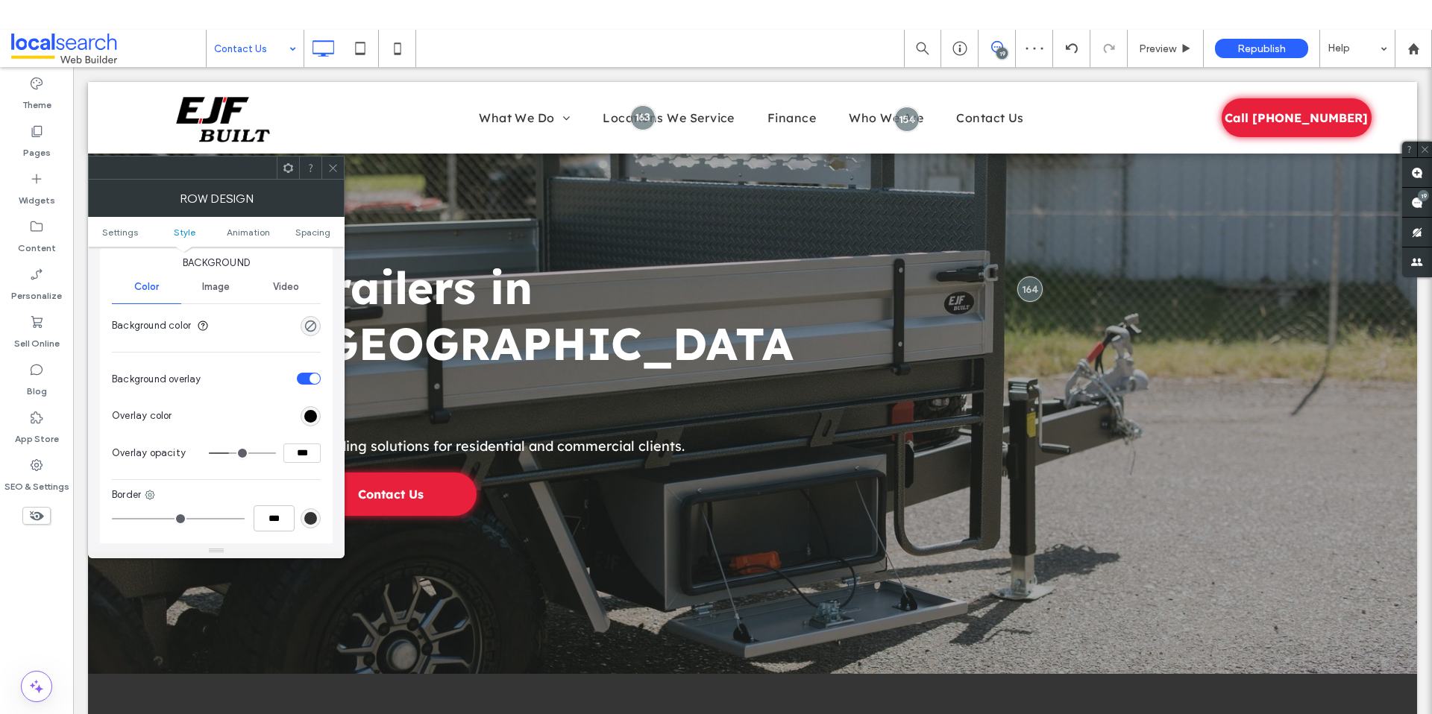
type input "***"
type input "**"
type input "***"
drag, startPoint x: 230, startPoint y: 450, endPoint x: 255, endPoint y: 448, distance: 25.4
click at [255, 453] on input "range" at bounding box center [242, 453] width 67 height 1
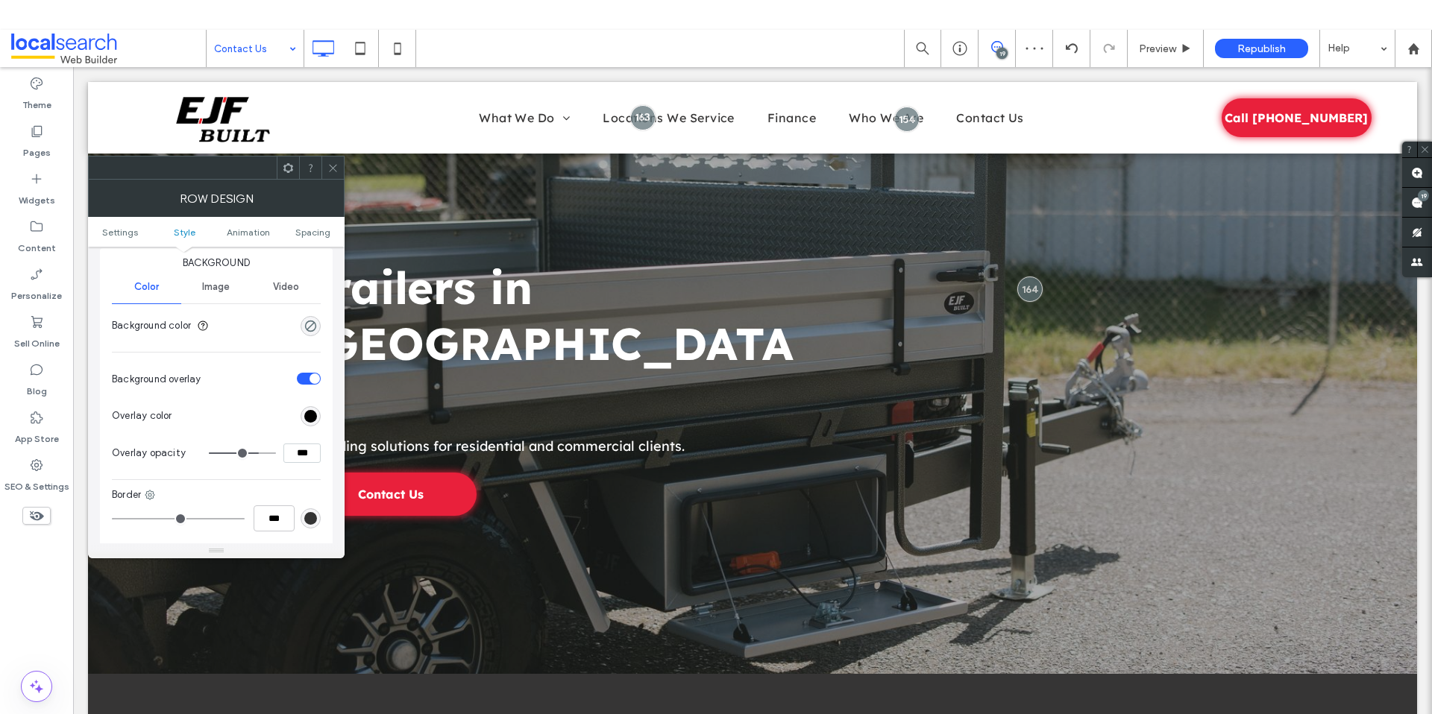
type input "**"
type input "***"
type input "**"
type input "***"
type input "**"
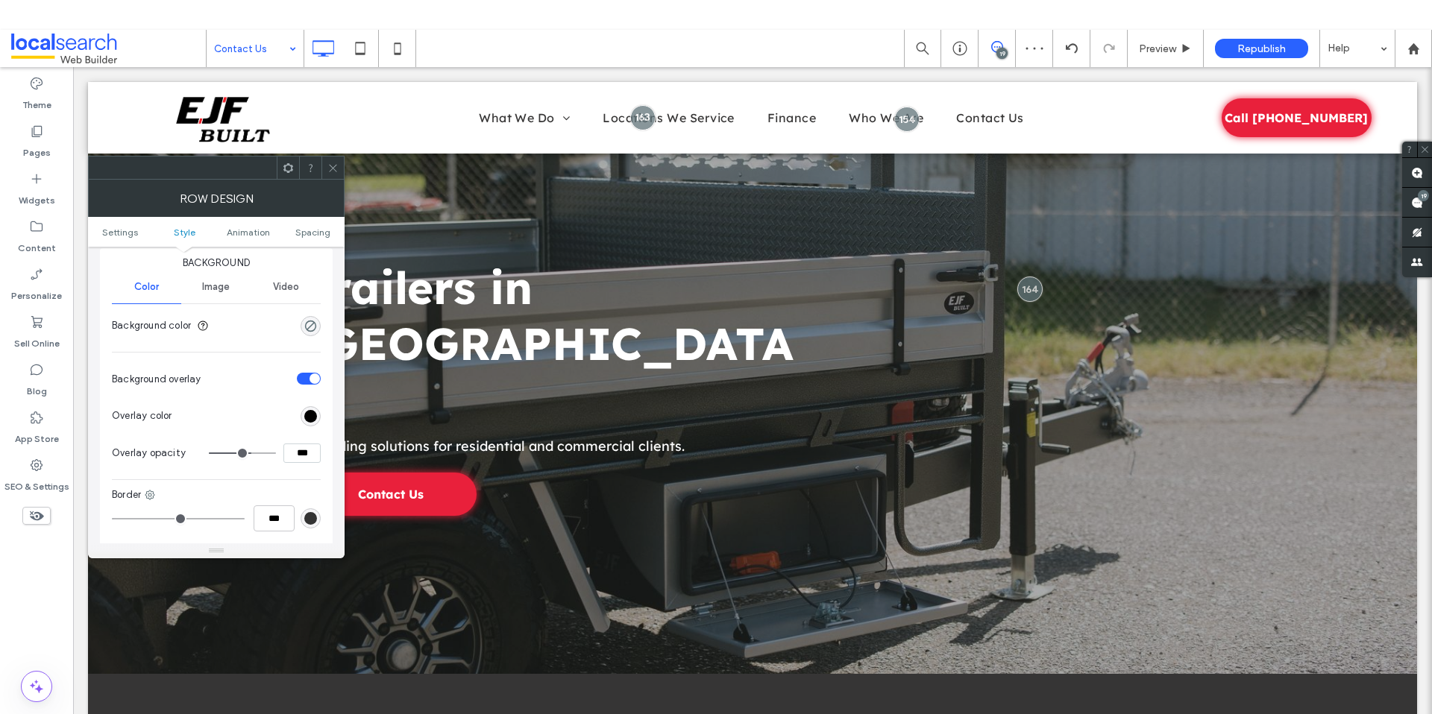
type input "***"
type input "**"
type input "***"
type input "**"
type input "***"
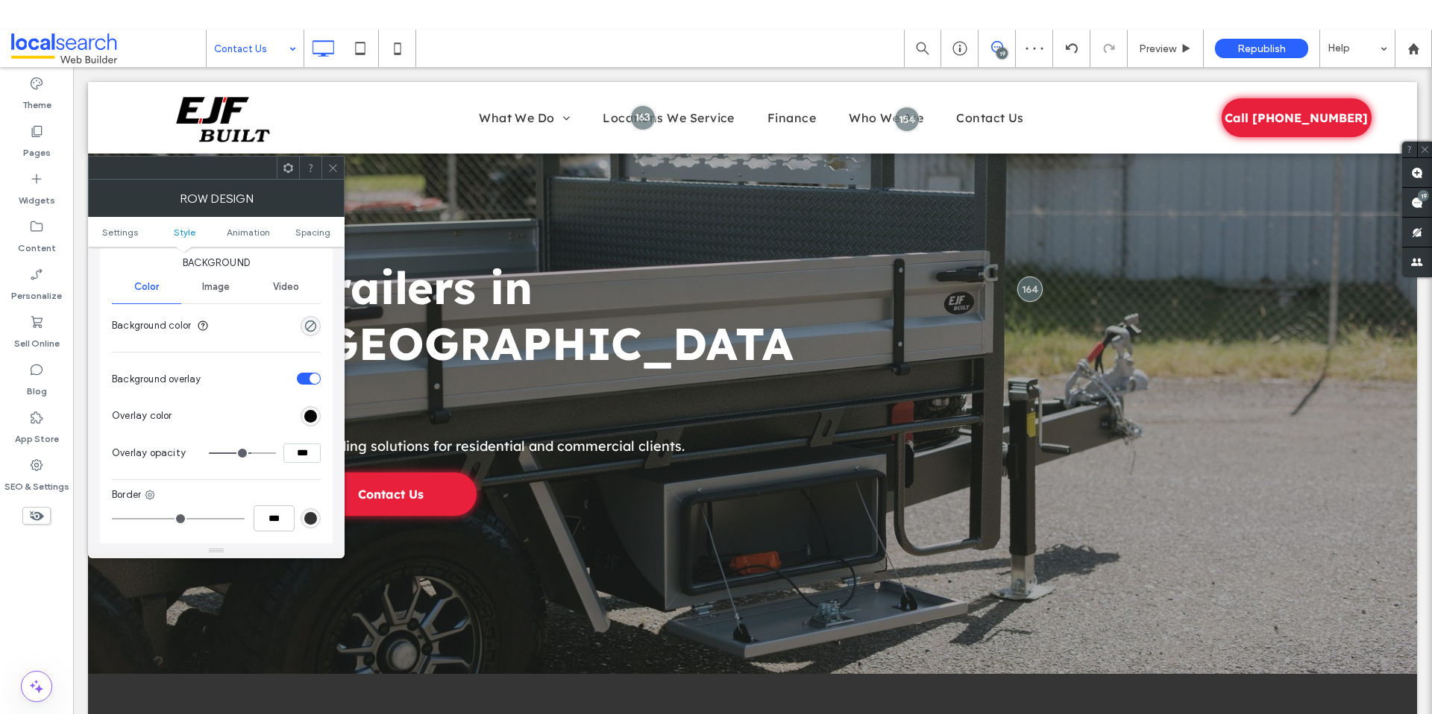
type input "**"
type input "***"
type input "**"
type input "***"
type input "**"
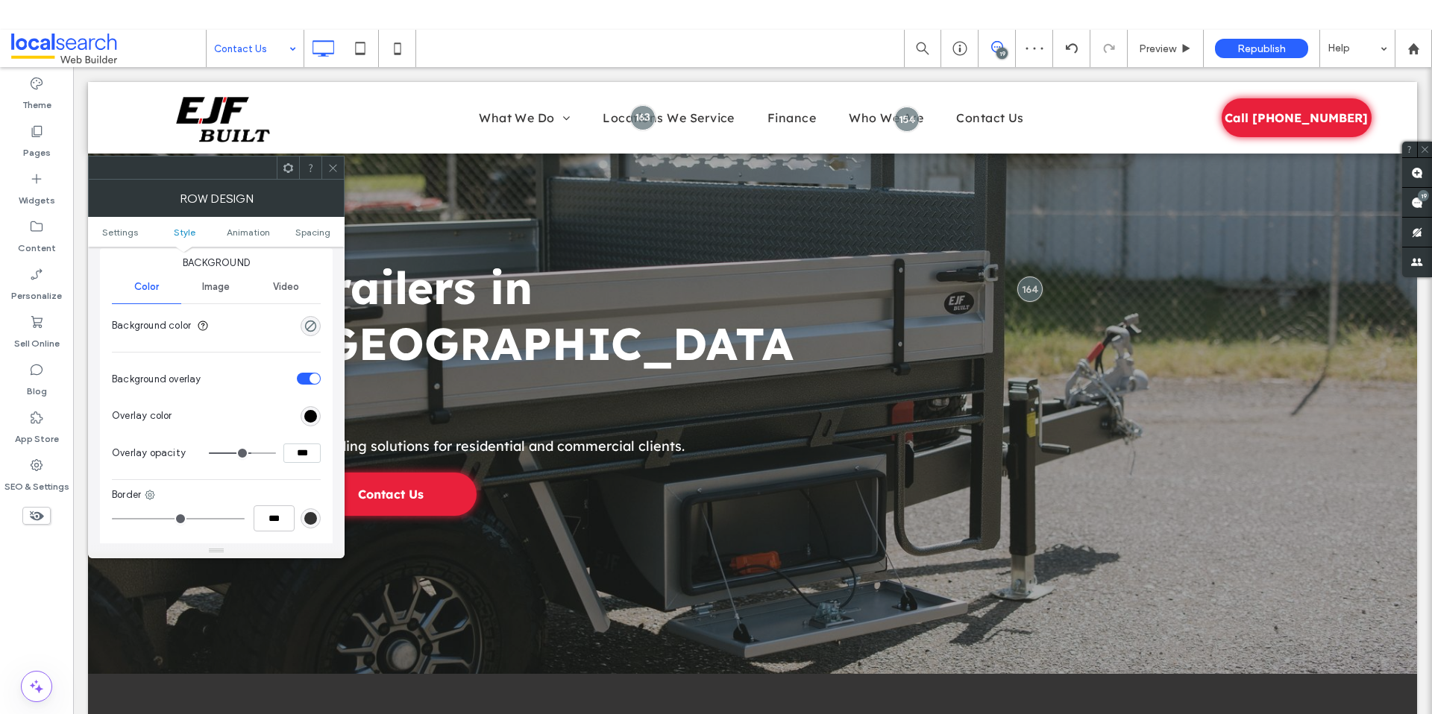
type input "***"
type input "**"
type input "***"
type input "**"
type input "***"
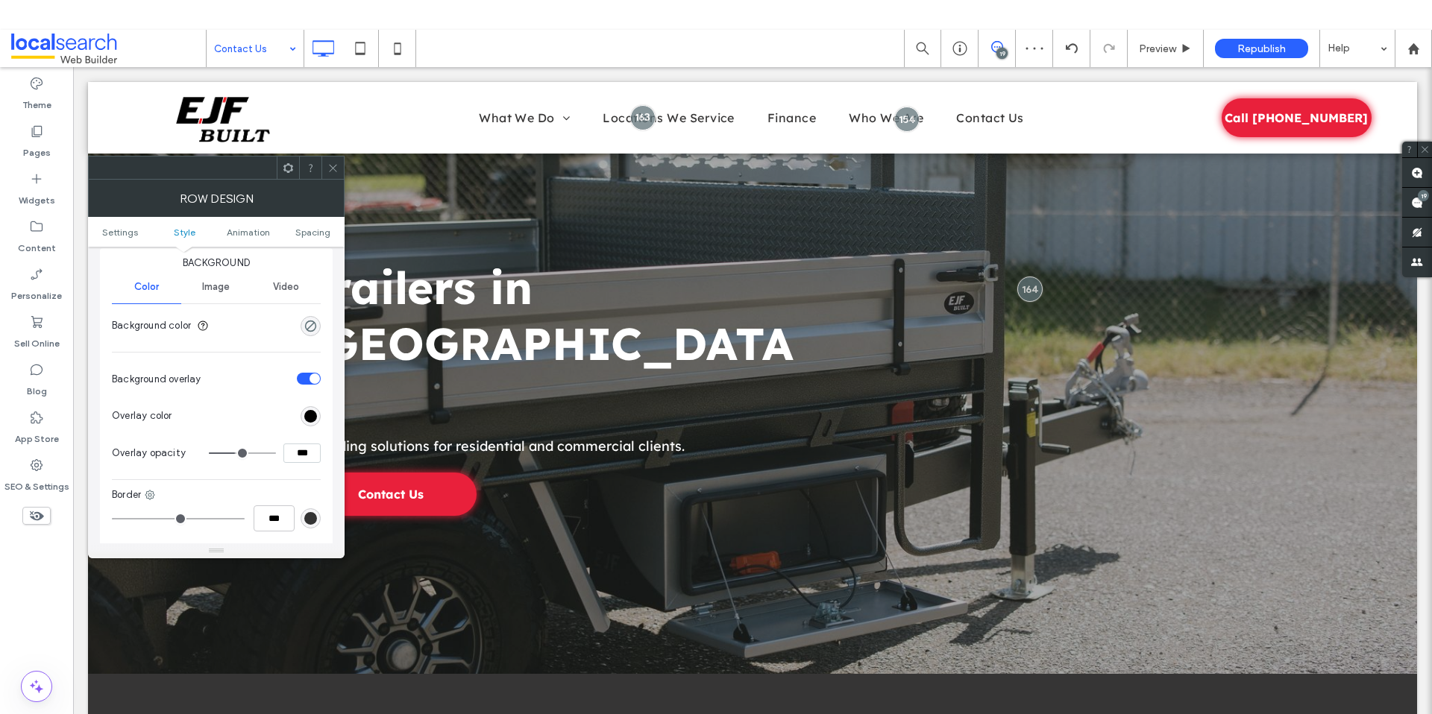
type input "**"
type input "***"
drag, startPoint x: 255, startPoint y: 448, endPoint x: 234, endPoint y: 449, distance: 20.9
type input "**"
click at [235, 453] on input "range" at bounding box center [242, 453] width 67 height 1
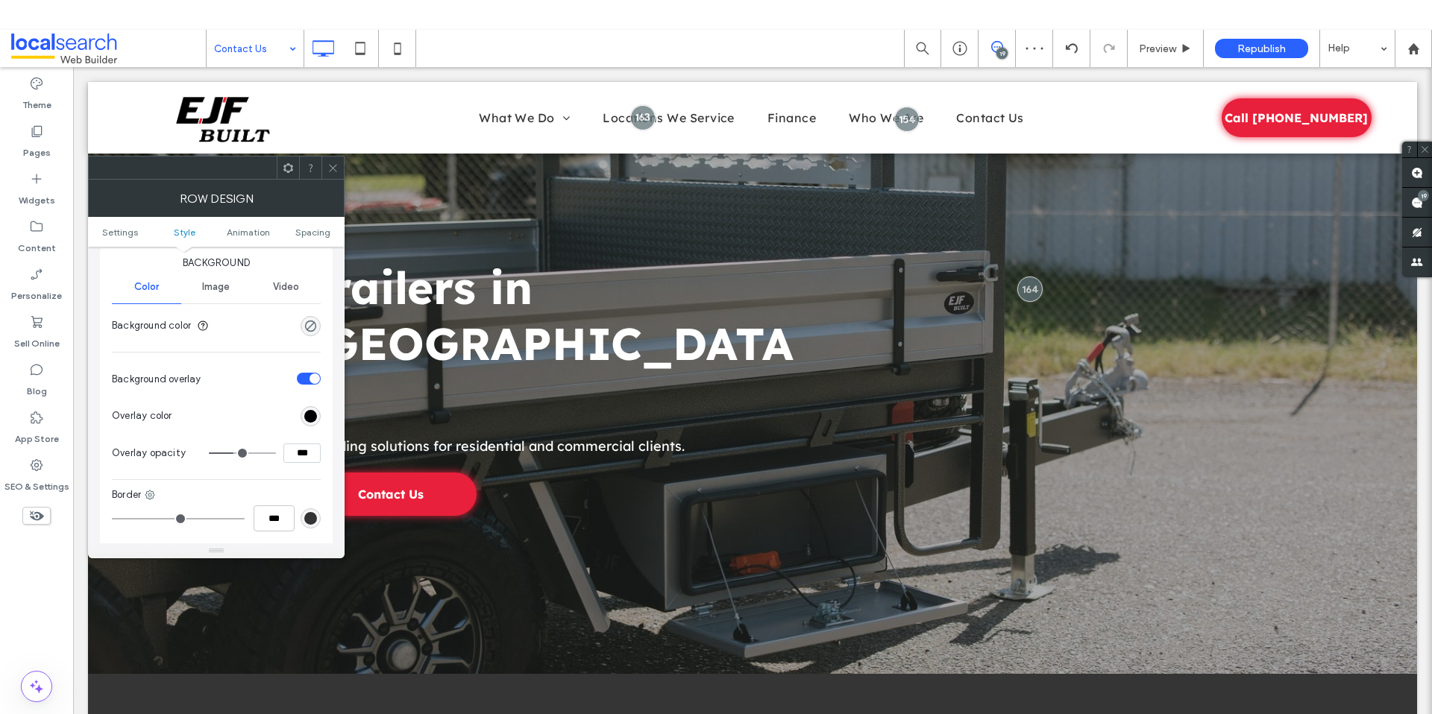
click at [325, 167] on div at bounding box center [332, 168] width 22 height 22
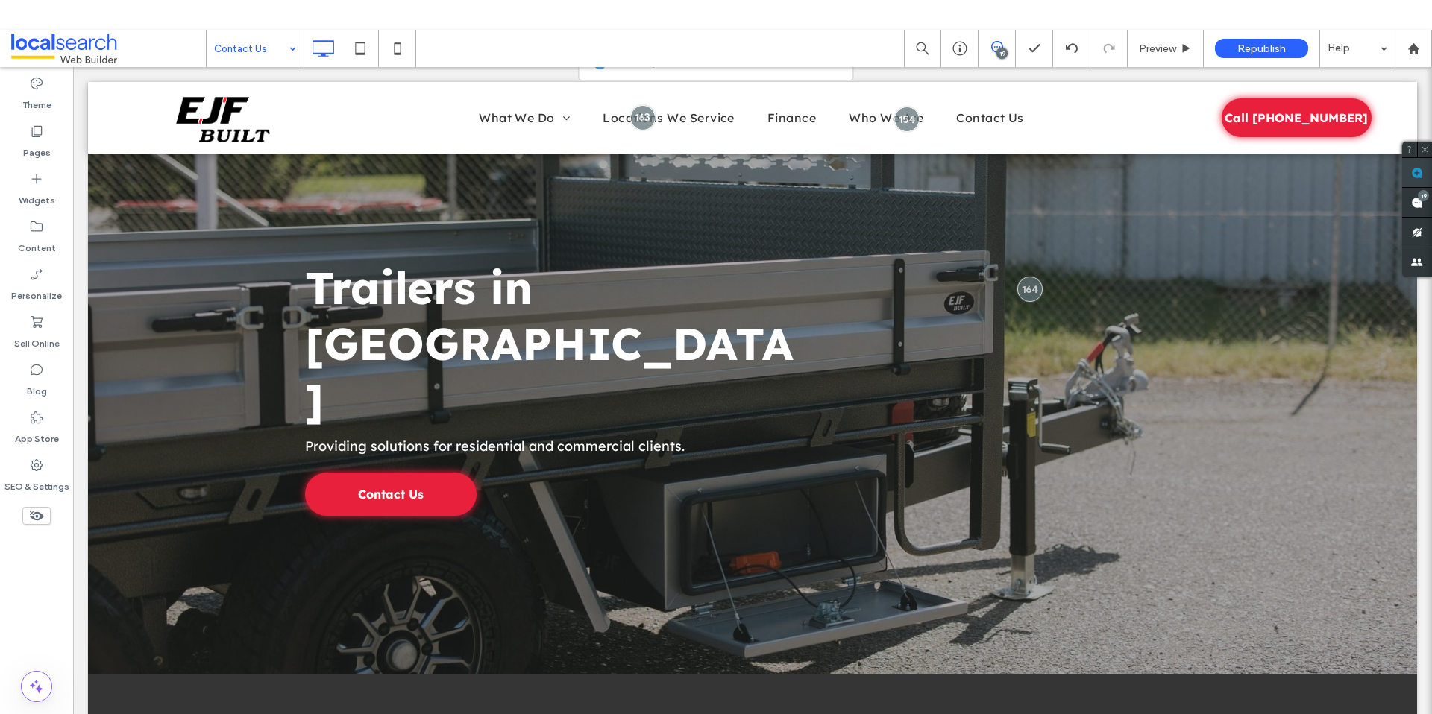
click at [1427, 169] on span at bounding box center [1417, 172] width 30 height 29
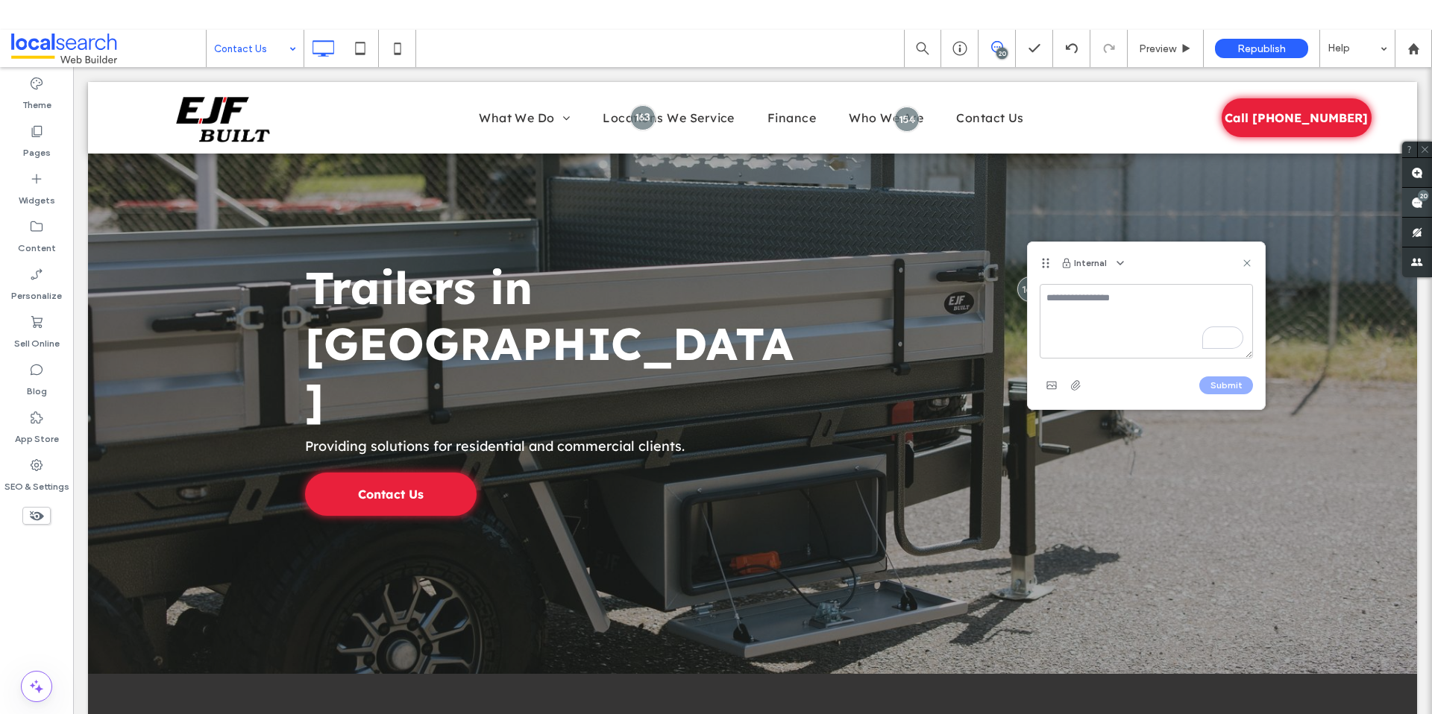
click at [1416, 200] on use at bounding box center [1417, 203] width 12 height 12
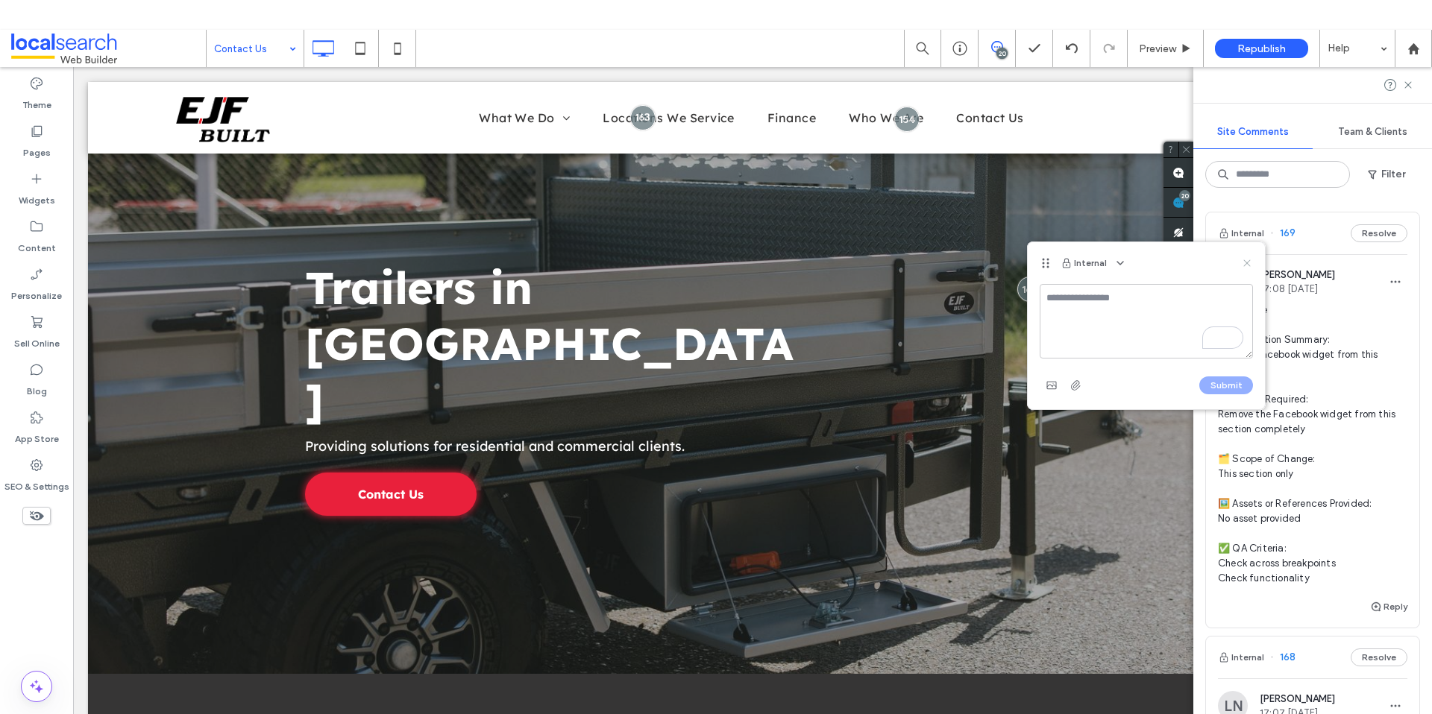
scroll to position [3, 0]
click at [1251, 257] on icon at bounding box center [1247, 263] width 12 height 12
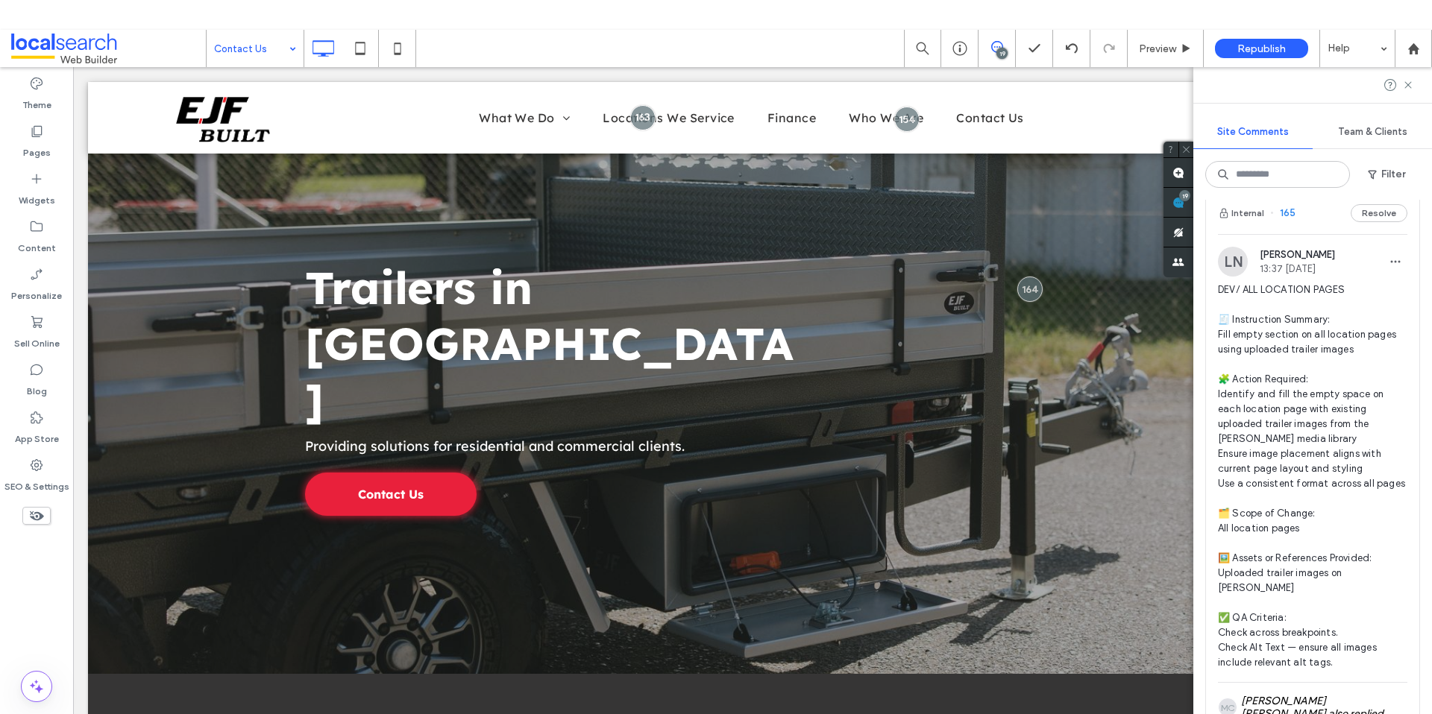
scroll to position [2006, 0]
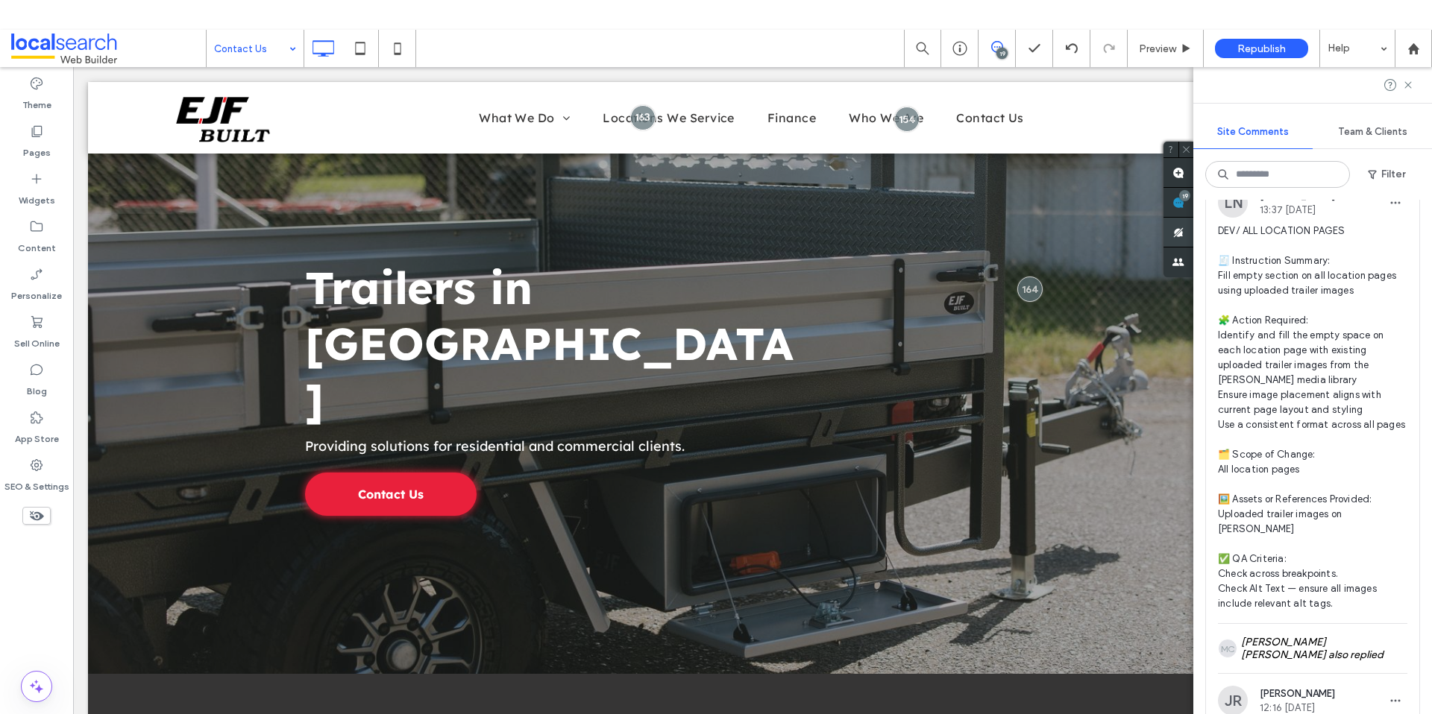
drag, startPoint x: 1306, startPoint y: 561, endPoint x: 1190, endPoint y: 243, distance: 338.7
click at [1193, 243] on div "Site Comments Team & Clients Filter Internal 169 Resolve LN Lily Newman 17:08 A…" at bounding box center [1312, 405] width 239 height 677
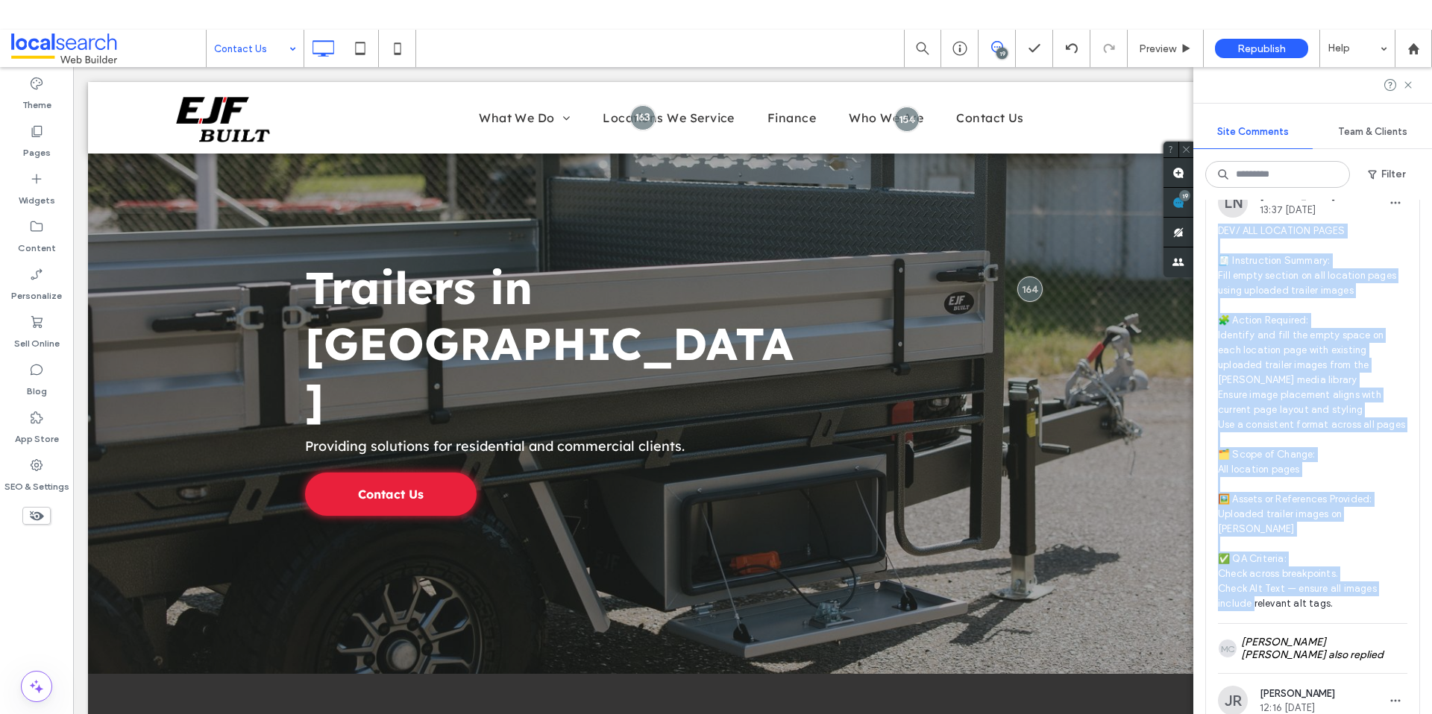
drag, startPoint x: 1335, startPoint y: 648, endPoint x: 1211, endPoint y: 264, distance: 403.7
click at [1211, 264] on div "LN Lily Newman 13:37 Aug 15 2025 DEV/ ALL LOCATION PAGES 🧾 Instruction Summary:…" at bounding box center [1312, 405] width 213 height 435
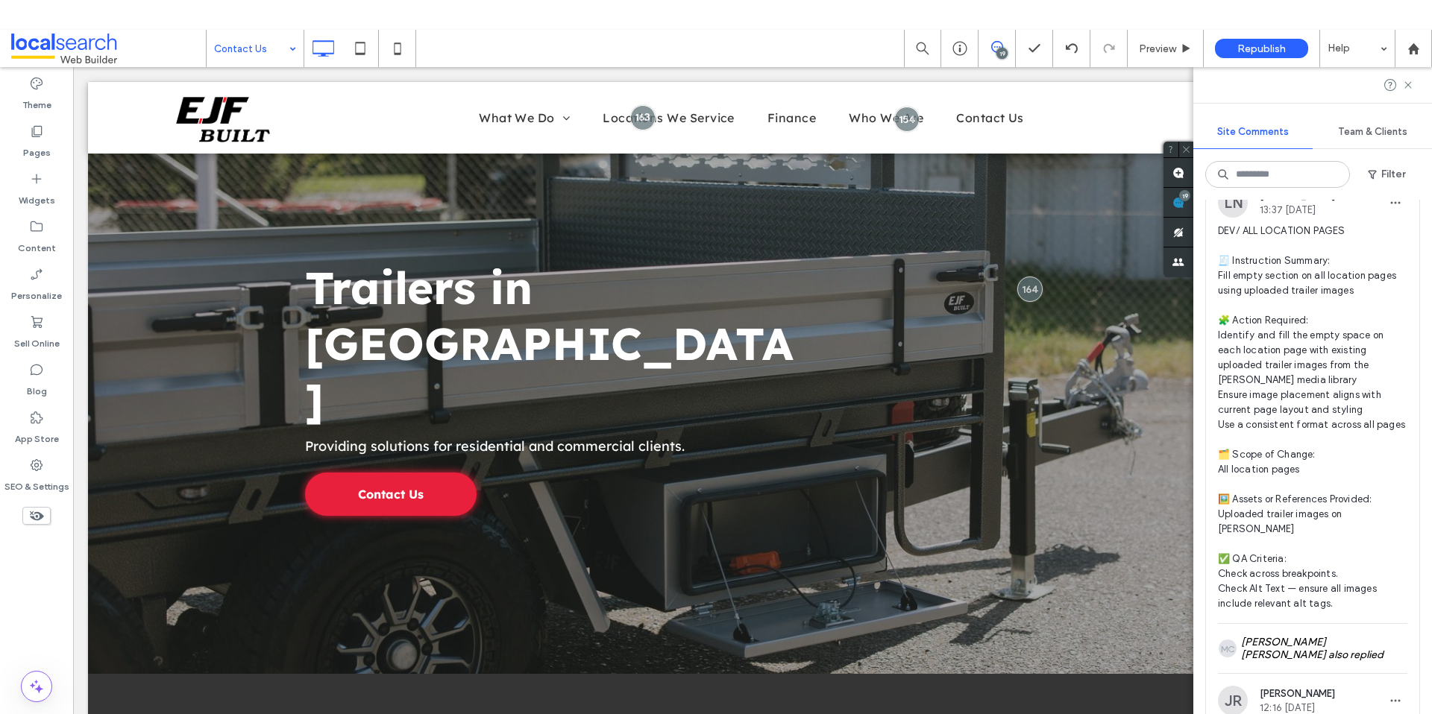
click at [1228, 282] on div at bounding box center [716, 387] width 1432 height 714
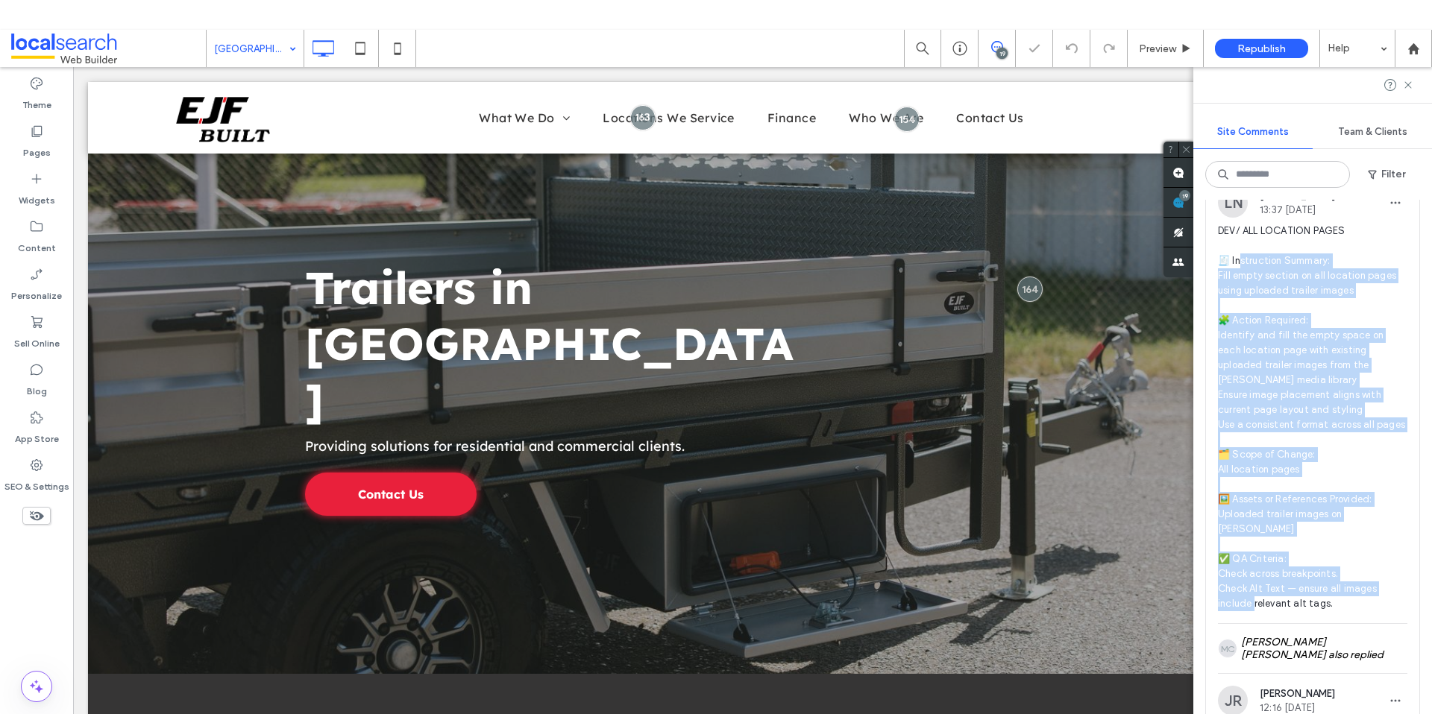
drag, startPoint x: 1341, startPoint y: 641, endPoint x: 1239, endPoint y: 293, distance: 362.7
click at [1239, 293] on span "DEV/ ALL LOCATION PAGES 🧾 Instruction Summary: Fill empty section on all locati…" at bounding box center [1312, 418] width 189 height 388
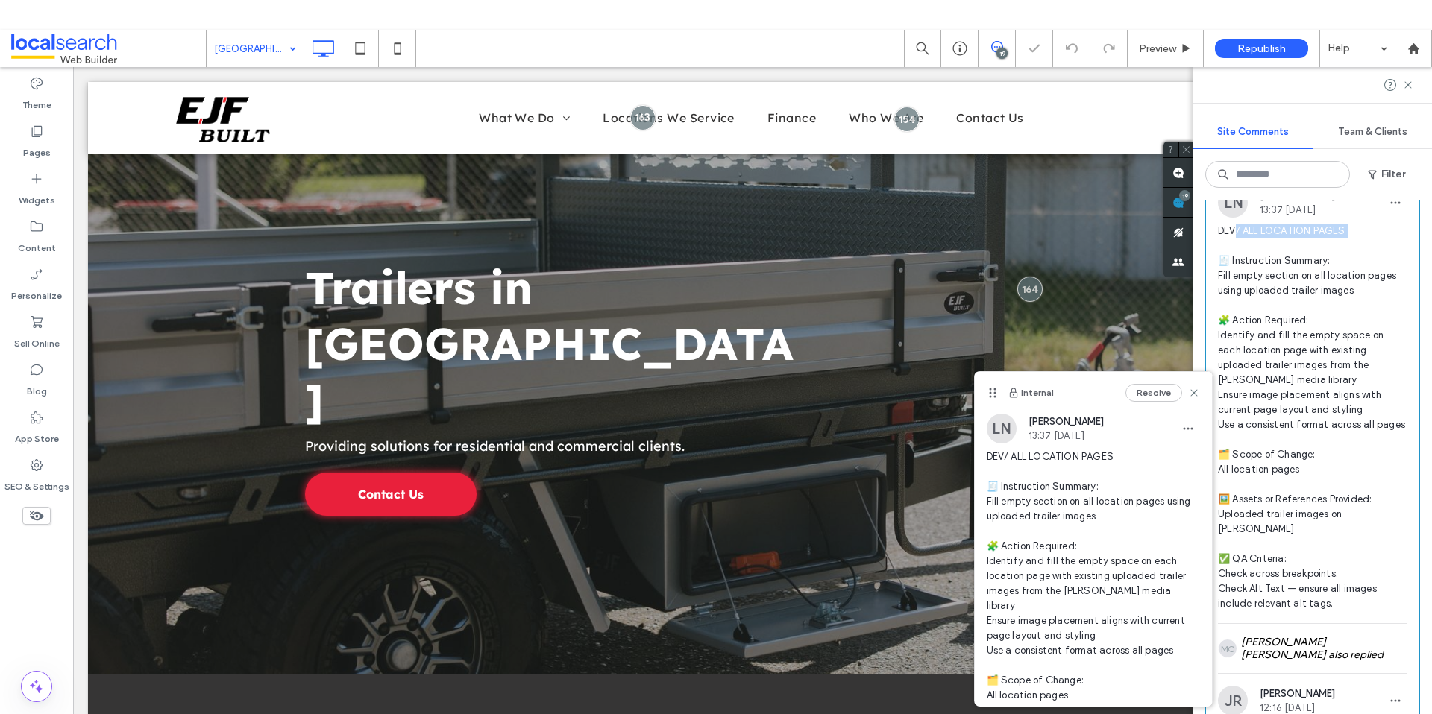
drag, startPoint x: 1239, startPoint y: 283, endPoint x: 1237, endPoint y: 267, distance: 16.6
click at [1237, 268] on span "DEV/ ALL LOCATION PAGES 🧾 Instruction Summary: Fill empty section on all locati…" at bounding box center [1312, 418] width 189 height 388
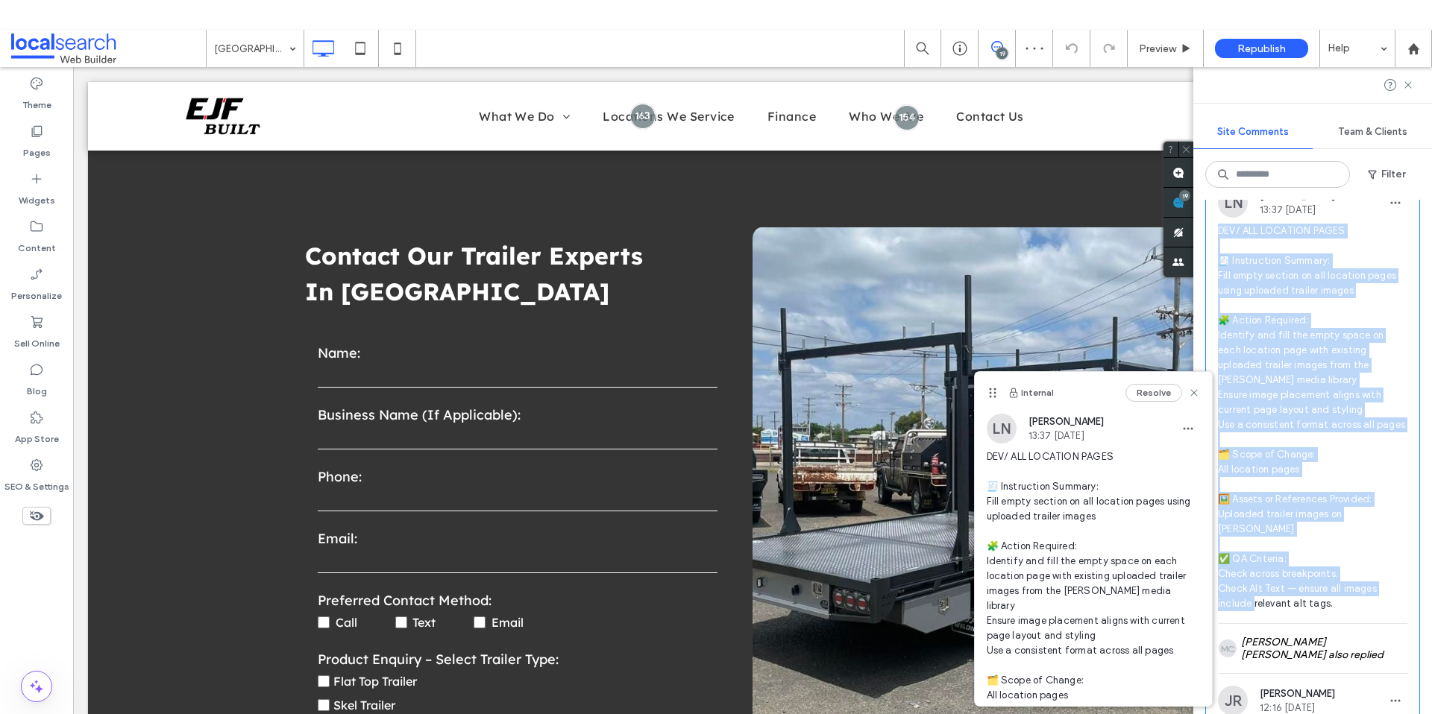
click at [1202, 265] on div "Internal 169 Resolve LN [PERSON_NAME] 17:08 [DATE] Dev/ Home 🧾 Instruction Summ…" at bounding box center [1312, 472] width 239 height 544
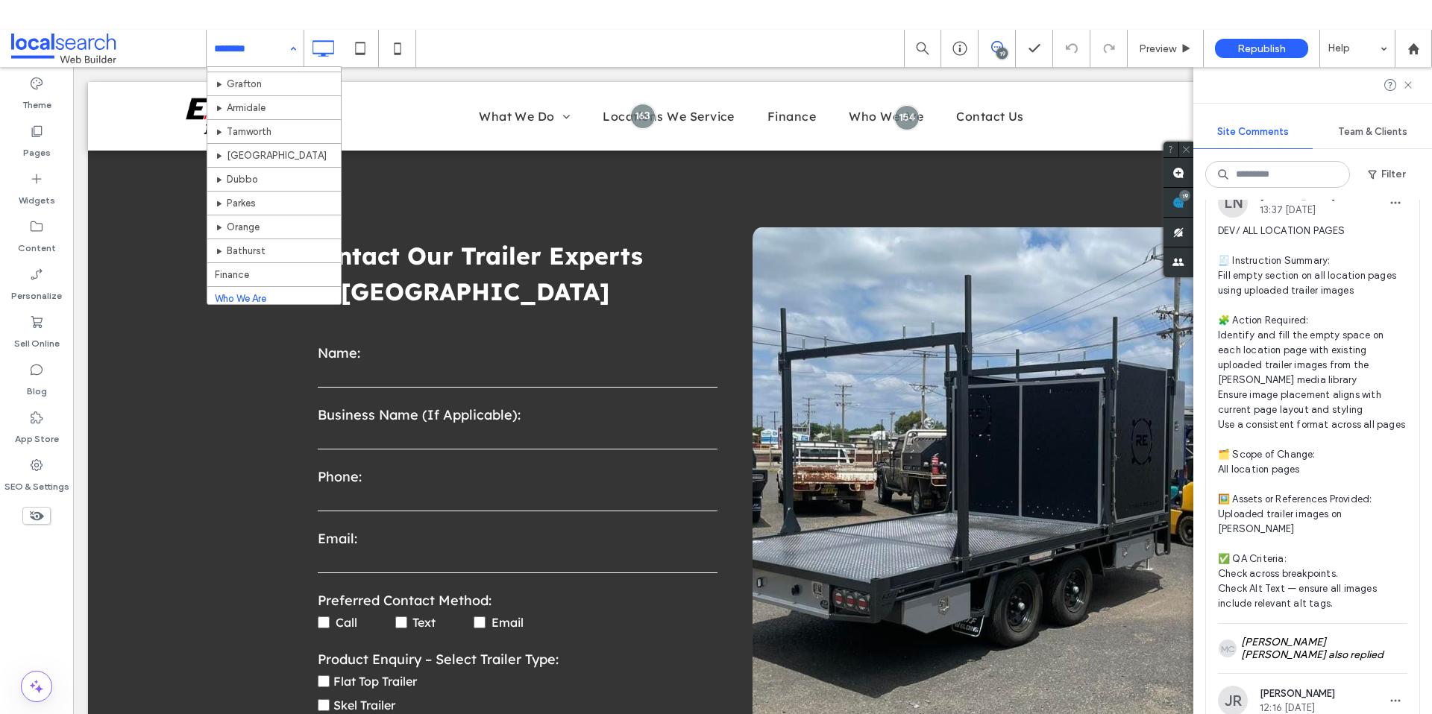
scroll to position [524, 0]
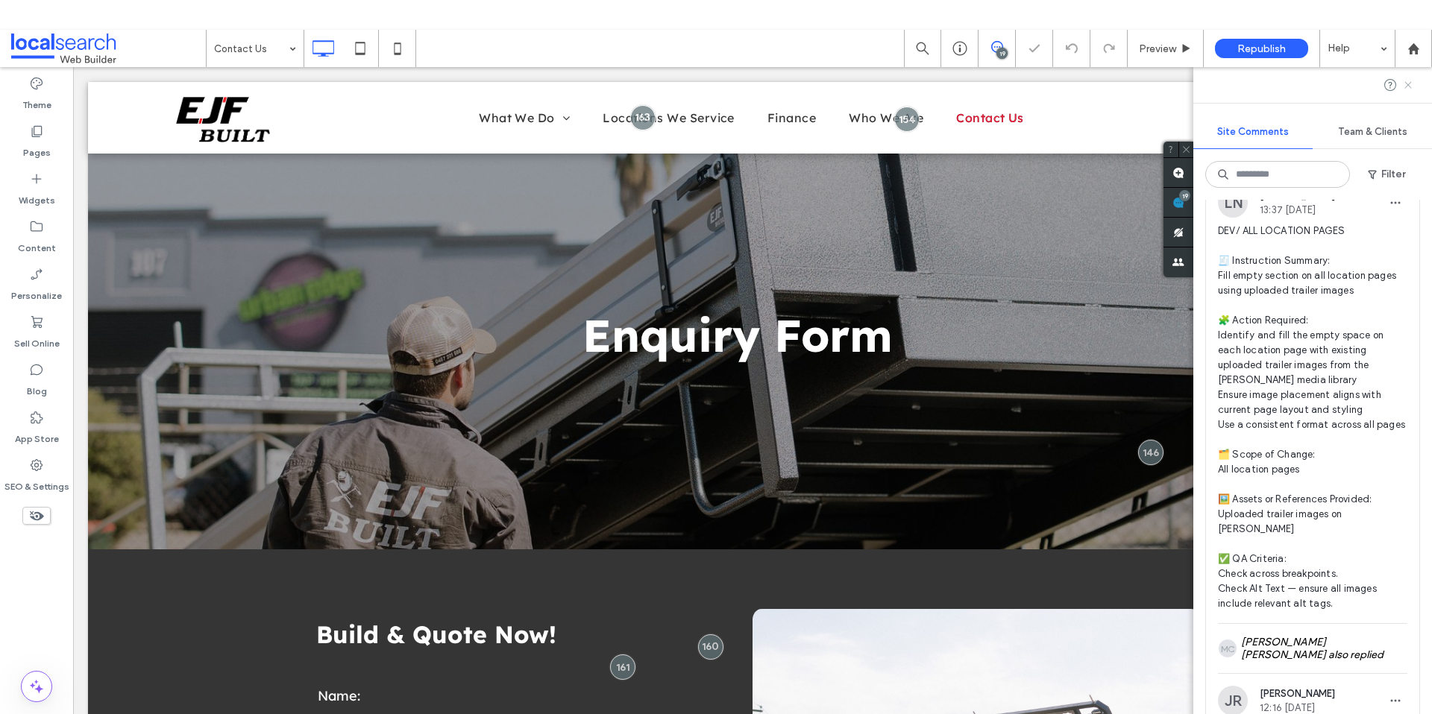
click at [1405, 86] on use at bounding box center [1407, 84] width 7 height 7
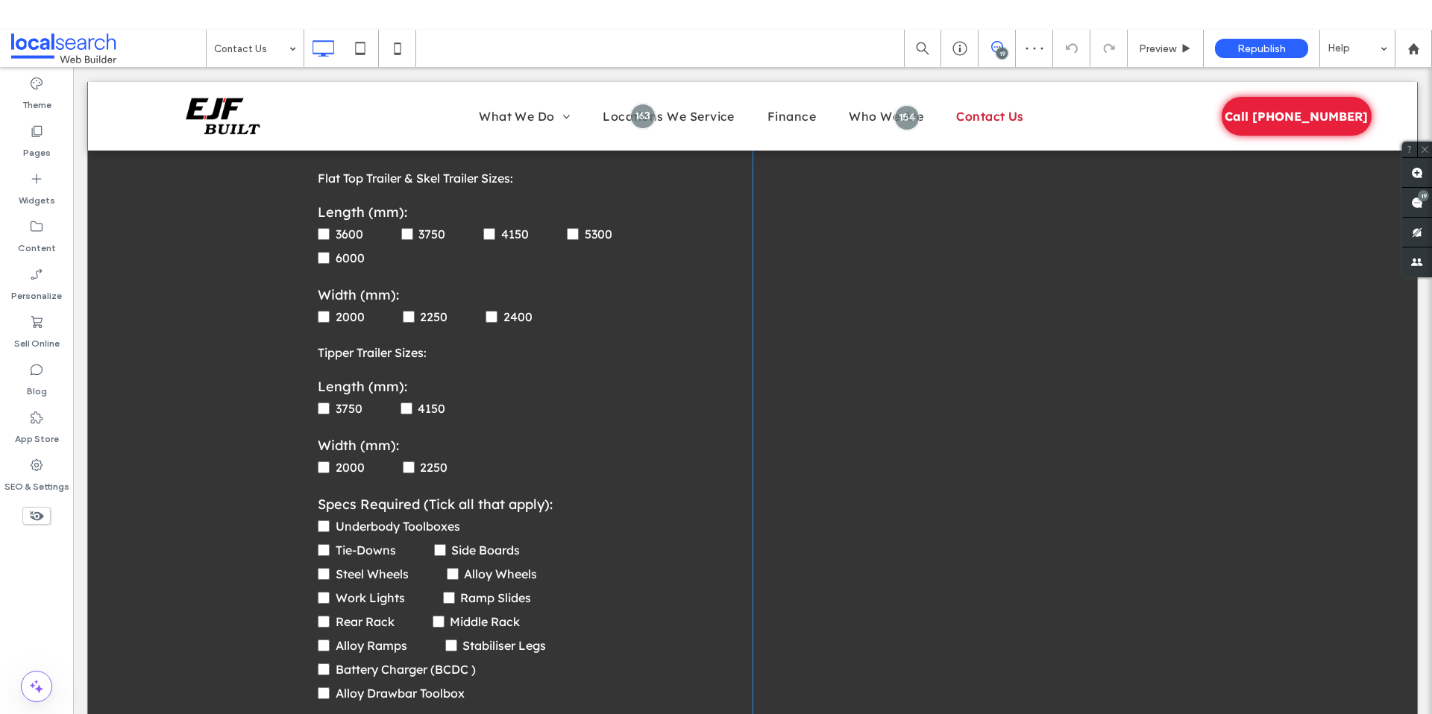
scroll to position [1161, 0]
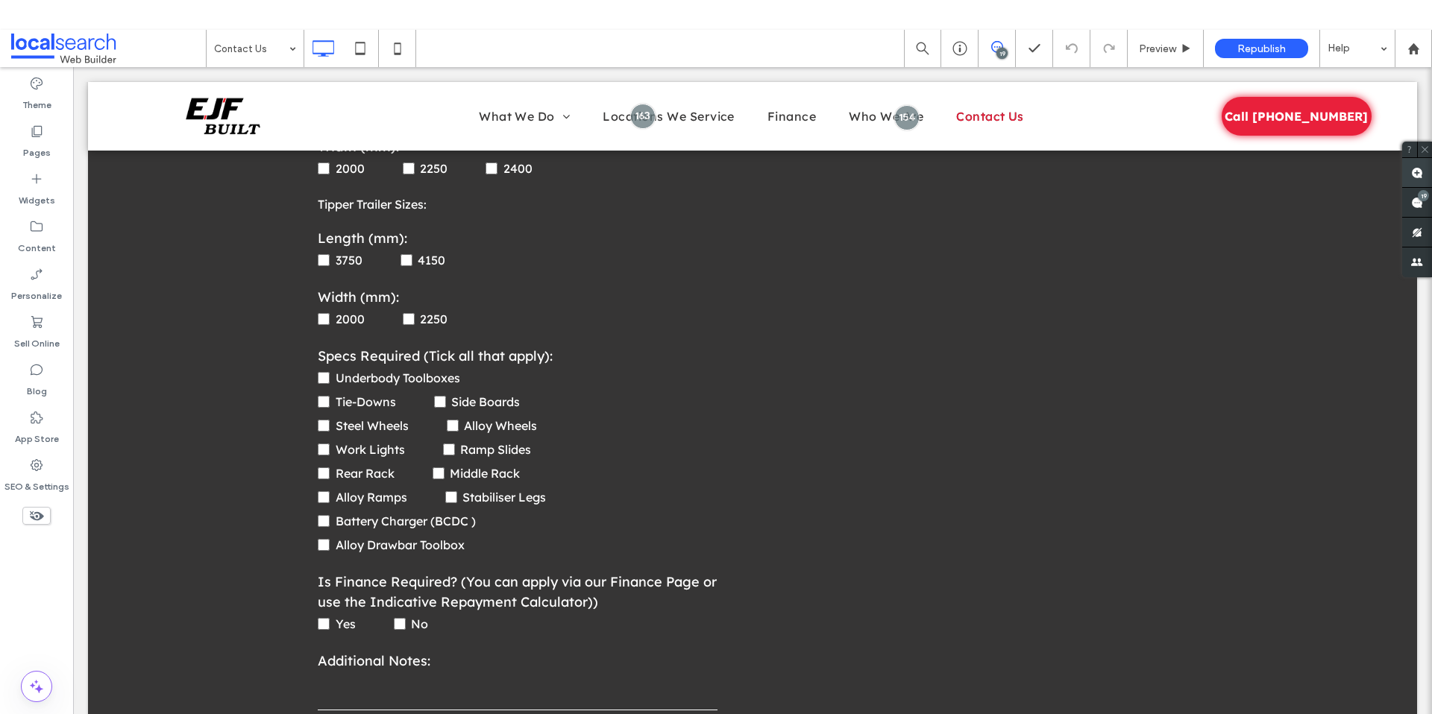
click at [1418, 173] on use at bounding box center [1417, 173] width 12 height 12
click at [990, 383] on div "Button View more Click To Paste" at bounding box center [975, 156] width 447 height 1416
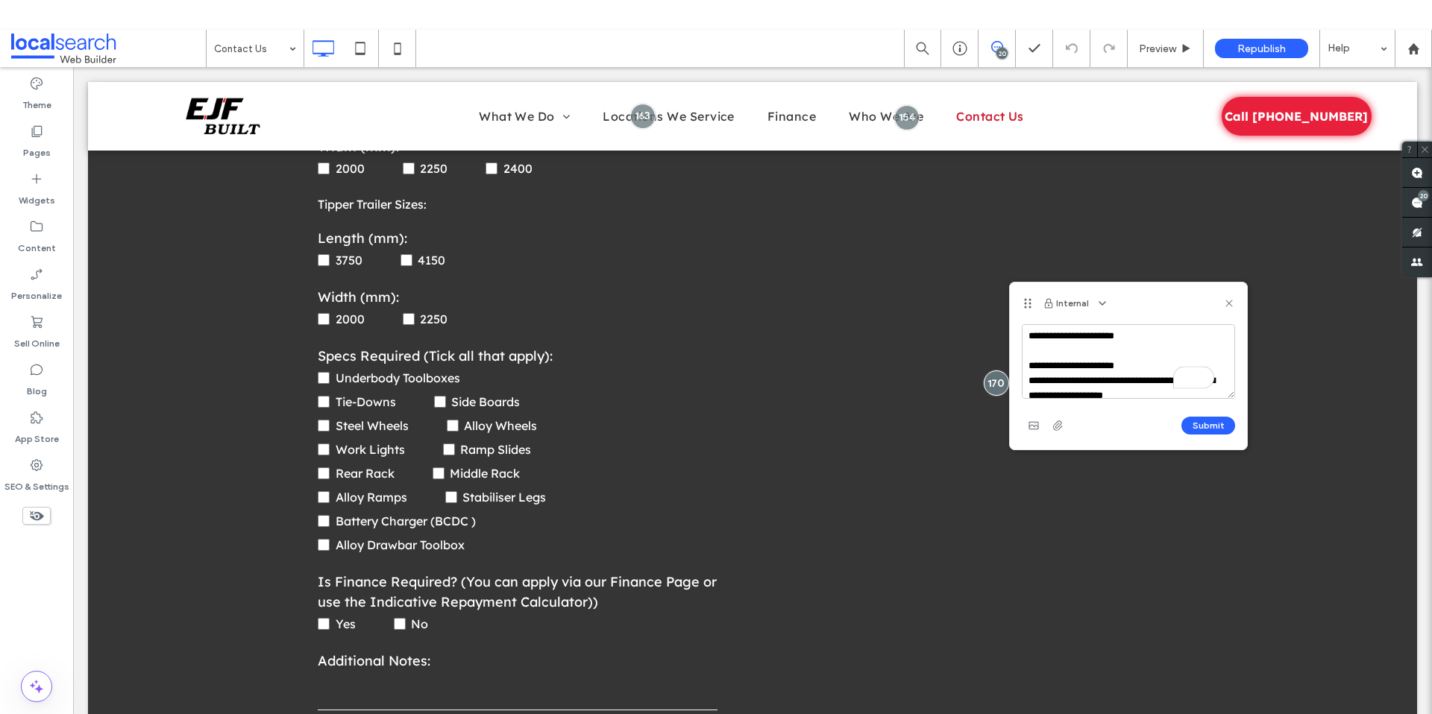
scroll to position [0, 0]
drag, startPoint x: 1183, startPoint y: 342, endPoint x: 1055, endPoint y: 336, distance: 128.4
click at [1055, 336] on textarea "**********" at bounding box center [1127, 361] width 213 height 75
drag, startPoint x: 1109, startPoint y: 354, endPoint x: 1176, endPoint y: 280, distance: 100.3
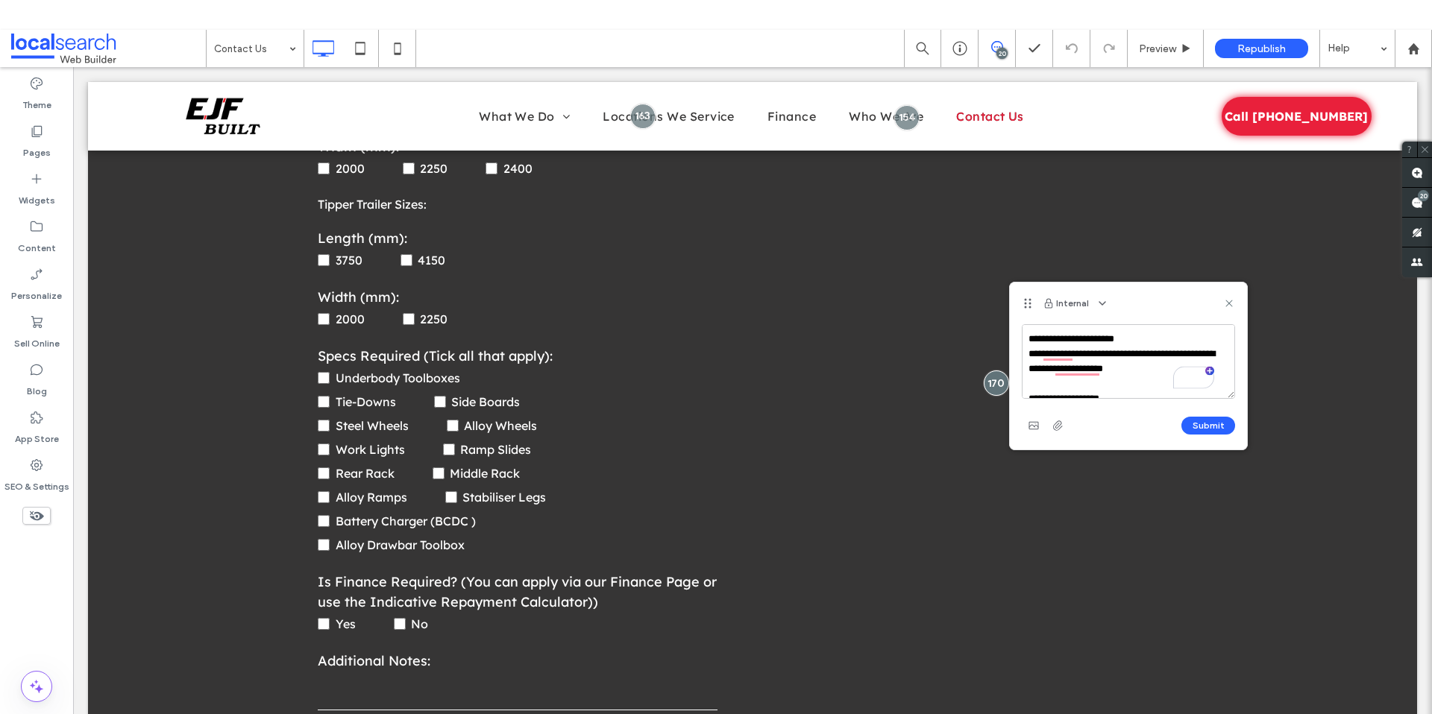
click at [1247, 352] on div "**********" at bounding box center [1128, 366] width 239 height 169
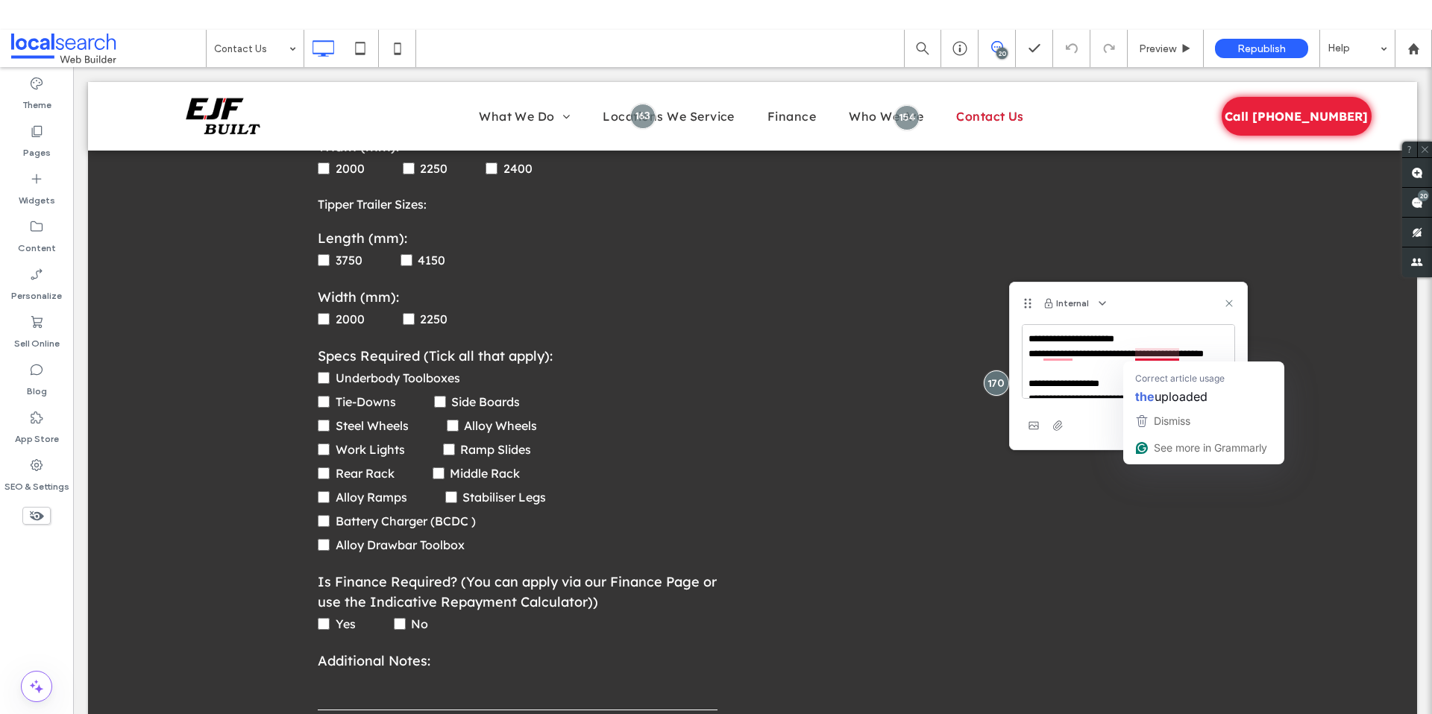
click at [1058, 373] on textarea "**********" at bounding box center [1127, 361] width 213 height 75
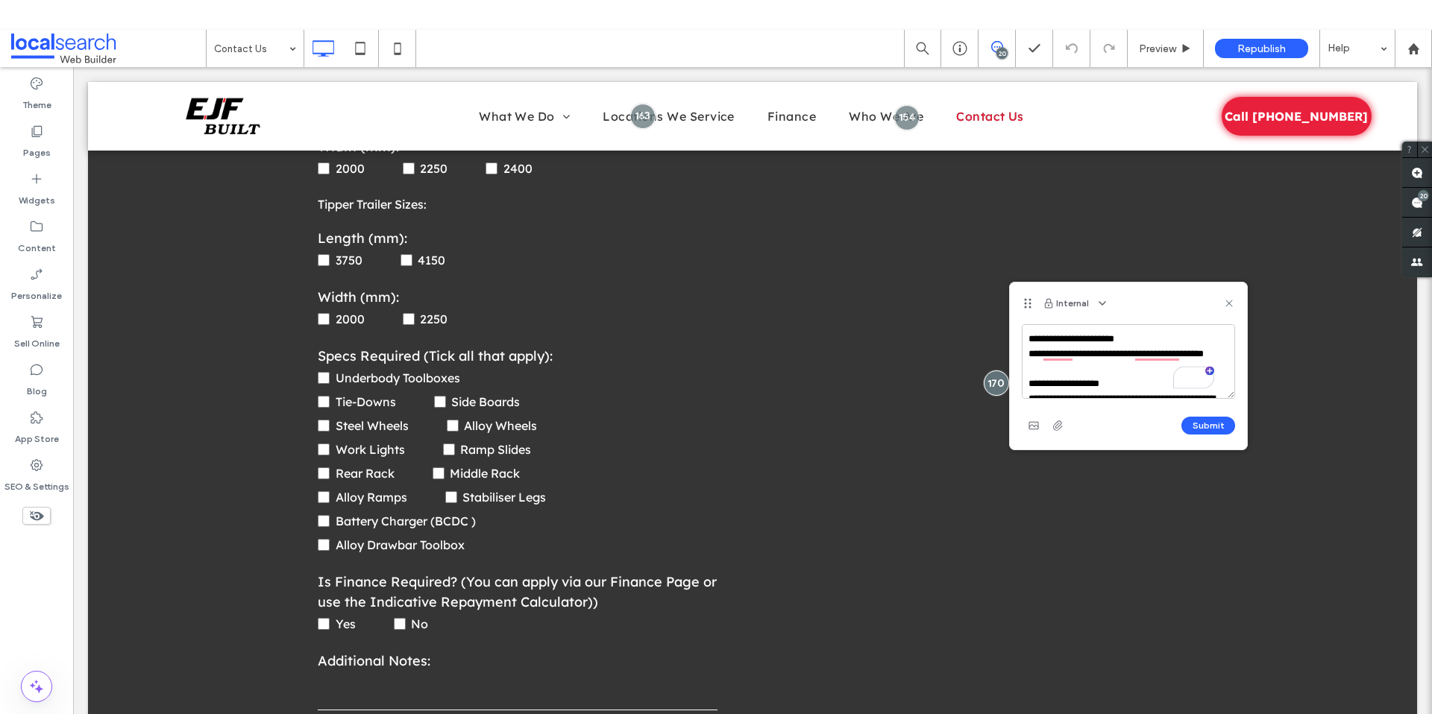
click at [1085, 374] on textarea "**********" at bounding box center [1127, 361] width 213 height 75
drag, startPoint x: 1183, startPoint y: 329, endPoint x: 1095, endPoint y: 379, distance: 101.8
click at [1095, 379] on textarea "**********" at bounding box center [1127, 361] width 213 height 75
type textarea "**********"
click at [1212, 419] on button "Submit" at bounding box center [1208, 426] width 54 height 18
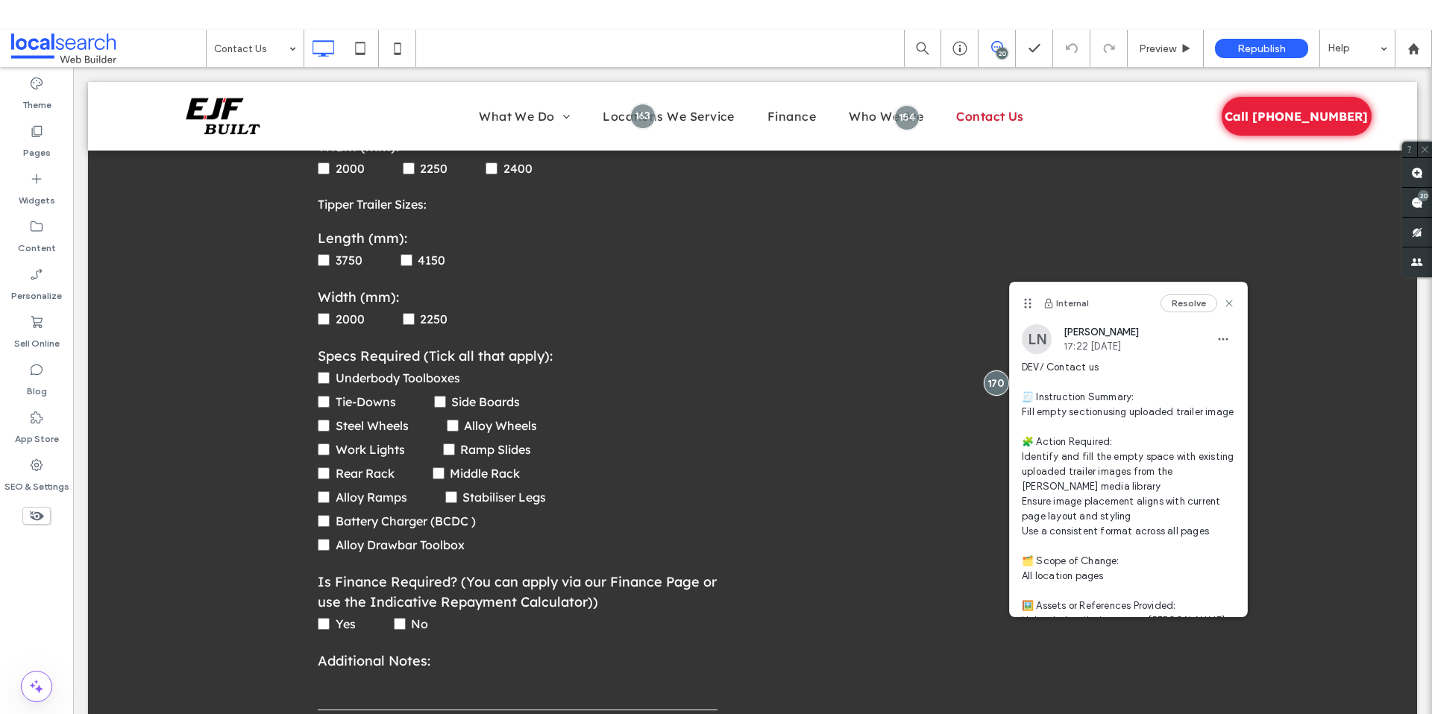
click at [1224, 299] on div "Internal Resolve" at bounding box center [1128, 304] width 237 height 42
drag, startPoint x: 1218, startPoint y: 299, endPoint x: 1110, endPoint y: 256, distance: 116.4
click at [1223, 299] on icon at bounding box center [1229, 303] width 12 height 12
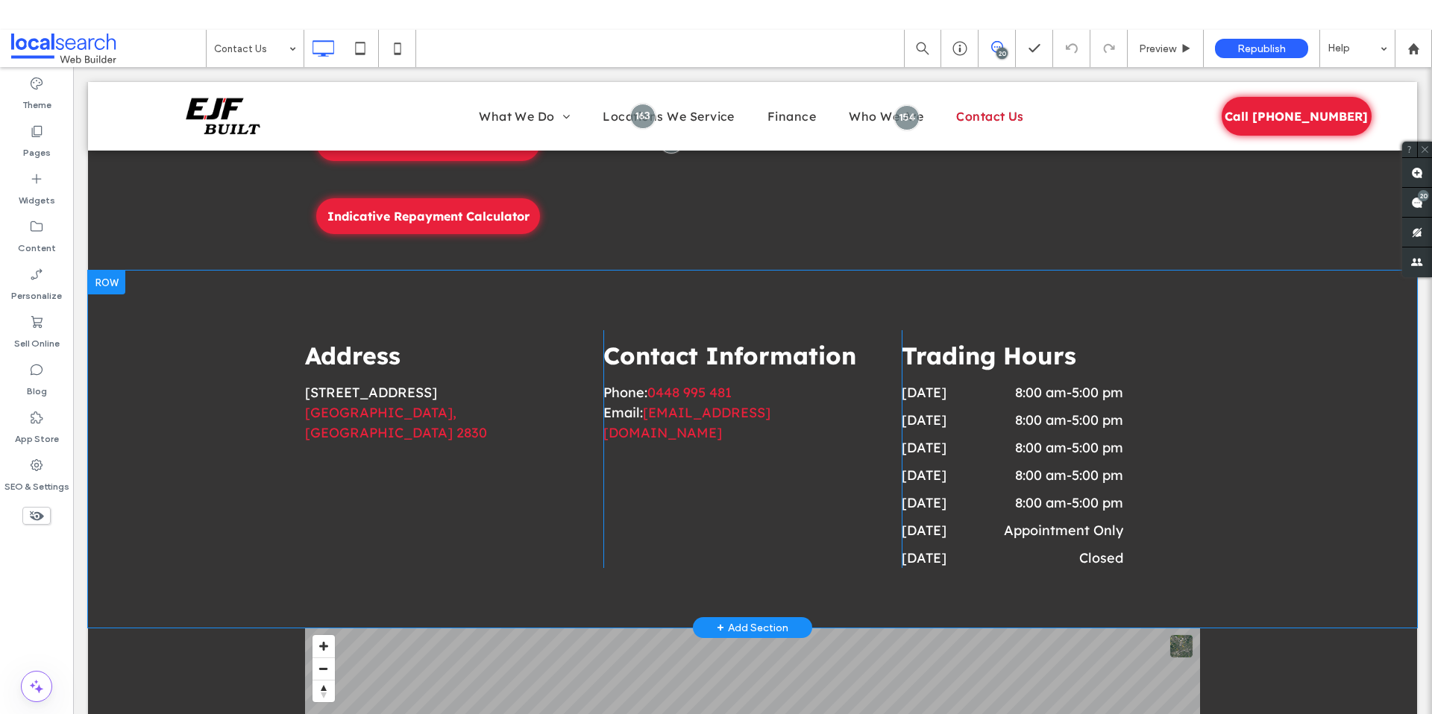
click at [362, 565] on div "Address [STREET_ADDRESS] Click To Paste" at bounding box center [454, 449] width 298 height 238
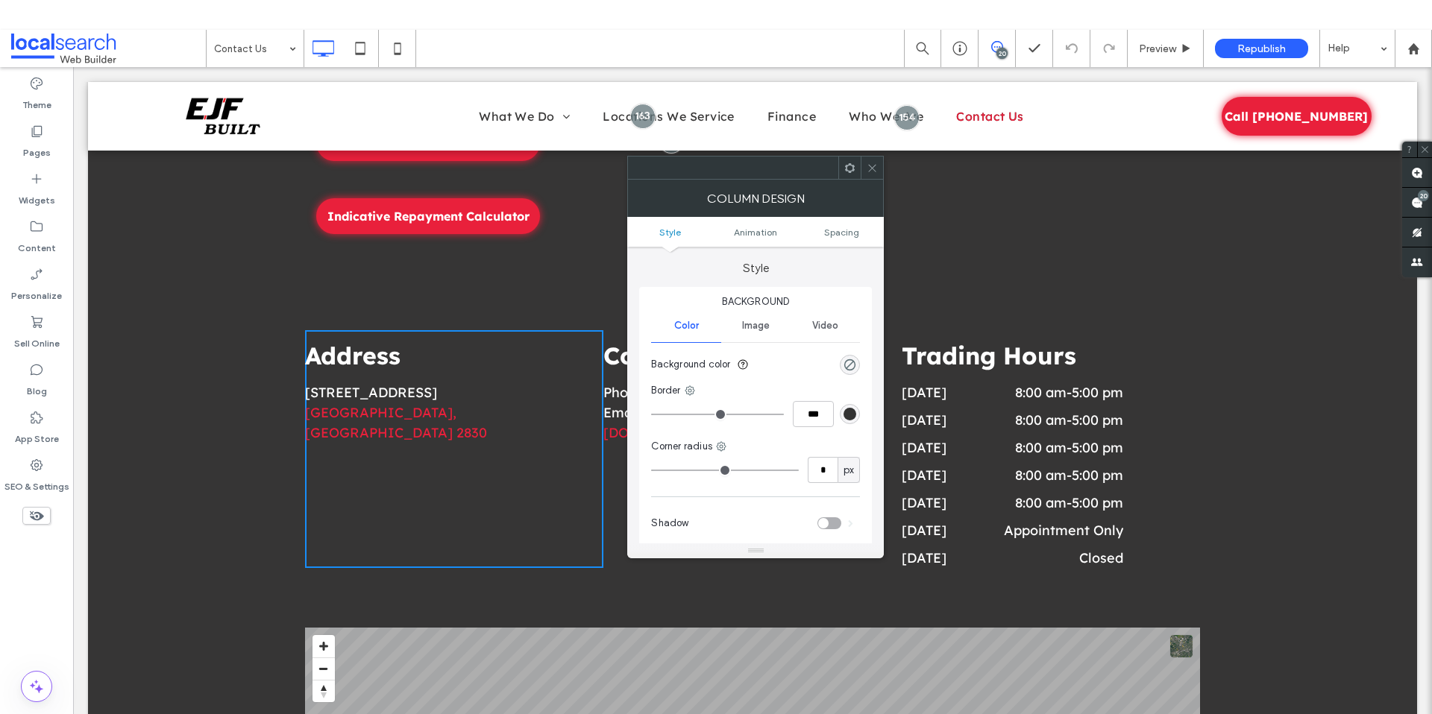
click at [225, 500] on div "Address [STREET_ADDRESS] Click To Paste Contact Information Phone: [PHONE_NUMBE…" at bounding box center [752, 449] width 1329 height 357
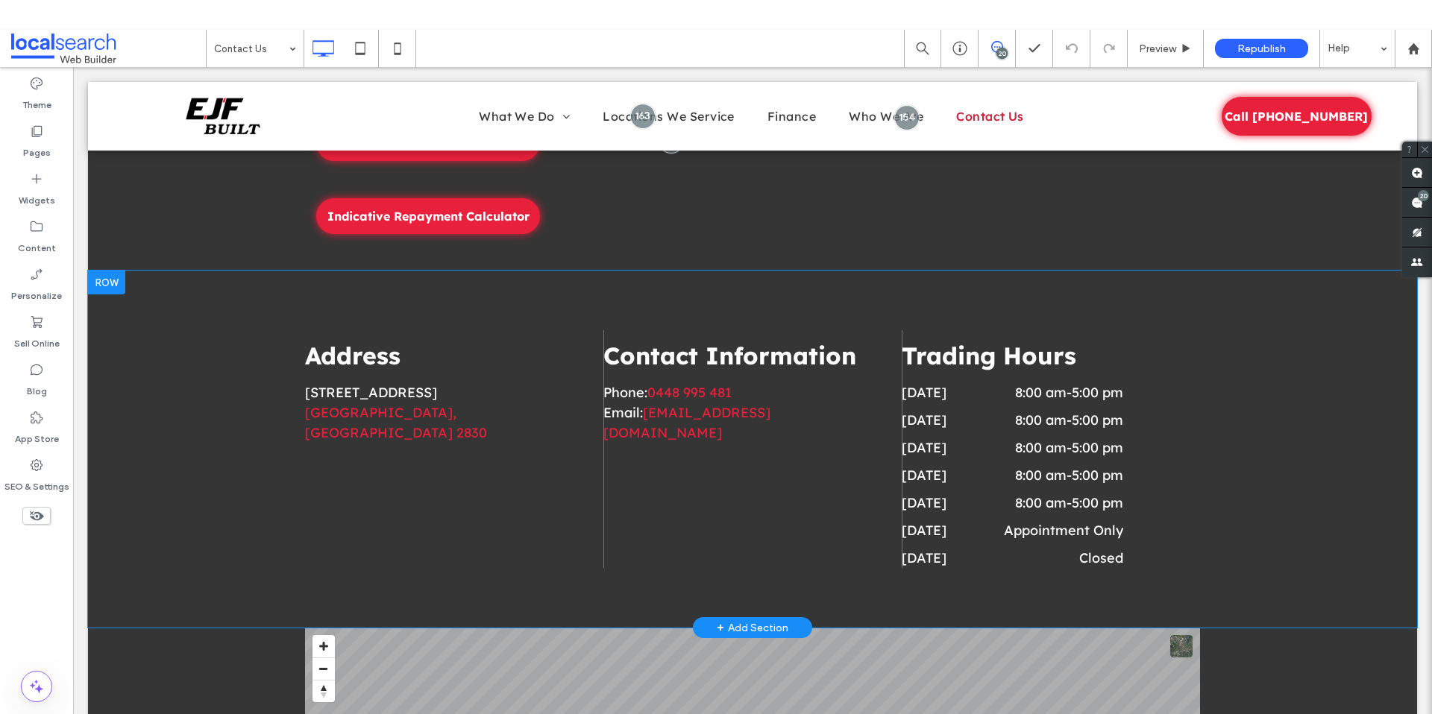
click at [227, 499] on div "Address [STREET_ADDRESS] Click To Paste Contact Information Phone: [PHONE_NUMBE…" at bounding box center [752, 449] width 1329 height 357
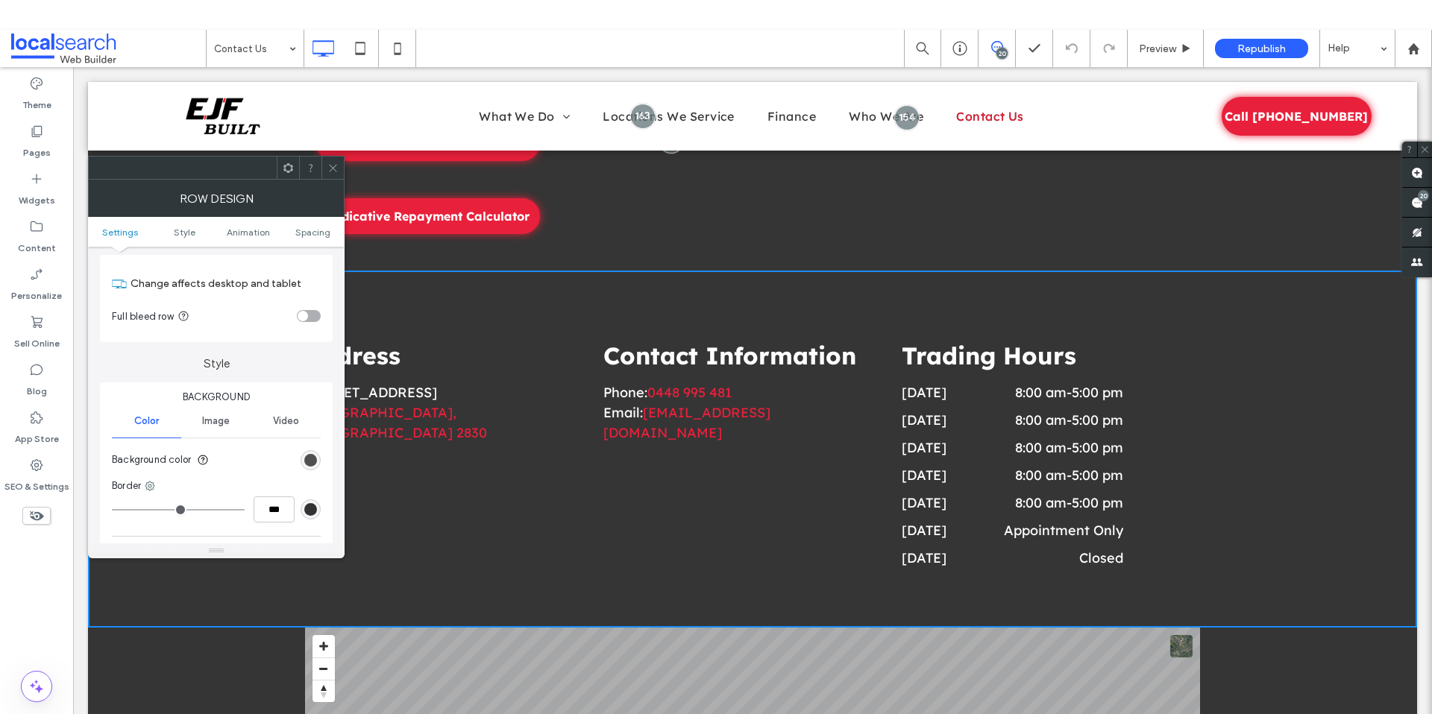
click at [308, 455] on div "rgb(54, 53, 53)" at bounding box center [310, 460] width 13 height 13
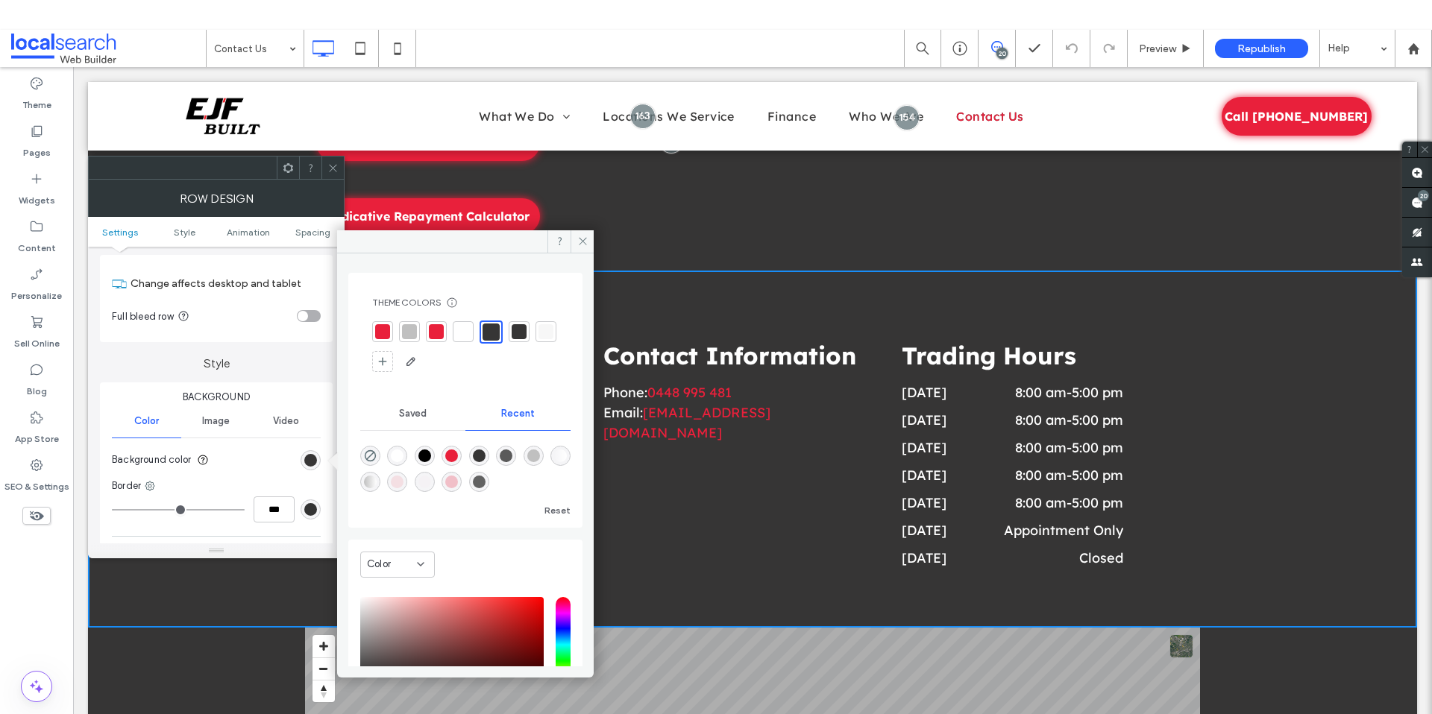
click at [431, 479] on div "rgba(233, 32, 59, 0.01)" at bounding box center [424, 482] width 13 height 13
type input "*******"
type input "*"
type input "**"
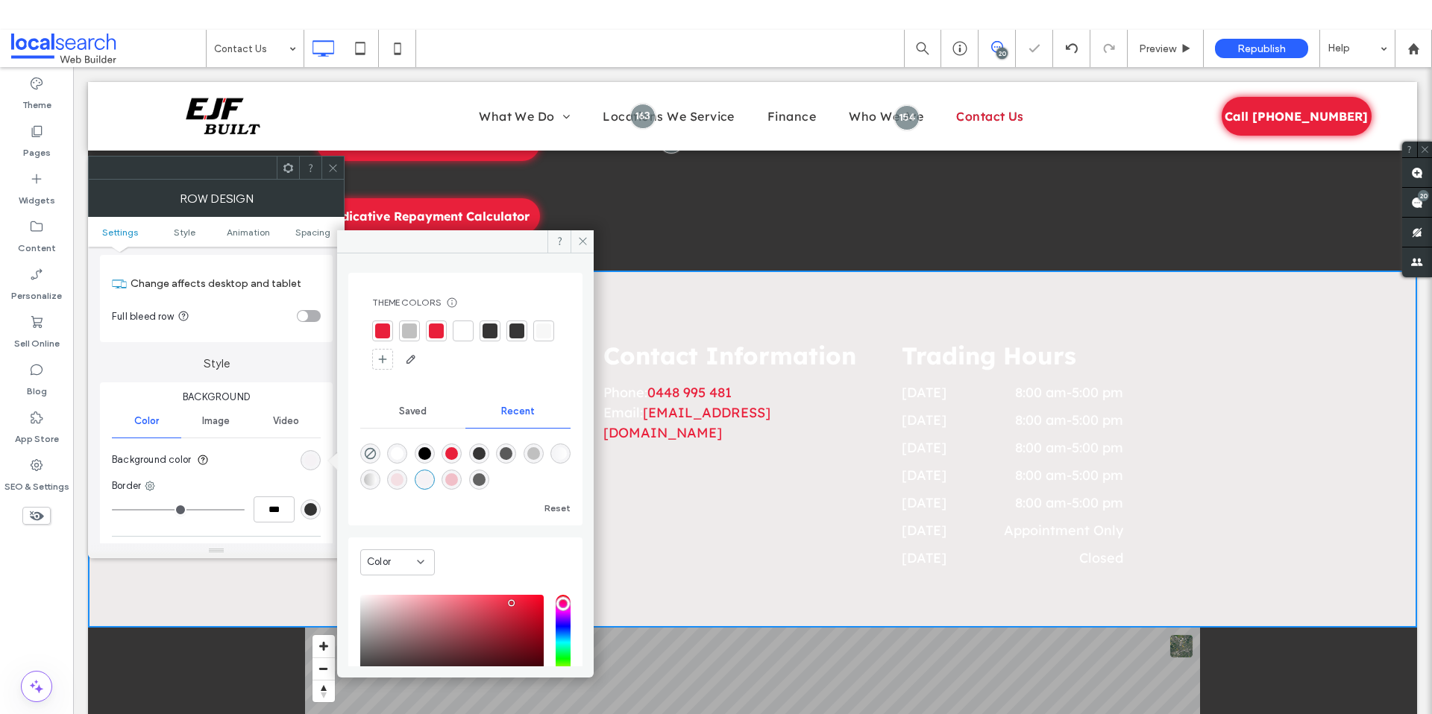
click at [540, 456] on div "rgba(192, 192, 192, 1)" at bounding box center [533, 453] width 13 height 13
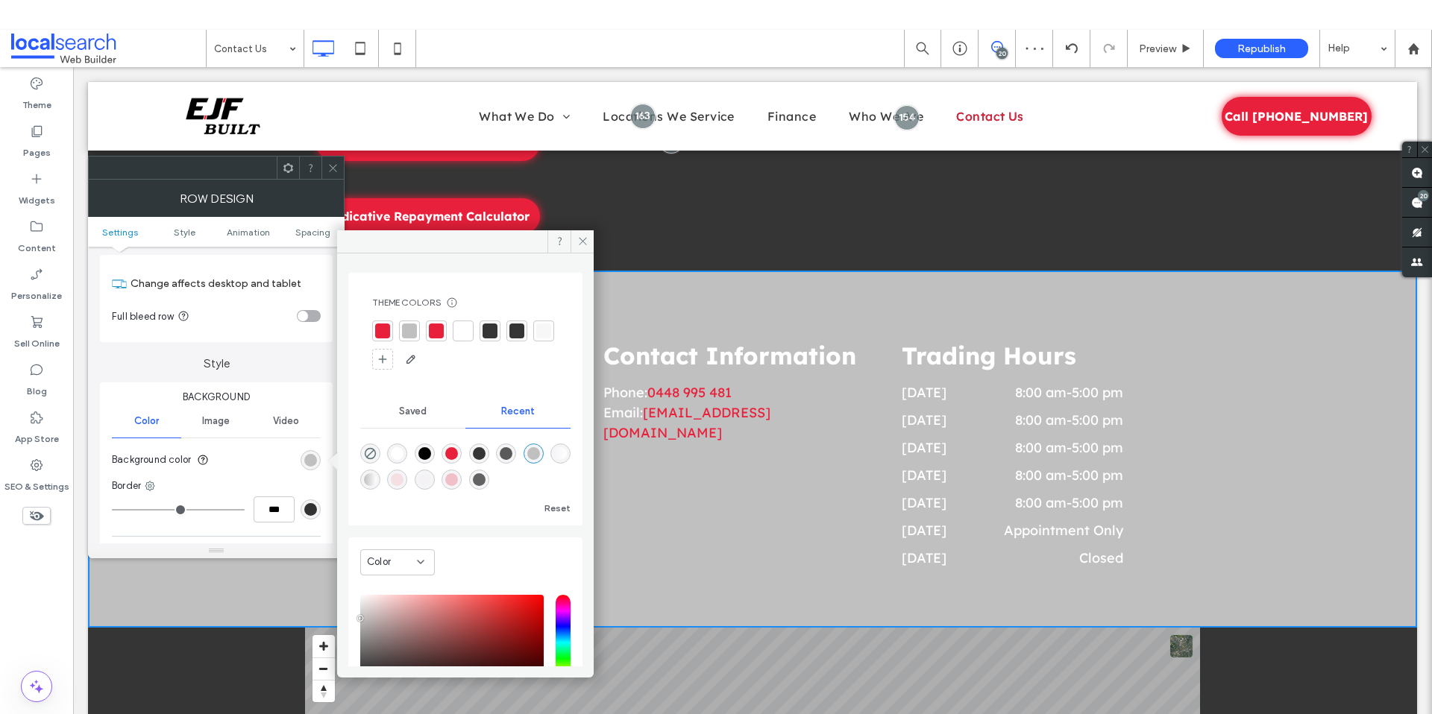
type input "*******"
type input "***"
type input "****"
click at [397, 448] on div "rgba(255, 255, 255, 1)" at bounding box center [397, 453] width 13 height 13
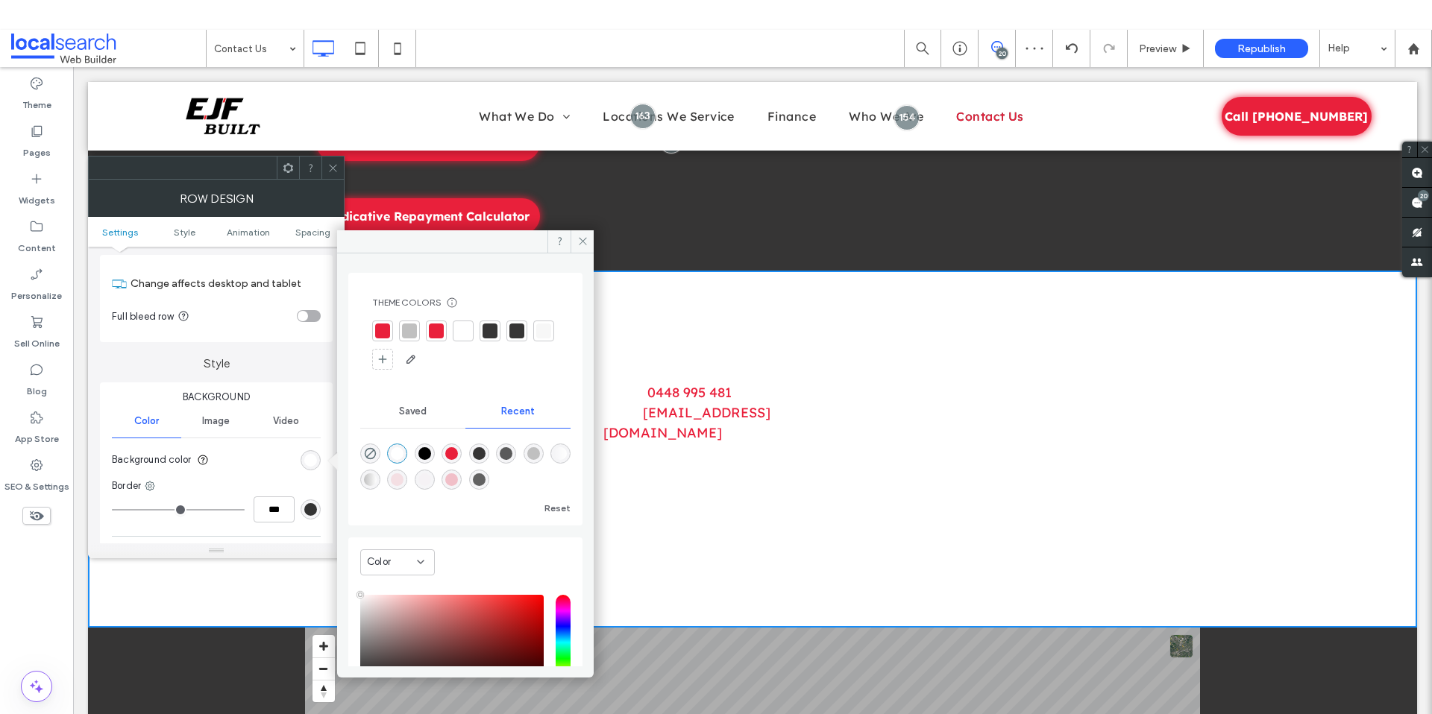
click at [431, 450] on div "rgba(0, 0, 0, 1)" at bounding box center [424, 453] width 13 height 13
type input "*******"
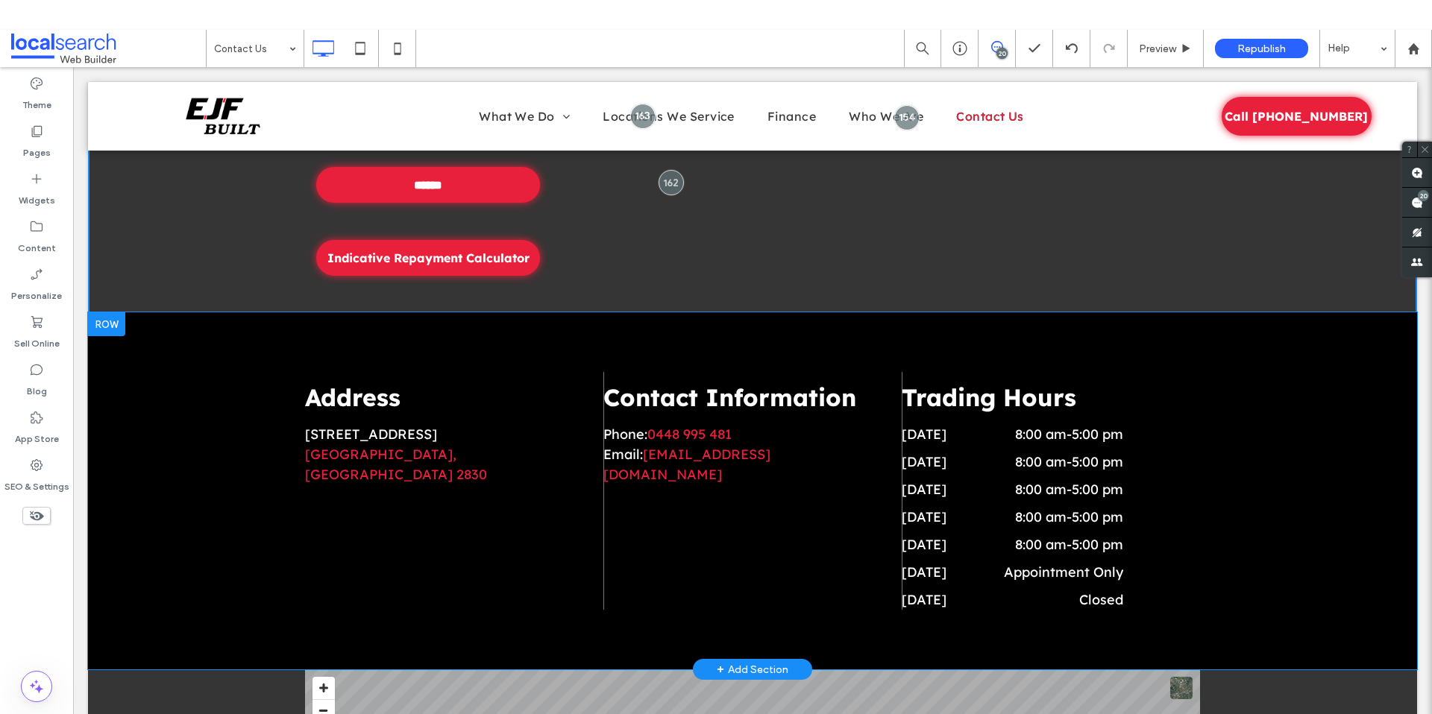
click at [224, 411] on div "Address [STREET_ADDRESS] Click To Paste Contact Information Phone: [PHONE_NUMBE…" at bounding box center [752, 490] width 1329 height 357
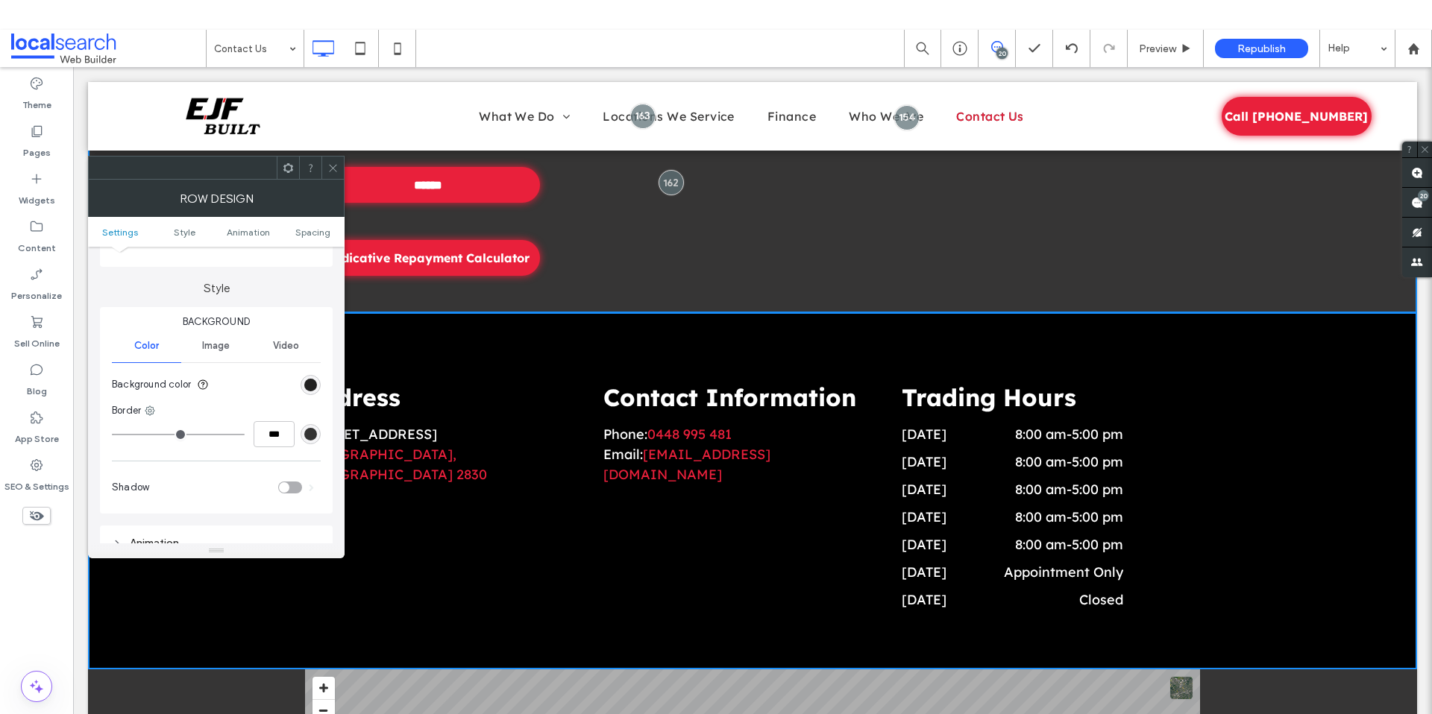
click at [308, 385] on div "rgb(0, 0, 0)" at bounding box center [310, 385] width 13 height 13
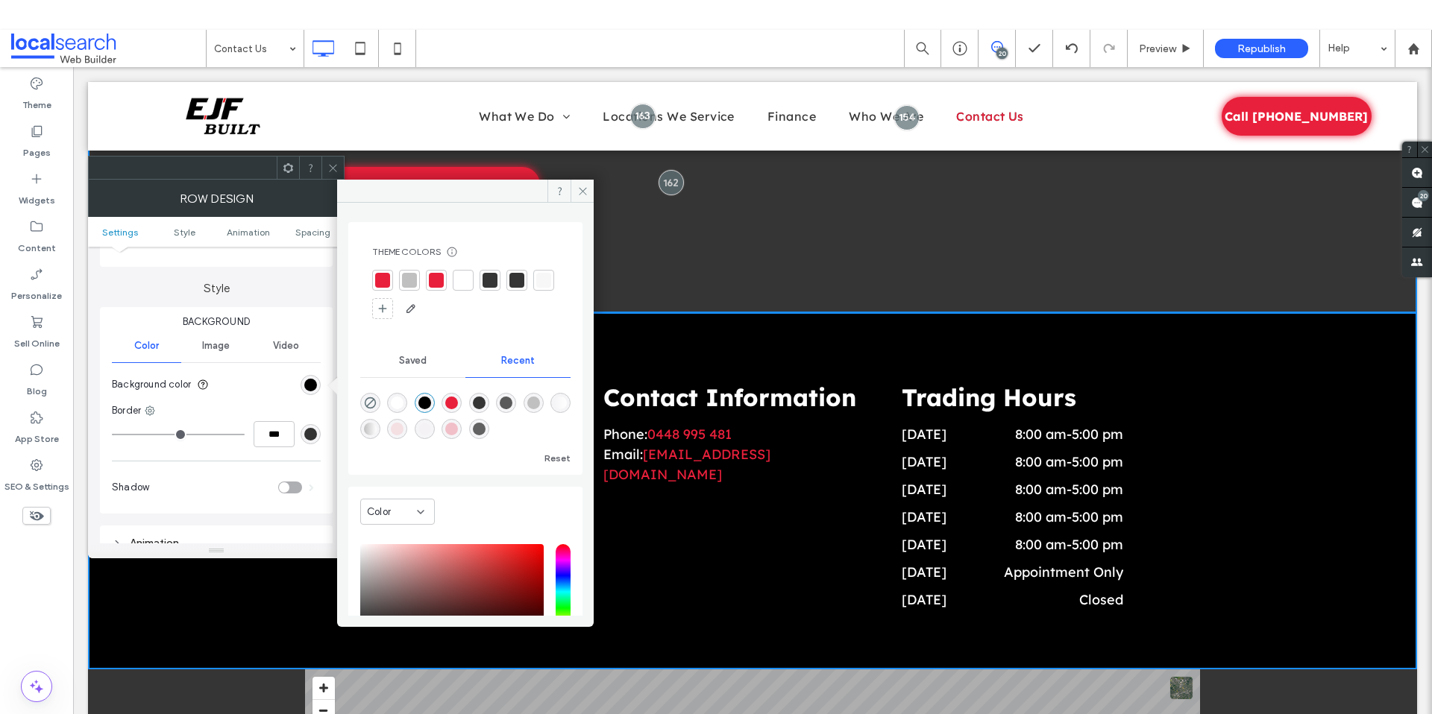
click at [377, 432] on div "linear-gradient(90deg, rgba(192, 192, 192, 1) 0%, rgba(255, 255, 255, 1) 100%)" at bounding box center [370, 429] width 13 height 13
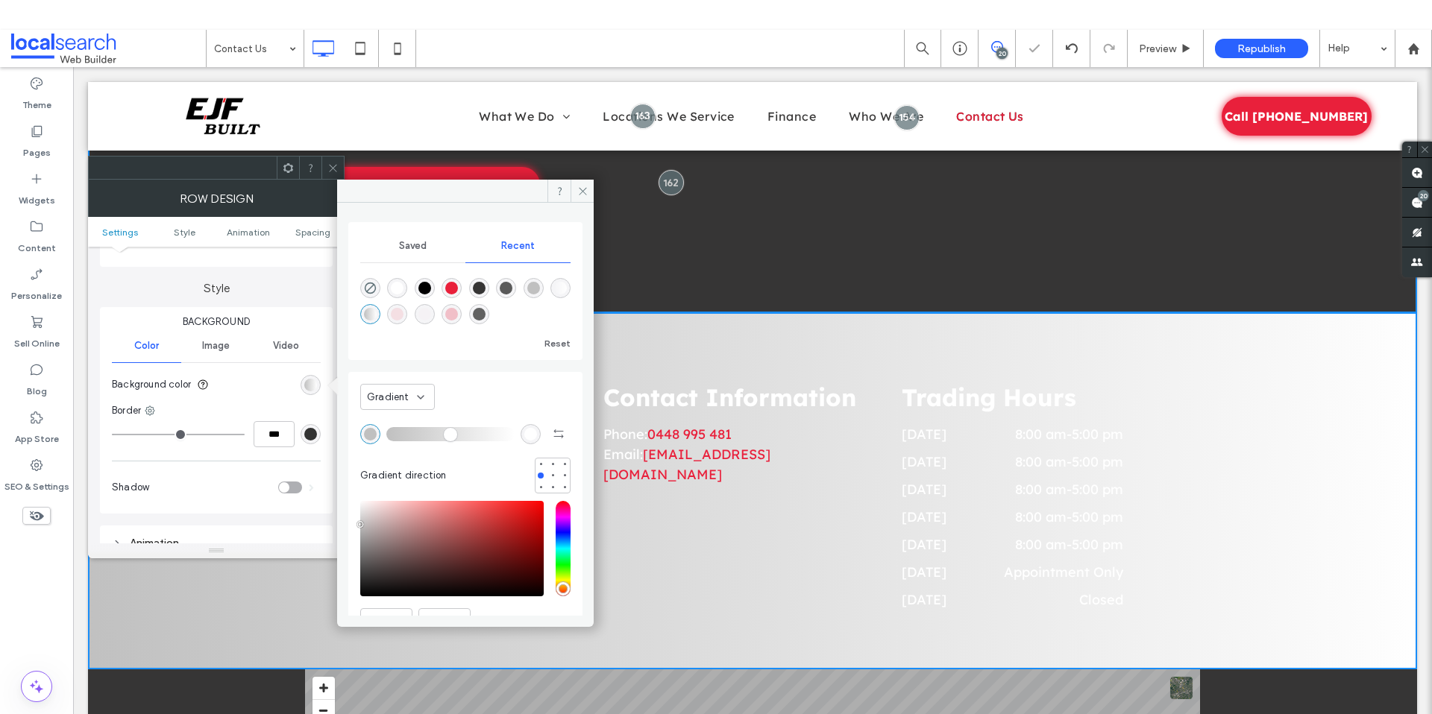
click at [431, 318] on div "rgba(233, 32, 59, 0.01)" at bounding box center [424, 314] width 13 height 13
type input "*******"
type input "*"
type input "**"
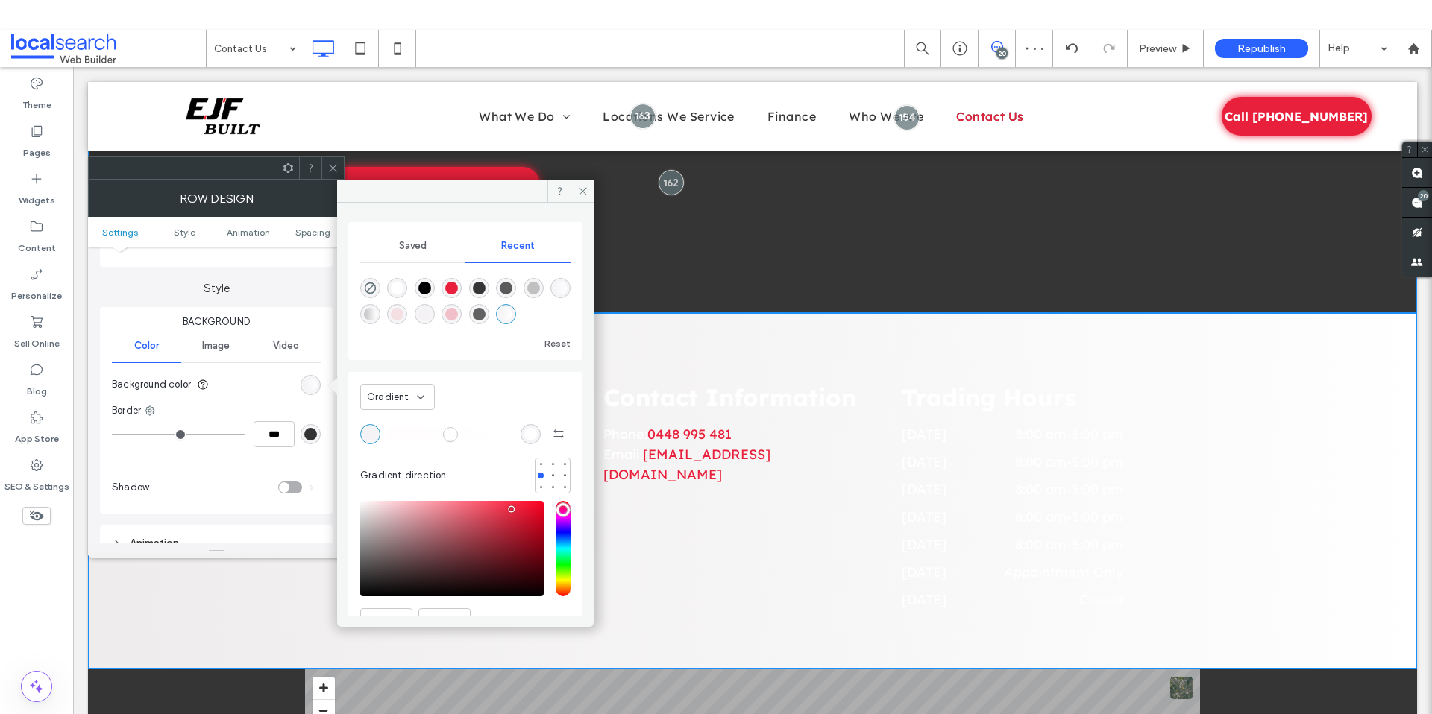
click at [540, 292] on div "rgba(192, 192, 192, 1)" at bounding box center [533, 288] width 13 height 13
type input "*******"
type input "***"
type input "****"
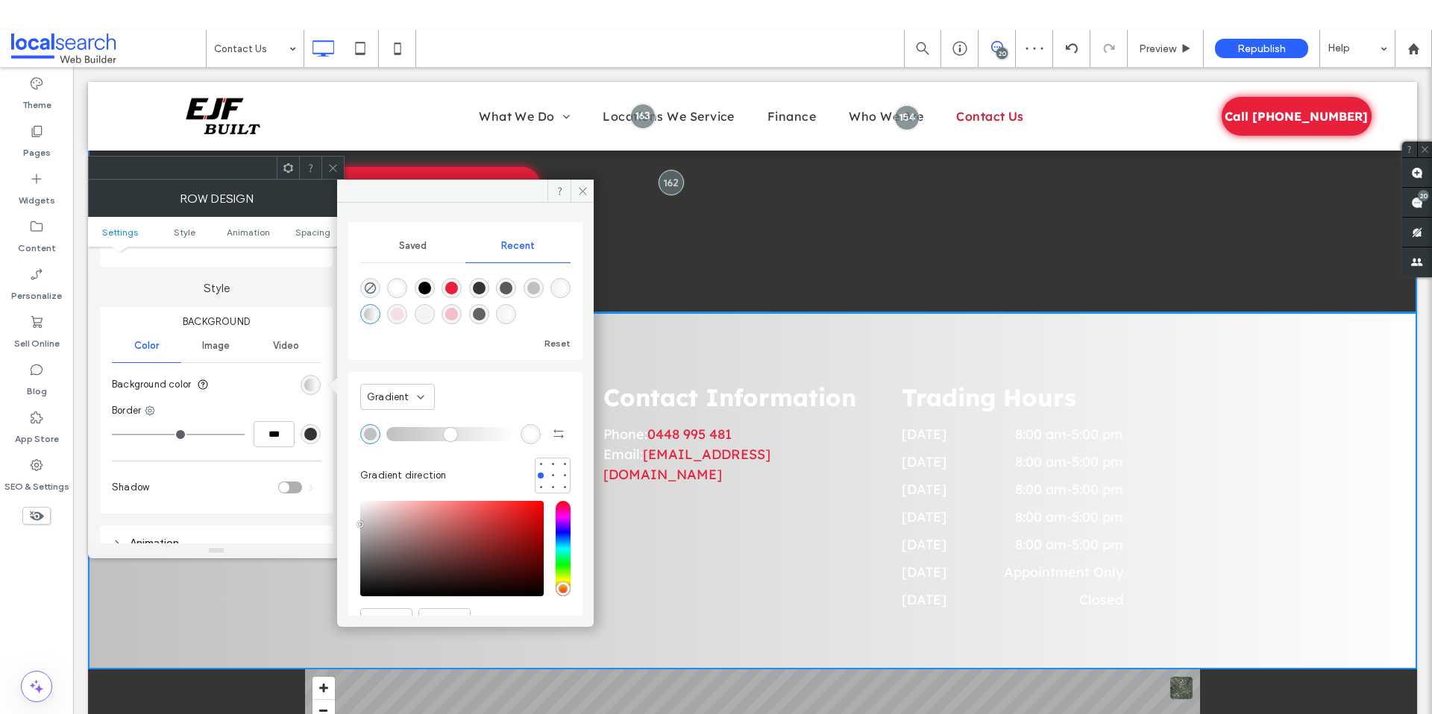
click at [512, 313] on div "linear-gradient(90deg, rgba(233, 32, 59, 0.01) 0%, rgba(255, 255, 255, 1) 100%)" at bounding box center [506, 314] width 13 height 13
type input "*******"
type input "*"
type input "**"
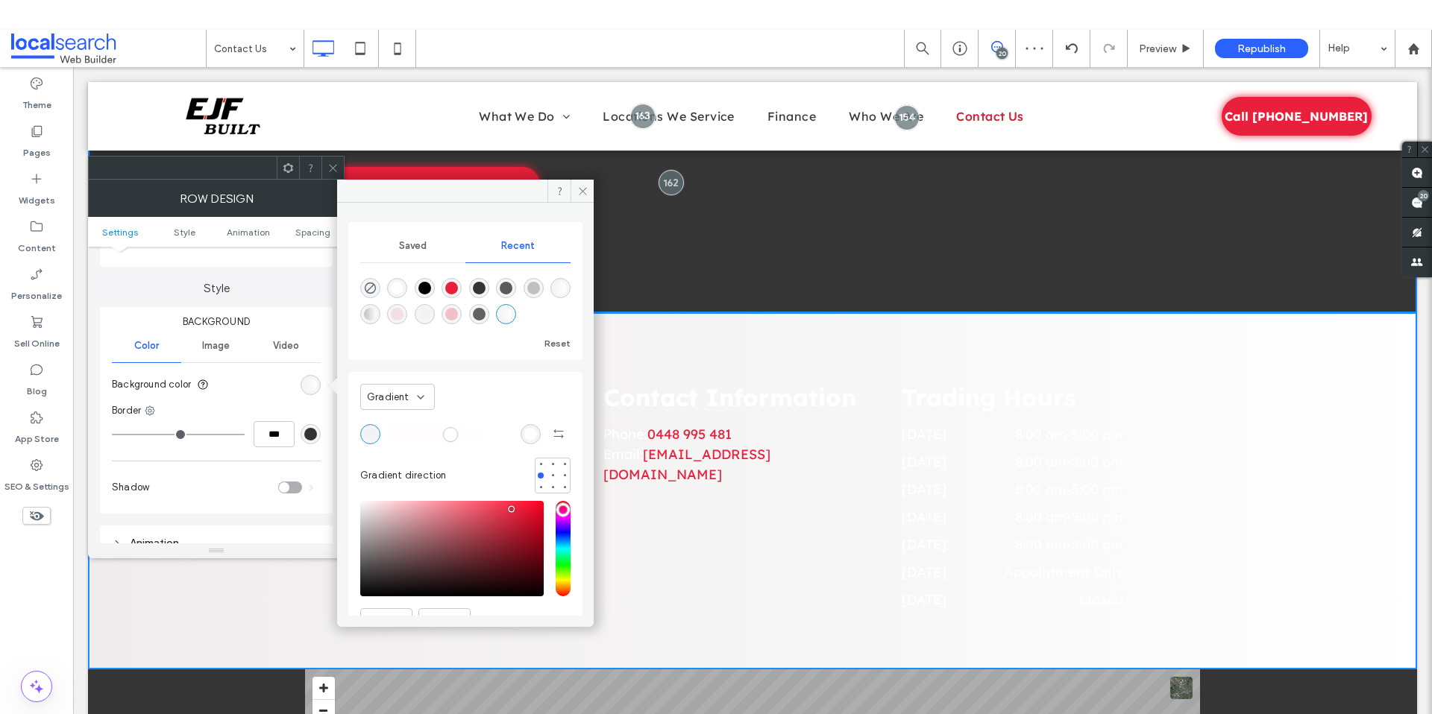
click at [485, 314] on div "rgba(98, 98, 98, 1)" at bounding box center [479, 314] width 13 height 13
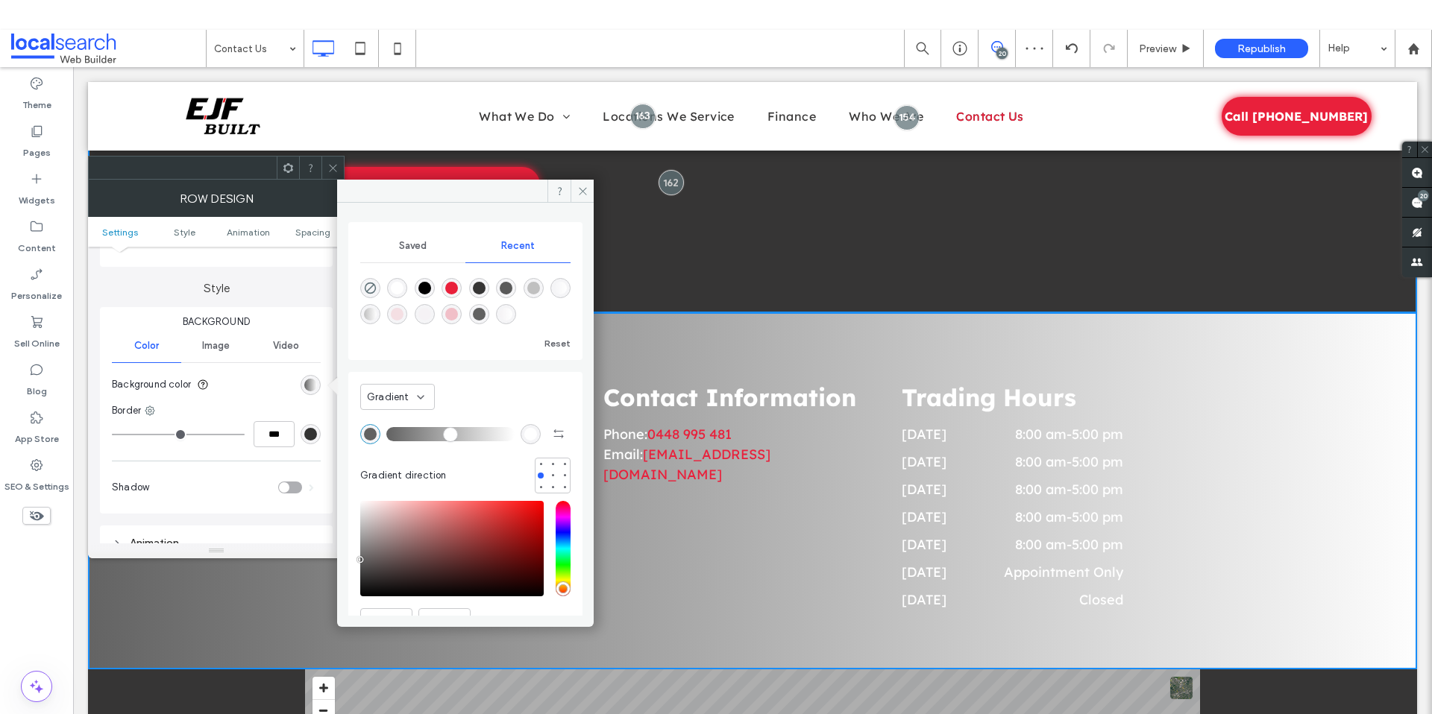
type input "*******"
type input "***"
type input "****"
click at [511, 289] on div "rgba(90, 90, 90, 1)" at bounding box center [506, 288] width 13 height 13
click at [428, 288] on div "rgba(0, 0, 0, 1)" at bounding box center [424, 288] width 13 height 13
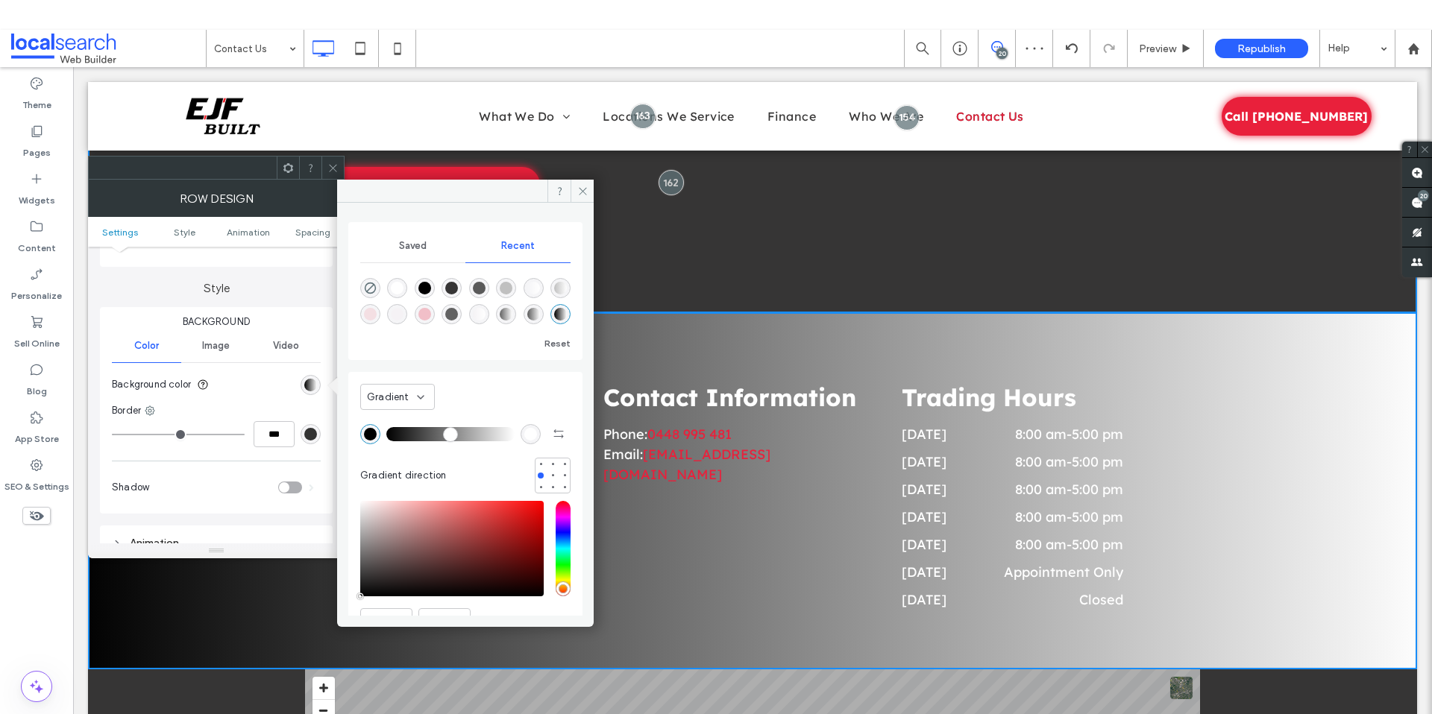
click at [554, 295] on div "linear-gradient(90deg, rgba(192, 192, 192, 1) 0%, rgba(255, 255, 255, 1) 100%)" at bounding box center [560, 288] width 13 height 13
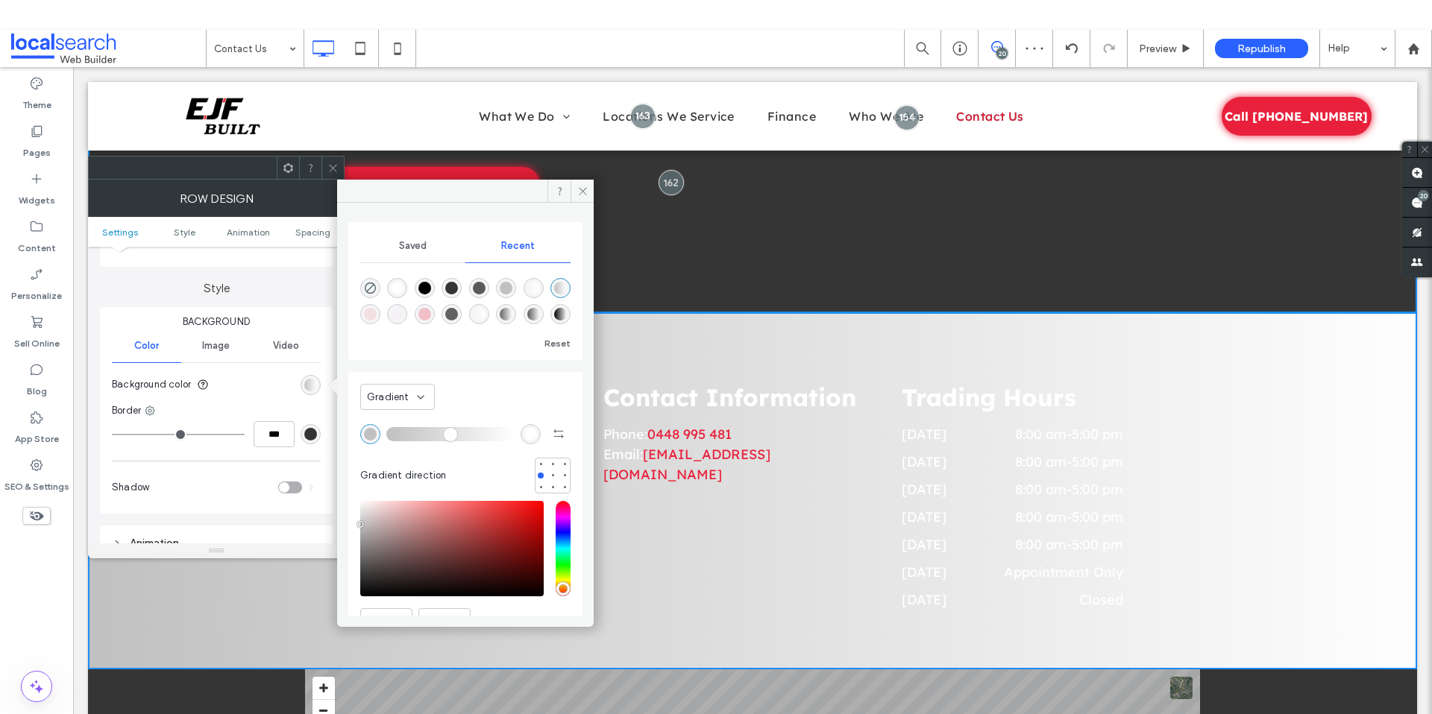
type input "*******"
drag, startPoint x: 579, startPoint y: 192, endPoint x: 485, endPoint y: 140, distance: 107.5
click at [579, 192] on icon at bounding box center [582, 191] width 11 height 11
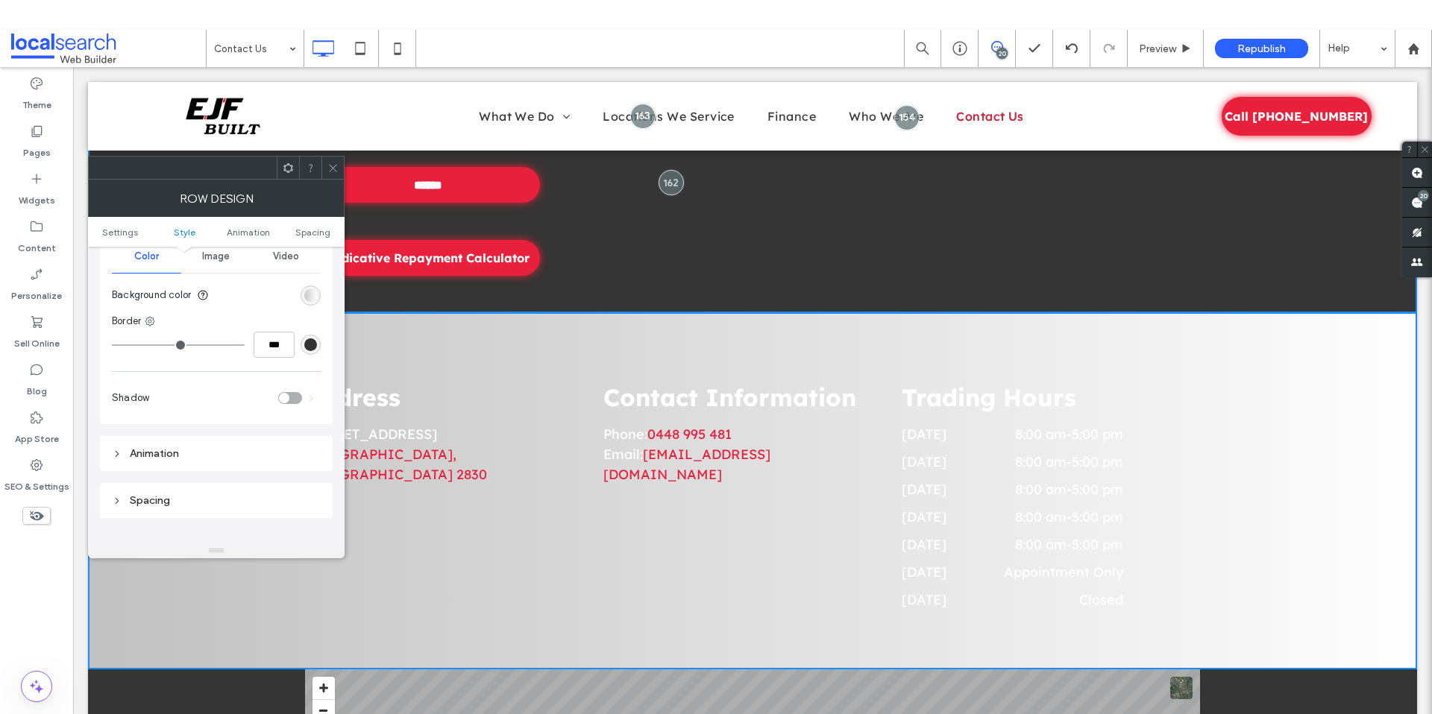
click at [309, 293] on div "linear-gradient(90deg, rgba(192, 192, 192, 1) 0%, rgba(255, 255, 255, 1) 100%)" at bounding box center [310, 295] width 13 height 13
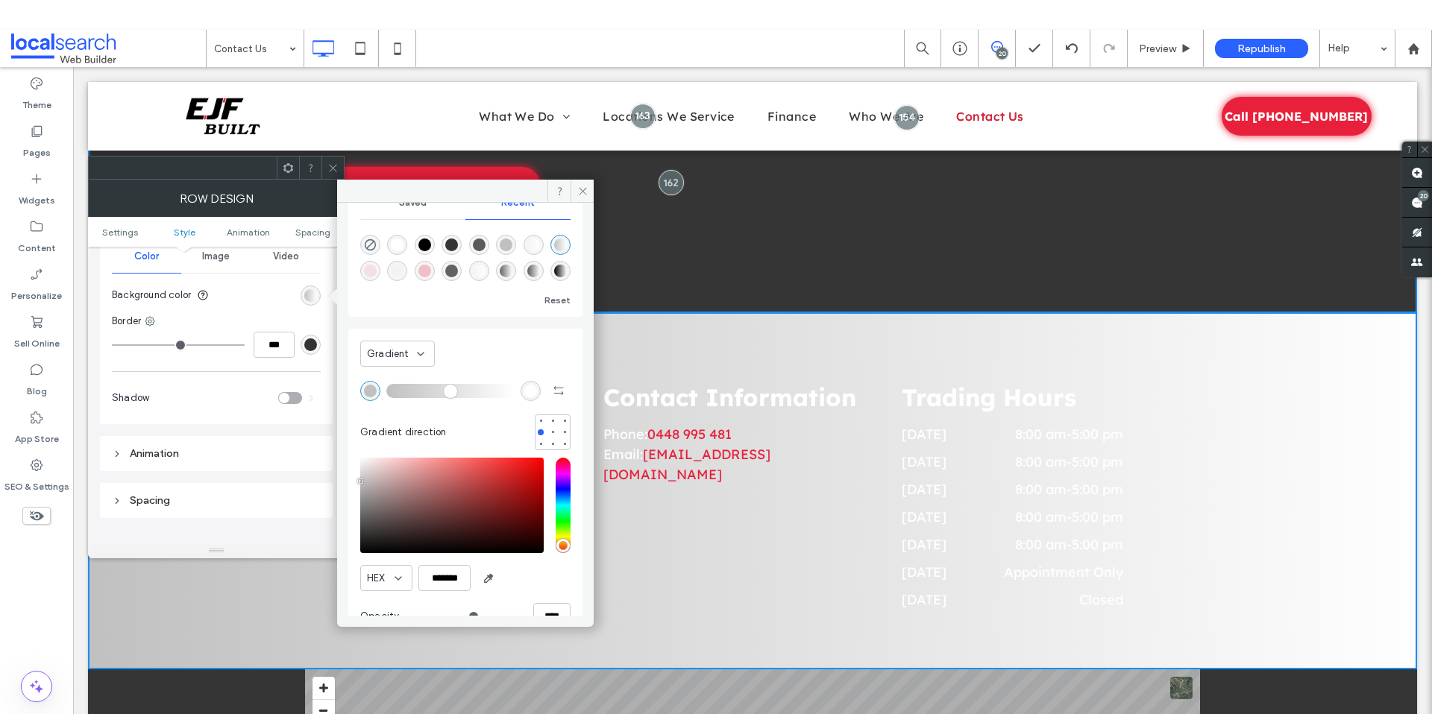
scroll to position [0, 0]
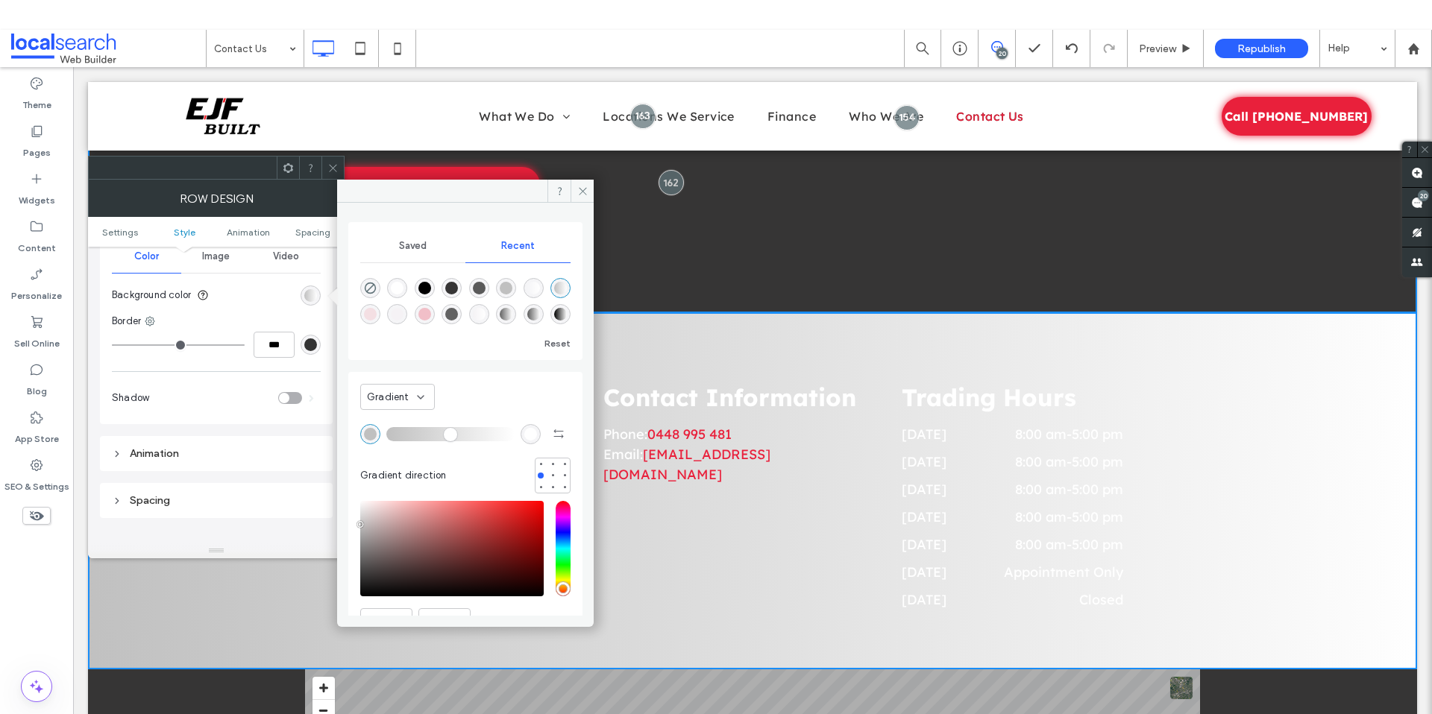
click at [421, 256] on div "Saved" at bounding box center [412, 246] width 105 height 33
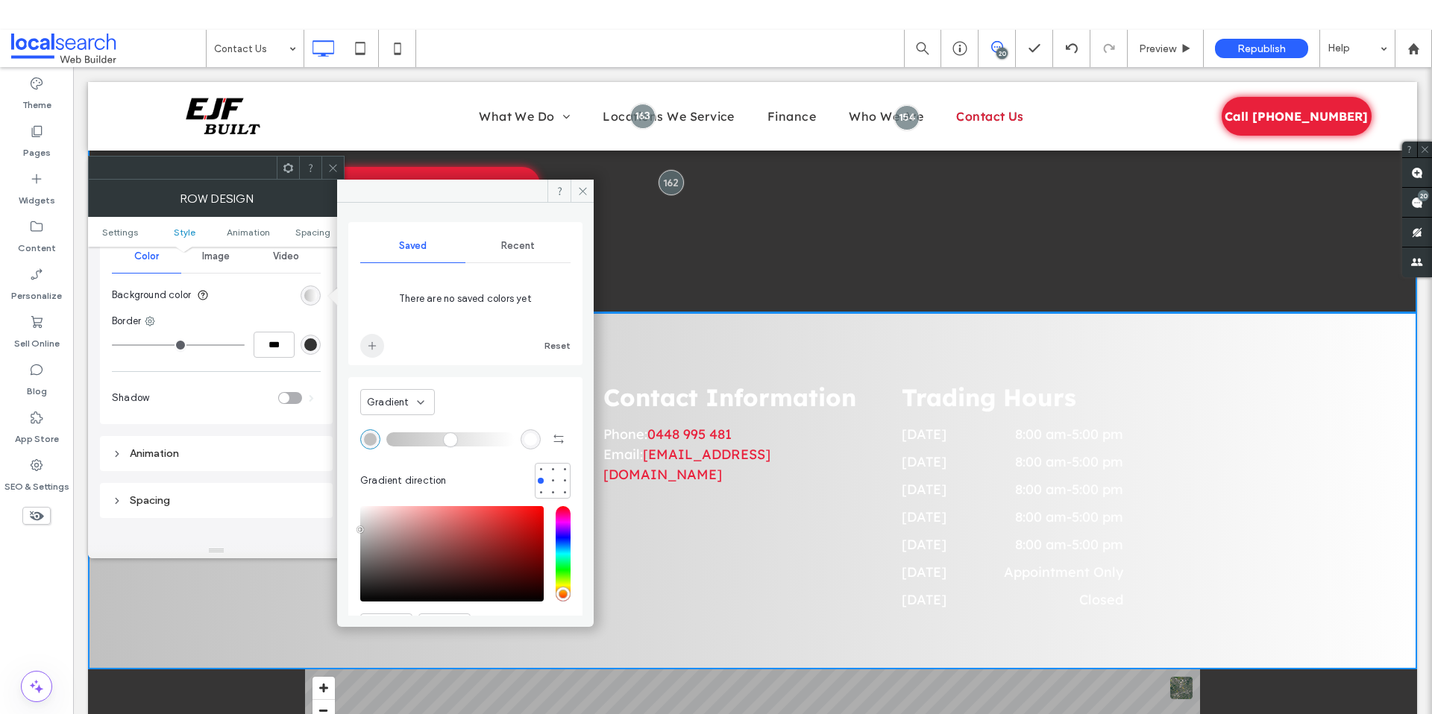
click at [372, 343] on use "add color" at bounding box center [371, 345] width 7 height 7
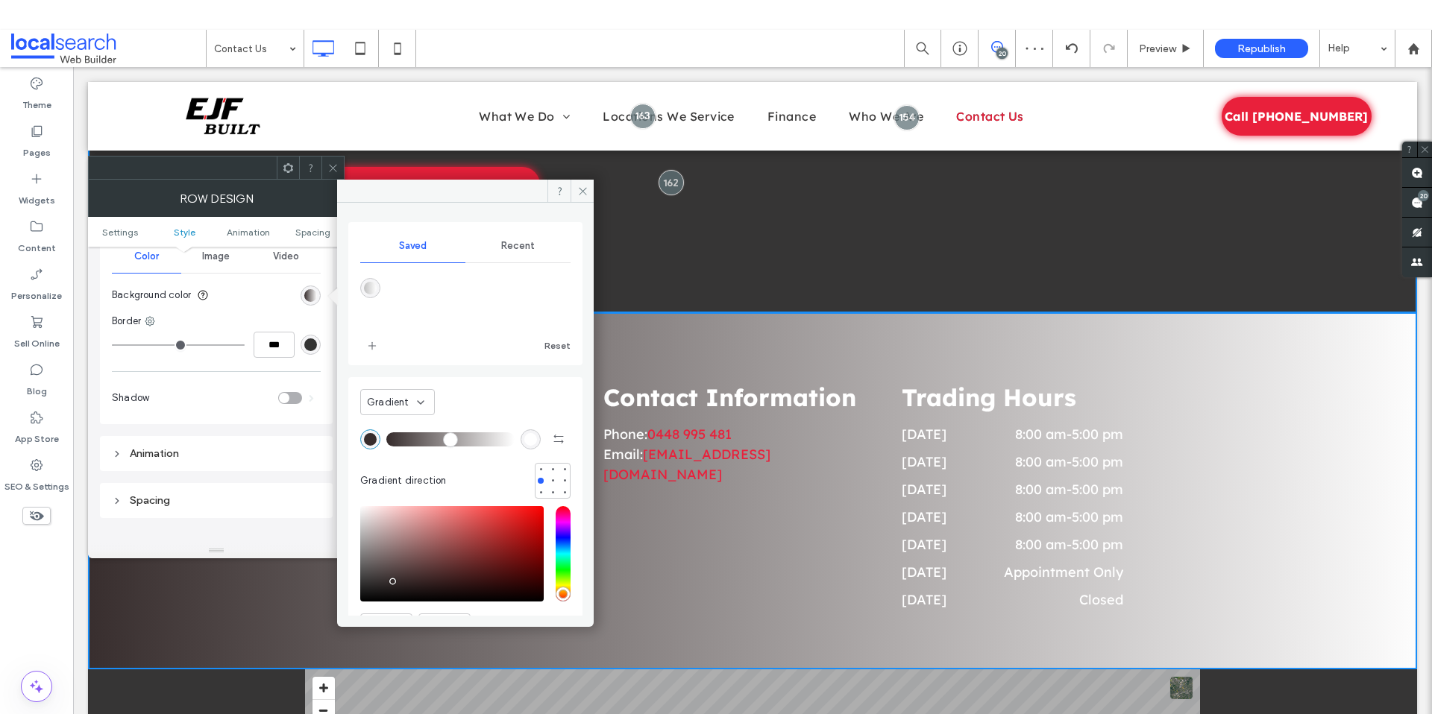
drag, startPoint x: 391, startPoint y: 579, endPoint x: 386, endPoint y: 600, distance: 22.2
click at [386, 600] on div "saturation and value" at bounding box center [451, 553] width 183 height 95
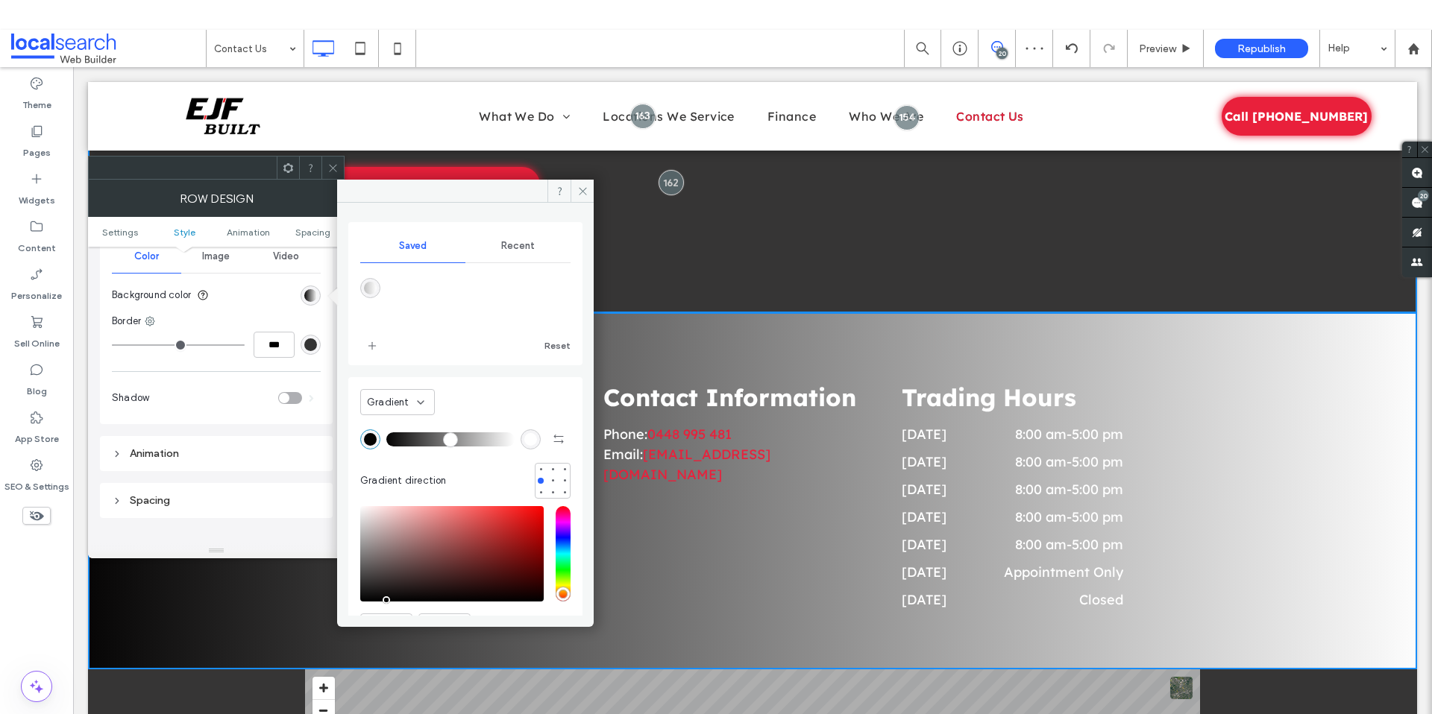
click at [380, 599] on div "saturation and value" at bounding box center [451, 553] width 183 height 95
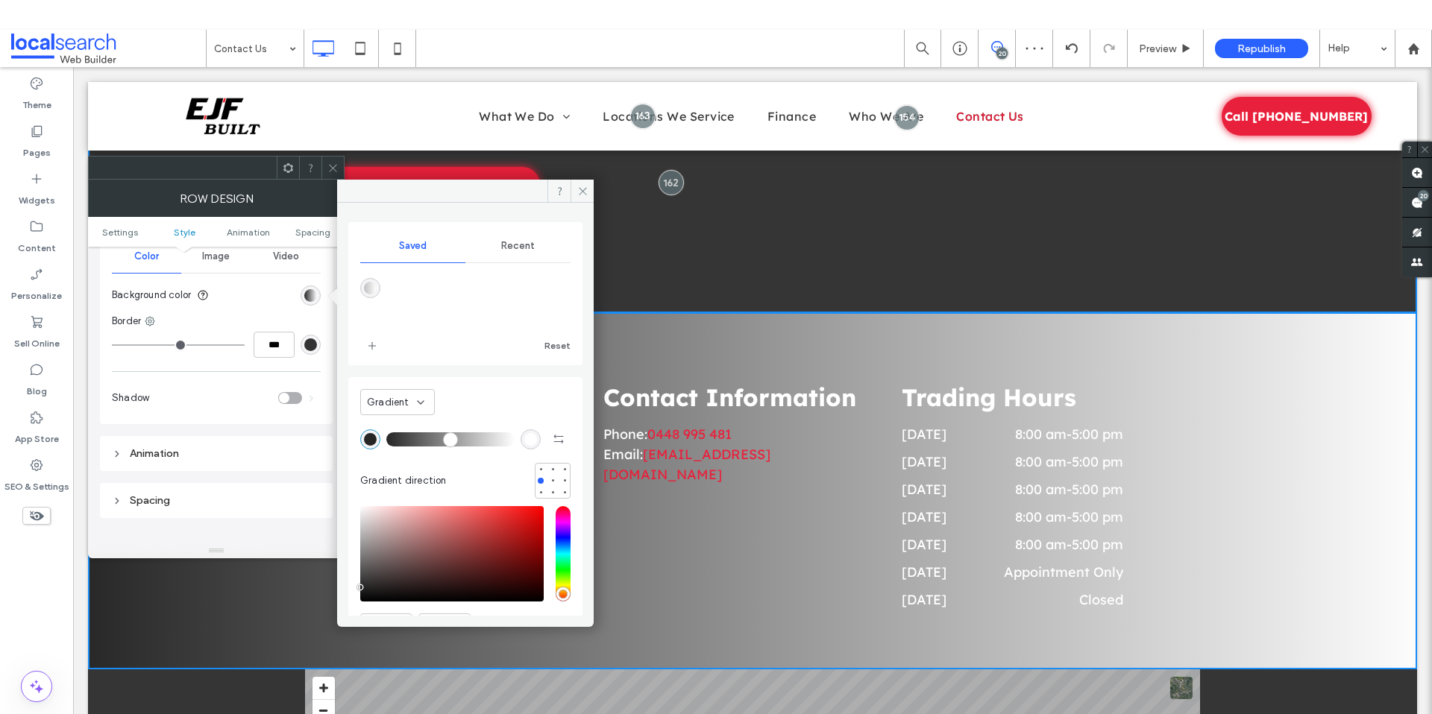
type input "*******"
drag, startPoint x: 394, startPoint y: 589, endPoint x: 341, endPoint y: 584, distance: 52.5
click at [340, 587] on div "Saved Recent Reset Gradient Gradient direction HEX ******* Opacity ****" at bounding box center [465, 409] width 256 height 413
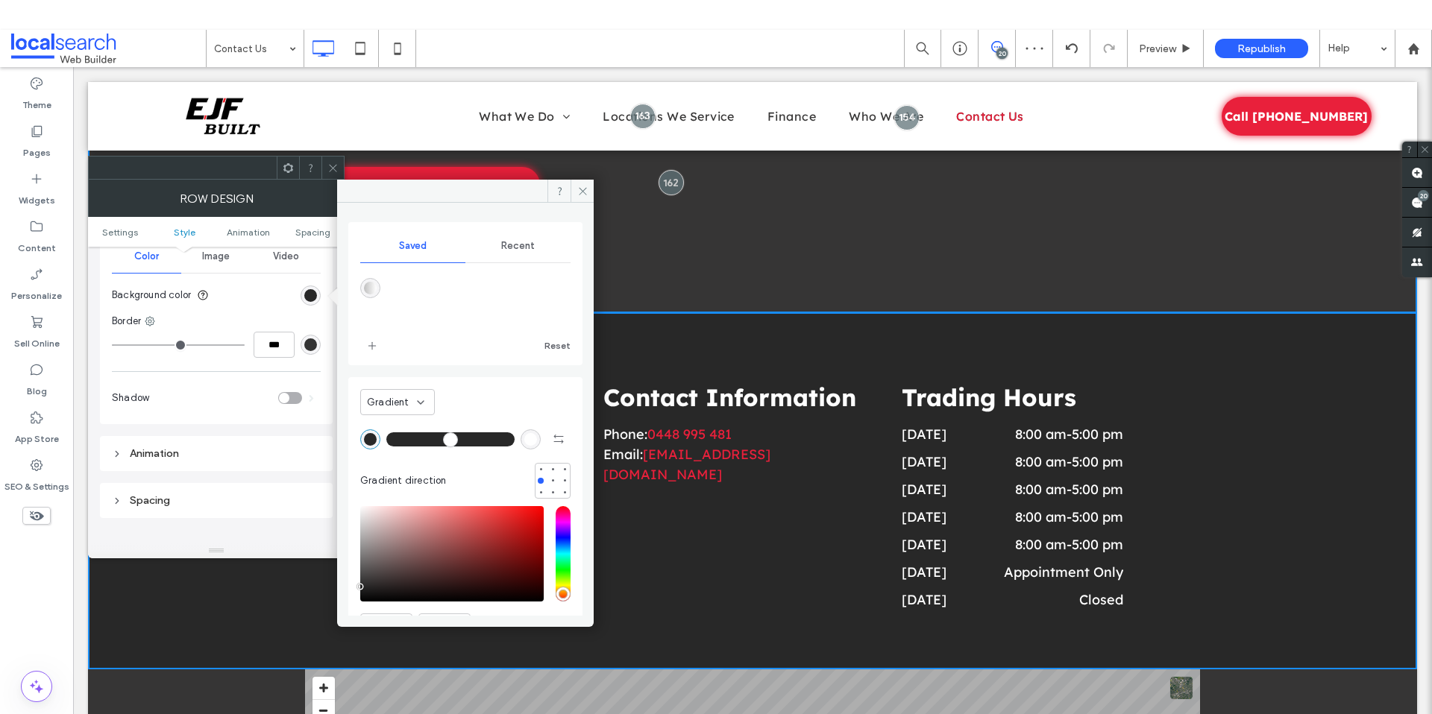
drag, startPoint x: 448, startPoint y: 441, endPoint x: 576, endPoint y: 447, distance: 127.6
type input "***"
click at [514, 440] on input "range" at bounding box center [450, 438] width 128 height 1
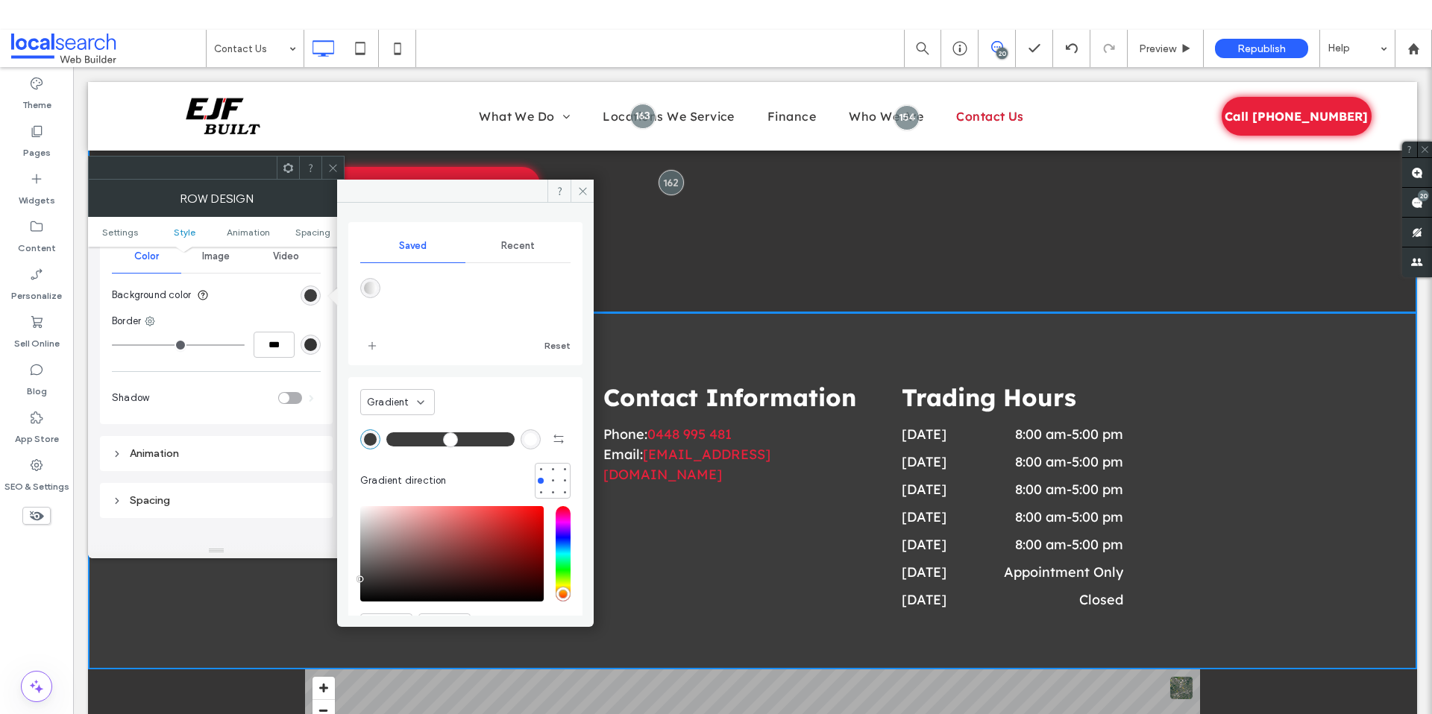
type input "*******"
drag, startPoint x: 362, startPoint y: 593, endPoint x: 338, endPoint y: 580, distance: 27.0
click at [338, 580] on div "Saved Recent Reset Gradient Gradient direction HEX ******* Opacity ****" at bounding box center [465, 409] width 256 height 413
click at [584, 189] on icon at bounding box center [582, 191] width 11 height 11
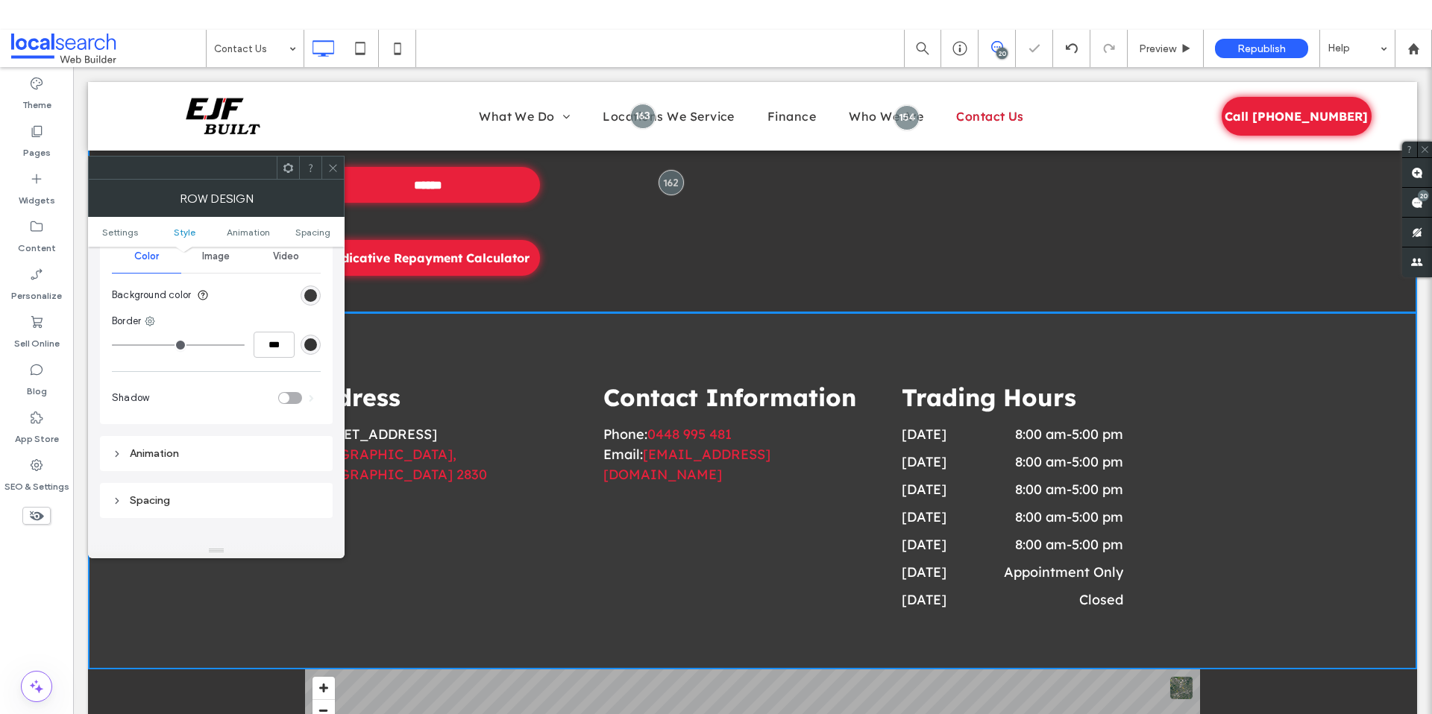
click at [321, 162] on div at bounding box center [332, 168] width 22 height 22
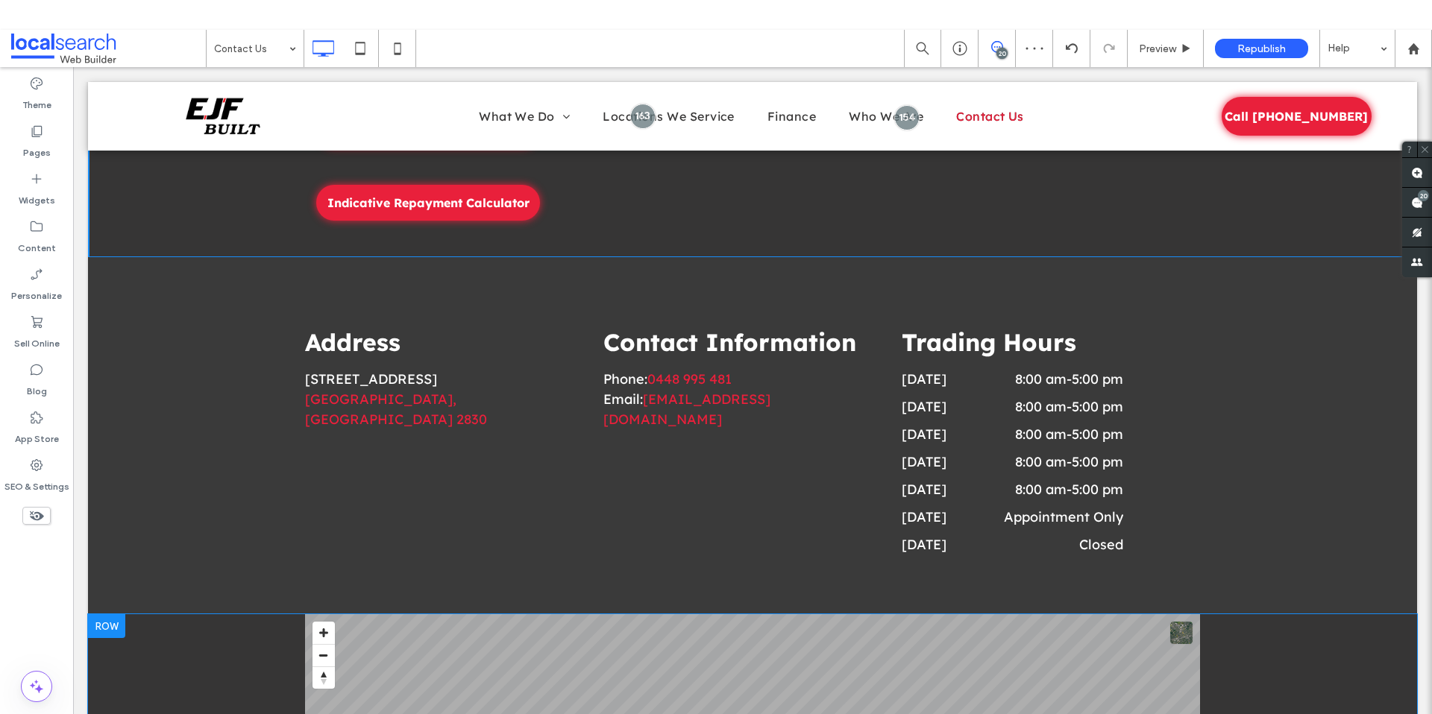
scroll to position [1879, 0]
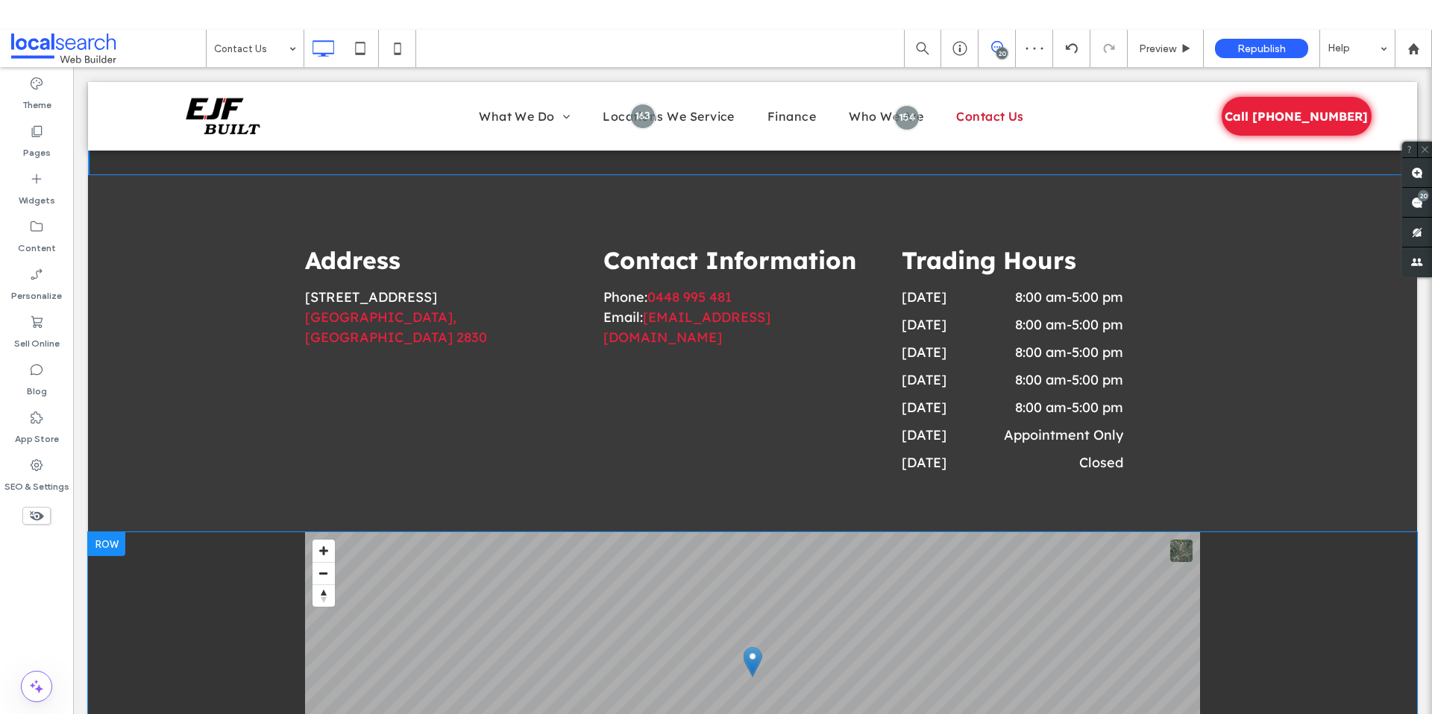
click at [222, 570] on div "© Mapbox © OpenStreetMap Improve this map Click To Paste Row + Add Section" at bounding box center [752, 706] width 1329 height 349
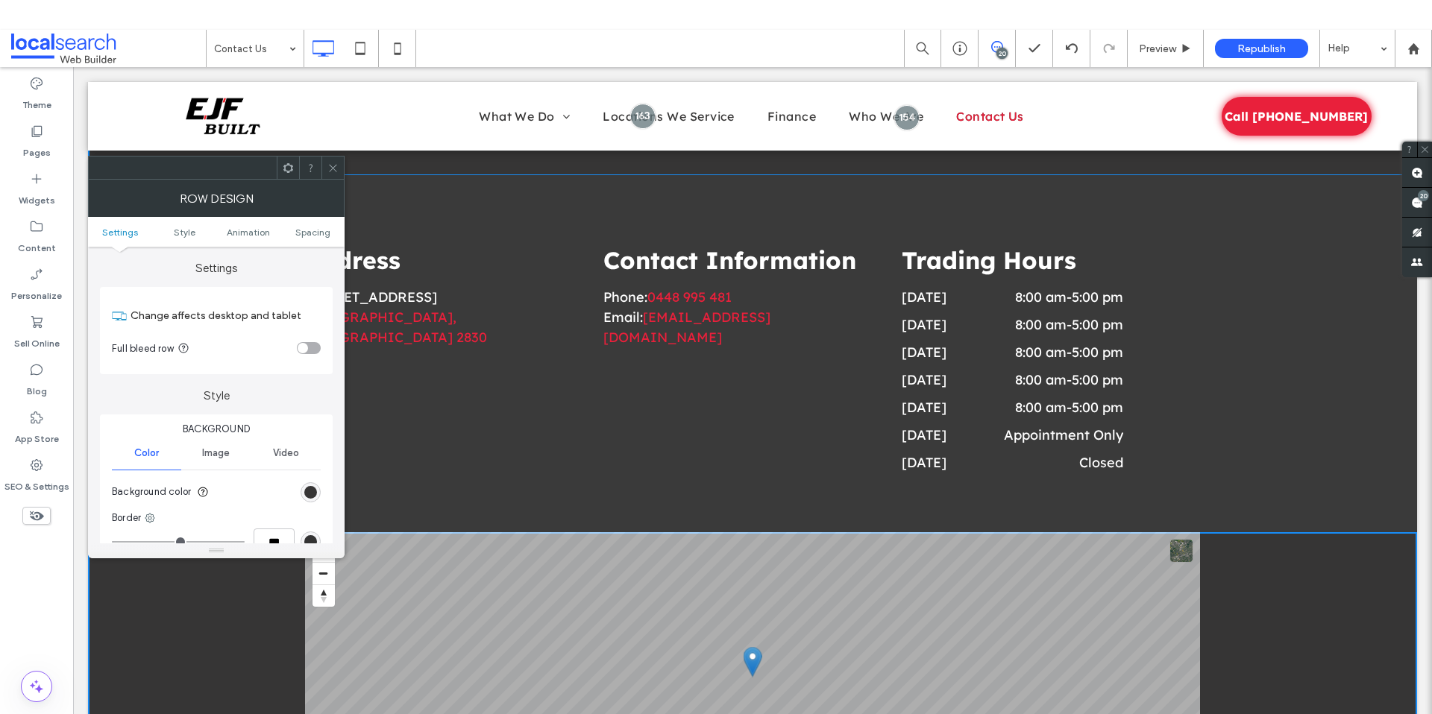
drag, startPoint x: 336, startPoint y: 167, endPoint x: 339, endPoint y: 203, distance: 35.9
click at [336, 167] on icon at bounding box center [332, 168] width 11 height 11
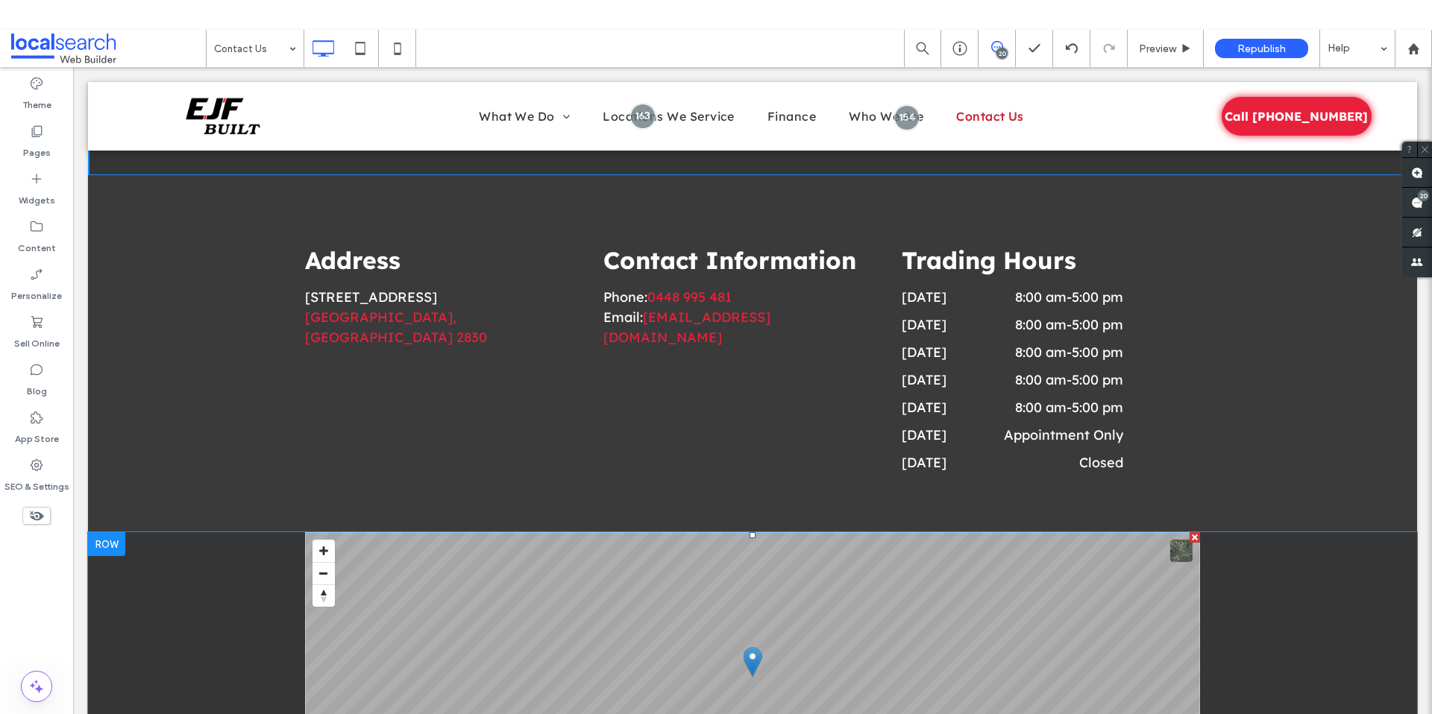
click at [450, 554] on span at bounding box center [752, 676] width 895 height 289
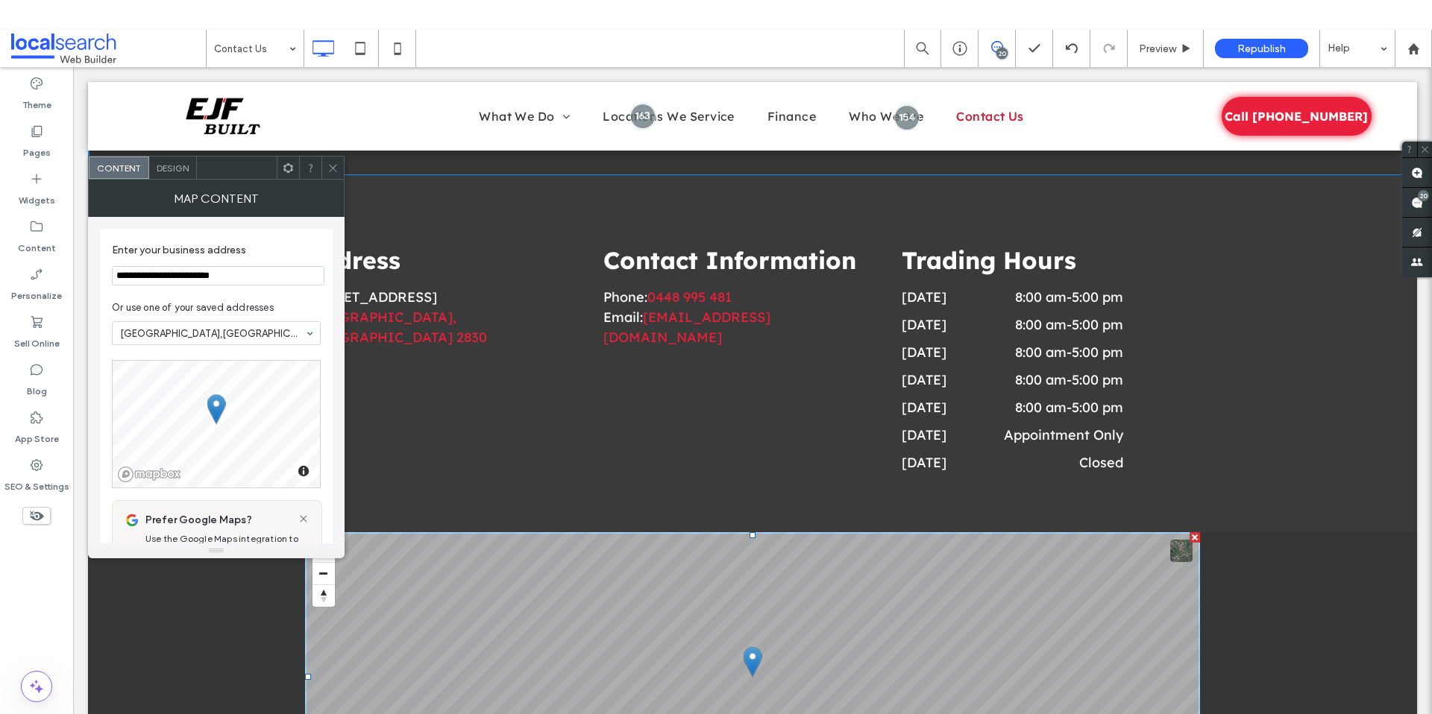
click at [339, 168] on div at bounding box center [332, 168] width 22 height 22
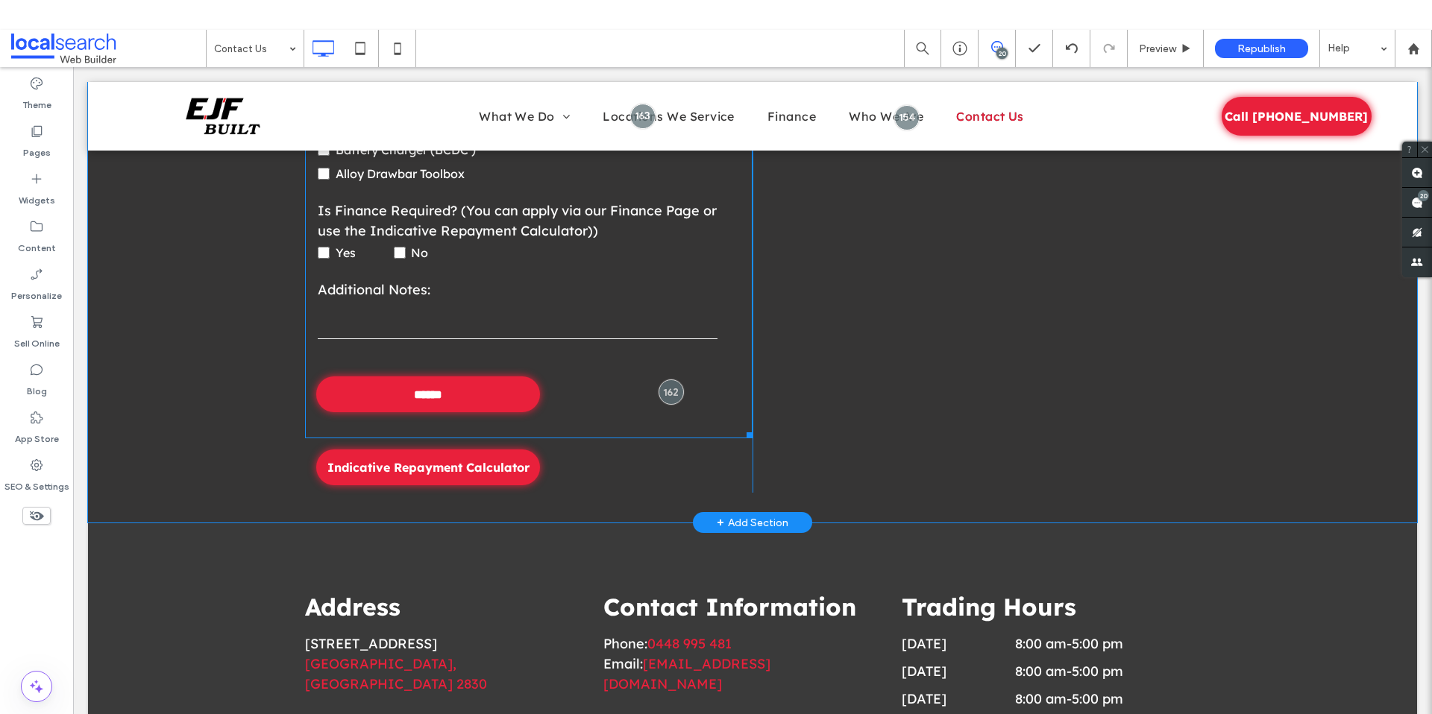
scroll to position [1364, 0]
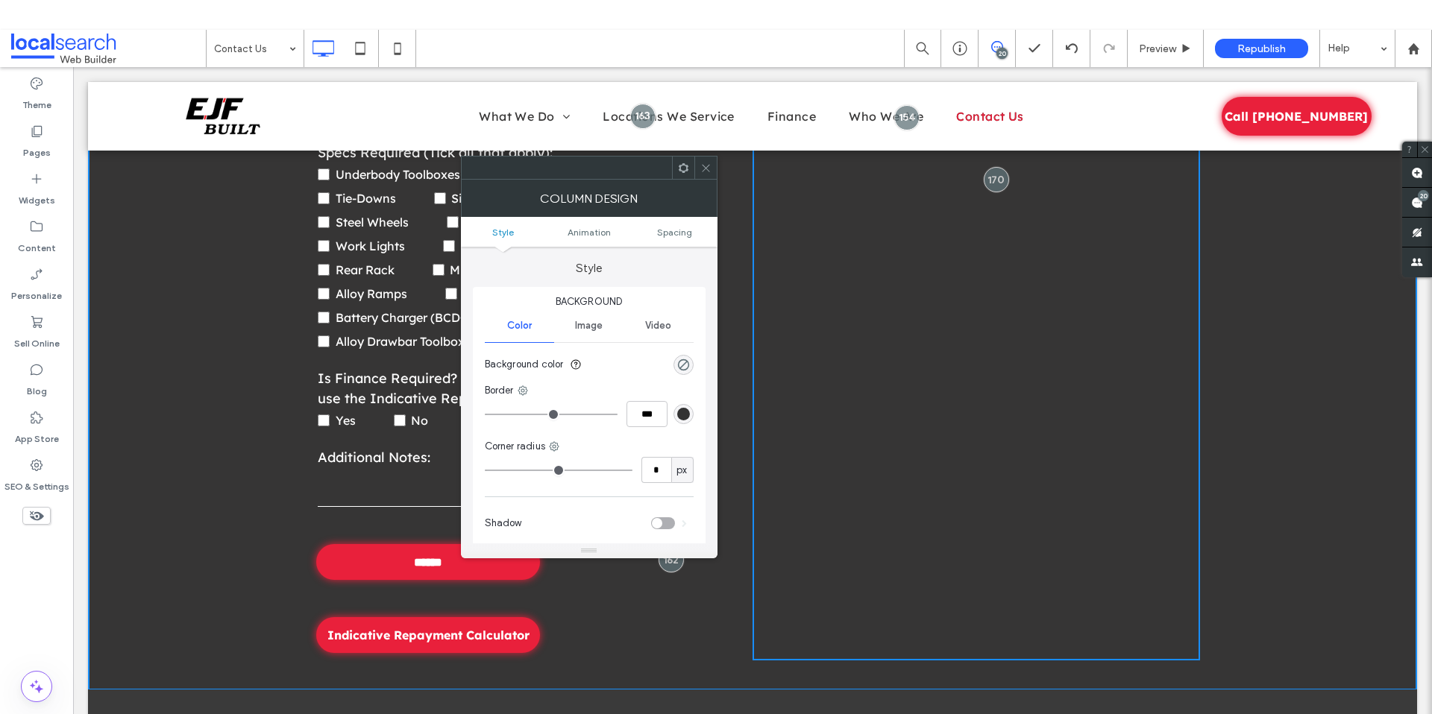
click at [702, 163] on icon at bounding box center [705, 168] width 11 height 11
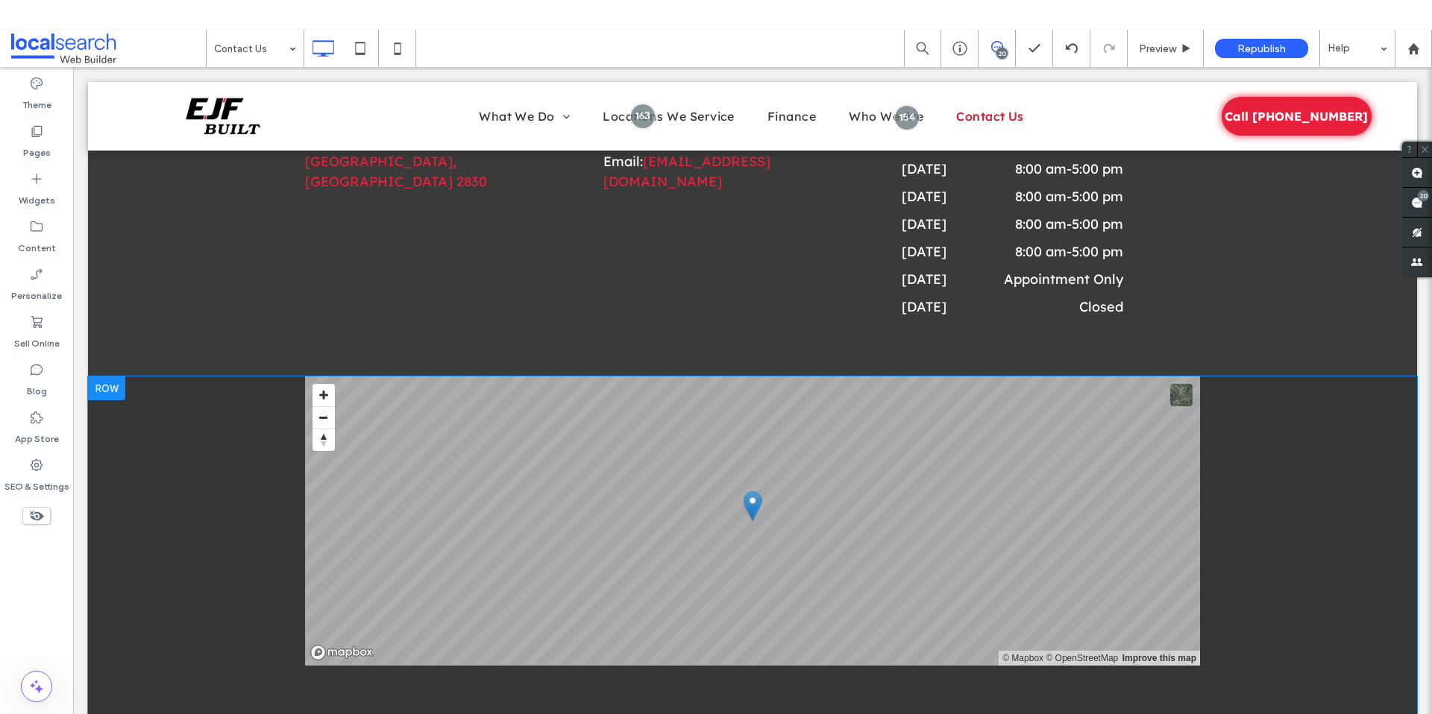
scroll to position [2029, 0]
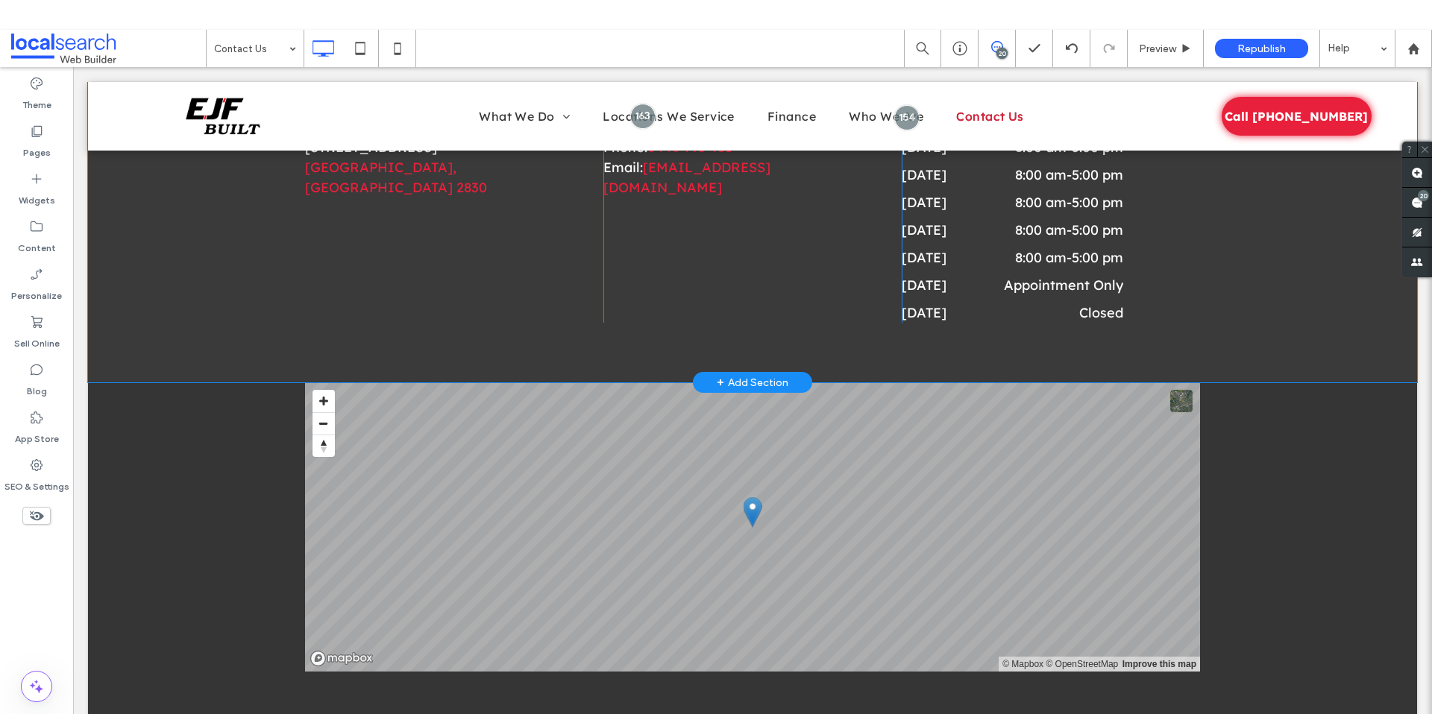
click at [178, 333] on div "Address [STREET_ADDRESS] Click To Paste Contact Information Phone: [PHONE_NUMBE…" at bounding box center [752, 203] width 1329 height 357
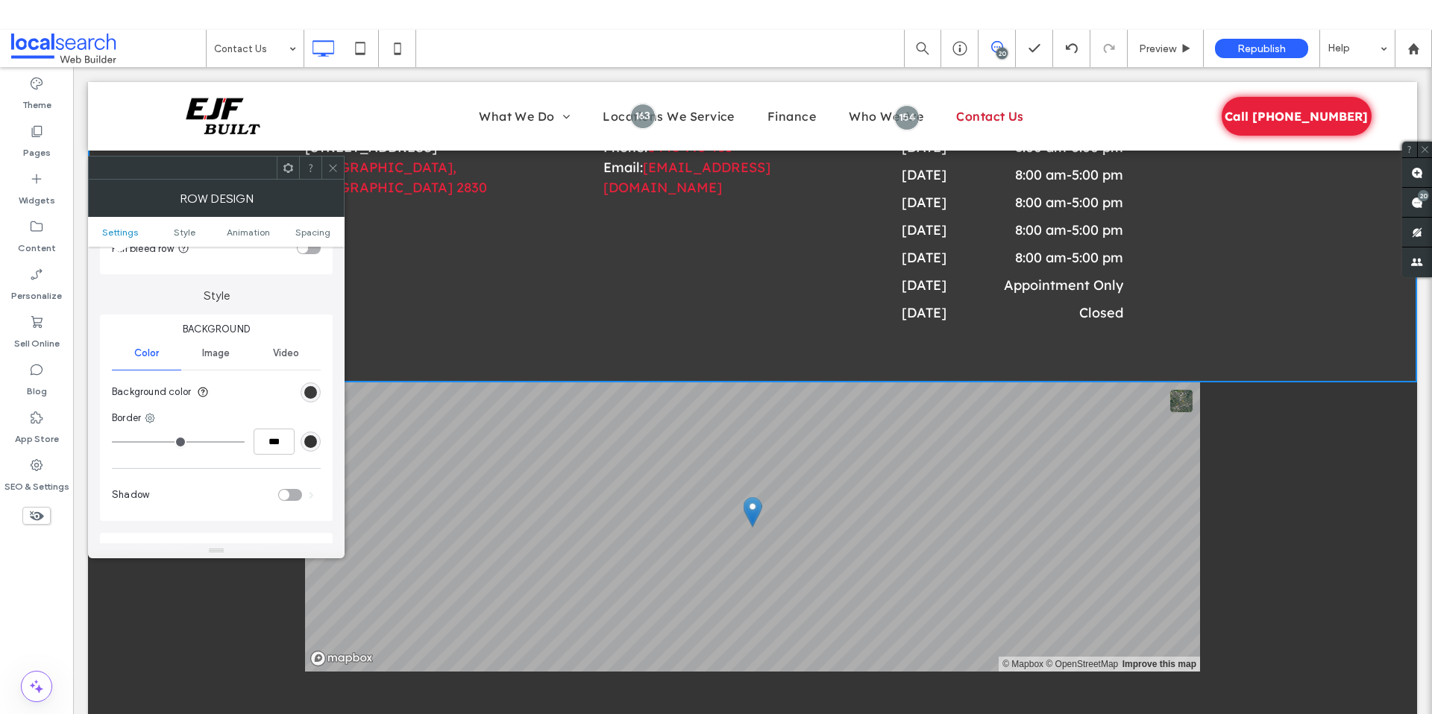
scroll to position [101, 0]
click at [306, 389] on div "linear-gradient(90deg, rgb(58, 58, 58) 100%, rgb(255, 255, 255) 100%)" at bounding box center [310, 391] width 13 height 13
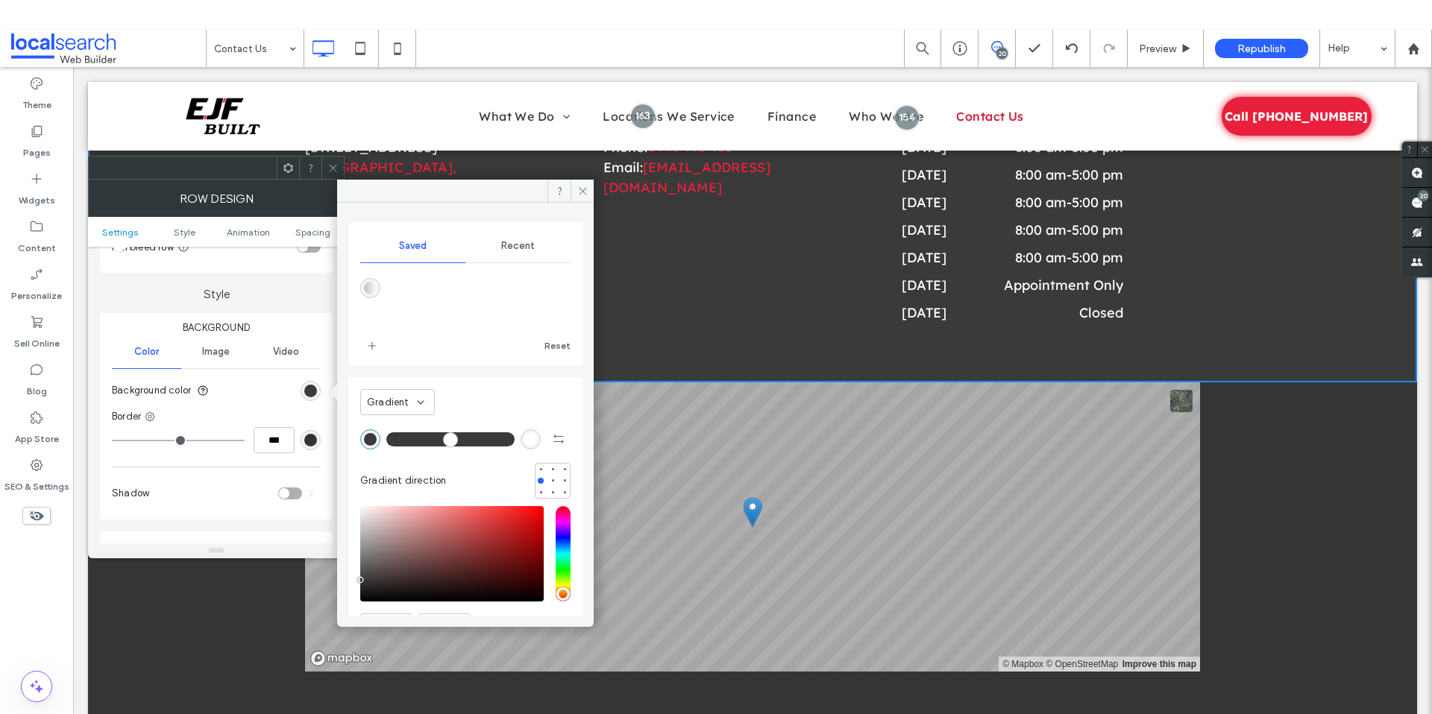
scroll to position [3, 0]
type input "*******"
click at [360, 579] on div "saturation and value" at bounding box center [451, 550] width 183 height 95
click at [577, 198] on span at bounding box center [581, 191] width 23 height 22
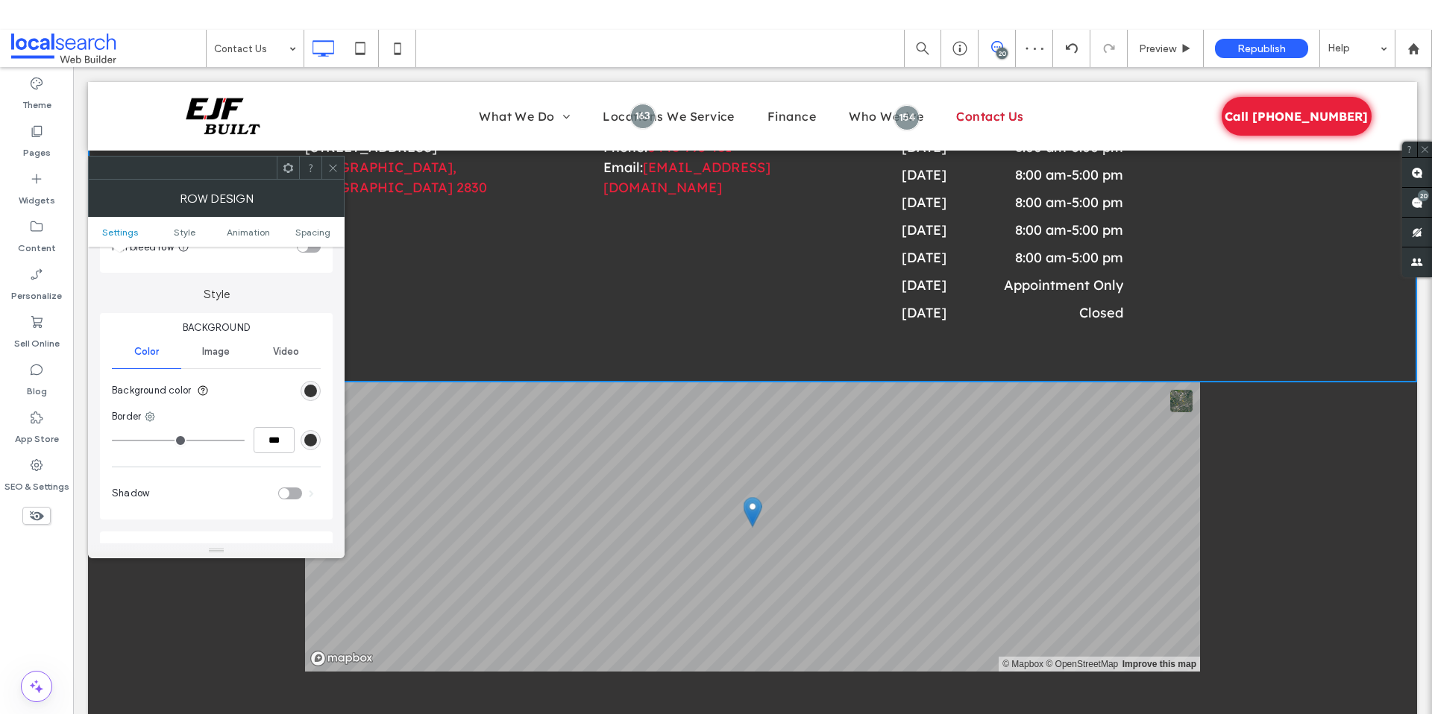
click at [333, 167] on use at bounding box center [332, 167] width 7 height 7
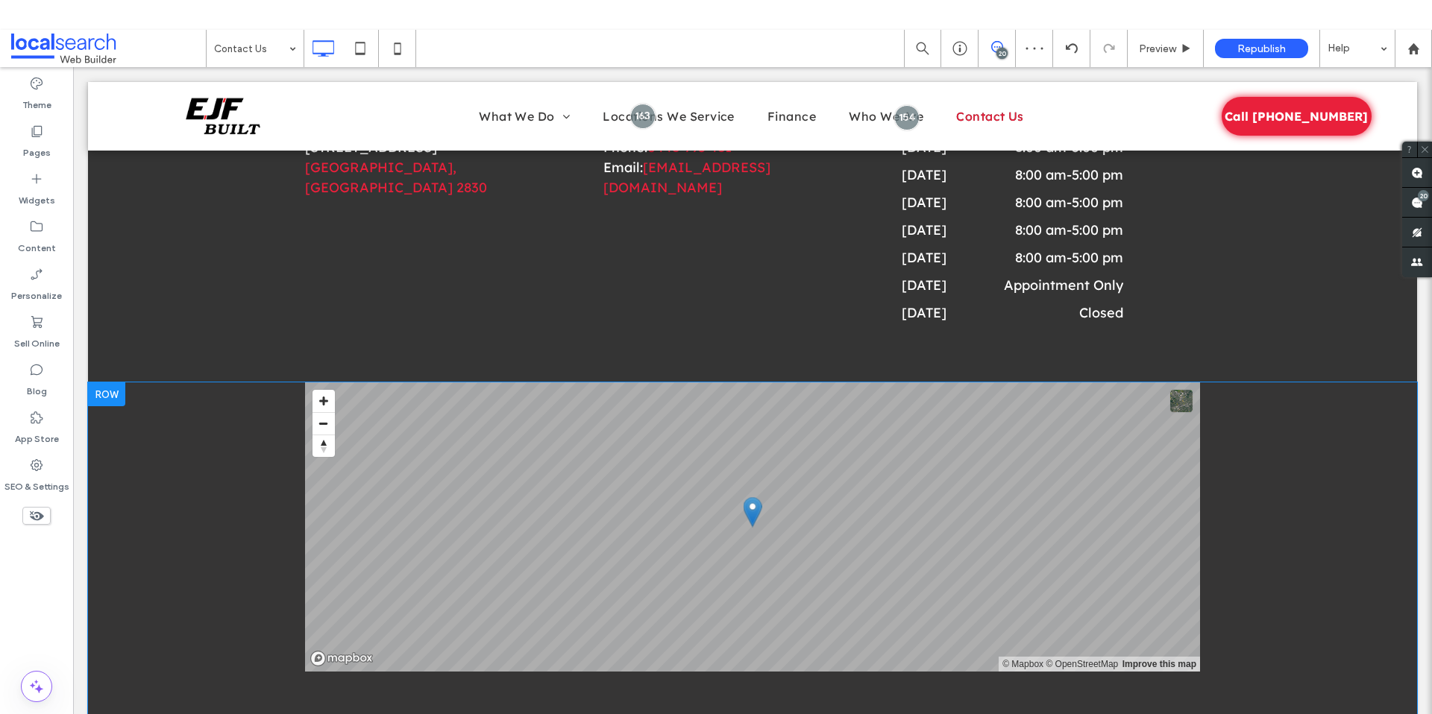
click at [234, 660] on div "© Mapbox © OpenStreetMap Improve this map Click To Paste Row + Add Section" at bounding box center [752, 556] width 1329 height 349
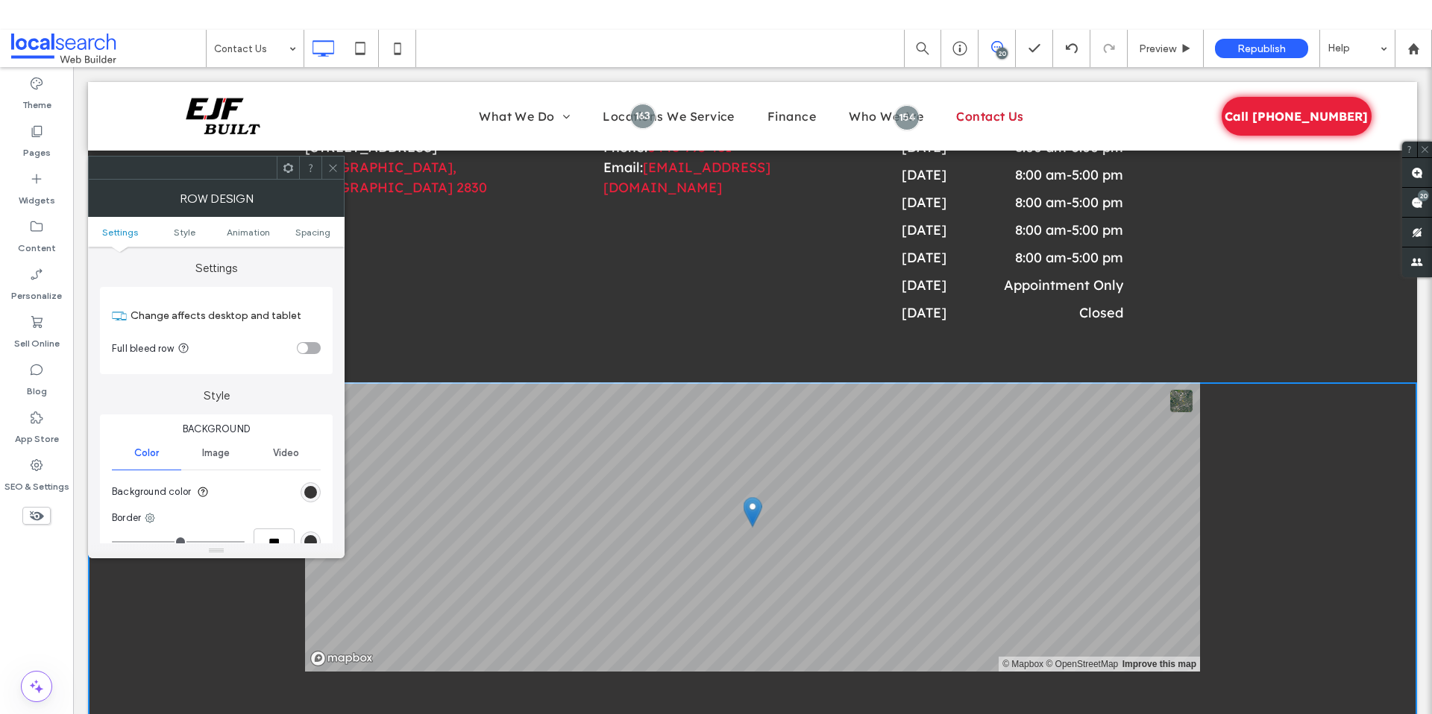
click at [332, 165] on icon at bounding box center [332, 168] width 11 height 11
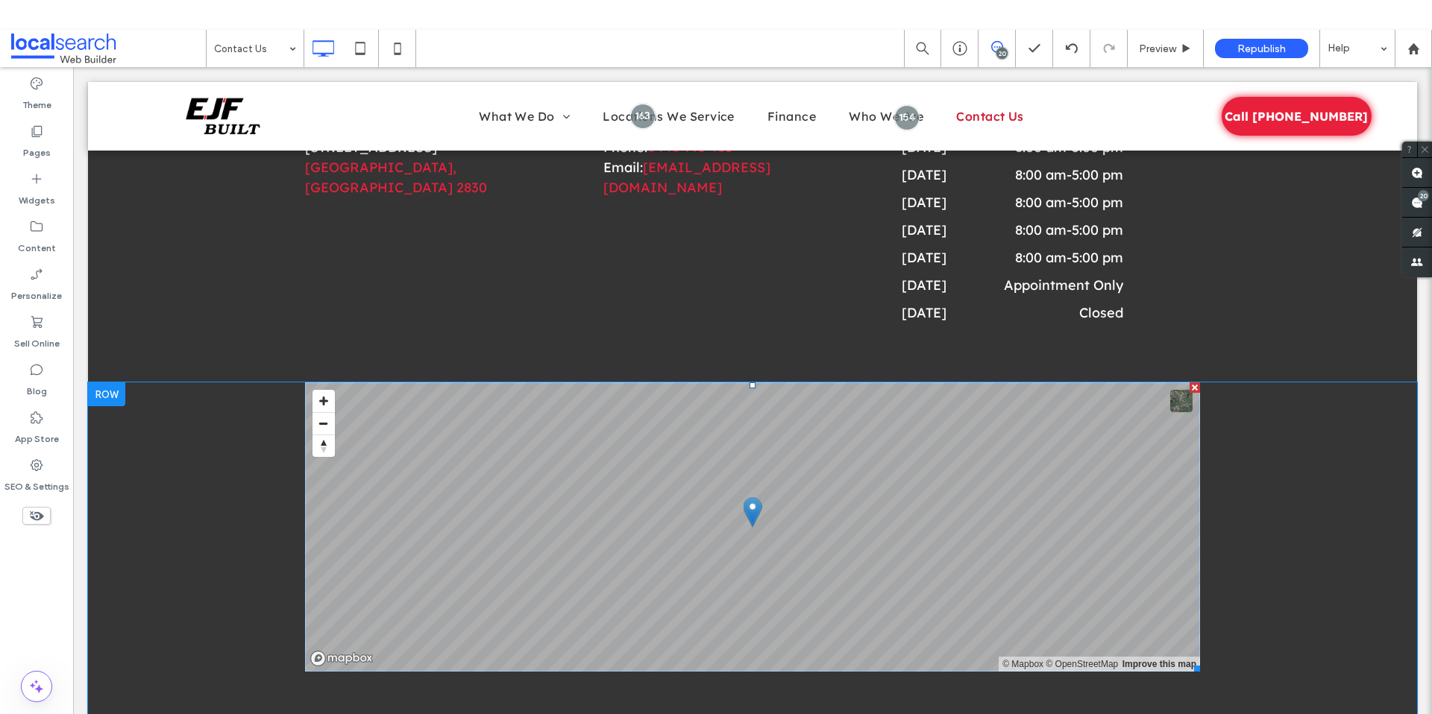
click at [481, 524] on span at bounding box center [752, 526] width 895 height 289
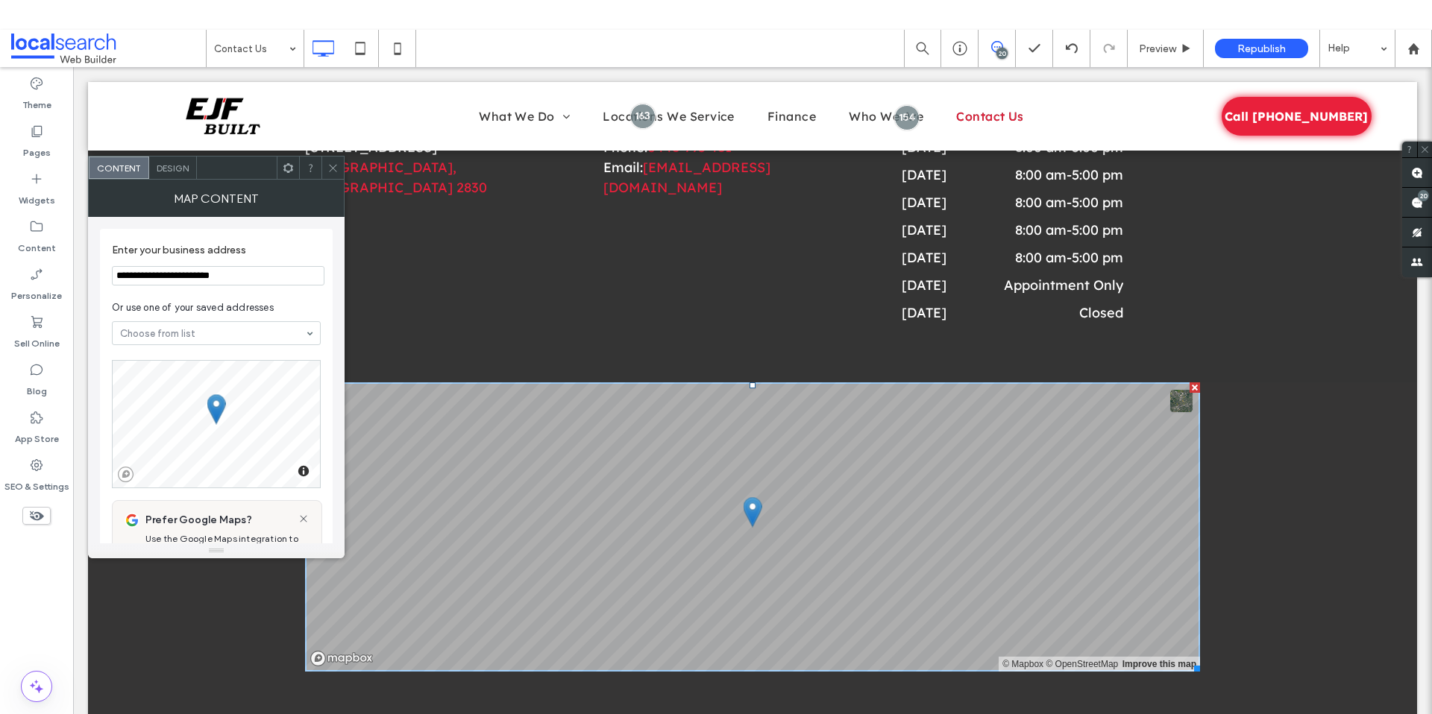
click at [336, 169] on icon at bounding box center [332, 168] width 11 height 11
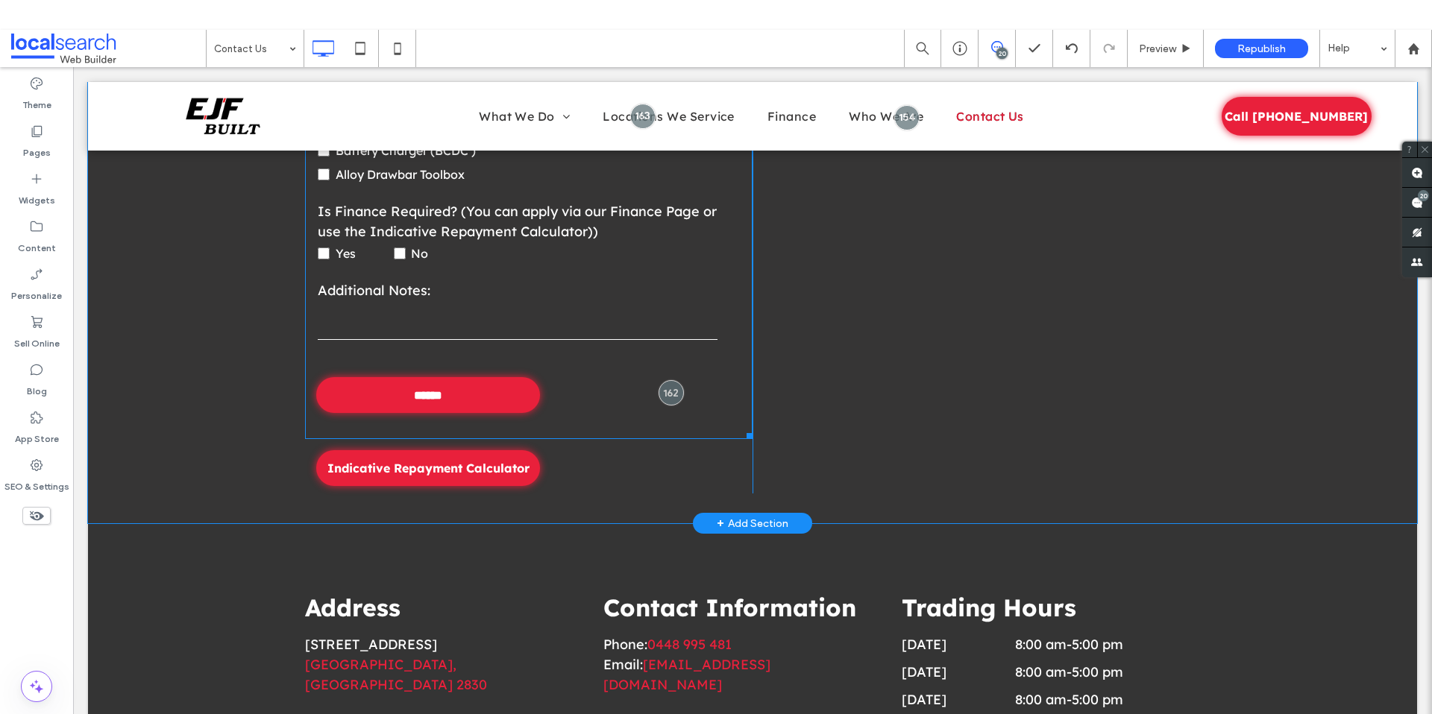
scroll to position [1429, 0]
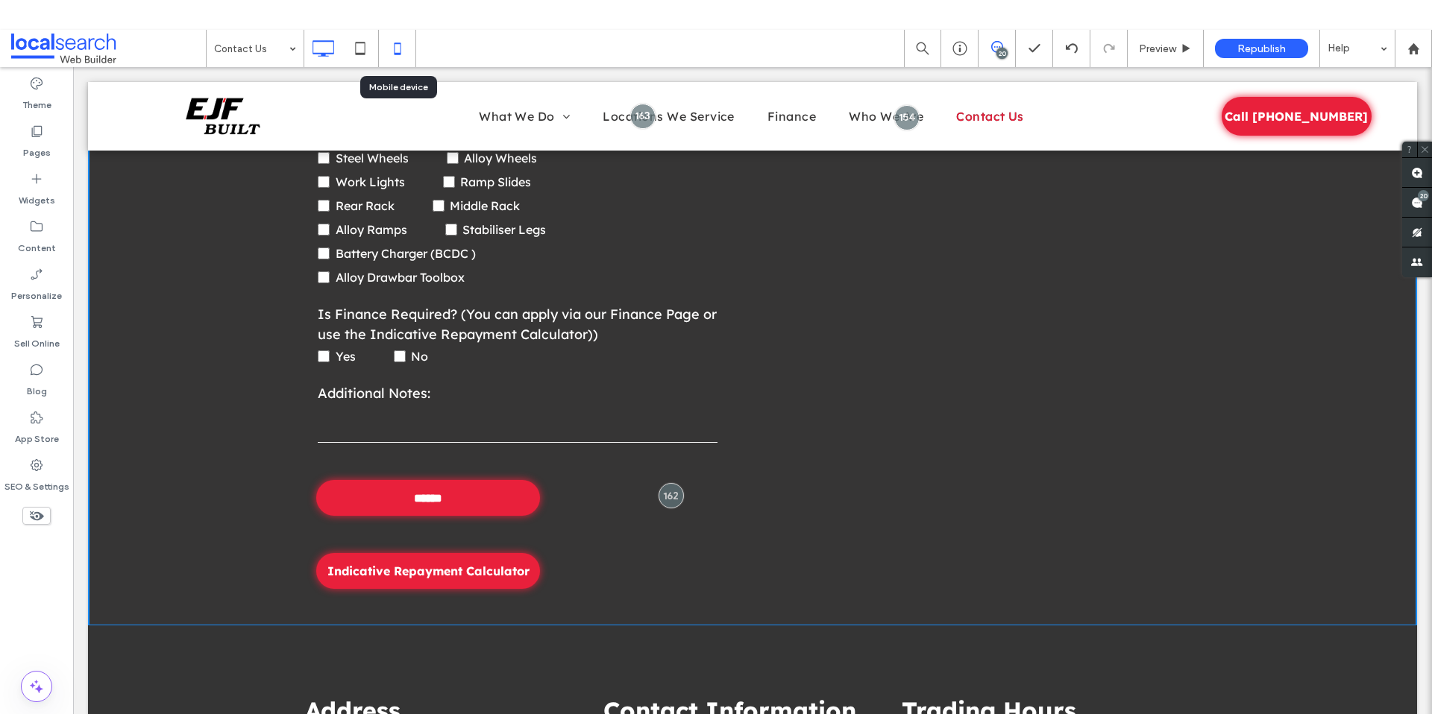
click at [380, 49] on div at bounding box center [397, 49] width 37 height 30
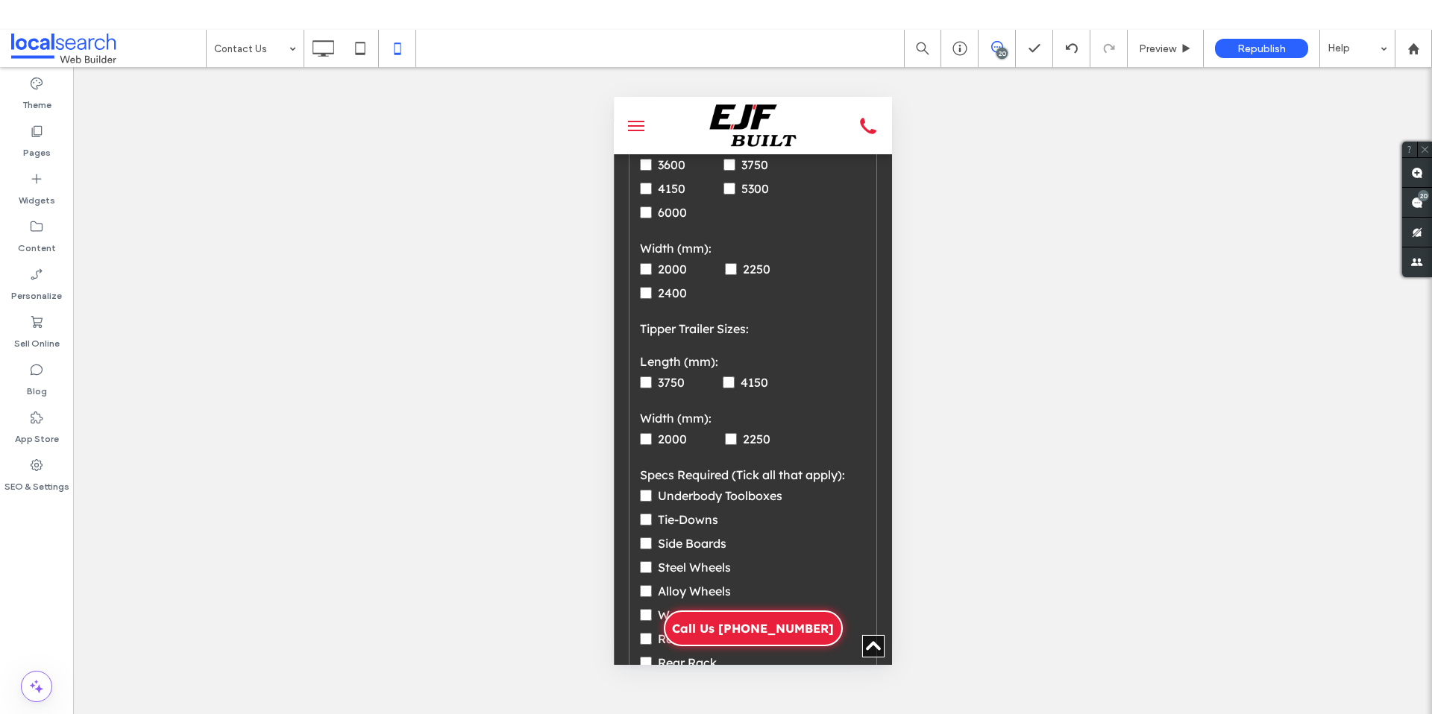
scroll to position [0, 0]
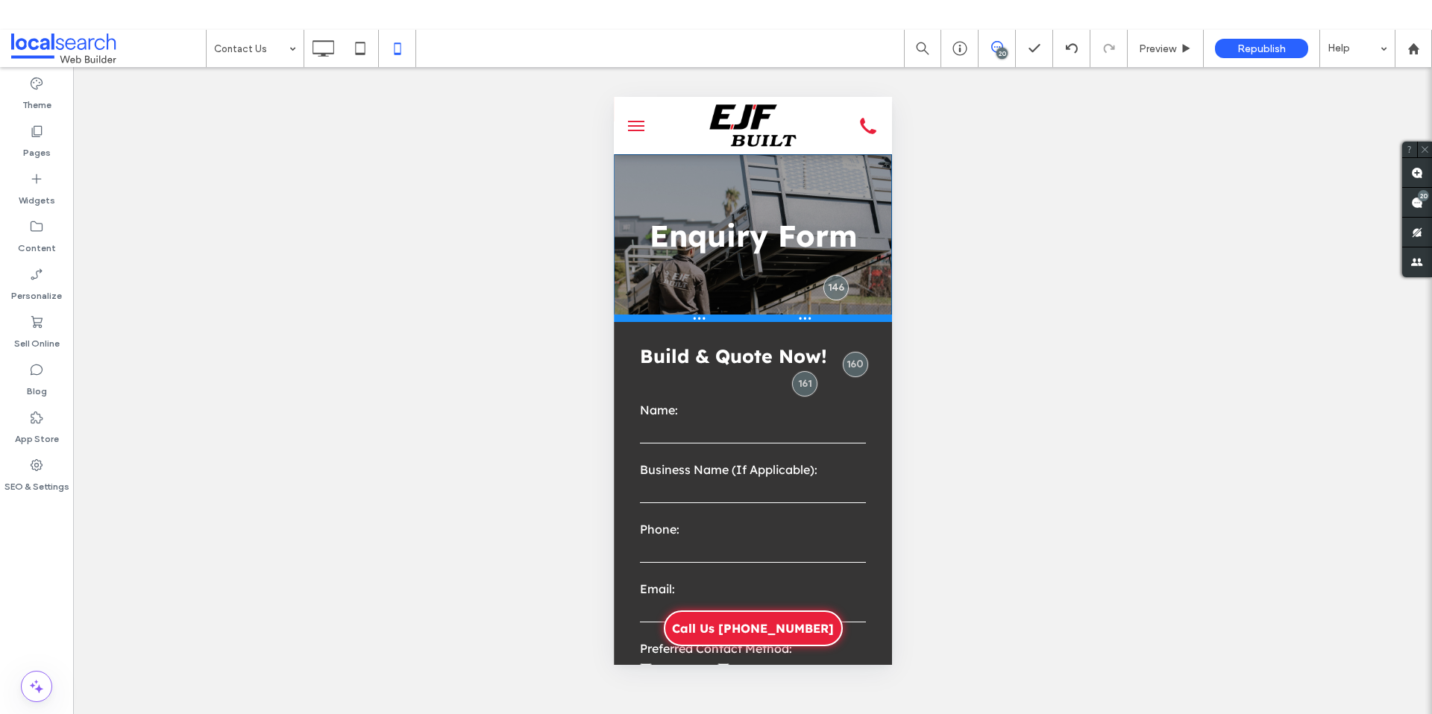
drag, startPoint x: 860, startPoint y: 258, endPoint x: 874, endPoint y: 320, distance: 63.3
click at [874, 320] on div at bounding box center [752, 318] width 278 height 7
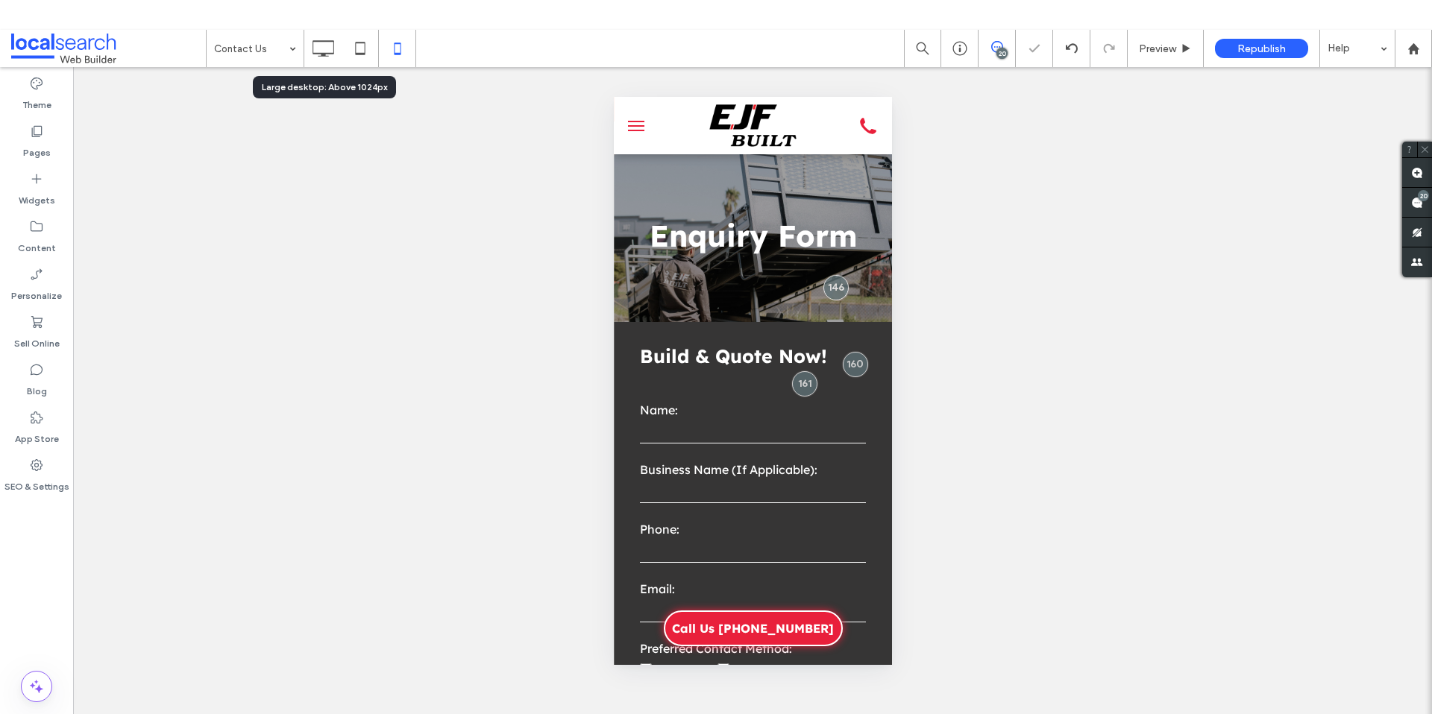
click at [317, 50] on icon at bounding box center [323, 49] width 30 height 30
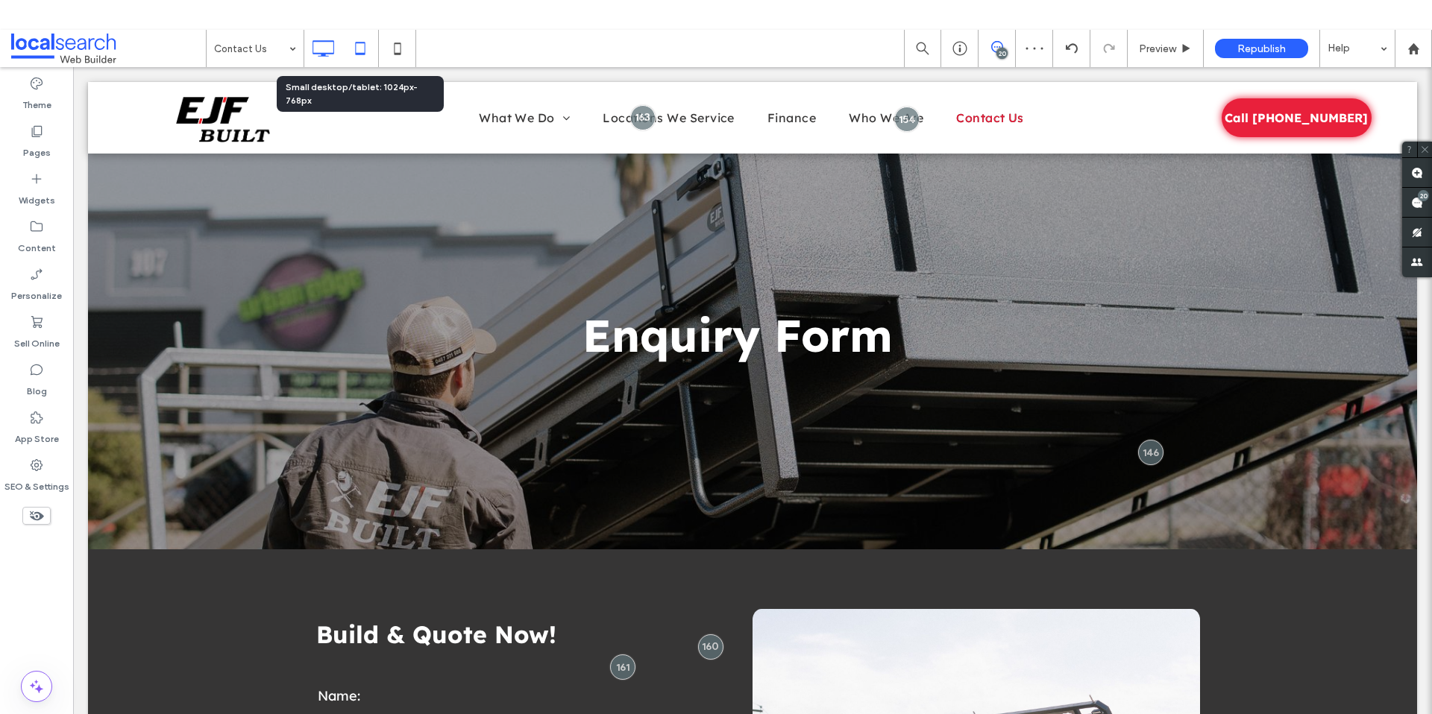
click at [371, 47] on icon at bounding box center [360, 49] width 30 height 30
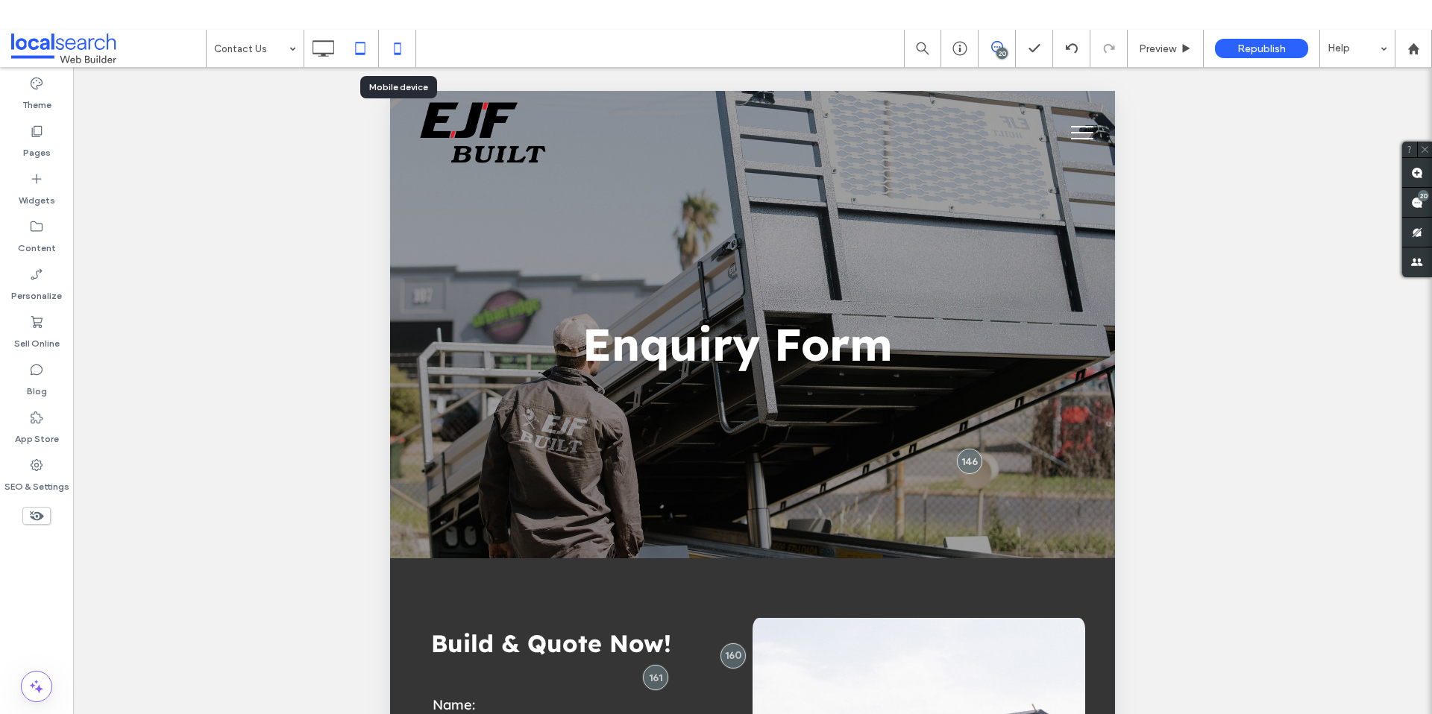
click at [406, 44] on icon at bounding box center [397, 49] width 30 height 30
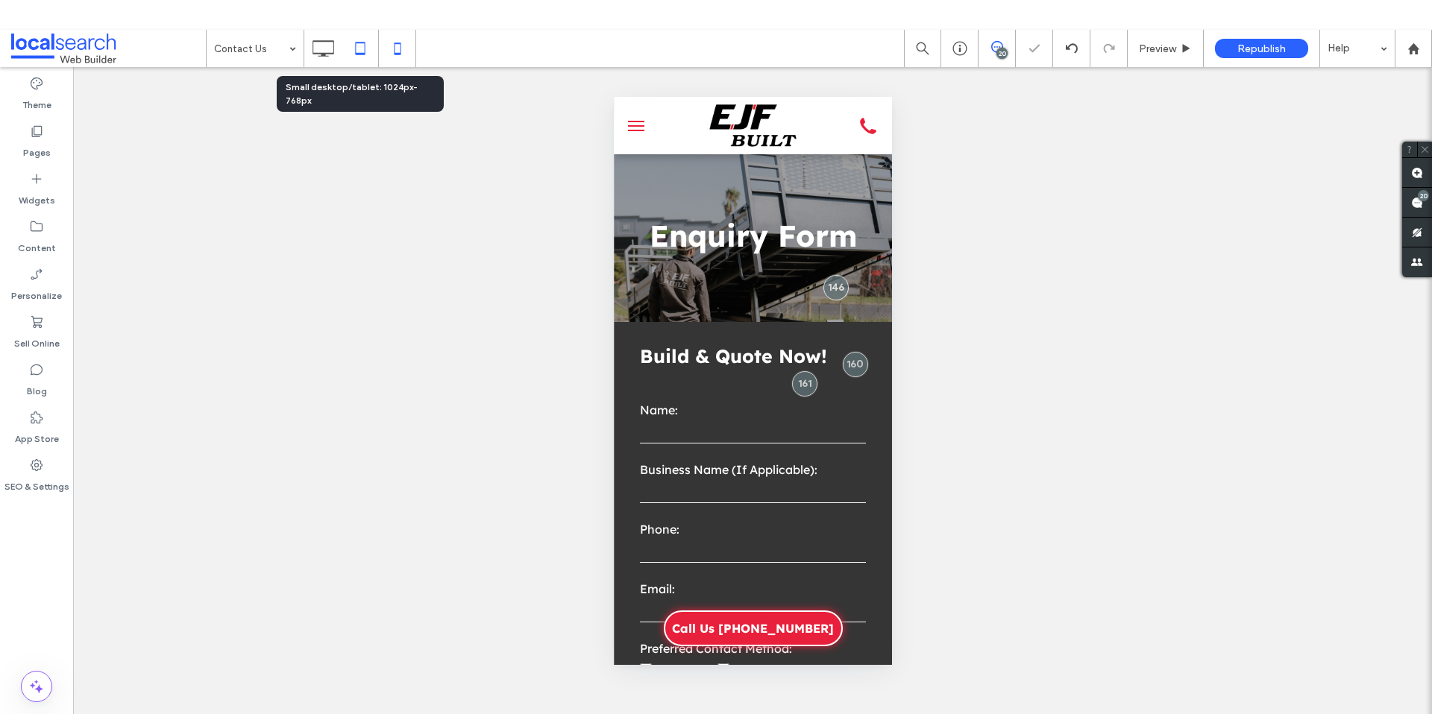
click at [360, 48] on icon at bounding box center [360, 49] width 30 height 30
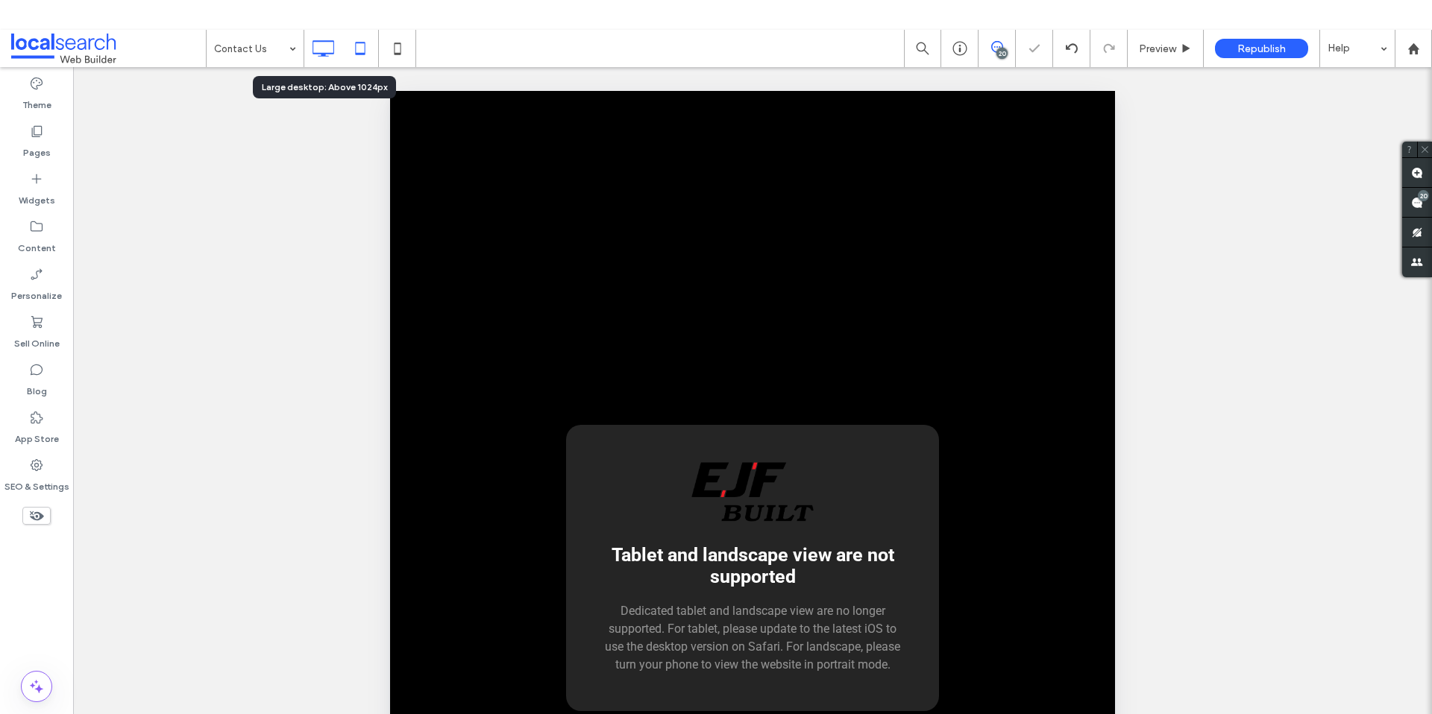
click at [324, 50] on icon at bounding box center [323, 49] width 30 height 30
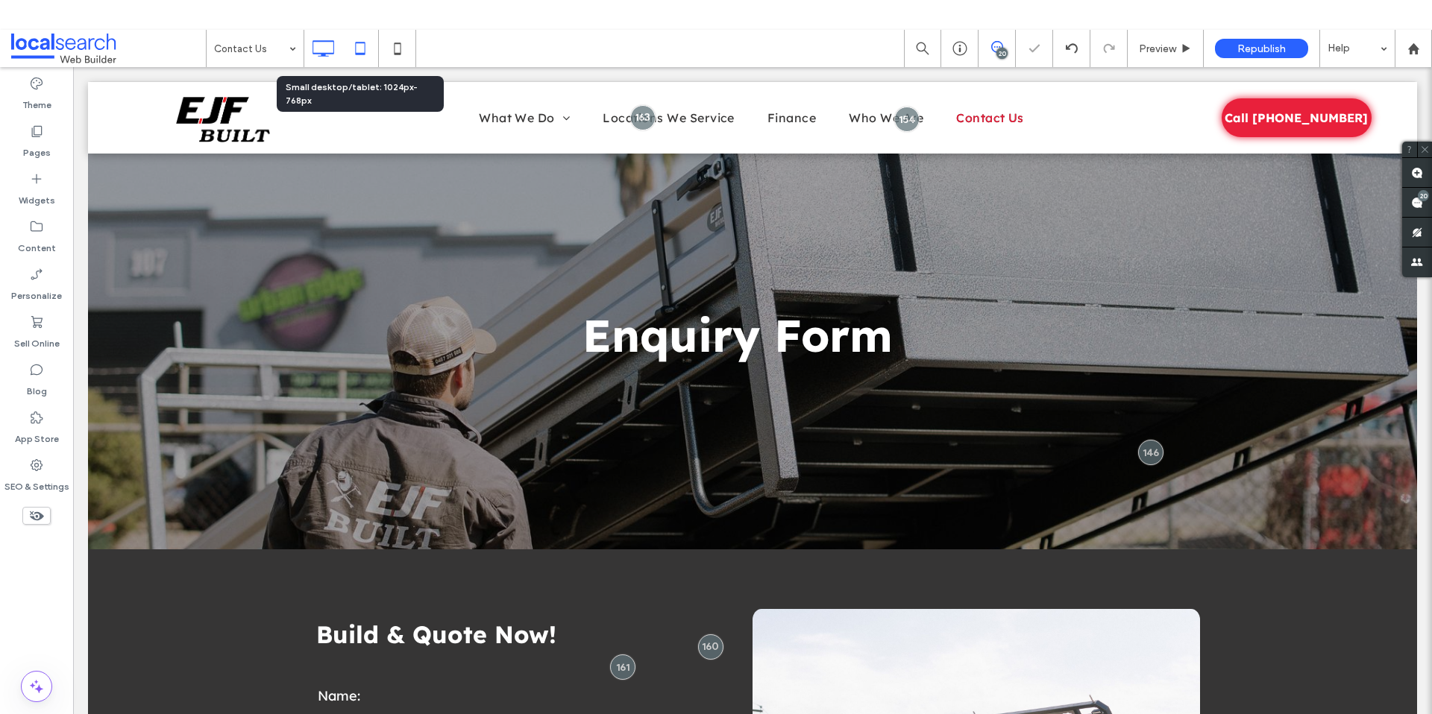
click at [362, 52] on use at bounding box center [360, 48] width 10 height 13
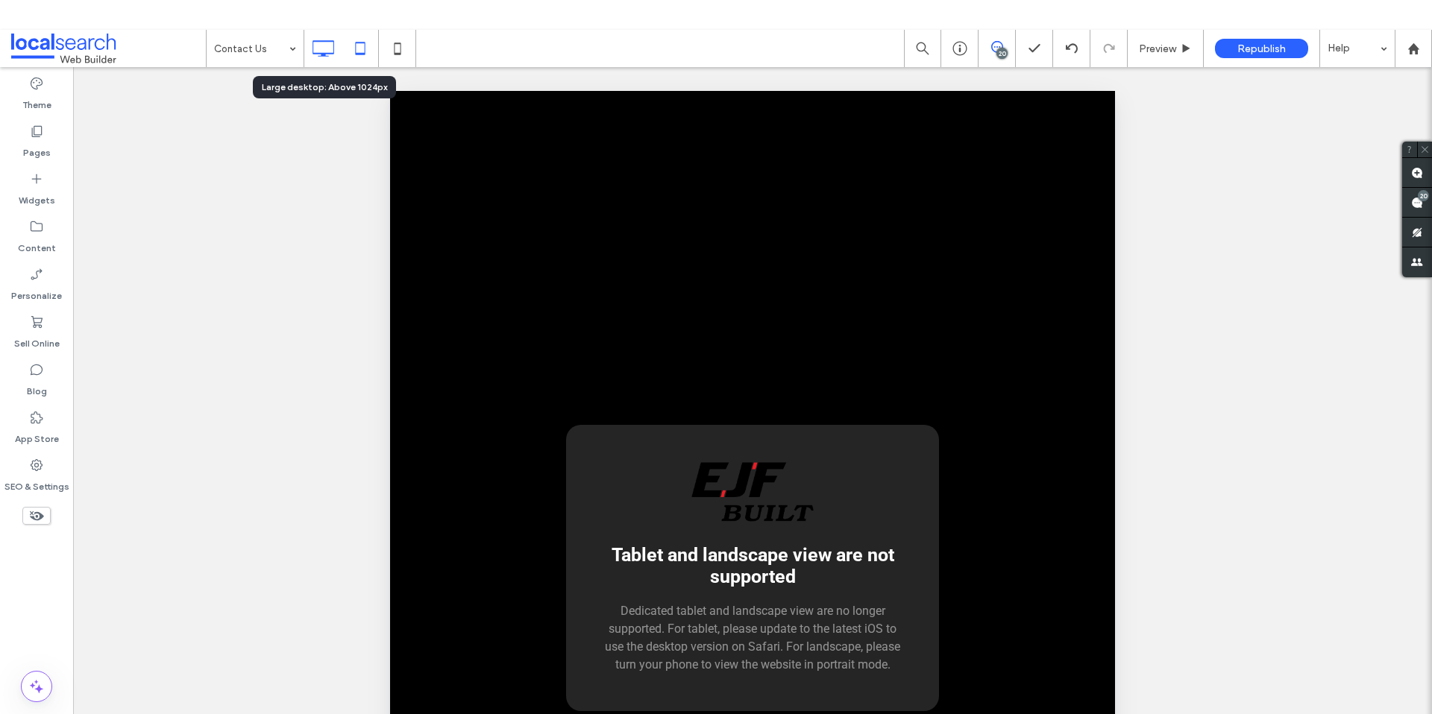
click at [304, 39] on div at bounding box center [322, 49] width 37 height 30
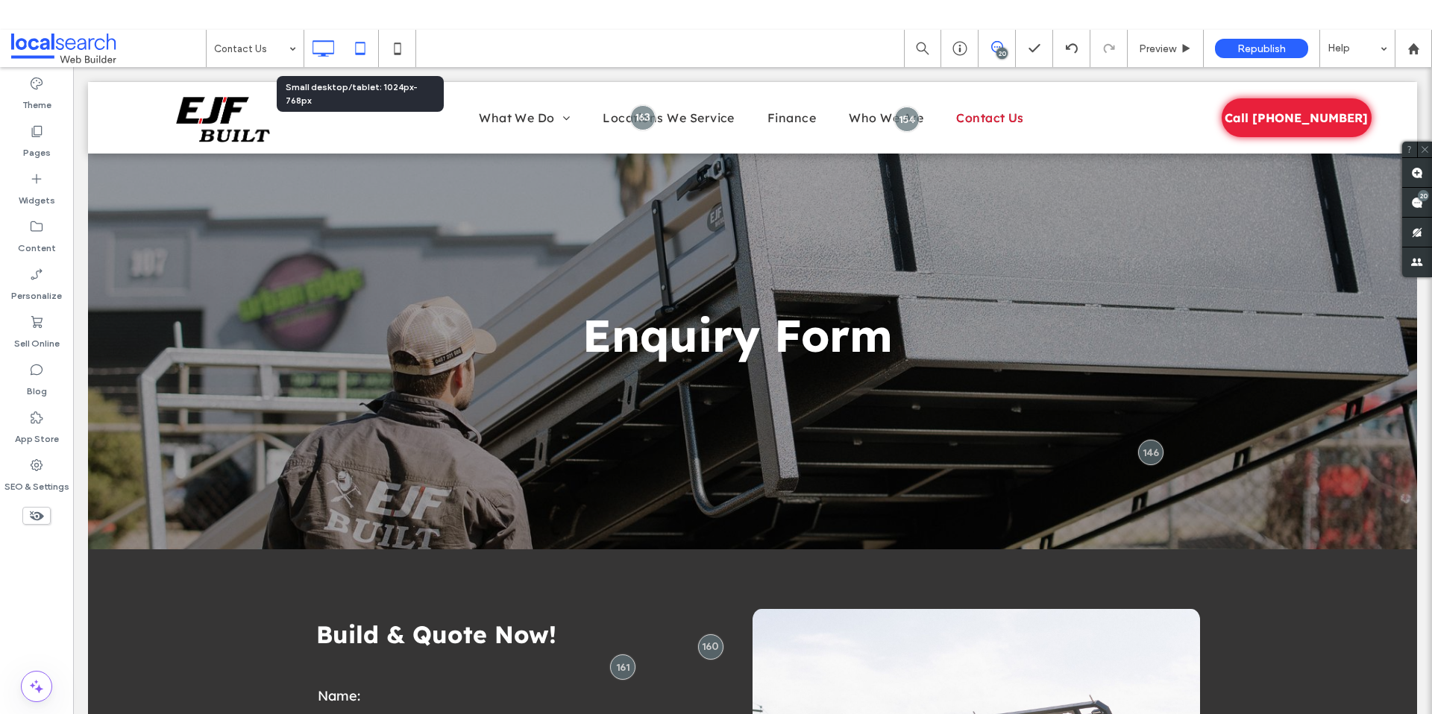
click at [361, 57] on icon at bounding box center [360, 49] width 30 height 30
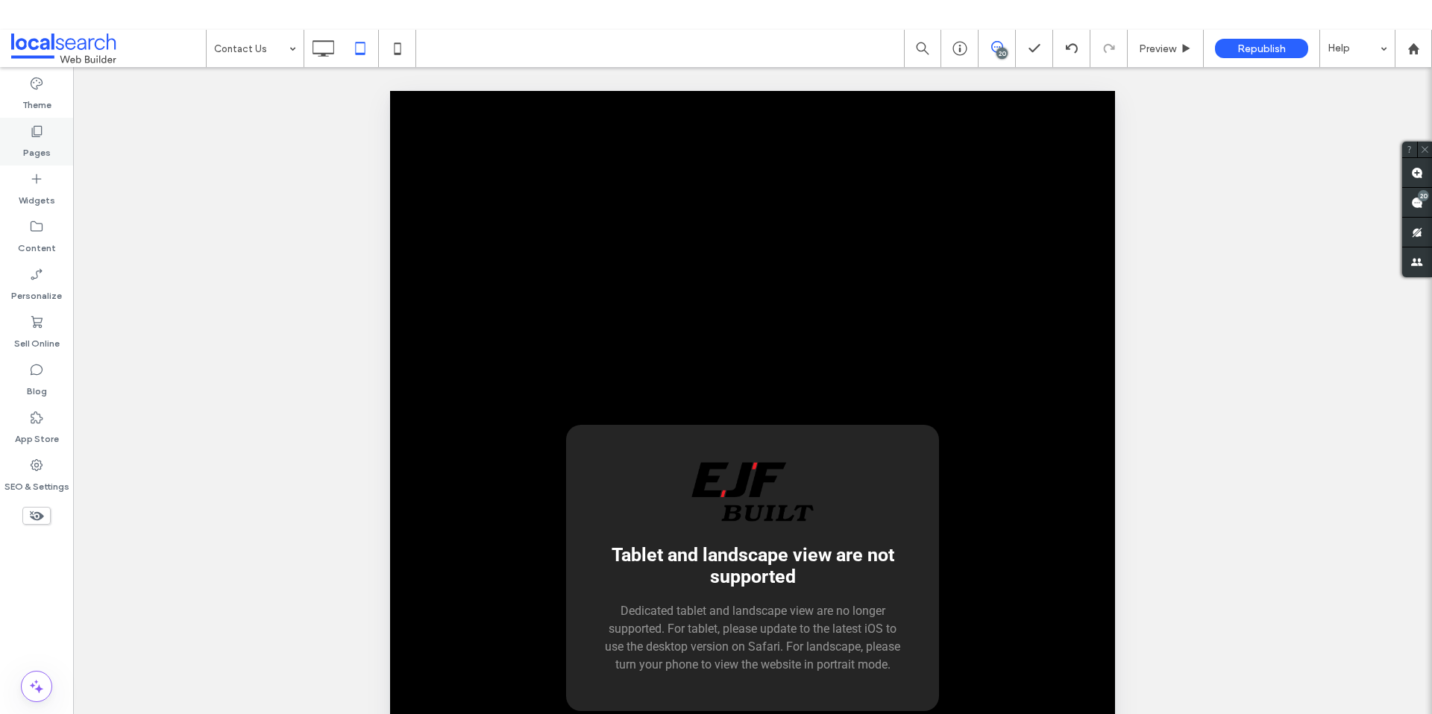
click at [50, 140] on div "Pages" at bounding box center [36, 142] width 73 height 48
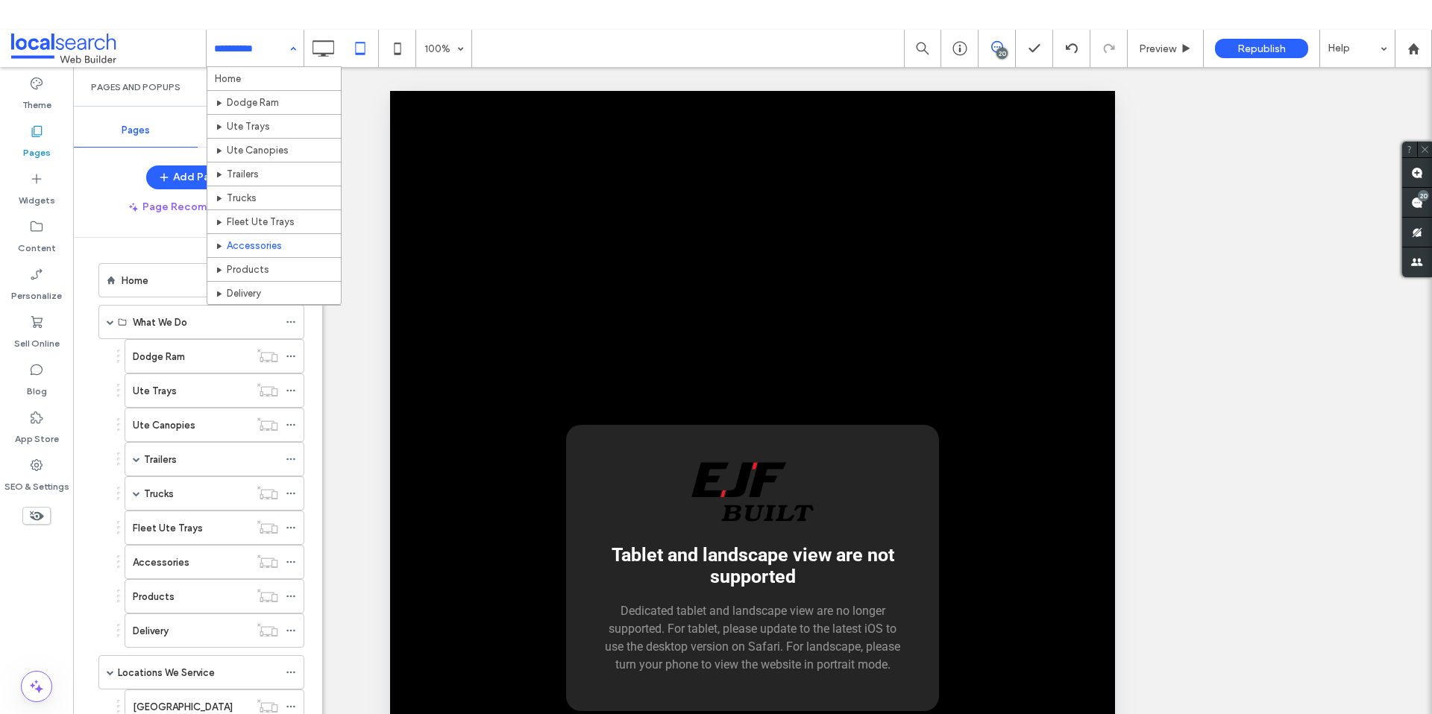
scroll to position [3, 0]
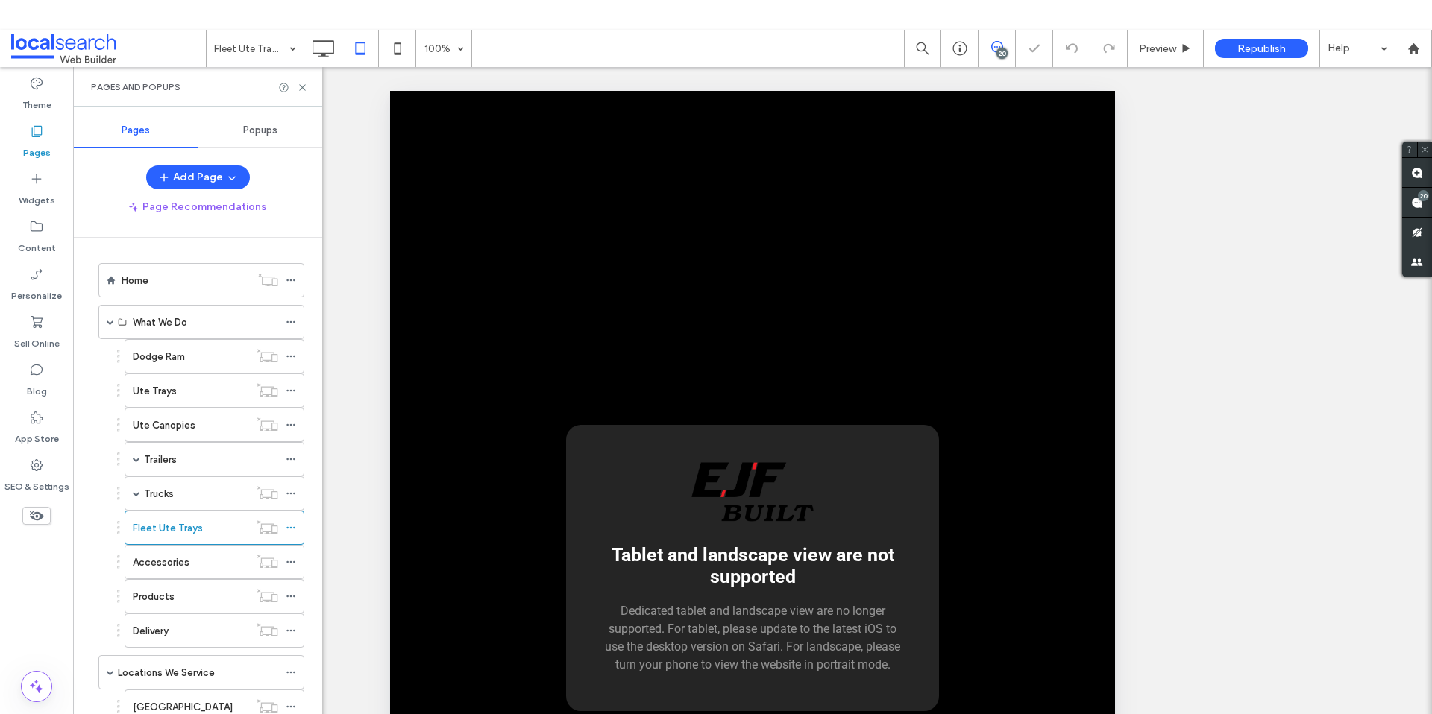
click at [300, 86] on icon at bounding box center [302, 87] width 11 height 11
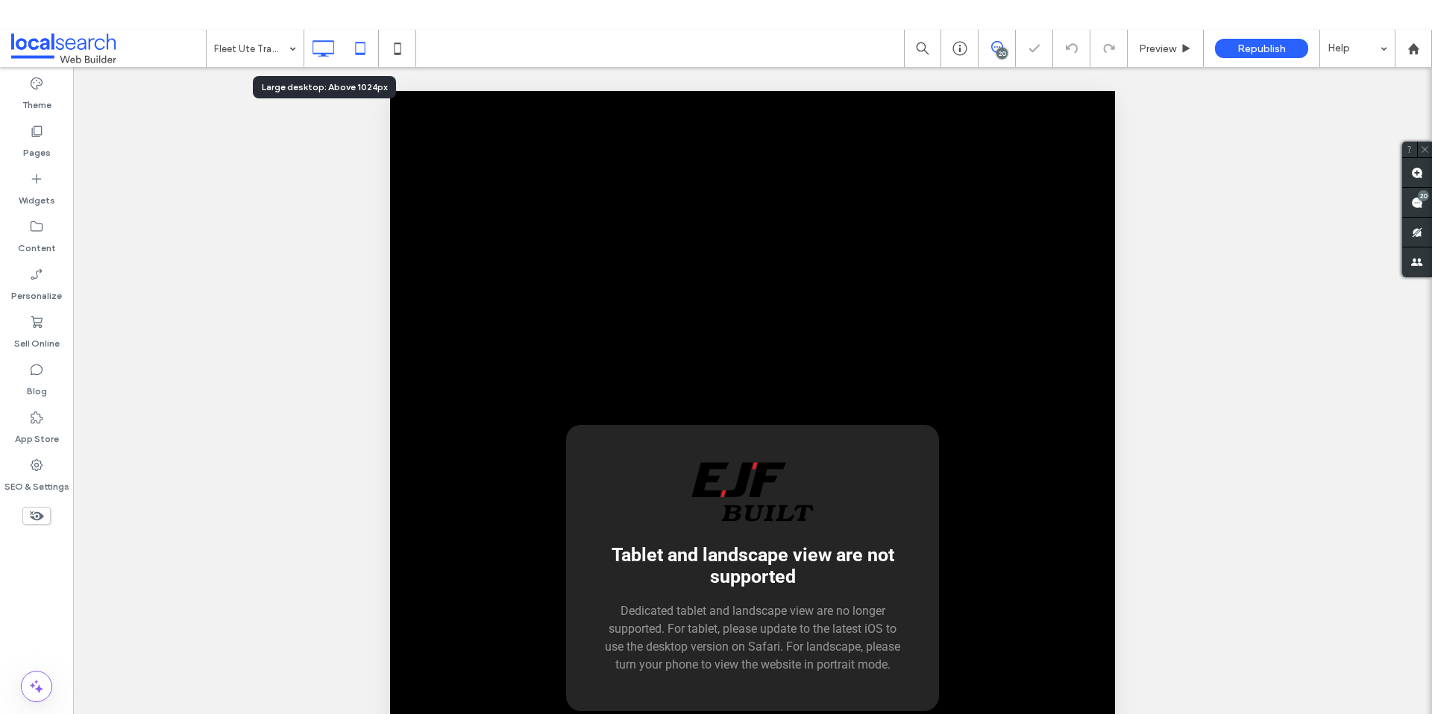
click at [330, 37] on icon at bounding box center [323, 49] width 30 height 30
